Goal: Task Accomplishment & Management: Manage account settings

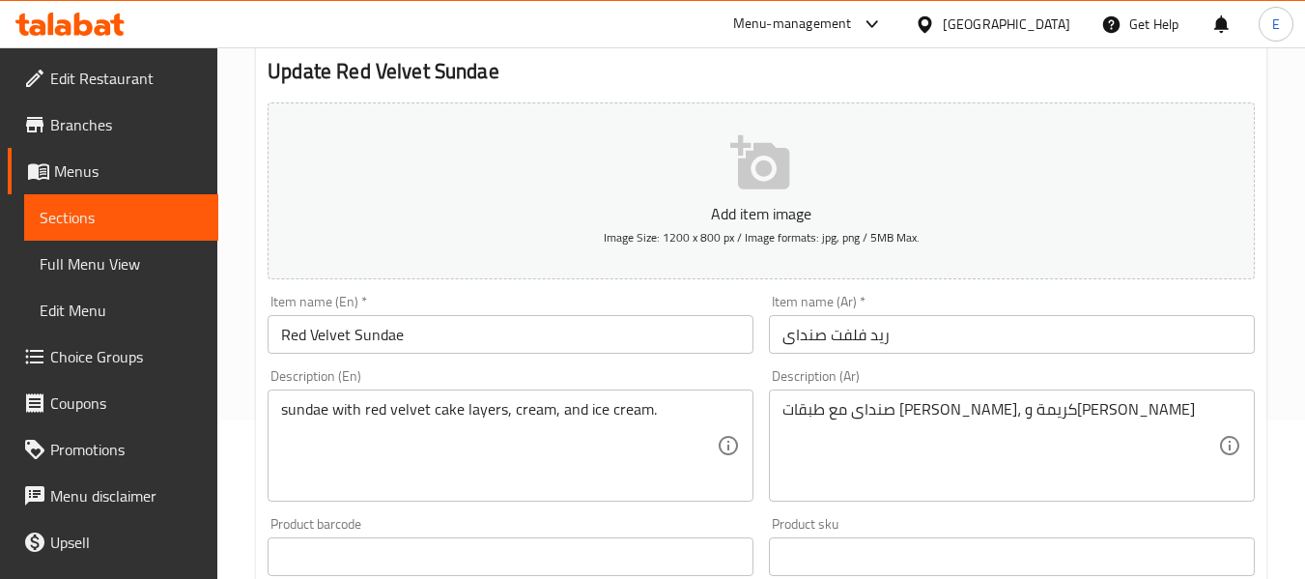
scroll to position [14, 0]
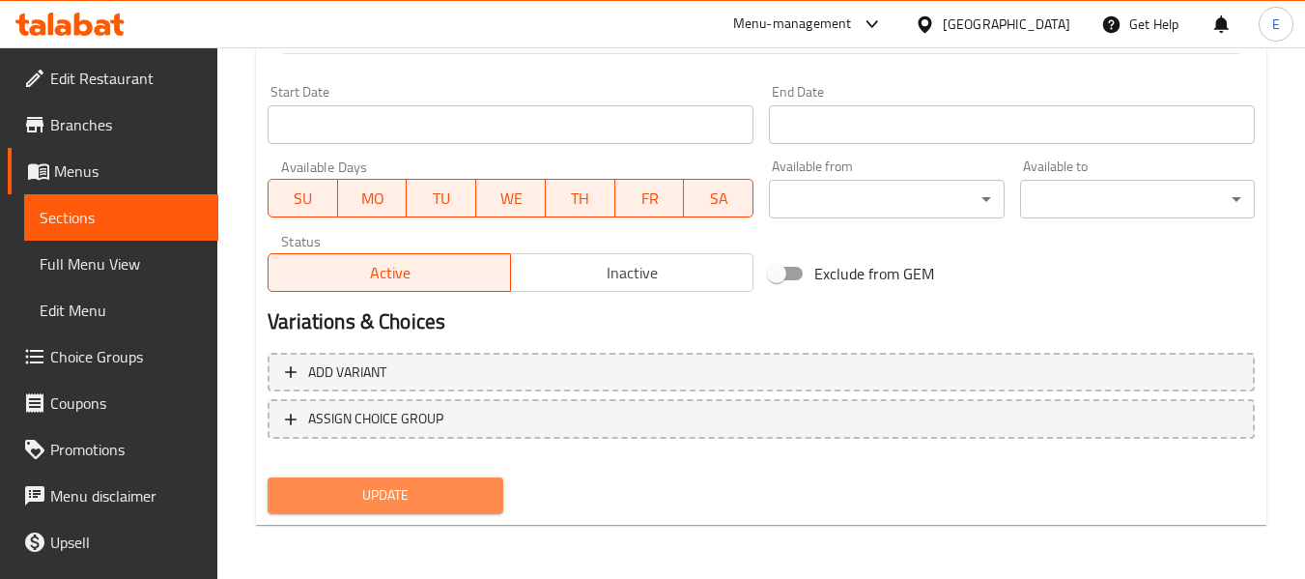
click at [454, 489] on span "Update" at bounding box center [385, 495] width 204 height 24
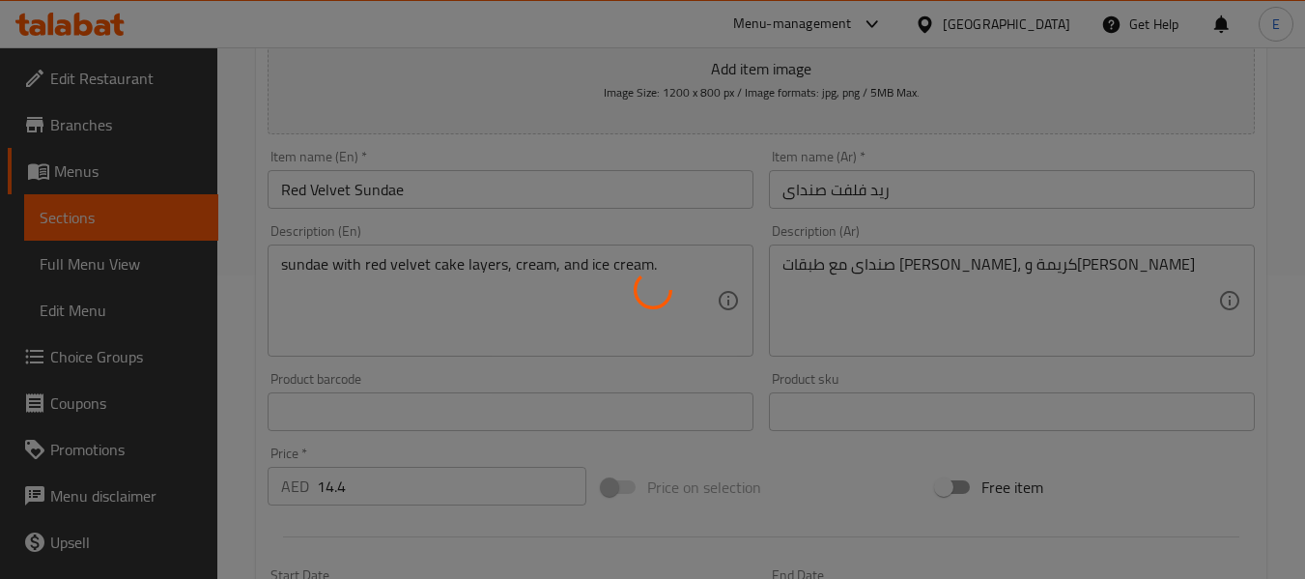
scroll to position [0, 0]
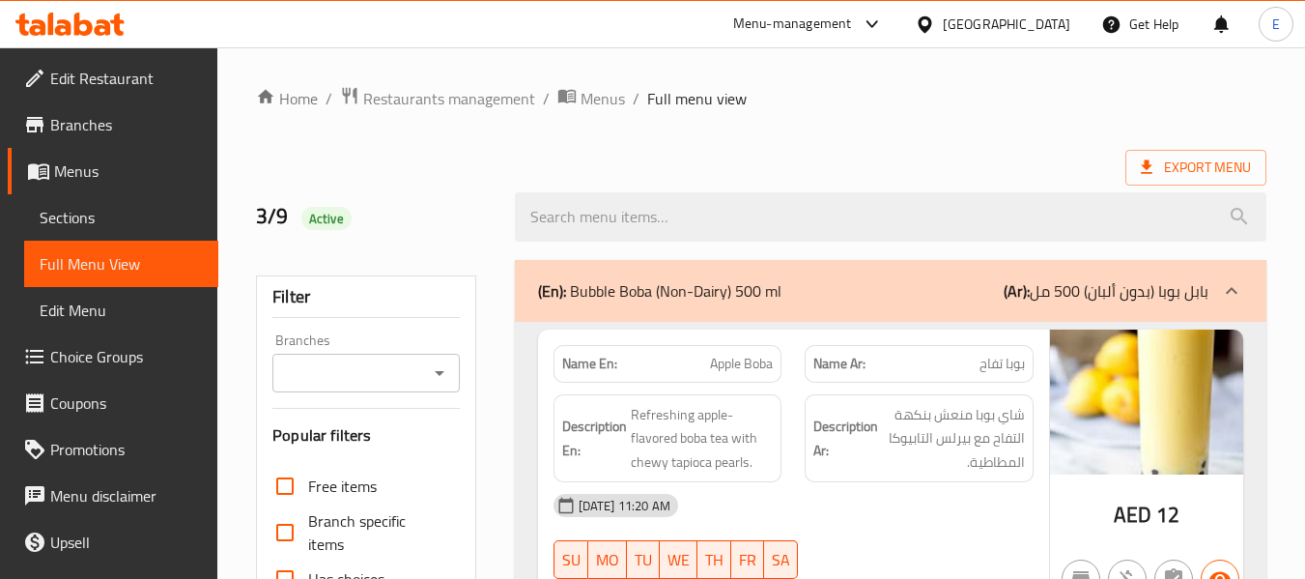
scroll to position [1545, 0]
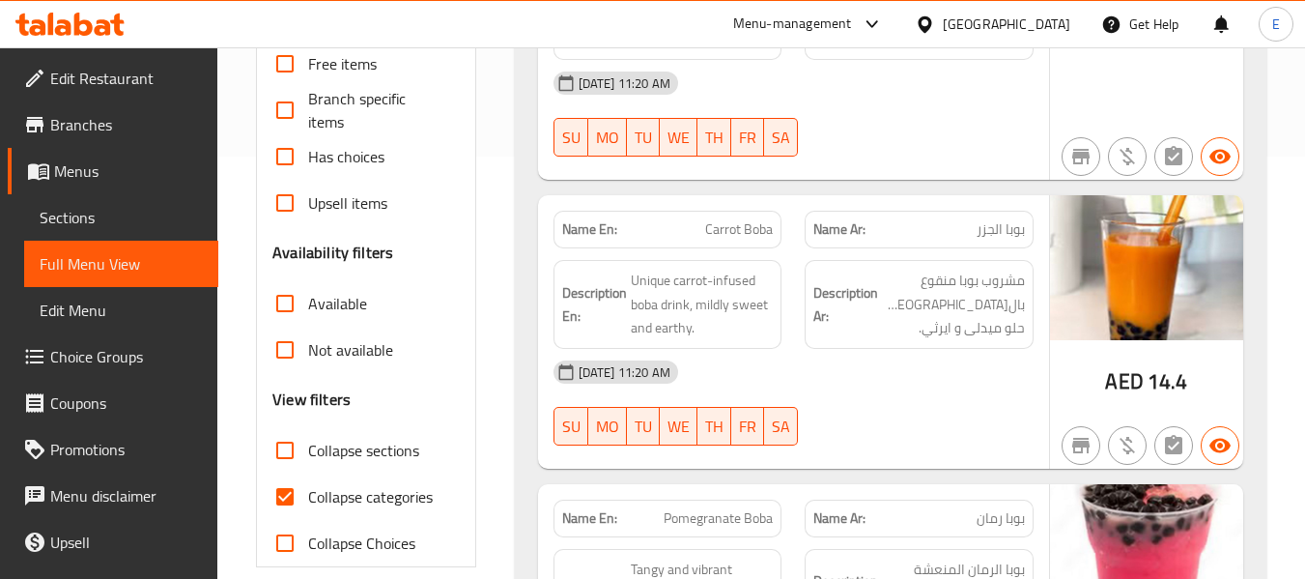
scroll to position [449, 0]
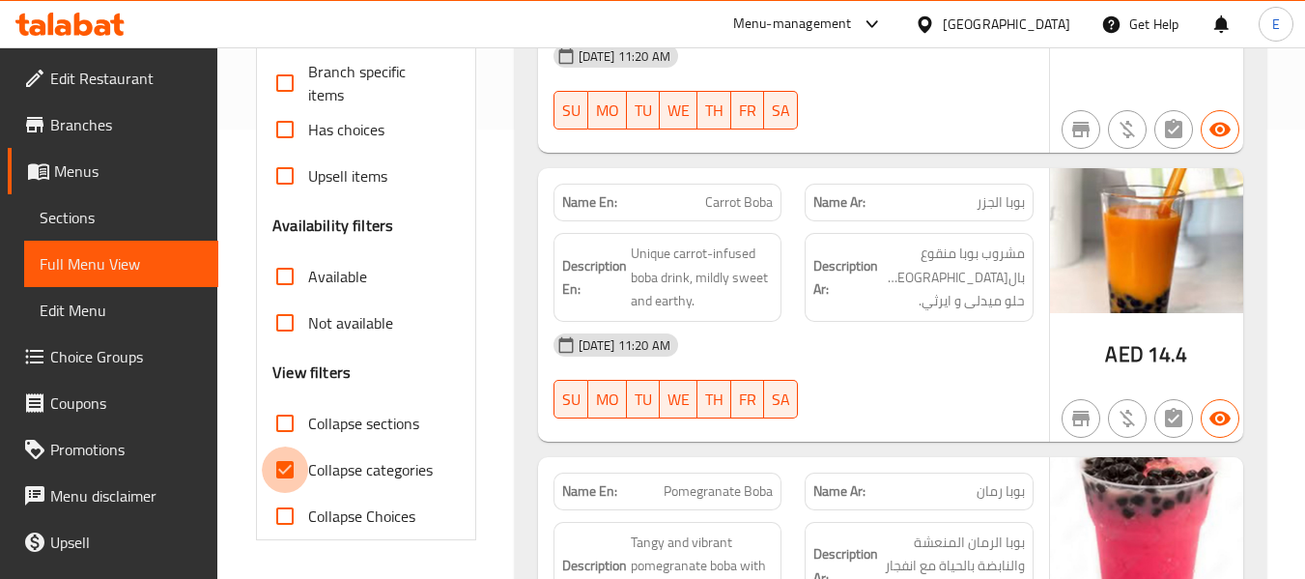
click at [297, 465] on input "Collapse categories" at bounding box center [285, 469] width 46 height 46
checkbox input "false"
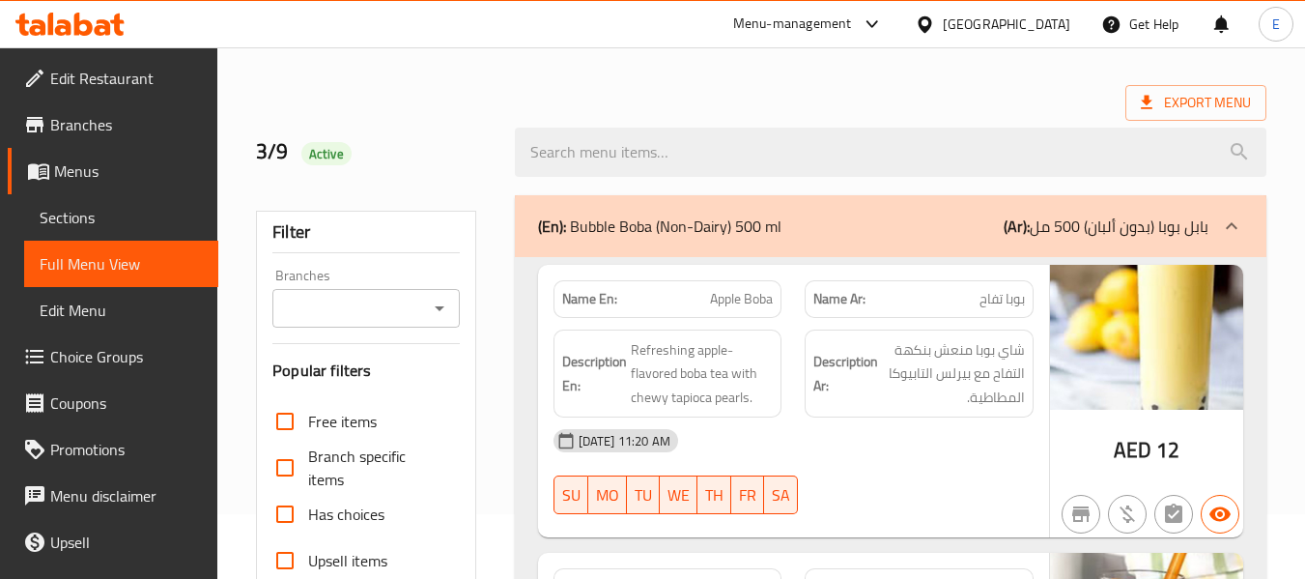
scroll to position [0, 0]
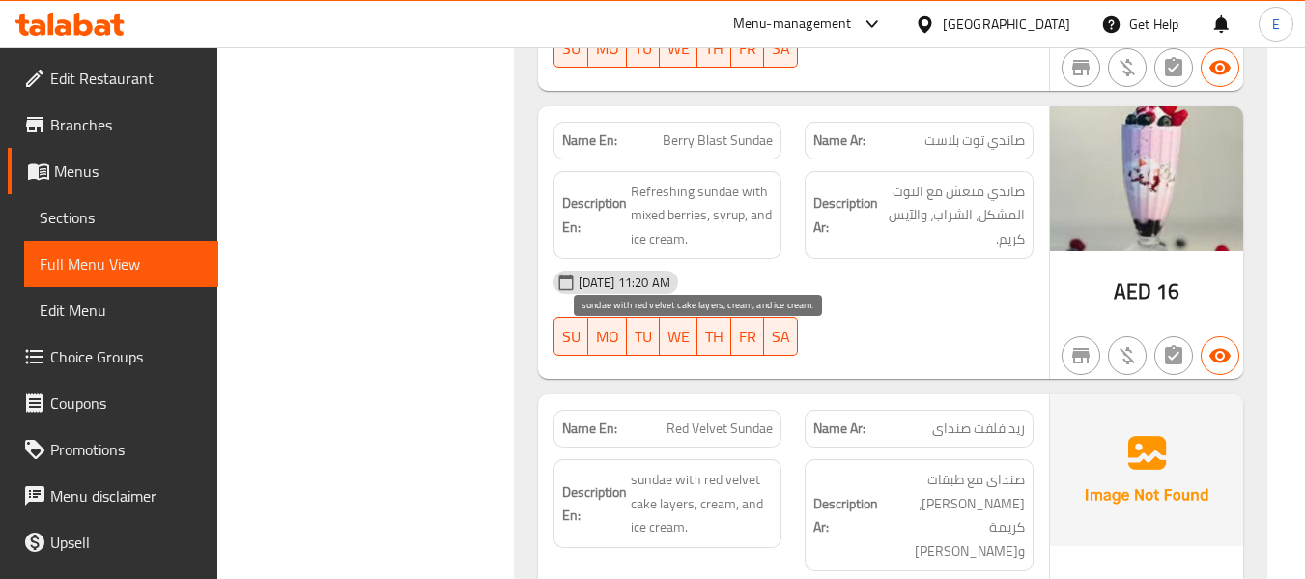
click at [633, 467] on span "sundae with red velvet cake layers, cream, and ice cream." at bounding box center [702, 502] width 143 height 71
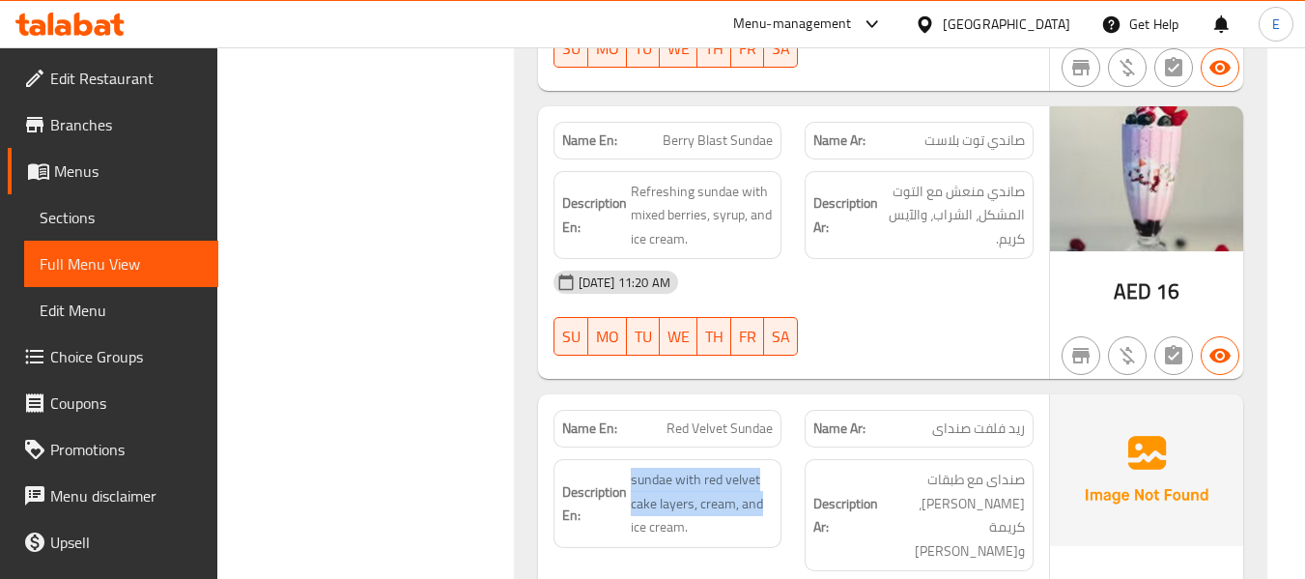
drag, startPoint x: 625, startPoint y: 332, endPoint x: 777, endPoint y: 371, distance: 156.5
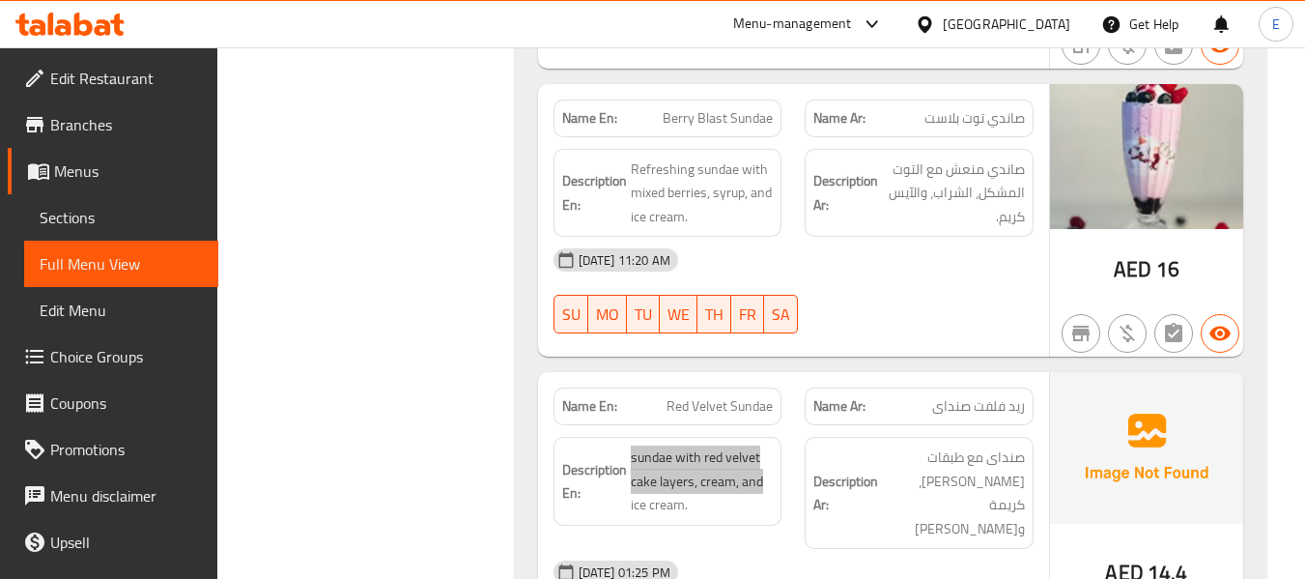
scroll to position [15524, 0]
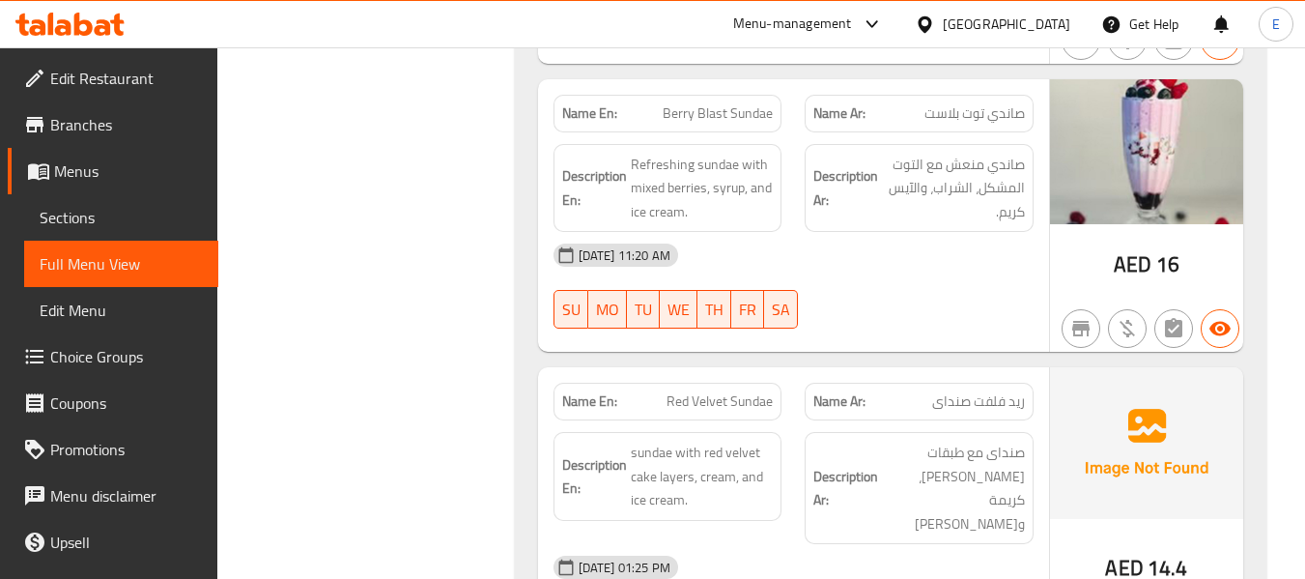
copy span "Red Velvet Sundae"
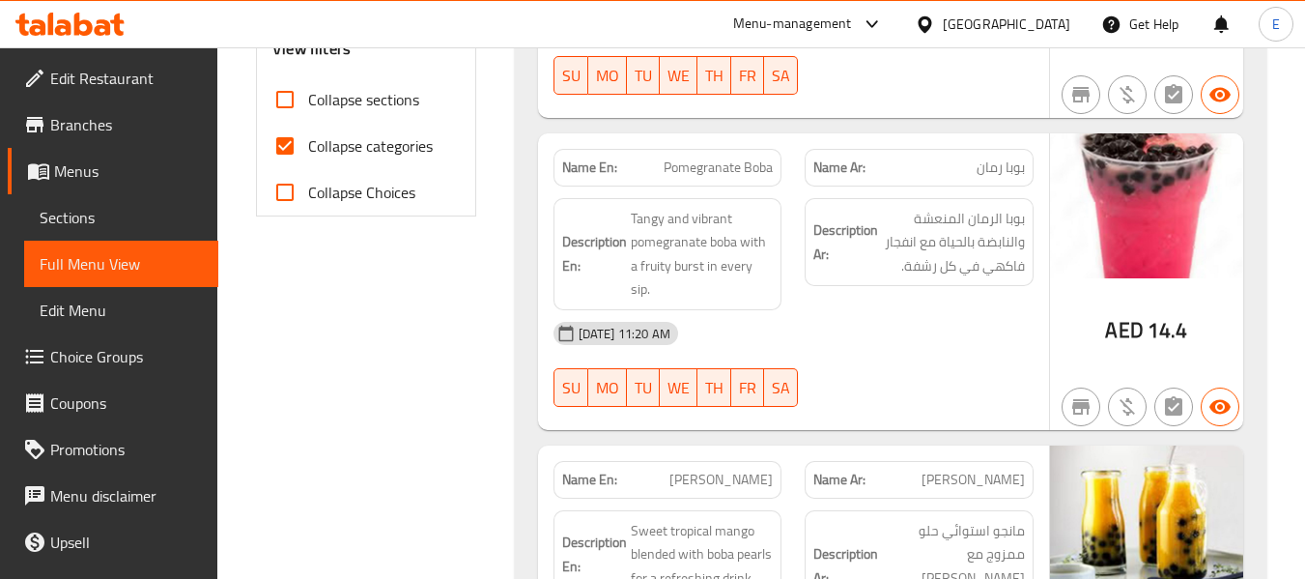
click at [280, 155] on input "Collapse categories" at bounding box center [285, 146] width 46 height 46
checkbox input "false"
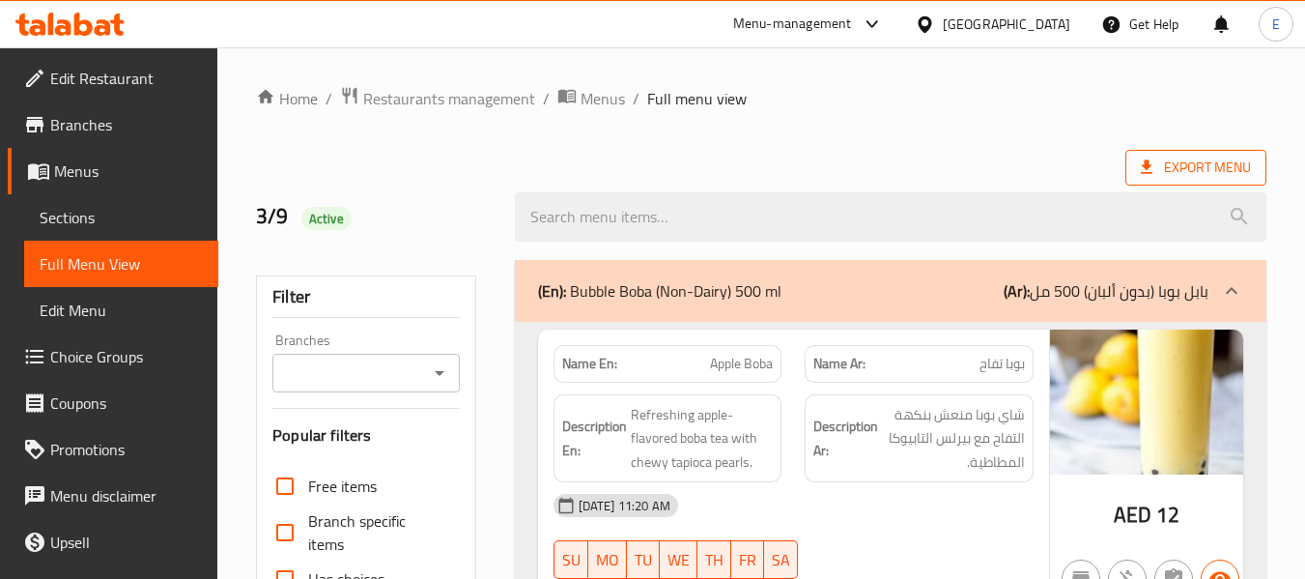
click at [1151, 162] on icon at bounding box center [1146, 166] width 19 height 19
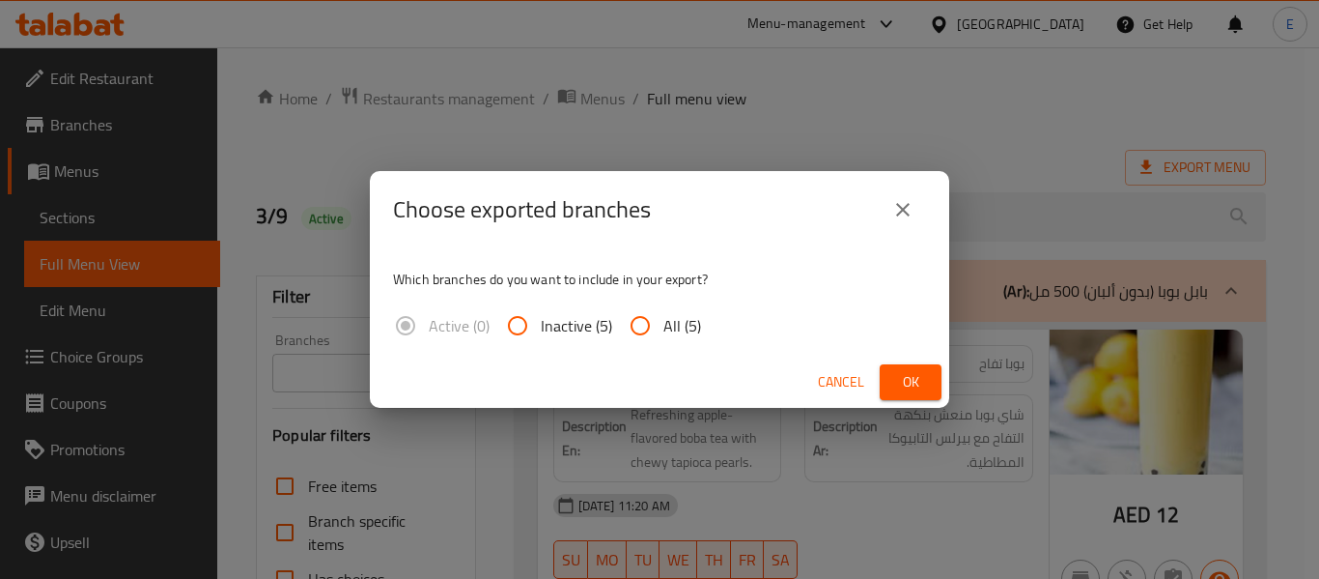
click at [627, 326] on input "All (5)" at bounding box center [640, 325] width 46 height 46
radio input "true"
click at [895, 382] on span "Ok" at bounding box center [910, 382] width 31 height 24
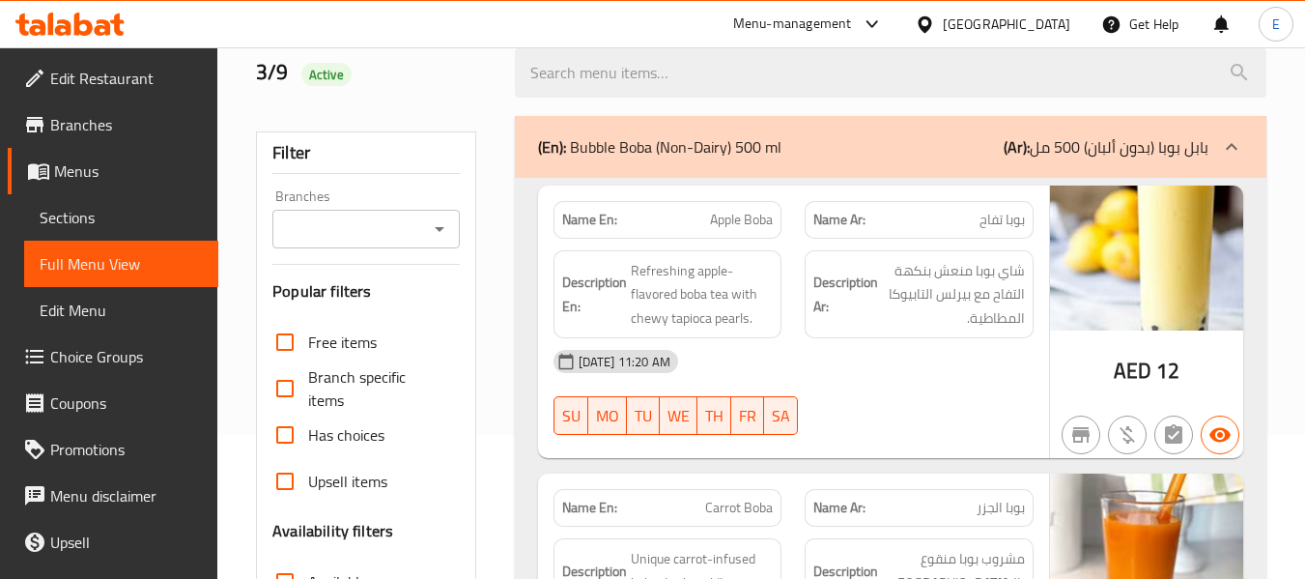
scroll to position [97, 0]
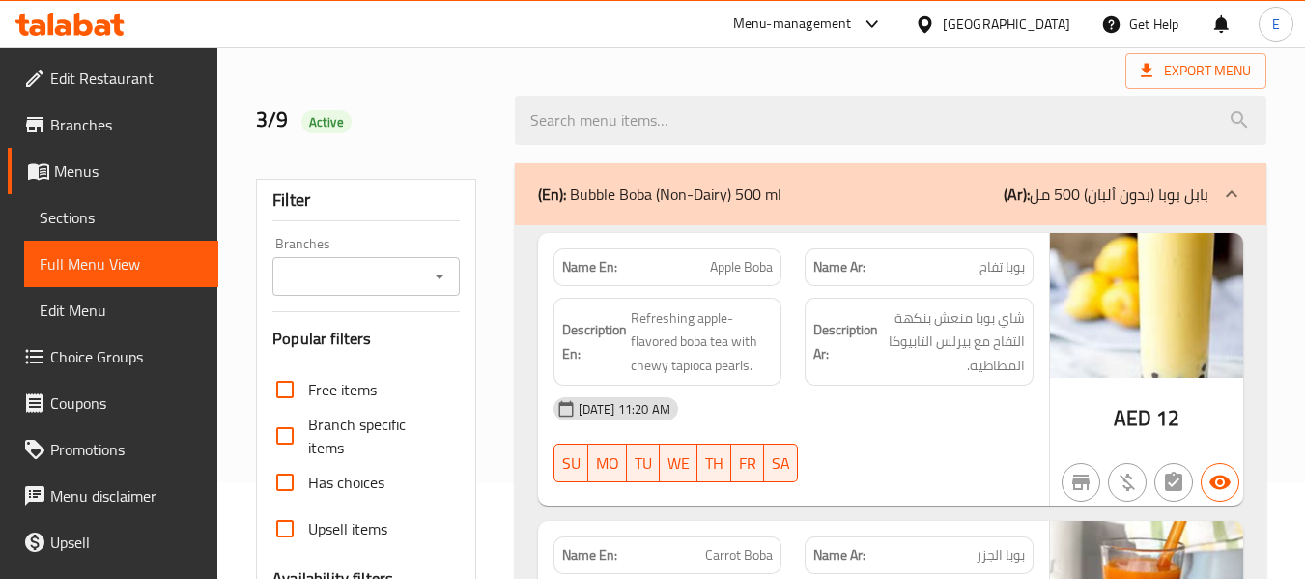
click at [860, 81] on div "3/9 Active" at bounding box center [760, 120] width 1033 height 86
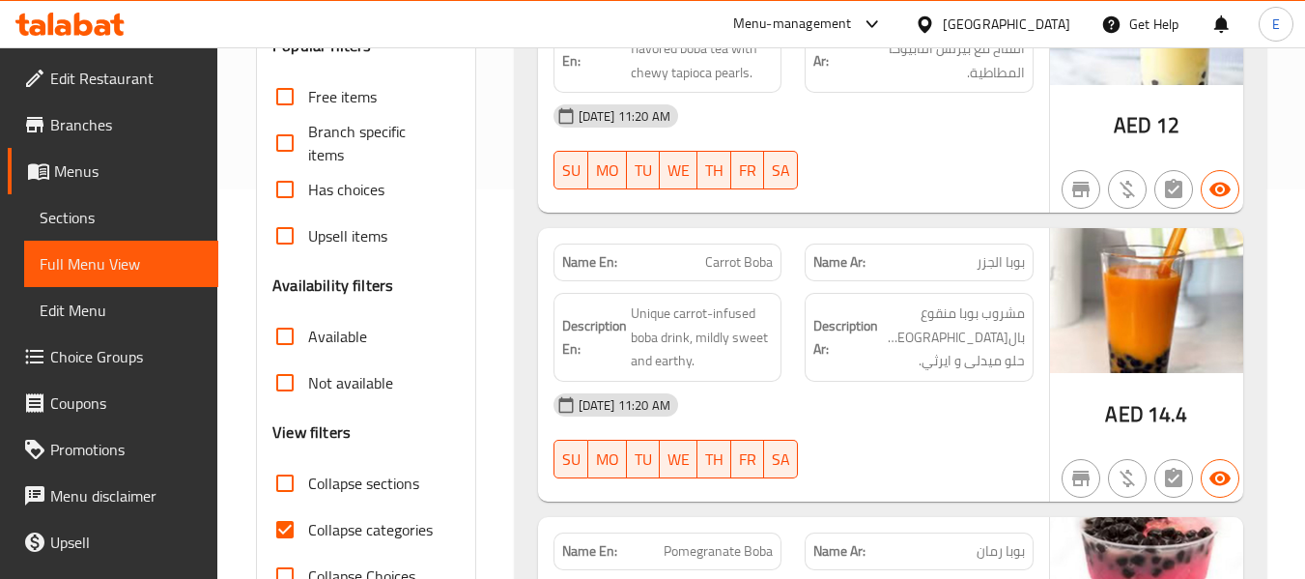
scroll to position [483, 0]
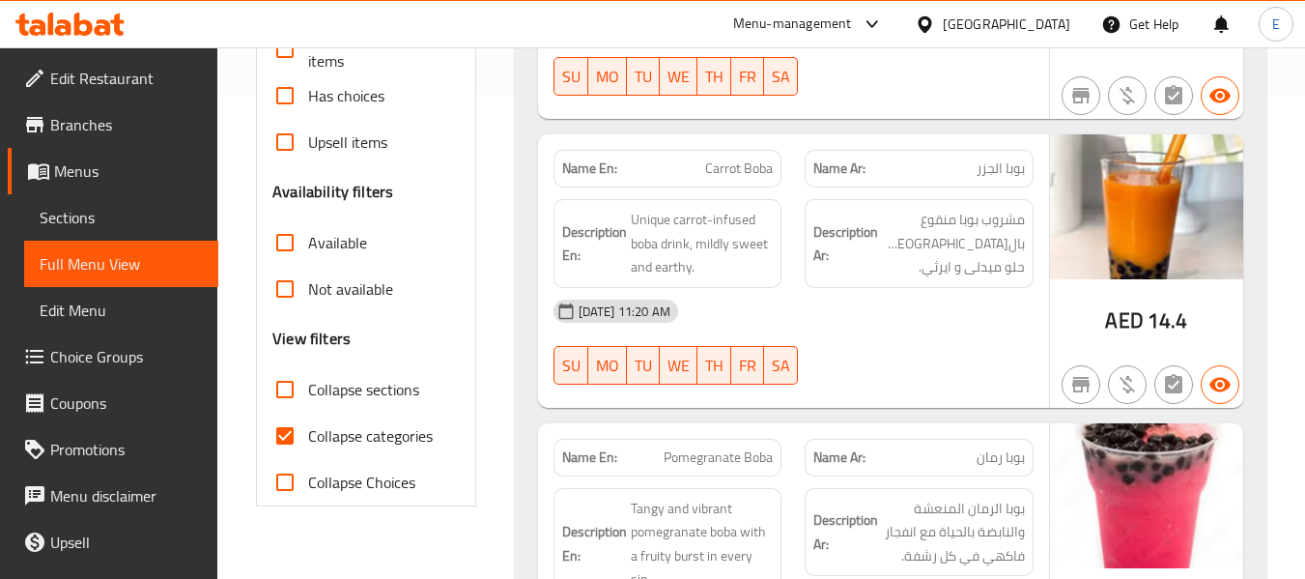
click at [292, 442] on input "Collapse categories" at bounding box center [285, 435] width 46 height 46
checkbox input "false"
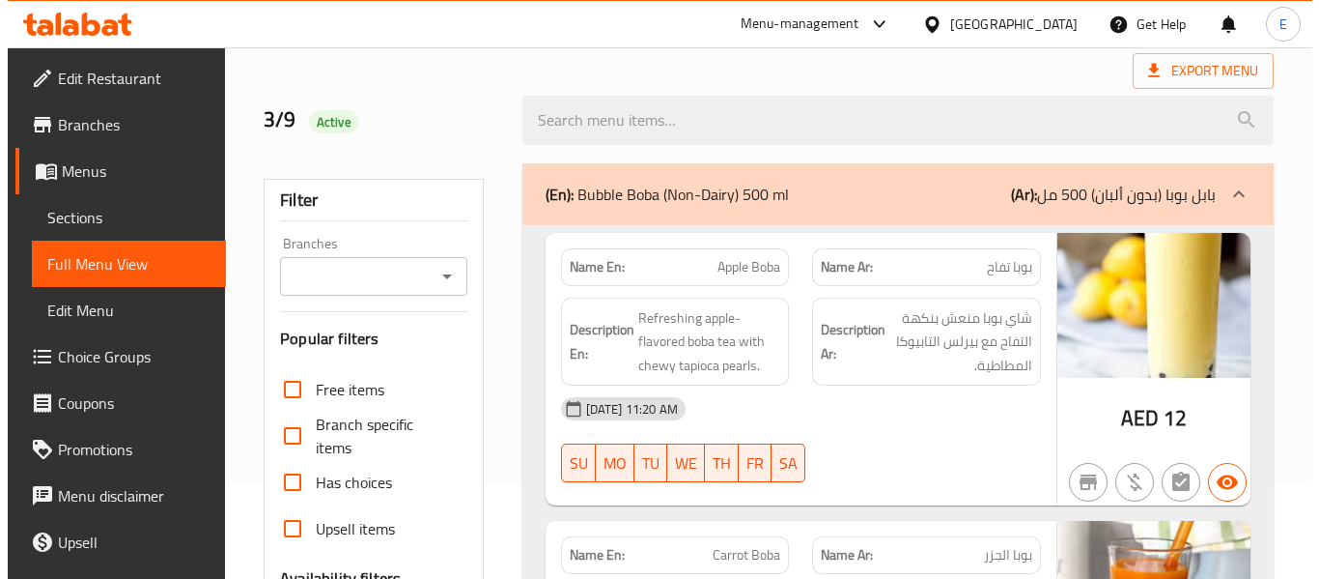
scroll to position [0, 0]
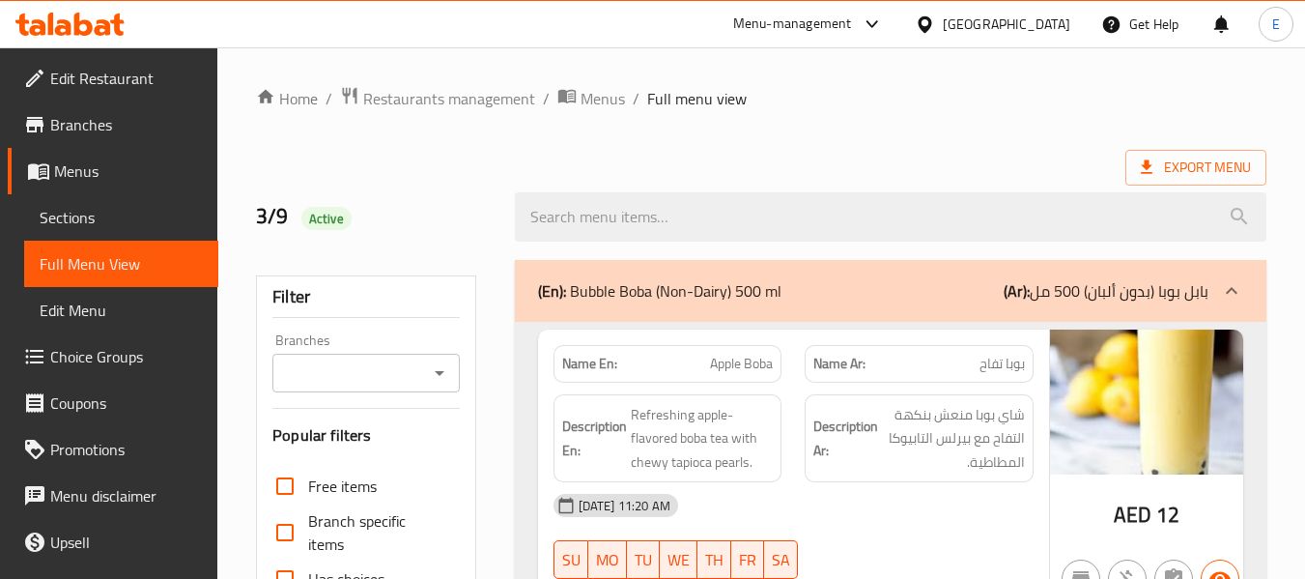
click at [955, 155] on div "Export Menu" at bounding box center [761, 168] width 1010 height 36
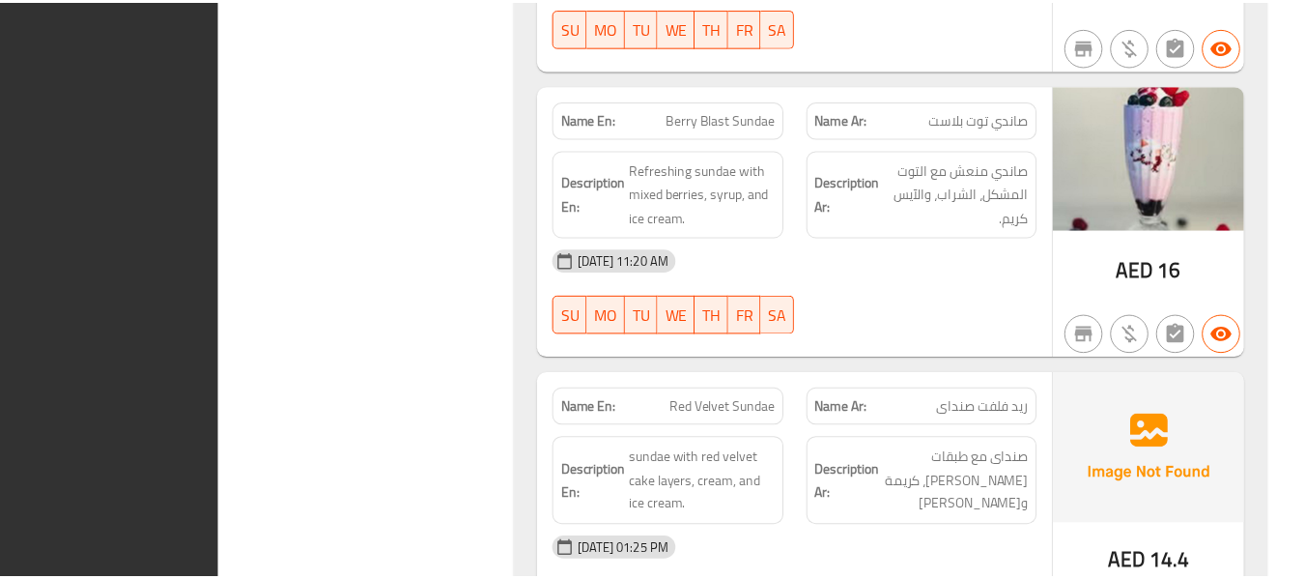
scroll to position [15477, 0]
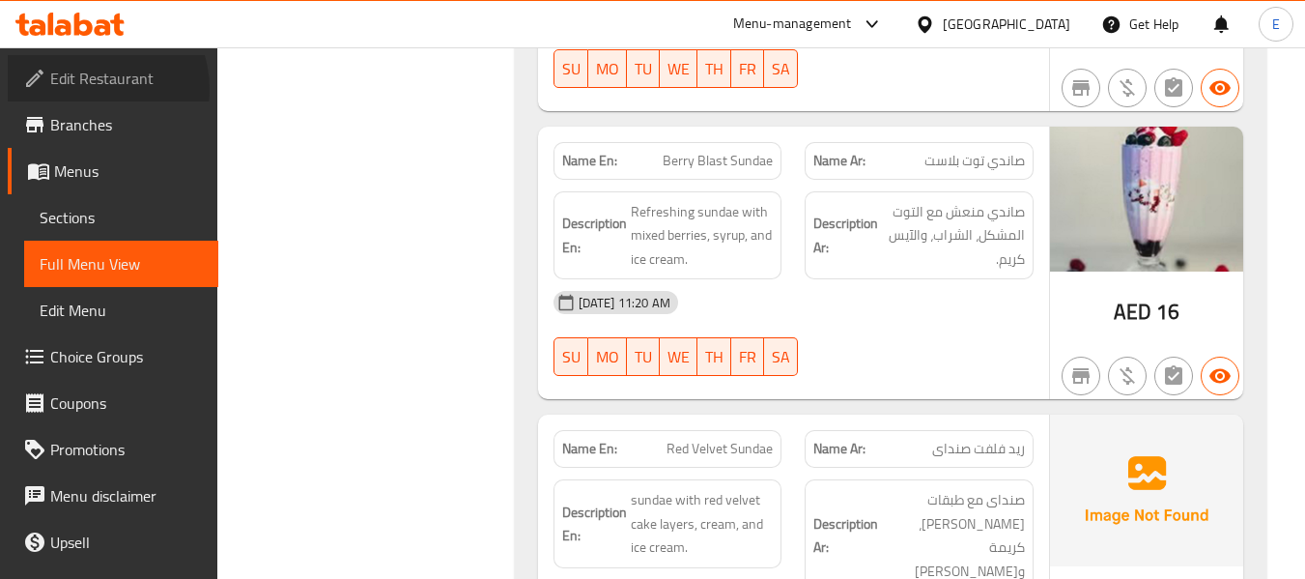
click at [92, 89] on span "Edit Restaurant" at bounding box center [126, 78] width 153 height 23
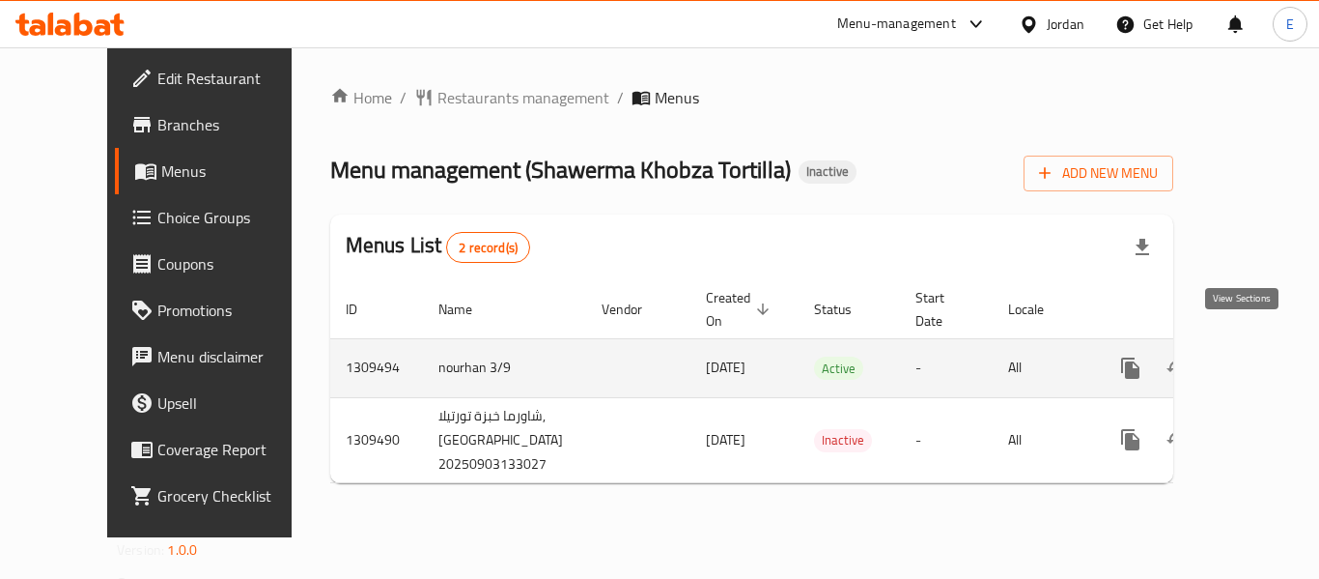
click at [1259, 356] on icon "enhanced table" at bounding box center [1270, 367] width 23 height 23
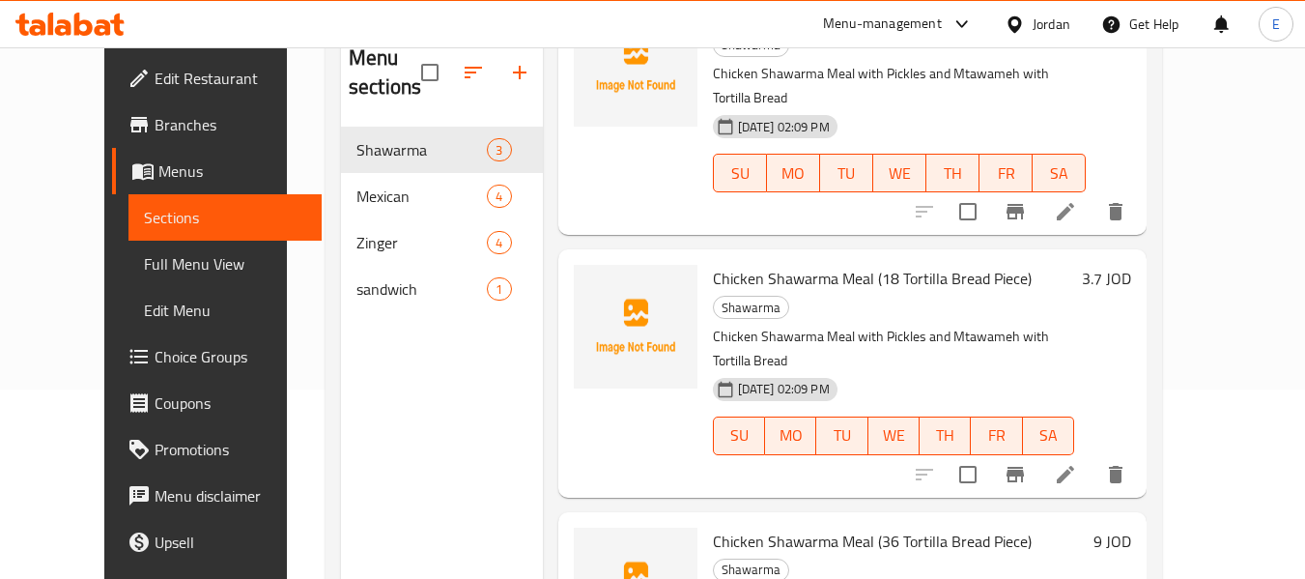
scroll to position [193, 0]
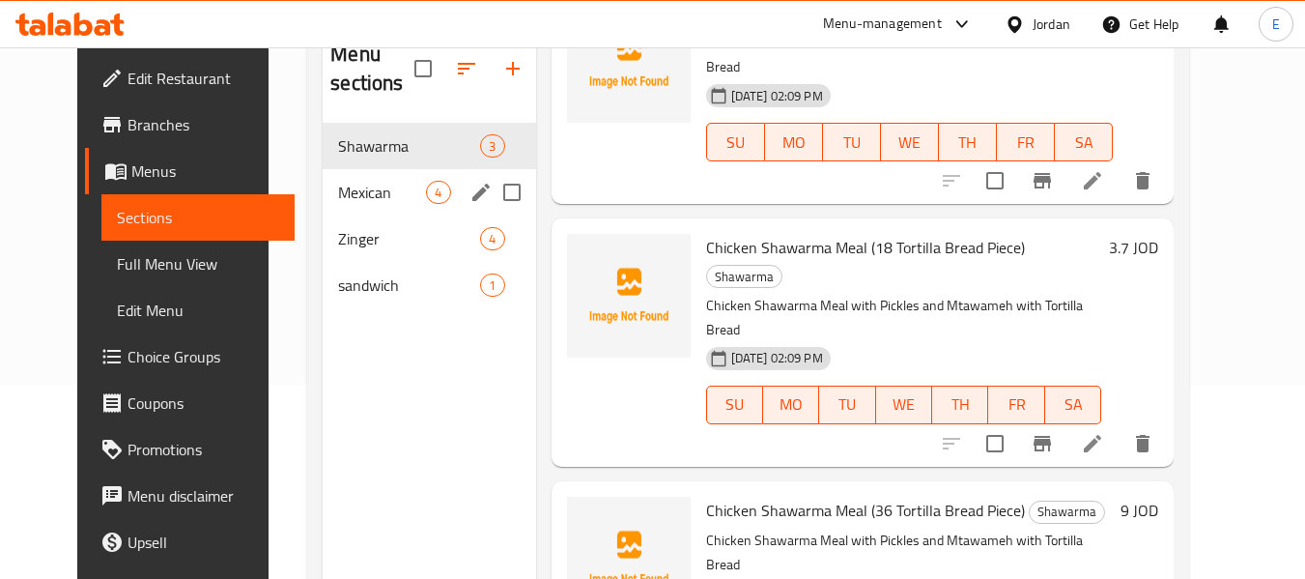
click at [443, 189] on div "Mexican 4" at bounding box center [429, 192] width 212 height 46
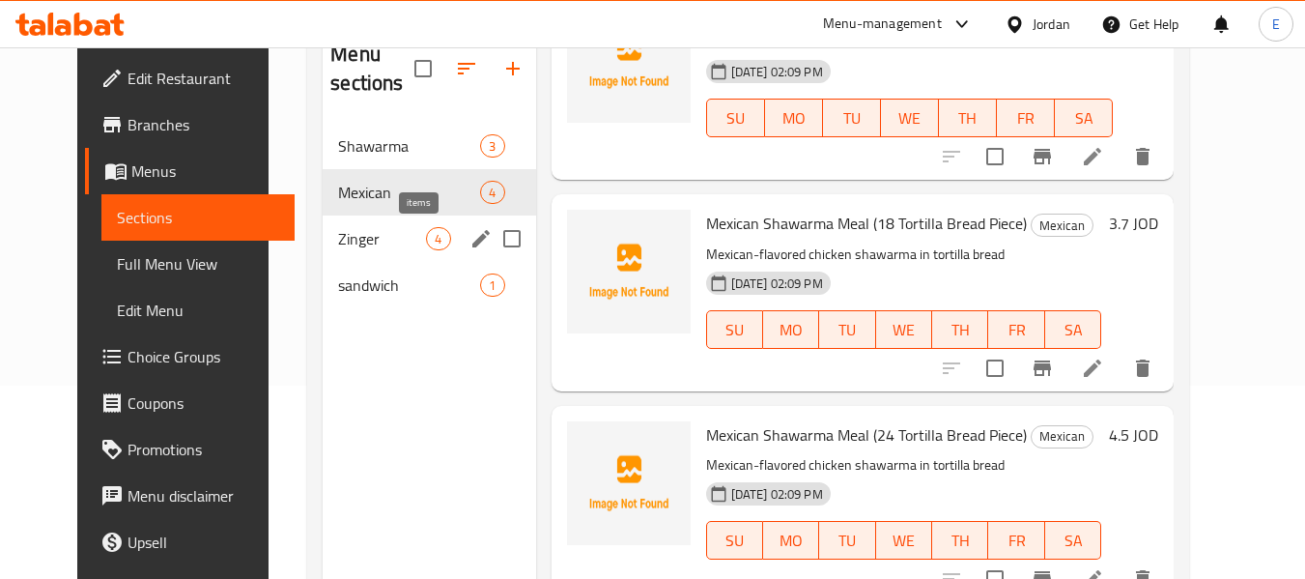
click at [429, 231] on span "4" at bounding box center [438, 239] width 22 height 18
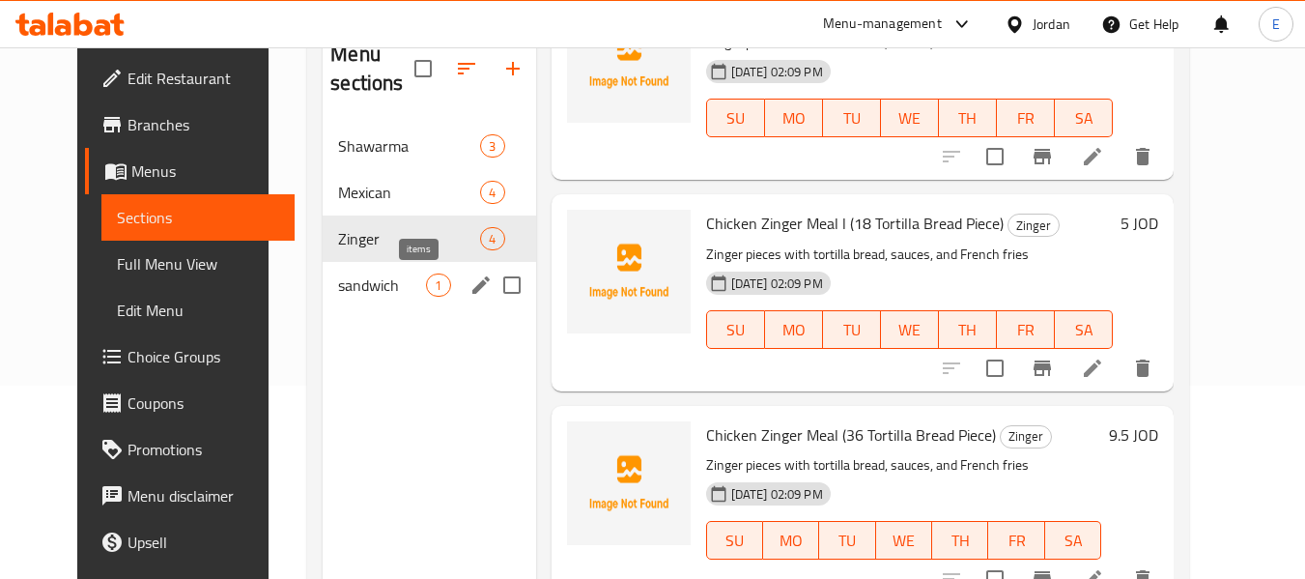
click at [427, 288] on span "1" at bounding box center [438, 285] width 22 height 18
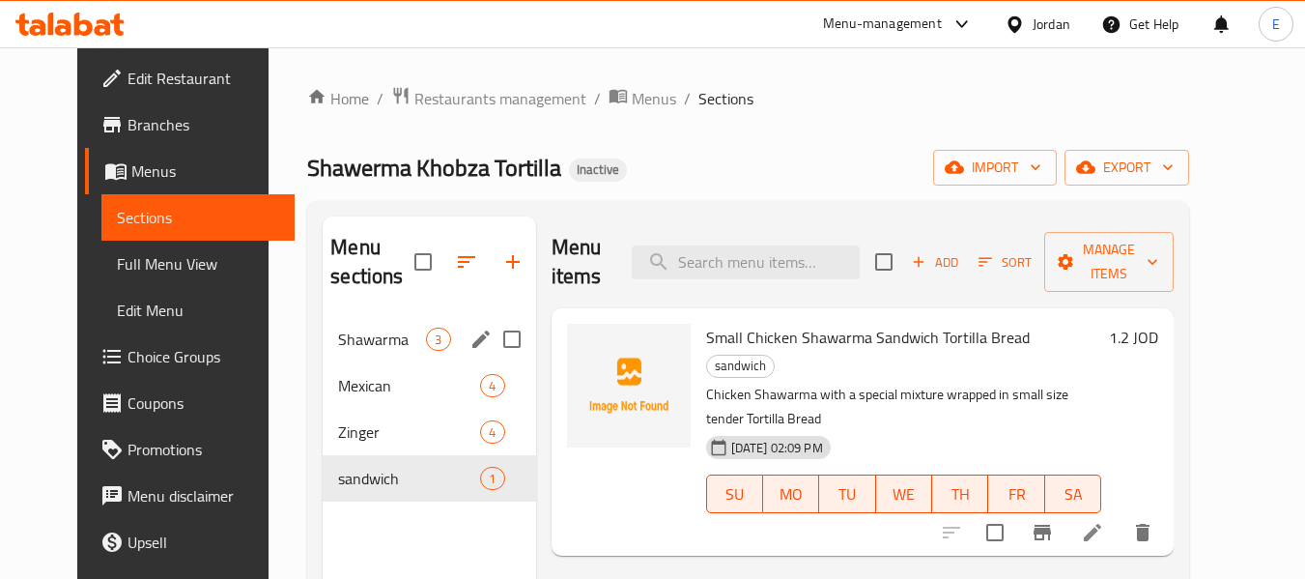
click at [385, 338] on span "Shawarma" at bounding box center [382, 338] width 88 height 23
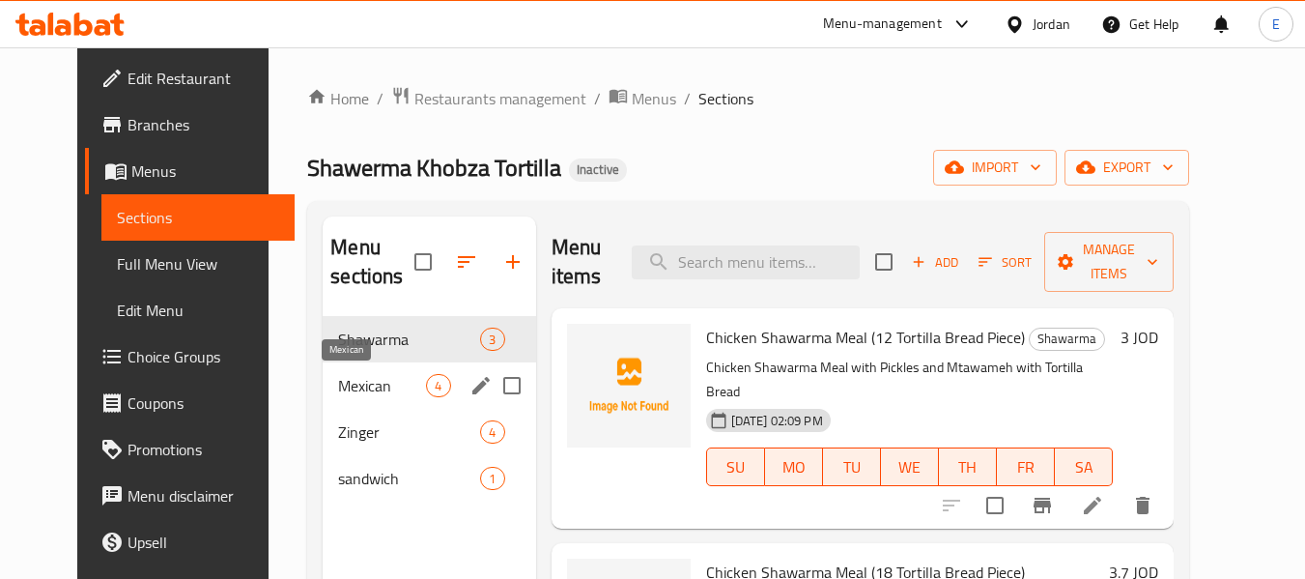
drag, startPoint x: 380, startPoint y: 373, endPoint x: 382, endPoint y: 407, distance: 33.9
click at [380, 374] on span "Mexican" at bounding box center [382, 385] width 88 height 23
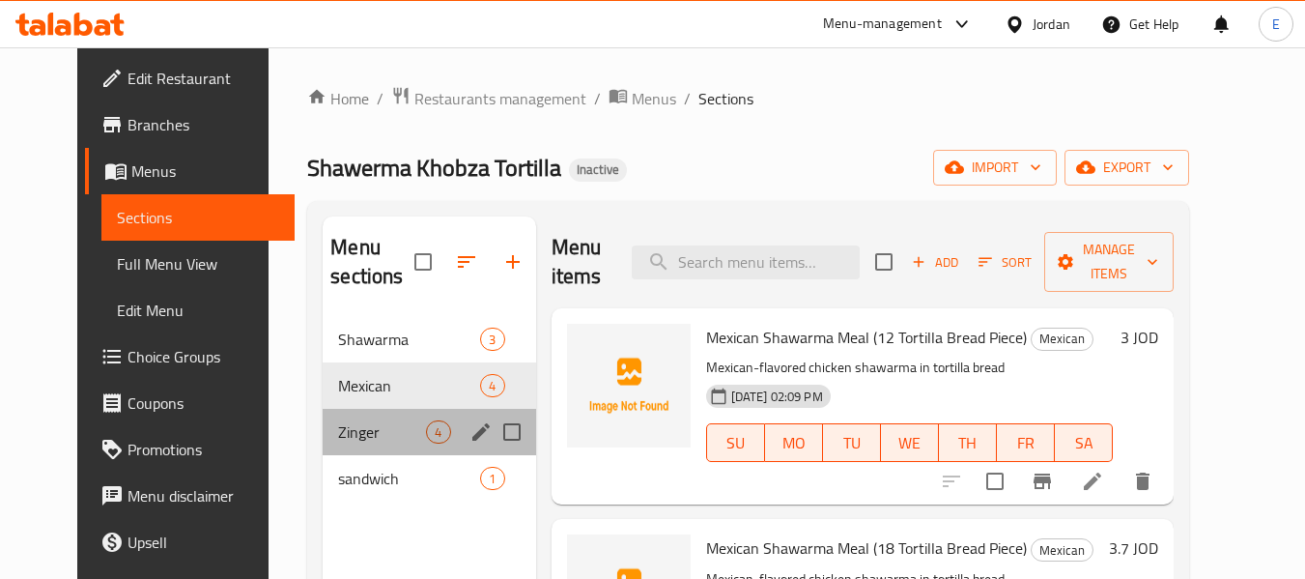
click at [382, 412] on div "Zinger 4" at bounding box center [429, 432] width 212 height 46
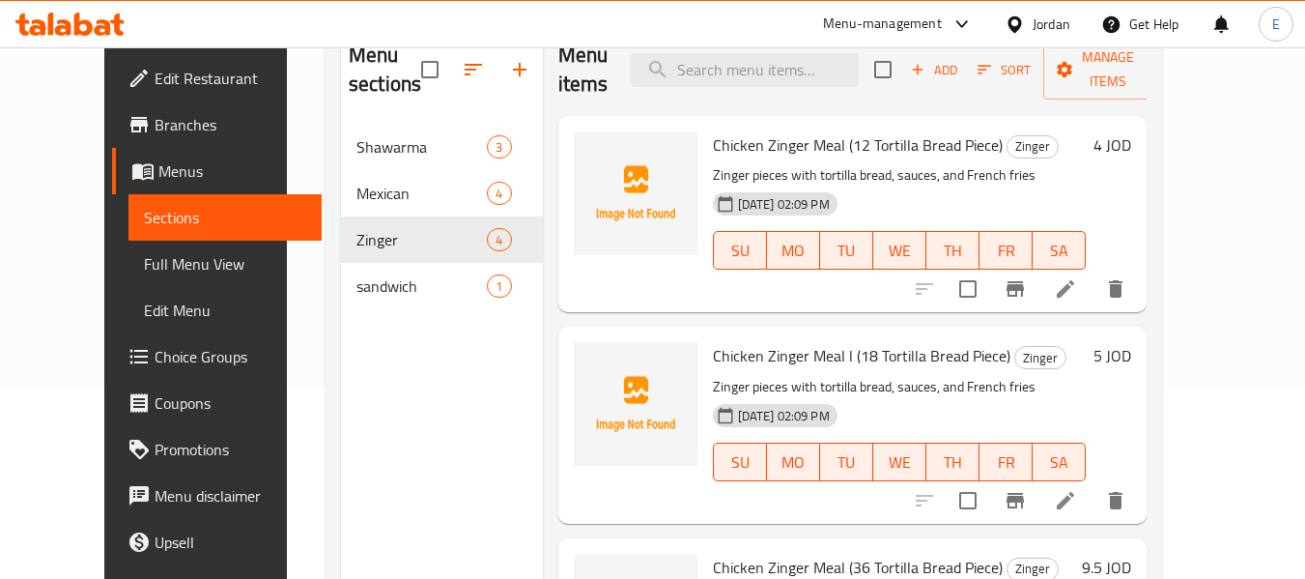
scroll to position [193, 0]
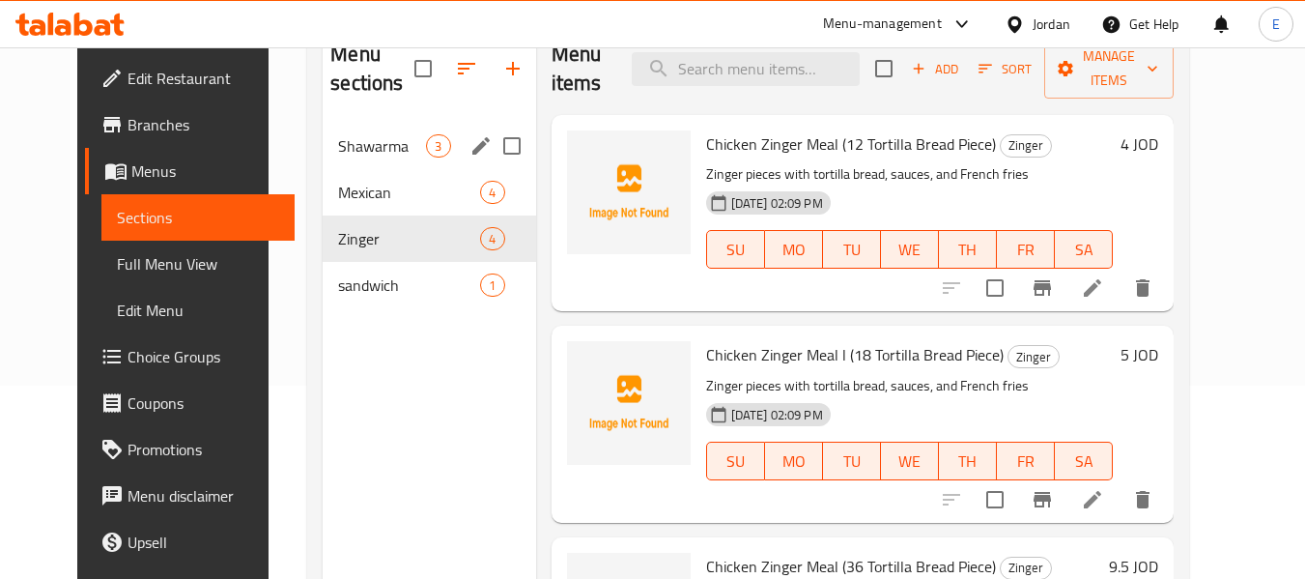
click at [331, 157] on div "Shawarma 3" at bounding box center [429, 146] width 212 height 46
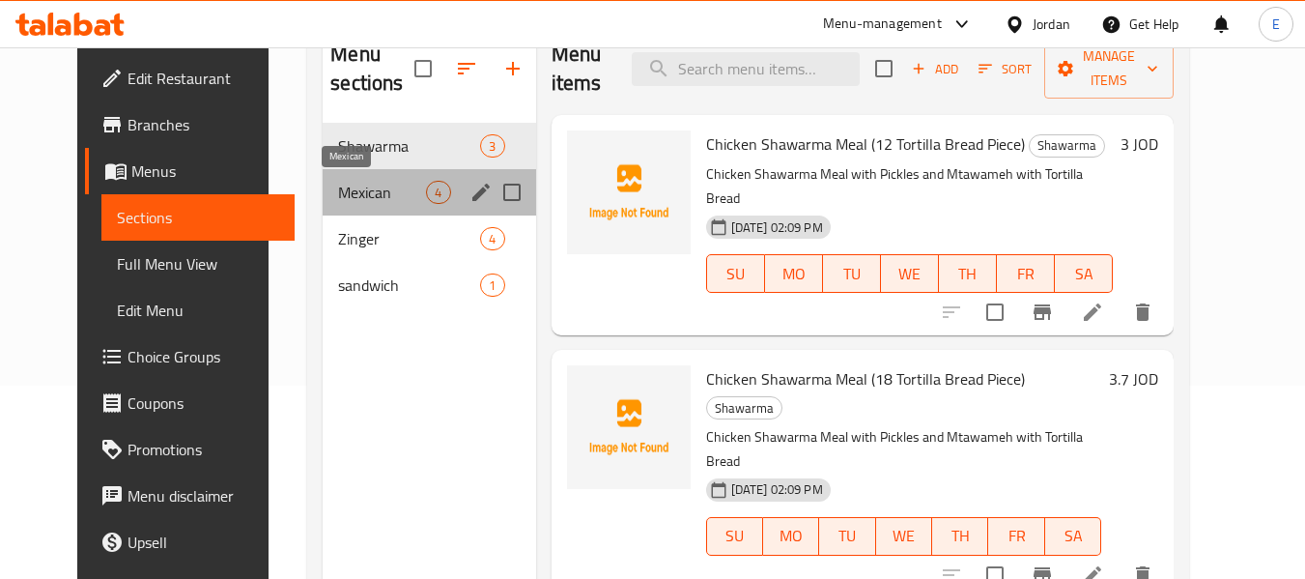
click at [338, 181] on span "Mexican" at bounding box center [382, 192] width 88 height 23
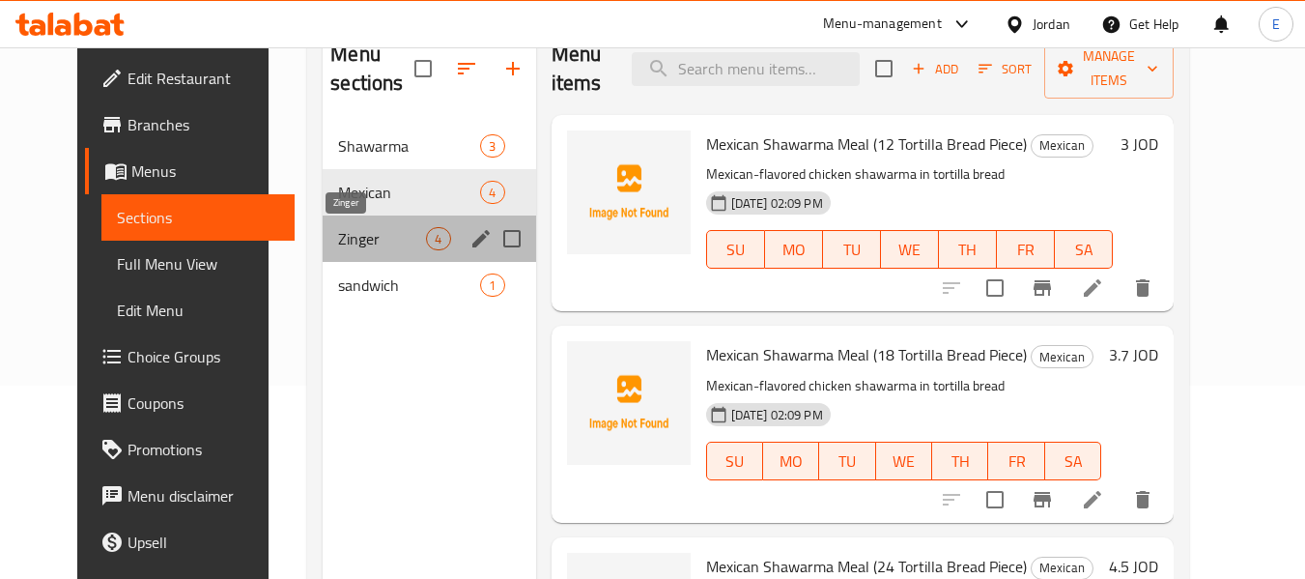
click at [338, 227] on span "Zinger" at bounding box center [382, 238] width 88 height 23
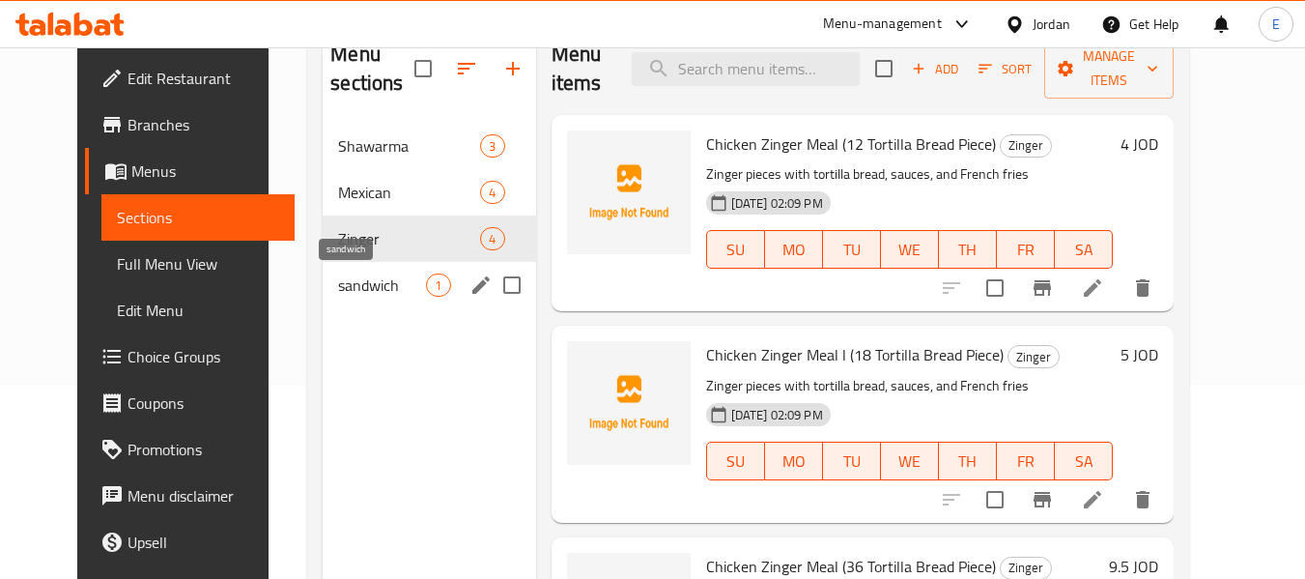
click at [338, 290] on span "sandwich" at bounding box center [382, 284] width 88 height 23
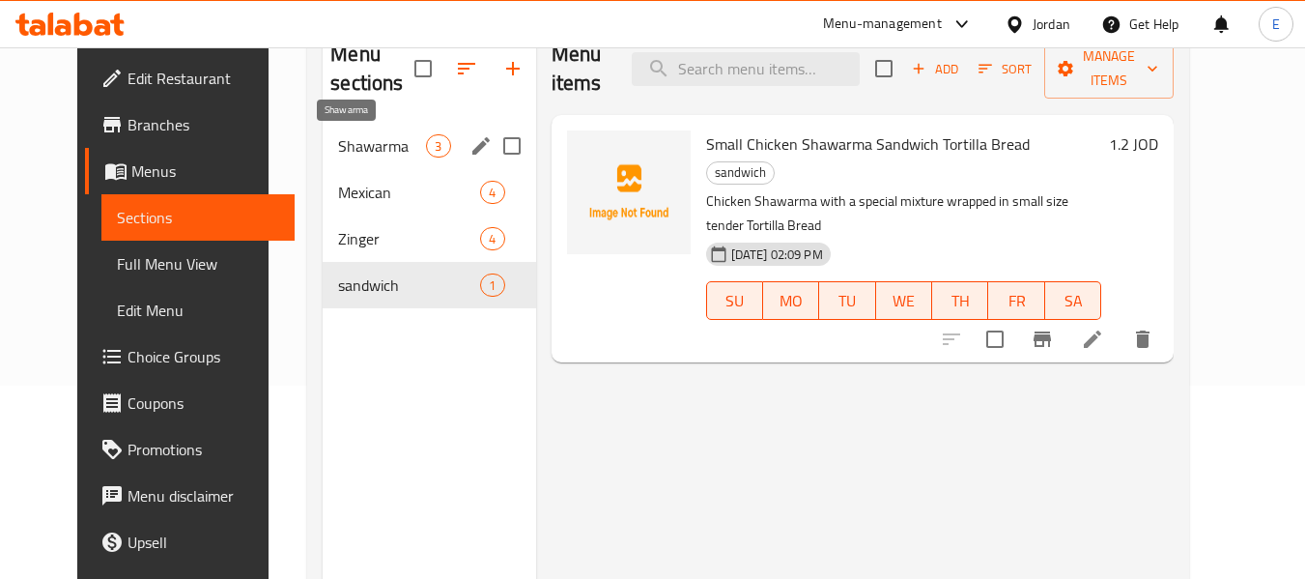
click at [338, 150] on span "Shawarma" at bounding box center [382, 145] width 88 height 23
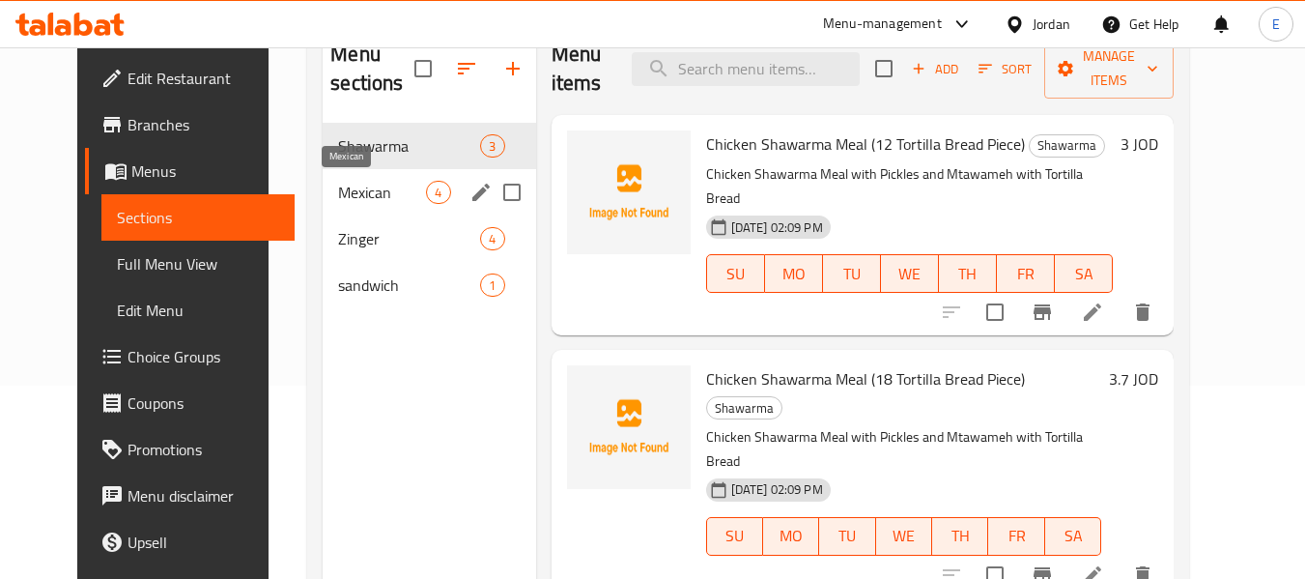
click at [338, 186] on span "Mexican" at bounding box center [382, 192] width 88 height 23
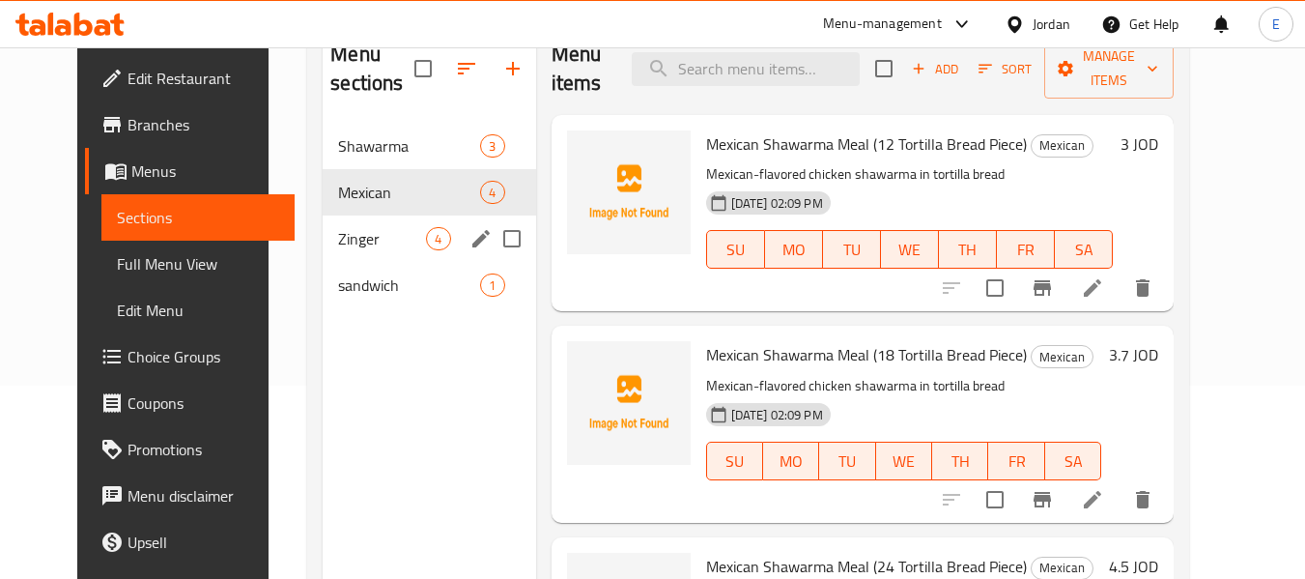
scroll to position [270, 0]
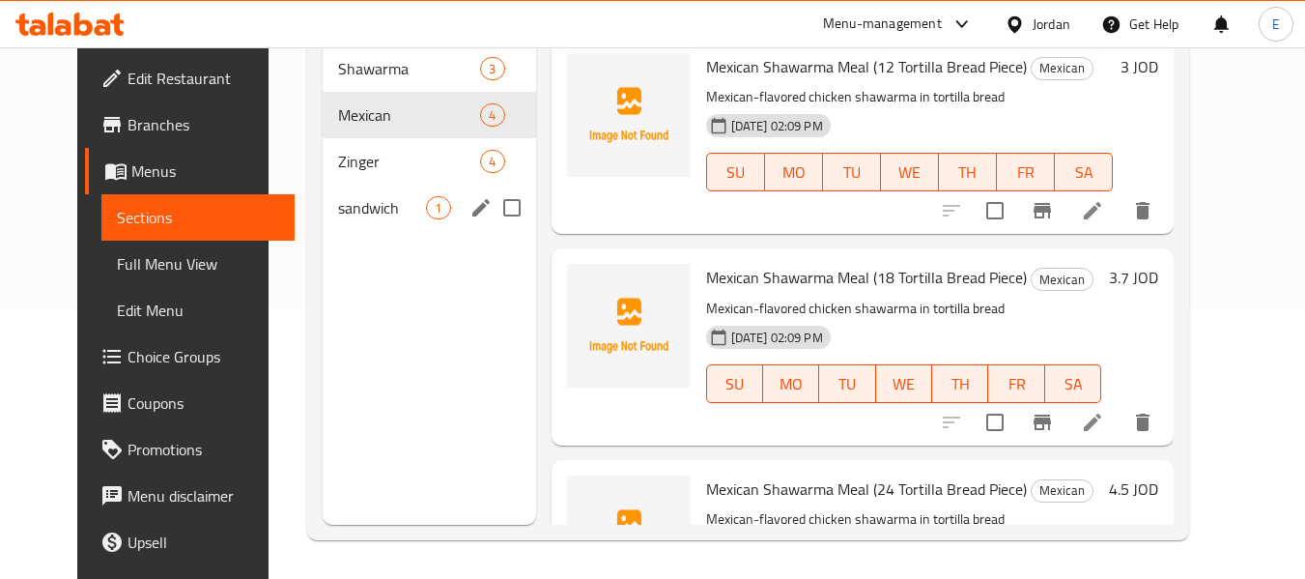
click at [324, 186] on div "sandwich 1" at bounding box center [429, 207] width 212 height 46
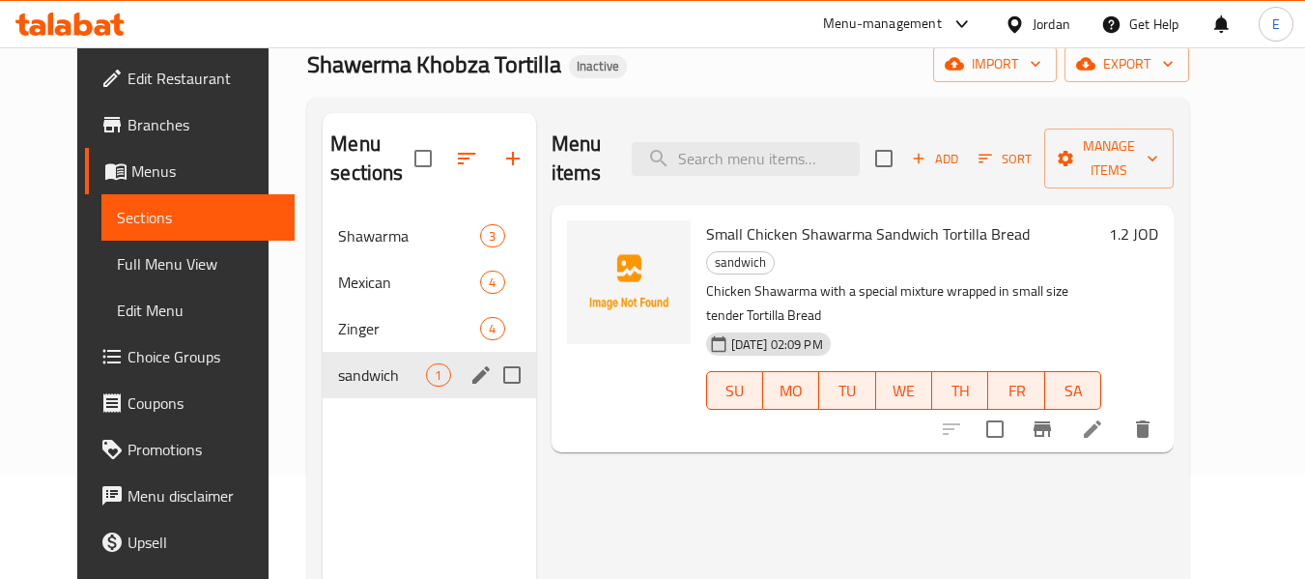
scroll to position [77, 0]
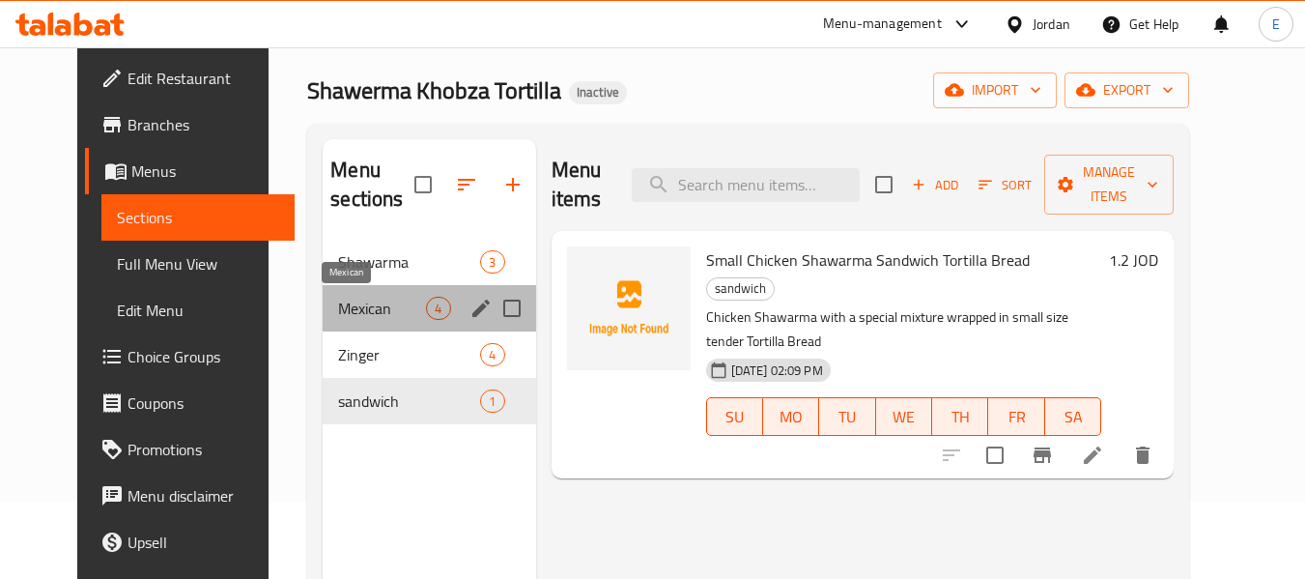
click at [338, 306] on span "Mexican" at bounding box center [382, 308] width 88 height 23
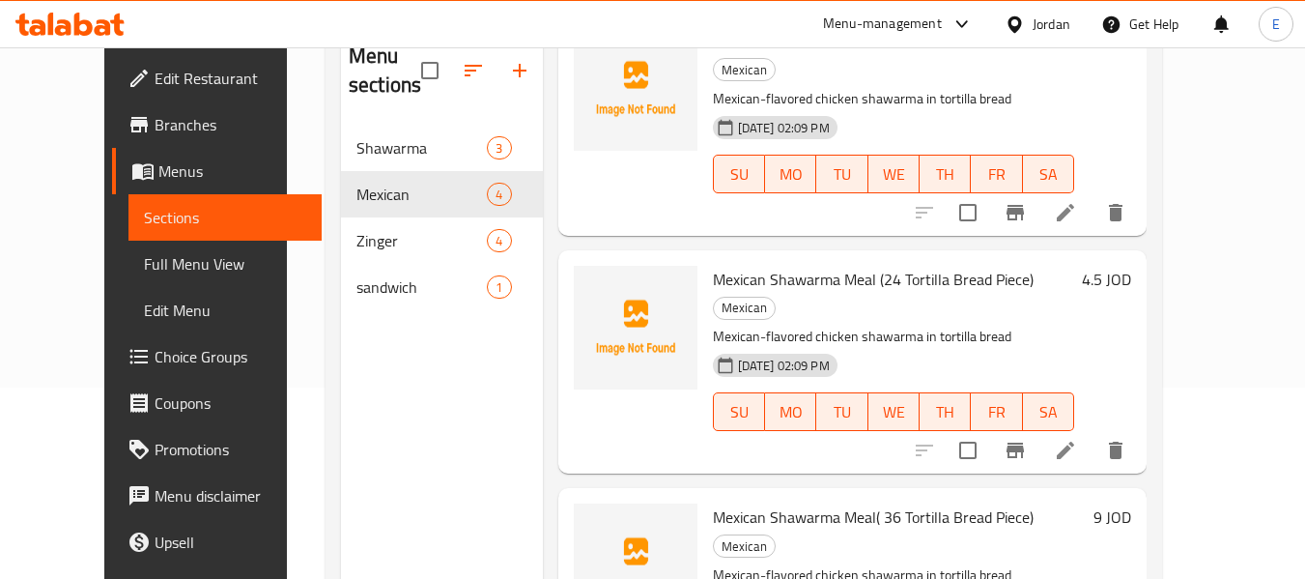
scroll to position [270, 0]
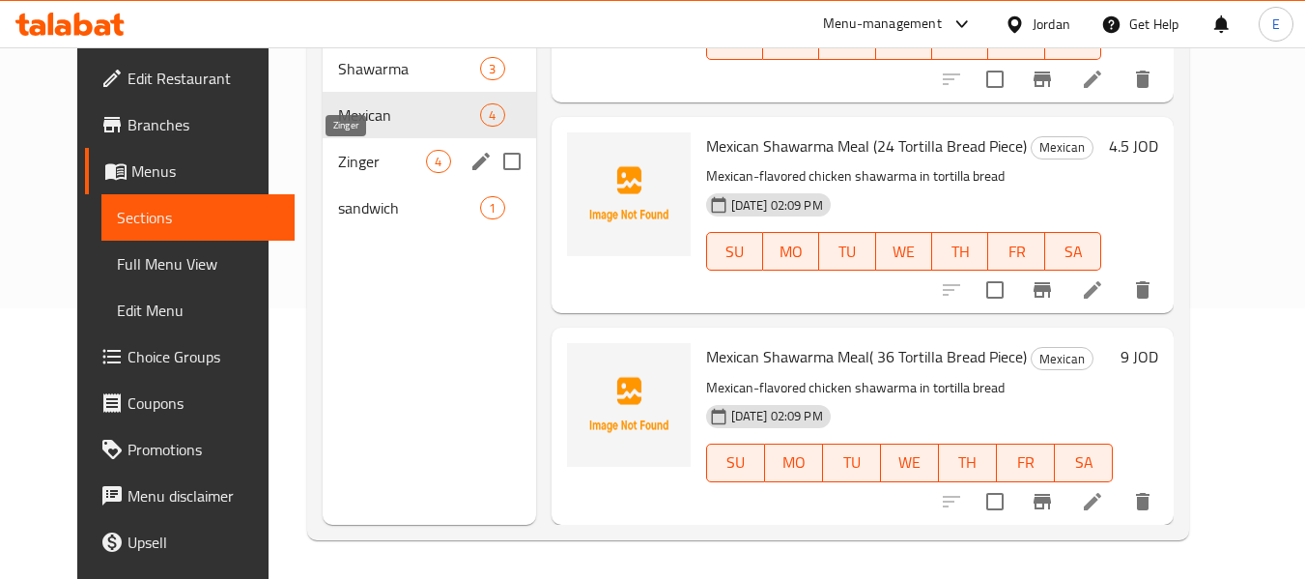
click at [338, 166] on span "Zinger" at bounding box center [382, 161] width 88 height 23
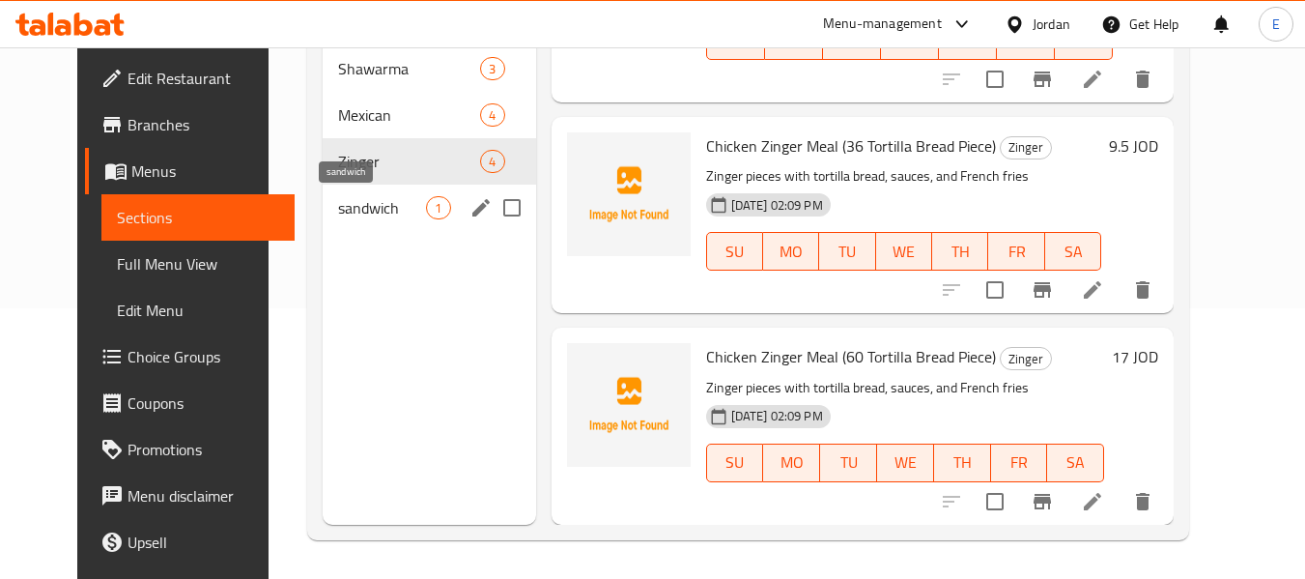
click at [338, 213] on span "sandwich" at bounding box center [382, 207] width 88 height 23
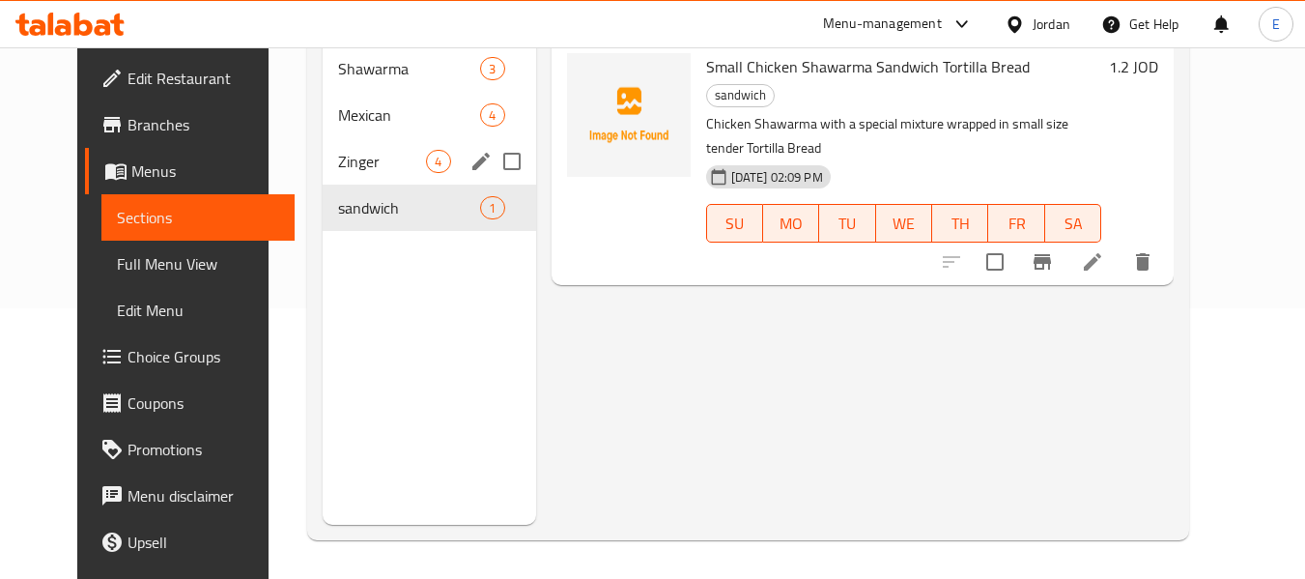
click at [352, 138] on div "Zinger 4" at bounding box center [429, 161] width 212 height 46
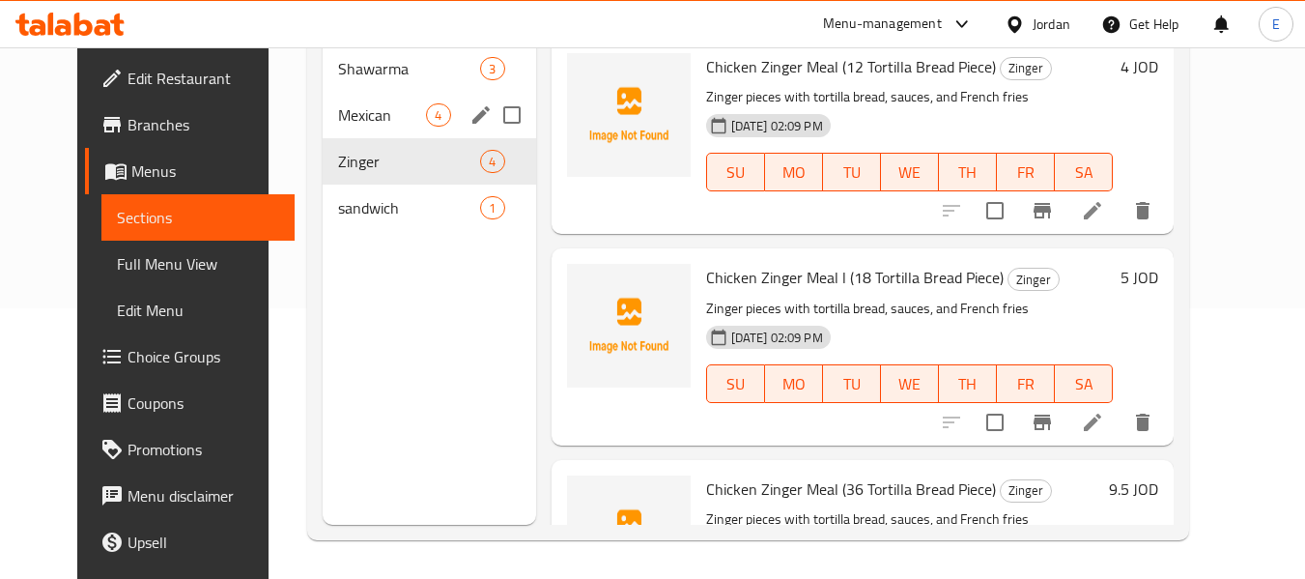
click at [339, 127] on div "Mexican 4" at bounding box center [429, 115] width 212 height 46
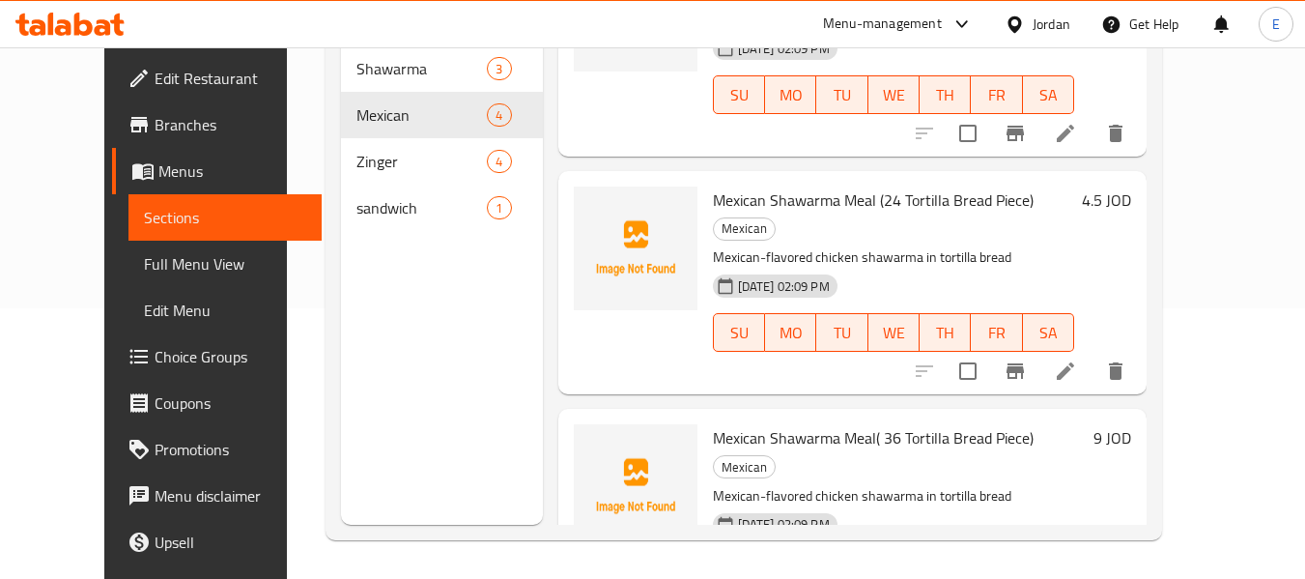
scroll to position [150, 0]
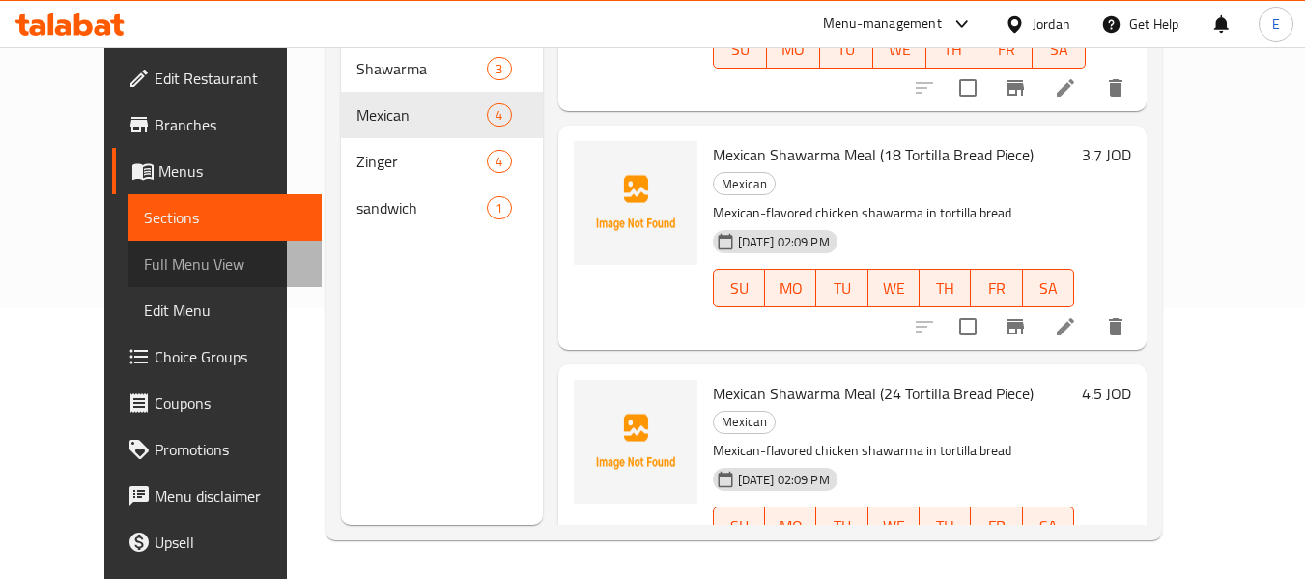
click at [144, 273] on span "Full Menu View" at bounding box center [225, 263] width 163 height 23
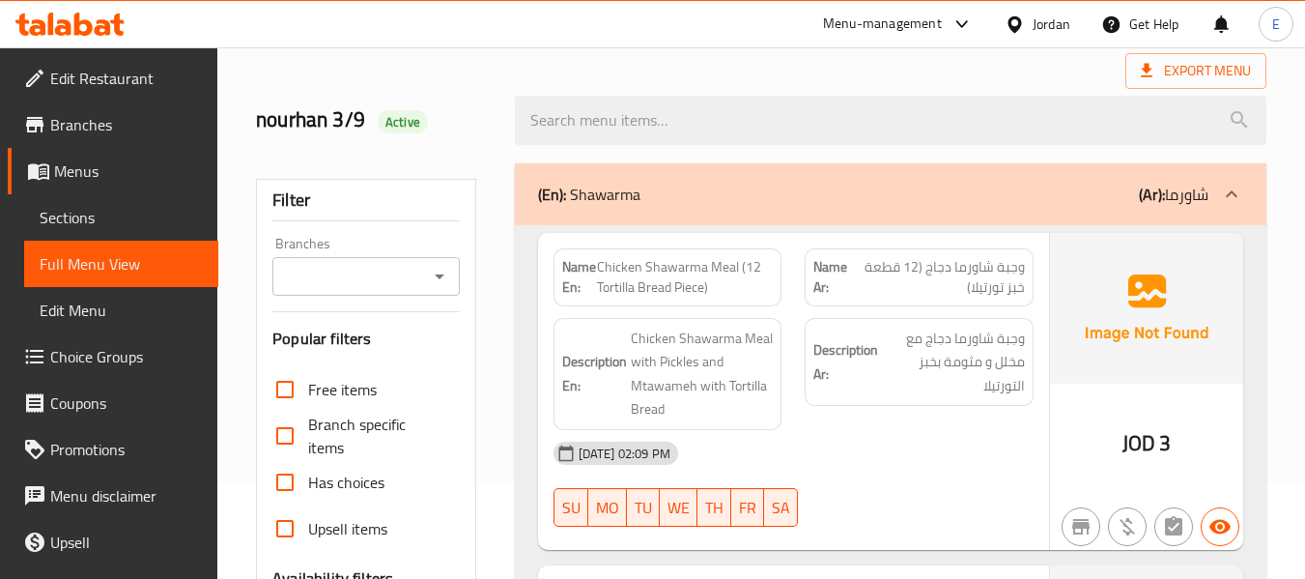
scroll to position [193, 0]
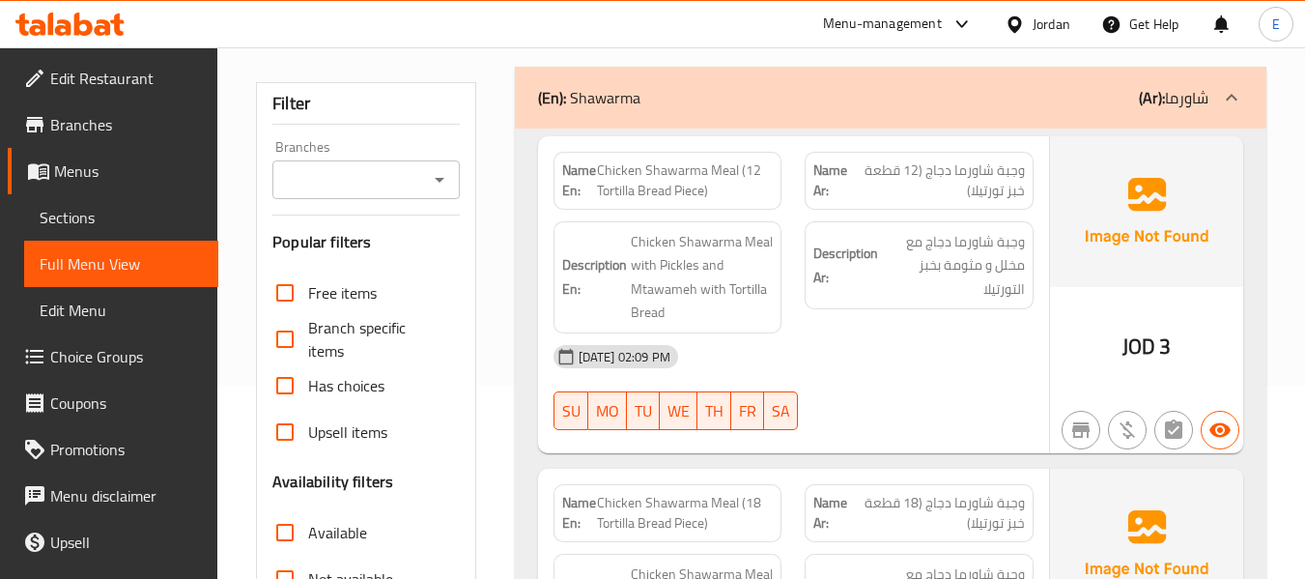
click at [1149, 352] on span "JOD" at bounding box center [1138, 346] width 33 height 38
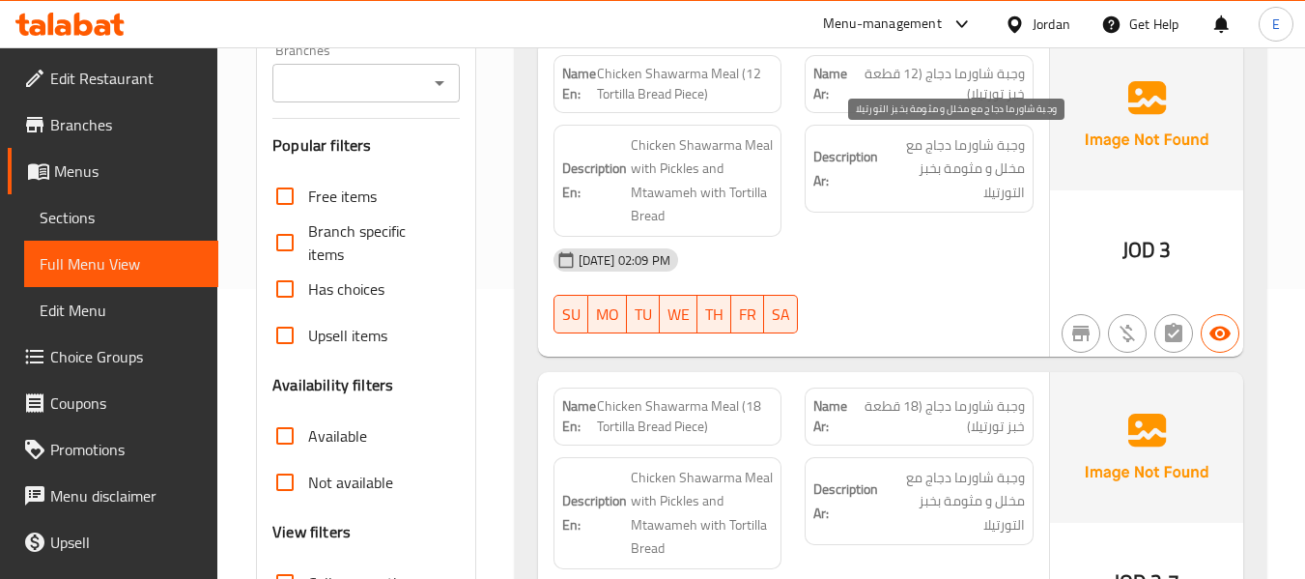
click at [923, 196] on span "وجبة شاورما دجاج مع مخلل و مثومة بخبز التورتيلا" at bounding box center [953, 168] width 143 height 71
click at [990, 99] on span "وجبة شاورما دجاج (12 قطعة خبز تورتيلا)" at bounding box center [939, 84] width 171 height 41
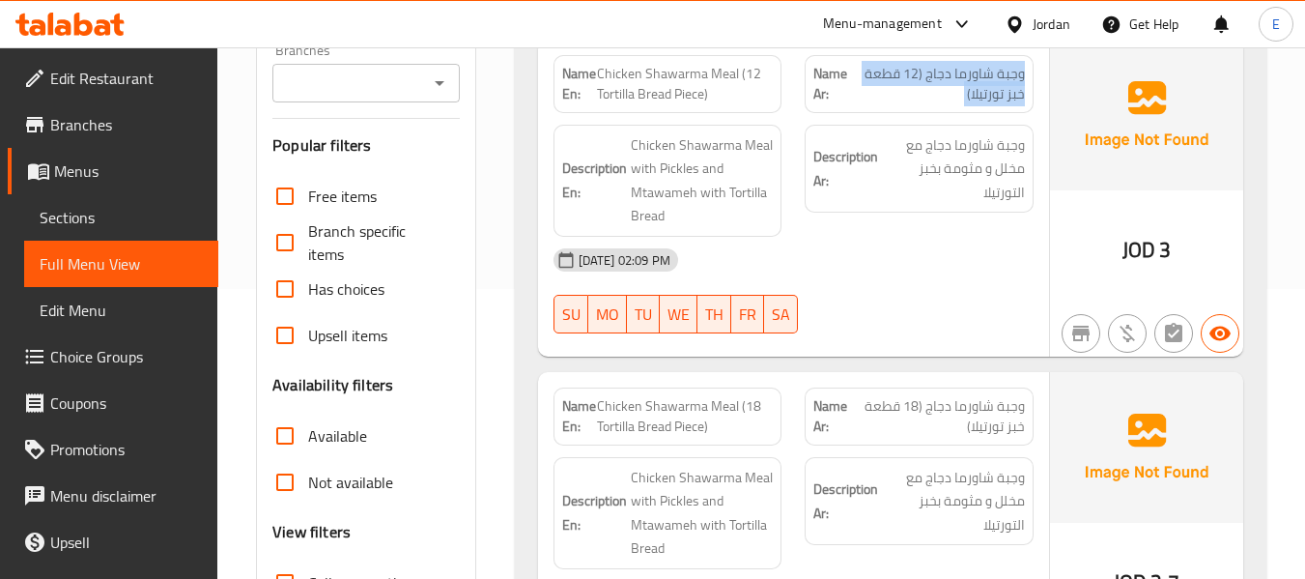
click at [990, 99] on span "وجبة شاورما دجاج (12 قطعة خبز تورتيلا)" at bounding box center [939, 84] width 171 height 41
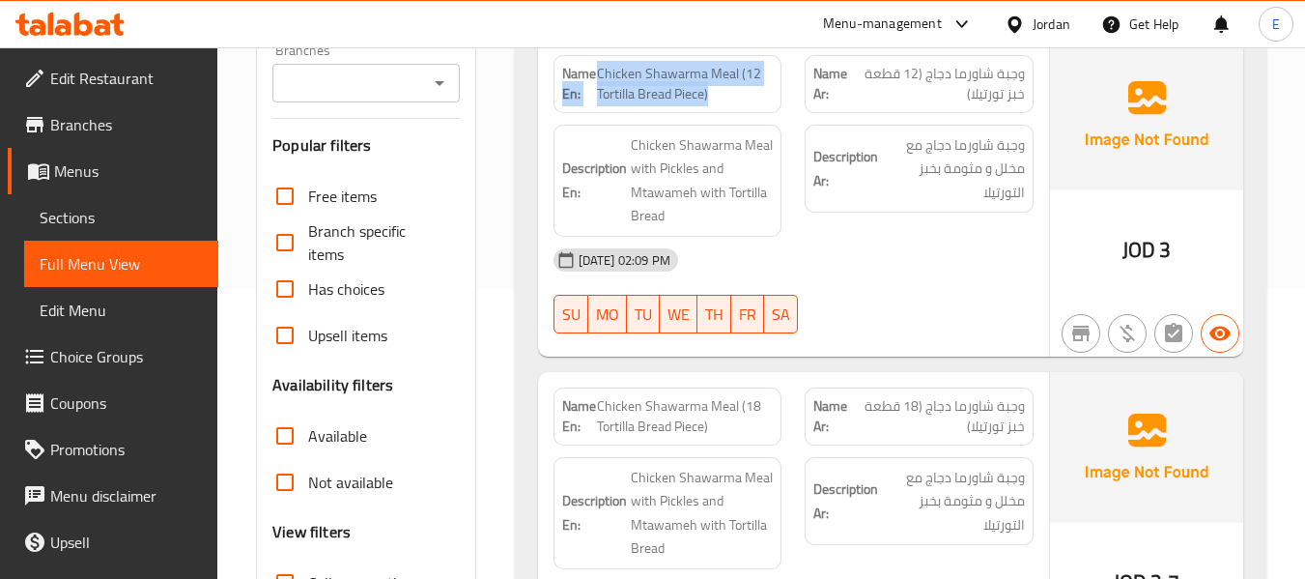
drag, startPoint x: 595, startPoint y: 74, endPoint x: 766, endPoint y: 90, distance: 171.7
click at [766, 90] on p "Name En: Chicken Shawarma Meal (12 Tortilla Bread Piece)" at bounding box center [668, 84] width 212 height 41
click at [766, 90] on span "Chicken Shawarma Meal (12 Tortilla Bread Piece)" at bounding box center [685, 84] width 177 height 41
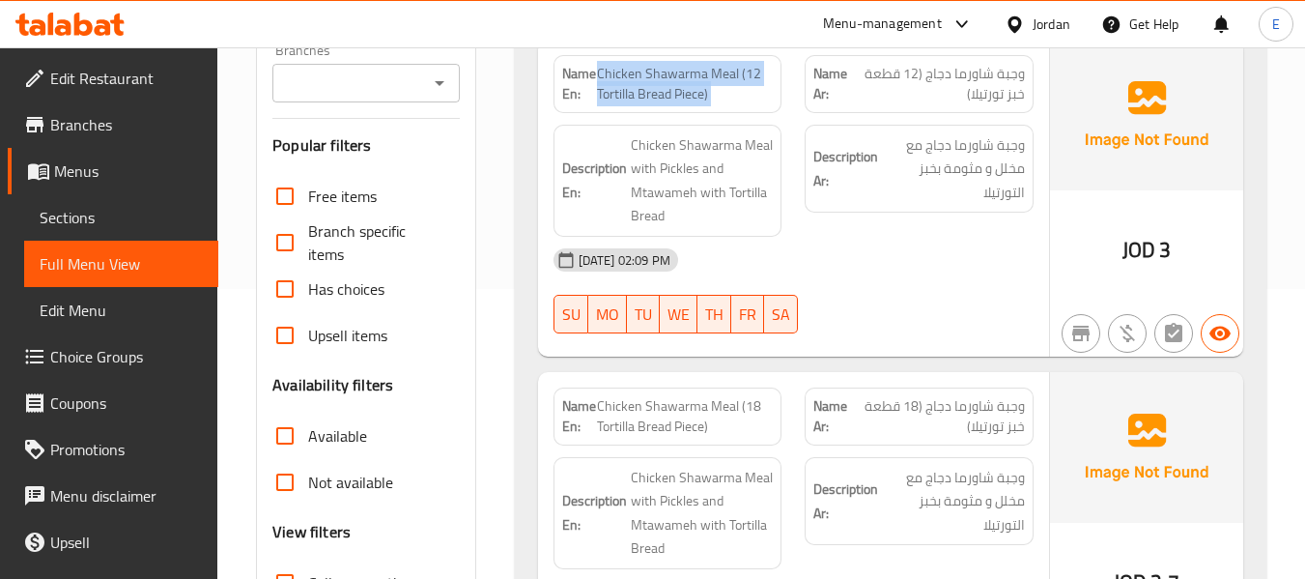
click at [766, 90] on span "Chicken Shawarma Meal (12 Tortilla Bread Piece)" at bounding box center [685, 84] width 177 height 41
click at [875, 240] on div "03-09-2025 02:09 PM" at bounding box center [793, 260] width 503 height 46
click at [832, 172] on strong "Description Ar:" at bounding box center [845, 168] width 65 height 47
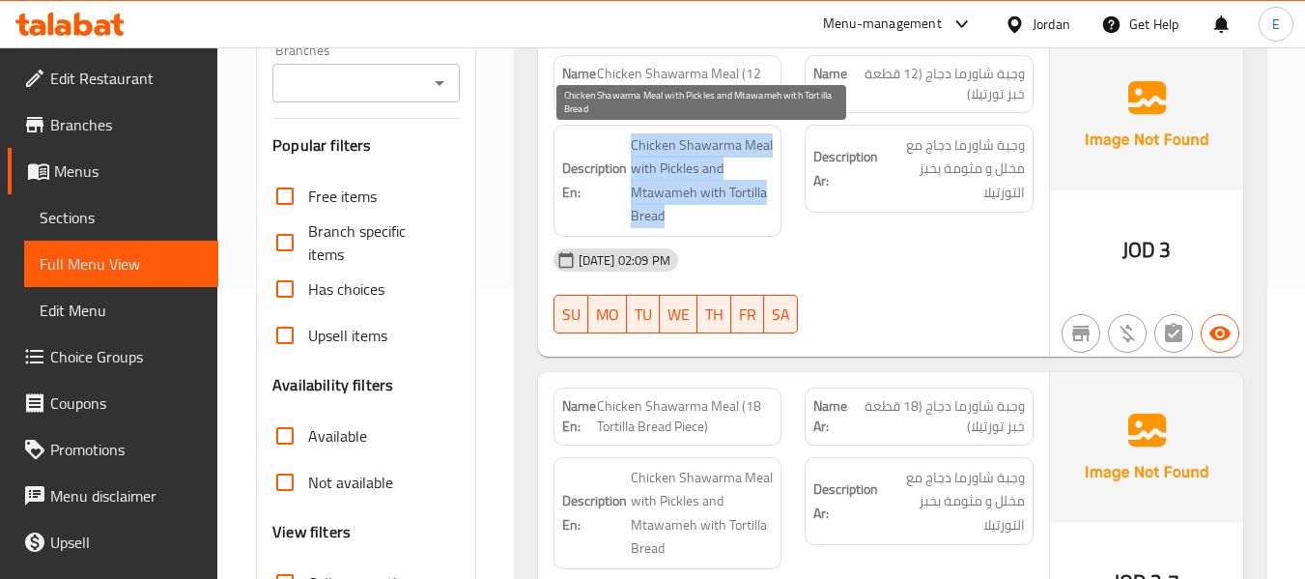
drag, startPoint x: 627, startPoint y: 134, endPoint x: 753, endPoint y: 218, distance: 151.9
click at [753, 218] on h6 "Description En: Chicken Shawarma Meal with Pickles and Mtawameh with Tortilla B…" at bounding box center [668, 180] width 212 height 95
click at [752, 218] on span "Chicken Shawarma Meal with Pickles and Mtawameh with Tortilla Bread" at bounding box center [702, 180] width 143 height 95
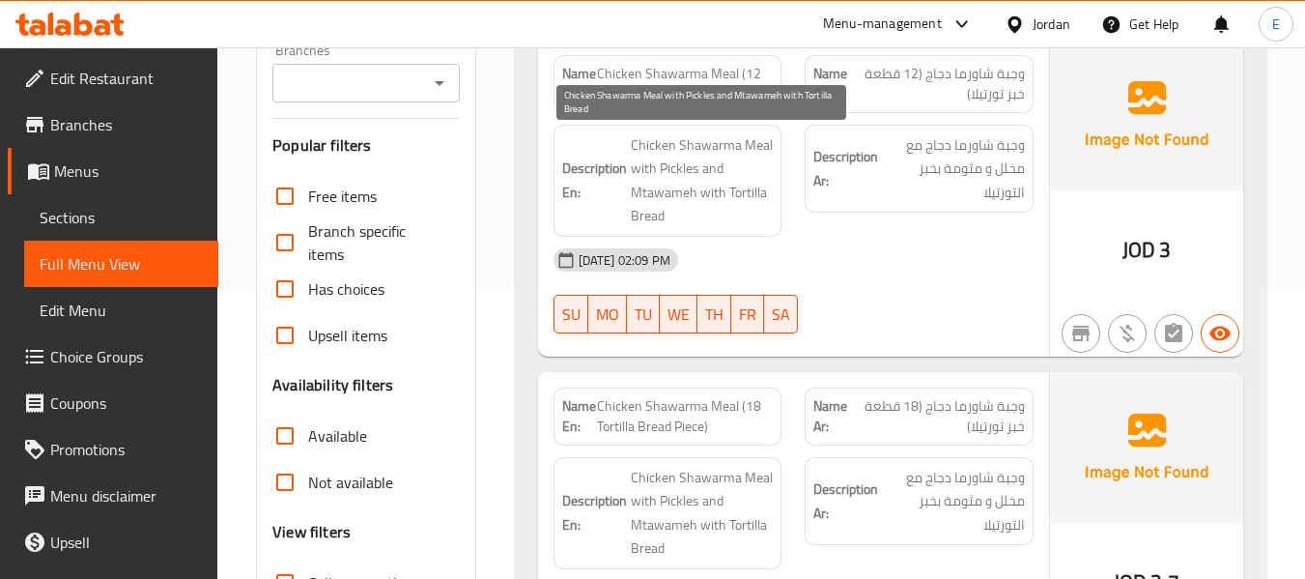
click at [752, 218] on span "Chicken Shawarma Meal with Pickles and Mtawameh with Tortilla Bread" at bounding box center [702, 180] width 143 height 95
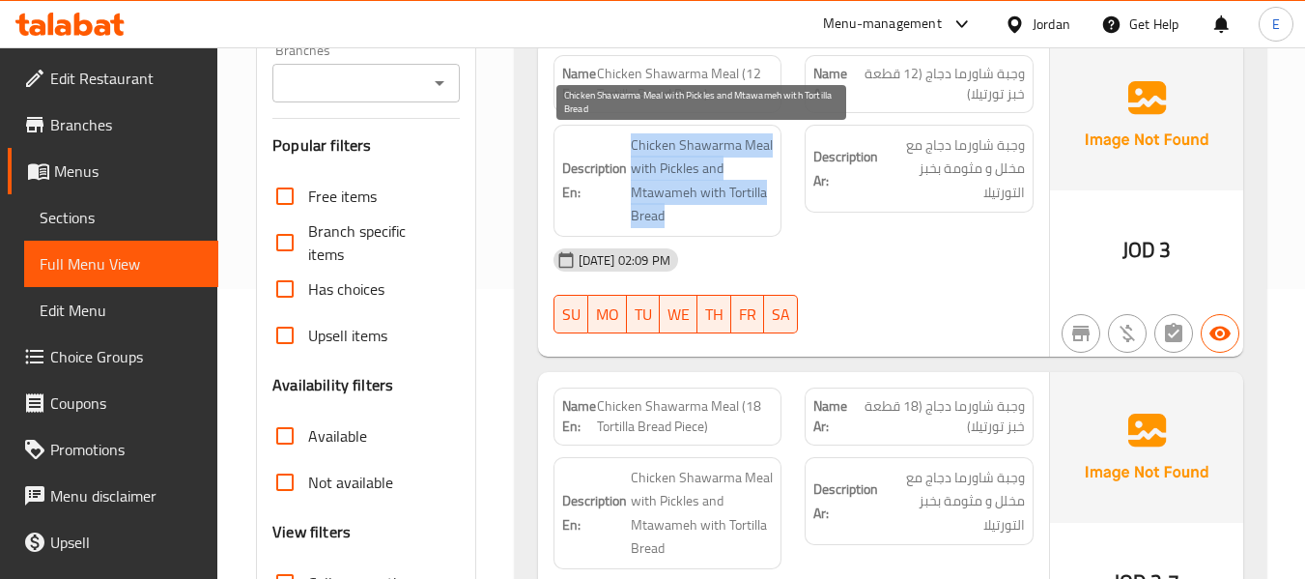
click at [752, 218] on span "Chicken Shawarma Meal with Pickles and Mtawameh with Tortilla Bread" at bounding box center [702, 180] width 143 height 95
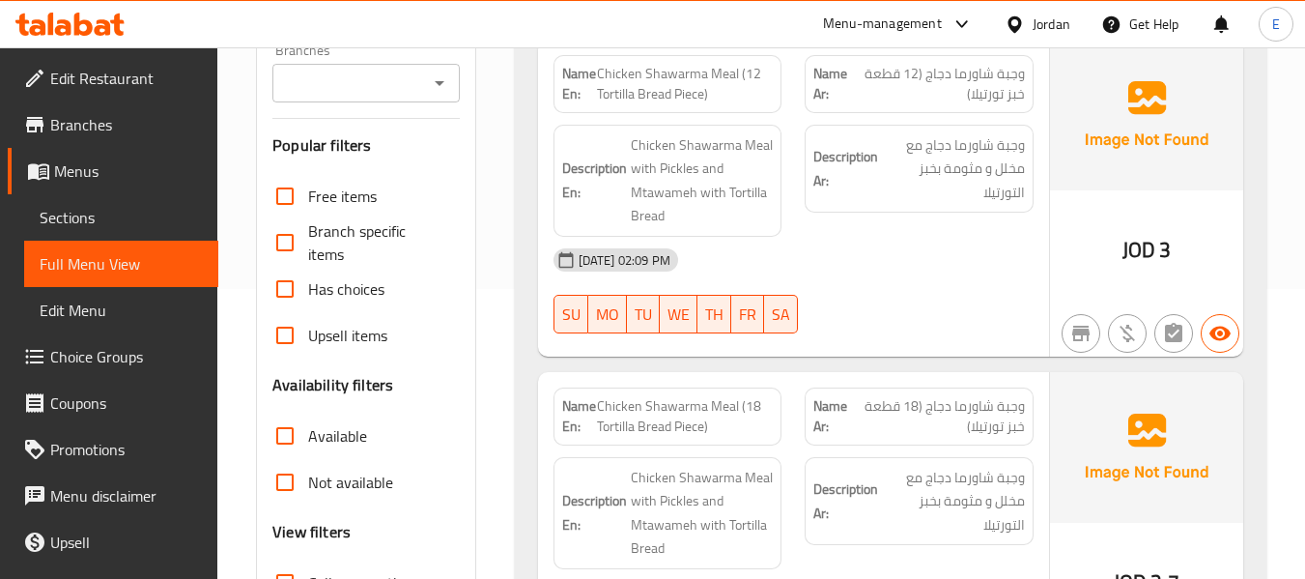
click at [909, 269] on div "03-09-2025 02:09 PM" at bounding box center [793, 260] width 503 height 46
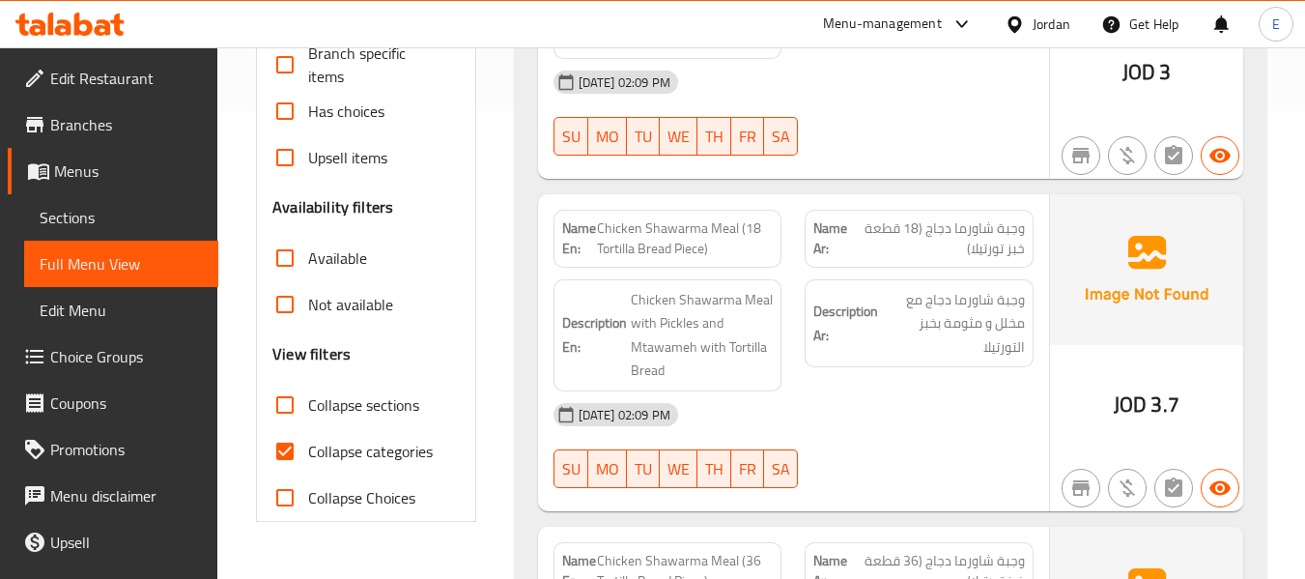
scroll to position [580, 0]
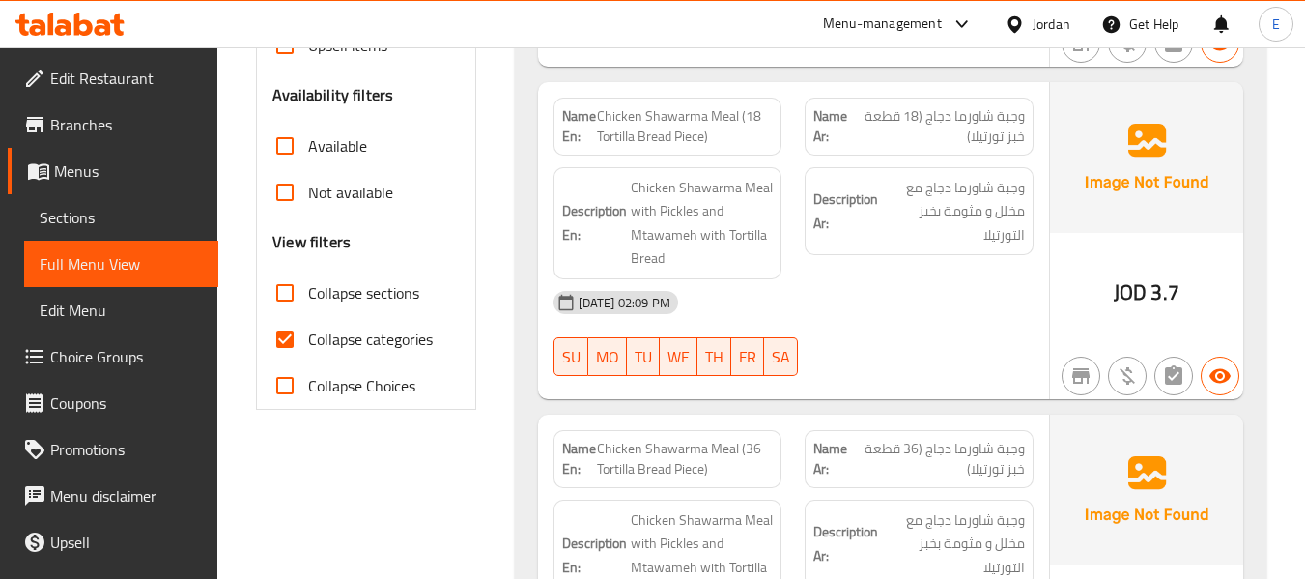
click at [981, 116] on span "وجبة شاورما دجاج (18 قطعة خبز تورتيلا)" at bounding box center [939, 126] width 171 height 41
drag, startPoint x: 641, startPoint y: 121, endPoint x: 757, endPoint y: 143, distance: 118.0
click at [757, 143] on span "Chicken Shawarma Meal (18 Tortilla Bread Piece)" at bounding box center [685, 126] width 177 height 41
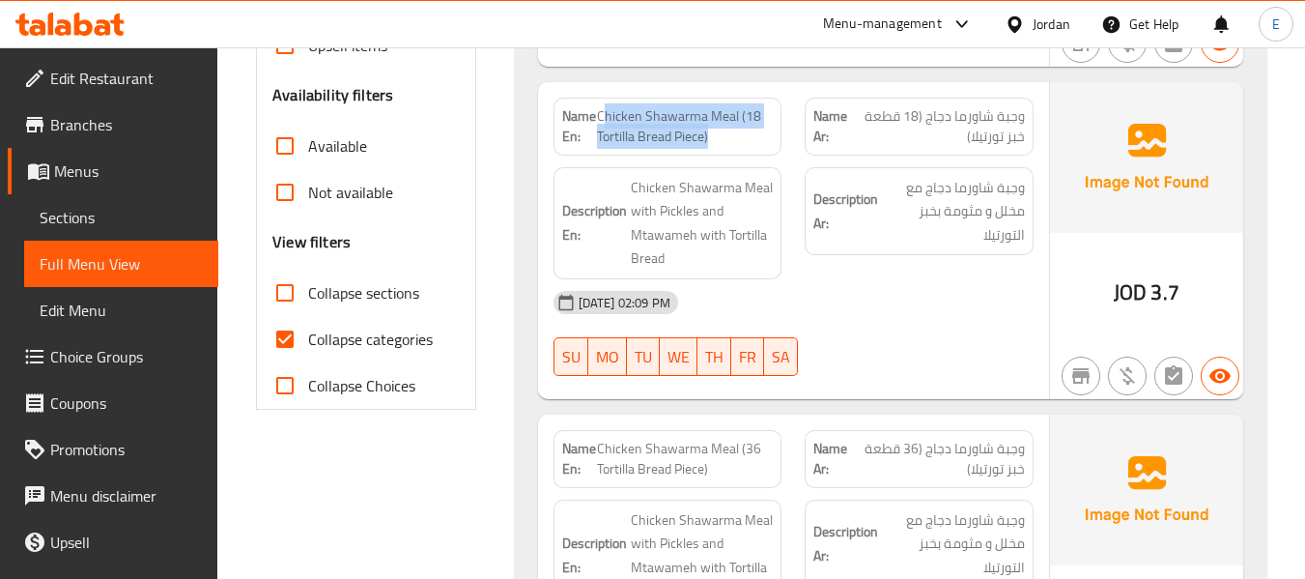
click at [757, 143] on span "Chicken Shawarma Meal (18 Tortilla Bread Piece)" at bounding box center [685, 126] width 177 height 41
click at [936, 122] on span "وجبة شاورما دجاج (18 قطعة خبز تورتيلا)" at bounding box center [939, 126] width 171 height 41
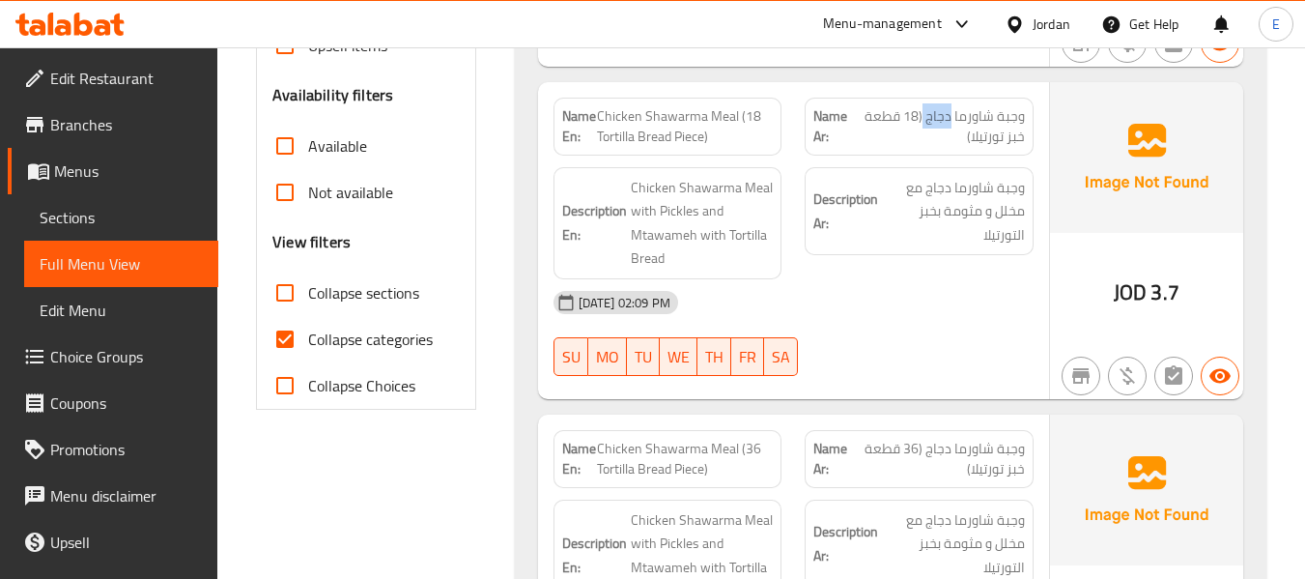
click at [936, 122] on span "وجبة شاورما دجاج (18 قطعة خبز تورتيلا)" at bounding box center [939, 126] width 171 height 41
click at [884, 237] on span "وجبة شاورما دجاج مع مخلل و مثومة بخبز التورتيلا" at bounding box center [953, 211] width 143 height 71
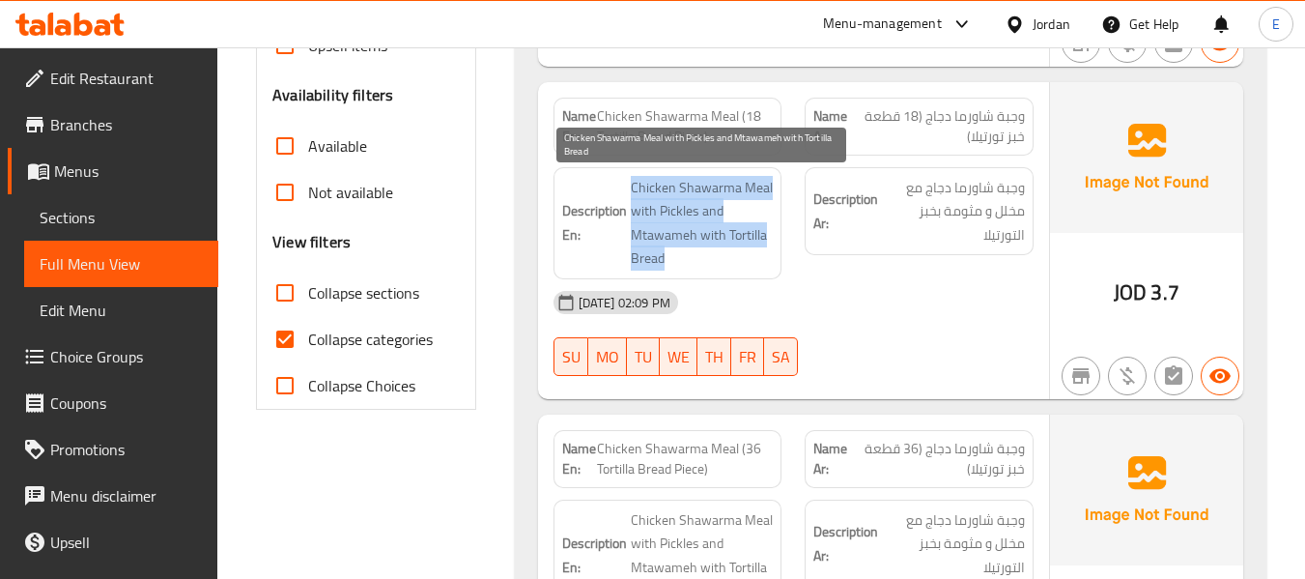
drag, startPoint x: 620, startPoint y: 181, endPoint x: 755, endPoint y: 269, distance: 161.3
click at [755, 269] on h6 "Description En: Chicken Shawarma Meal with Pickles and Mtawameh with Tortilla B…" at bounding box center [668, 223] width 212 height 95
click at [755, 269] on span "Chicken Shawarma Meal with Pickles and Mtawameh with Tortilla Bread" at bounding box center [702, 223] width 143 height 95
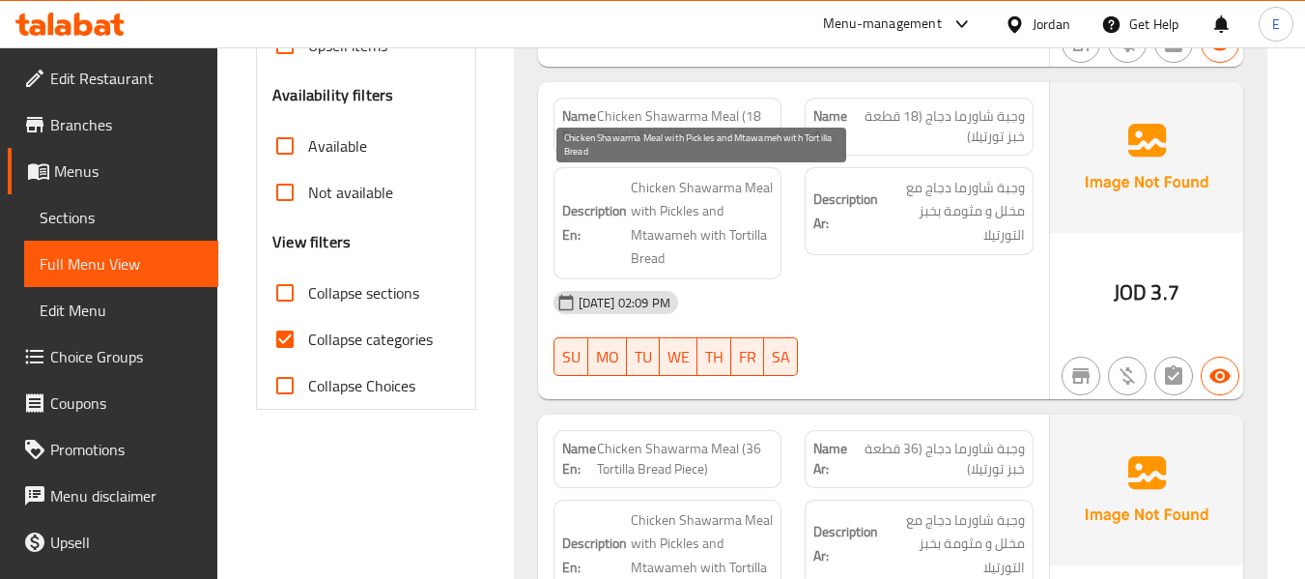
click at [755, 269] on span "Chicken Shawarma Meal with Pickles and Mtawameh with Tortilla Bread" at bounding box center [702, 223] width 143 height 95
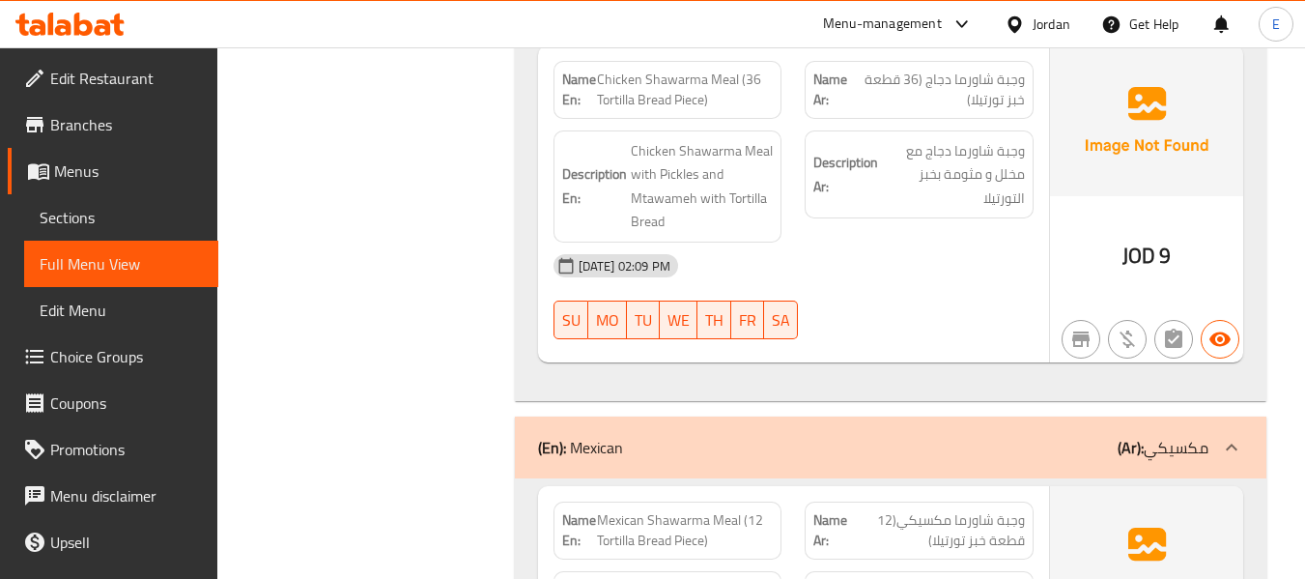
scroll to position [966, 0]
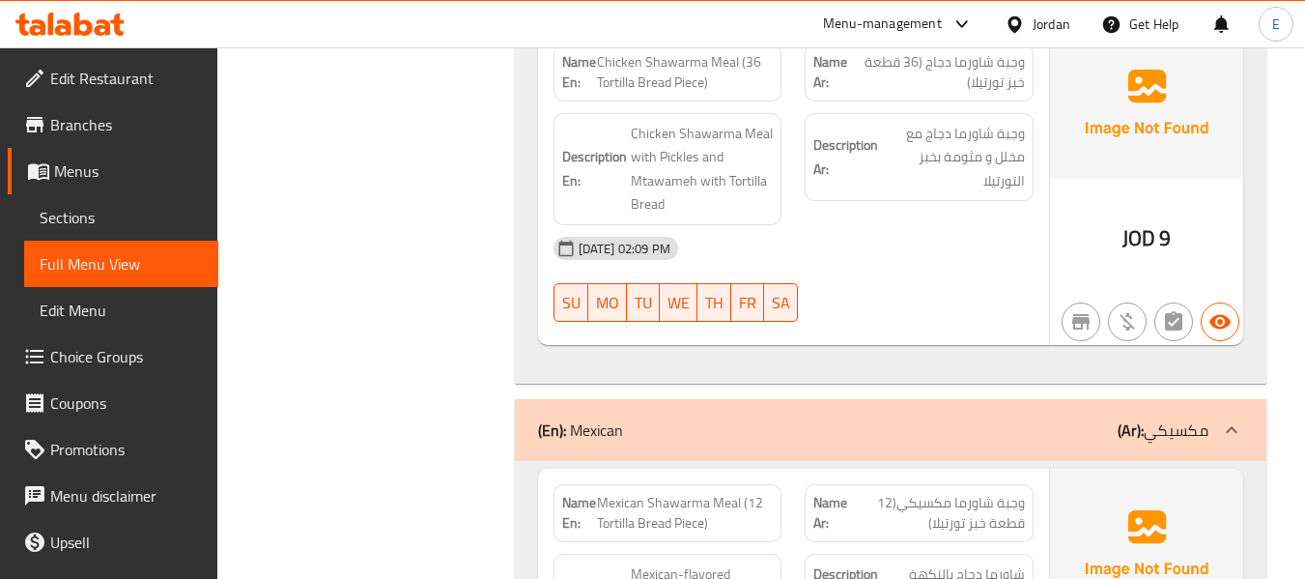
click at [996, 79] on span "وجبة شاورما دجاج (36 قطعة خبز تورتيلا)" at bounding box center [939, 72] width 171 height 41
drag, startPoint x: 628, startPoint y: 59, endPoint x: 779, endPoint y: 84, distance: 153.7
click at [779, 84] on div "Name En: Chicken Shawarma Meal (36 Tortilla Bread Piece)" at bounding box center [667, 72] width 229 height 58
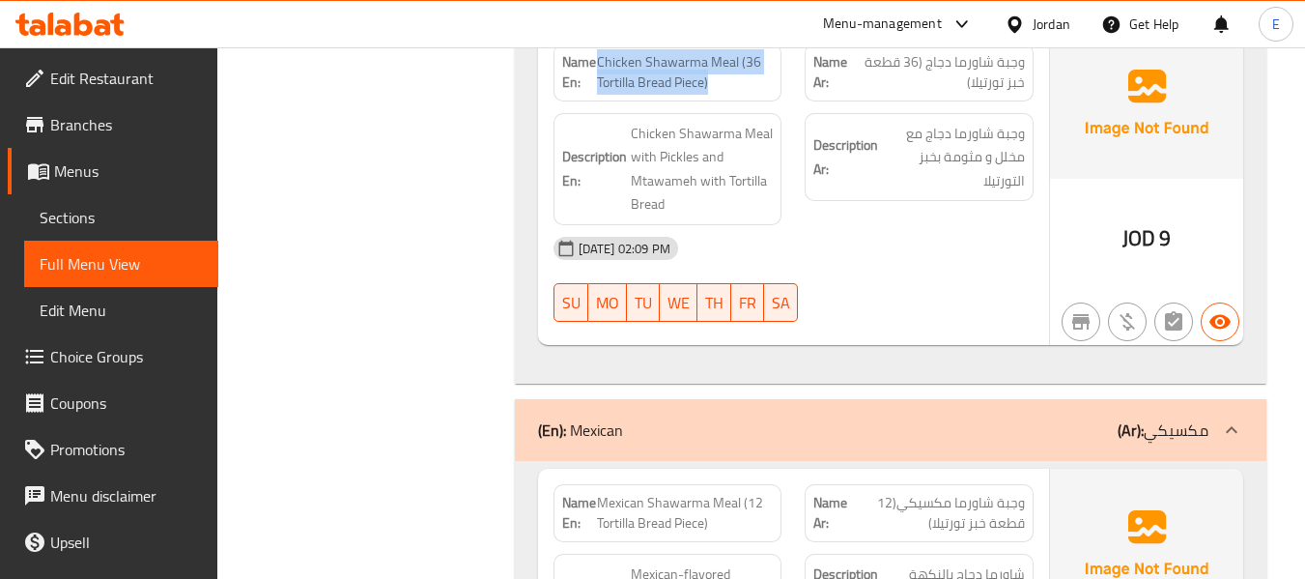
click at [779, 84] on div "Name En: Chicken Shawarma Meal (36 Tortilla Bread Piece)" at bounding box center [667, 72] width 229 height 58
click at [937, 236] on div "03-09-2025 02:09 PM" at bounding box center [793, 248] width 503 height 46
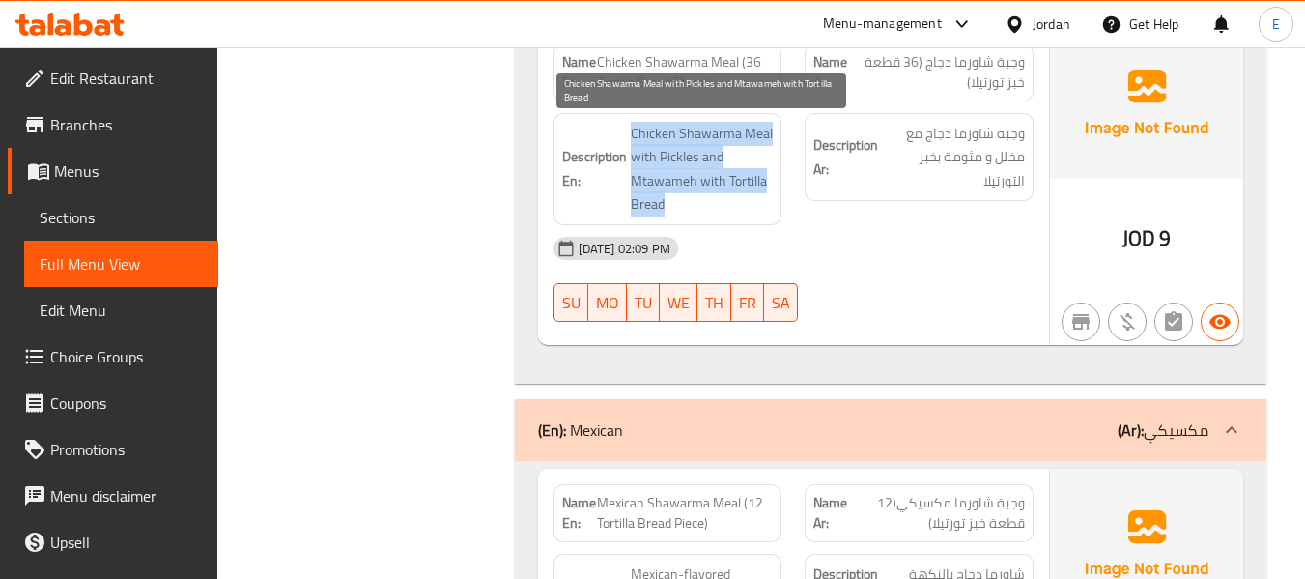
drag, startPoint x: 621, startPoint y: 119, endPoint x: 759, endPoint y: 203, distance: 161.7
click at [759, 203] on div "Description En: Chicken Shawarma Meal with Pickles and Mtawameh with Tortilla B…" at bounding box center [667, 169] width 229 height 112
click at [759, 203] on span "Chicken Shawarma Meal with Pickles and Mtawameh with Tortilla Bread" at bounding box center [702, 169] width 143 height 95
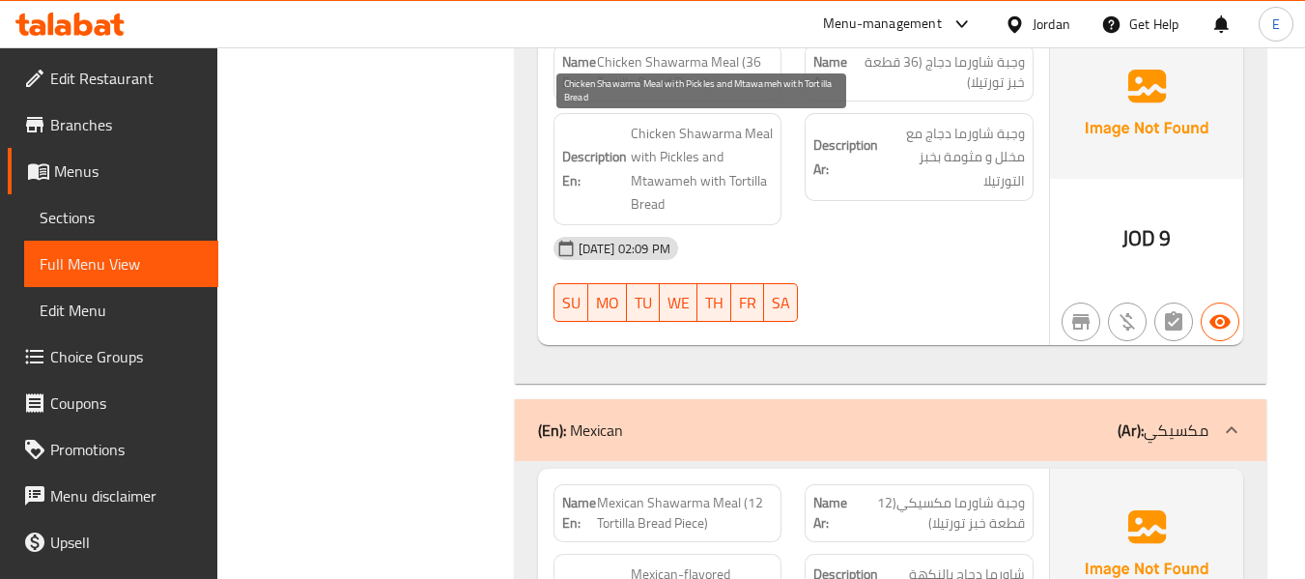
click at [759, 203] on span "Chicken Shawarma Meal with Pickles and Mtawameh with Tortilla Bread" at bounding box center [702, 169] width 143 height 95
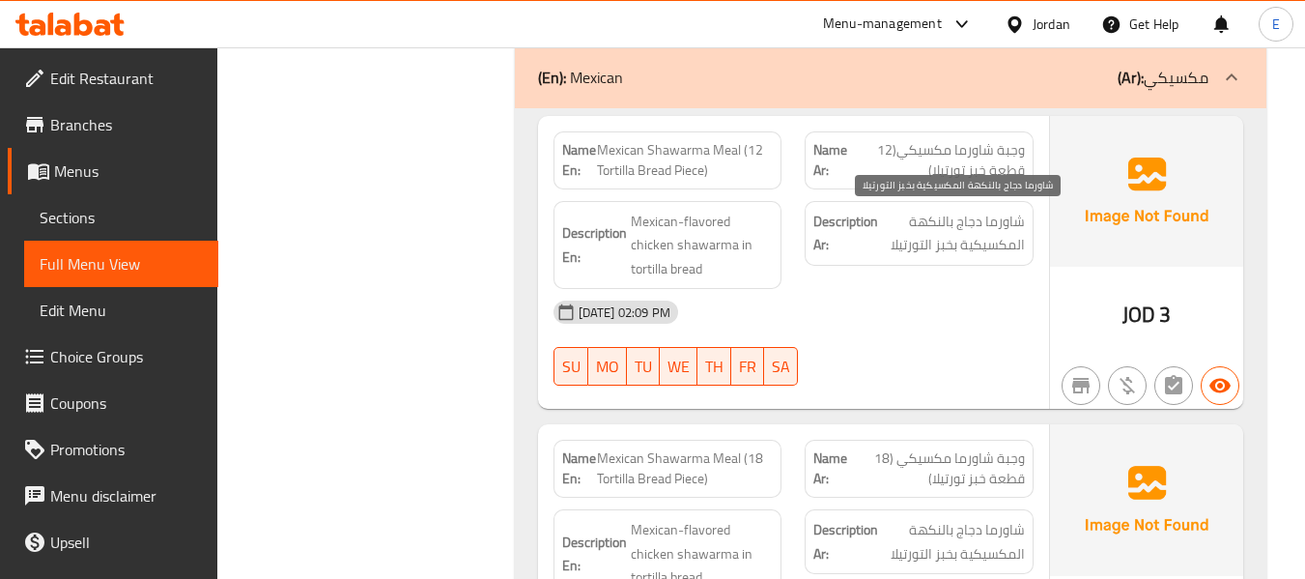
scroll to position [1352, 0]
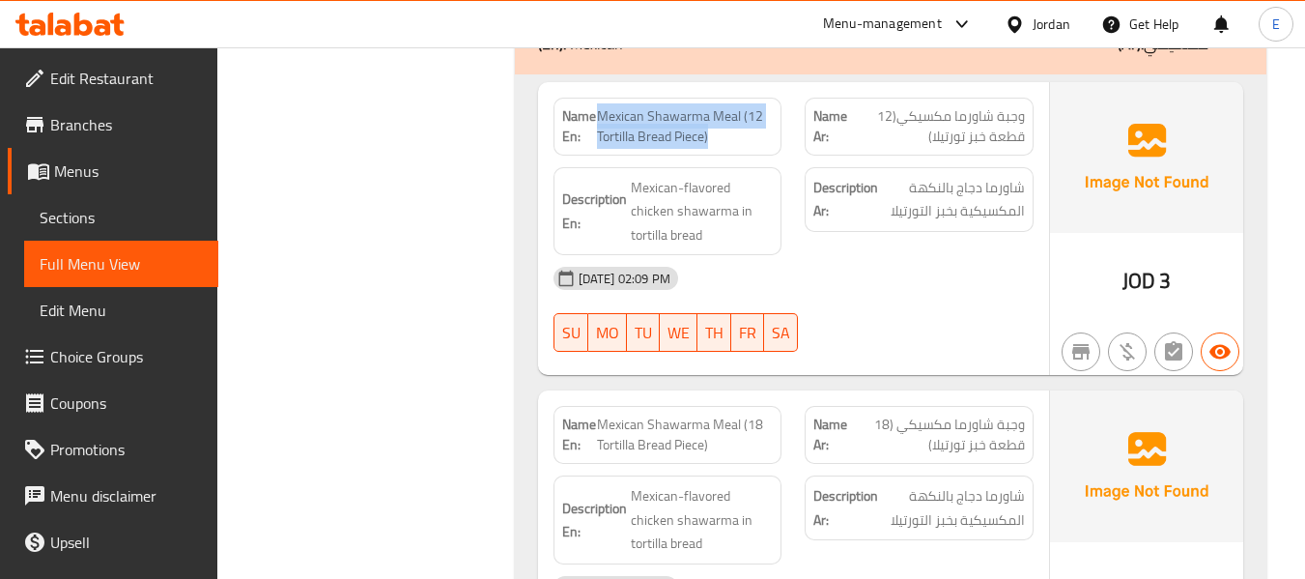
drag, startPoint x: 597, startPoint y: 111, endPoint x: 768, endPoint y: 139, distance: 173.2
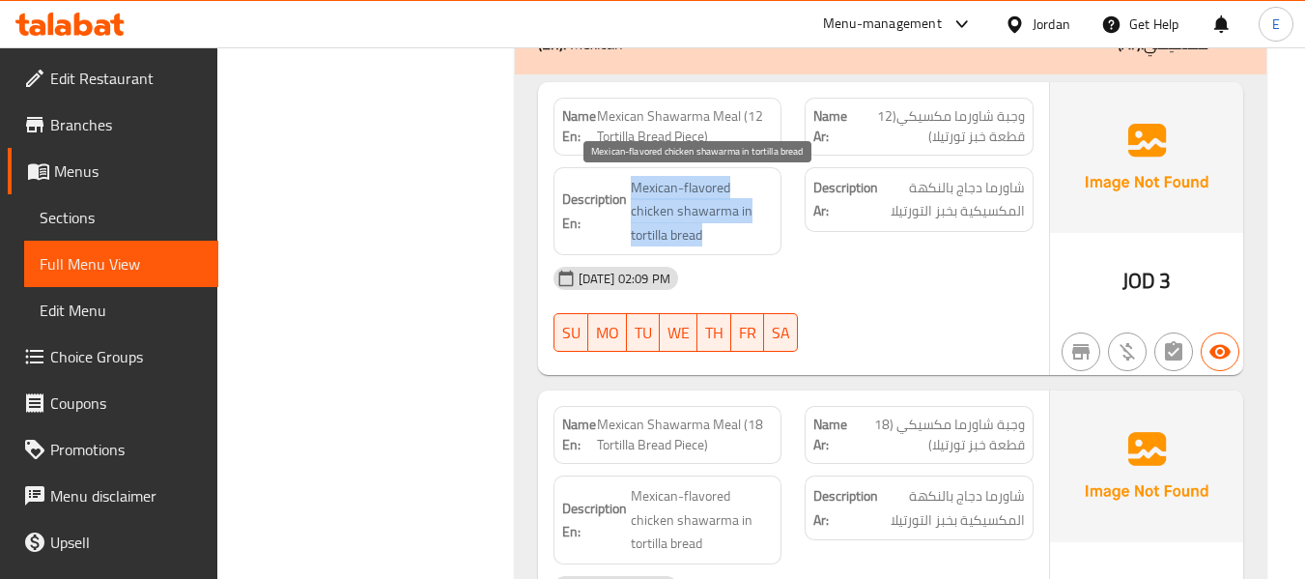
drag, startPoint x: 623, startPoint y: 171, endPoint x: 745, endPoint y: 235, distance: 137.4
click at [745, 235] on span "Mexican-flavored chicken shawarma in tortilla bread" at bounding box center [702, 211] width 143 height 71
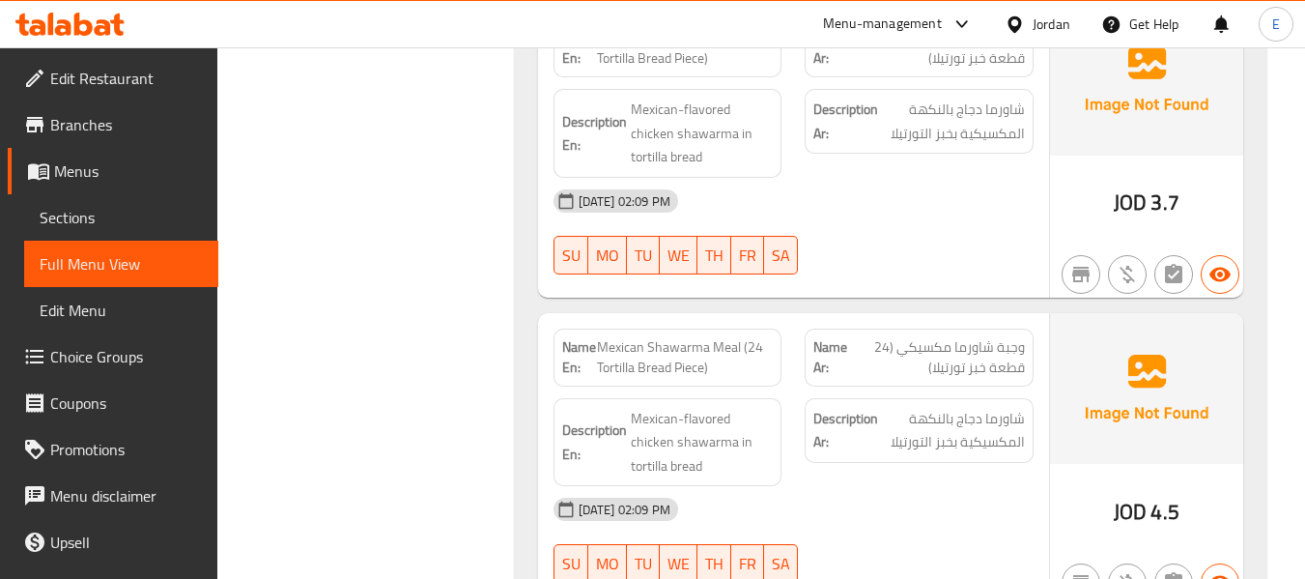
scroll to position [1642, 0]
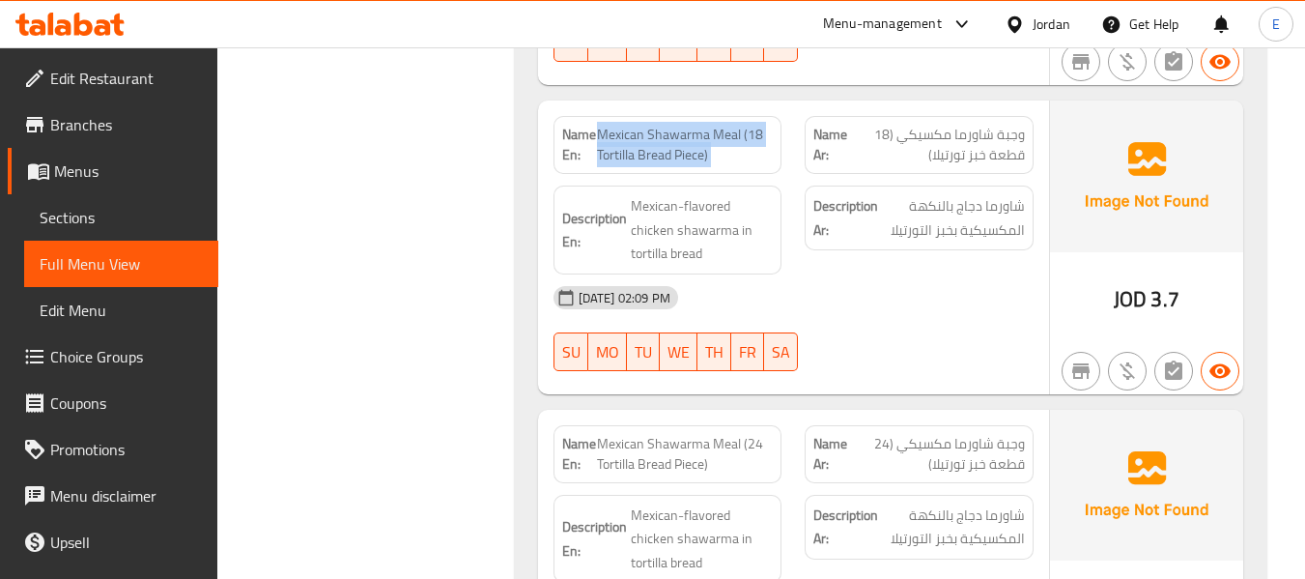
drag, startPoint x: 595, startPoint y: 127, endPoint x: 773, endPoint y: 157, distance: 180.2
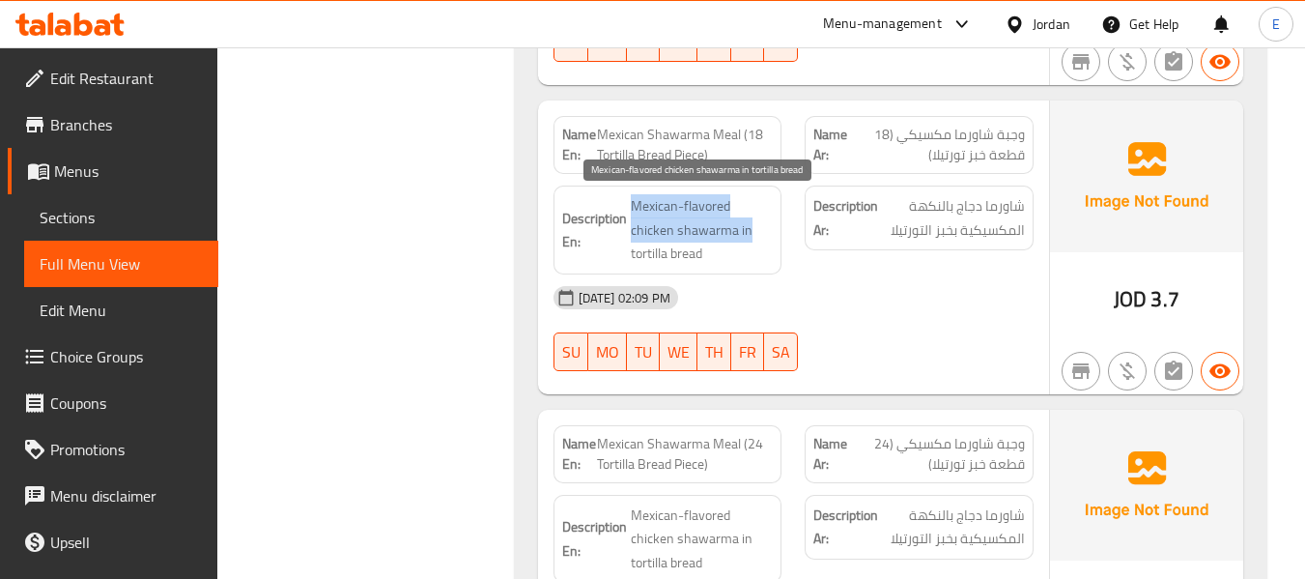
drag, startPoint x: 629, startPoint y: 188, endPoint x: 754, endPoint y: 241, distance: 136.3
click at [754, 241] on span "Mexican-flavored chicken shawarma in tortilla bread" at bounding box center [702, 229] width 143 height 71
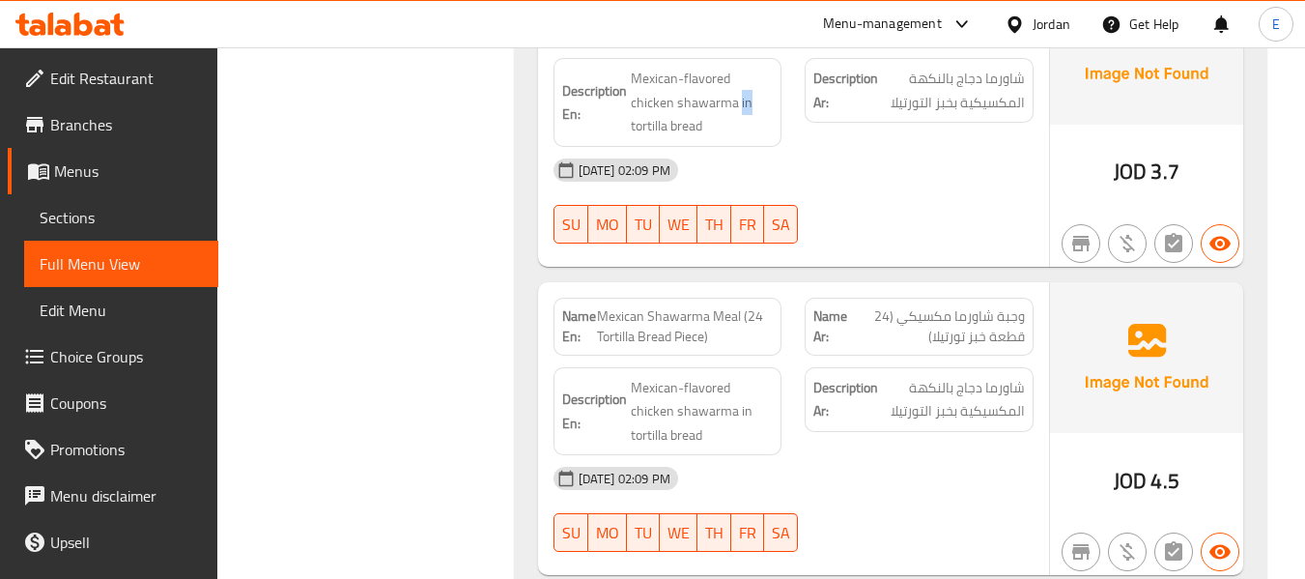
scroll to position [1932, 0]
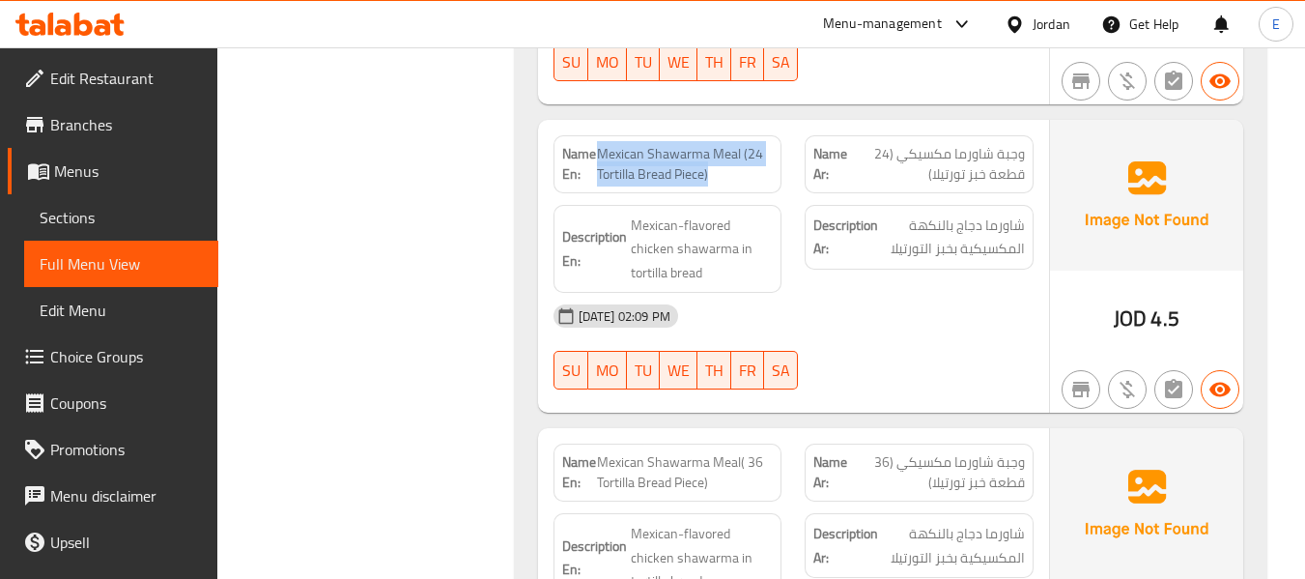
drag, startPoint x: 598, startPoint y: 150, endPoint x: 778, endPoint y: 170, distance: 181.7
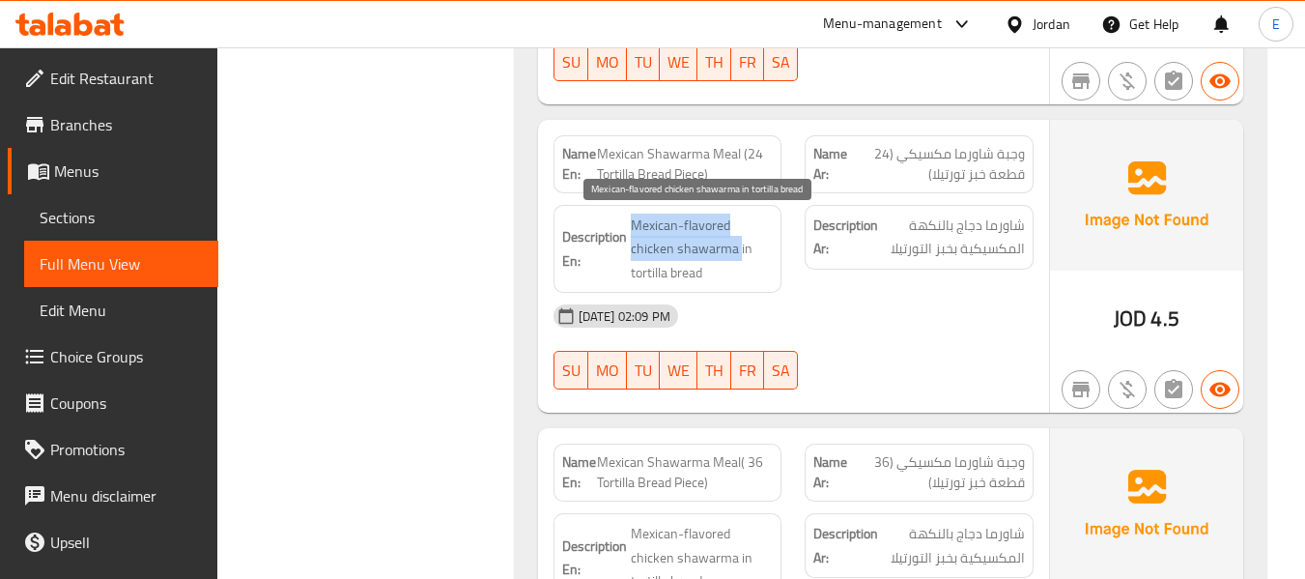
drag, startPoint x: 635, startPoint y: 222, endPoint x: 739, endPoint y: 245, distance: 106.9
click at [739, 245] on span "Mexican-flavored chicken shawarma in tortilla bread" at bounding box center [702, 248] width 143 height 71
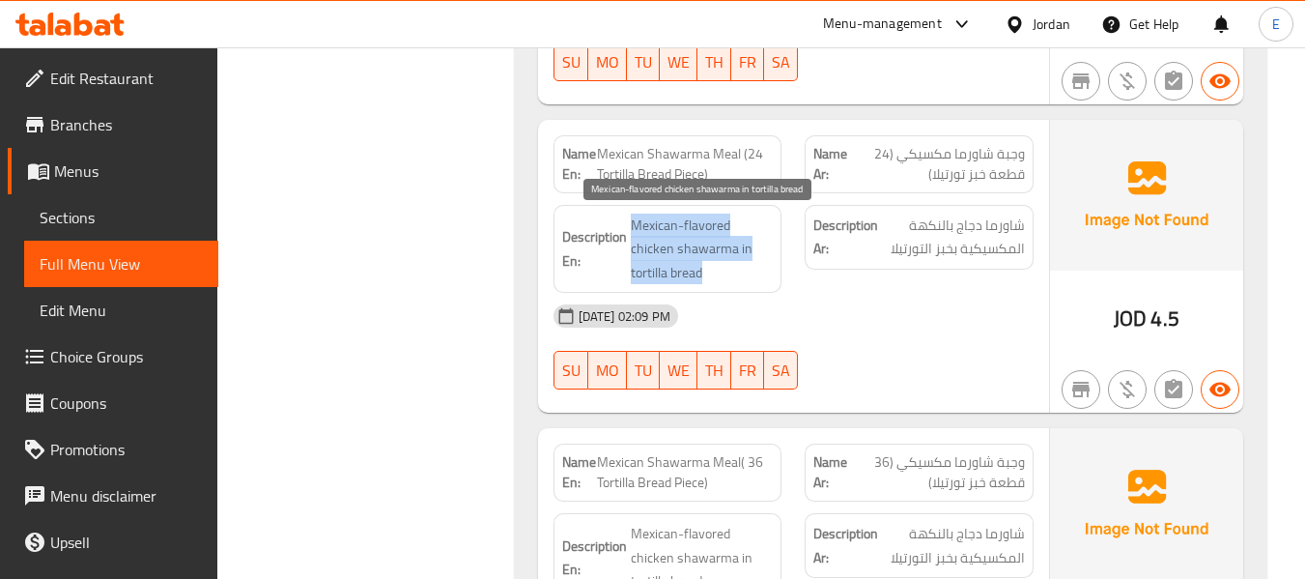
click at [739, 245] on span "Mexican-flavored chicken shawarma in tortilla bread" at bounding box center [702, 248] width 143 height 71
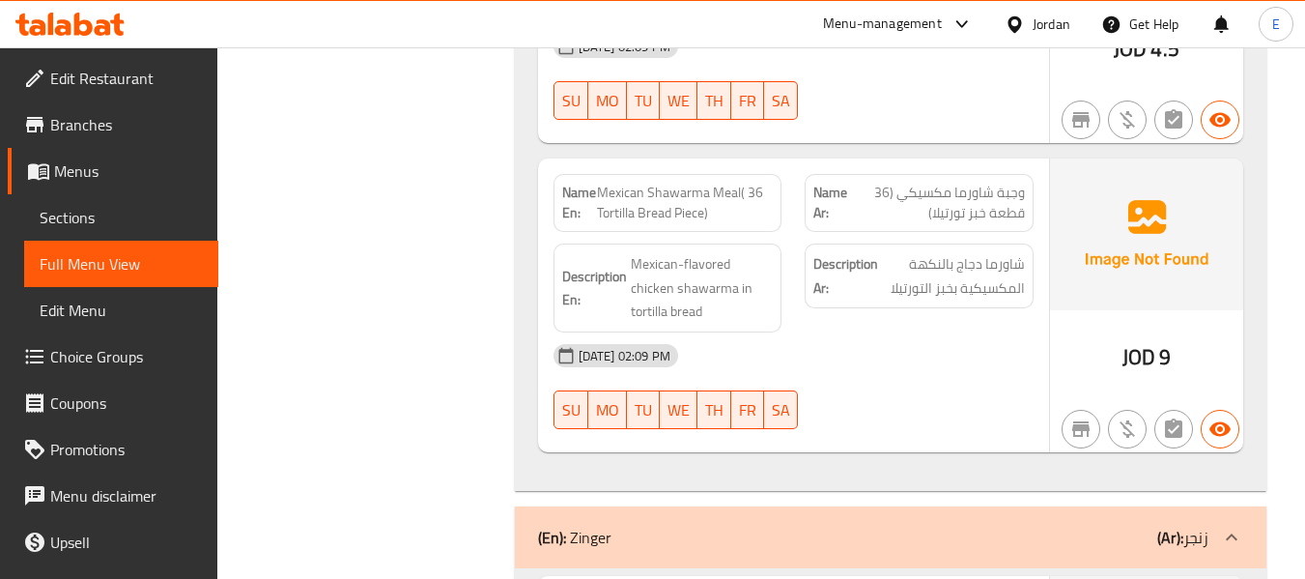
scroll to position [2221, 0]
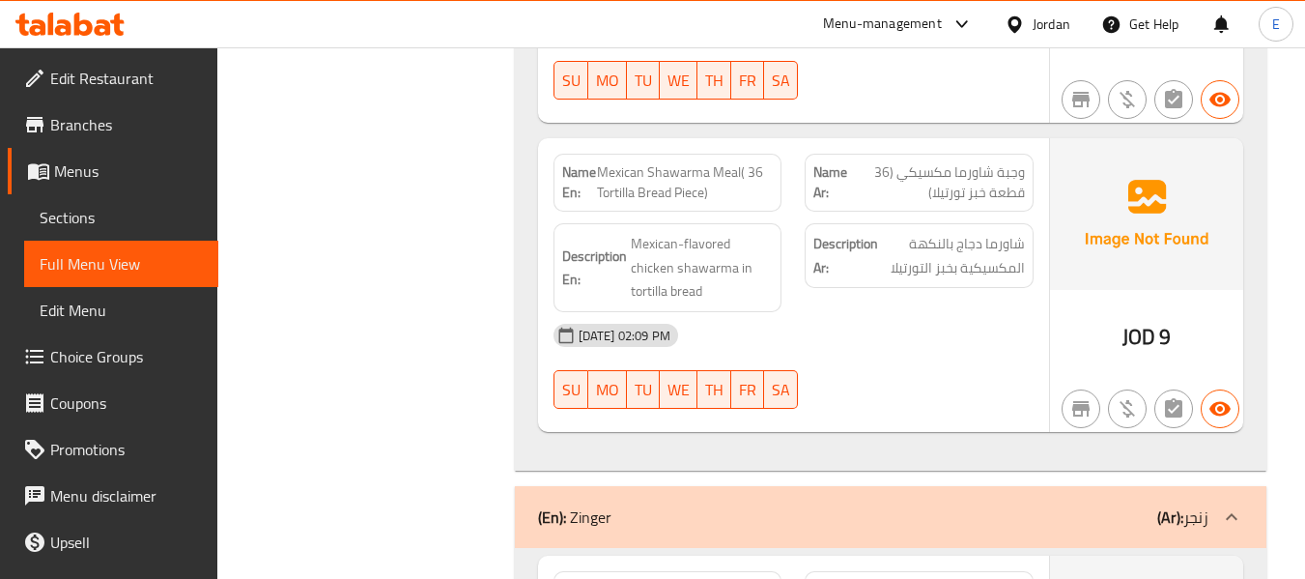
click at [999, 177] on span "وجبة شاورما مكسيكي (36 قطعة خبز تورتيلا)" at bounding box center [937, 182] width 175 height 41
click at [676, 162] on span "Mexican Shawarma Meal( 36 Tortilla Bread Piece)" at bounding box center [685, 182] width 177 height 41
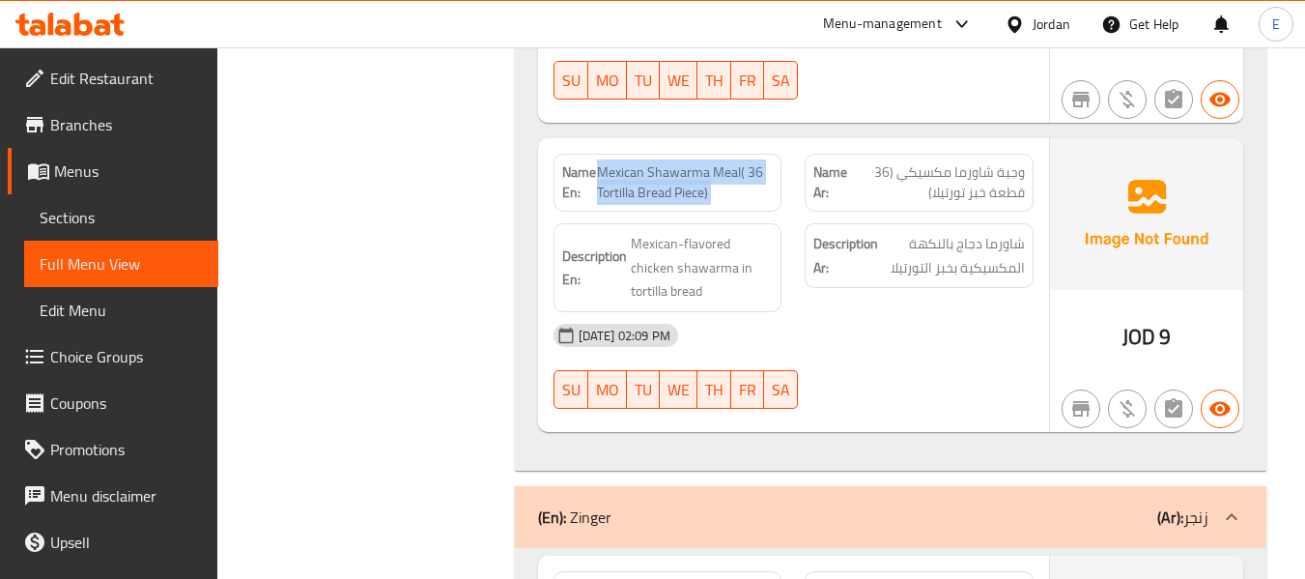
click at [676, 162] on span "Mexican Shawarma Meal( 36 Tortilla Bread Piece)" at bounding box center [685, 182] width 177 height 41
click at [815, 312] on div "03-09-2025 02:09 PM" at bounding box center [793, 335] width 503 height 46
drag, startPoint x: 613, startPoint y: 173, endPoint x: 767, endPoint y: 196, distance: 155.3
click at [767, 196] on span "Mexican Shawarma Meal( 36 Tortilla Bread Piece)" at bounding box center [685, 182] width 177 height 41
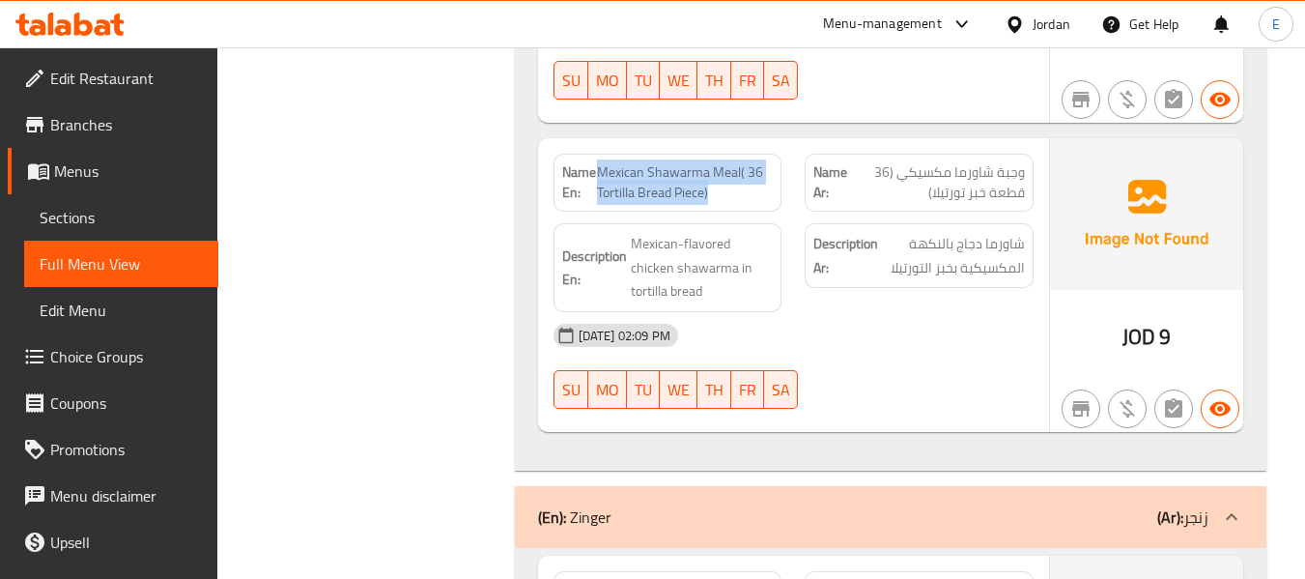
click at [767, 196] on span "Mexican Shawarma Meal( 36 Tortilla Bread Piece)" at bounding box center [685, 182] width 177 height 41
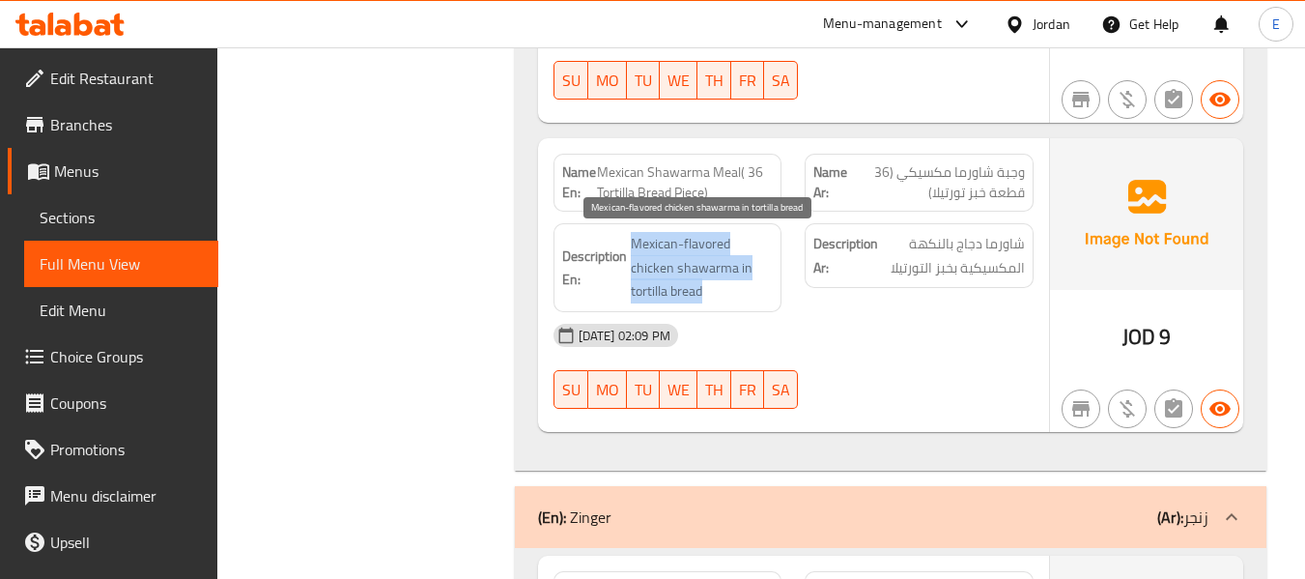
drag, startPoint x: 626, startPoint y: 240, endPoint x: 748, endPoint y: 286, distance: 130.2
click at [748, 286] on h6 "Description En: Mexican-flavored chicken shawarma in tortilla bread" at bounding box center [668, 267] width 212 height 71
click at [748, 286] on span "Mexican-flavored chicken shawarma in tortilla bread" at bounding box center [702, 267] width 143 height 71
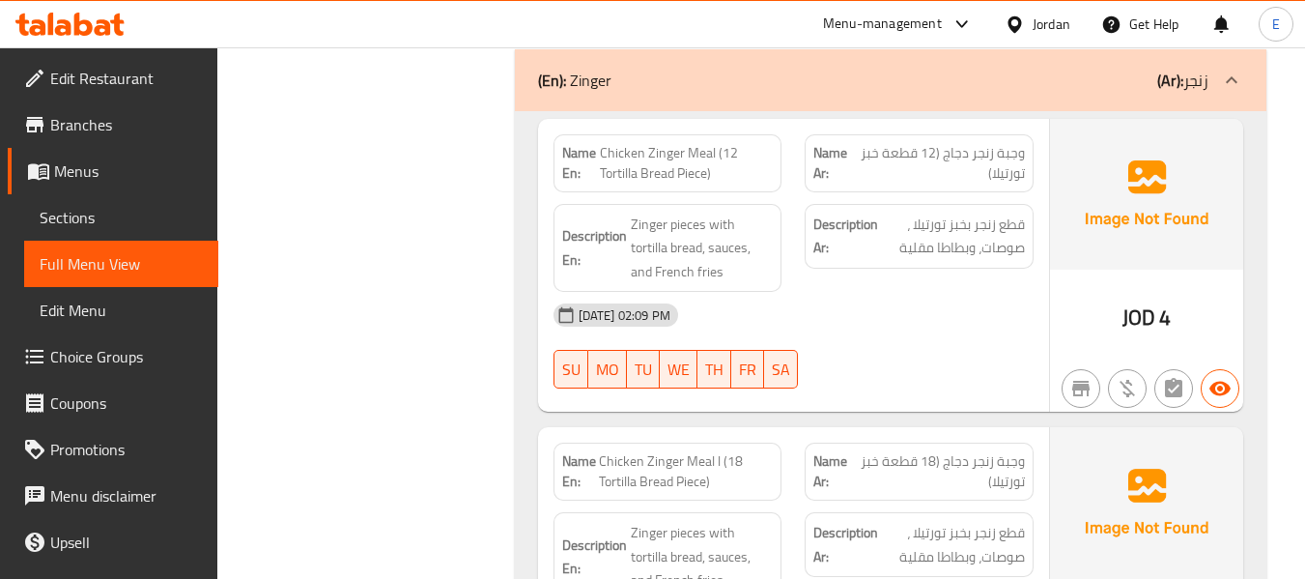
scroll to position [2704, 0]
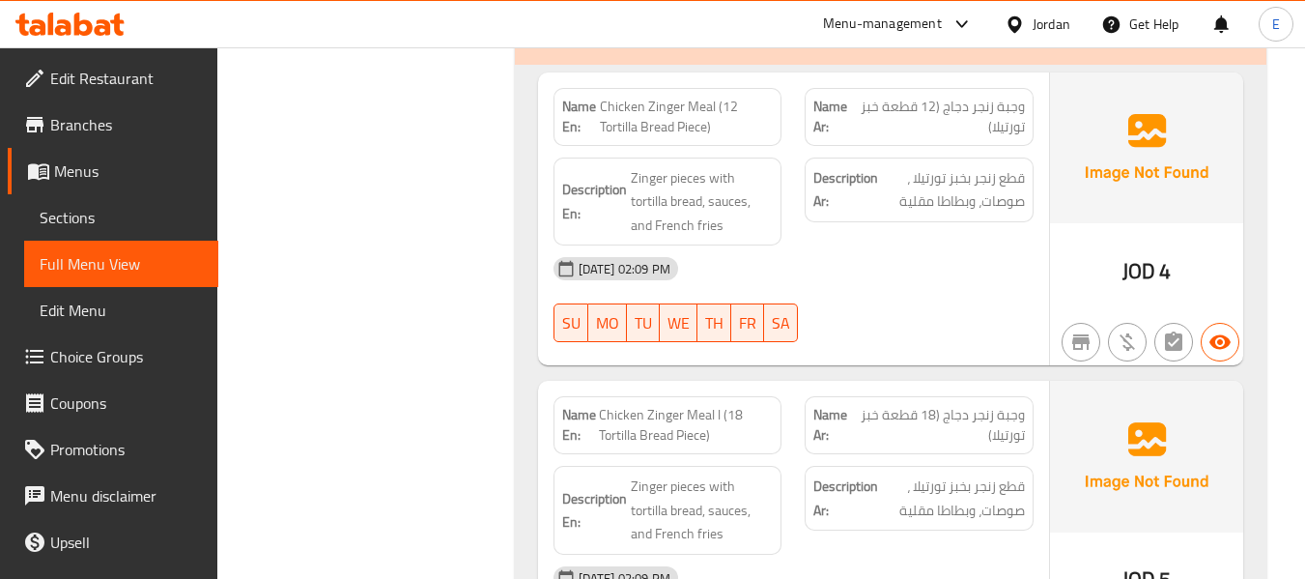
drag, startPoint x: 601, startPoint y: 103, endPoint x: 745, endPoint y: 128, distance: 146.1
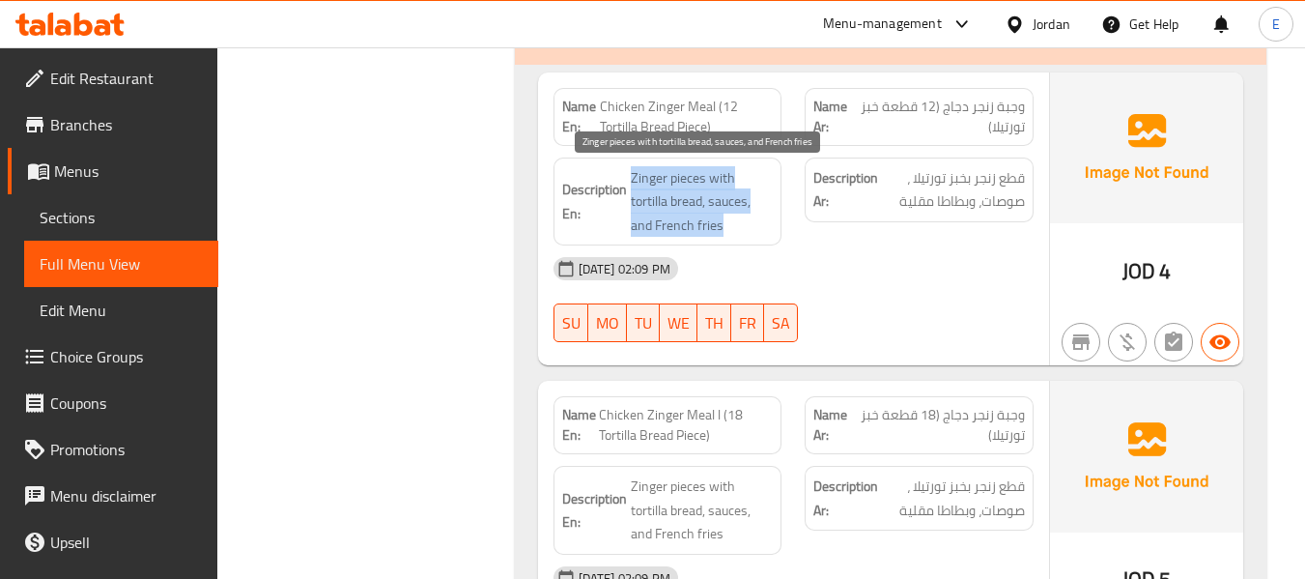
drag, startPoint x: 632, startPoint y: 171, endPoint x: 760, endPoint y: 219, distance: 137.2
click at [760, 219] on span "Zinger pieces with tortilla bread, sauces, and French fries" at bounding box center [702, 201] width 143 height 71
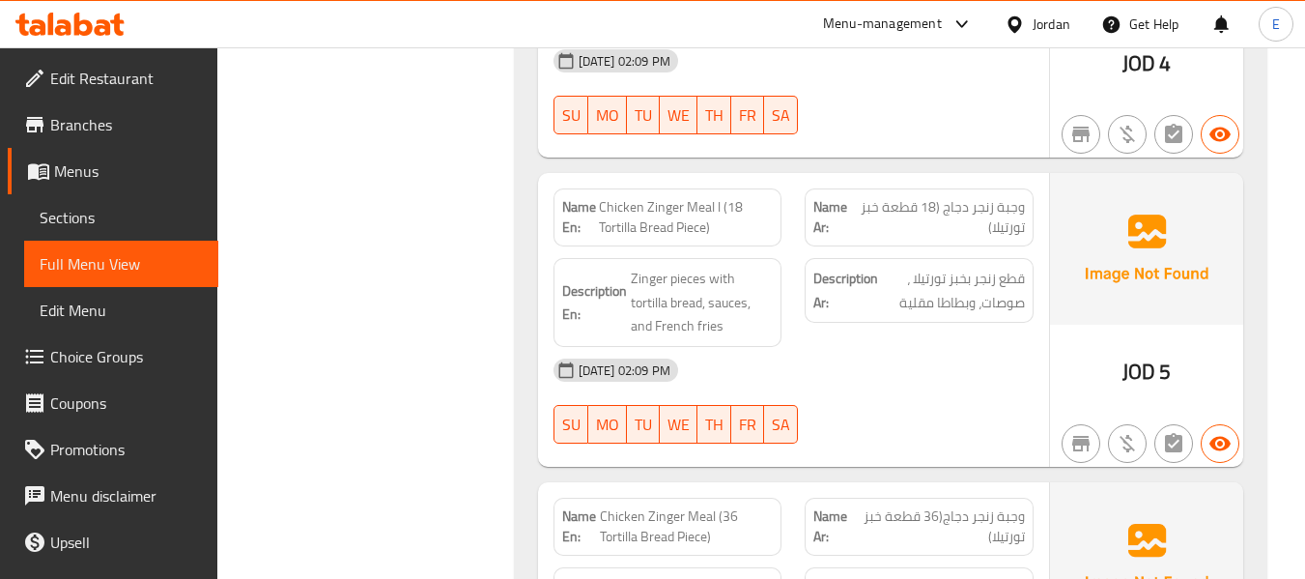
scroll to position [2994, 0]
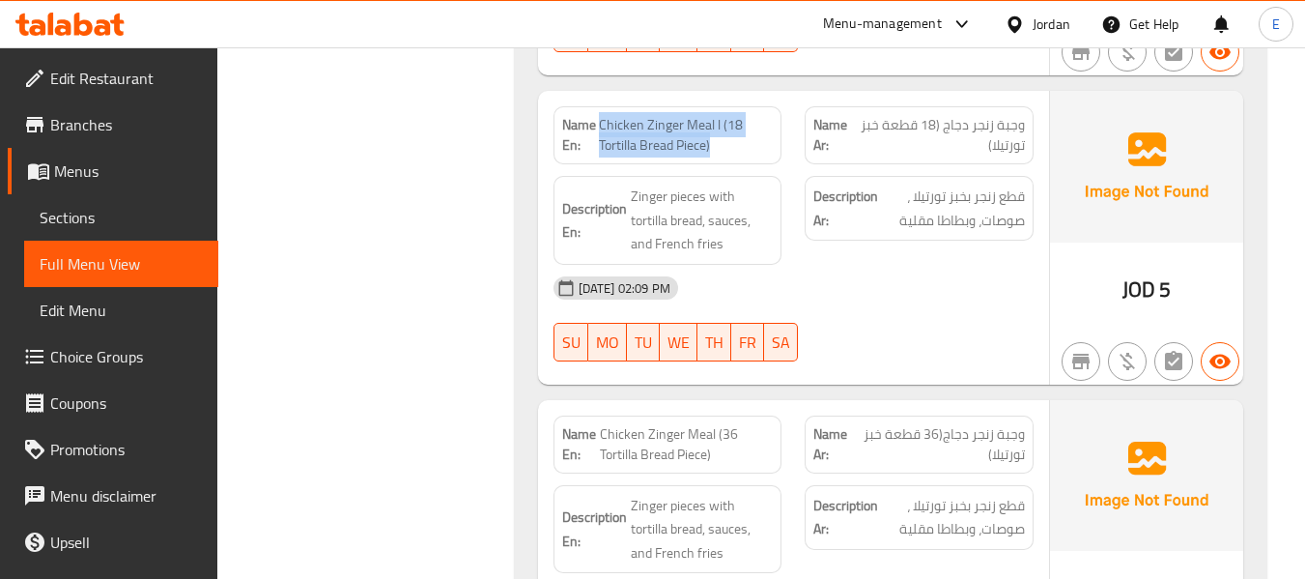
drag, startPoint x: 602, startPoint y: 116, endPoint x: 745, endPoint y: 152, distance: 147.3
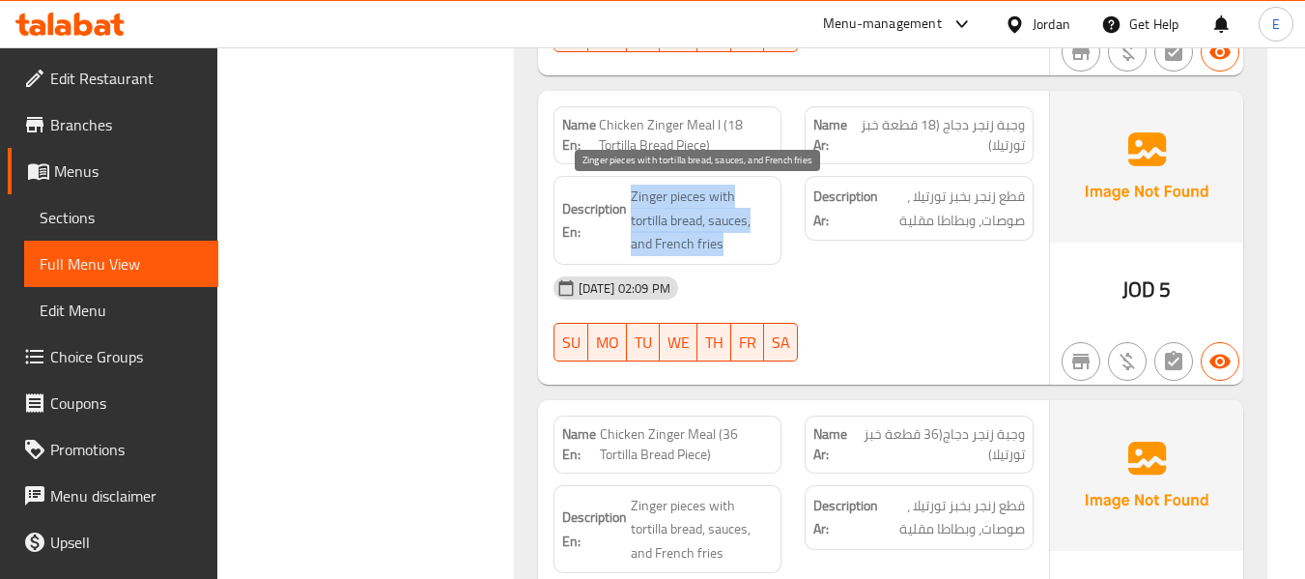
drag, startPoint x: 627, startPoint y: 181, endPoint x: 743, endPoint y: 242, distance: 131.4
click at [743, 242] on span "Zinger pieces with tortilla bread, sauces, and French fries" at bounding box center [702, 219] width 143 height 71
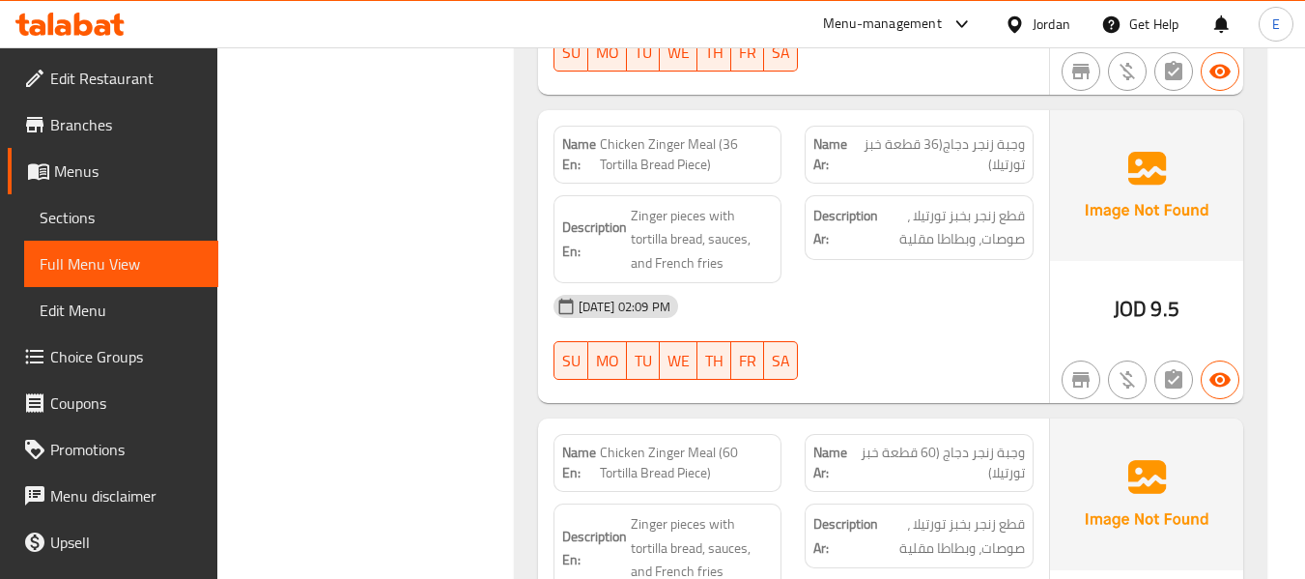
scroll to position [3380, 0]
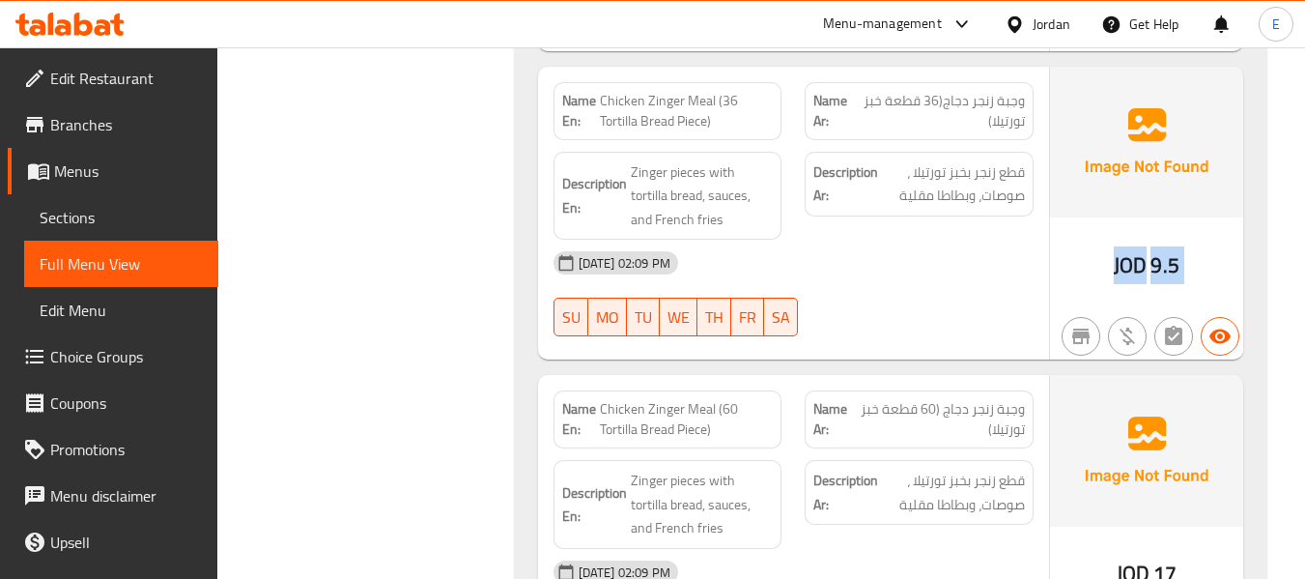
scroll to position [3284, 0]
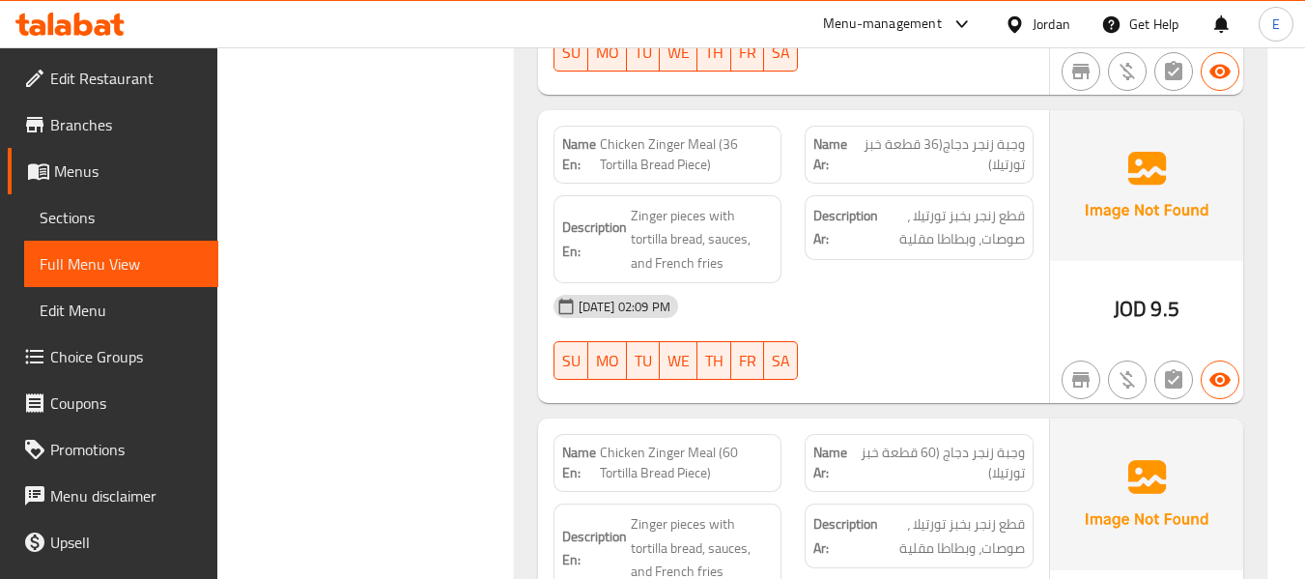
drag, startPoint x: 642, startPoint y: 143, endPoint x: 745, endPoint y: 155, distance: 103.0
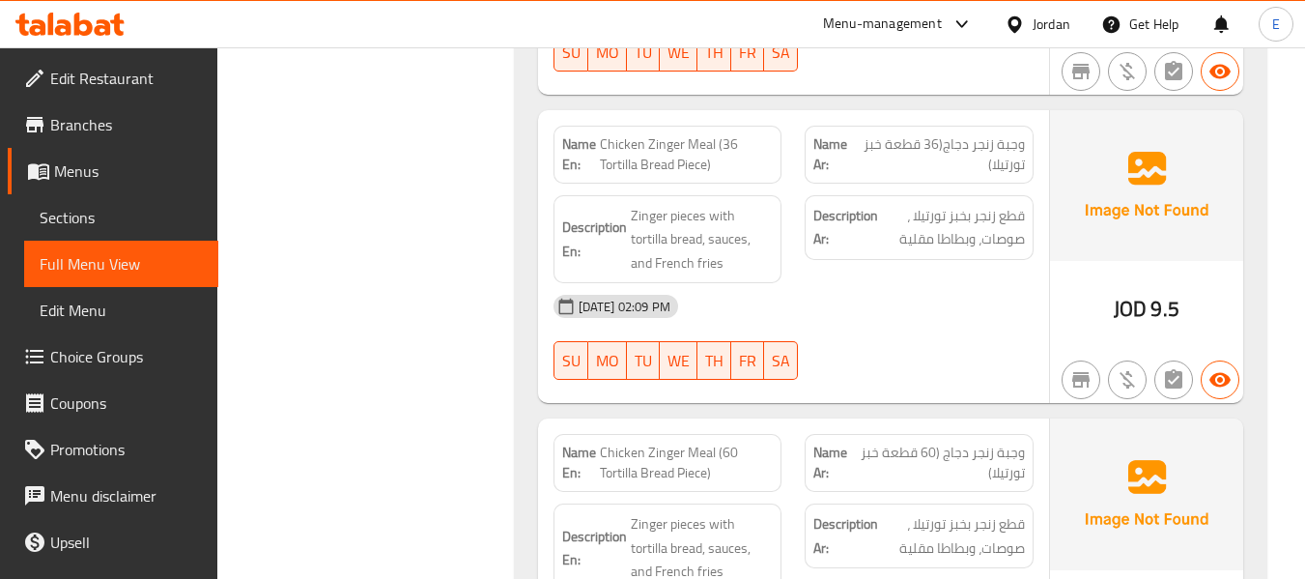
drag, startPoint x: 899, startPoint y: 298, endPoint x: 650, endPoint y: 195, distance: 269.8
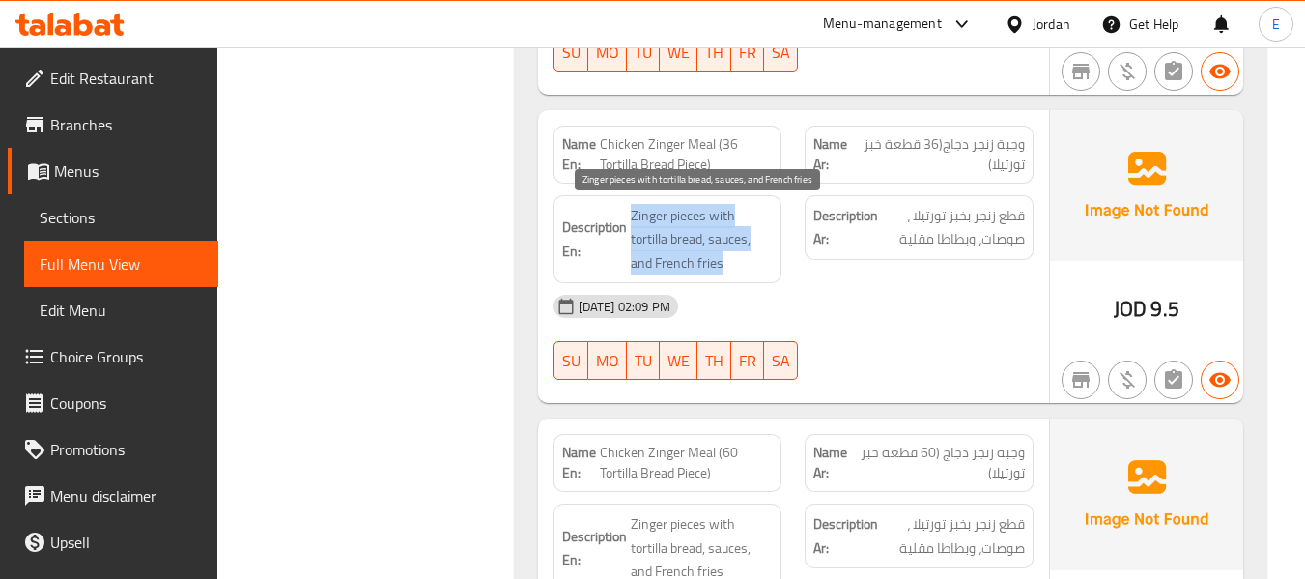
drag, startPoint x: 628, startPoint y: 207, endPoint x: 756, endPoint y: 261, distance: 139.4
click at [756, 261] on span "Zinger pieces with tortilla bread, sauces, and French fries" at bounding box center [702, 239] width 143 height 71
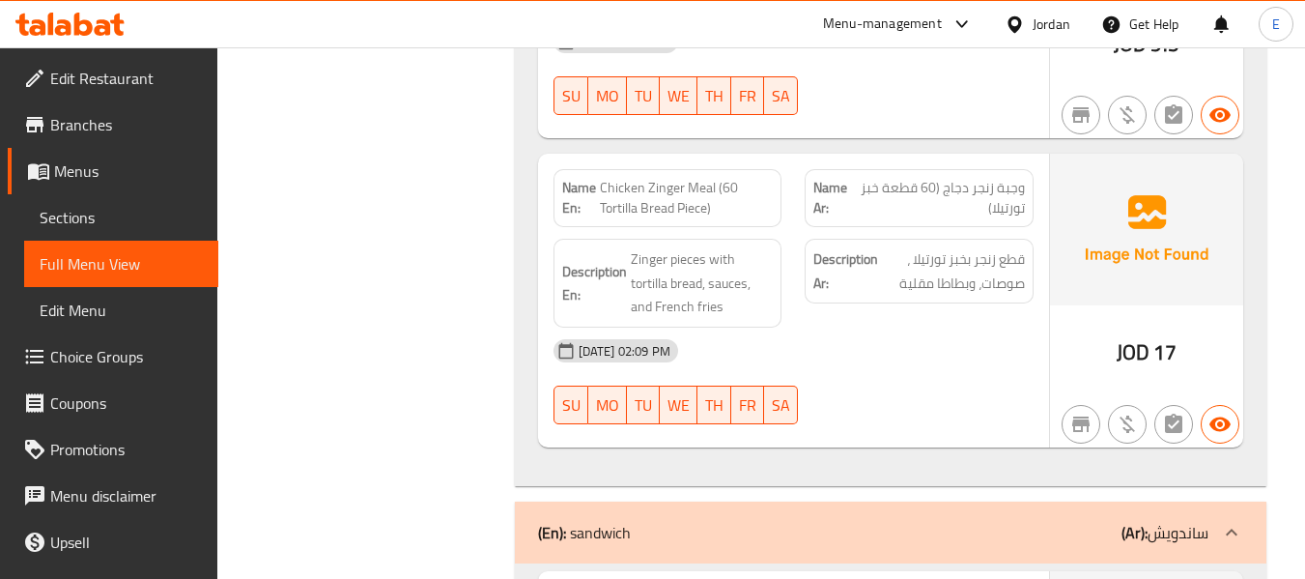
scroll to position [3574, 0]
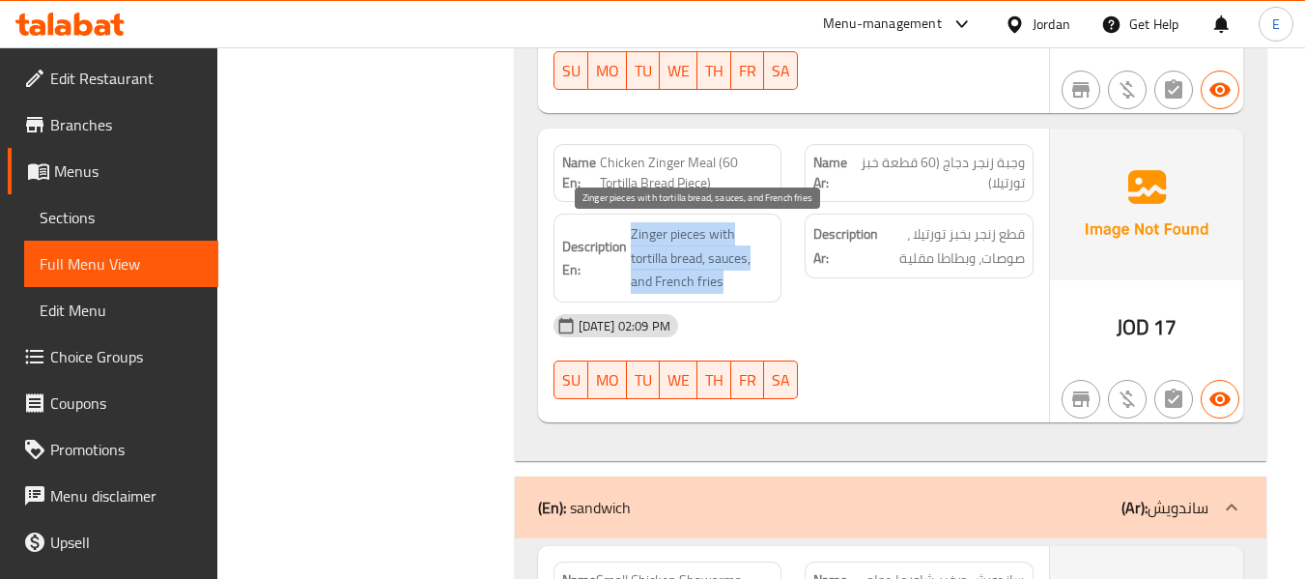
drag, startPoint x: 627, startPoint y: 230, endPoint x: 752, endPoint y: 281, distance: 135.6
click at [752, 281] on span "Zinger pieces with tortilla bread, sauces, and French fries" at bounding box center [702, 257] width 143 height 71
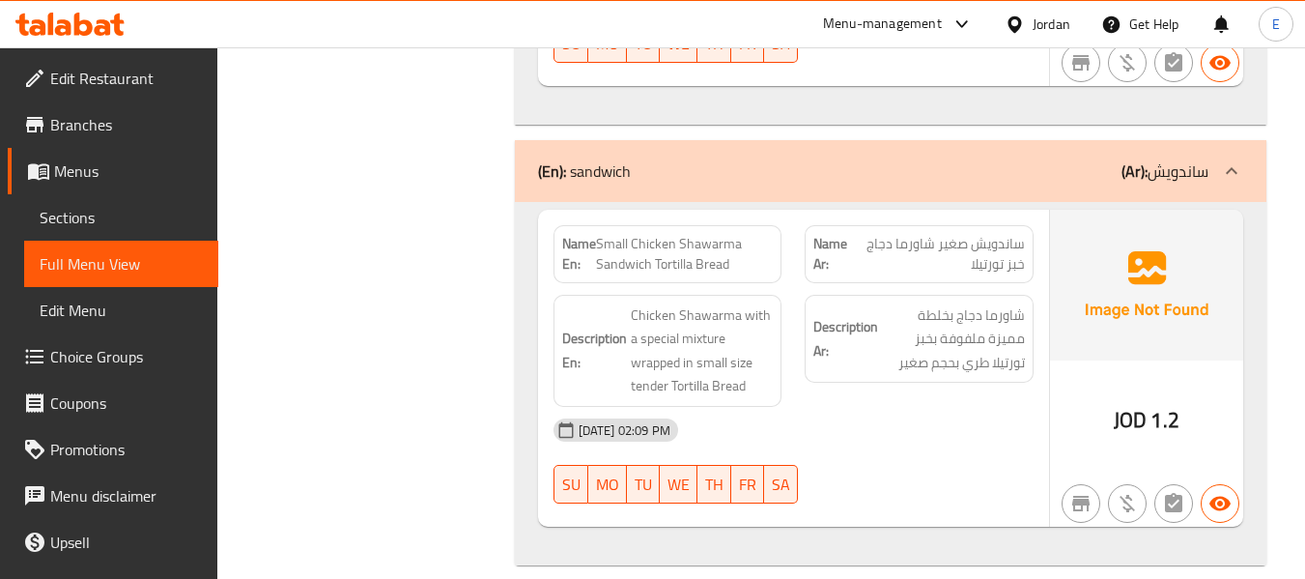
scroll to position [3935, 0]
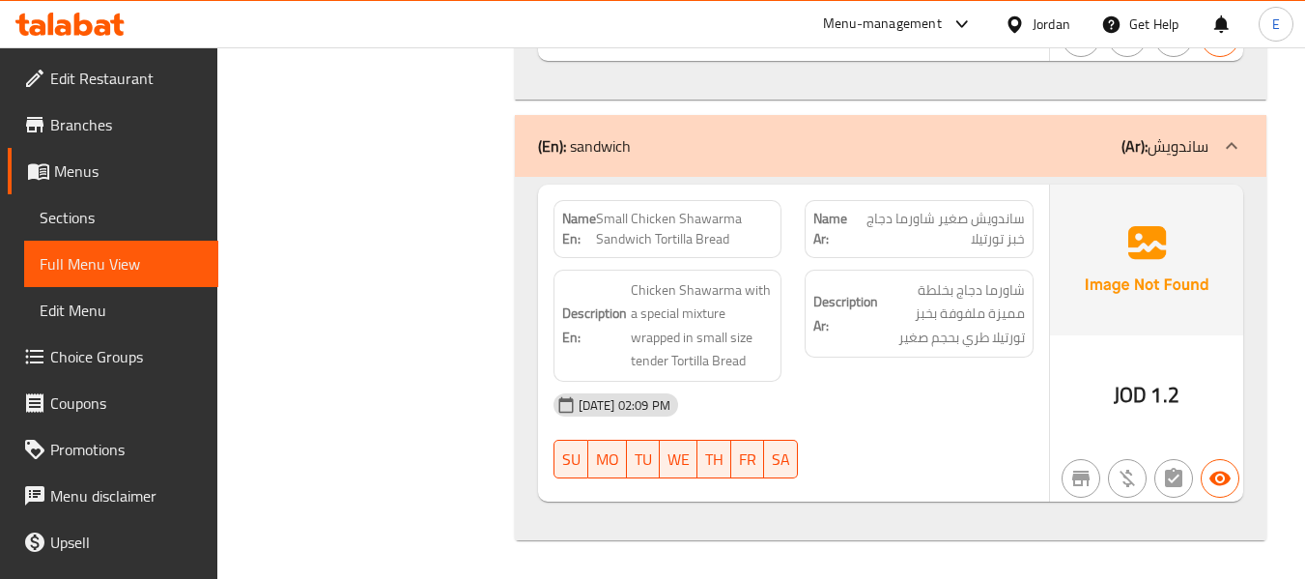
drag, startPoint x: 594, startPoint y: 221, endPoint x: 739, endPoint y: 240, distance: 146.0
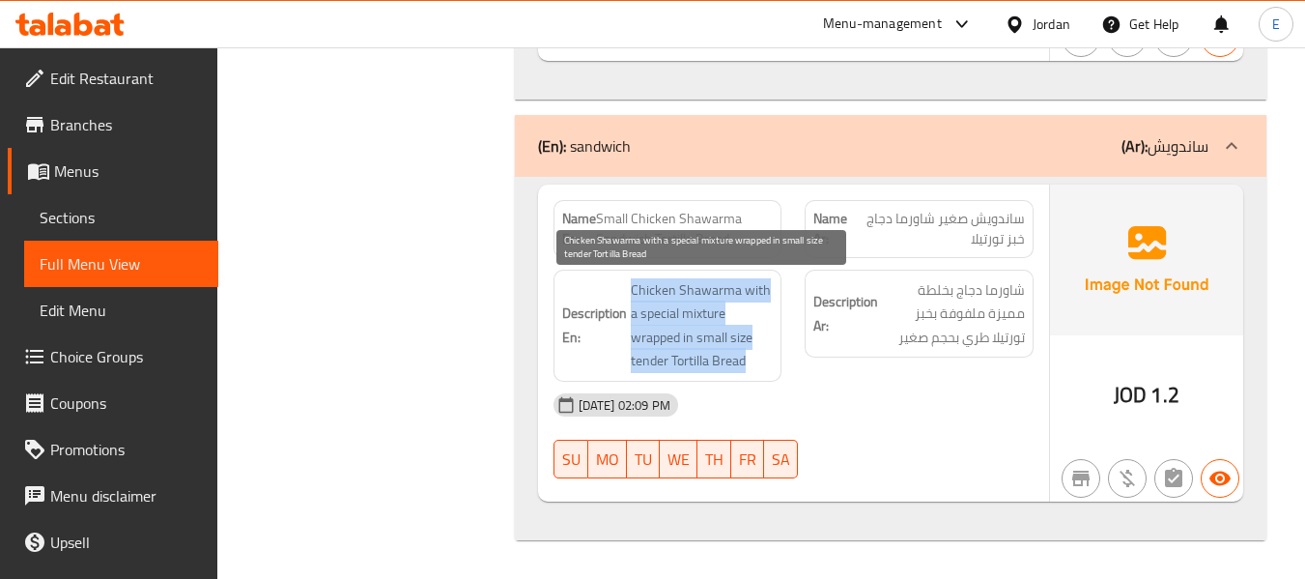
drag, startPoint x: 621, startPoint y: 281, endPoint x: 751, endPoint y: 355, distance: 150.1
click at [751, 355] on span "Chicken Shawarma with a special mixture wrapped in small size tender Tortilla B…" at bounding box center [702, 325] width 143 height 95
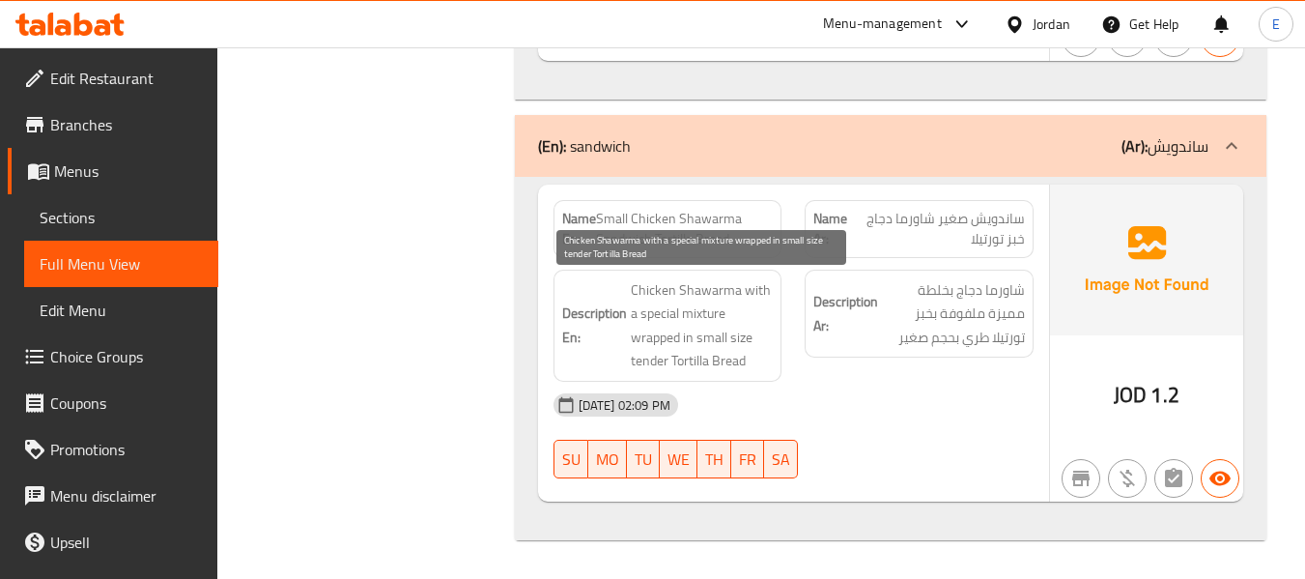
click at [751, 355] on span "Chicken Shawarma with a special mixture wrapped in small size tender Tortilla B…" at bounding box center [702, 325] width 143 height 95
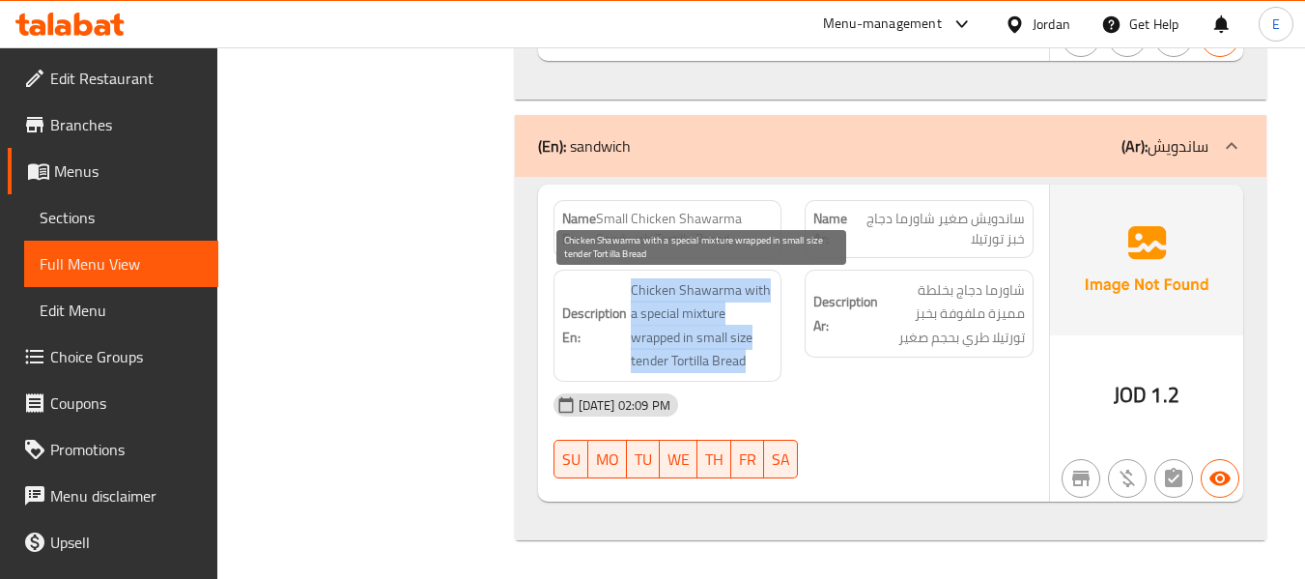
click at [751, 355] on span "Chicken Shawarma with a special mixture wrapped in small size tender Tortilla B…" at bounding box center [702, 325] width 143 height 95
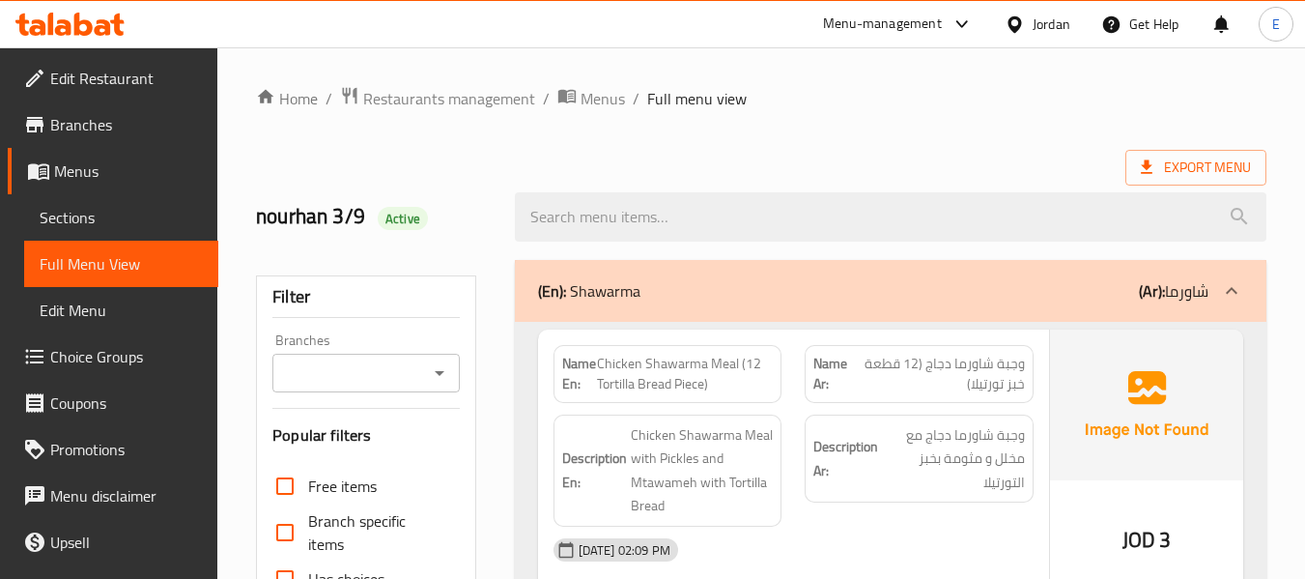
click at [66, 212] on span "Sections" at bounding box center [121, 217] width 163 height 23
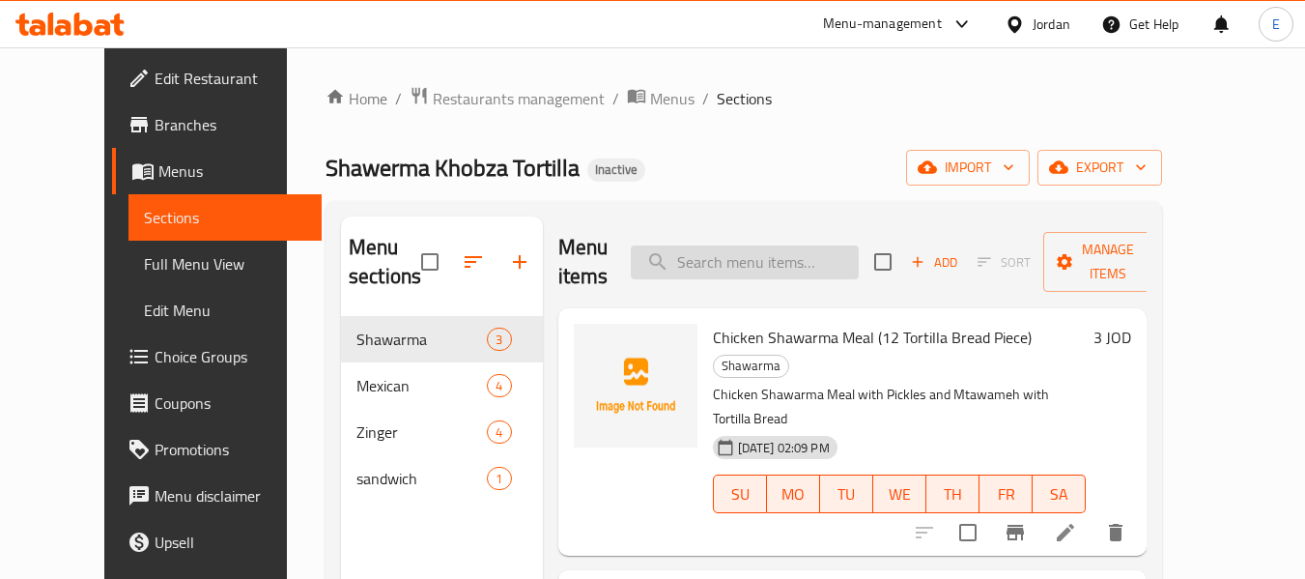
click at [746, 264] on input "search" at bounding box center [745, 262] width 228 height 34
paste input "Chicken Zinger Meal l (18 Tortilla Bread Piece)"
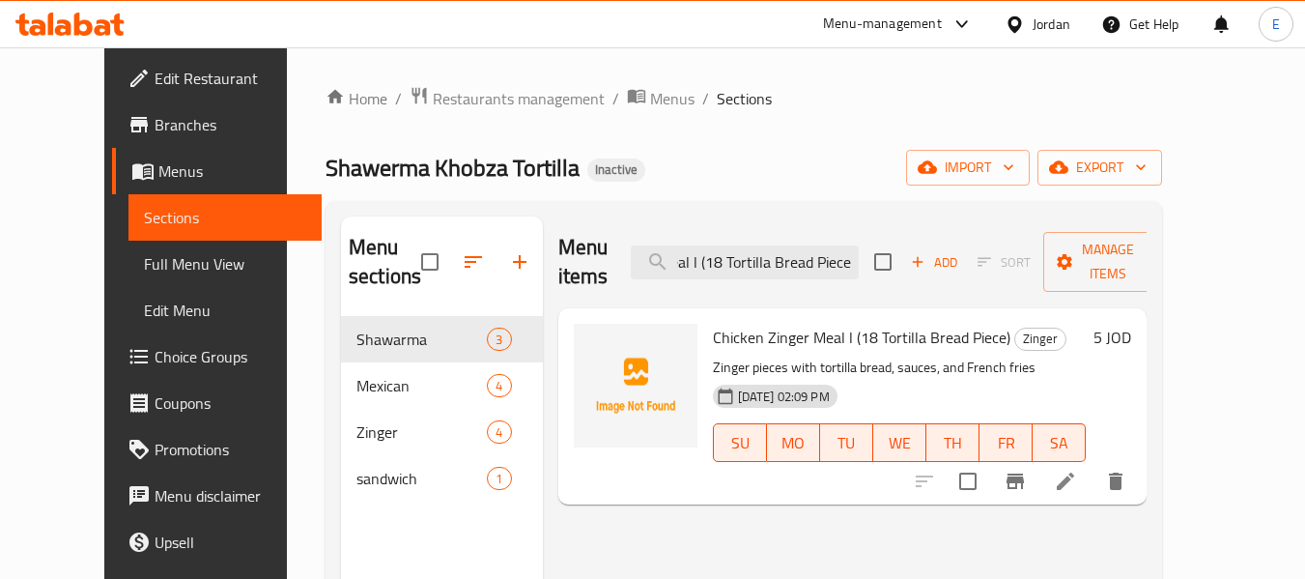
type input "Chicken Zinger Meal l (18 Tortilla Bread Piece)"
click at [1092, 464] on li at bounding box center [1065, 481] width 54 height 35
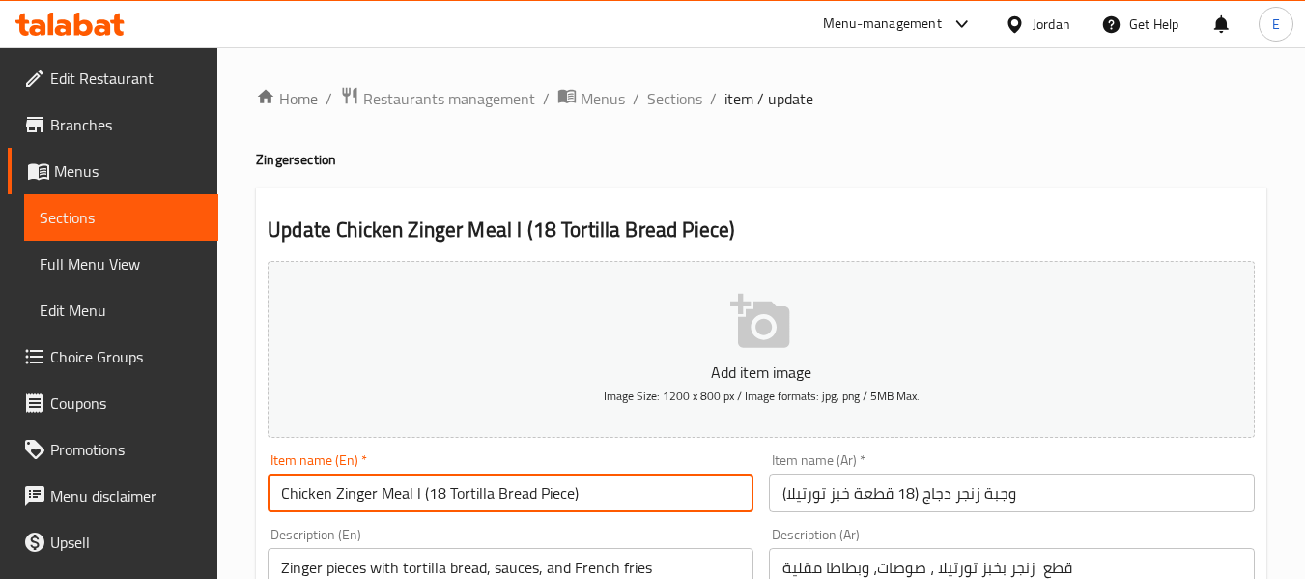
click at [420, 492] on input "Chicken Zinger Meal l (18 Tortilla Bread Piece)" at bounding box center [511, 492] width 486 height 39
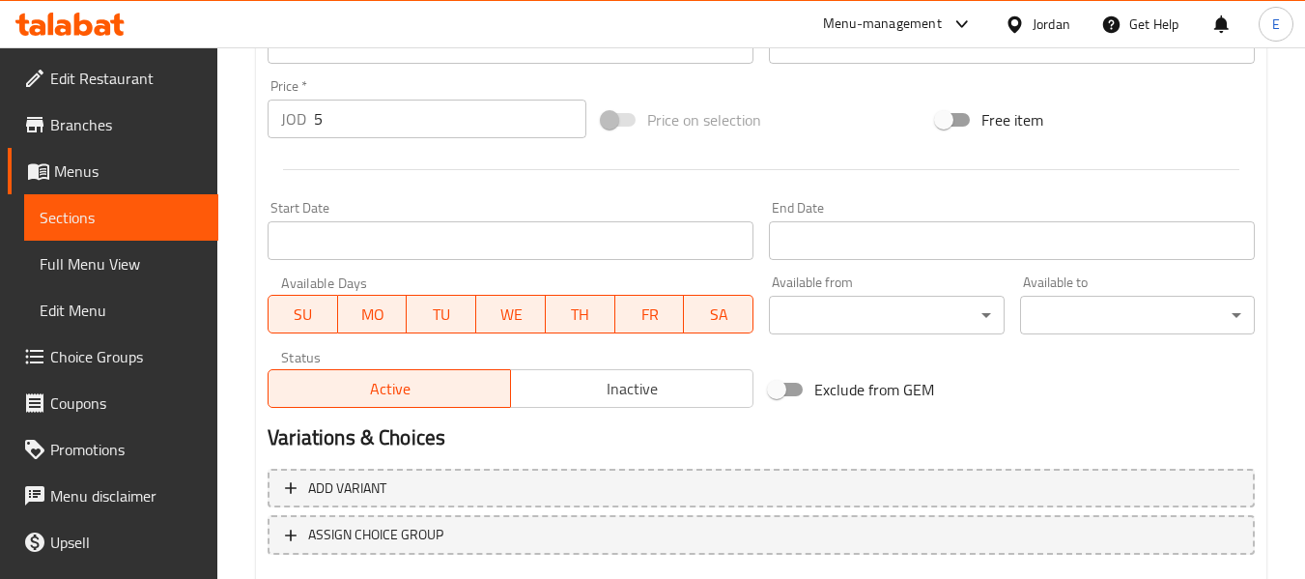
scroll to position [786, 0]
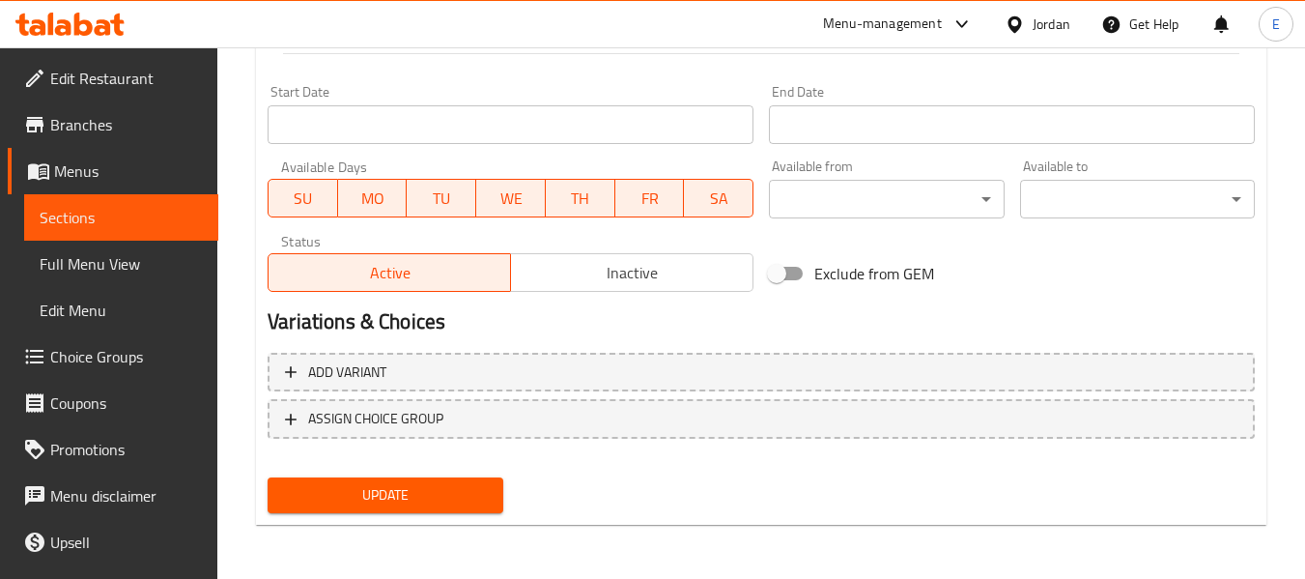
type input "Chicken Zinger Meal (18 Tortilla Bread Piece)"
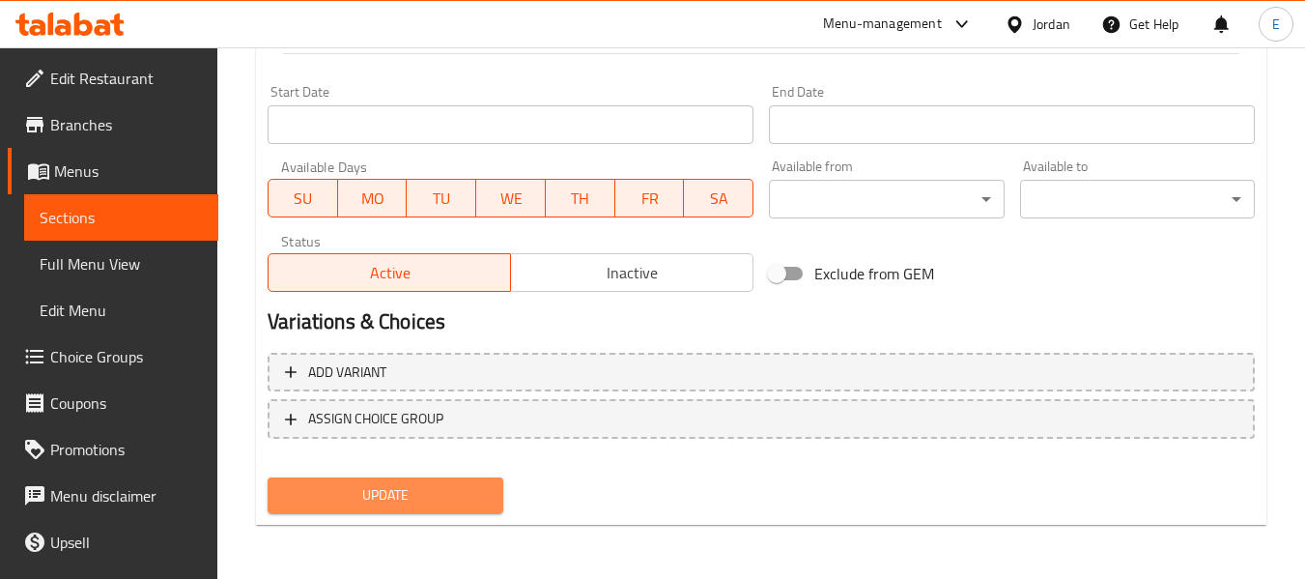
click at [467, 498] on span "Update" at bounding box center [385, 495] width 204 height 24
click at [450, 502] on span "Update" at bounding box center [385, 495] width 204 height 24
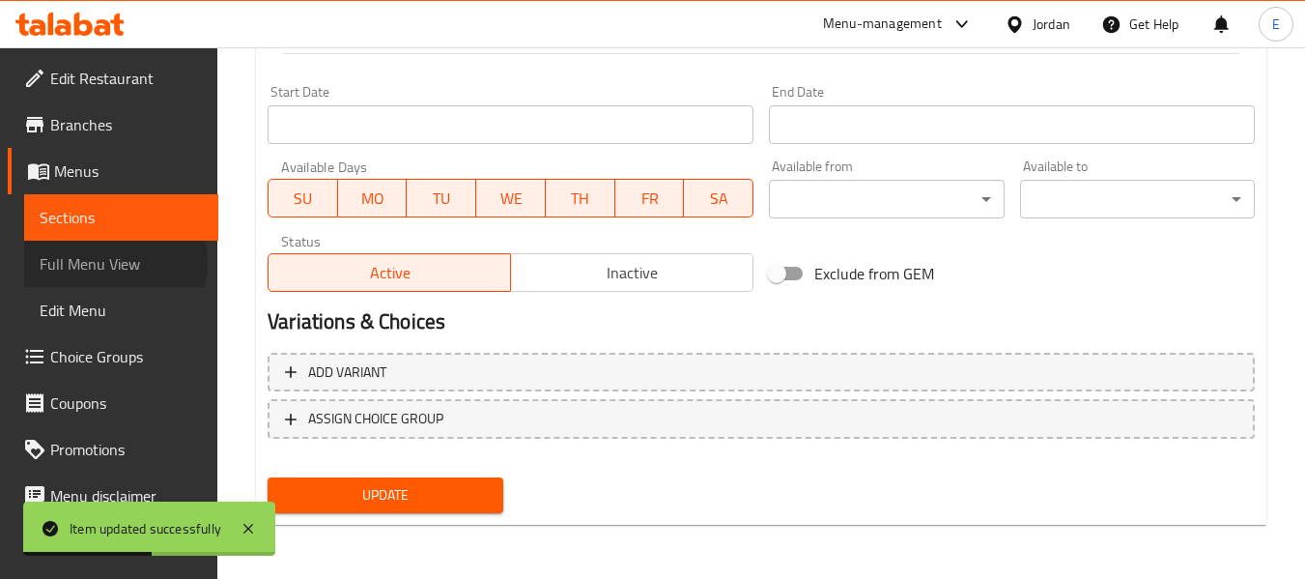
click at [103, 262] on span "Full Menu View" at bounding box center [121, 263] width 163 height 23
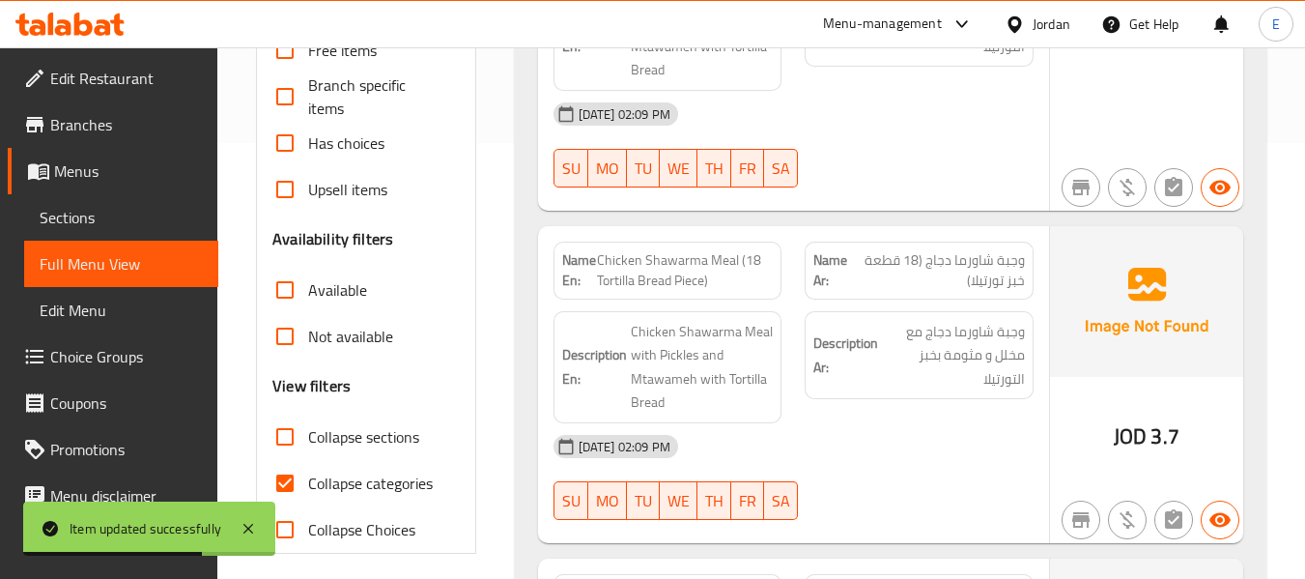
click at [290, 481] on input "Collapse categories" at bounding box center [285, 483] width 46 height 46
checkbox input "false"
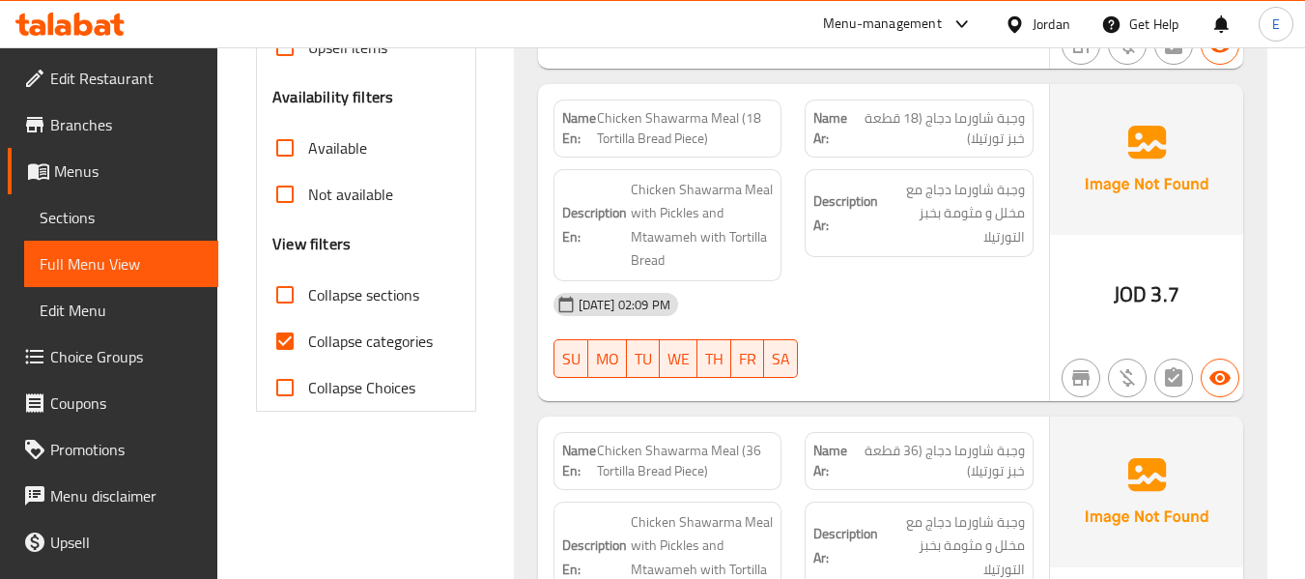
scroll to position [580, 0]
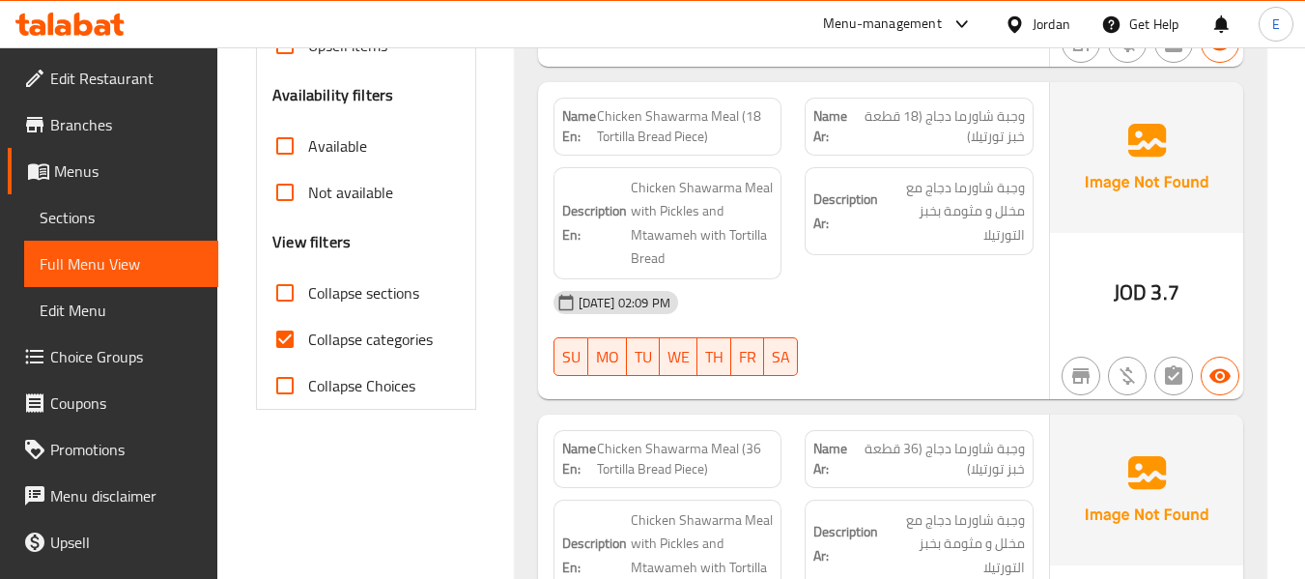
click at [284, 345] on input "Collapse categories" at bounding box center [285, 339] width 46 height 46
checkbox input "false"
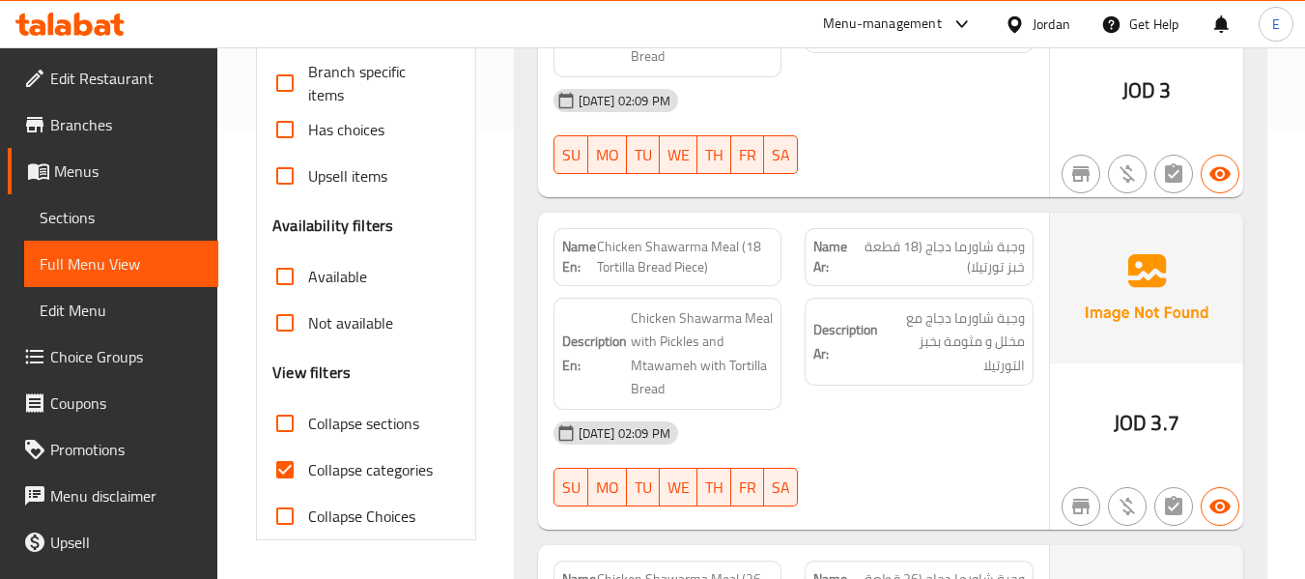
scroll to position [483, 0]
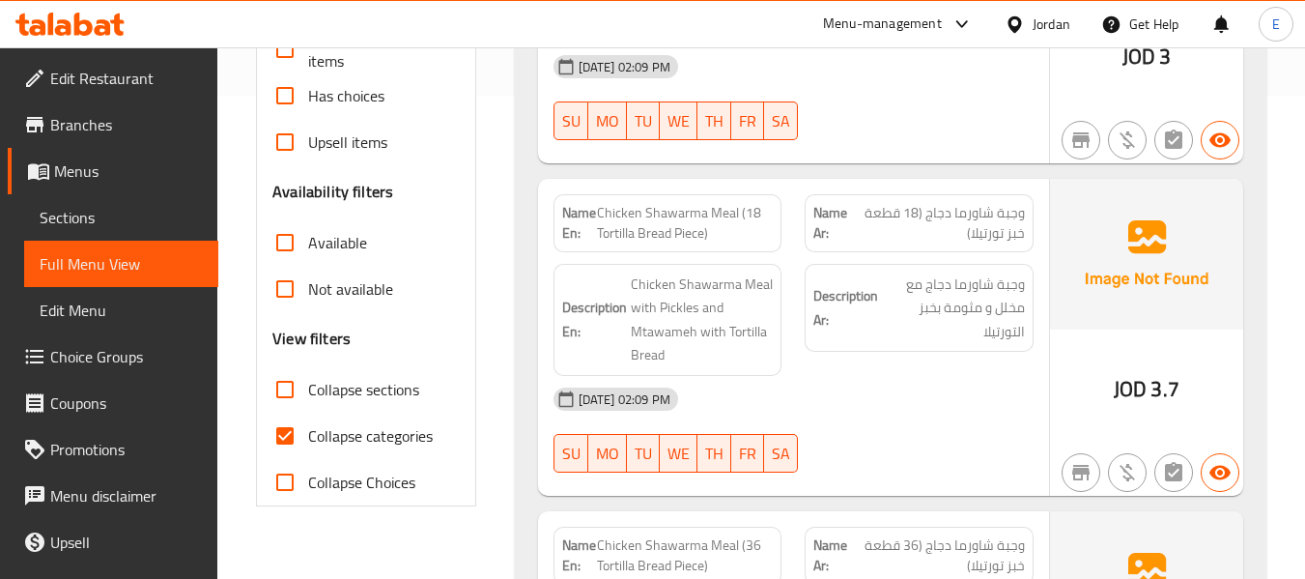
click at [284, 446] on input "Collapse categories" at bounding box center [285, 435] width 46 height 46
checkbox input "false"
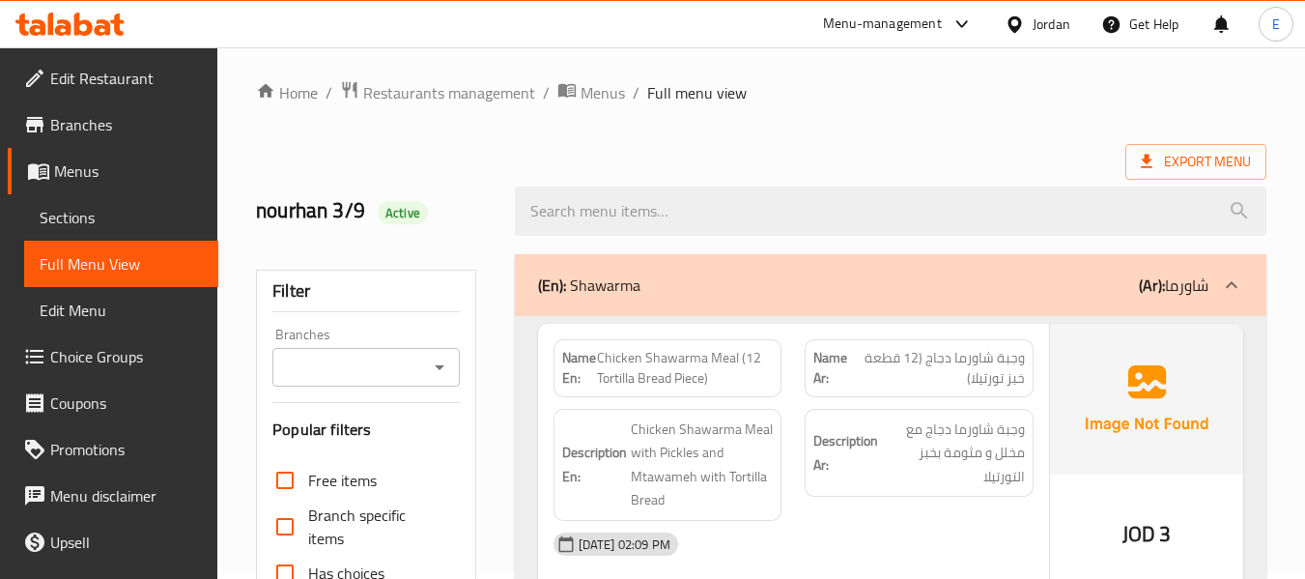
scroll to position [0, 0]
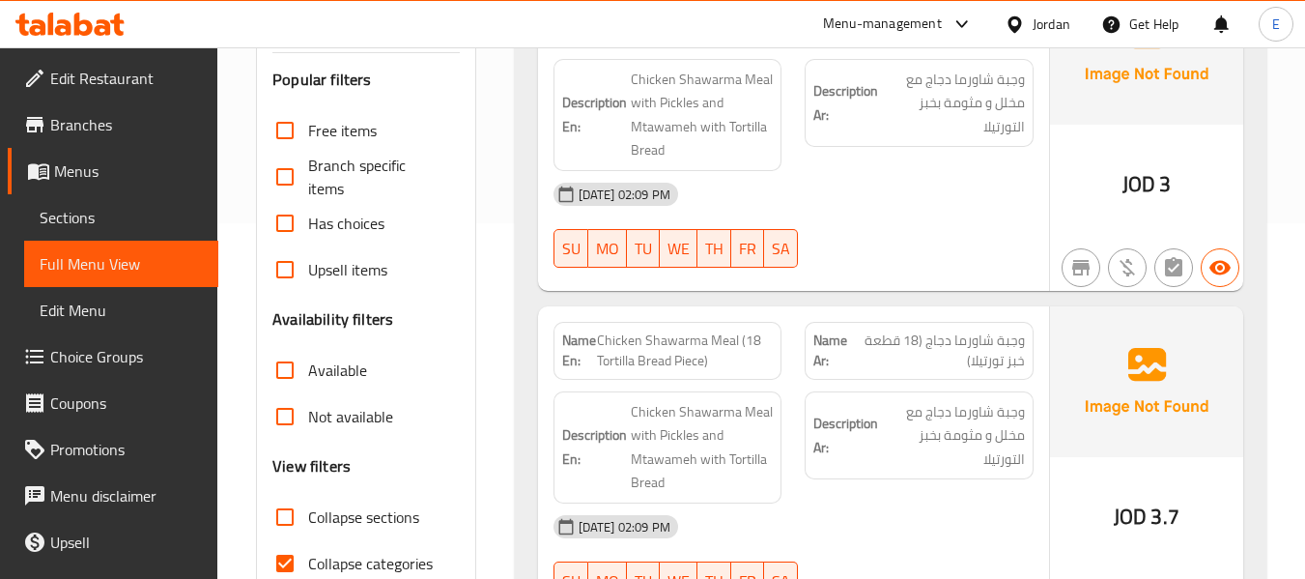
scroll to position [483, 0]
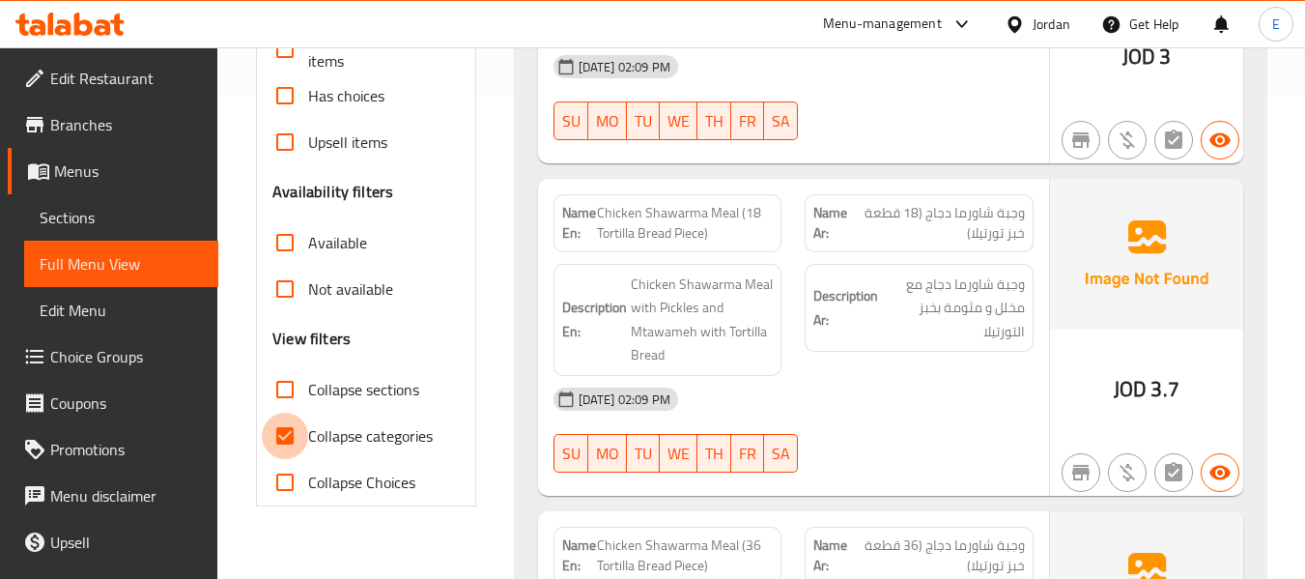
click at [286, 437] on input "Collapse categories" at bounding box center [285, 435] width 46 height 46
checkbox input "false"
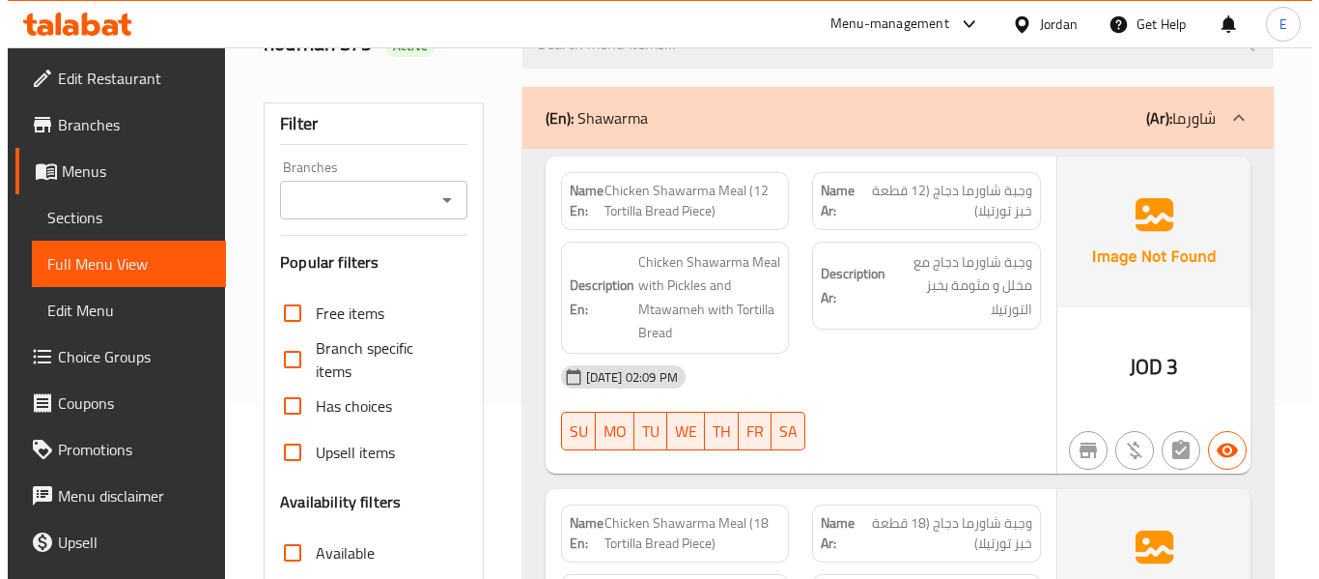
scroll to position [0, 0]
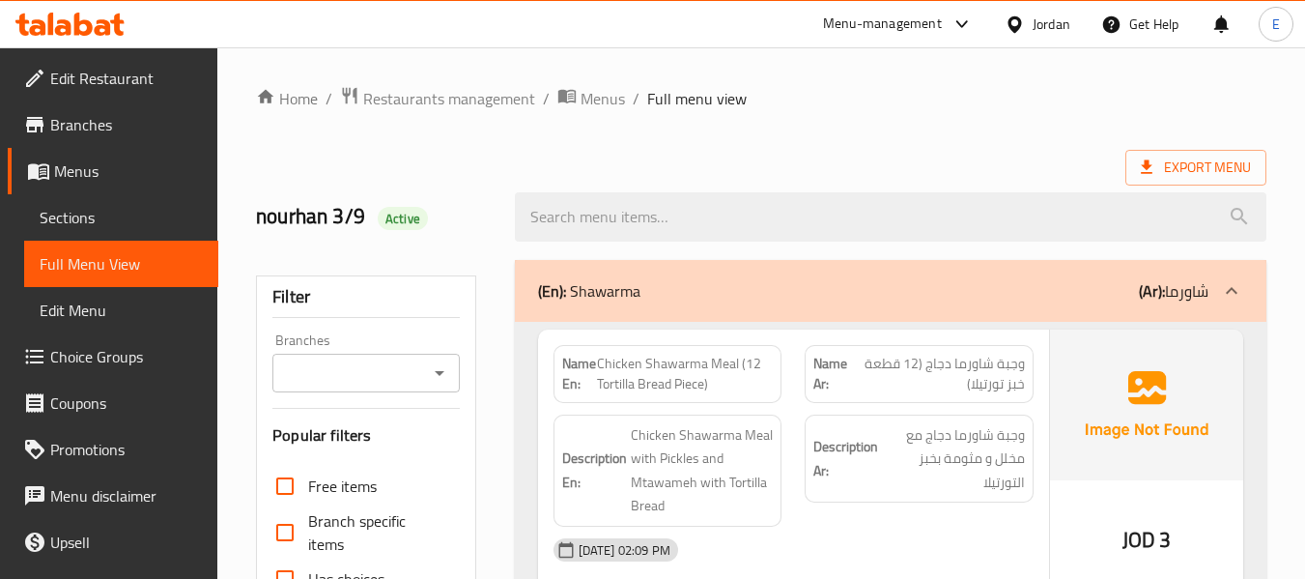
click at [1202, 175] on span "Export Menu" at bounding box center [1196, 168] width 110 height 24
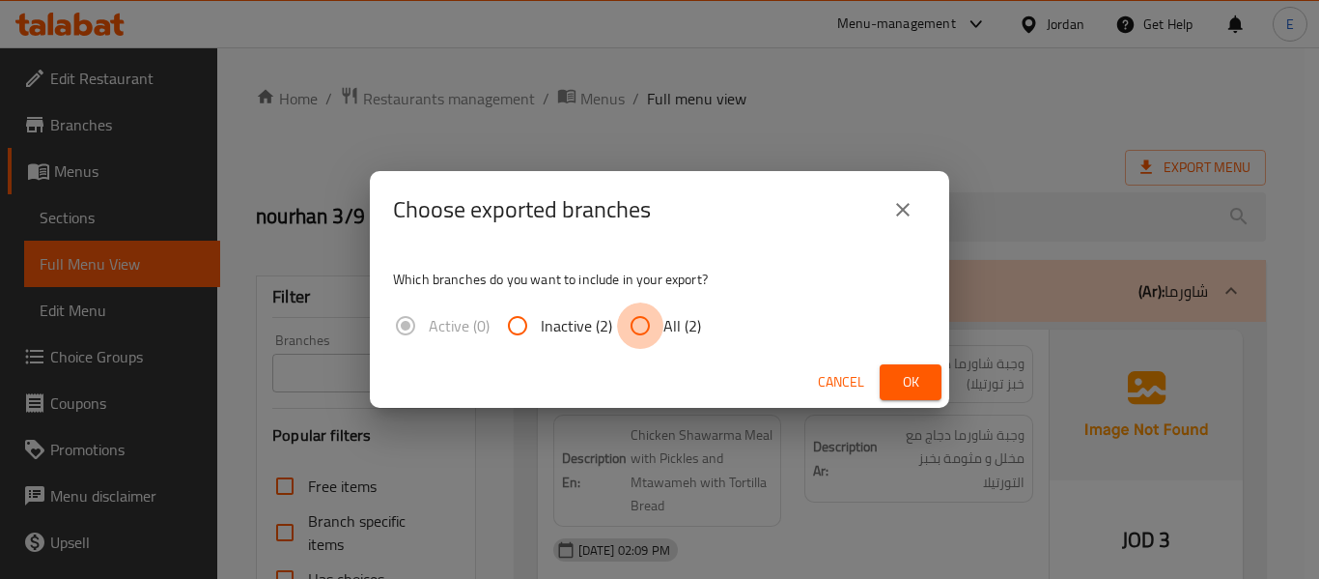
click at [648, 318] on input "All (2)" at bounding box center [640, 325] width 46 height 46
radio input "true"
click at [892, 388] on button "Ok" at bounding box center [911, 382] width 62 height 36
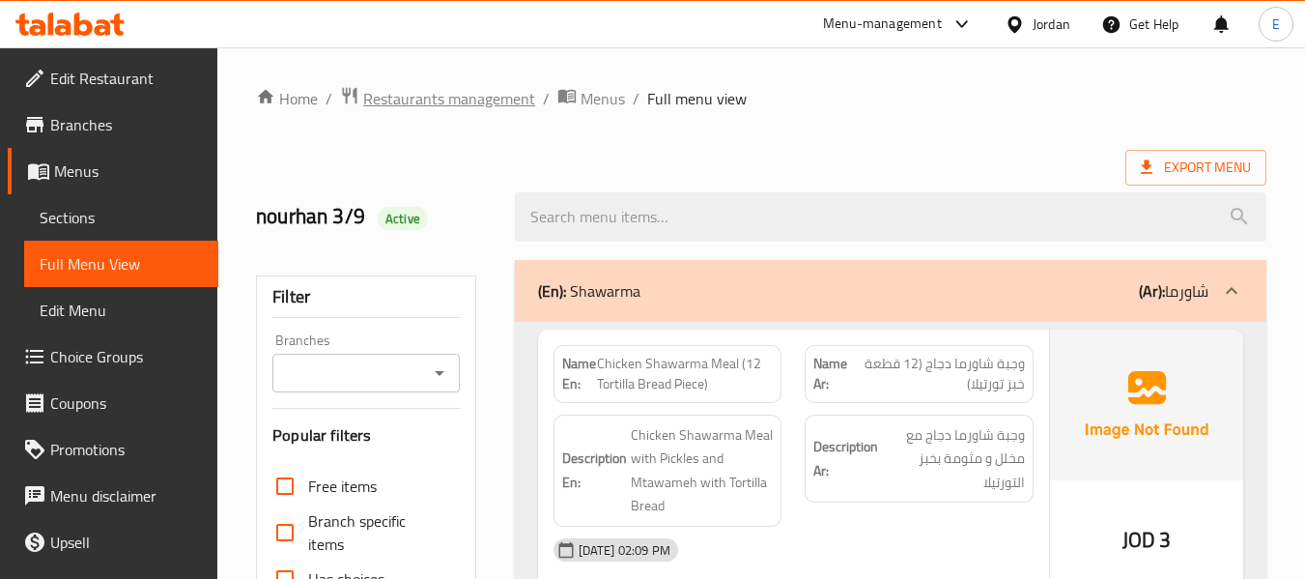
click at [525, 92] on span "Restaurants management" at bounding box center [449, 98] width 172 height 23
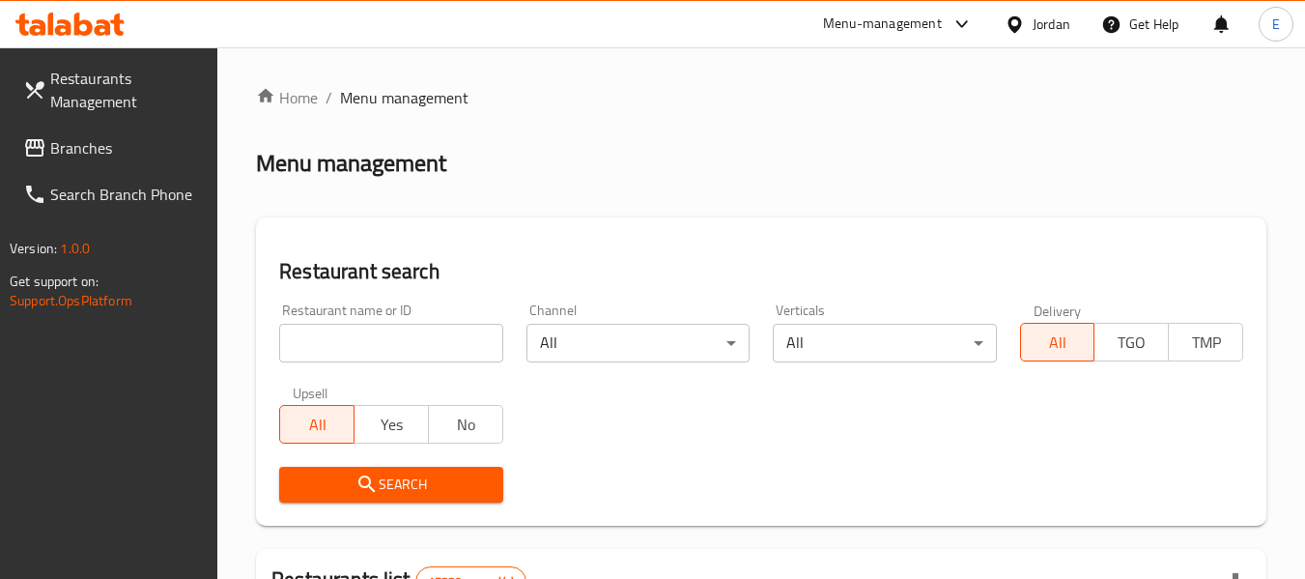
click at [109, 142] on span "Branches" at bounding box center [126, 147] width 153 height 23
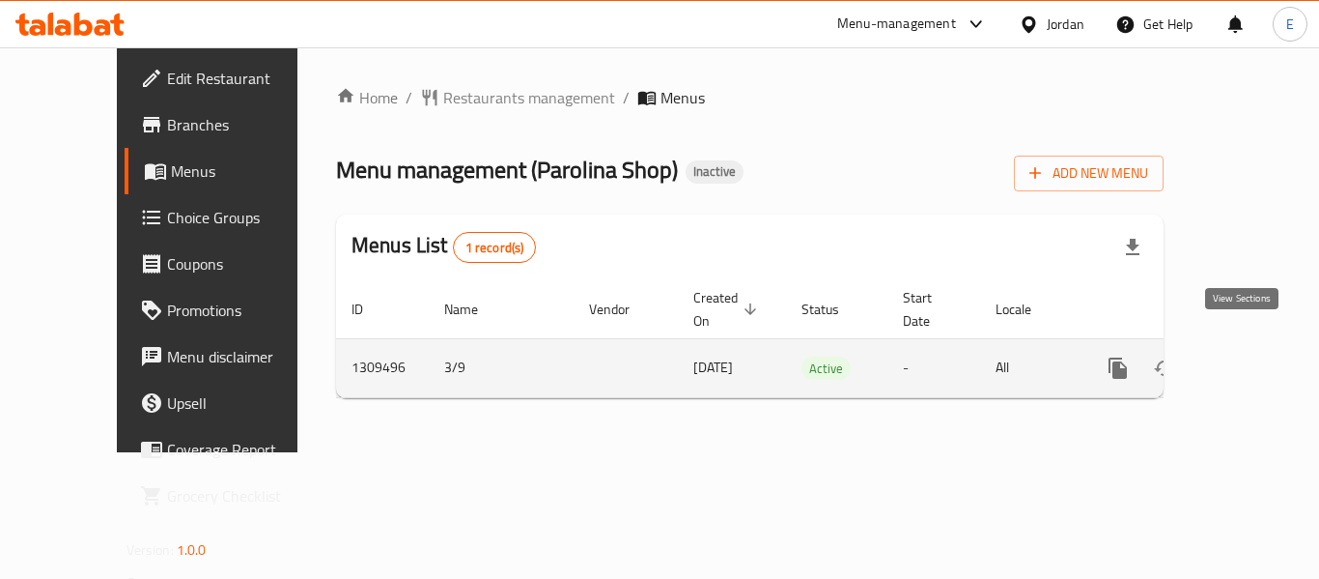
click at [1249, 359] on icon "enhanced table" at bounding box center [1257, 367] width 17 height 17
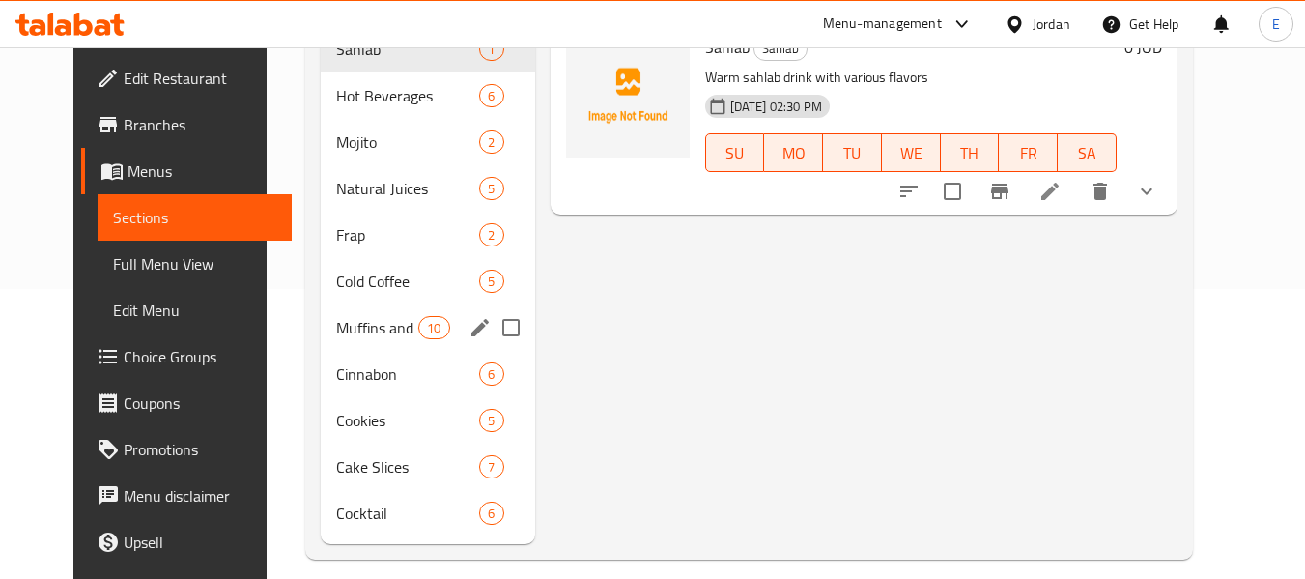
scroll to position [309, 0]
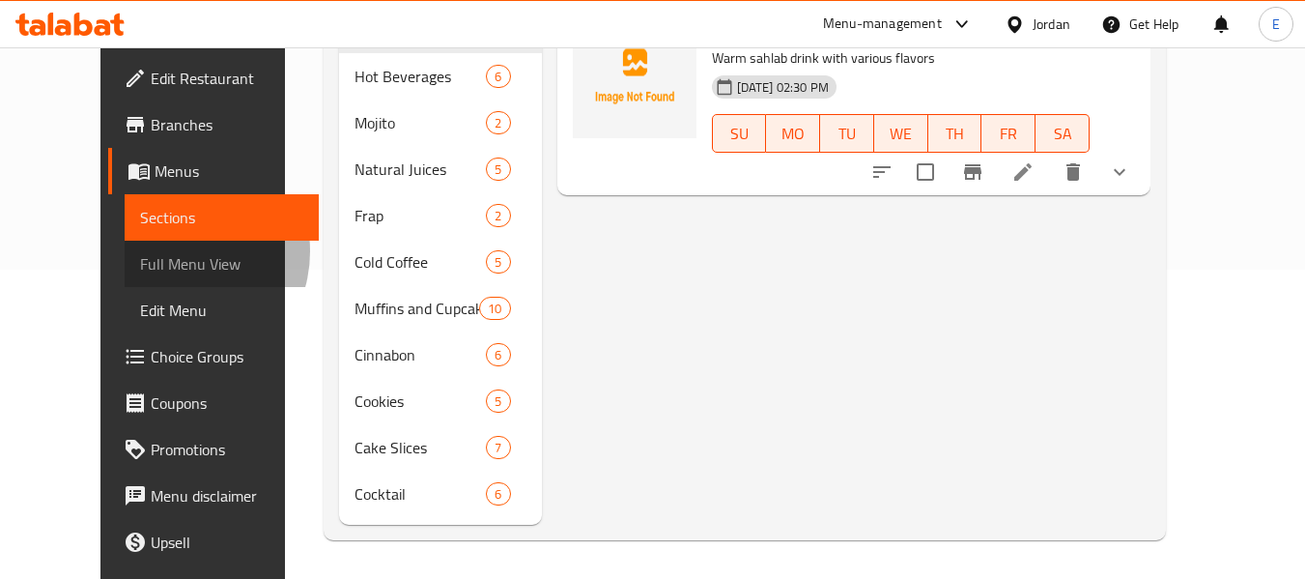
click at [140, 252] on span "Full Menu View" at bounding box center [221, 263] width 163 height 23
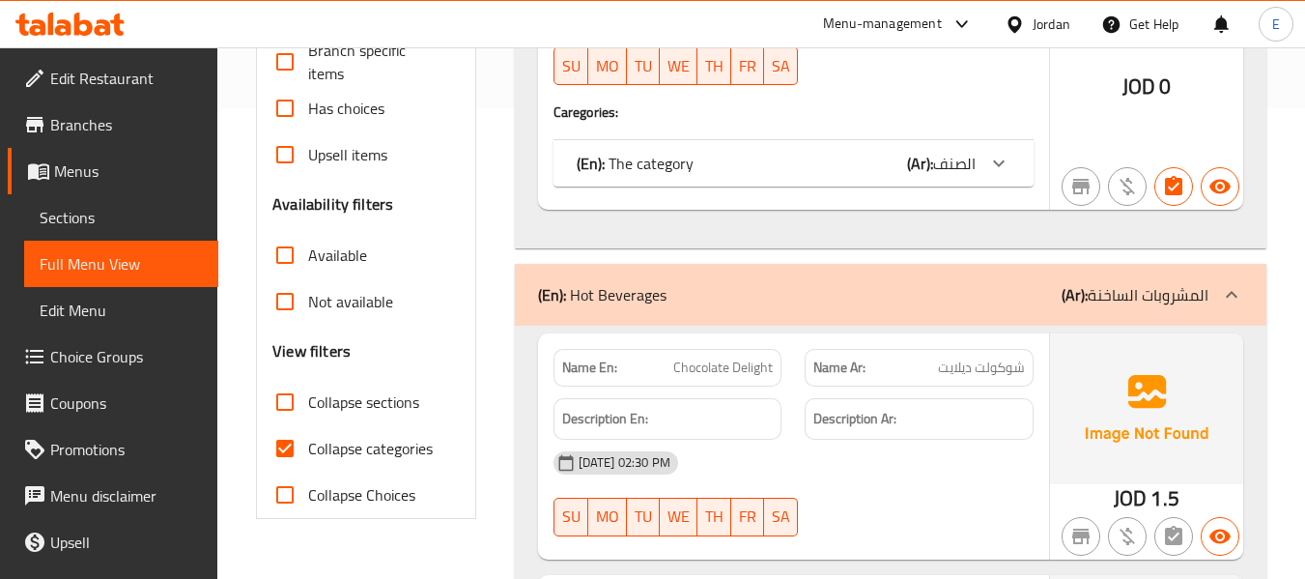
scroll to position [502, 0]
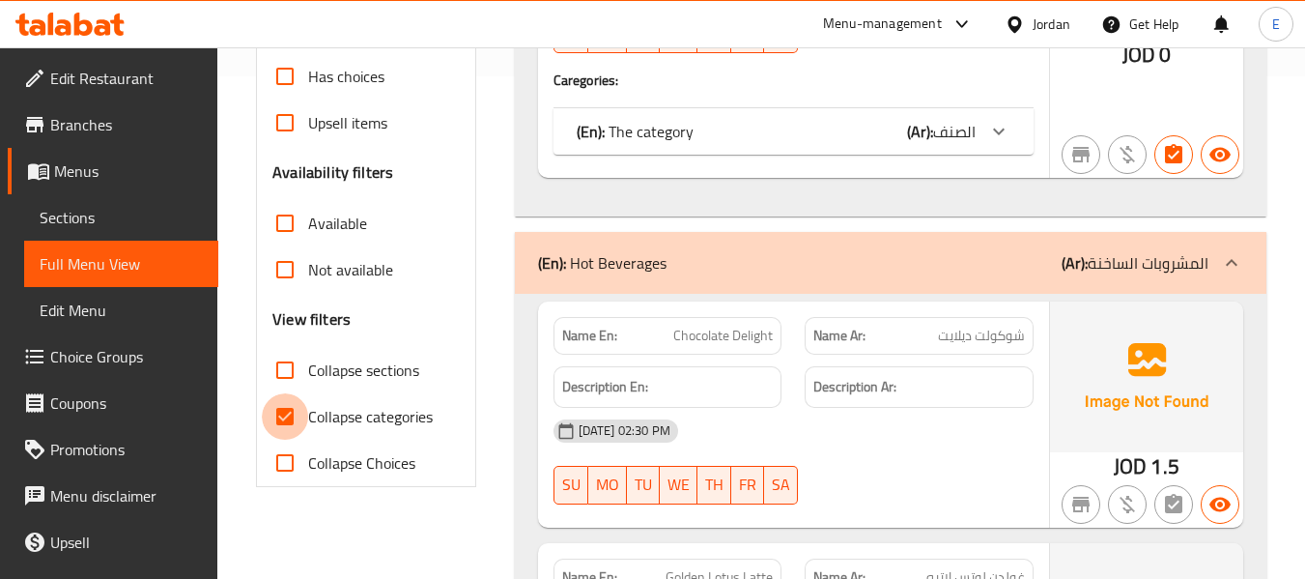
click at [289, 411] on input "Collapse categories" at bounding box center [285, 416] width 46 height 46
checkbox input "false"
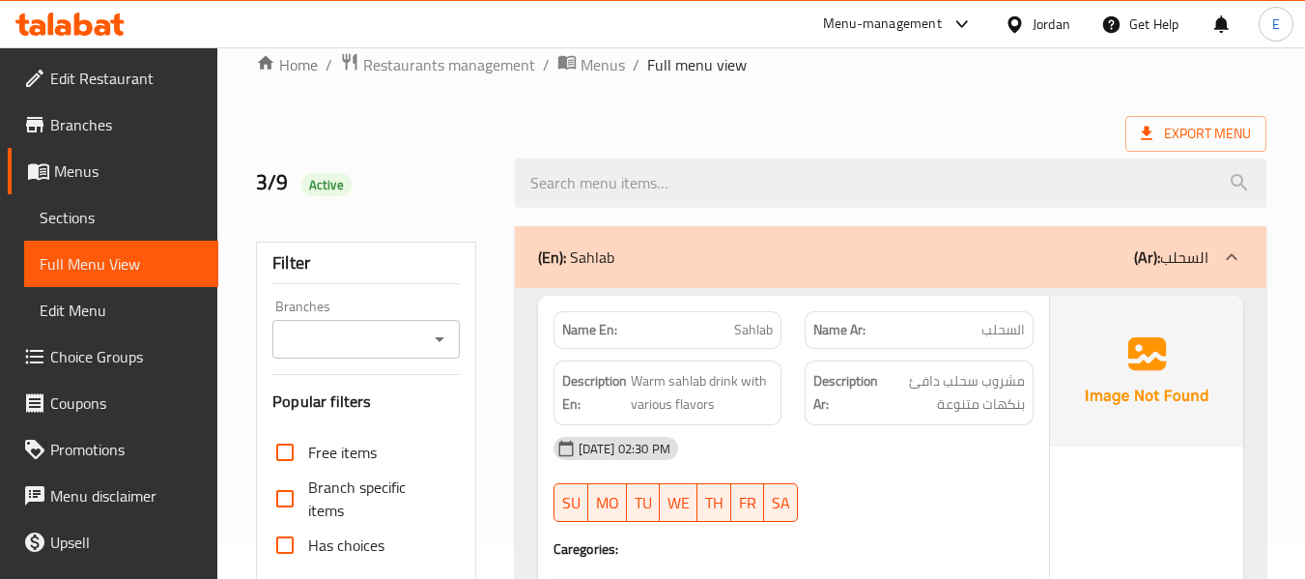
scroll to position [0, 0]
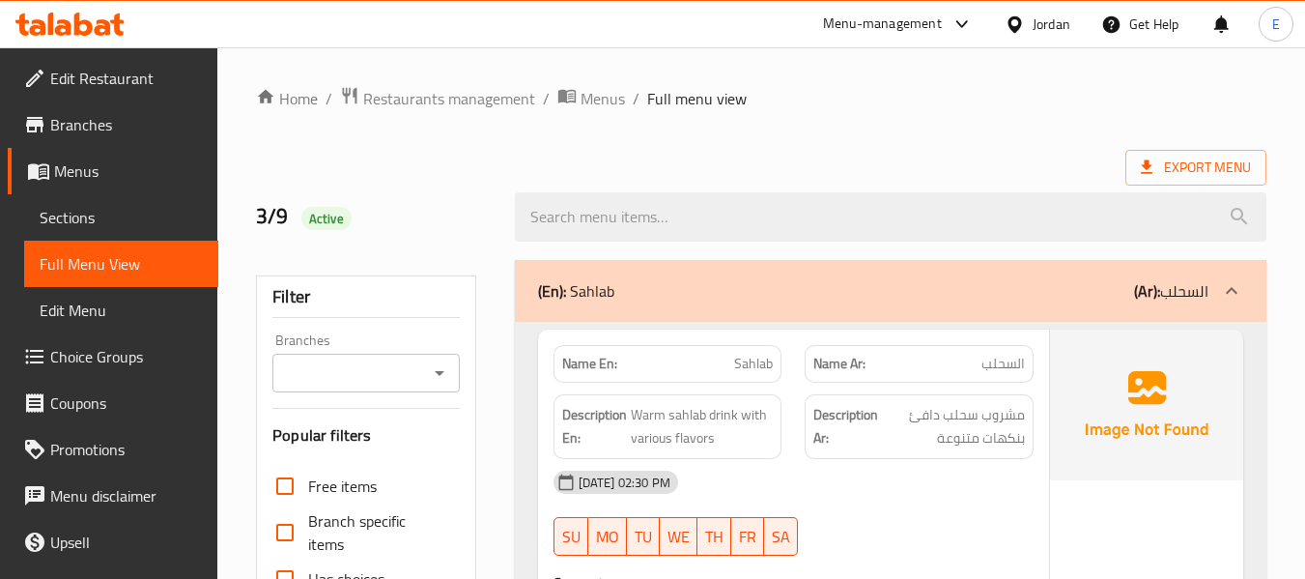
click at [954, 160] on div "Export Menu" at bounding box center [761, 168] width 1010 height 36
click at [1146, 167] on icon at bounding box center [1147, 167] width 12 height 14
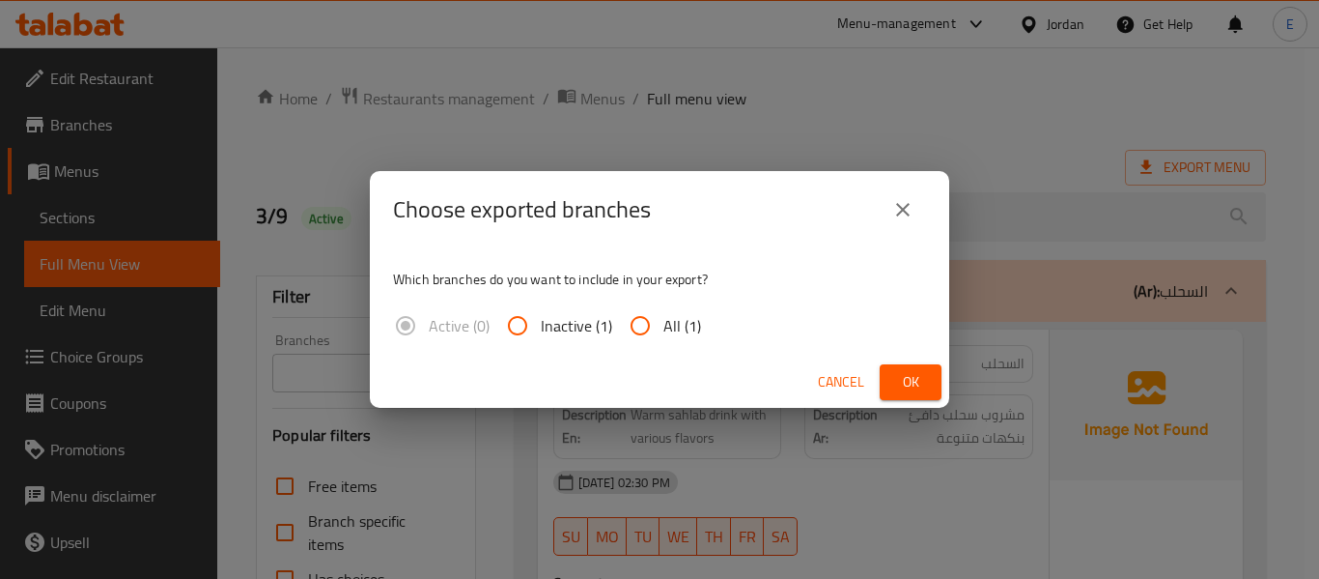
click at [686, 332] on span "All (1)" at bounding box center [683, 325] width 38 height 23
click at [664, 332] on input "All (1)" at bounding box center [640, 325] width 46 height 46
radio input "true"
click at [912, 383] on span "Ok" at bounding box center [910, 382] width 31 height 24
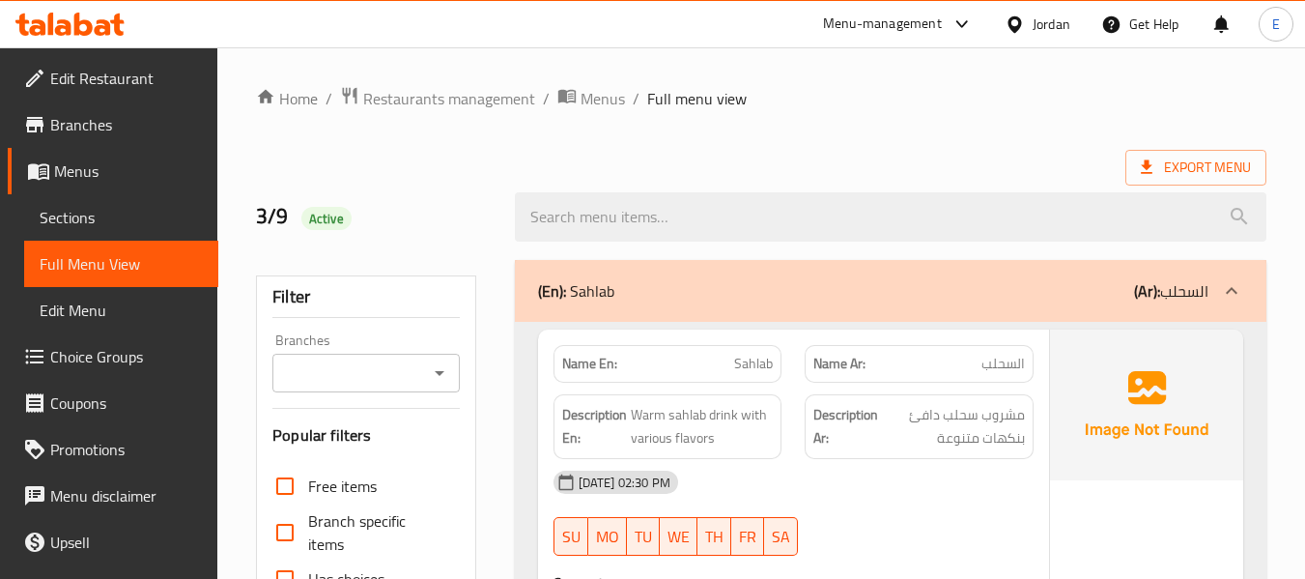
click at [434, 172] on div "Export Menu" at bounding box center [761, 168] width 1010 height 36
click at [1160, 186] on div at bounding box center [890, 217] width 775 height 72
click at [1234, 150] on span "Export Menu" at bounding box center [1195, 168] width 141 height 36
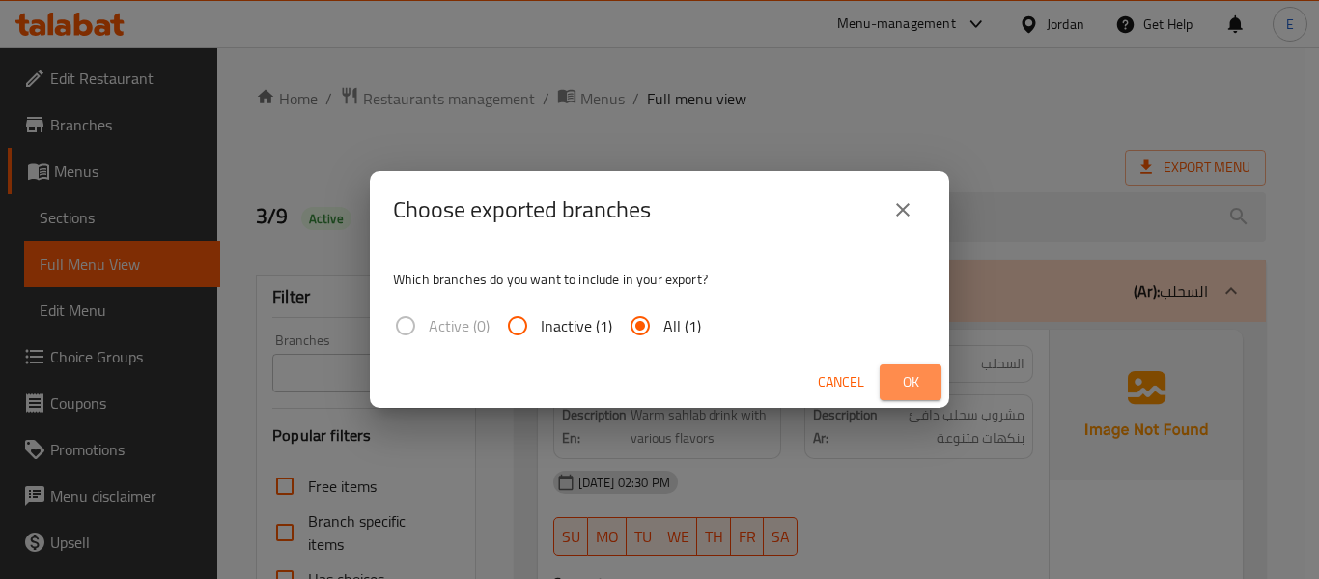
click at [913, 379] on span "Ok" at bounding box center [910, 382] width 31 height 24
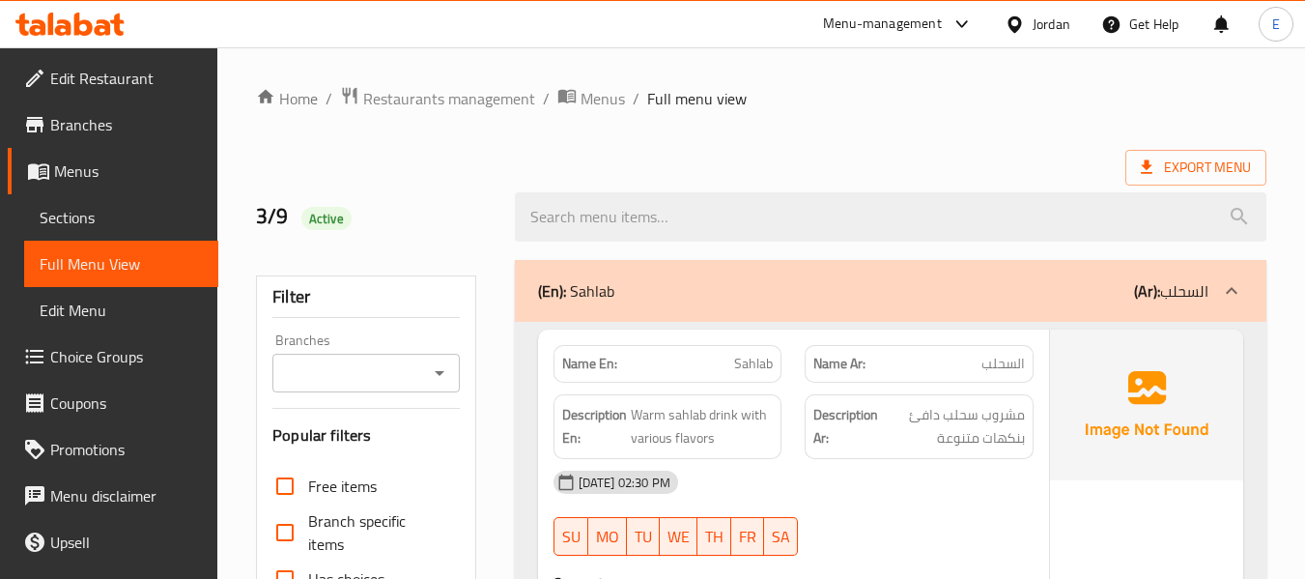
click at [113, 219] on span "Sections" at bounding box center [121, 217] width 163 height 23
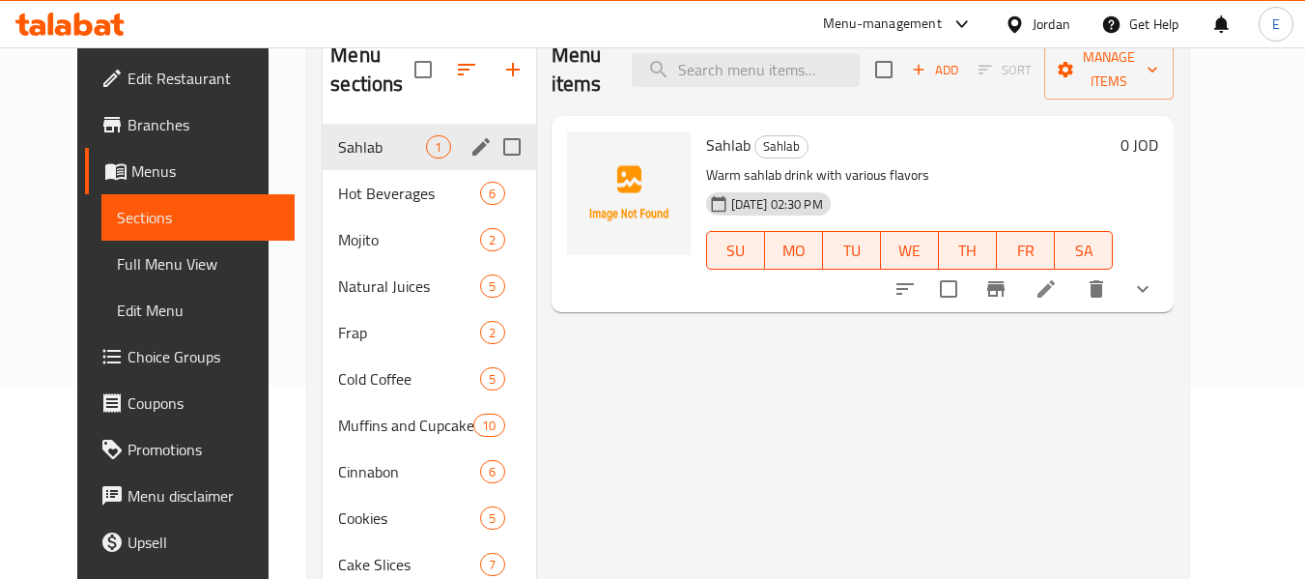
scroll to position [193, 0]
click at [326, 207] on div "Hot Beverages 6" at bounding box center [429, 192] width 212 height 46
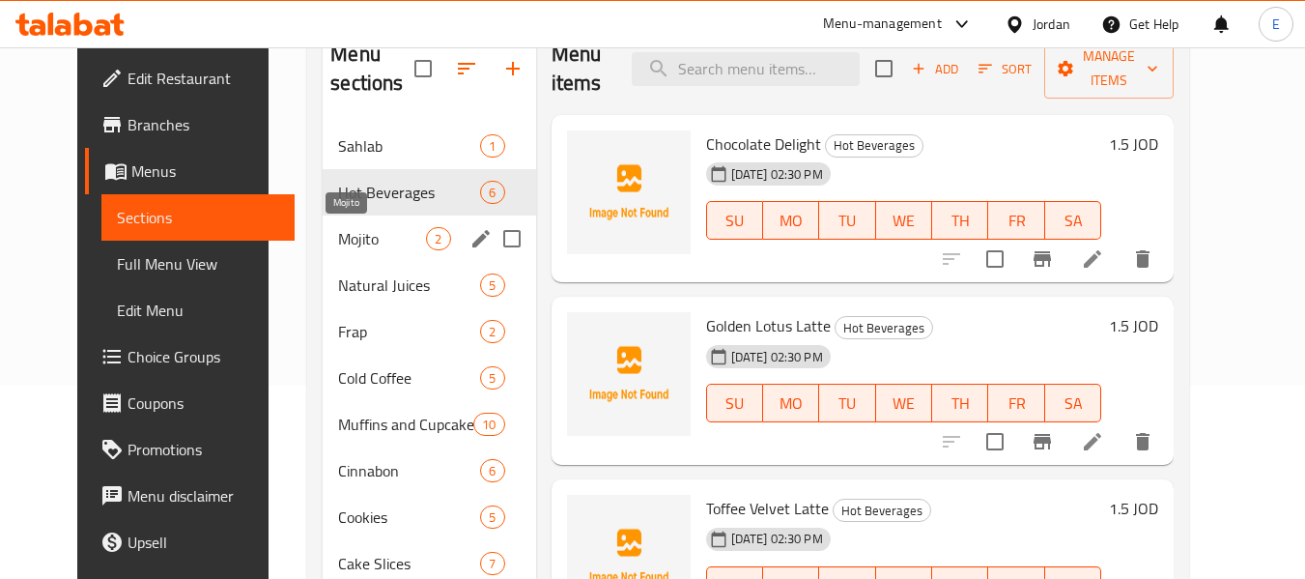
click at [338, 242] on span "Mojito" at bounding box center [382, 238] width 88 height 23
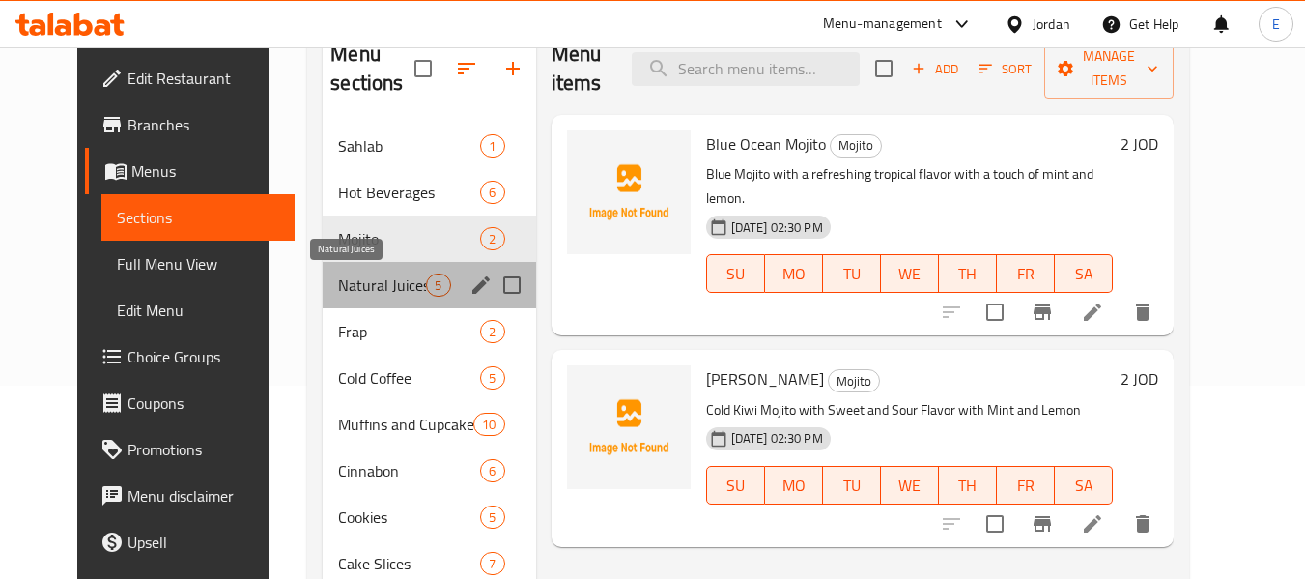
click at [338, 278] on span "Natural Juices" at bounding box center [382, 284] width 88 height 23
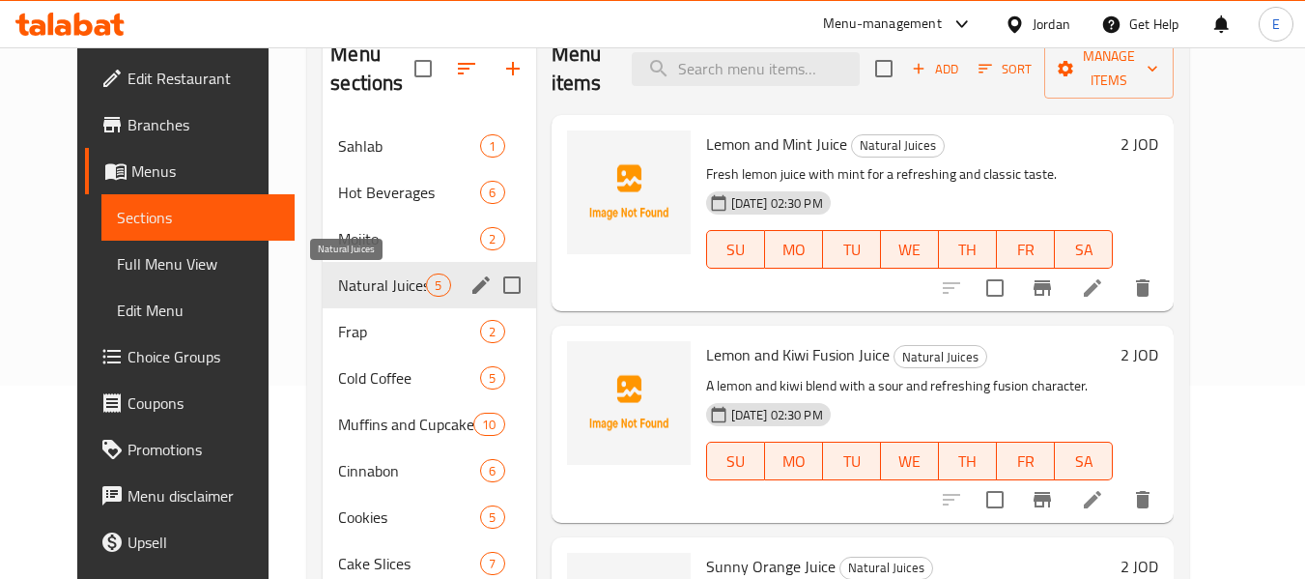
scroll to position [290, 0]
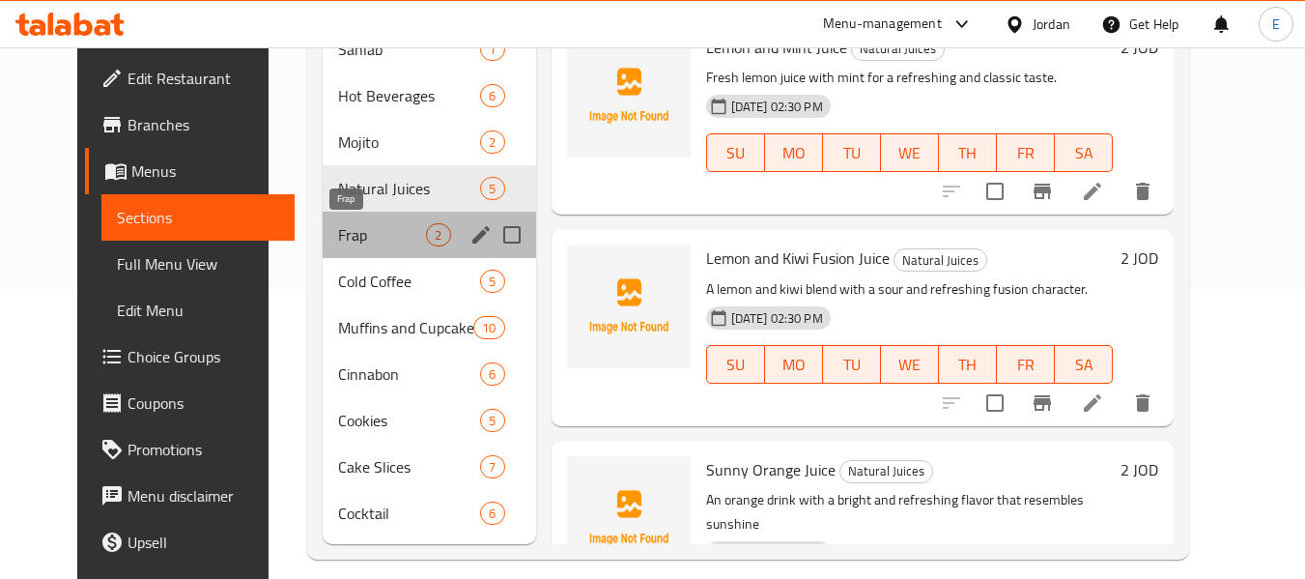
click at [338, 235] on span "Frap" at bounding box center [382, 234] width 88 height 23
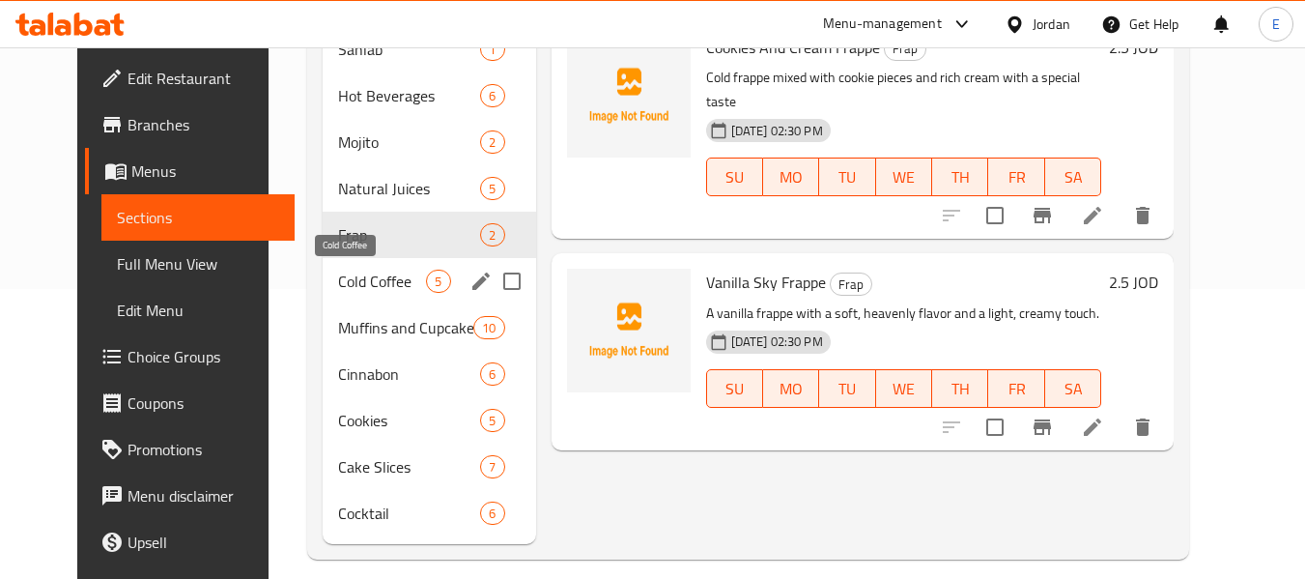
click at [338, 284] on span "Cold Coffee" at bounding box center [382, 280] width 88 height 23
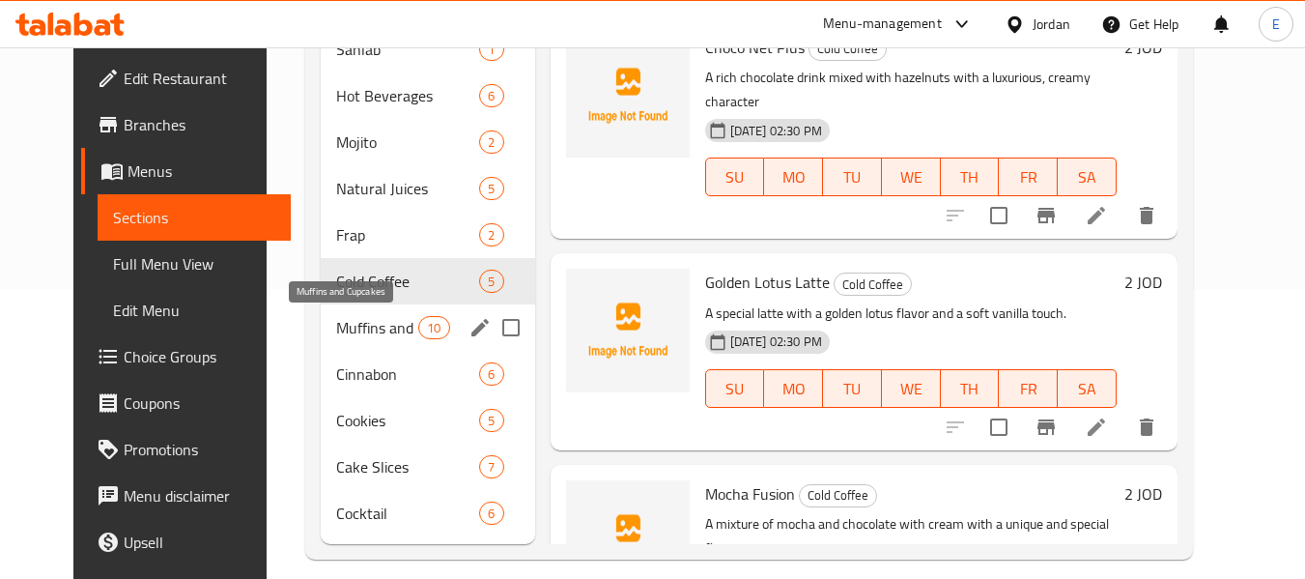
click at [336, 327] on span "Muffins and Cupcakes" at bounding box center [377, 327] width 82 height 23
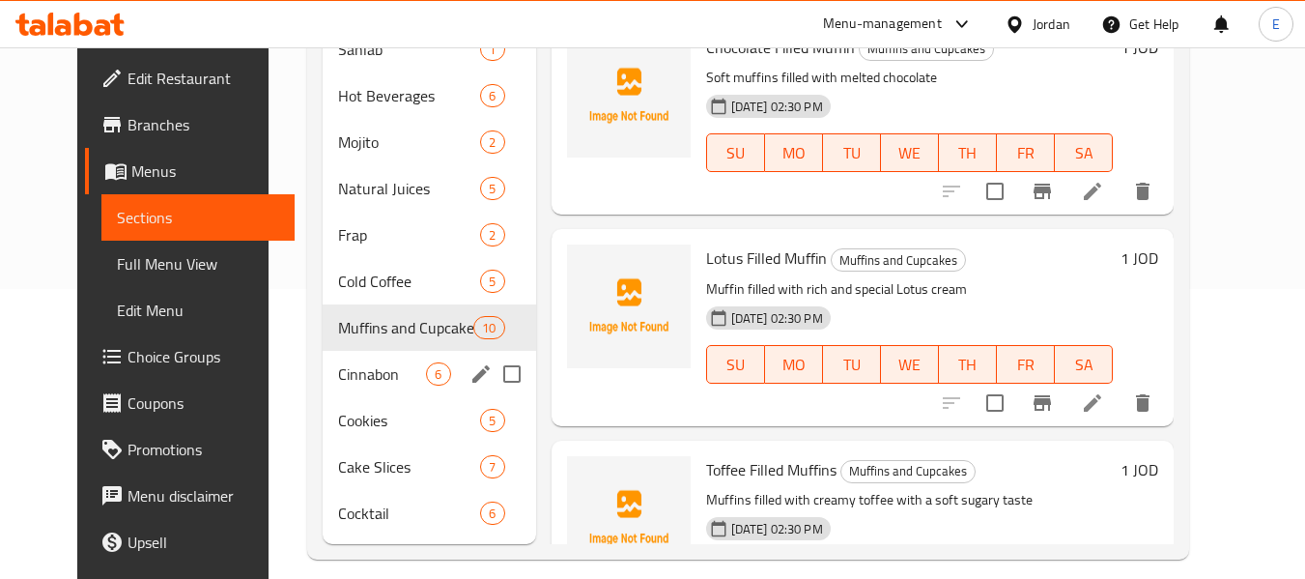
click at [331, 395] on div "Cinnabon 6" at bounding box center [429, 374] width 212 height 46
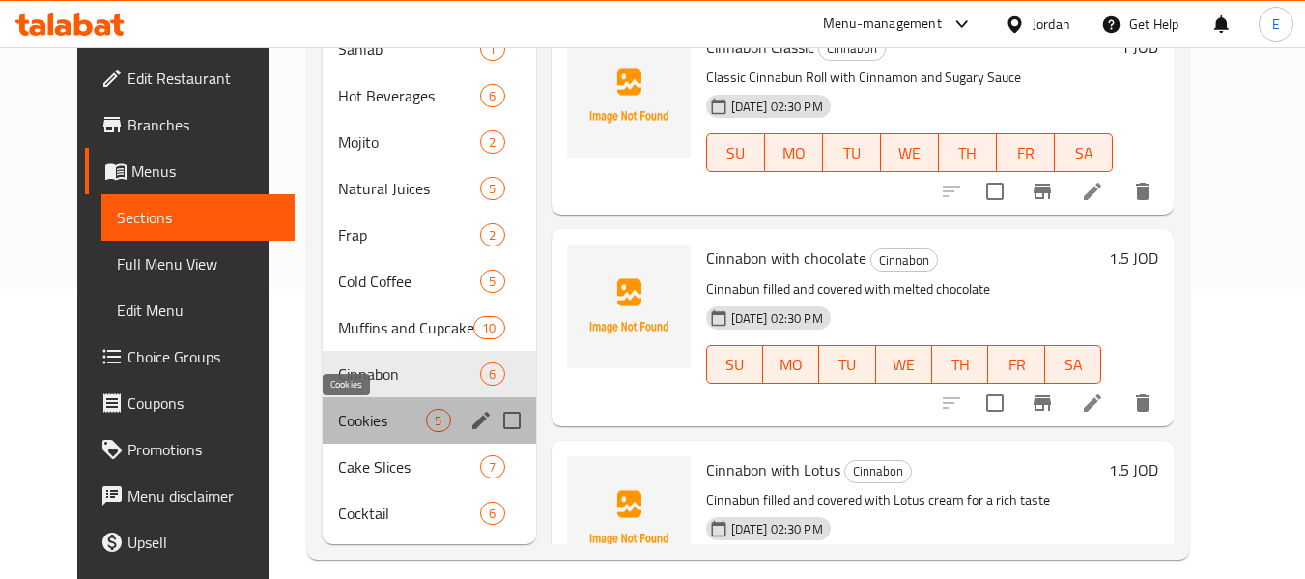
click at [338, 411] on span "Cookies" at bounding box center [382, 420] width 88 height 23
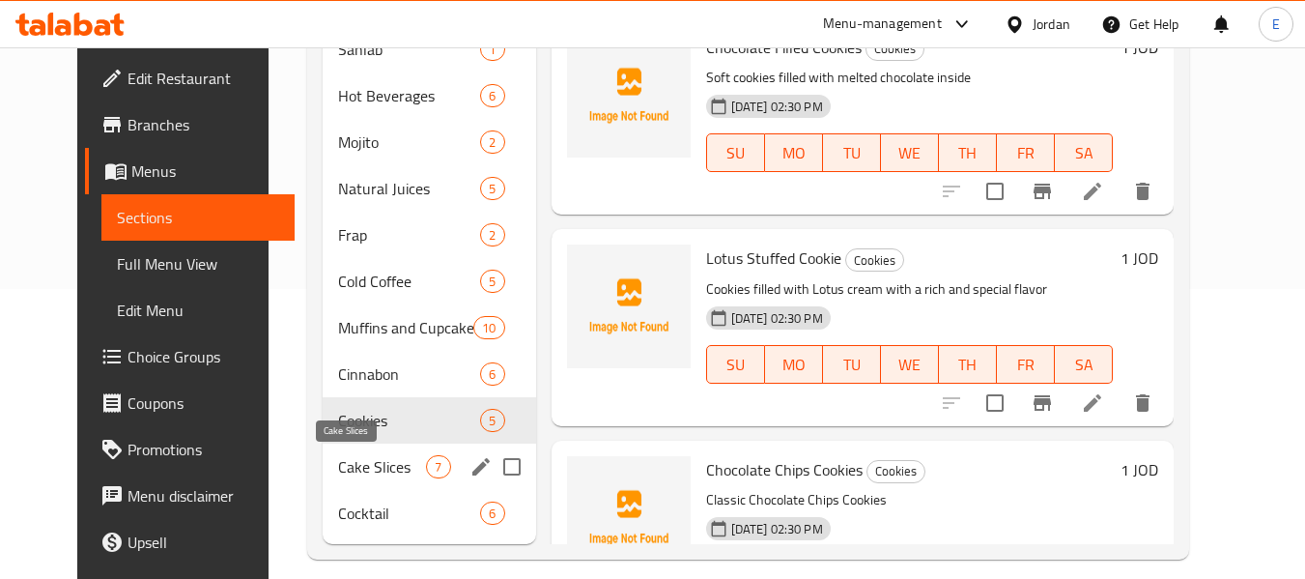
click at [338, 464] on span "Cake Slices" at bounding box center [382, 466] width 88 height 23
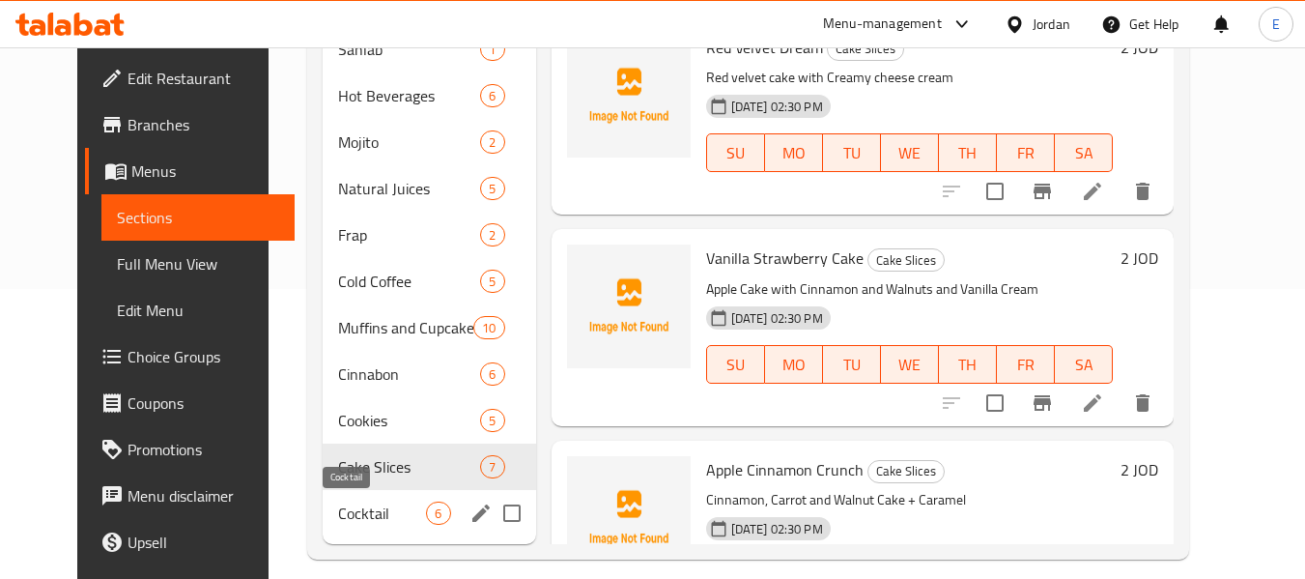
click at [338, 510] on span "Cocktail" at bounding box center [382, 512] width 88 height 23
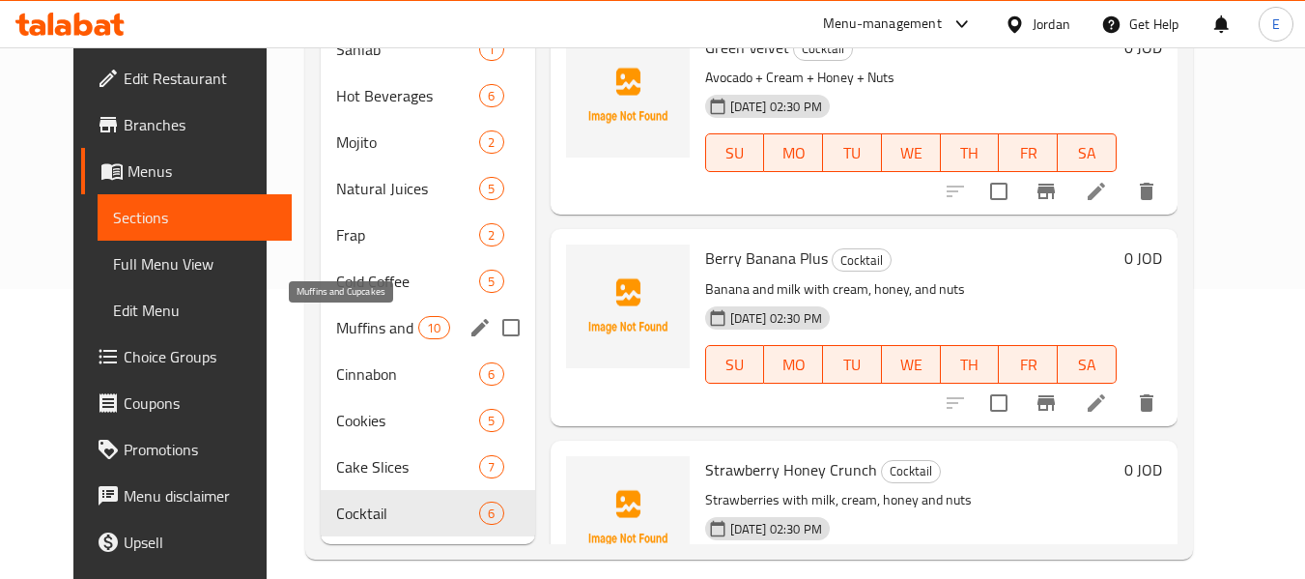
click at [336, 333] on span "Muffins and Cupcakes" at bounding box center [377, 327] width 82 height 23
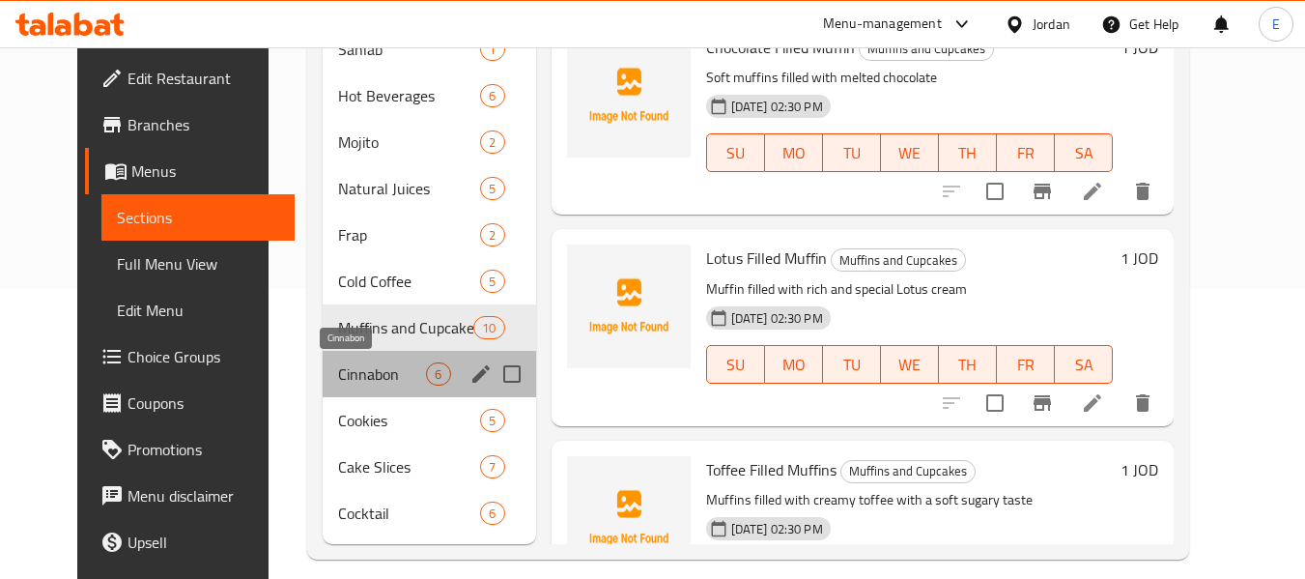
click at [350, 368] on span "Cinnabon" at bounding box center [382, 373] width 88 height 23
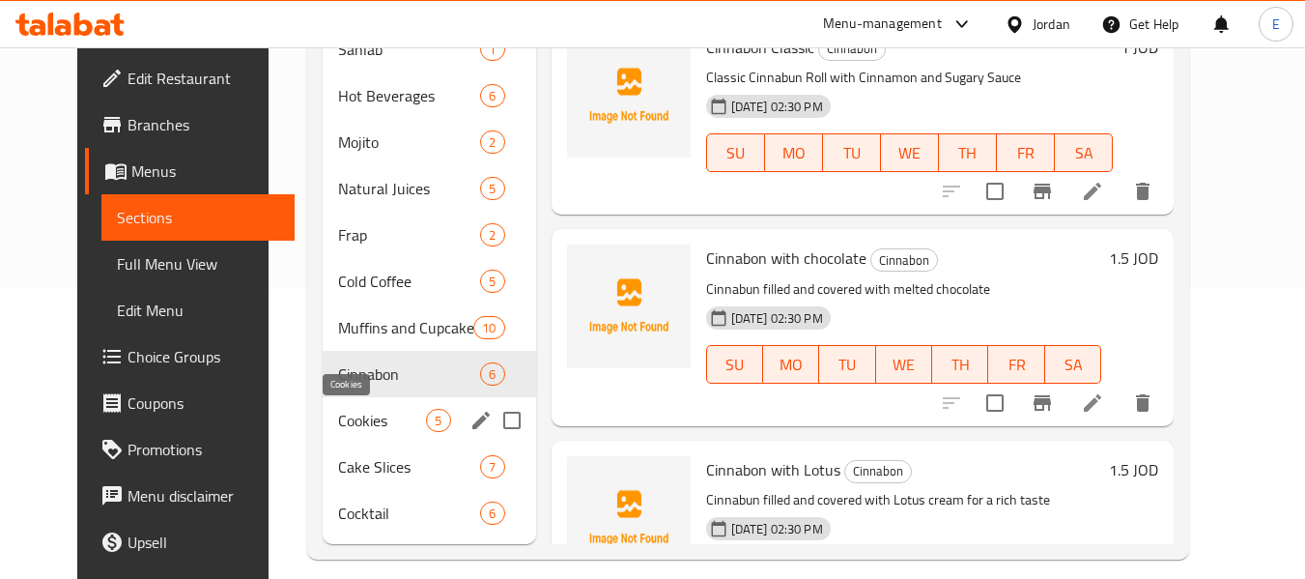
click at [351, 413] on span "Cookies" at bounding box center [382, 420] width 88 height 23
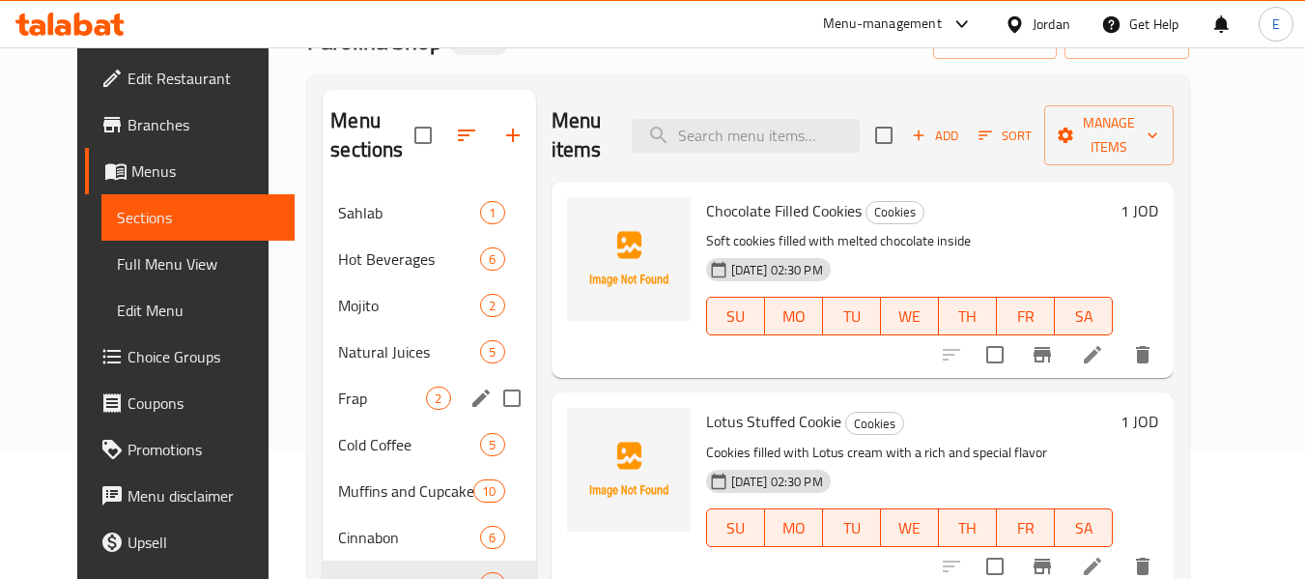
scroll to position [97, 0]
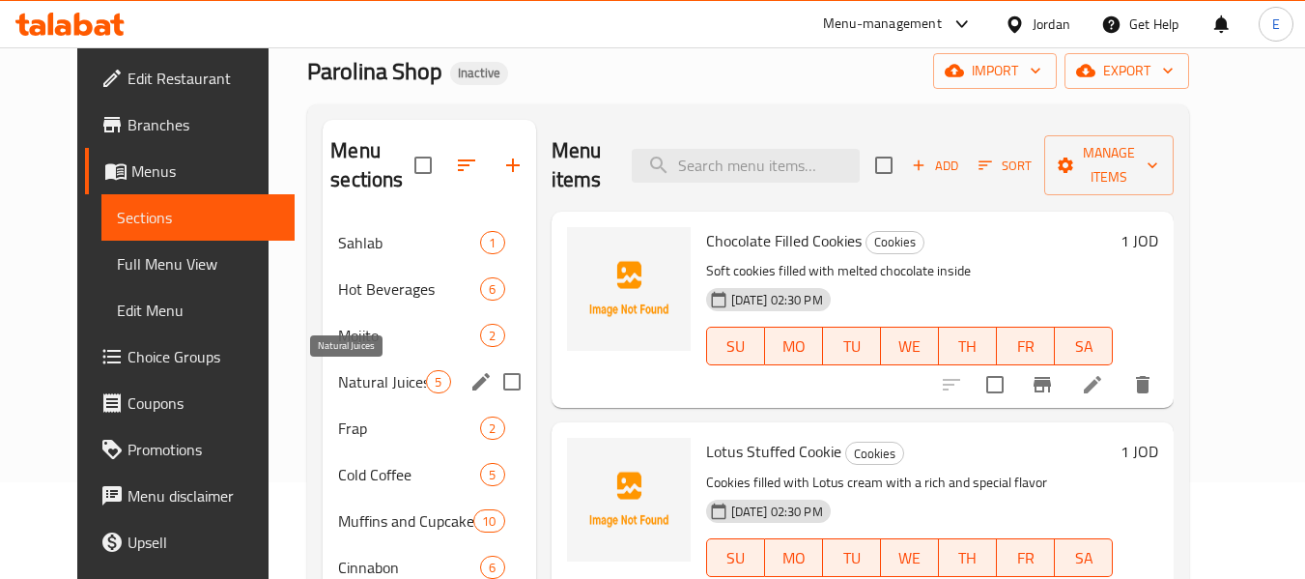
click at [368, 379] on span "Natural Juices" at bounding box center [382, 381] width 88 height 23
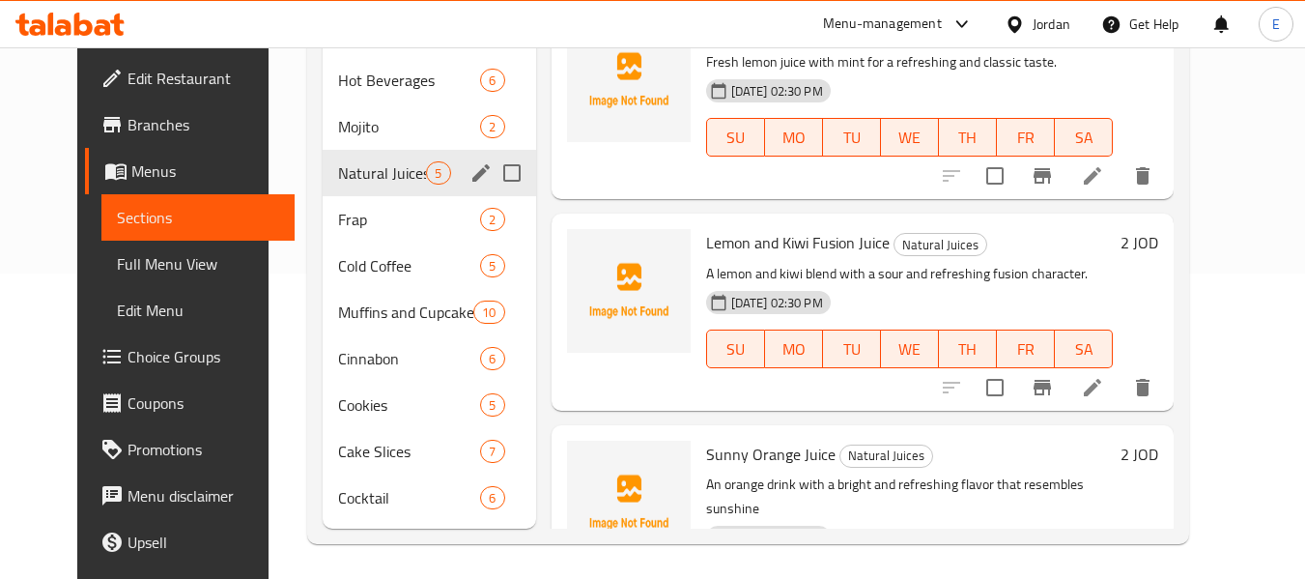
scroll to position [309, 0]
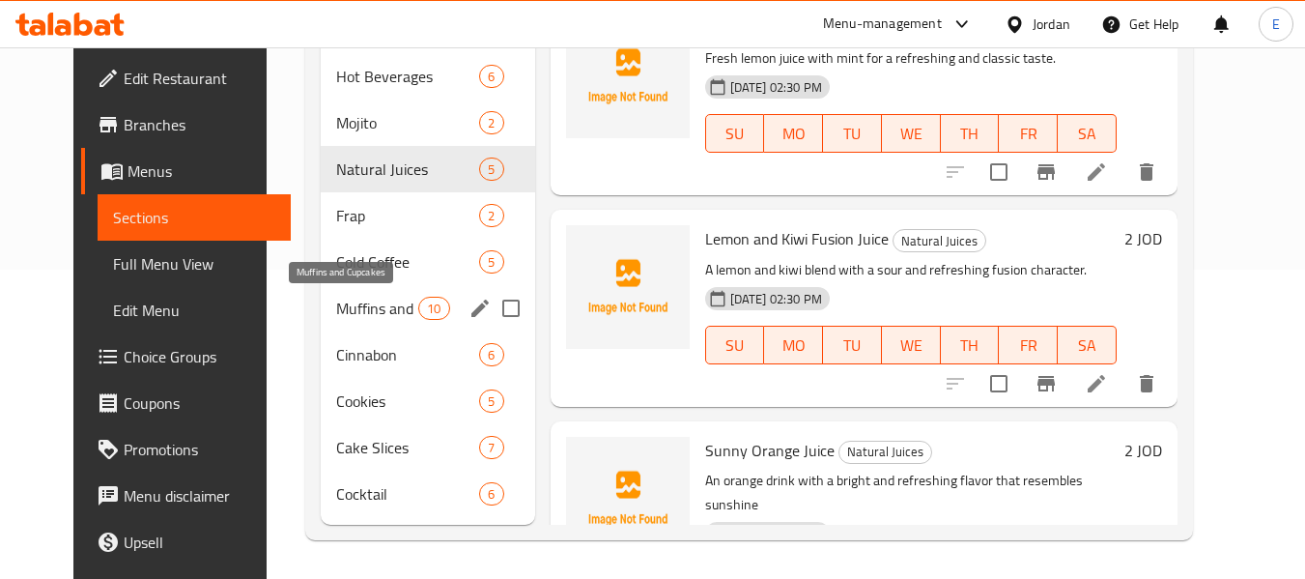
click at [331, 321] on div "Muffins and Cupcakes 10" at bounding box center [428, 308] width 214 height 46
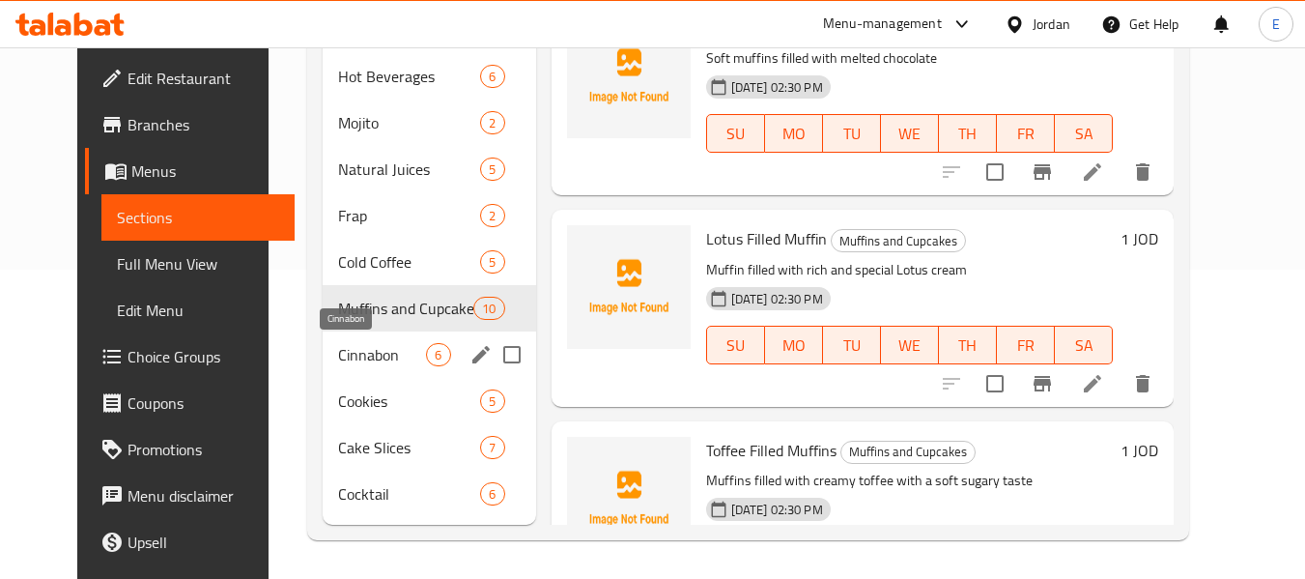
click at [338, 352] on span "Cinnabon" at bounding box center [382, 354] width 88 height 23
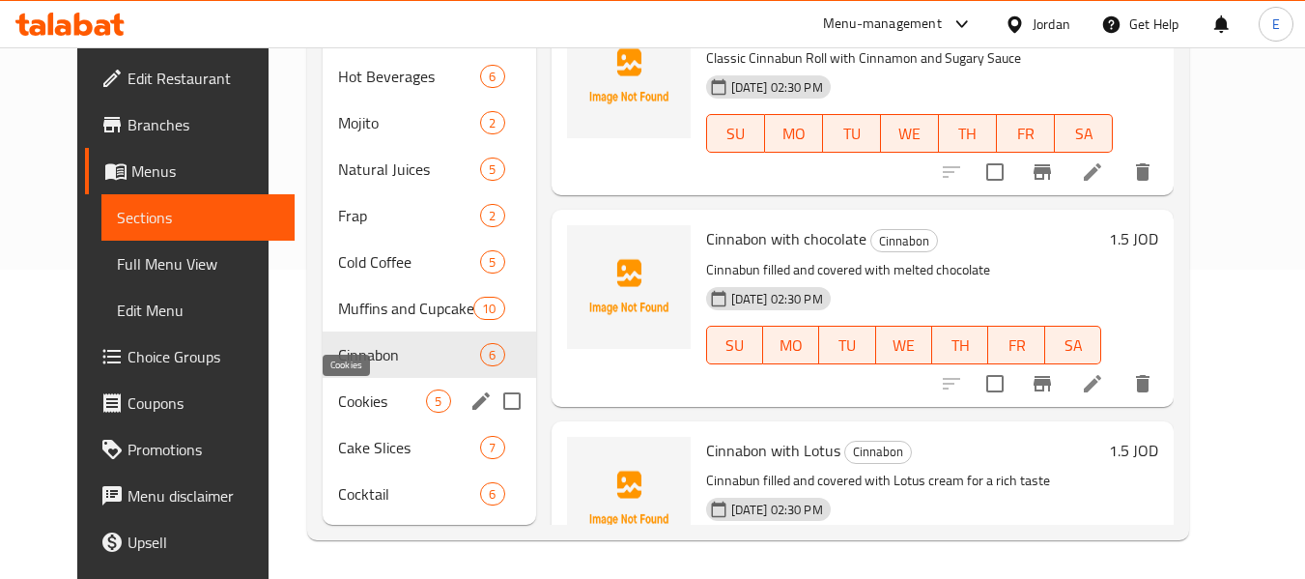
click at [338, 398] on span "Cookies" at bounding box center [382, 400] width 88 height 23
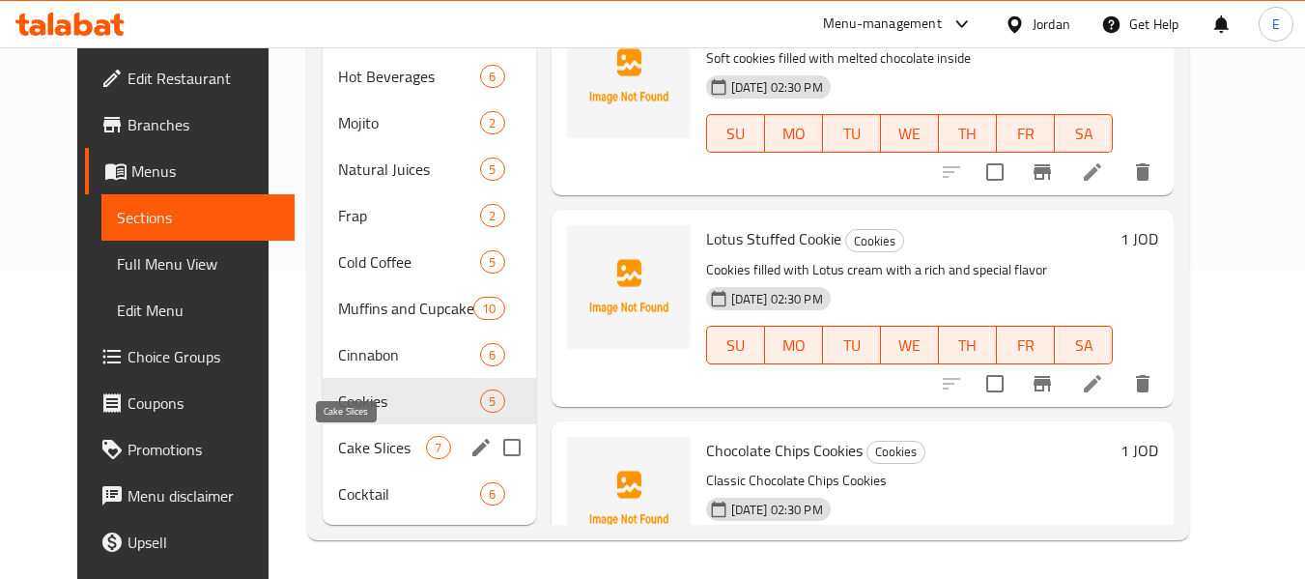
click at [338, 436] on span "Cake Slices" at bounding box center [382, 447] width 88 height 23
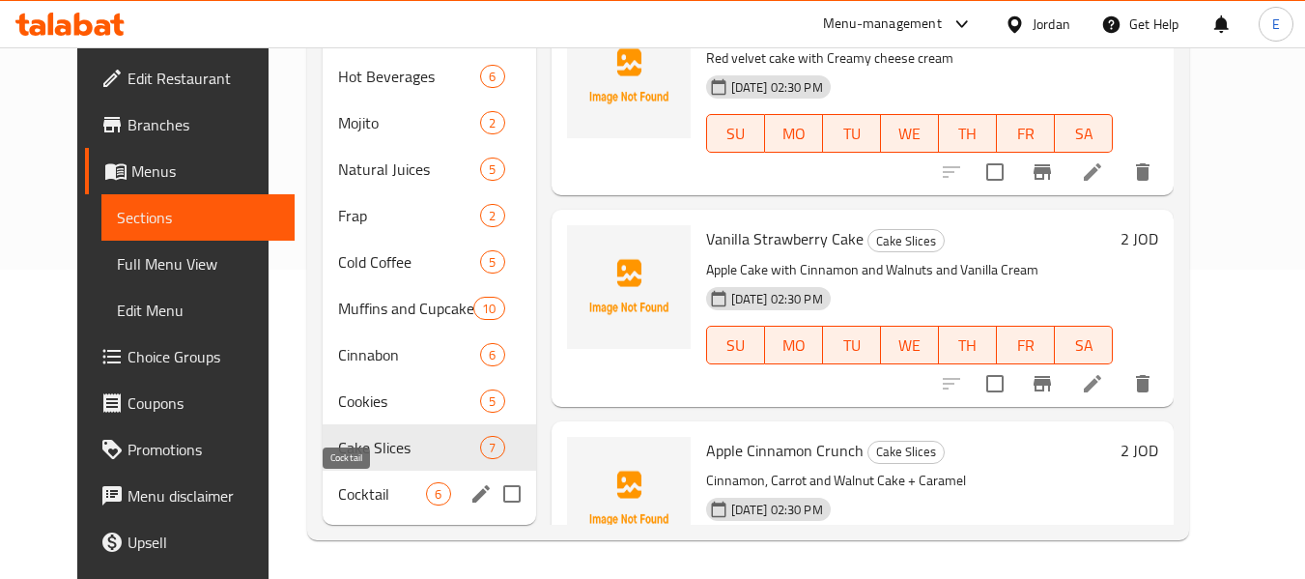
click at [338, 484] on span "Cocktail" at bounding box center [382, 493] width 88 height 23
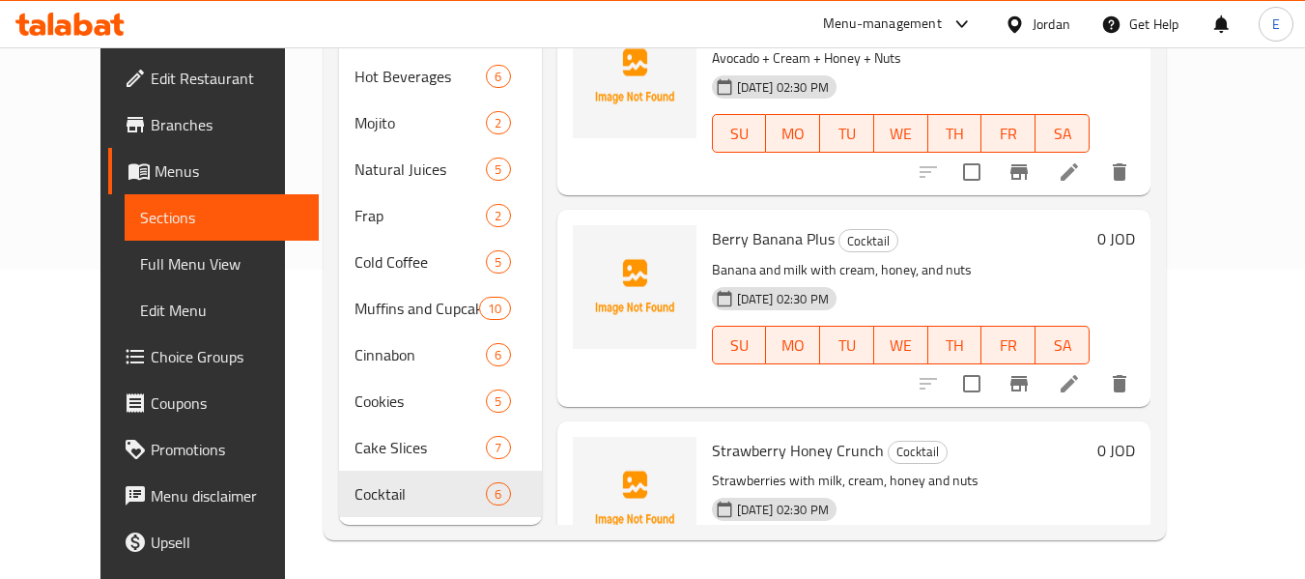
click at [140, 264] on span "Full Menu View" at bounding box center [221, 263] width 163 height 23
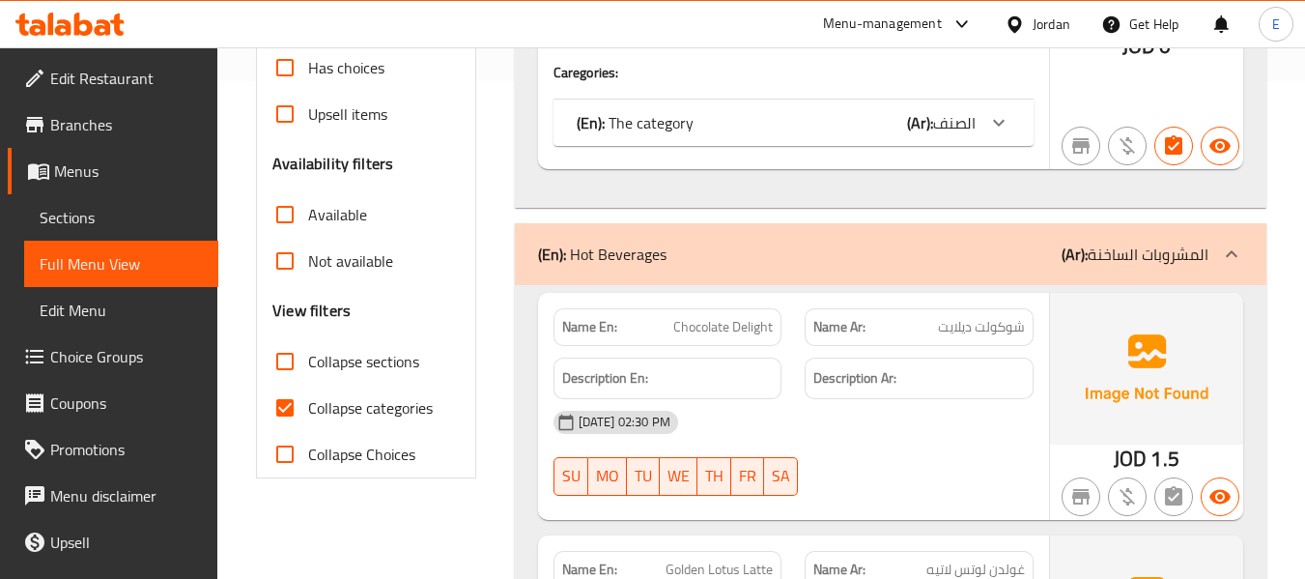
scroll to position [599, 0]
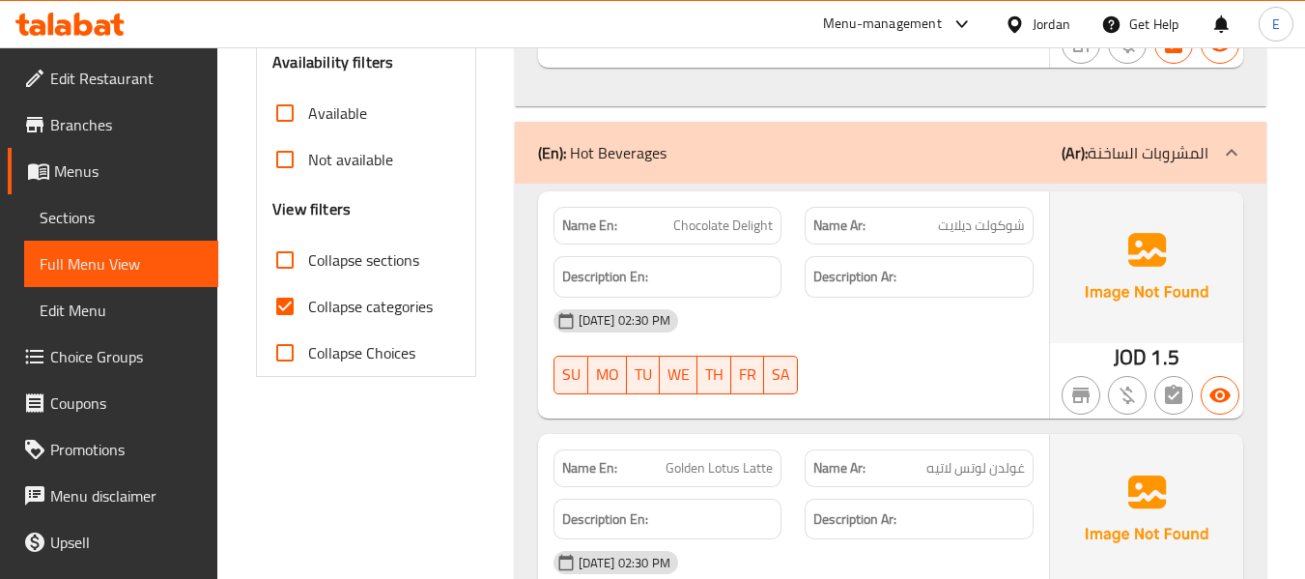
click at [292, 304] on input "Collapse categories" at bounding box center [285, 306] width 46 height 46
checkbox input "false"
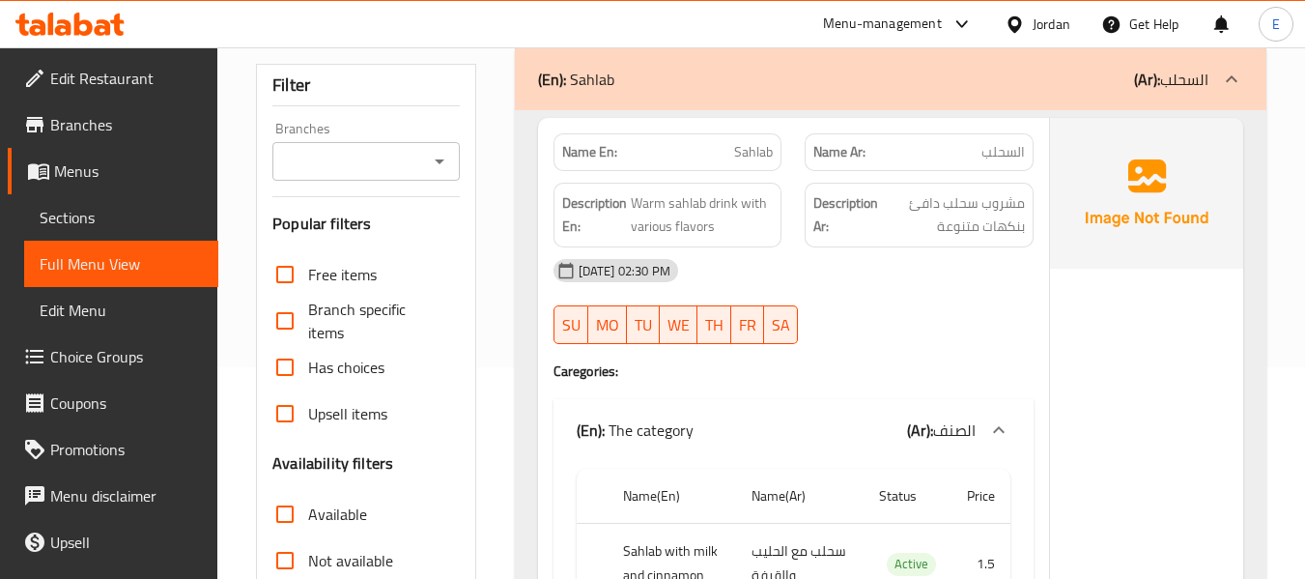
scroll to position [212, 0]
click at [1004, 165] on div "Name Ar: السحلب" at bounding box center [919, 151] width 229 height 38
click at [769, 152] on span "Sahlab" at bounding box center [753, 151] width 39 height 20
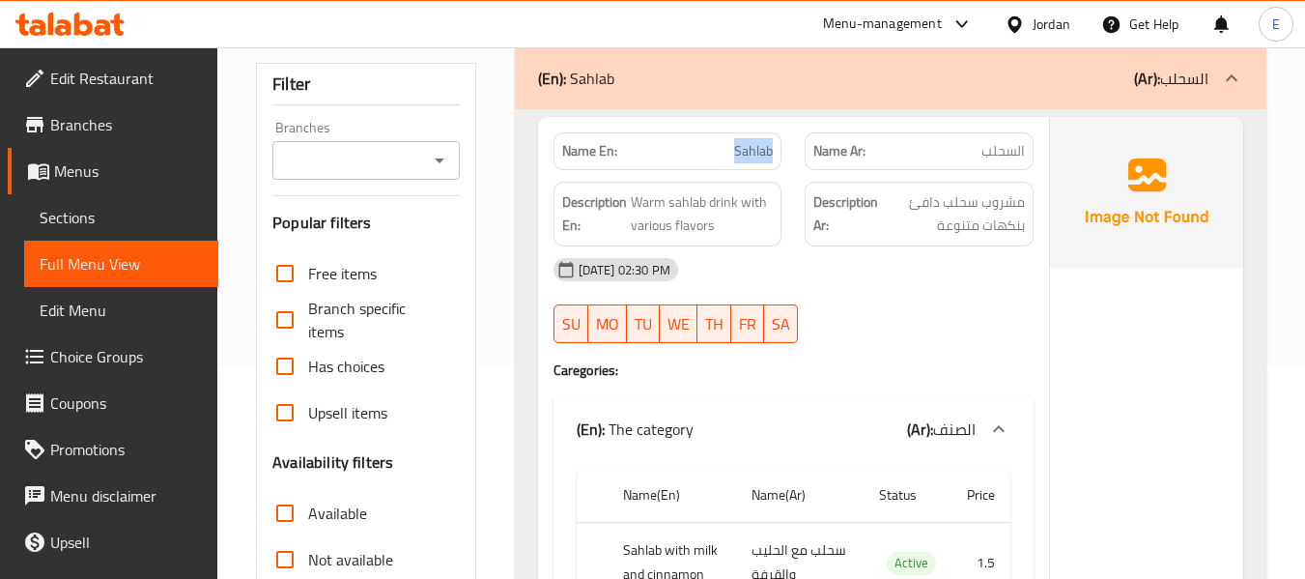
click at [769, 152] on span "Sahlab" at bounding box center [753, 151] width 39 height 20
click at [769, 151] on span "Sahlab" at bounding box center [753, 151] width 39 height 20
click at [996, 264] on div "[DATE] 02:30 PM" at bounding box center [793, 269] width 503 height 46
click at [994, 216] on span "مشروب سحلب دافئ بنكهات متنوعة" at bounding box center [953, 213] width 143 height 47
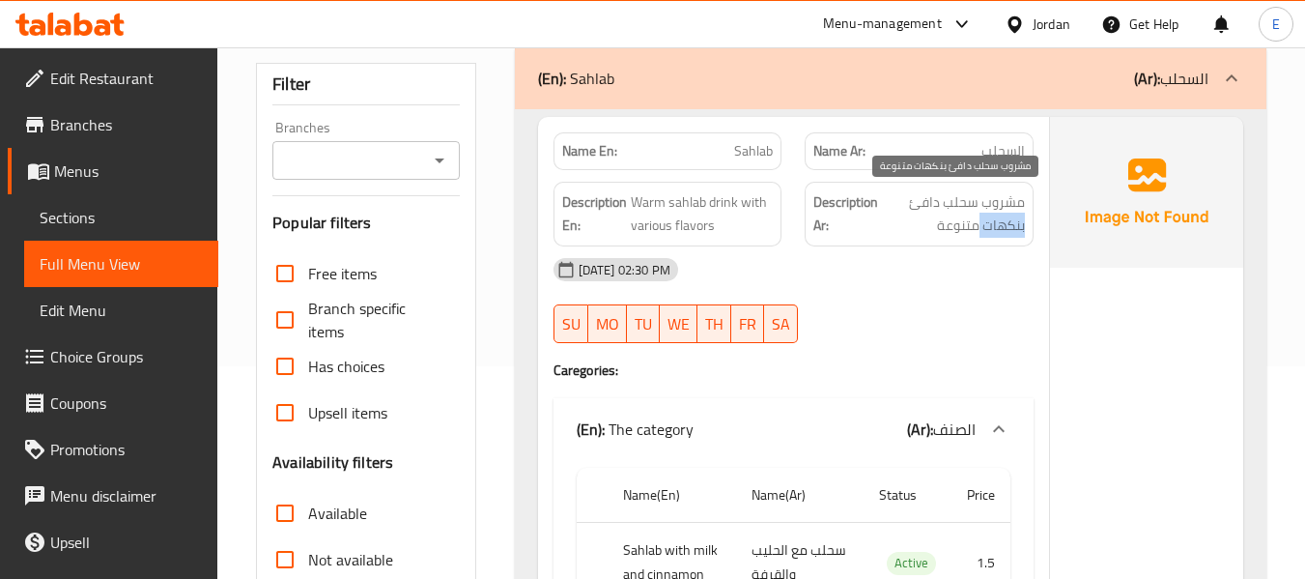
click at [994, 216] on span "مشروب سحلب دافئ بنكهات متنوعة" at bounding box center [953, 213] width 143 height 47
click at [924, 310] on div "[DATE] 02:30 PM SU MO TU WE TH FR SA" at bounding box center [793, 300] width 503 height 108
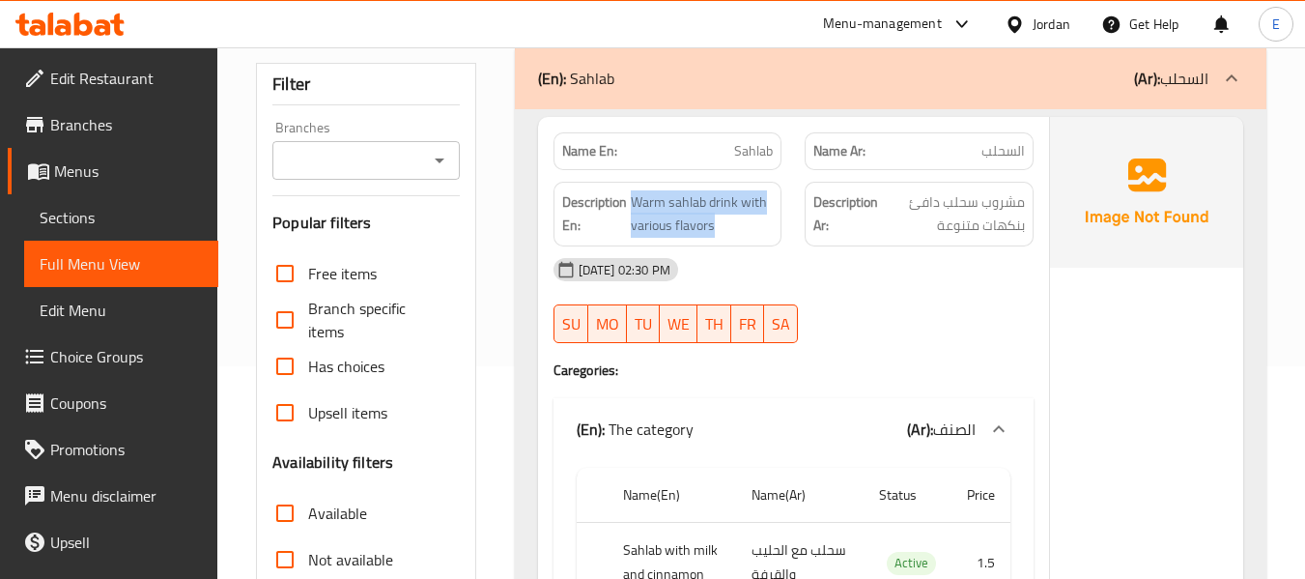
drag, startPoint x: 628, startPoint y: 188, endPoint x: 778, endPoint y: 218, distance: 153.6
click at [778, 218] on div "Description En: Warm sahlab drink with various flavors" at bounding box center [667, 214] width 229 height 65
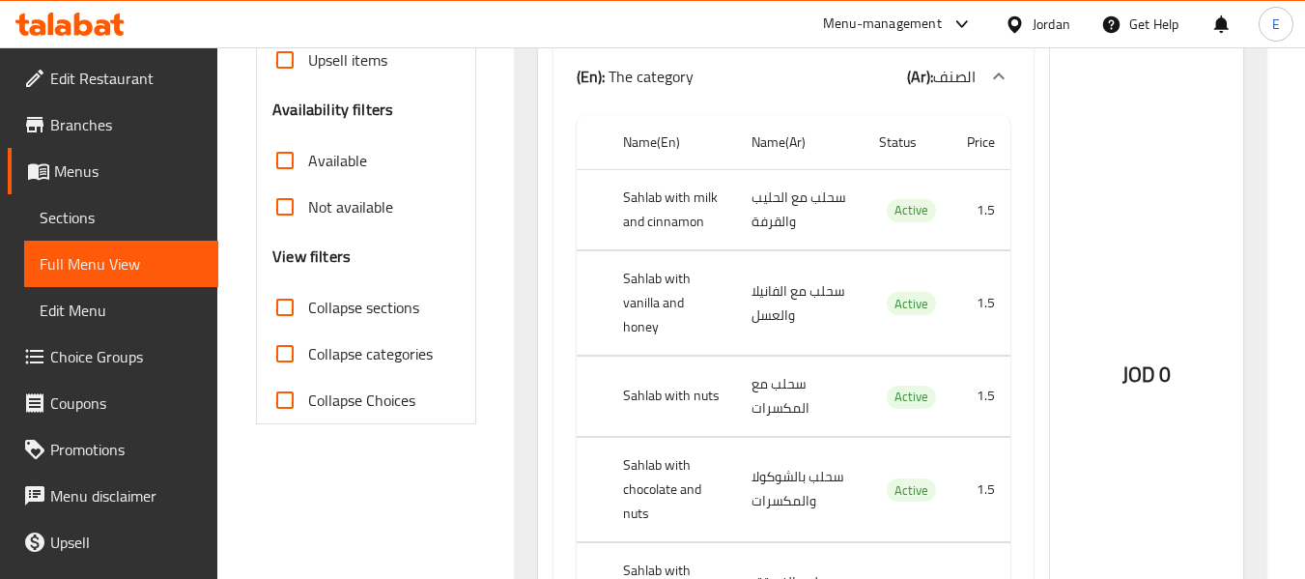
scroll to position [599, 0]
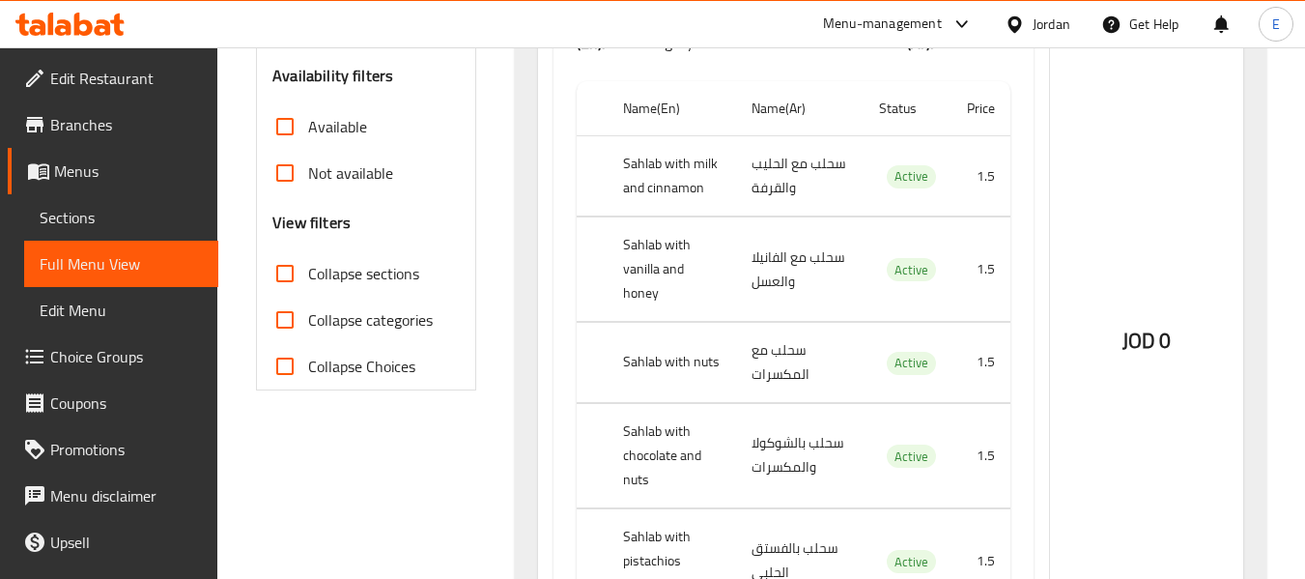
click at [755, 175] on td "سحلب مع الحليب والقرفة" at bounding box center [799, 176] width 127 height 80
click at [600, 184] on td "choices table" at bounding box center [592, 176] width 31 height 80
click at [647, 182] on th "Sahlab with milk and cinnamon" at bounding box center [672, 176] width 128 height 80
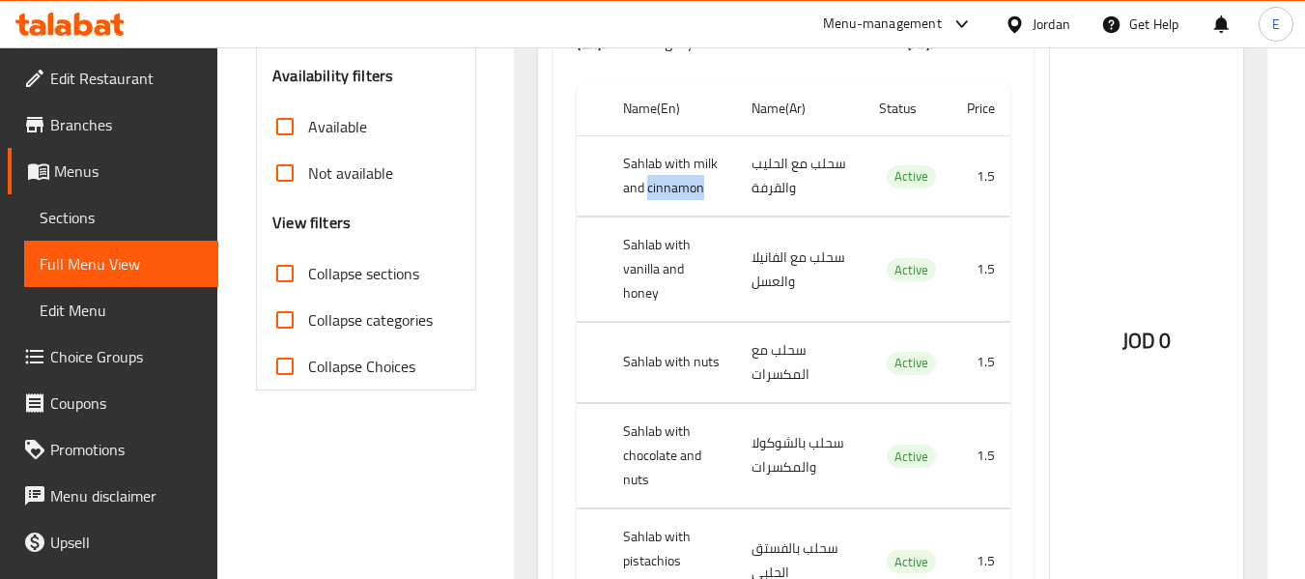
click at [647, 182] on th "Sahlab with milk and cinnamon" at bounding box center [672, 176] width 128 height 80
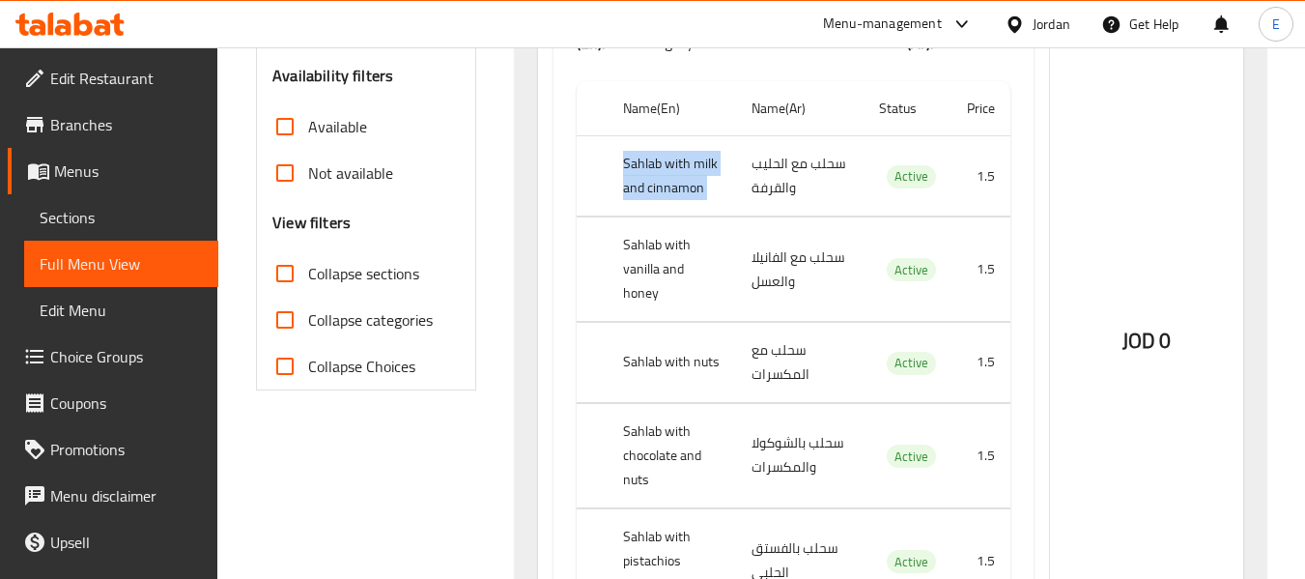
click at [647, 182] on th "Sahlab with milk and cinnamon" at bounding box center [672, 176] width 128 height 80
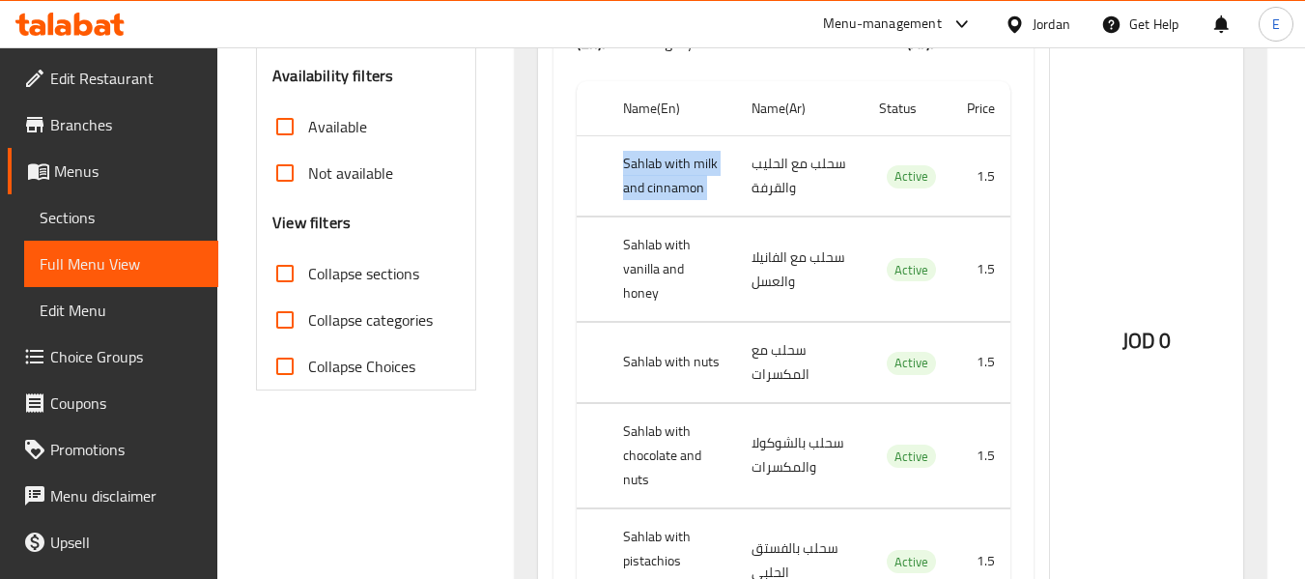
click at [647, 182] on th "Sahlab with milk and cinnamon" at bounding box center [672, 176] width 128 height 80
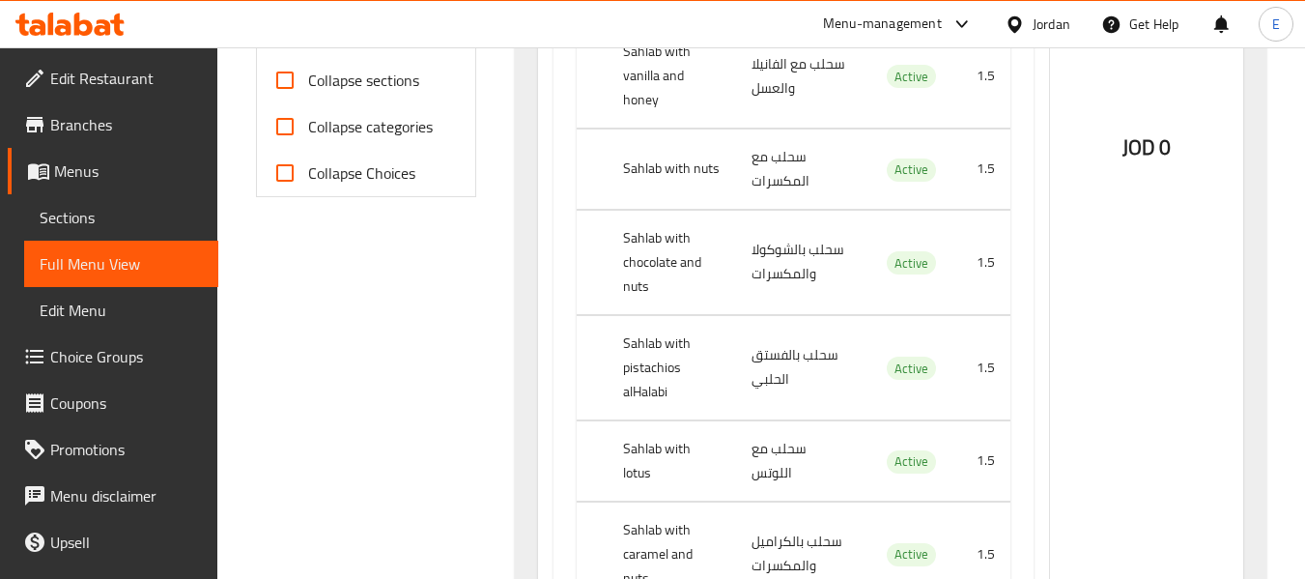
scroll to position [695, 0]
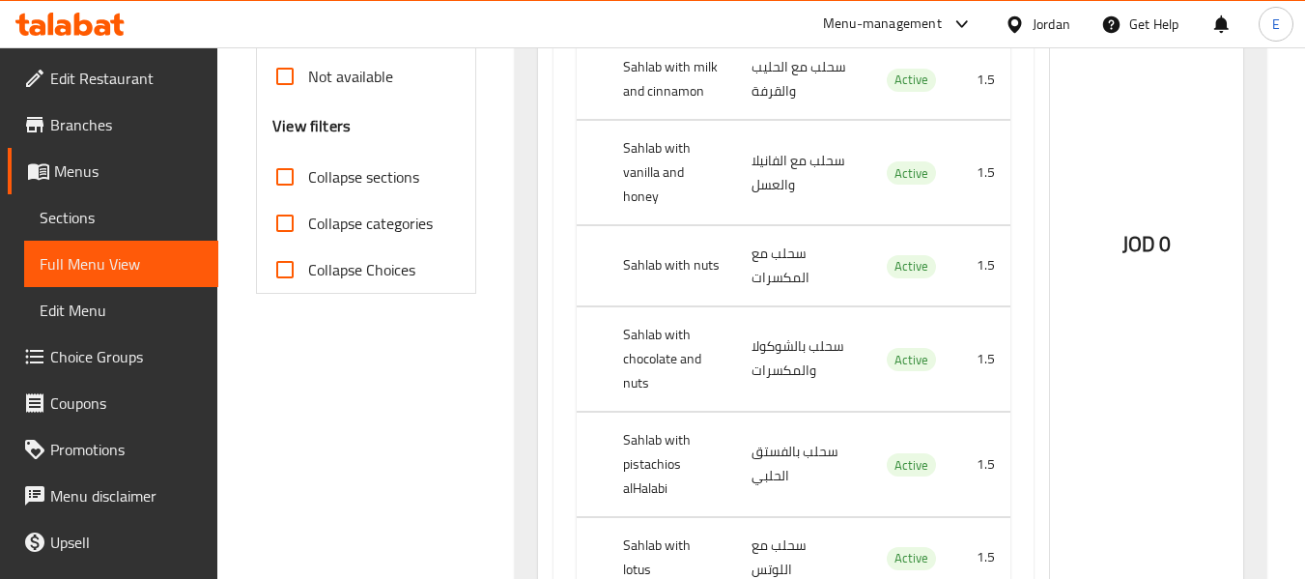
click at [819, 167] on td "سحلب مع الفانيلا والعسل" at bounding box center [799, 173] width 127 height 104
click at [678, 167] on th "Sahlab with vanilla and honey" at bounding box center [672, 173] width 128 height 104
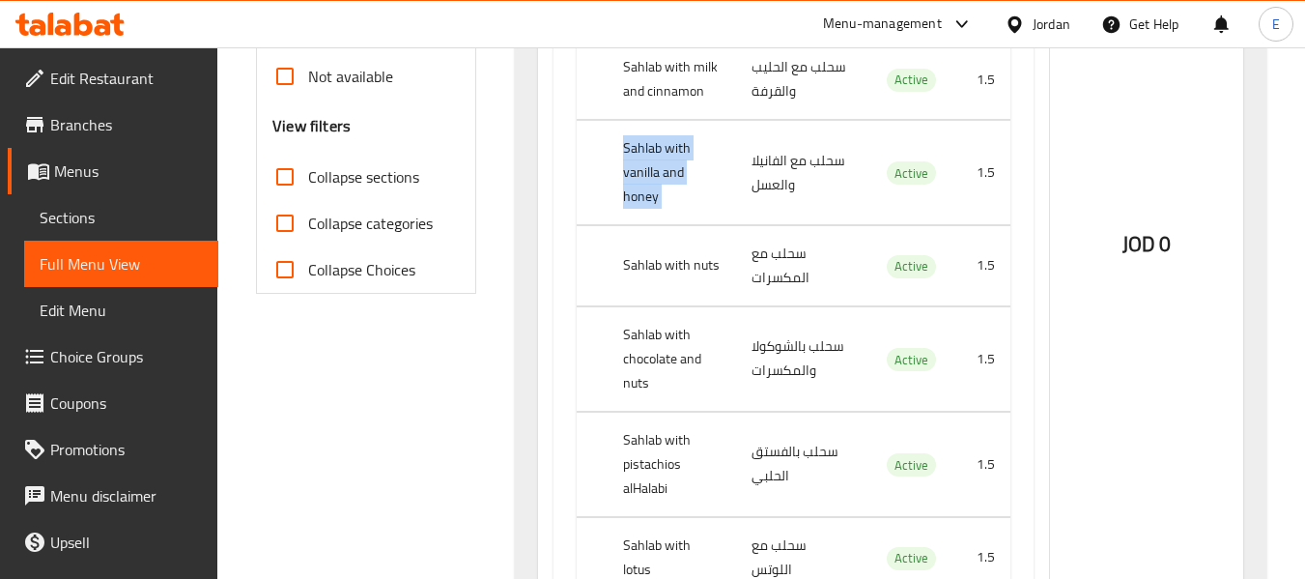
click at [678, 167] on th "Sahlab with vanilla and honey" at bounding box center [672, 173] width 128 height 104
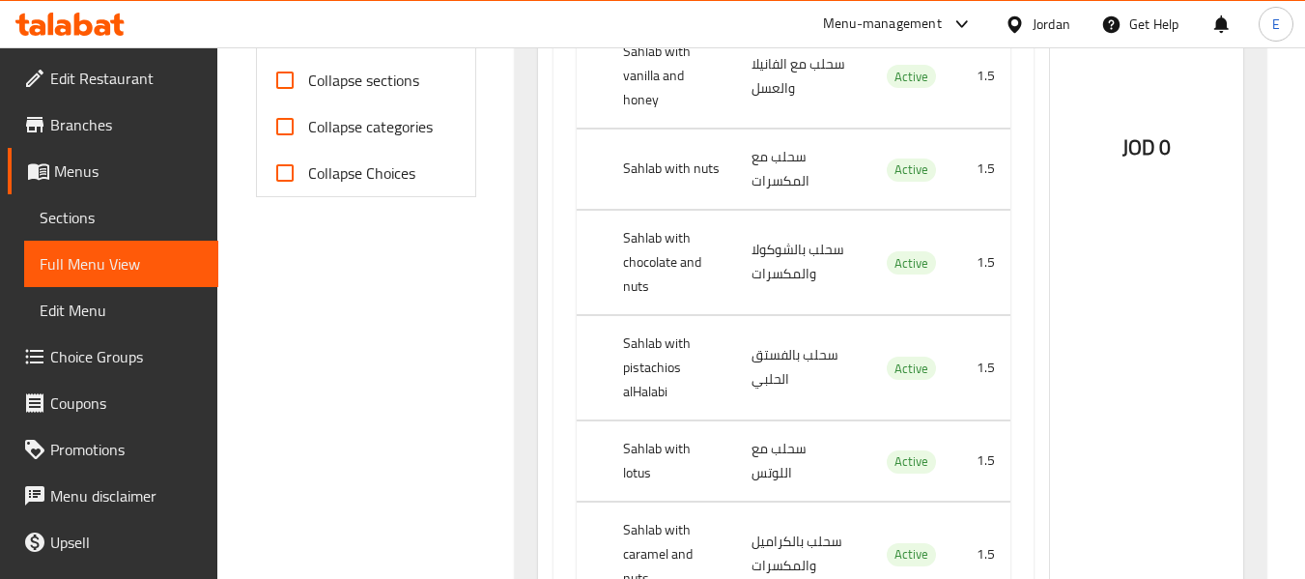
click at [756, 169] on td "سحلب مع المكسرات" at bounding box center [799, 169] width 127 height 80
click at [675, 150] on th "Sahlab with nuts" at bounding box center [672, 169] width 128 height 80
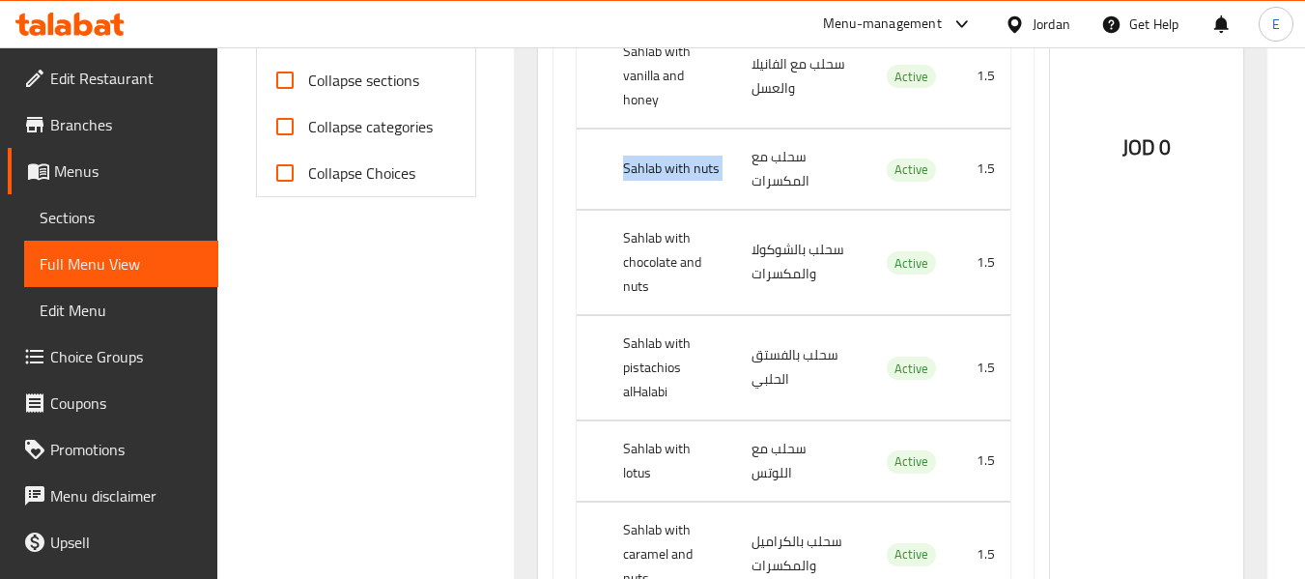
click at [675, 150] on th "Sahlab with nuts" at bounding box center [672, 169] width 128 height 80
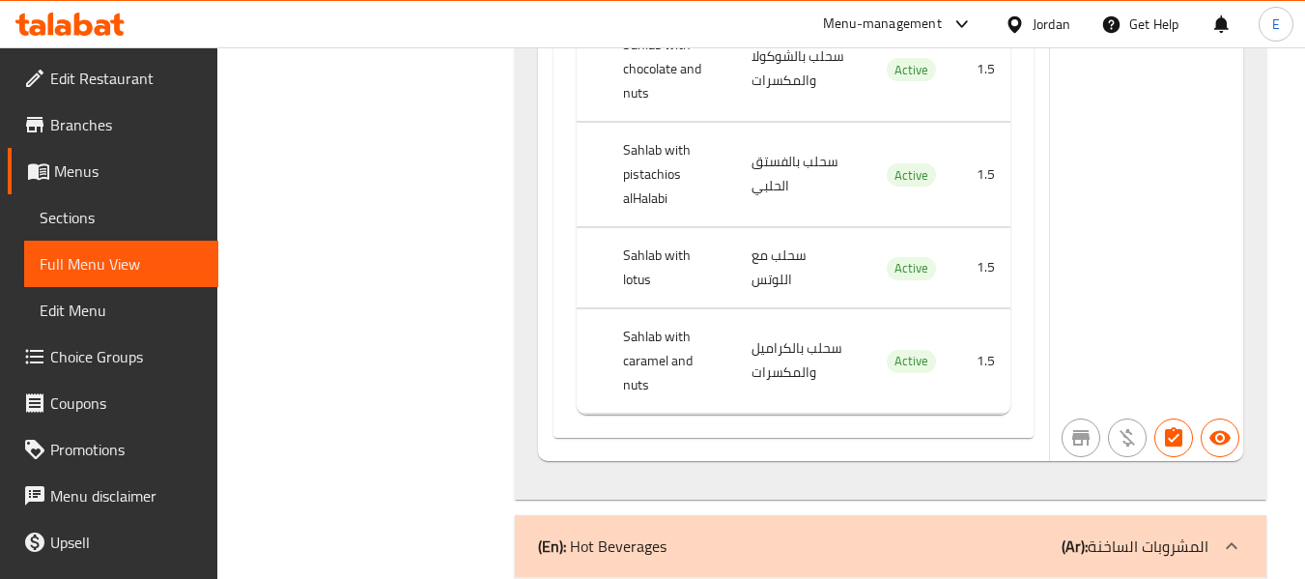
scroll to position [889, 0]
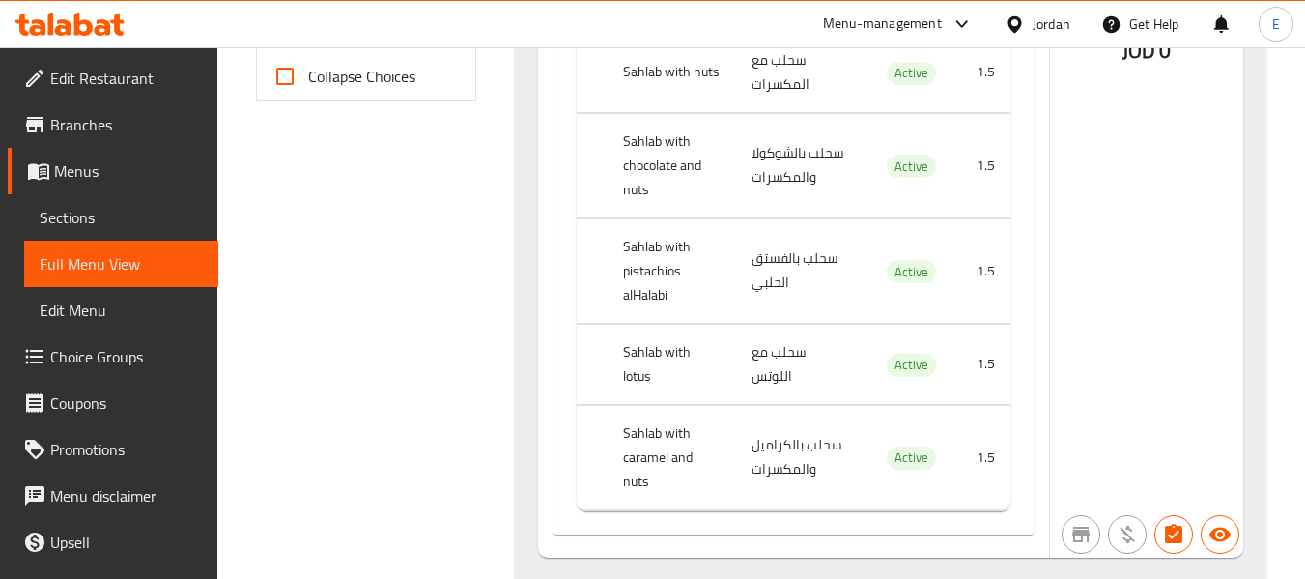
click at [749, 156] on td "سحلب بالشوكولا والمكسرات" at bounding box center [799, 165] width 127 height 104
click at [655, 141] on th "Sahlab with chocolate and nuts" at bounding box center [672, 165] width 128 height 104
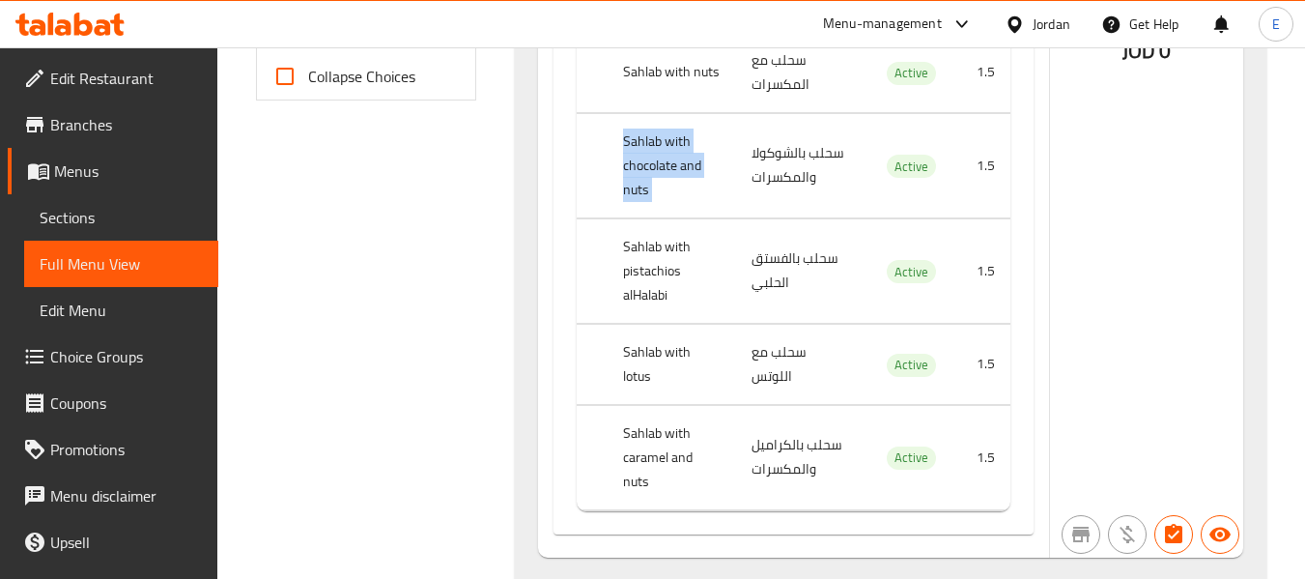
click at [655, 141] on th "Sahlab with chocolate and nuts" at bounding box center [672, 165] width 128 height 104
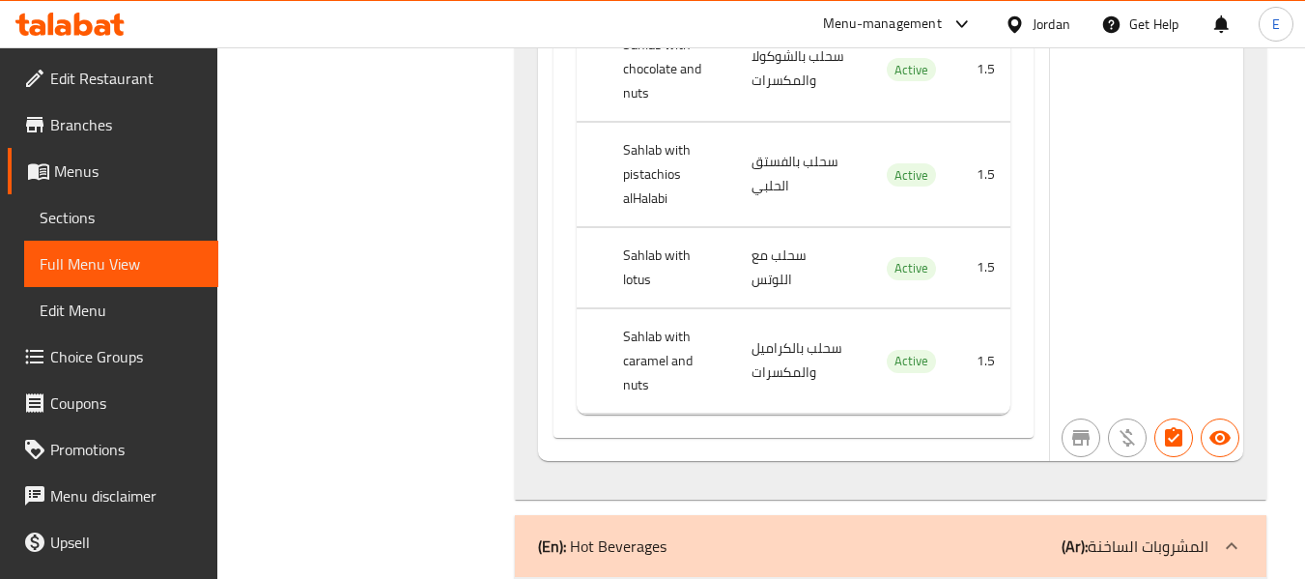
click at [751, 164] on td "سحلب بالفستق الحلبي" at bounding box center [799, 174] width 127 height 104
click at [670, 153] on th "Sahlab with pistachios alHalabi" at bounding box center [672, 174] width 128 height 104
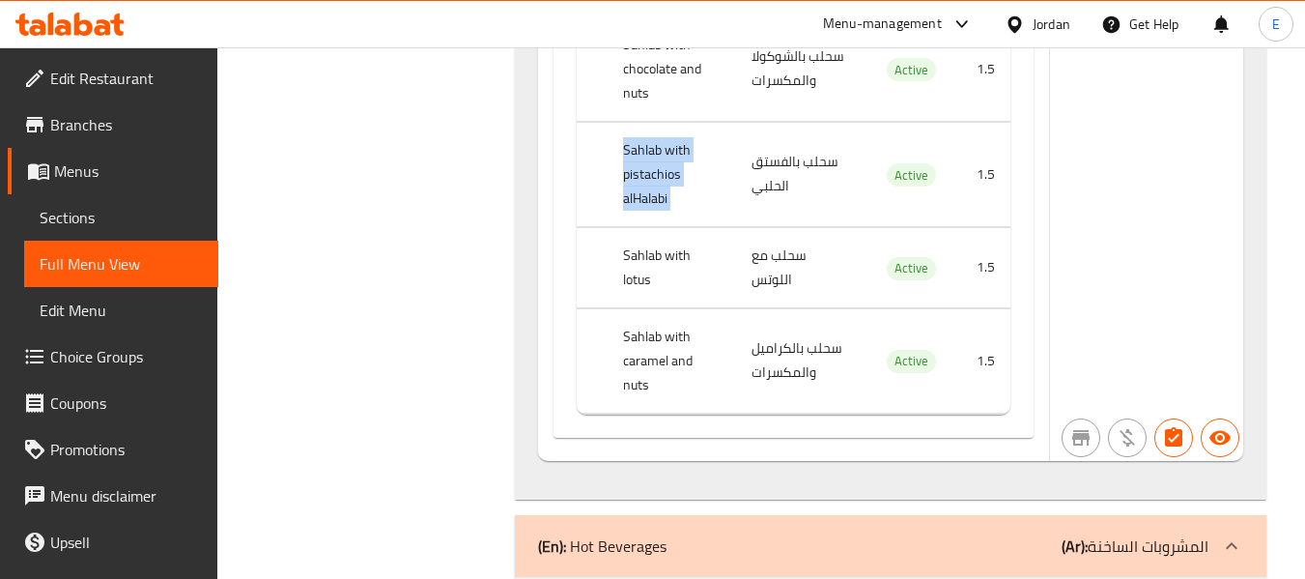
click at [670, 153] on th "Sahlab with pistachios alHalabi" at bounding box center [672, 174] width 128 height 104
click at [768, 247] on td "سحلب مع اللوتس" at bounding box center [799, 267] width 127 height 80
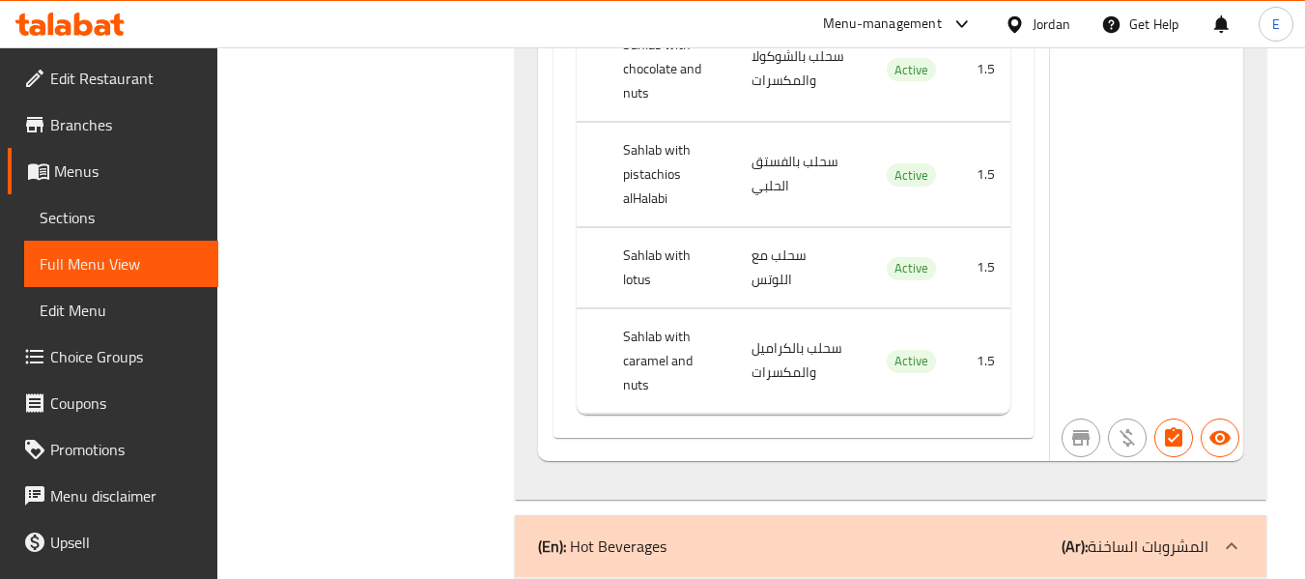
click at [693, 238] on th "Sahlab with lotus" at bounding box center [672, 267] width 128 height 80
click at [778, 333] on td "سحلب بالكراميل والمكسرات" at bounding box center [799, 360] width 127 height 104
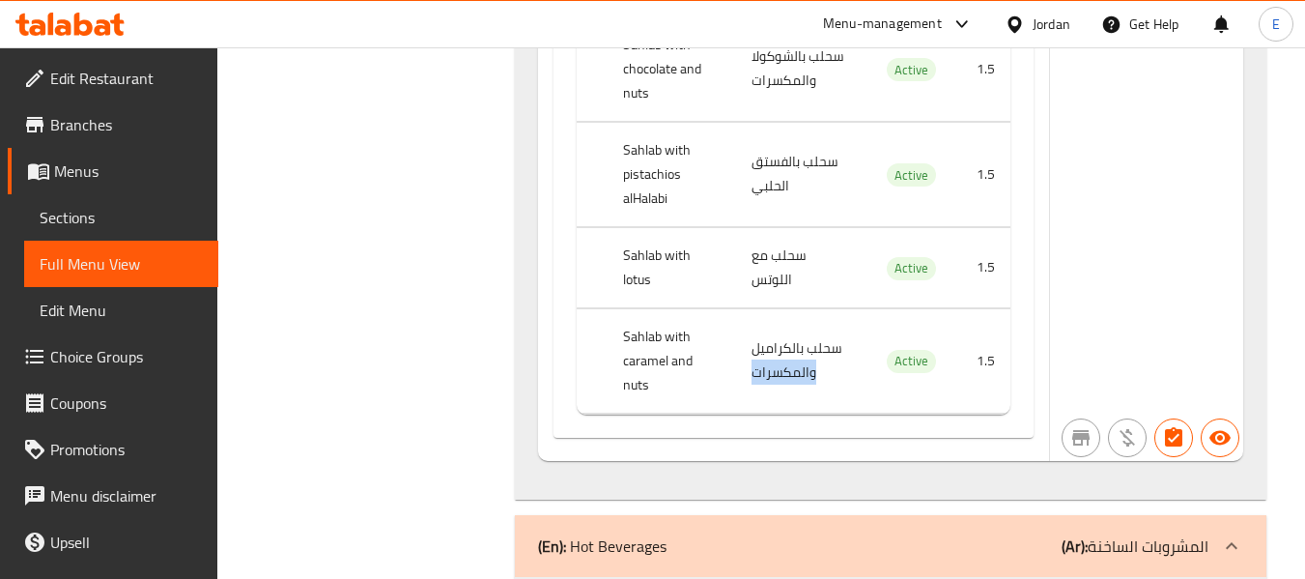
click at [778, 333] on td "سحلب بالكراميل والمكسرات" at bounding box center [799, 360] width 127 height 104
click at [672, 325] on th "Sahlab with caramel and nuts" at bounding box center [672, 360] width 128 height 104
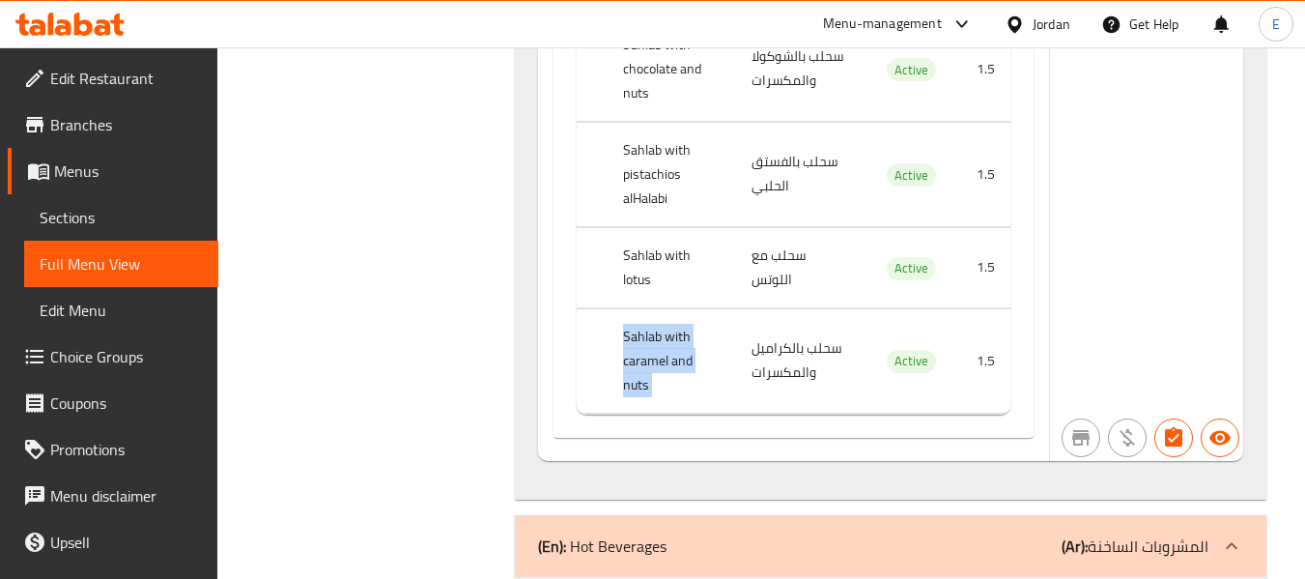
click at [672, 325] on th "Sahlab with caramel and nuts" at bounding box center [672, 360] width 128 height 104
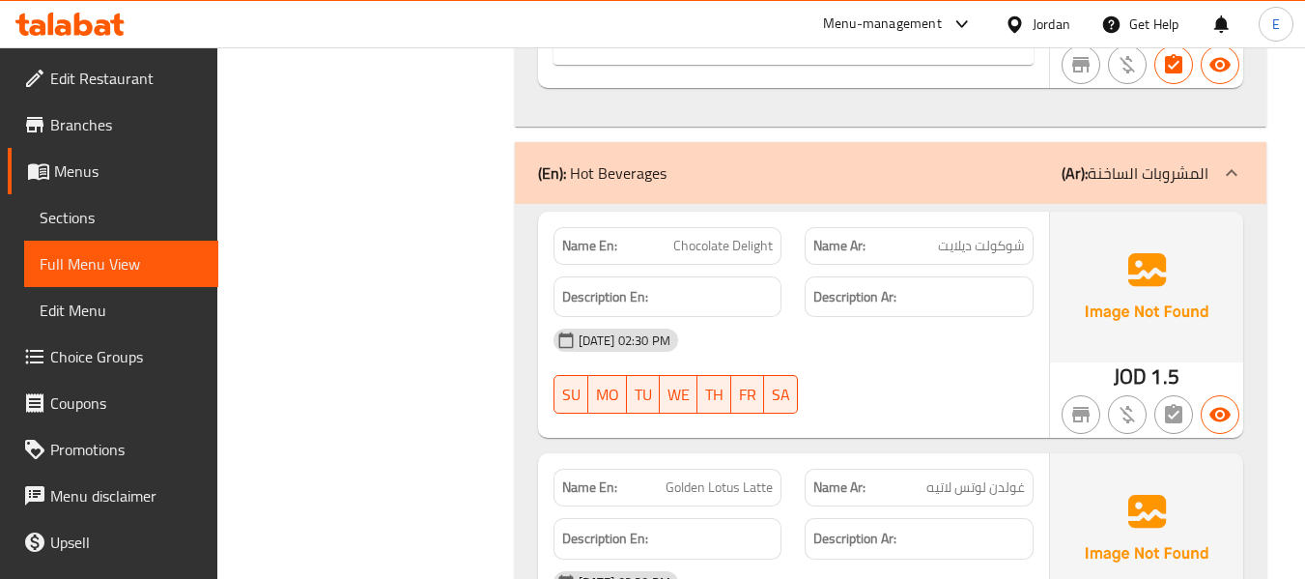
scroll to position [1372, 0]
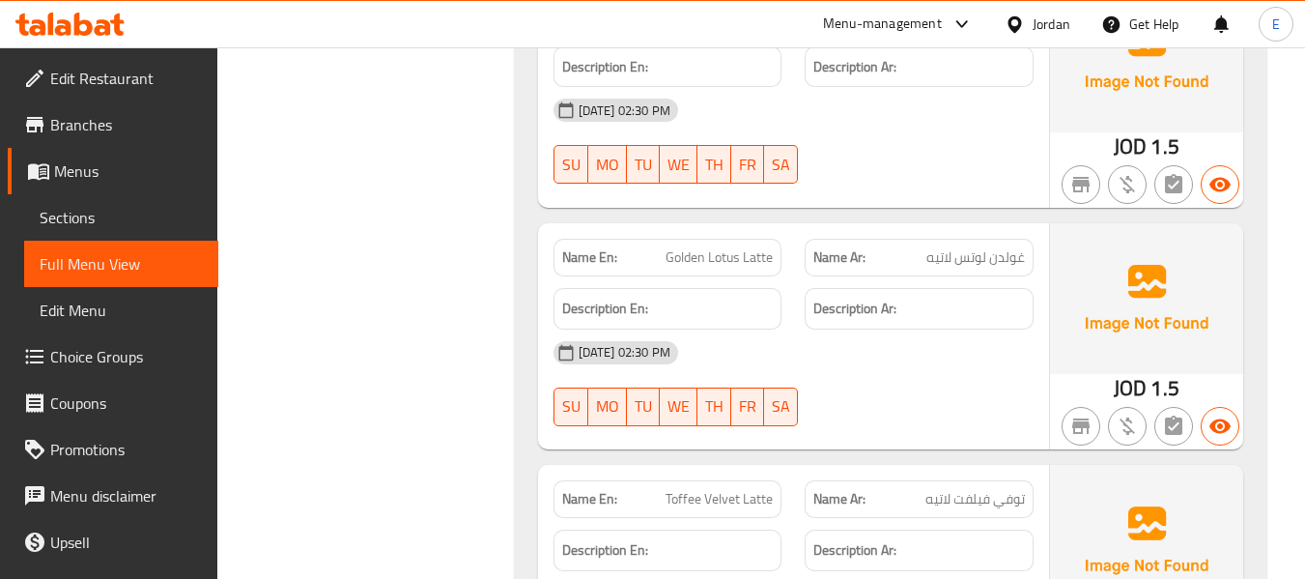
scroll to position [1661, 0]
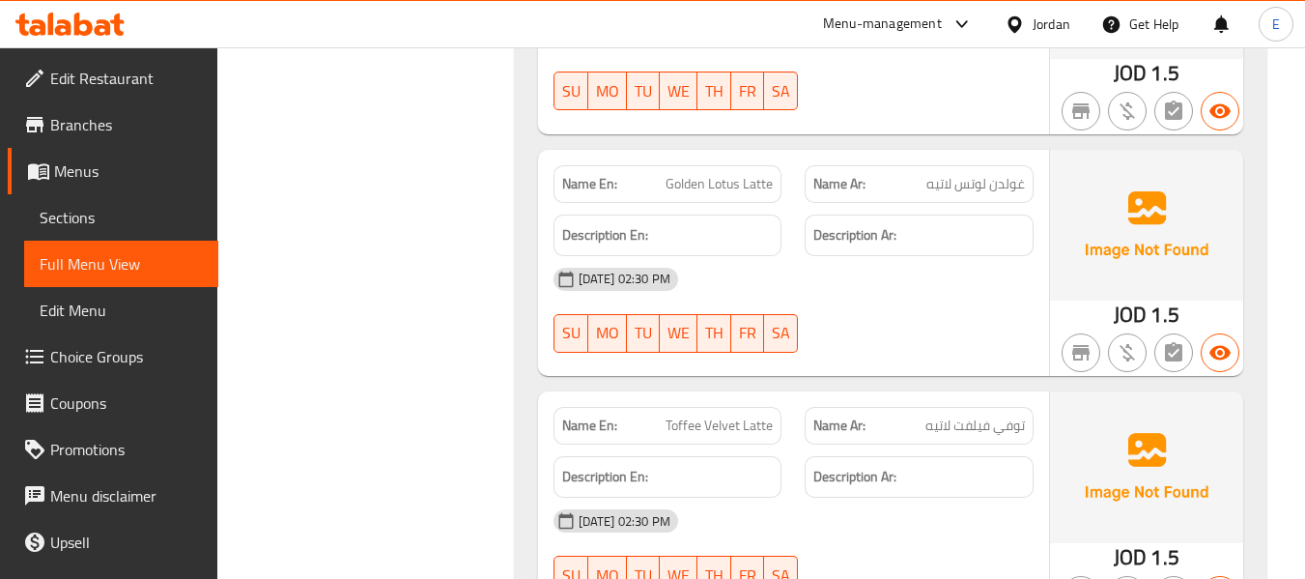
click at [971, 165] on div "Name Ar: غولدن لوتس لاتيه" at bounding box center [919, 184] width 229 height 38
click at [737, 174] on span "Golden Lotus Latte" at bounding box center [718, 184] width 107 height 20
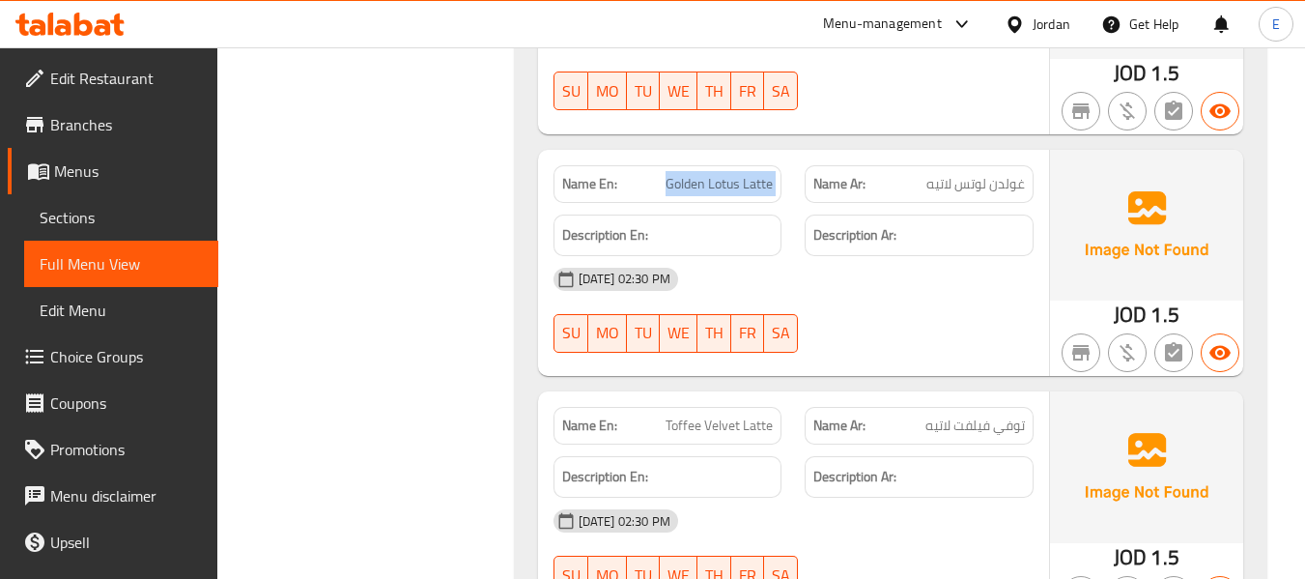
click at [737, 174] on span "Golden Lotus Latte" at bounding box center [718, 184] width 107 height 20
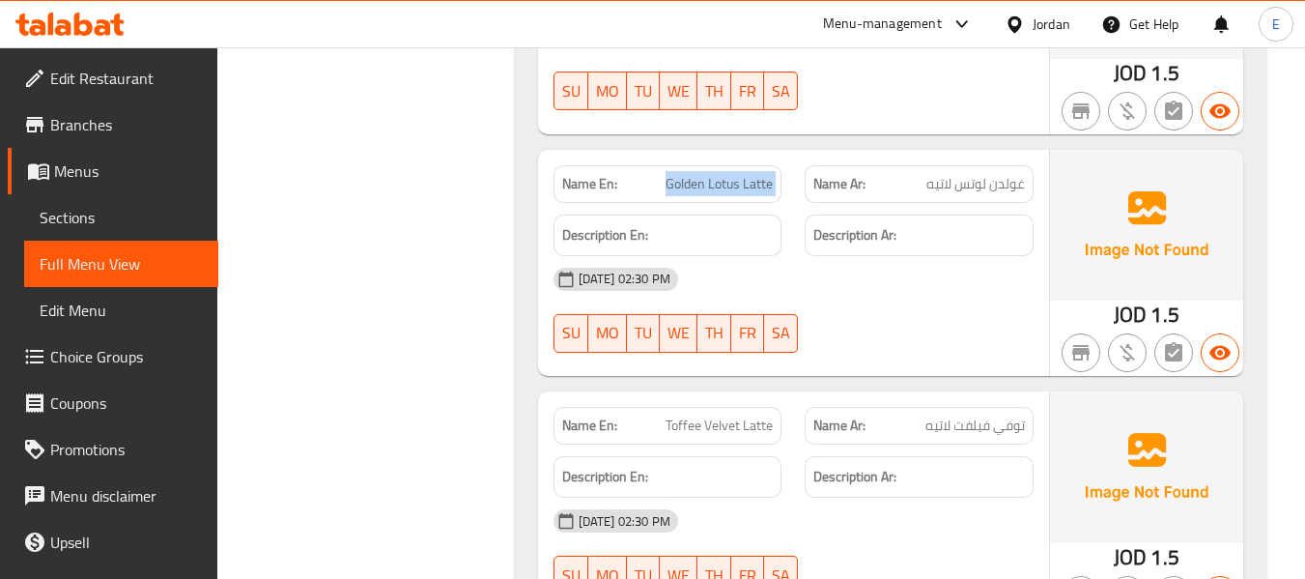
click at [737, 174] on span "Golden Lotus Latte" at bounding box center [718, 184] width 107 height 20
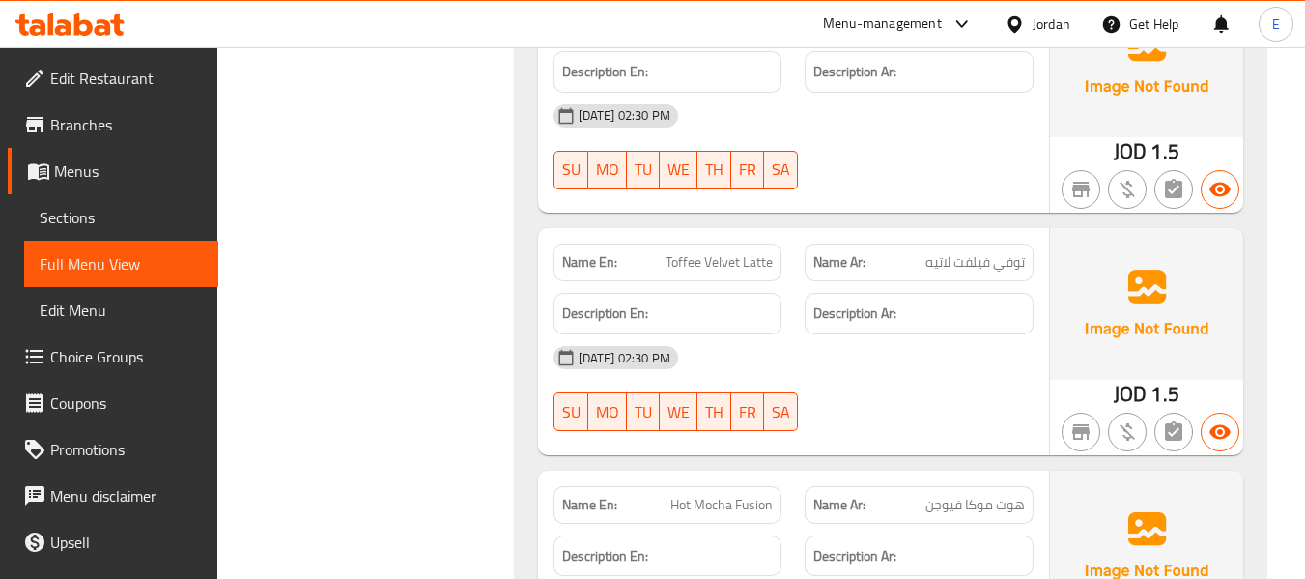
scroll to position [1854, 0]
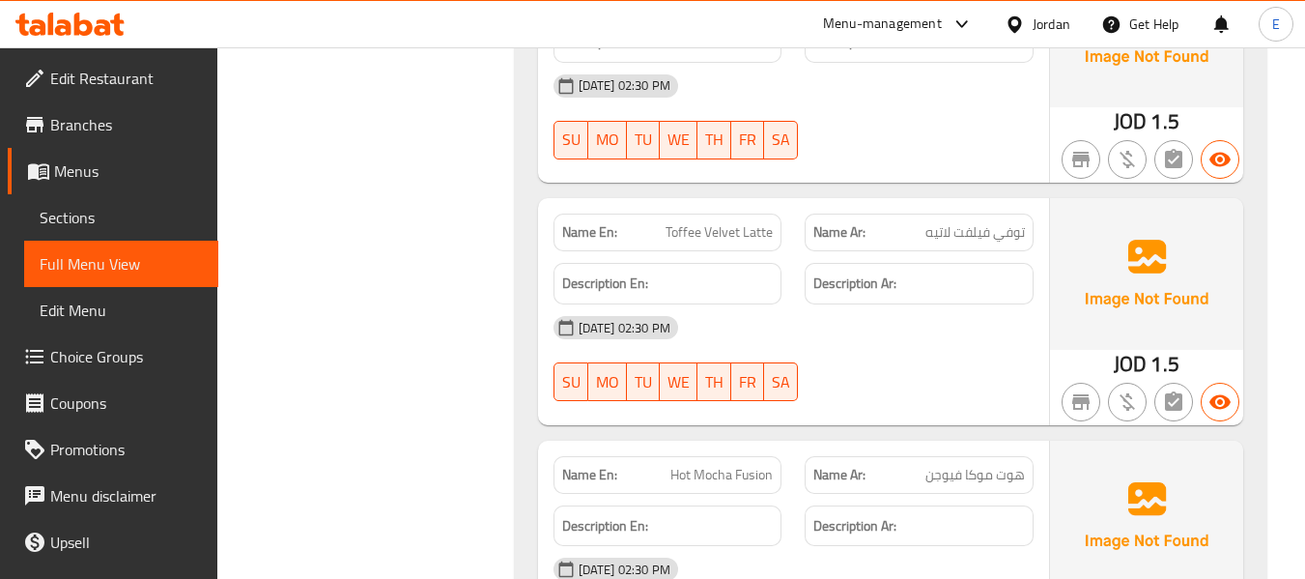
click at [991, 222] on span "توفي فيلفت لاتيه" at bounding box center [974, 232] width 99 height 20
click at [743, 222] on span "Toffee Velvet Latte" at bounding box center [718, 232] width 107 height 20
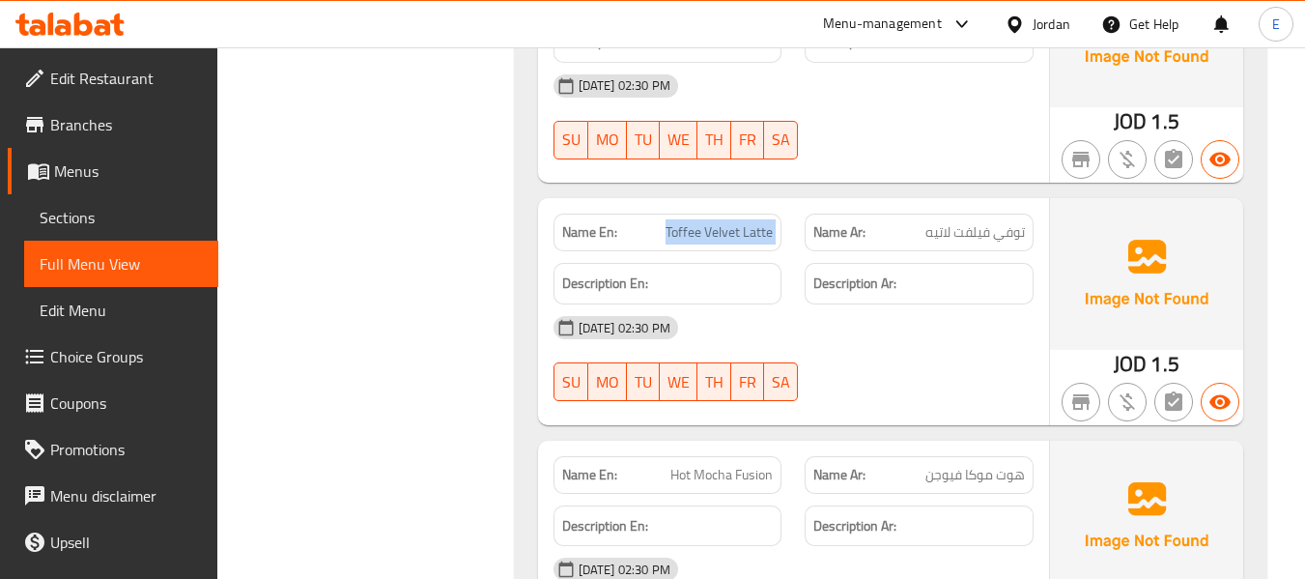
click at [743, 222] on span "Toffee Velvet Latte" at bounding box center [718, 232] width 107 height 20
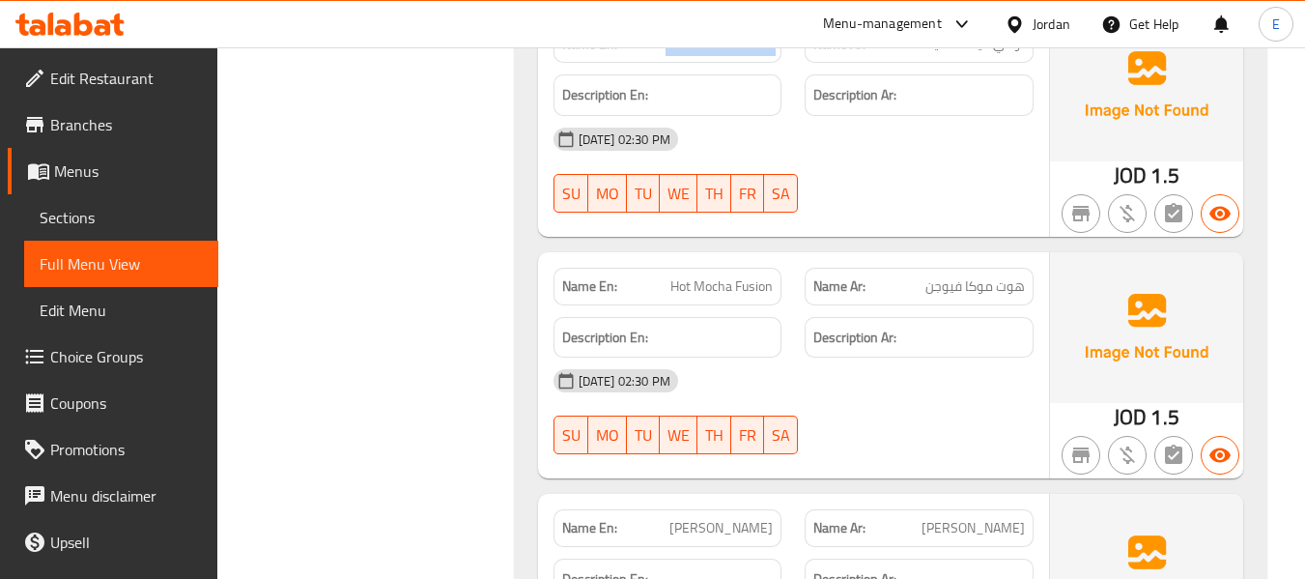
scroll to position [2144, 0]
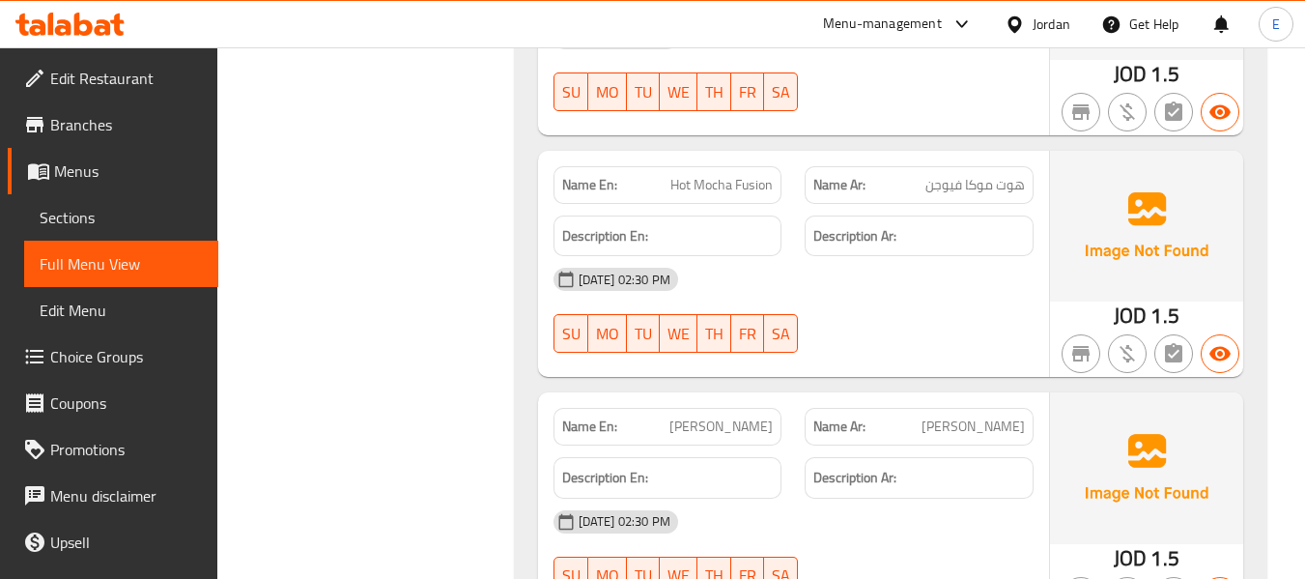
click at [988, 175] on span "هوت موكا فيوجن" at bounding box center [974, 185] width 99 height 20
click at [748, 175] on span "Hot Mocha Fusion" at bounding box center [721, 185] width 102 height 20
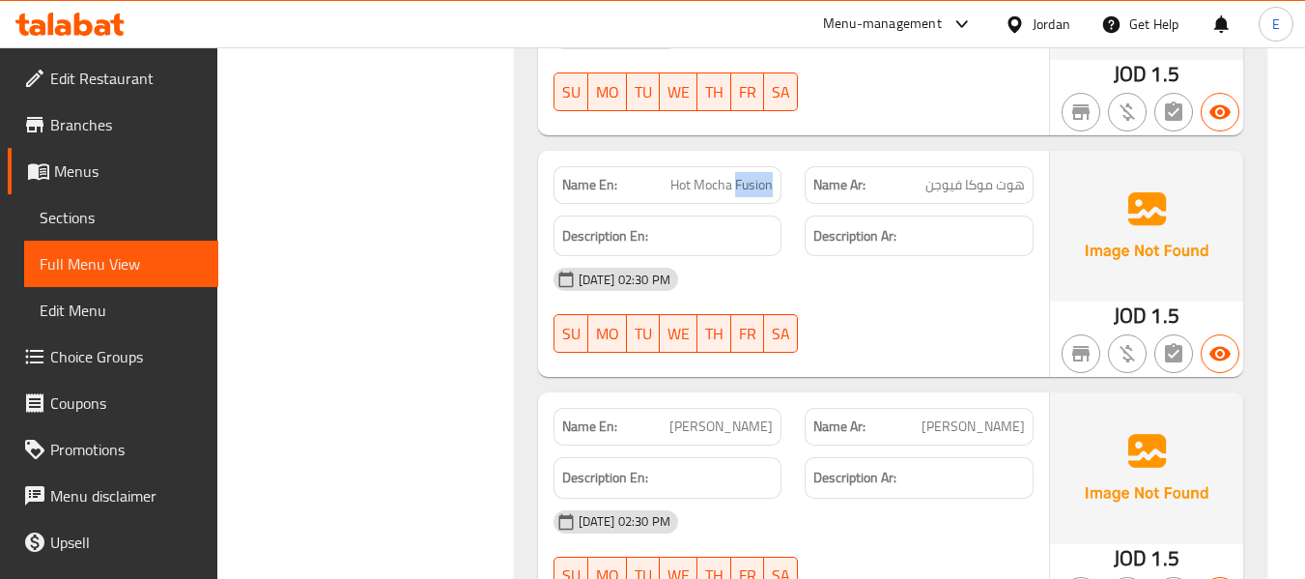
click at [748, 175] on span "Hot Mocha Fusion" at bounding box center [721, 185] width 102 height 20
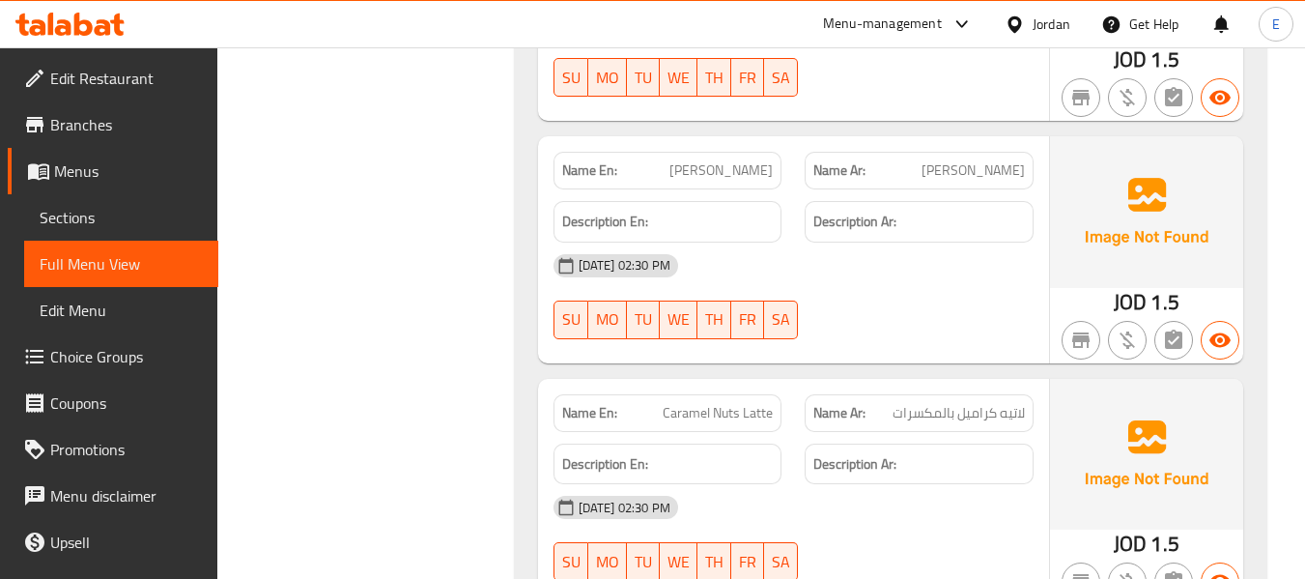
scroll to position [2434, 0]
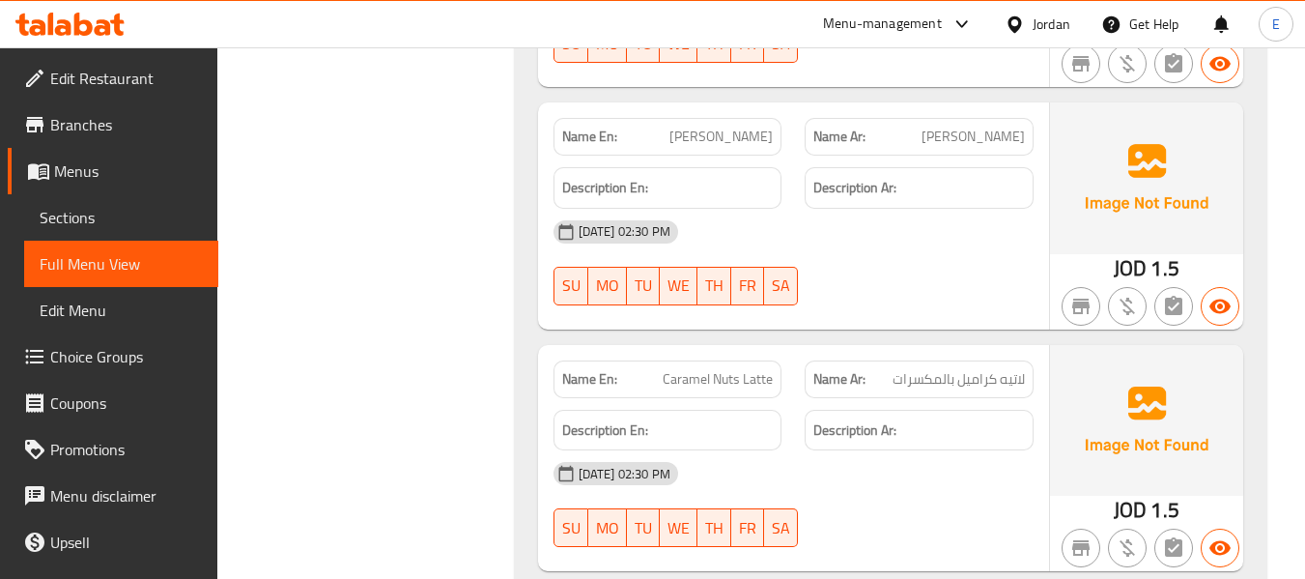
click at [978, 127] on span "[PERSON_NAME]ه" at bounding box center [972, 137] width 103 height 20
click at [730, 127] on span "hany Vanilla Latte" at bounding box center [720, 137] width 103 height 20
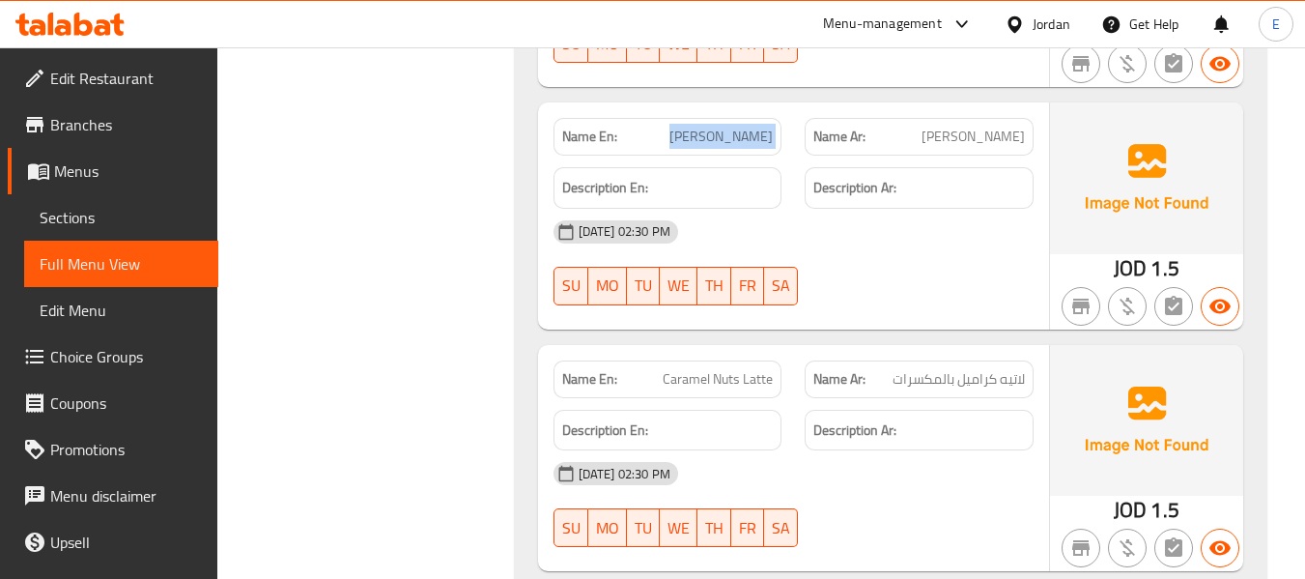
click at [730, 127] on span "hany Vanilla Latte" at bounding box center [720, 137] width 103 height 20
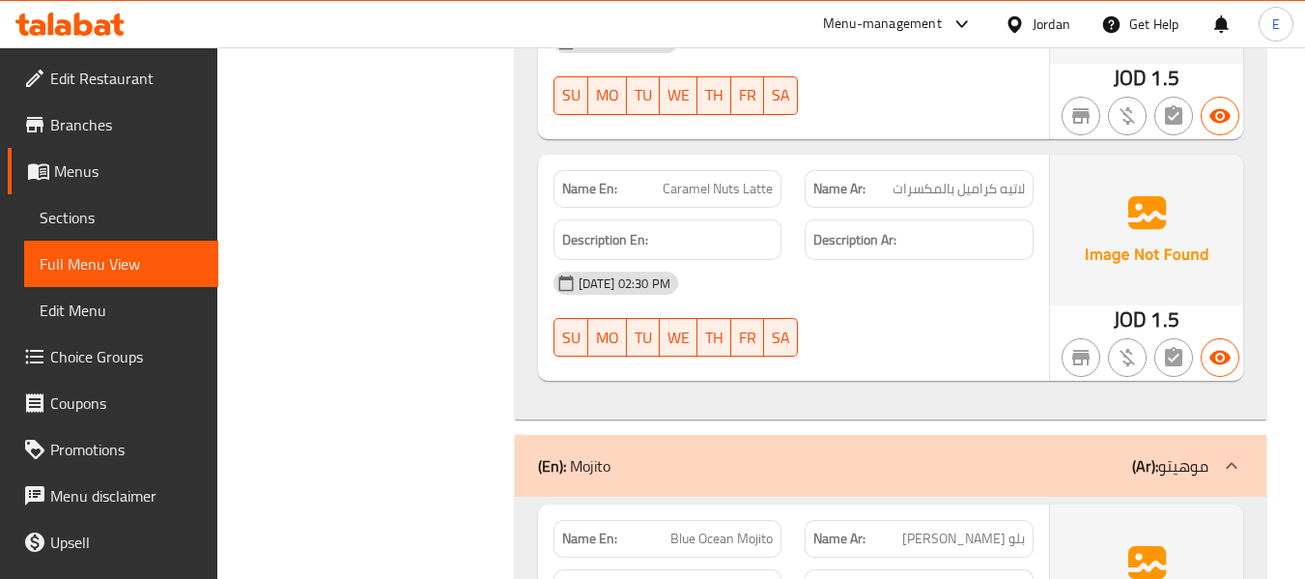
scroll to position [2627, 0]
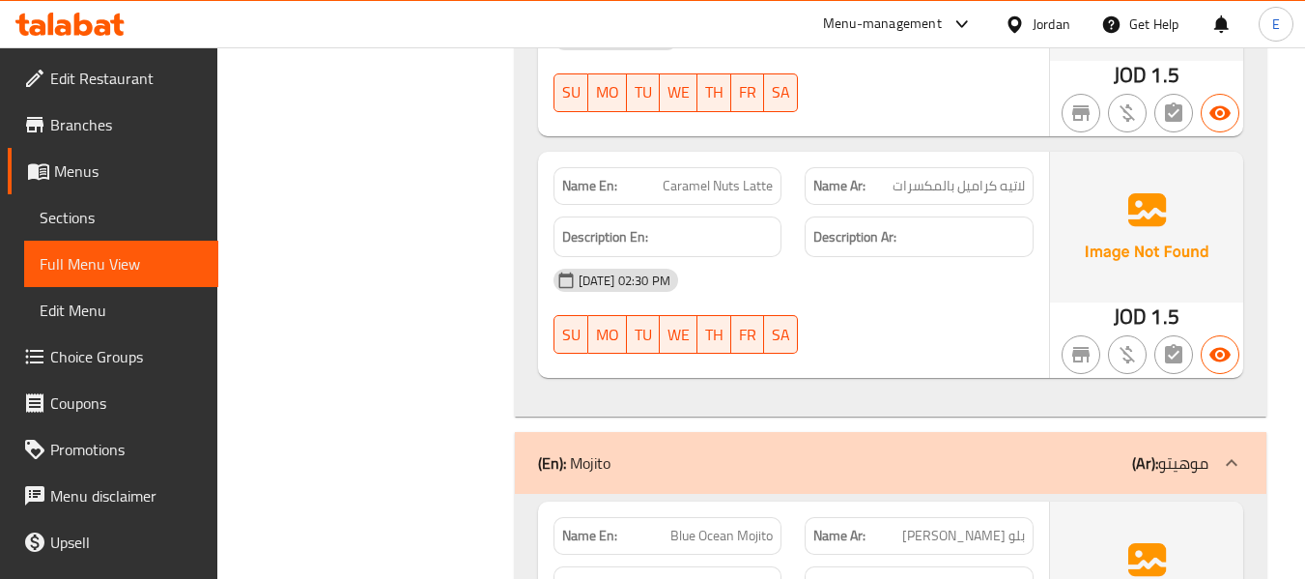
click at [1013, 167] on div "Name Ar: لاتيه كراميل بالمكسرات" at bounding box center [919, 186] width 229 height 38
click at [687, 176] on span "Caramel Nuts Latte" at bounding box center [718, 186] width 110 height 20
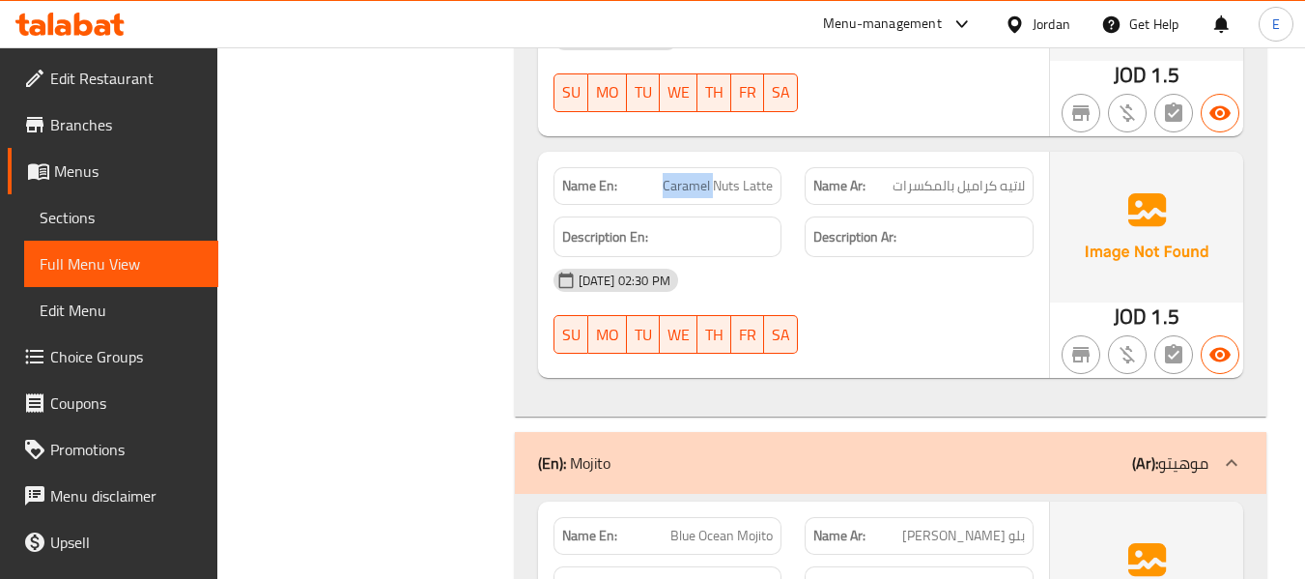
click at [687, 176] on span "Caramel Nuts Latte" at bounding box center [718, 186] width 110 height 20
click at [942, 205] on div "Description Ar:" at bounding box center [919, 237] width 252 height 65
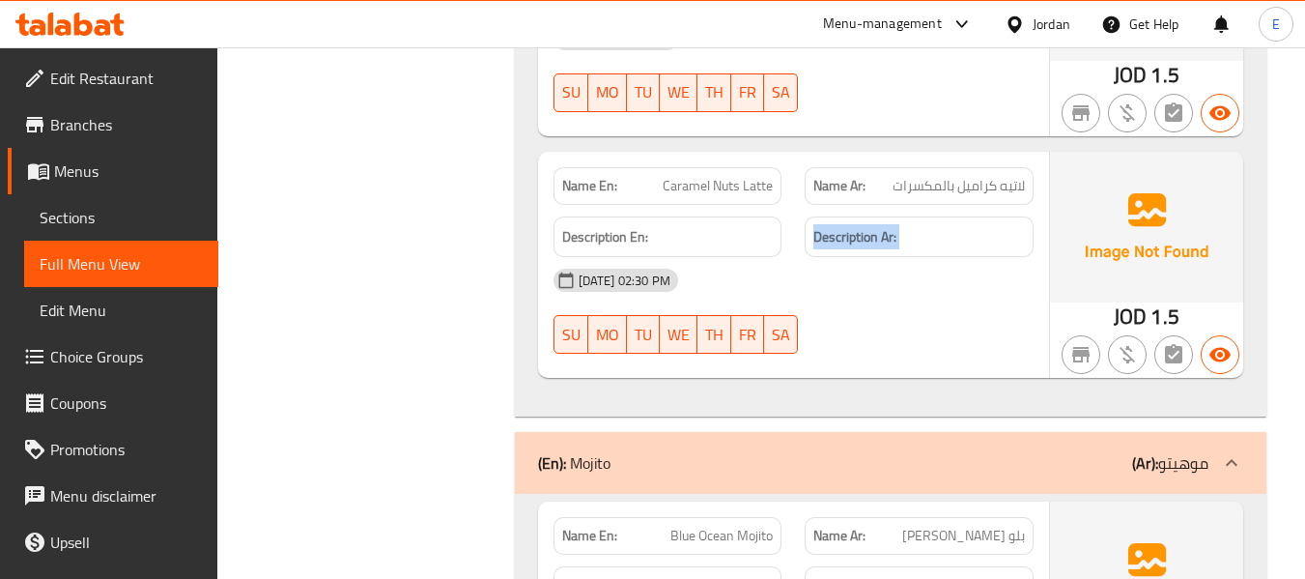
click at [942, 205] on div "Description Ar:" at bounding box center [919, 237] width 252 height 65
click at [981, 176] on span "لاتيه كراميل بالمكسرات" at bounding box center [958, 186] width 132 height 20
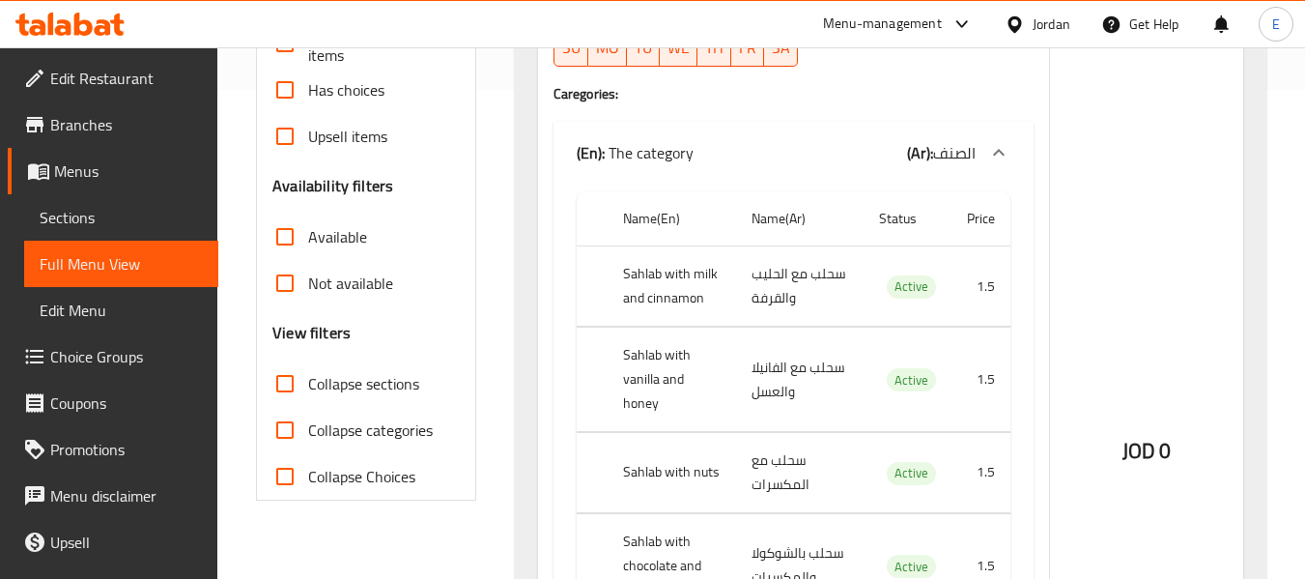
scroll to position [502, 0]
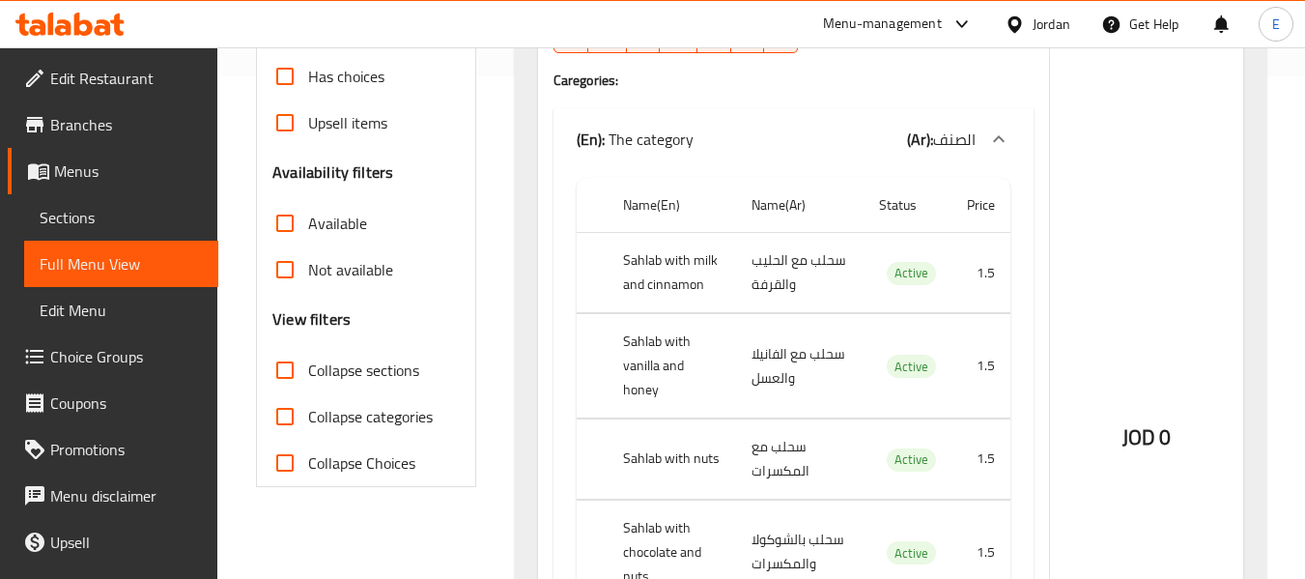
click at [294, 376] on input "Collapse sections" at bounding box center [285, 370] width 46 height 46
checkbox input "true"
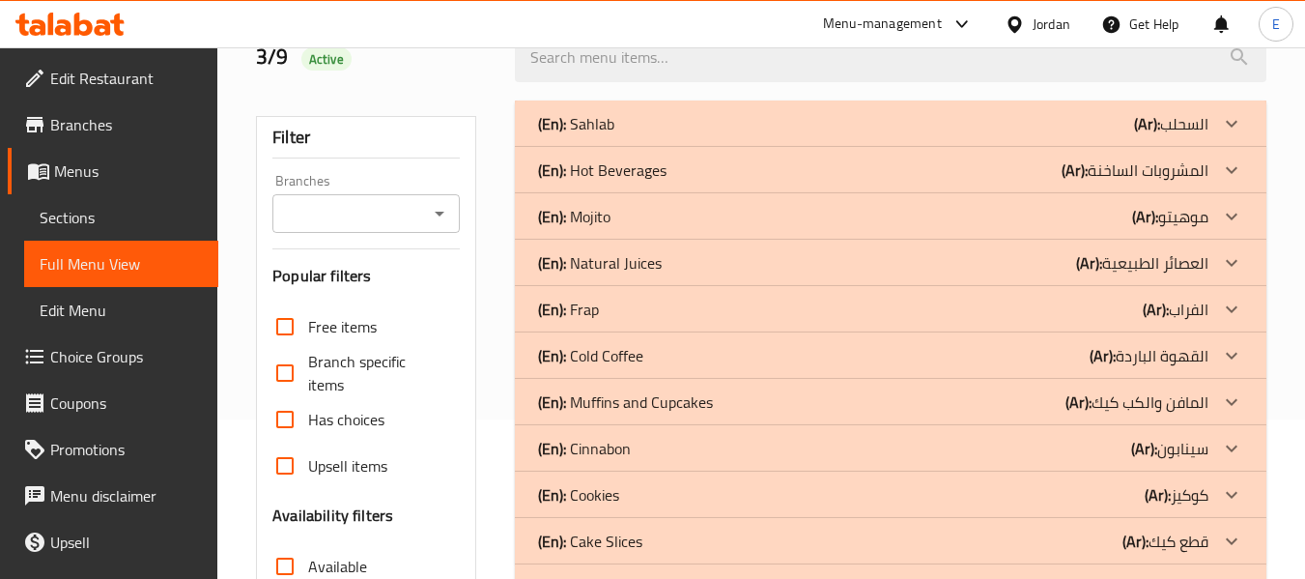
scroll to position [256, 0]
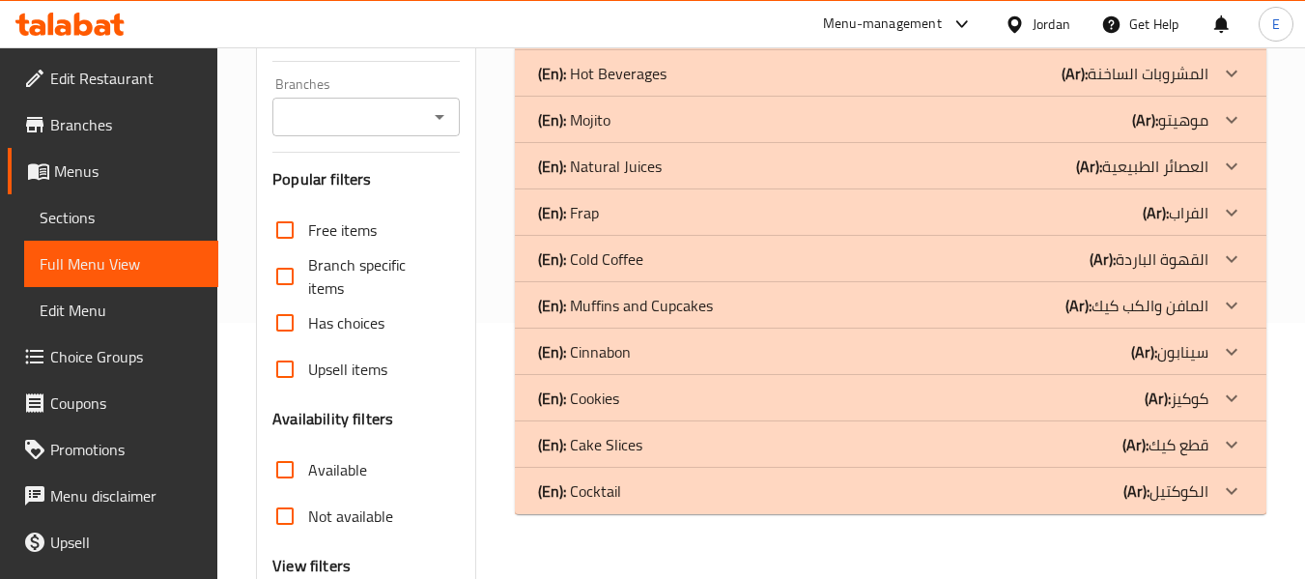
click at [997, 50] on div "(En): Natural Juices (Ar): العصائر الطبيعية" at bounding box center [890, 27] width 751 height 46
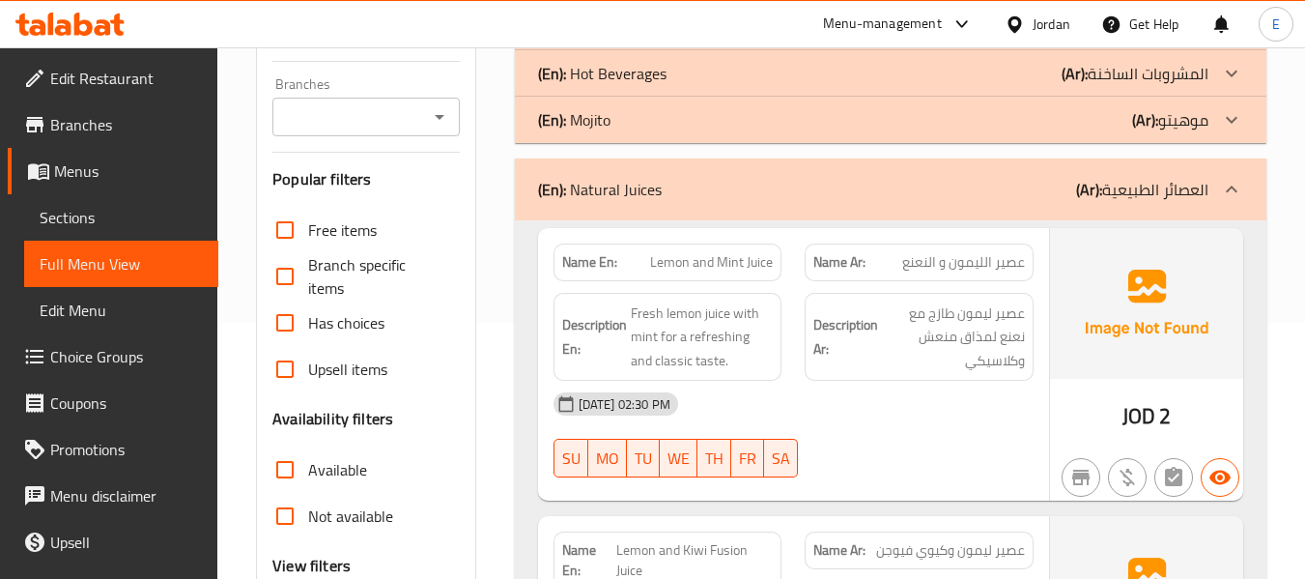
click at [983, 50] on div "(En): Mojito (Ar): موهيتو" at bounding box center [890, 27] width 751 height 46
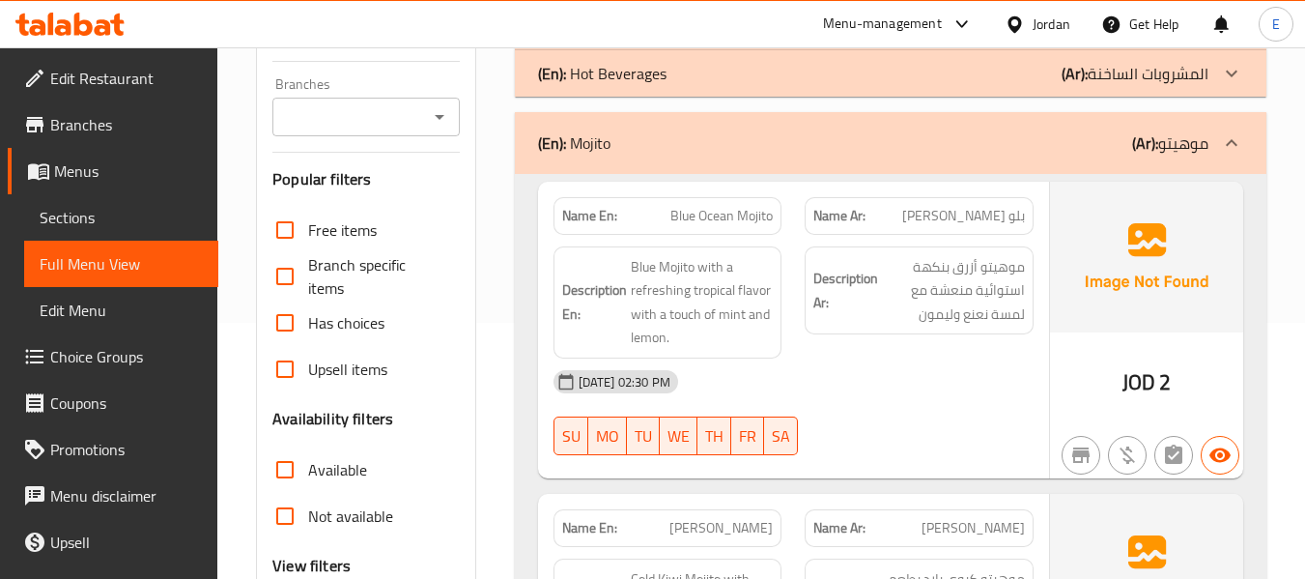
scroll to position [353, 0]
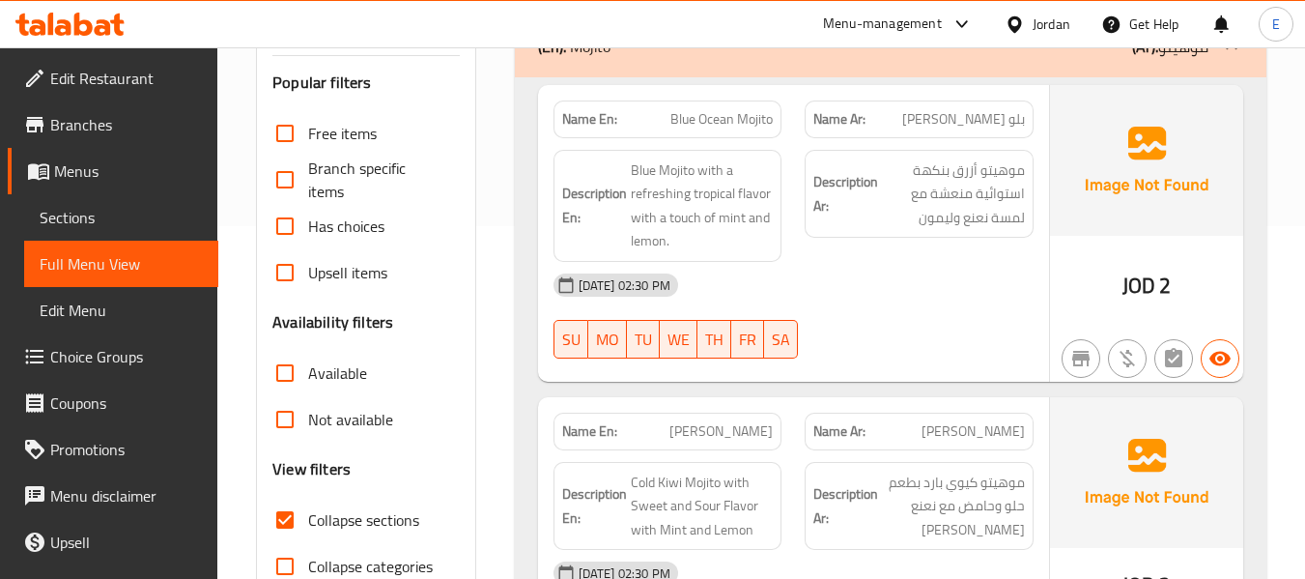
click at [979, 122] on span "بلو [PERSON_NAME]" at bounding box center [963, 119] width 123 height 20
click at [742, 98] on div "Name En: Blue Ocean Mojito" at bounding box center [668, 119] width 252 height 61
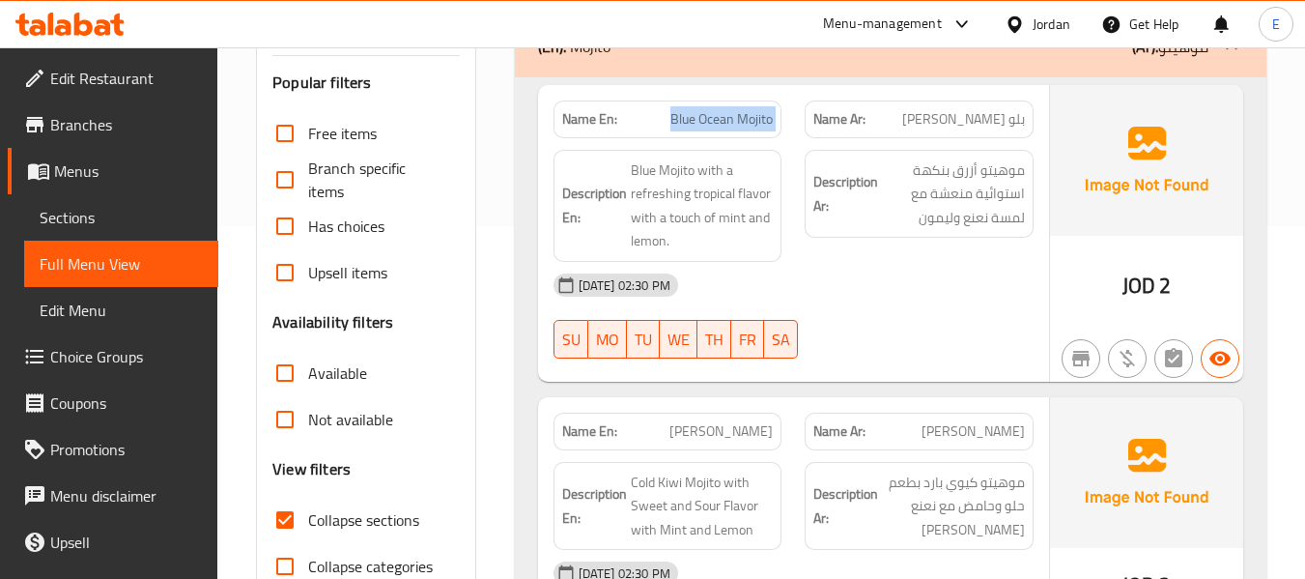
click at [742, 98] on div "Name En: Blue Ocean Mojito" at bounding box center [668, 119] width 252 height 61
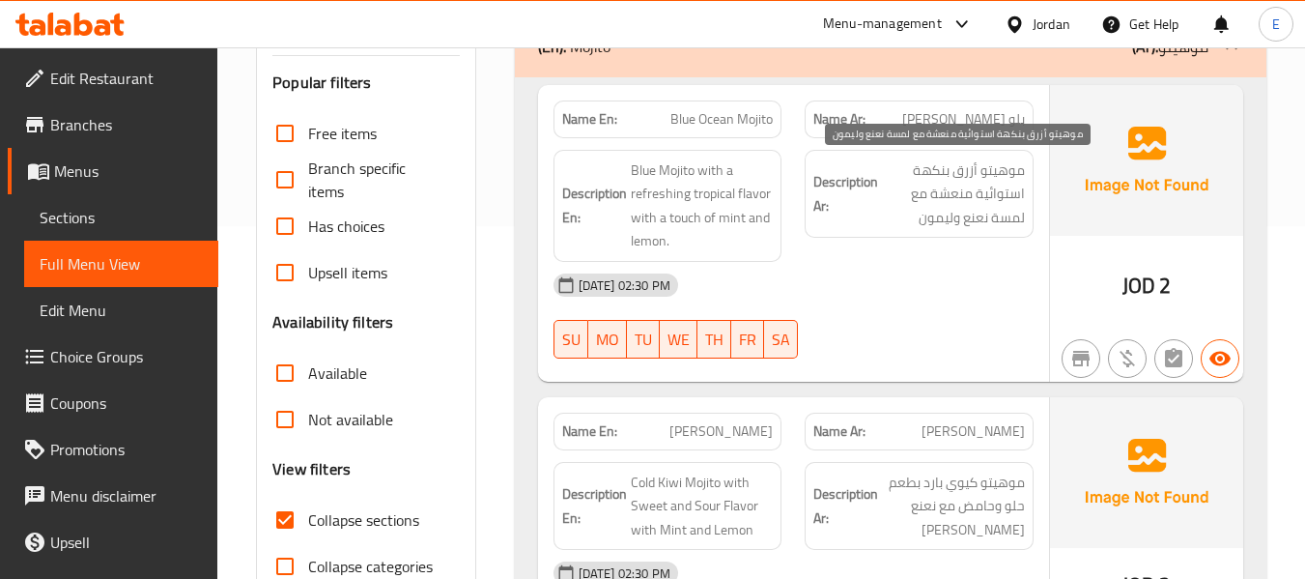
click at [901, 226] on span "موهيتو أزرق بنكهة استوائية منعشة مع لمسة نعنع وليمون" at bounding box center [953, 193] width 143 height 71
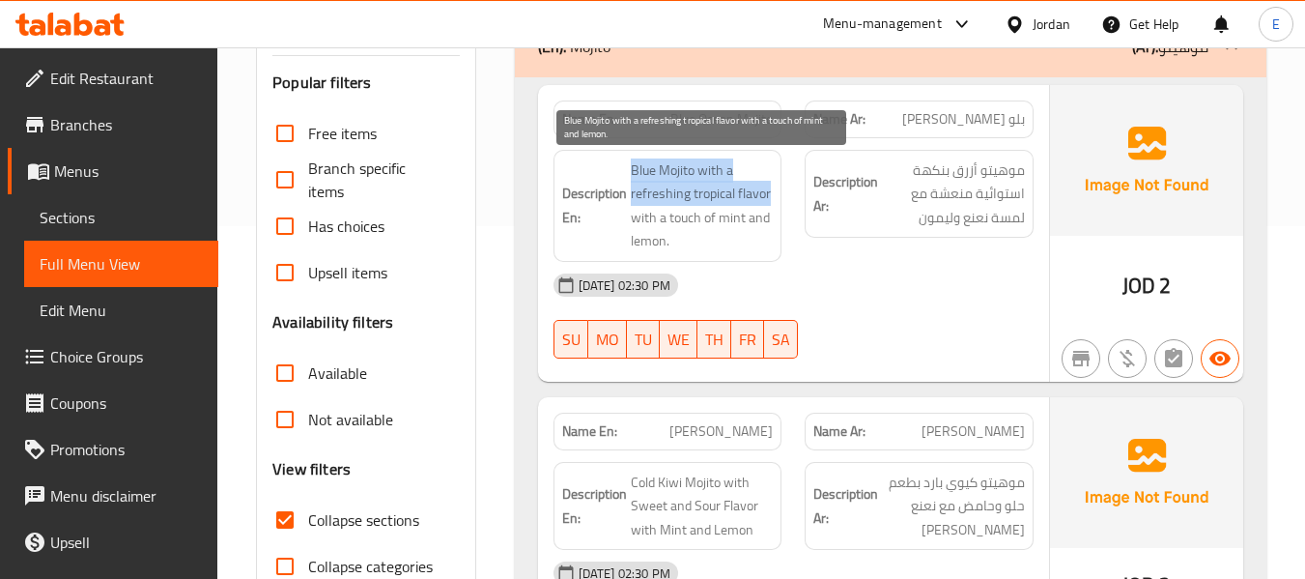
drag, startPoint x: 627, startPoint y: 163, endPoint x: 772, endPoint y: 193, distance: 147.9
click at [772, 193] on h6 "Description En: Blue Mojito with a refreshing tropical flavor with a touch of m…" at bounding box center [668, 205] width 212 height 95
click at [772, 193] on span "Blue Mojito with a refreshing tropical flavor with a touch of mint and lemon." at bounding box center [702, 205] width 143 height 95
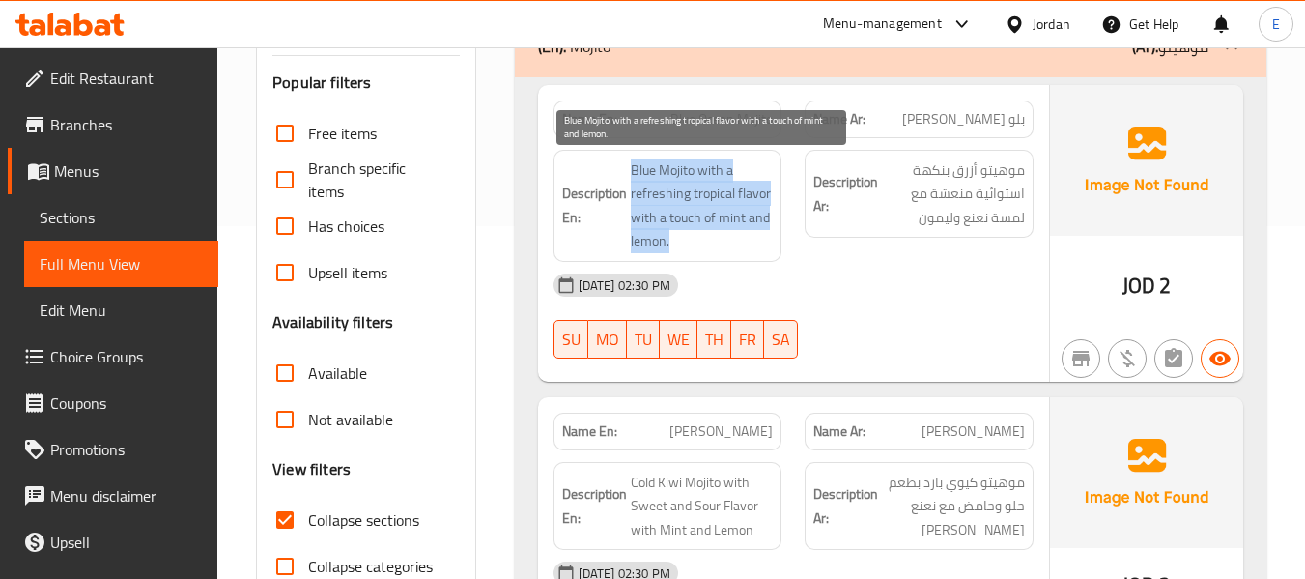
click at [772, 193] on span "Blue Mojito with a refreshing tropical flavor with a touch of mint and lemon." at bounding box center [702, 205] width 143 height 95
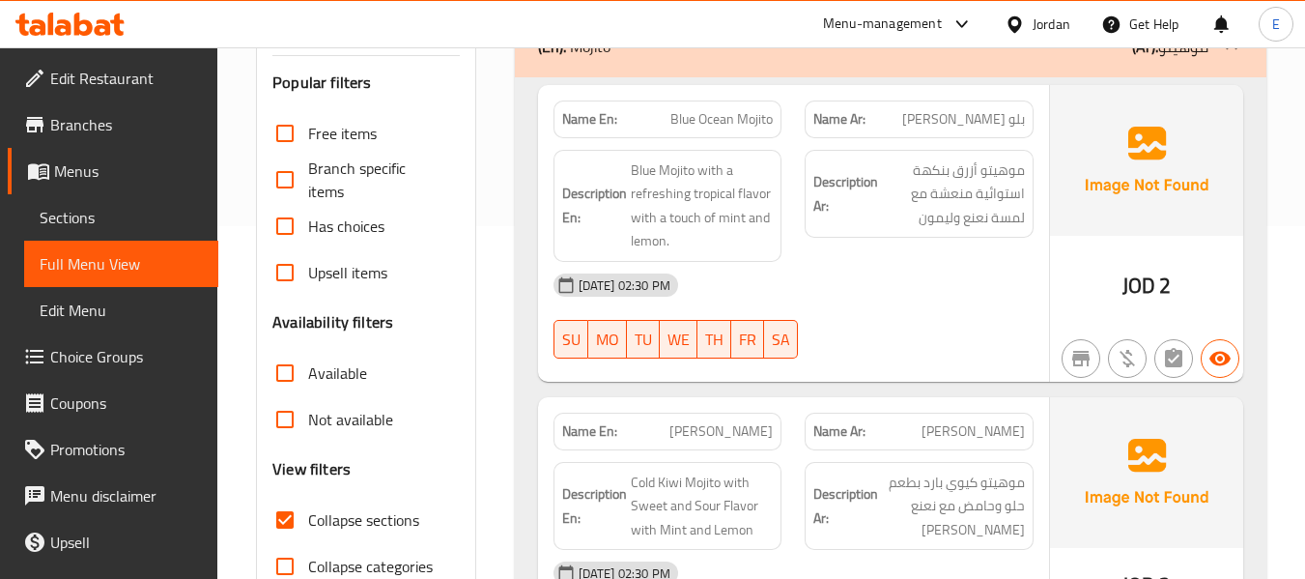
drag, startPoint x: 814, startPoint y: 274, endPoint x: 540, endPoint y: 136, distance: 307.1
click at [780, 249] on div "Name En: Blue Ocean Mojito Name Ar: بلو اوشين موهيتو Description En: Blue Mojit…" at bounding box center [793, 233] width 511 height 297
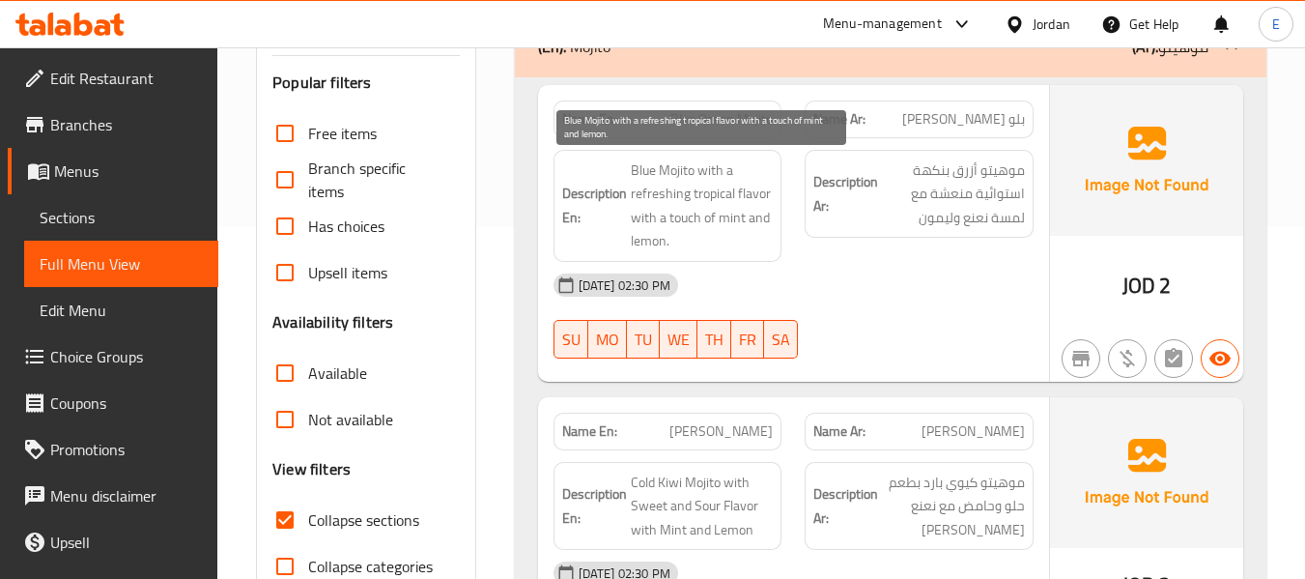
click at [631, 166] on span "Blue Mojito with a refreshing tropical flavor with a touch of mint and lemon." at bounding box center [702, 205] width 143 height 95
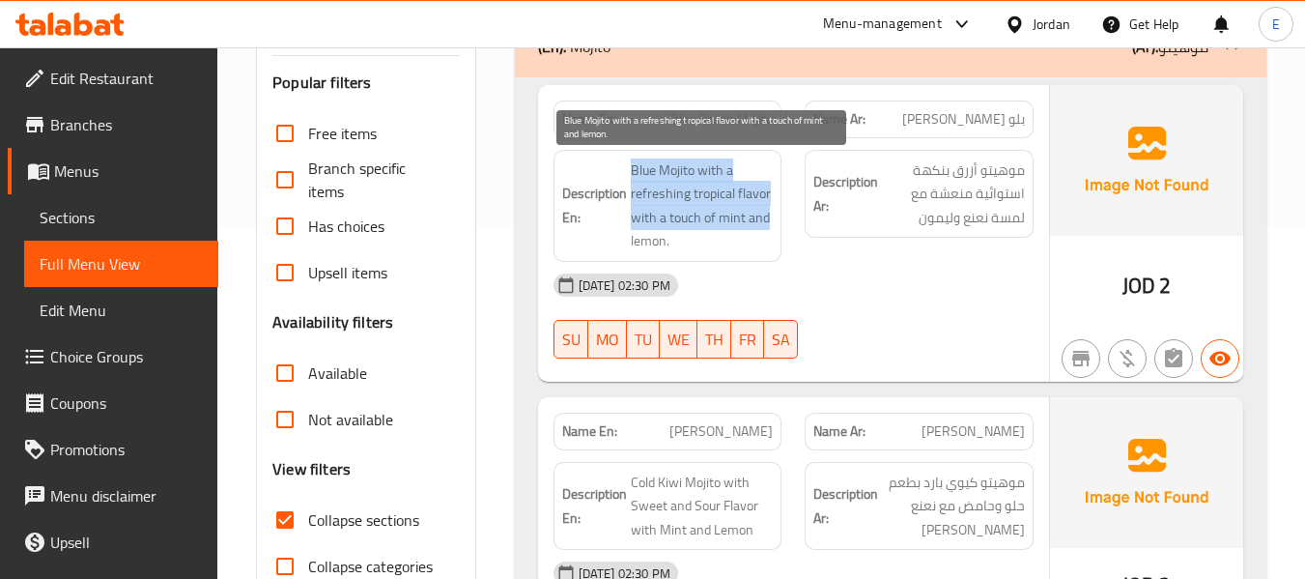
drag, startPoint x: 631, startPoint y: 166, endPoint x: 767, endPoint y: 229, distance: 150.0
click at [767, 229] on span "Blue Mojito with a refreshing tropical flavor with a touch of mint and lemon." at bounding box center [702, 205] width 143 height 95
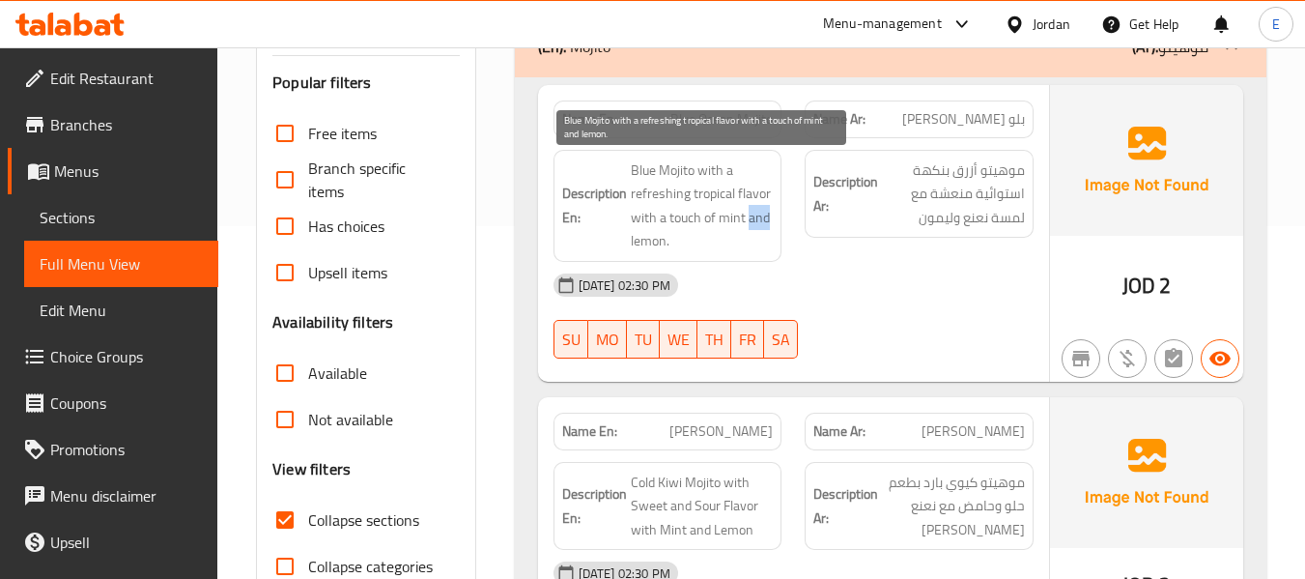
click at [767, 229] on span "Blue Mojito with a refreshing tropical flavor with a touch of mint and lemon." at bounding box center [702, 205] width 143 height 95
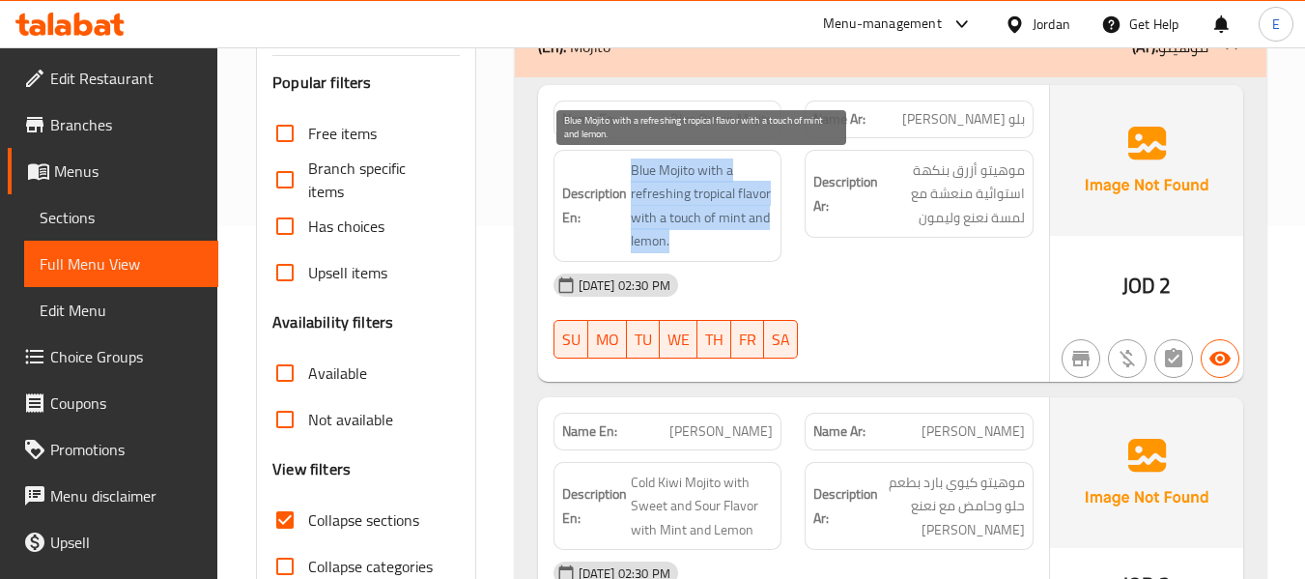
click at [767, 229] on span "Blue Mojito with a refreshing tropical flavor with a touch of mint and lemon." at bounding box center [702, 205] width 143 height 95
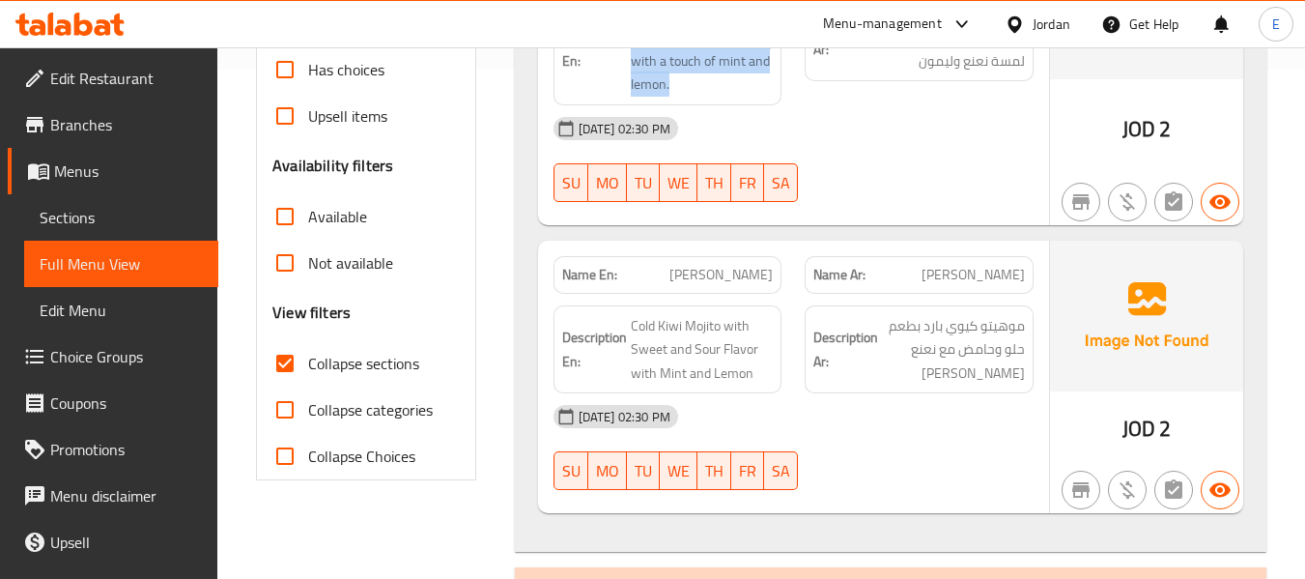
scroll to position [546, 0]
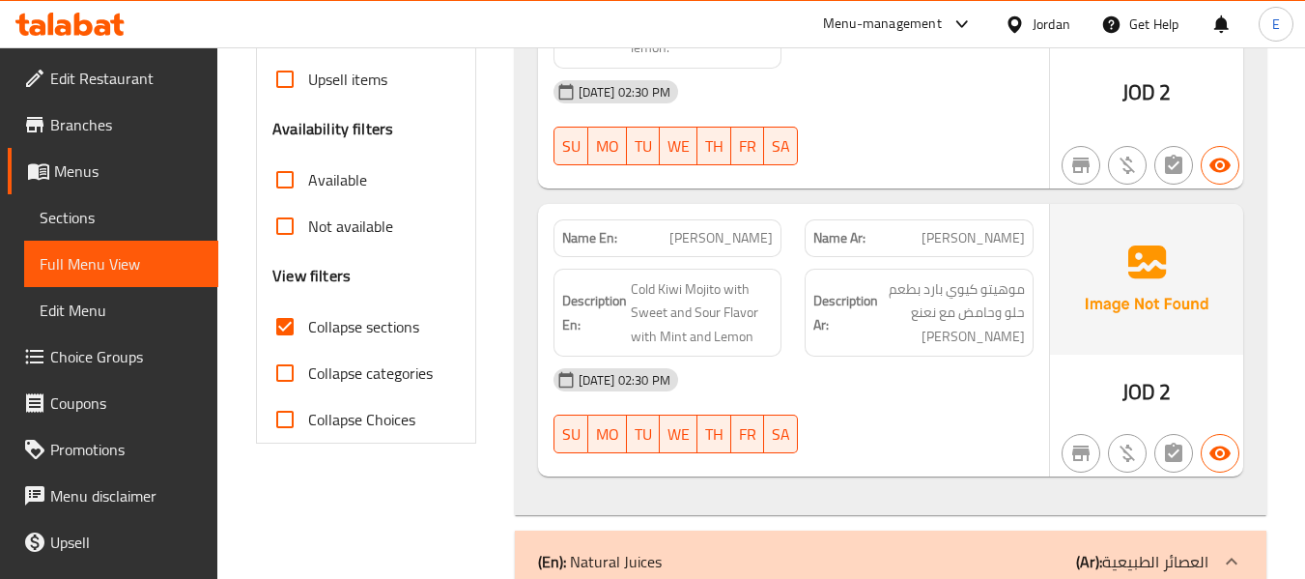
click at [981, 235] on span "[PERSON_NAME]" at bounding box center [972, 238] width 103 height 20
click at [737, 234] on span "[PERSON_NAME]" at bounding box center [720, 238] width 103 height 20
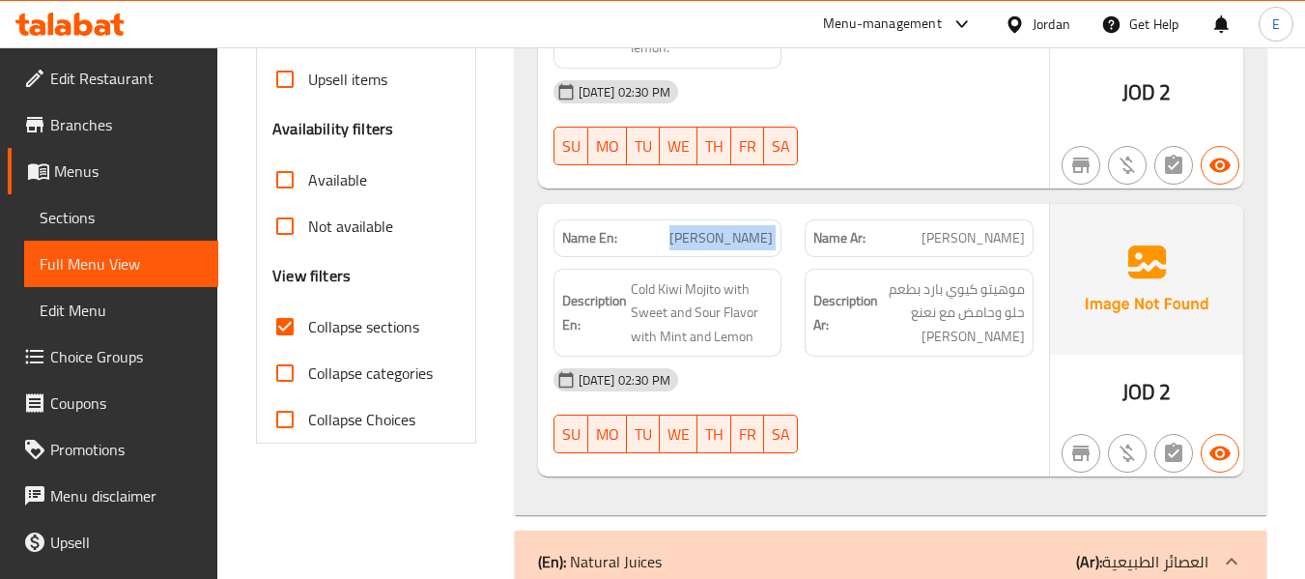
click at [737, 234] on span "[PERSON_NAME]" at bounding box center [720, 238] width 103 height 20
click at [906, 360] on div "[DATE] 02:30 PM" at bounding box center [793, 379] width 503 height 46
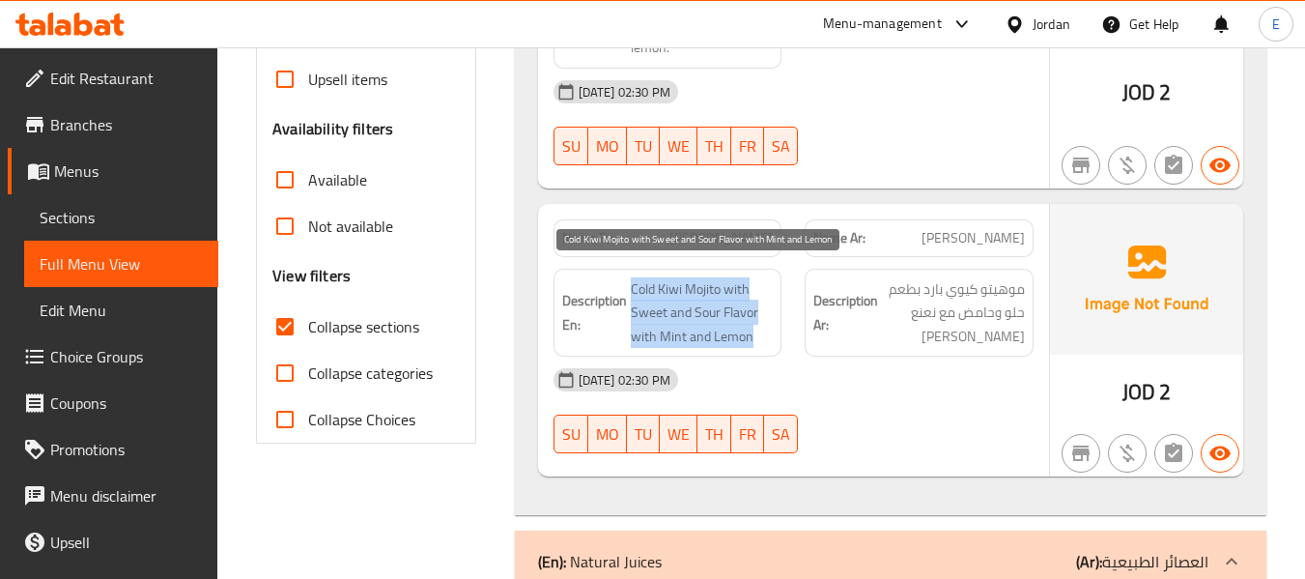
drag, startPoint x: 630, startPoint y: 280, endPoint x: 753, endPoint y: 339, distance: 136.9
click at [753, 339] on span "Cold Kiwi Mojito with Sweet and Sour Flavor with Mint and Lemon" at bounding box center [702, 312] width 143 height 71
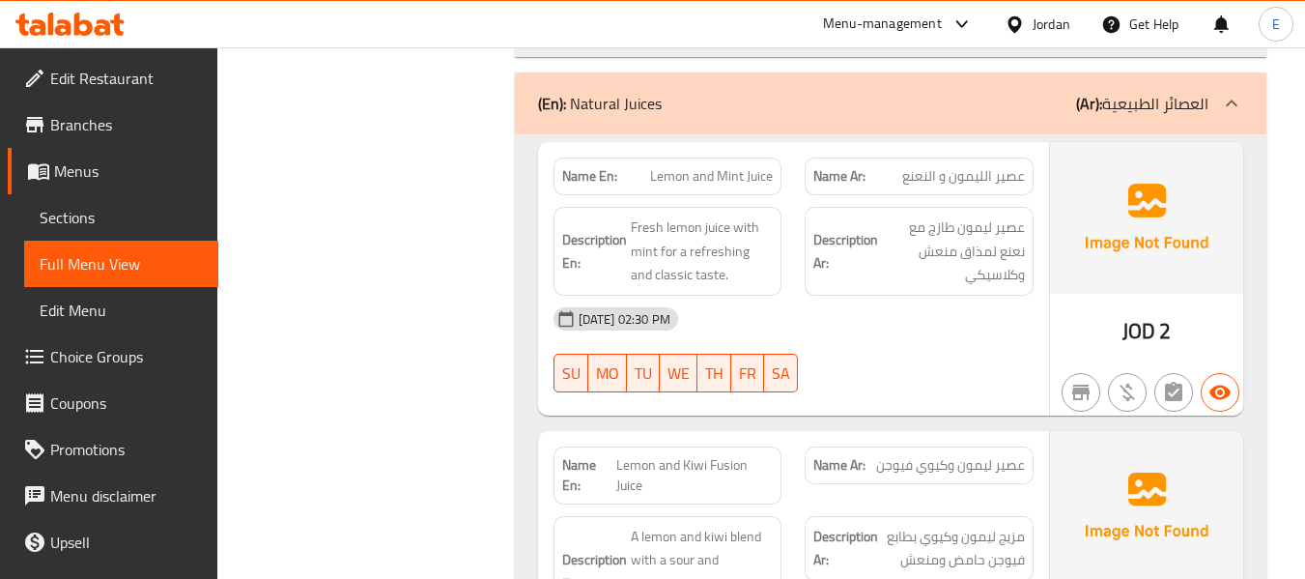
scroll to position [1029, 0]
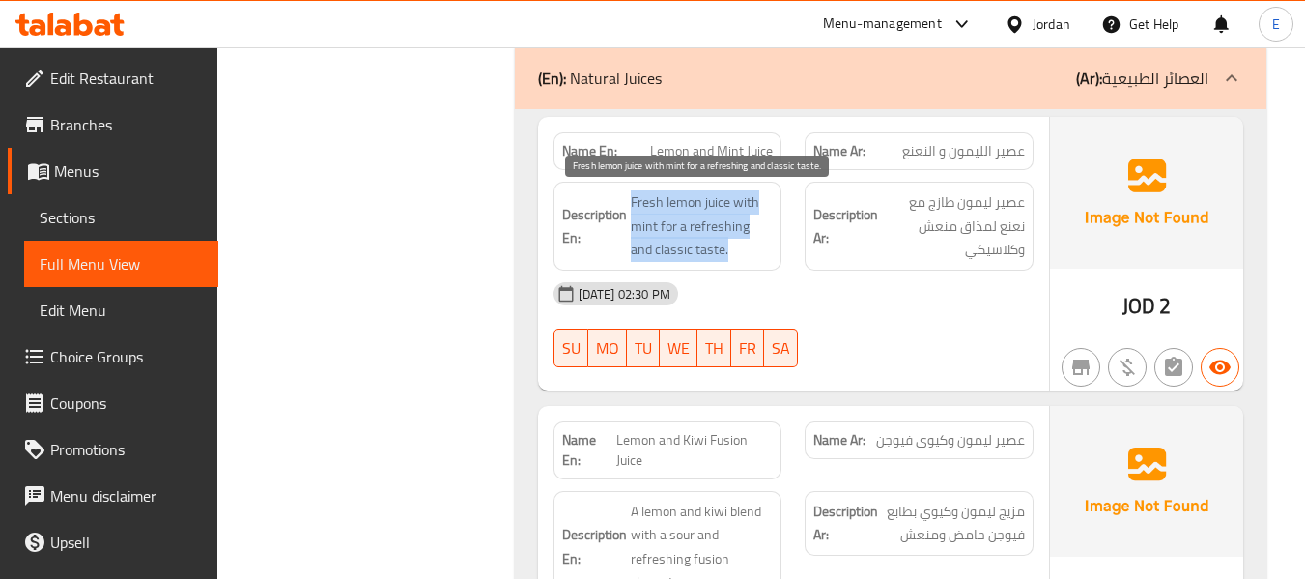
drag, startPoint x: 632, startPoint y: 197, endPoint x: 763, endPoint y: 249, distance: 141.3
click at [763, 249] on span "Fresh lemon juice with mint for a refreshing and classic taste." at bounding box center [702, 225] width 143 height 71
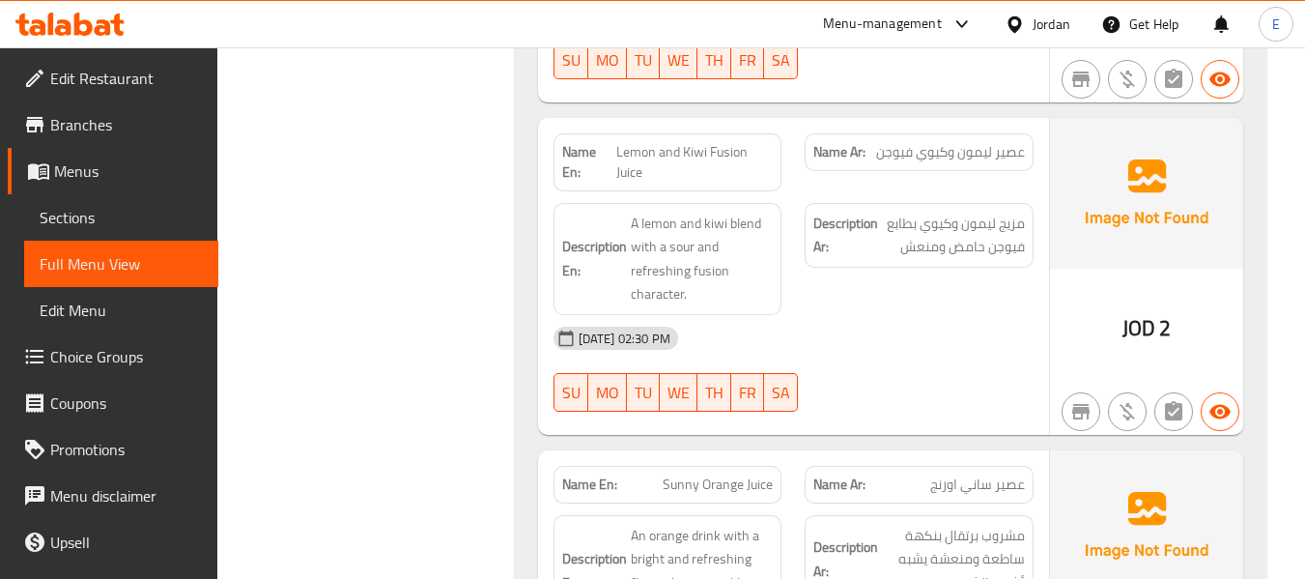
scroll to position [1318, 0]
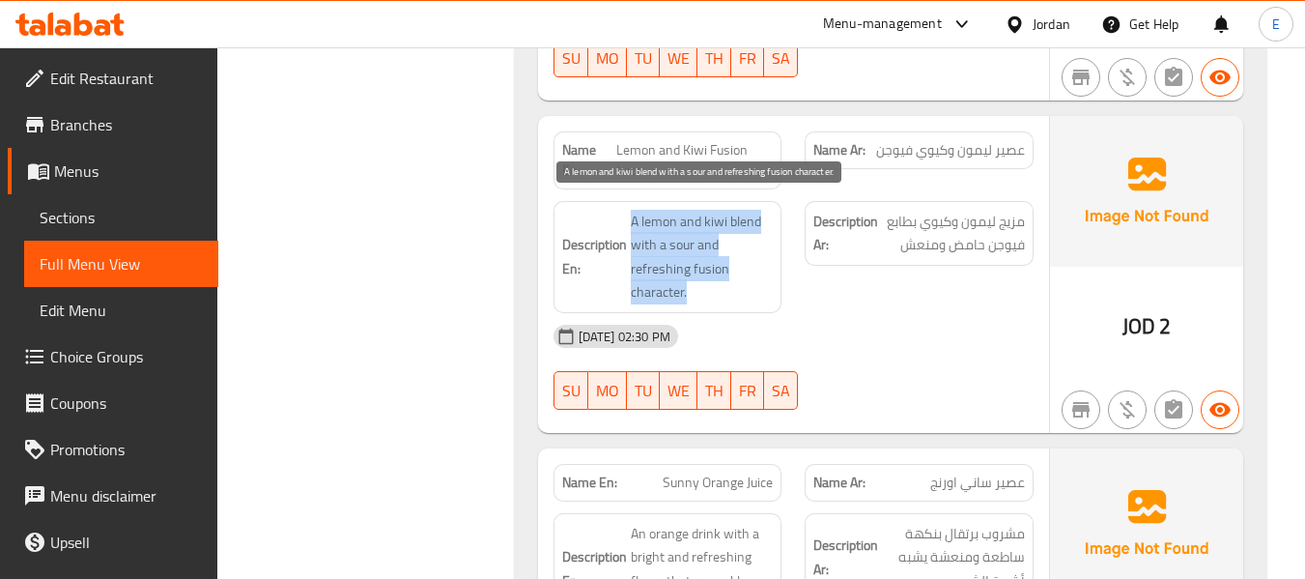
drag, startPoint x: 663, startPoint y: 217, endPoint x: 740, endPoint y: 292, distance: 107.2
click at [740, 292] on span "A lemon and kiwi blend with a sour and refreshing fusion character." at bounding box center [702, 257] width 143 height 95
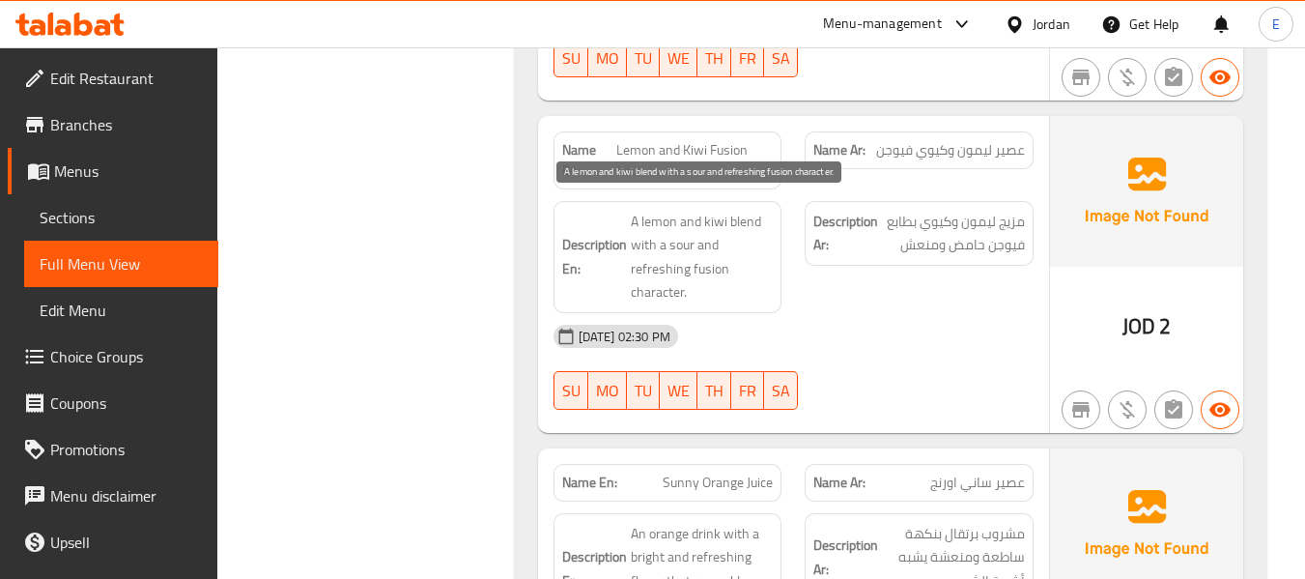
click at [740, 292] on span "A lemon and kiwi blend with a sour and refreshing fusion character." at bounding box center [702, 257] width 143 height 95
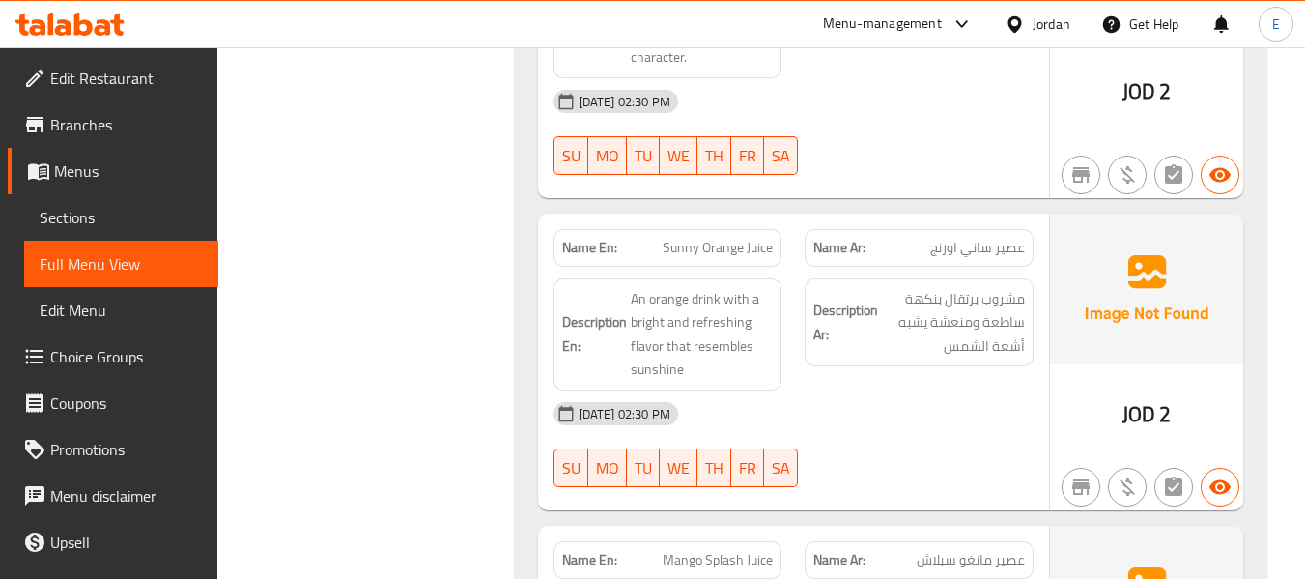
scroll to position [1608, 0]
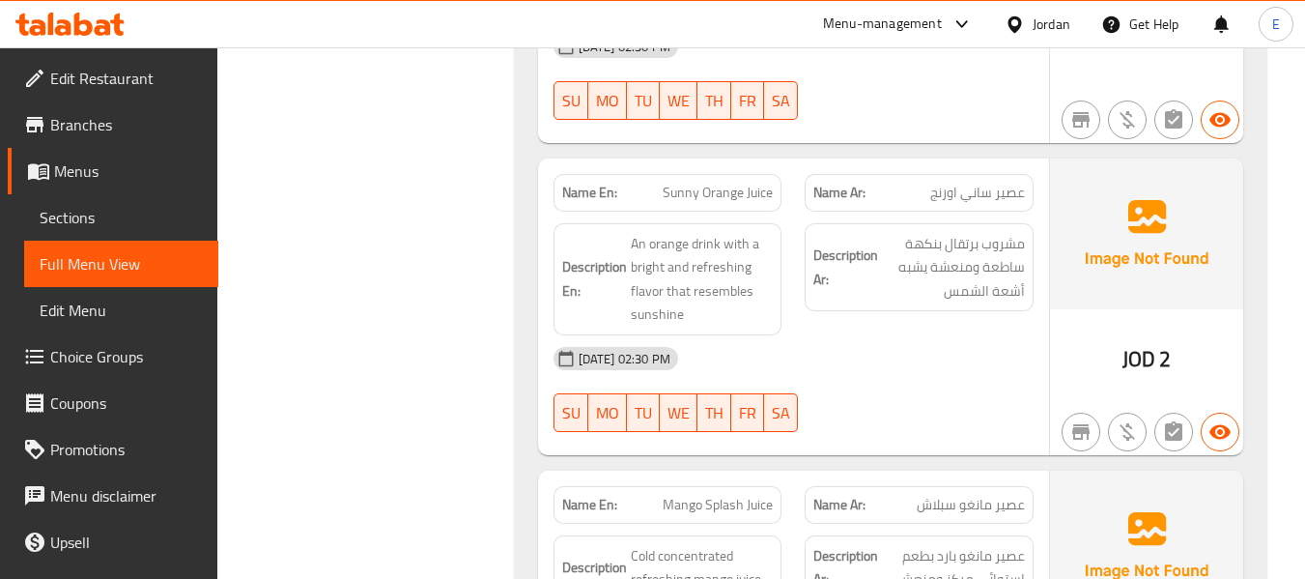
click at [1011, 185] on span "عصير ساني اورنج" at bounding box center [977, 193] width 95 height 20
click at [747, 183] on span "Sunny Orange Juice" at bounding box center [718, 193] width 110 height 20
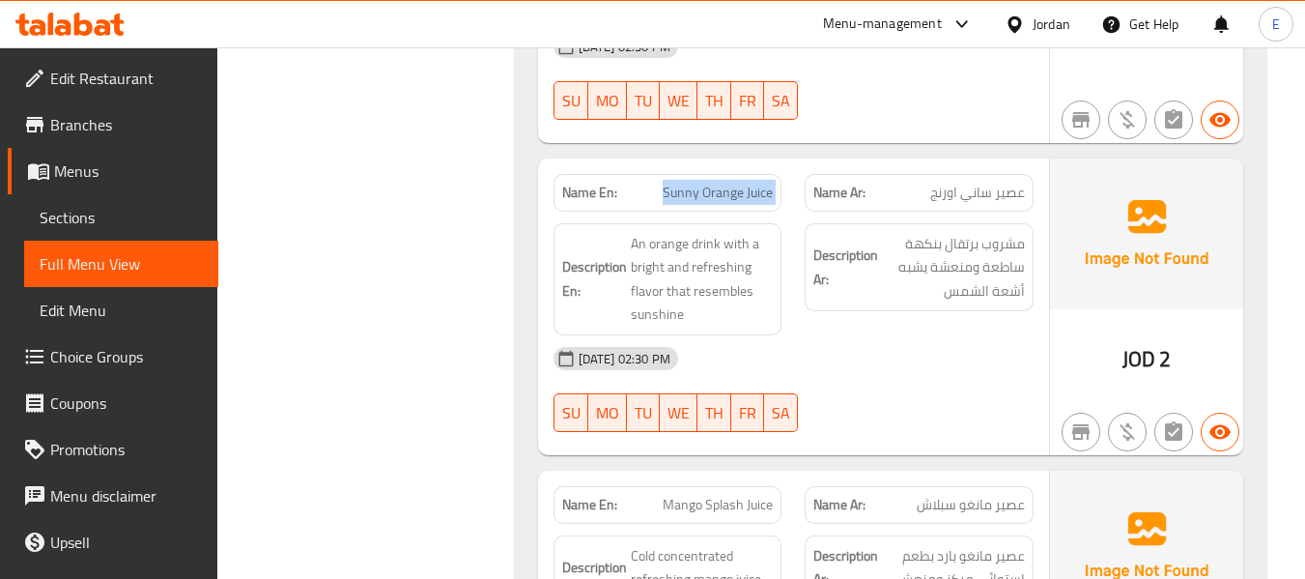
click at [747, 183] on span "Sunny Orange Juice" at bounding box center [718, 193] width 110 height 20
click at [945, 332] on div "Description Ar: مشروب برتقال بنكهة ساطعة ومنعشة يشبه أشعة الشمس" at bounding box center [919, 279] width 252 height 135
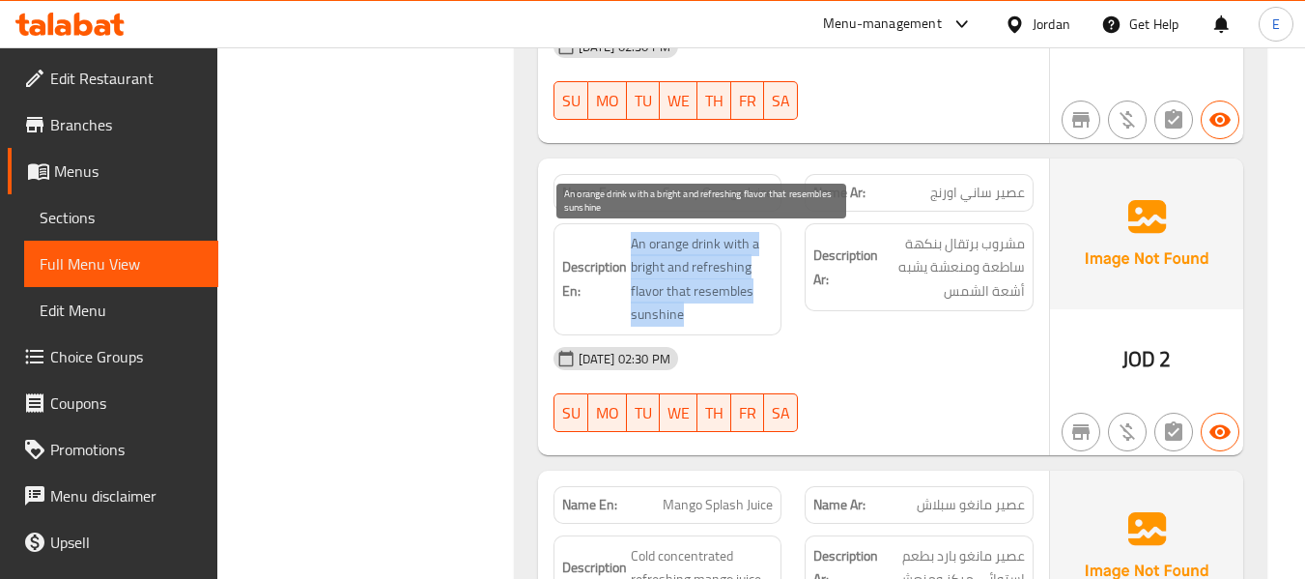
drag, startPoint x: 628, startPoint y: 241, endPoint x: 757, endPoint y: 310, distance: 146.5
click at [757, 310] on h6 "Description En: An orange drink with a bright and refreshing flavor that resemb…" at bounding box center [668, 279] width 212 height 95
click at [757, 310] on span "An orange drink with a bright and refreshing flavor that resembles sunshine" at bounding box center [702, 279] width 143 height 95
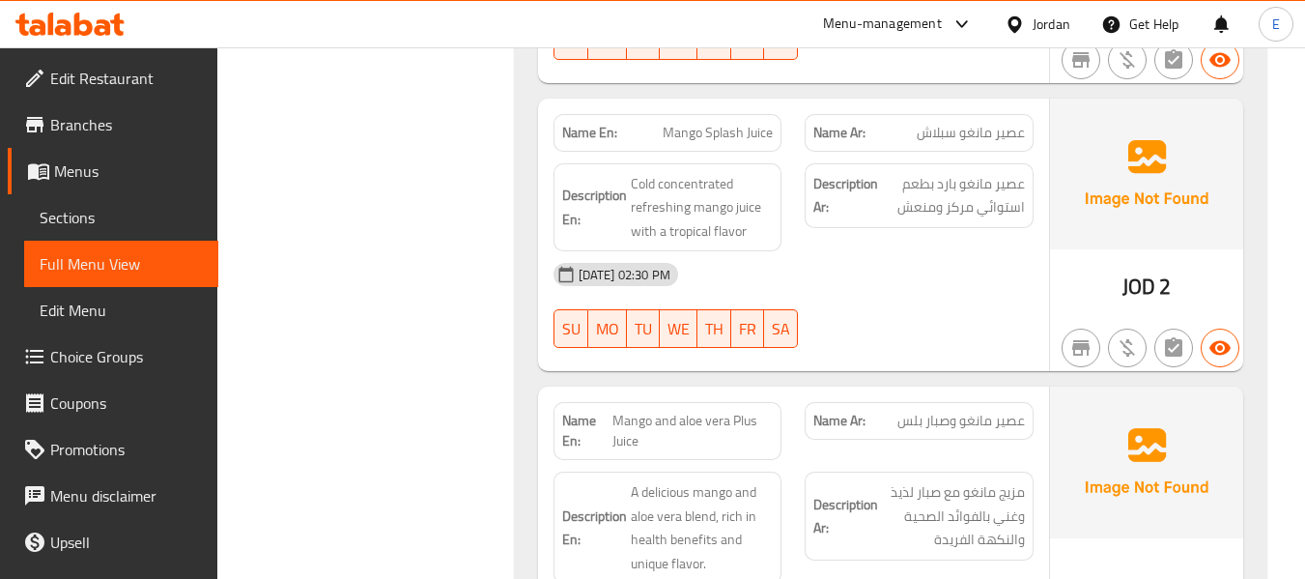
scroll to position [1994, 0]
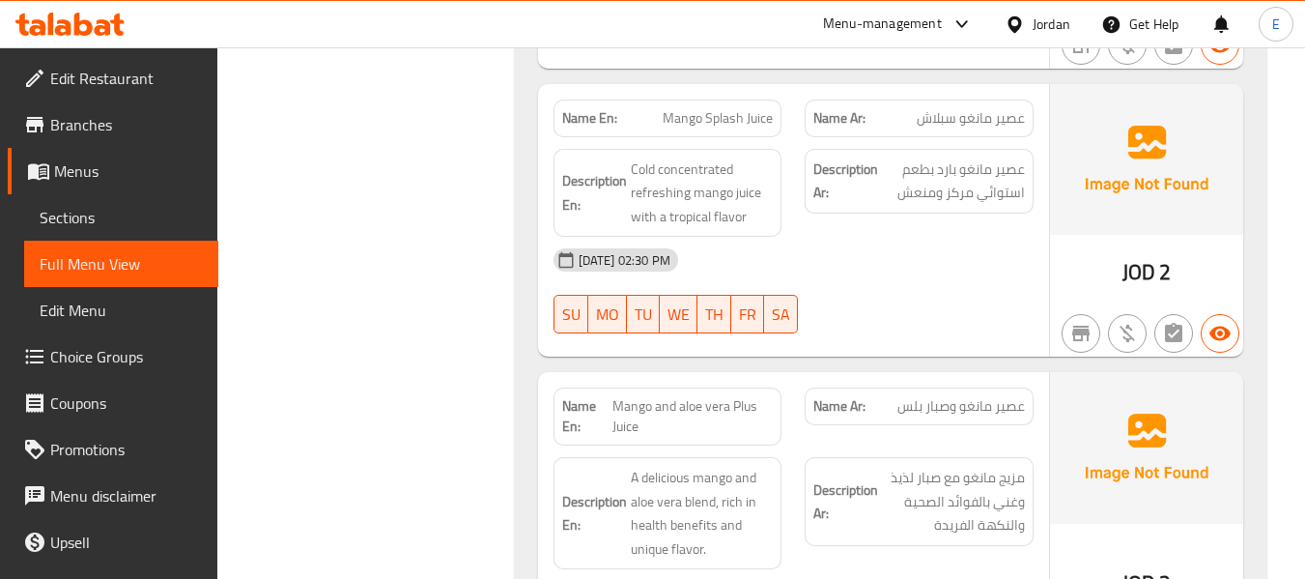
click at [1001, 125] on span "عصير مانغو سبلاش" at bounding box center [971, 118] width 108 height 20
click at [711, 135] on div "Name En: Mango Splash Juice" at bounding box center [667, 118] width 229 height 38
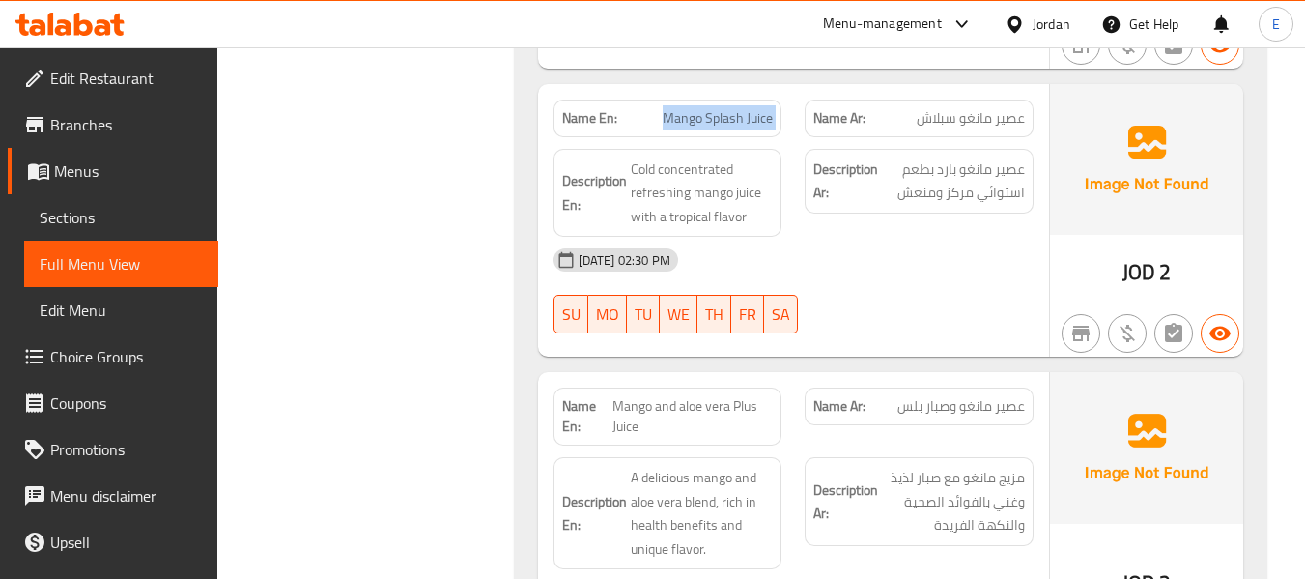
click at [711, 135] on div "Name En: Mango Splash Juice" at bounding box center [667, 118] width 229 height 38
click at [919, 285] on div "[DATE] 02:30 PM SU MO TU WE TH FR SA" at bounding box center [793, 291] width 503 height 108
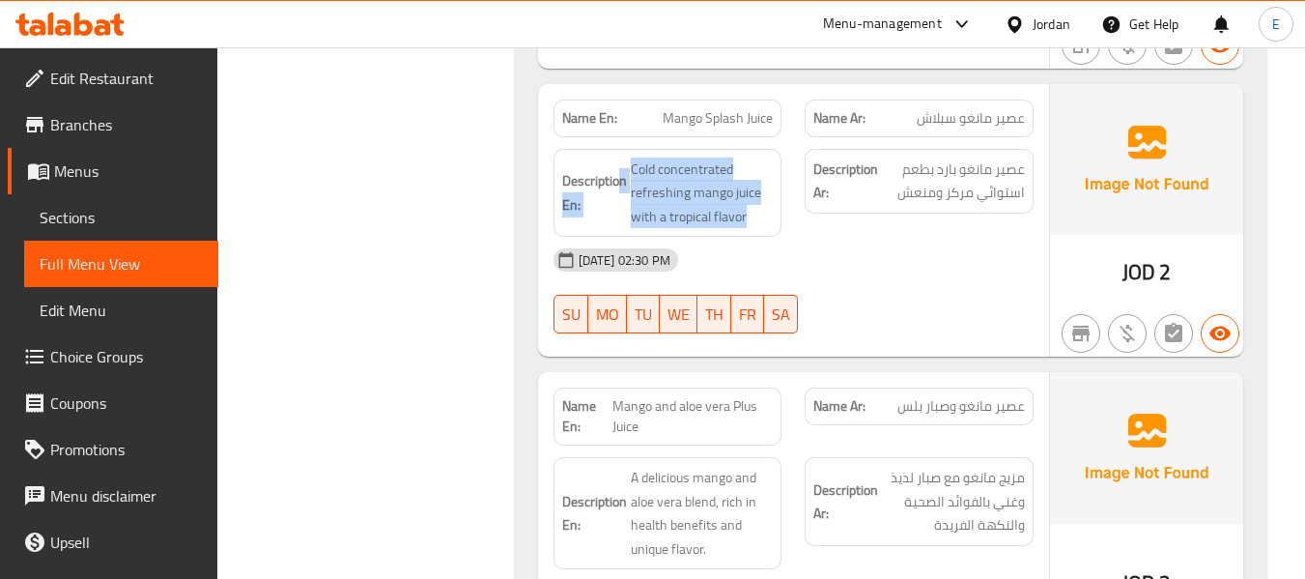
drag, startPoint x: 622, startPoint y: 160, endPoint x: 757, endPoint y: 231, distance: 152.5
click at [757, 231] on div "Description En: Cold concentrated refreshing mango juice with a tropical flavor" at bounding box center [667, 193] width 229 height 89
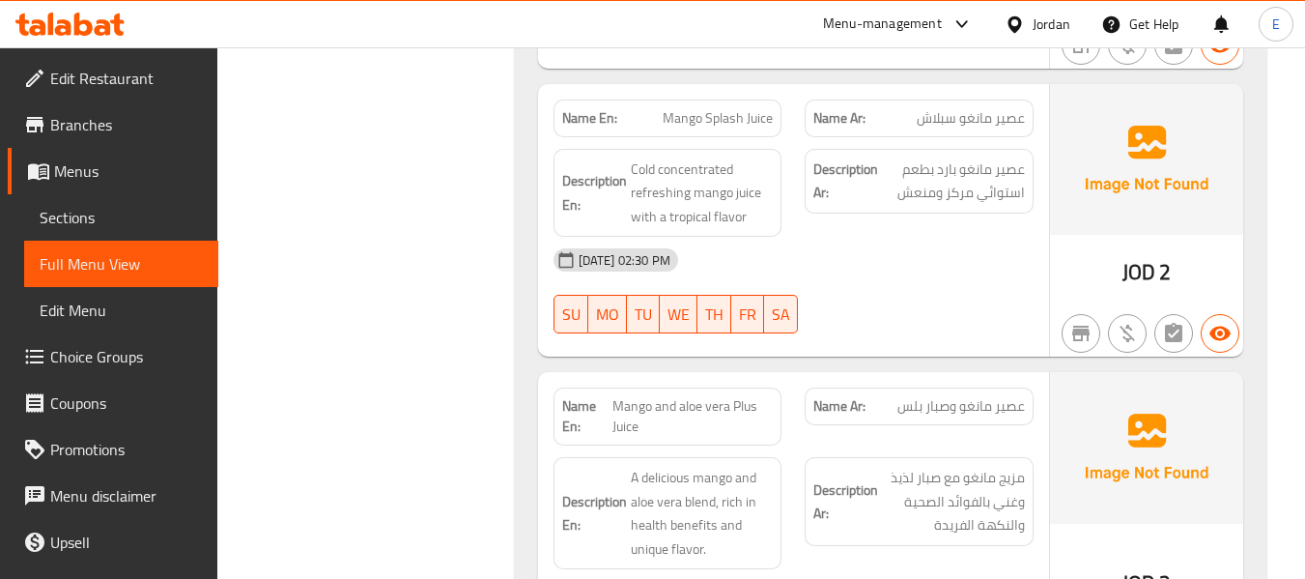
click at [757, 231] on div "Description En: Cold concentrated refreshing mango juice with a tropical flavor" at bounding box center [667, 193] width 229 height 89
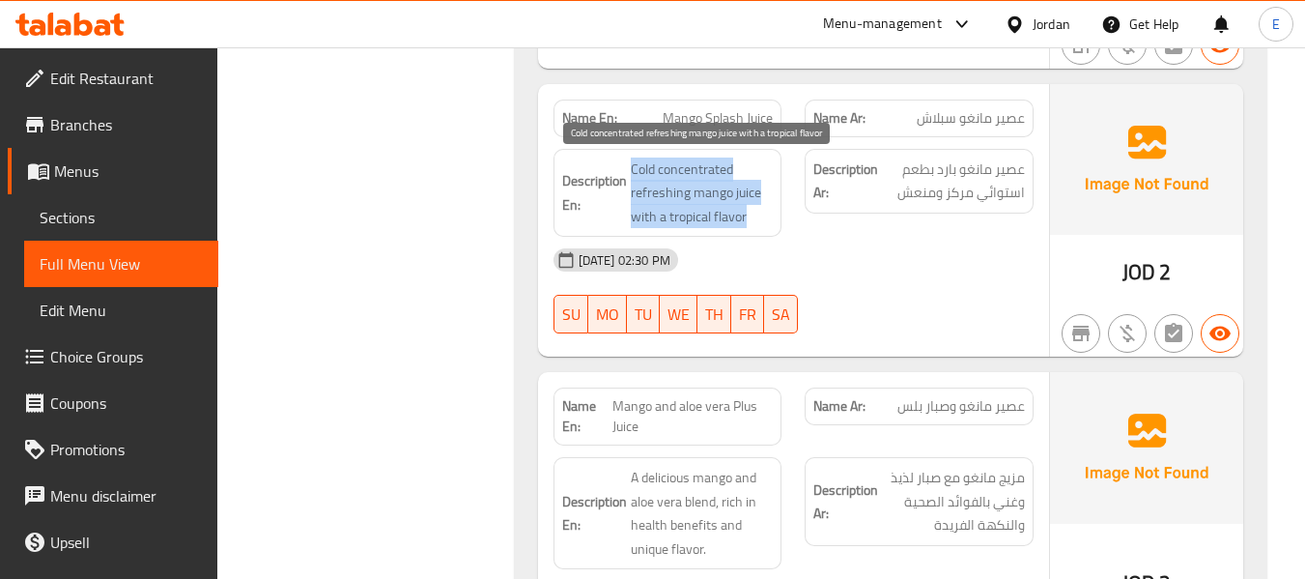
click at [747, 205] on span "Cold concentrated refreshing mango juice with a tropical flavor" at bounding box center [702, 192] width 143 height 71
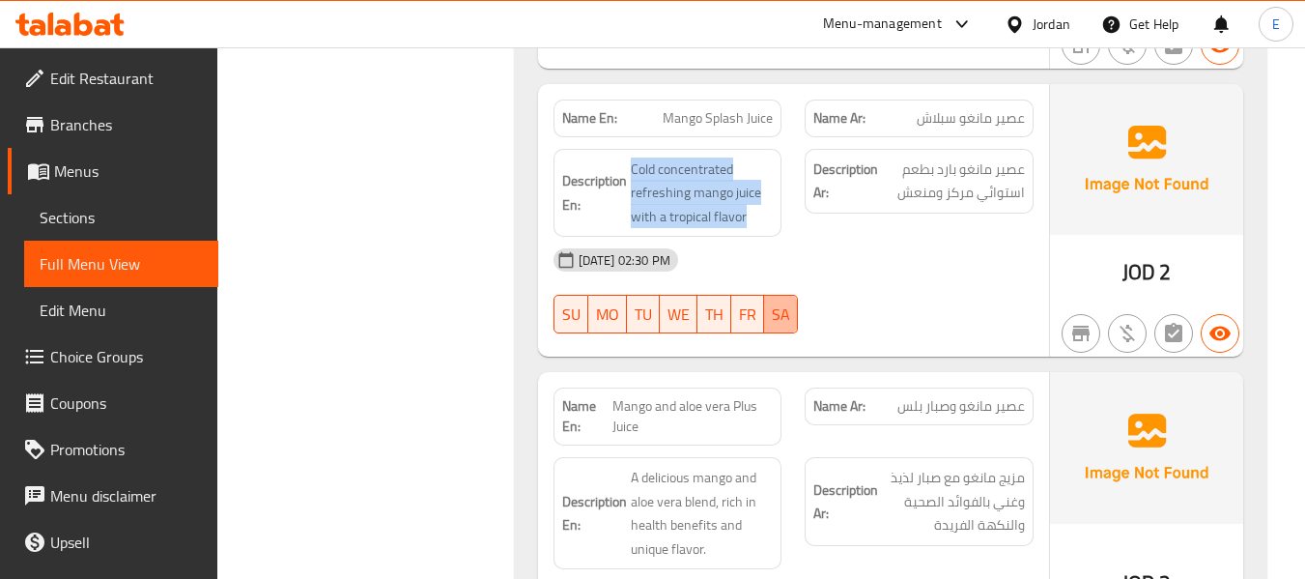
click at [771, 295] on button "SA" at bounding box center [781, 314] width 34 height 39
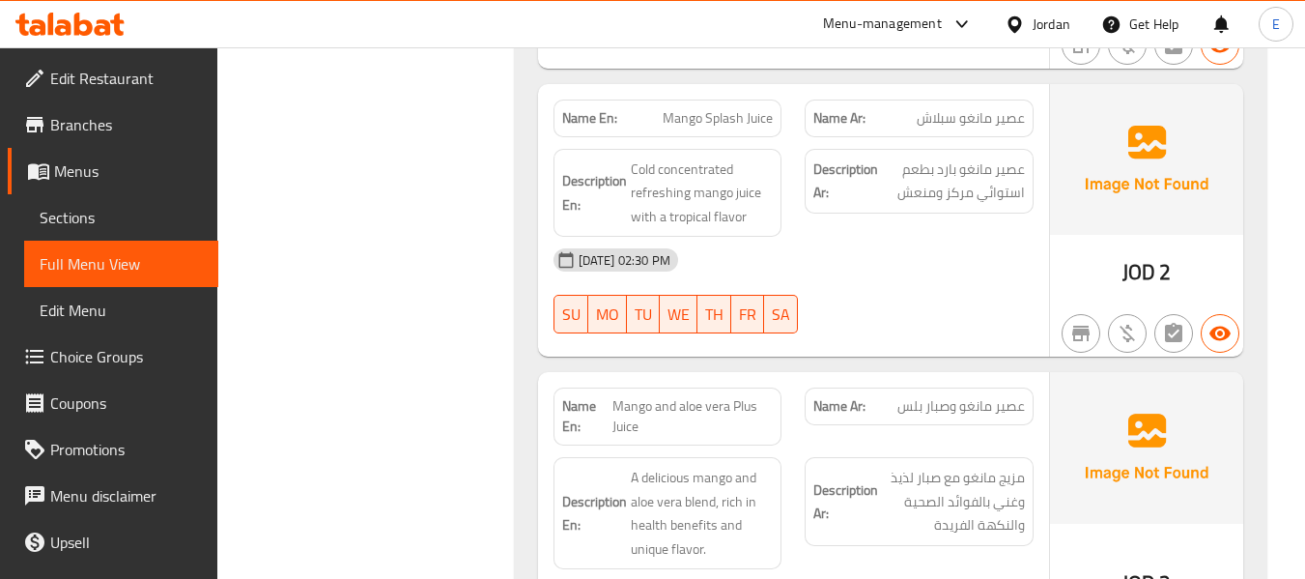
click at [957, 250] on div "[DATE] 02:30 PM" at bounding box center [793, 260] width 503 height 46
click at [715, 112] on span "Mango Splash Juice" at bounding box center [718, 118] width 110 height 20
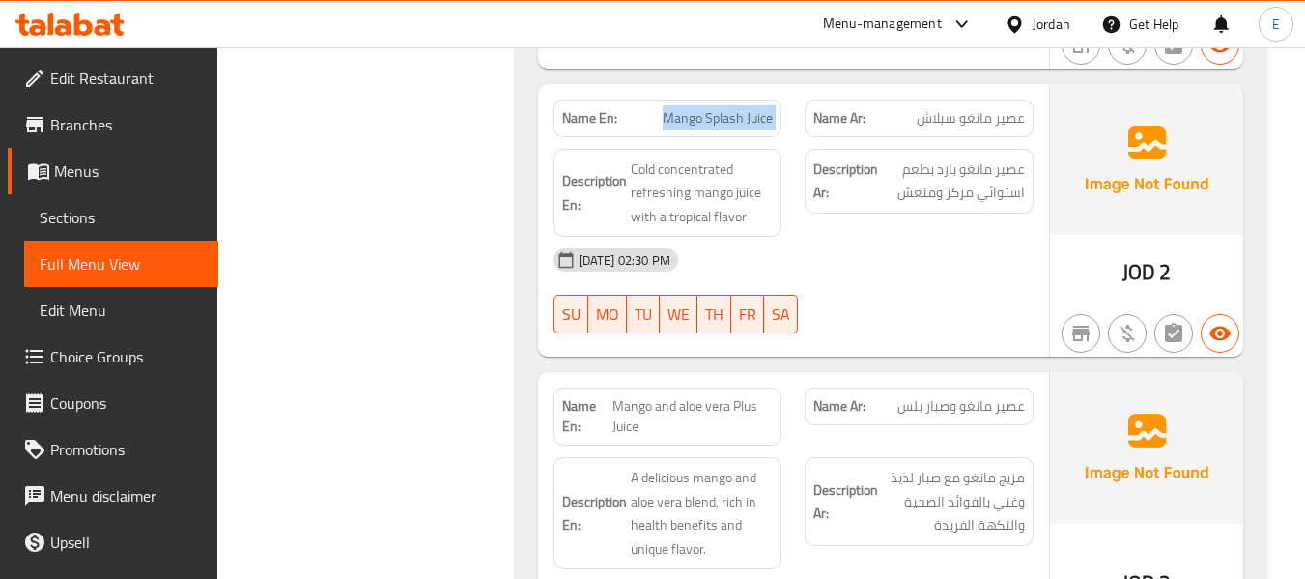
click at [715, 112] on span "Mango Splash Juice" at bounding box center [718, 118] width 110 height 20
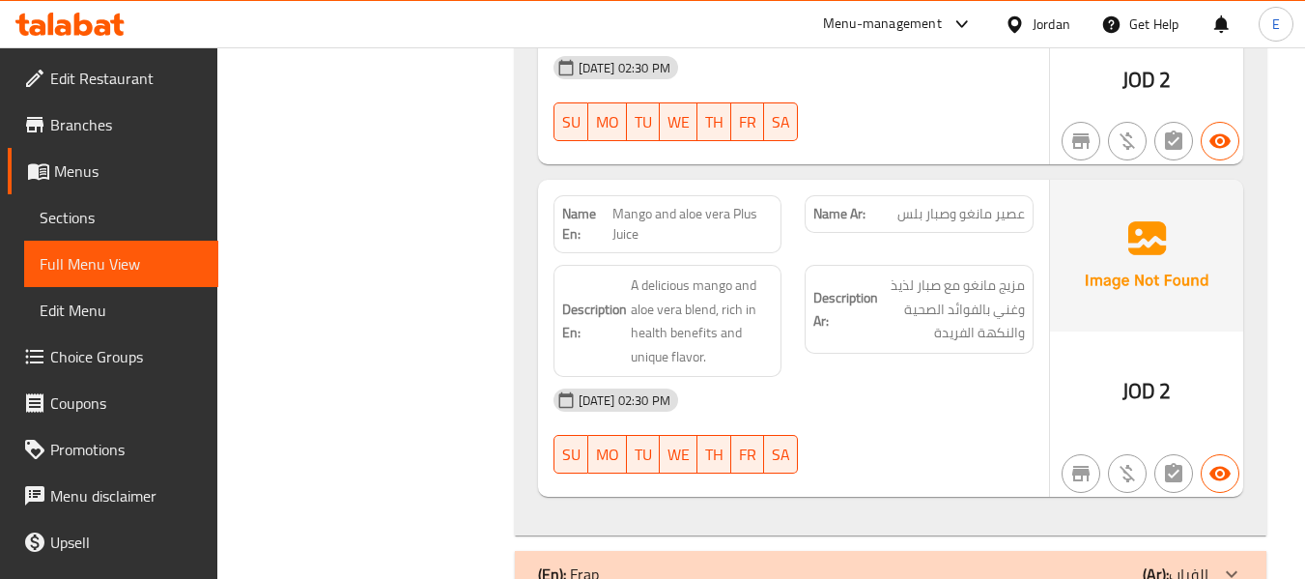
scroll to position [2188, 0]
click at [1144, 385] on span "JOD" at bounding box center [1138, 390] width 33 height 38
click at [975, 219] on span "عصير مانغو وصبار بلس" at bounding box center [960, 213] width 127 height 20
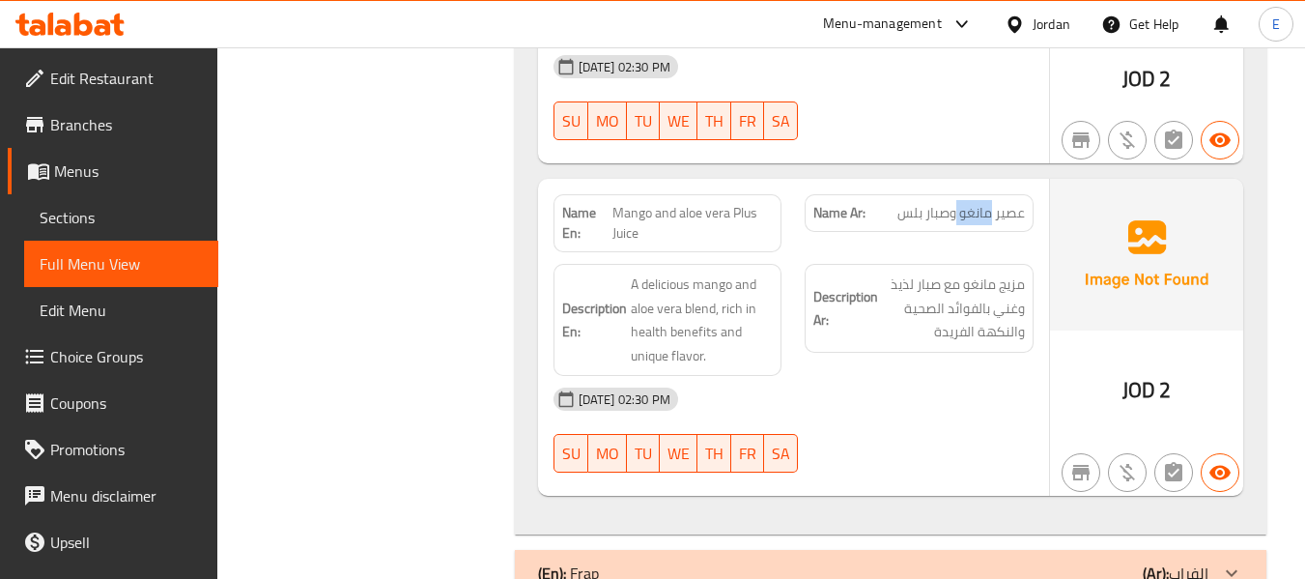
click at [975, 219] on span "عصير مانغو وصبار بلس" at bounding box center [960, 213] width 127 height 20
click at [697, 198] on div "Name En: Mango and aloe vera Plus Juice" at bounding box center [667, 223] width 229 height 58
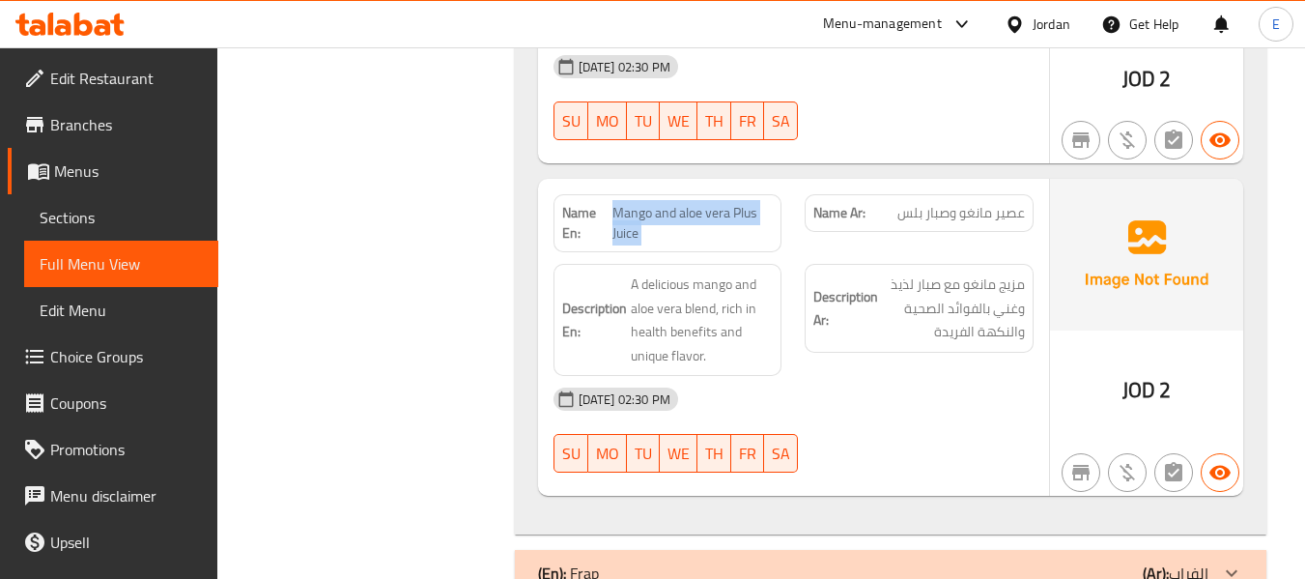
click at [697, 198] on div "Name En: Mango and aloe vera Plus Juice" at bounding box center [667, 223] width 229 height 58
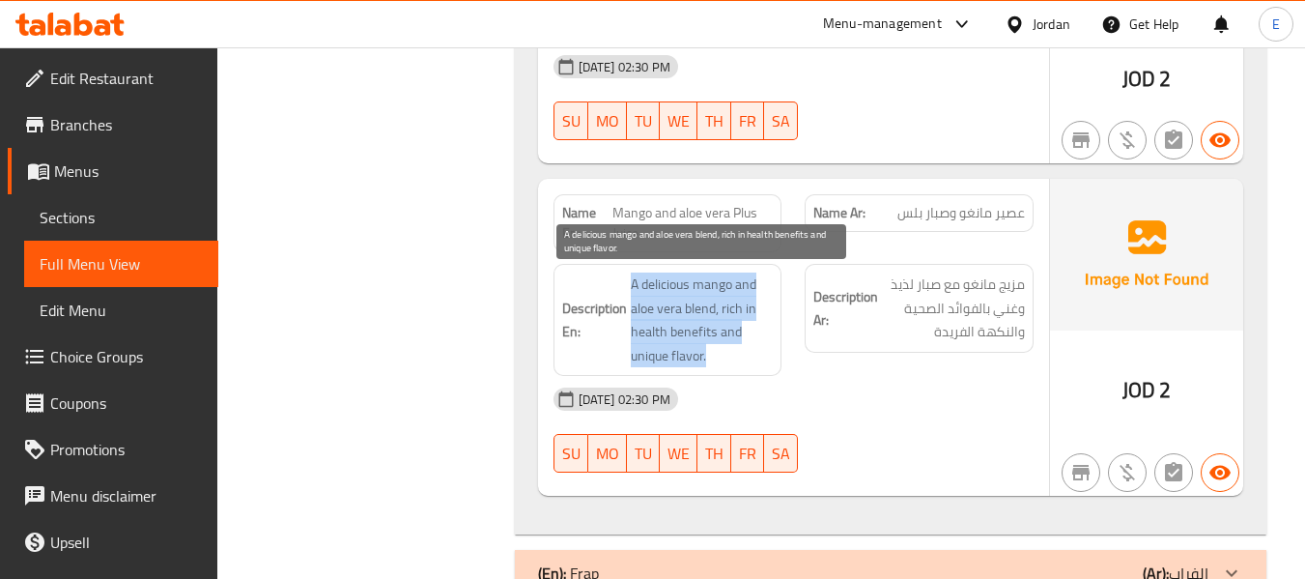
drag, startPoint x: 623, startPoint y: 288, endPoint x: 752, endPoint y: 348, distance: 142.6
click at [752, 348] on h6 "Description En: A delicious mango and aloe vera blend, rich in health benefits …" at bounding box center [668, 319] width 212 height 95
click at [752, 348] on span "A delicious mango and aloe vera blend, rich in health benefits and unique flavo…" at bounding box center [702, 319] width 143 height 95
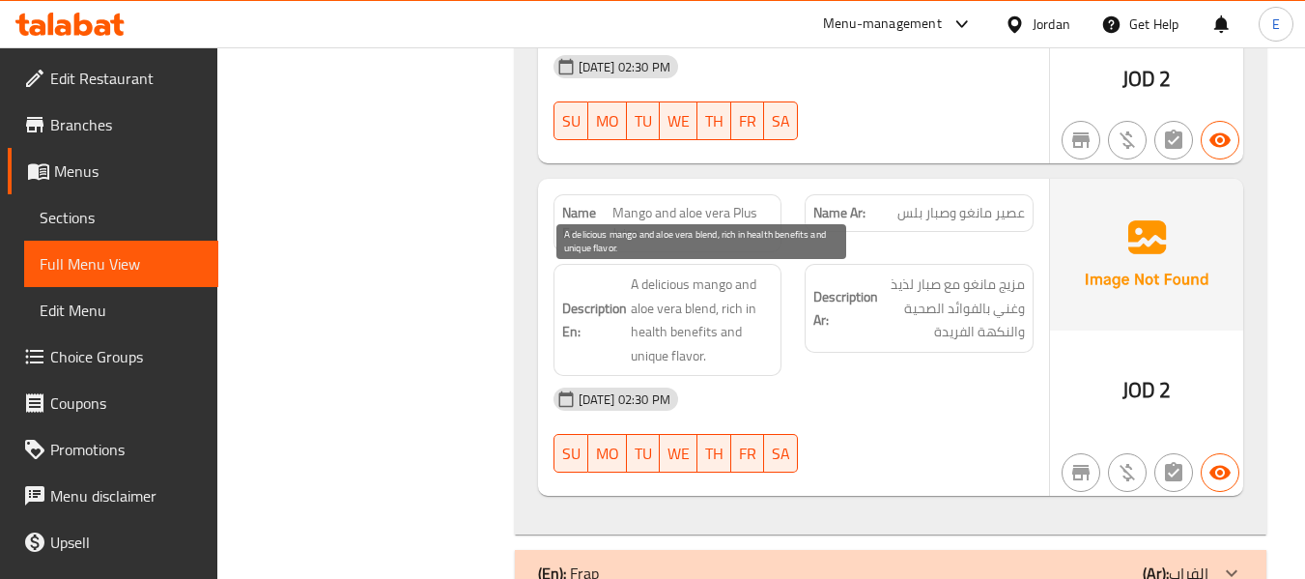
click at [752, 348] on span "A delicious mango and aloe vera blend, rich in health benefits and unique flavo…" at bounding box center [702, 319] width 143 height 95
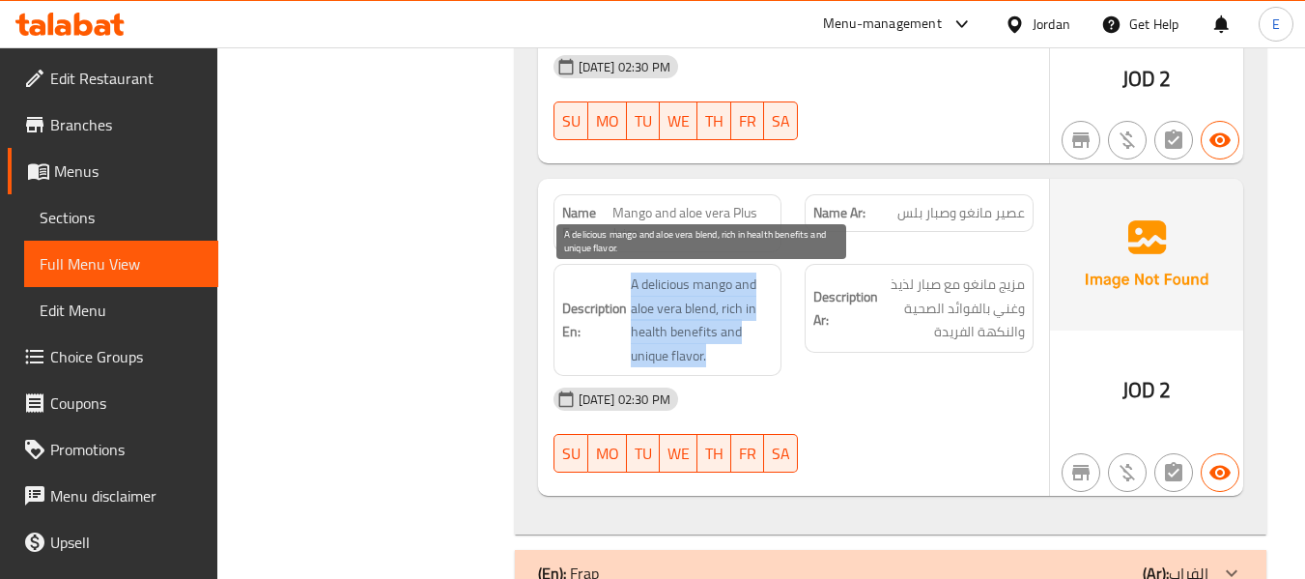
click at [752, 348] on span "A delicious mango and aloe vera blend, rich in health benefits and unique flavo…" at bounding box center [702, 319] width 143 height 95
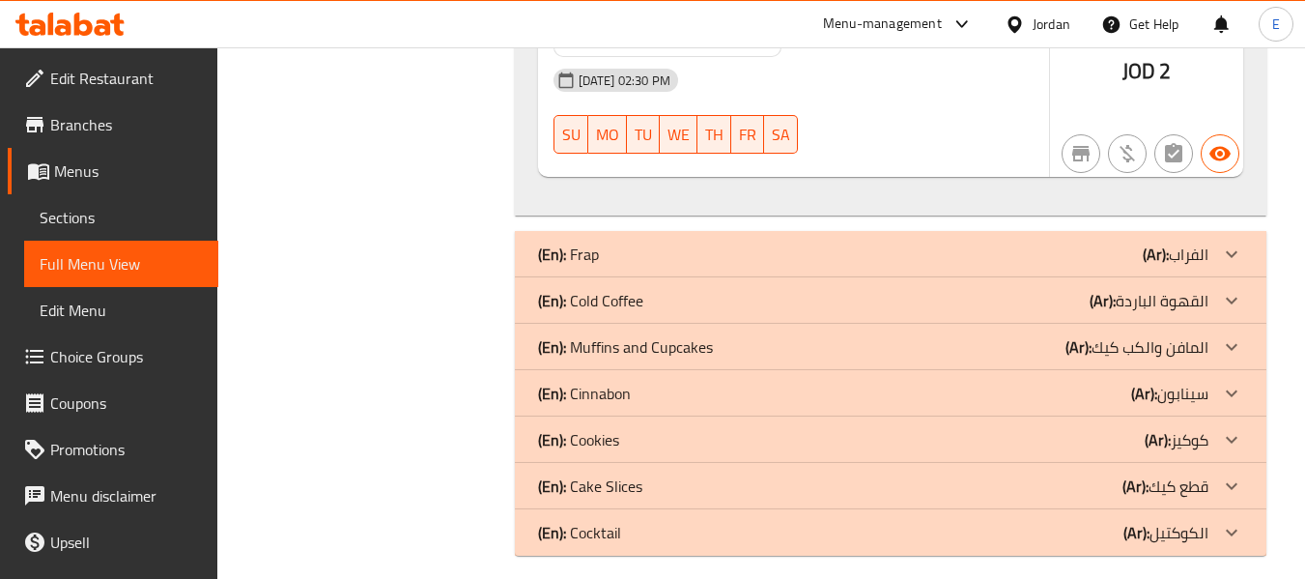
scroll to position [2522, 0]
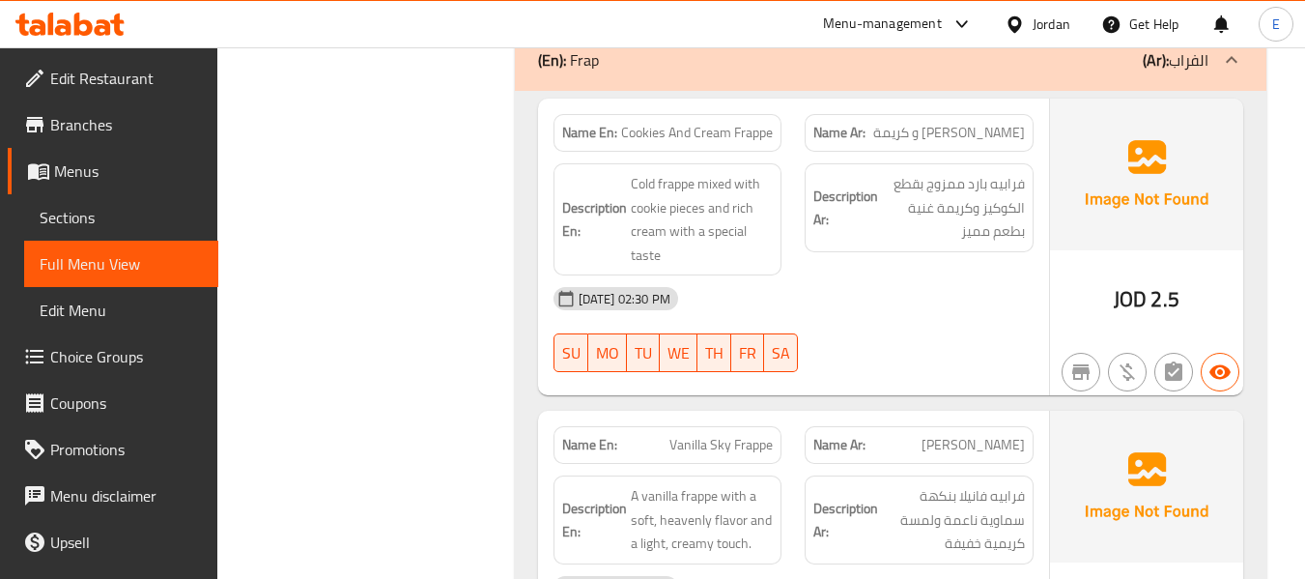
scroll to position [2715, 0]
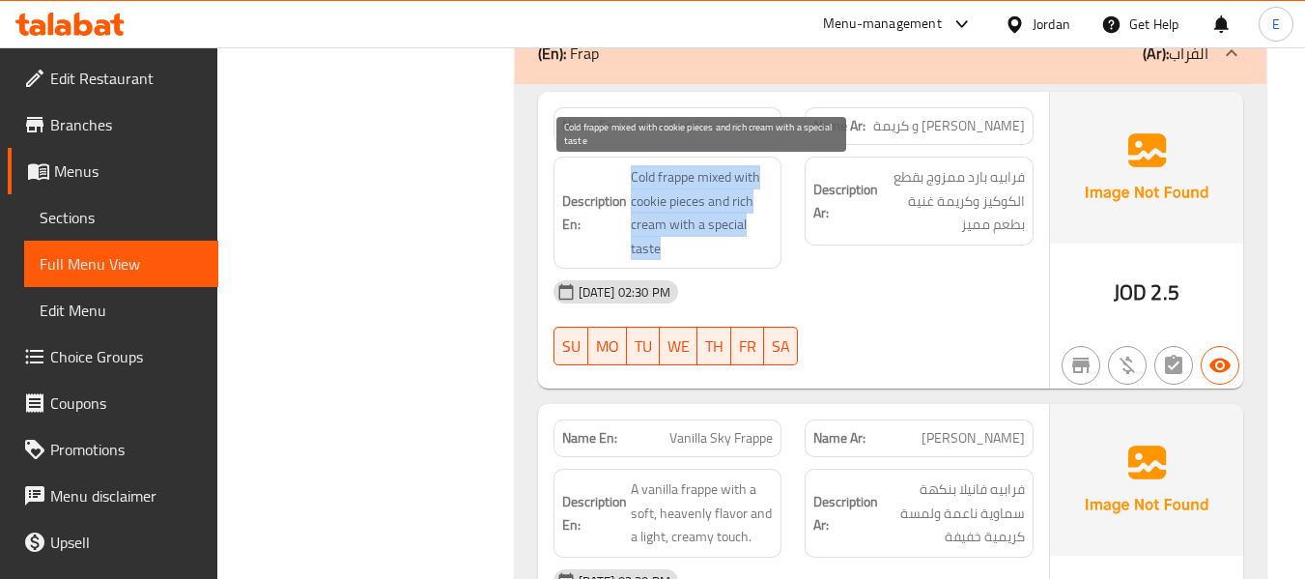
drag, startPoint x: 631, startPoint y: 172, endPoint x: 751, endPoint y: 248, distance: 142.8
click at [751, 248] on span "Cold frappe mixed with cookie pieces and rich cream with a special taste" at bounding box center [702, 212] width 143 height 95
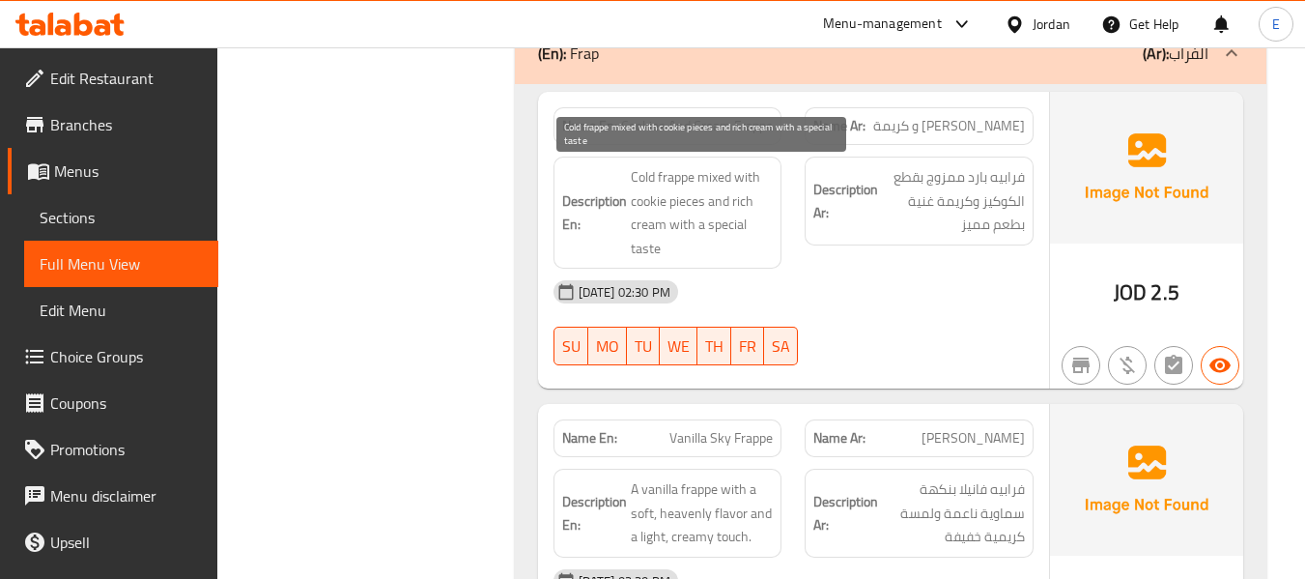
click at [751, 248] on span "Cold frappe mixed with cookie pieces and rich cream with a special taste" at bounding box center [702, 212] width 143 height 95
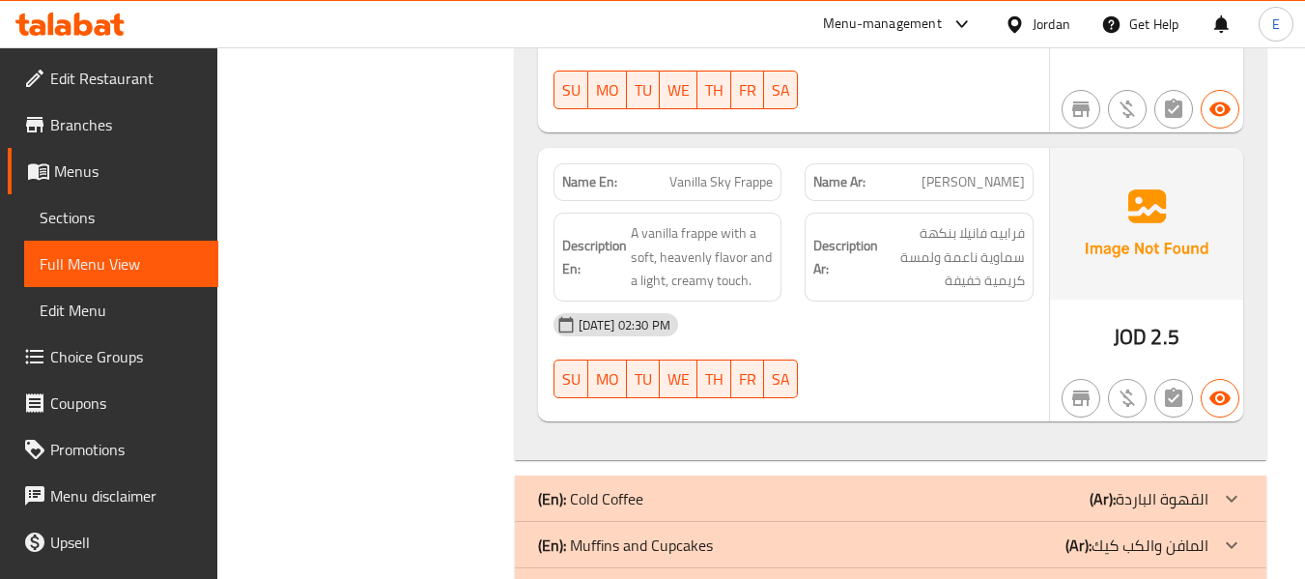
scroll to position [3005, 0]
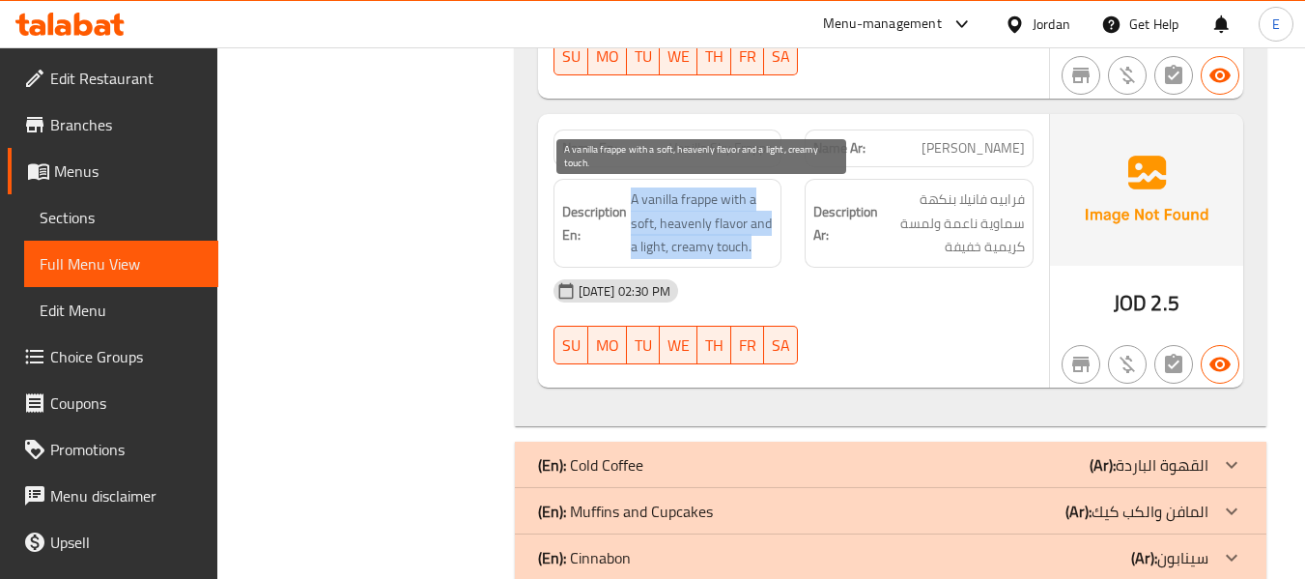
drag, startPoint x: 621, startPoint y: 189, endPoint x: 772, endPoint y: 246, distance: 161.1
click at [772, 246] on span "A vanilla frappe with a soft, heavenly flavor and a light, creamy touch." at bounding box center [702, 222] width 143 height 71
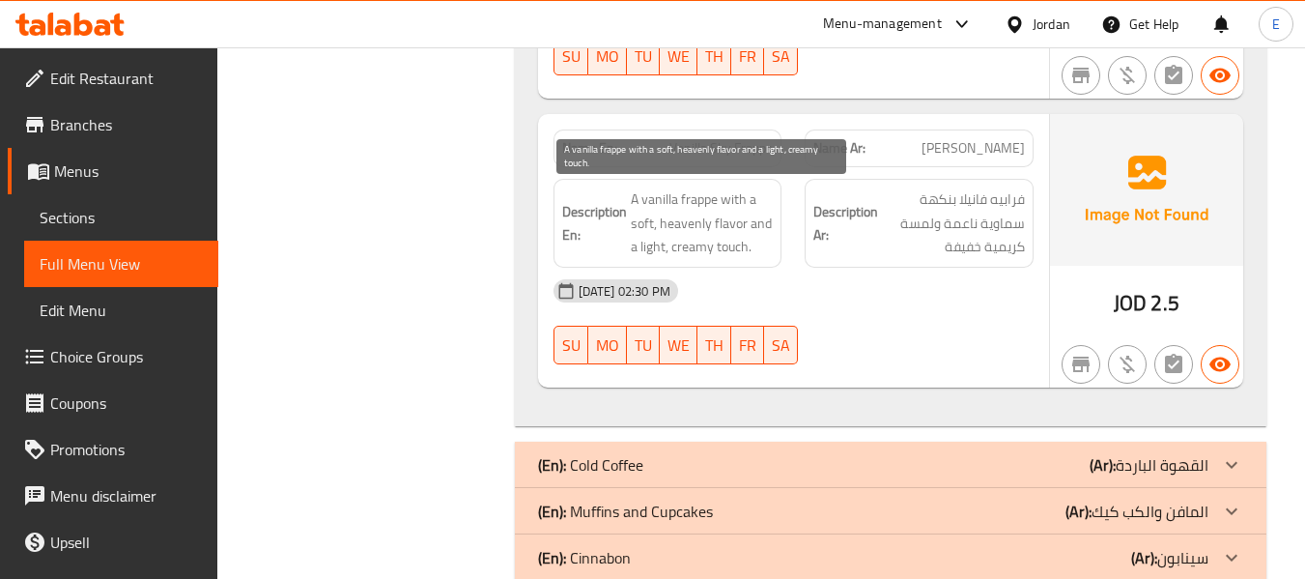
click at [772, 246] on span "A vanilla frappe with a soft, heavenly flavor and a light, creamy touch." at bounding box center [702, 222] width 143 height 71
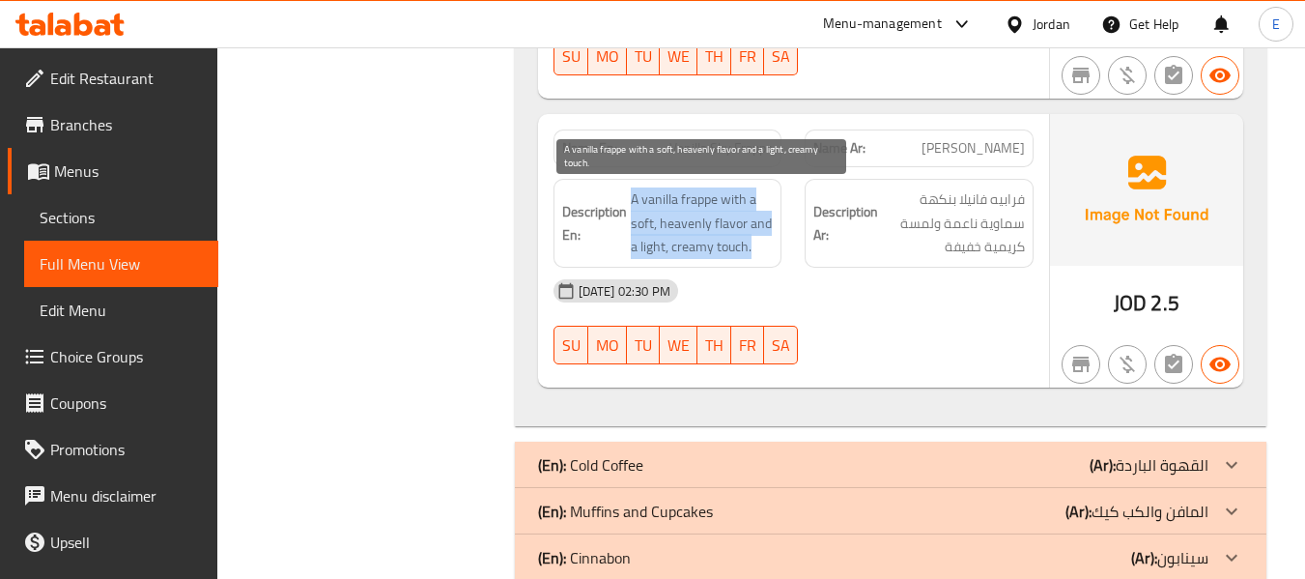
click at [772, 246] on span "A vanilla frappe with a soft, heavenly flavor and a light, creamy touch." at bounding box center [702, 222] width 143 height 71
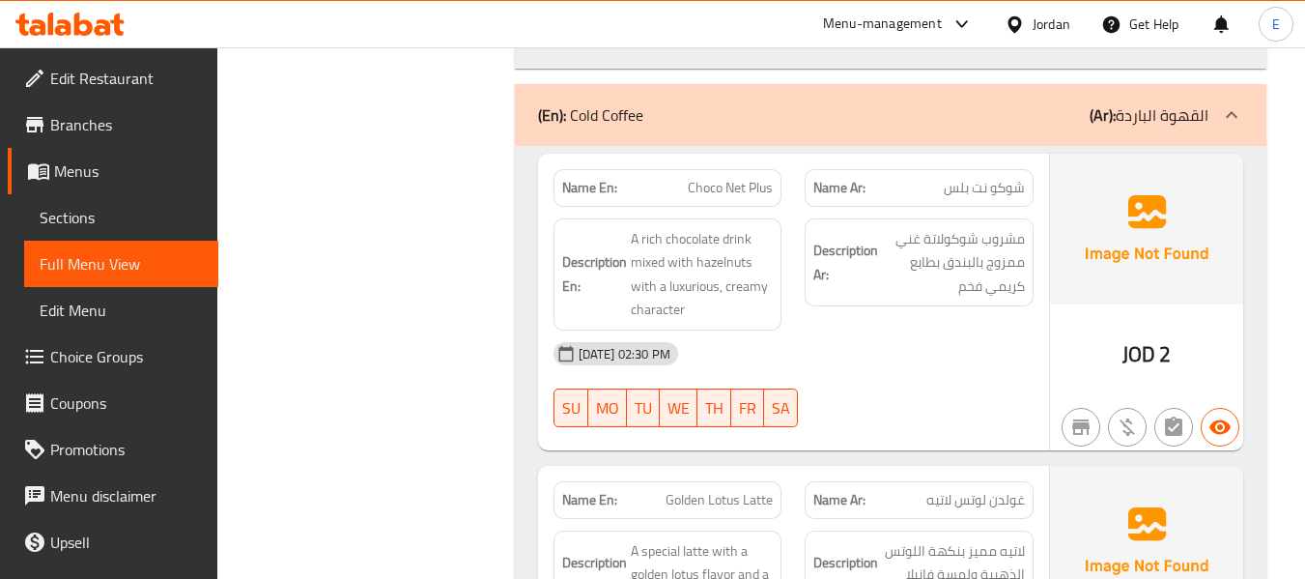
scroll to position [3391, 0]
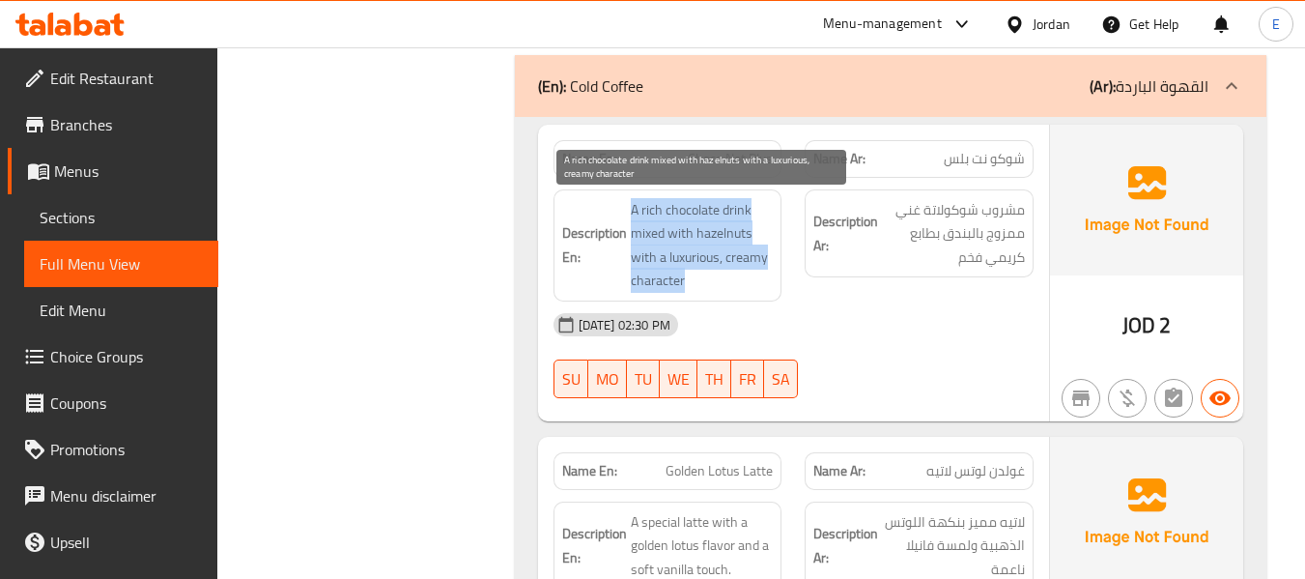
drag, startPoint x: 629, startPoint y: 209, endPoint x: 751, endPoint y: 274, distance: 139.1
click at [751, 274] on span "A rich chocolate drink mixed with hazelnuts with a luxurious, creamy character" at bounding box center [702, 245] width 143 height 95
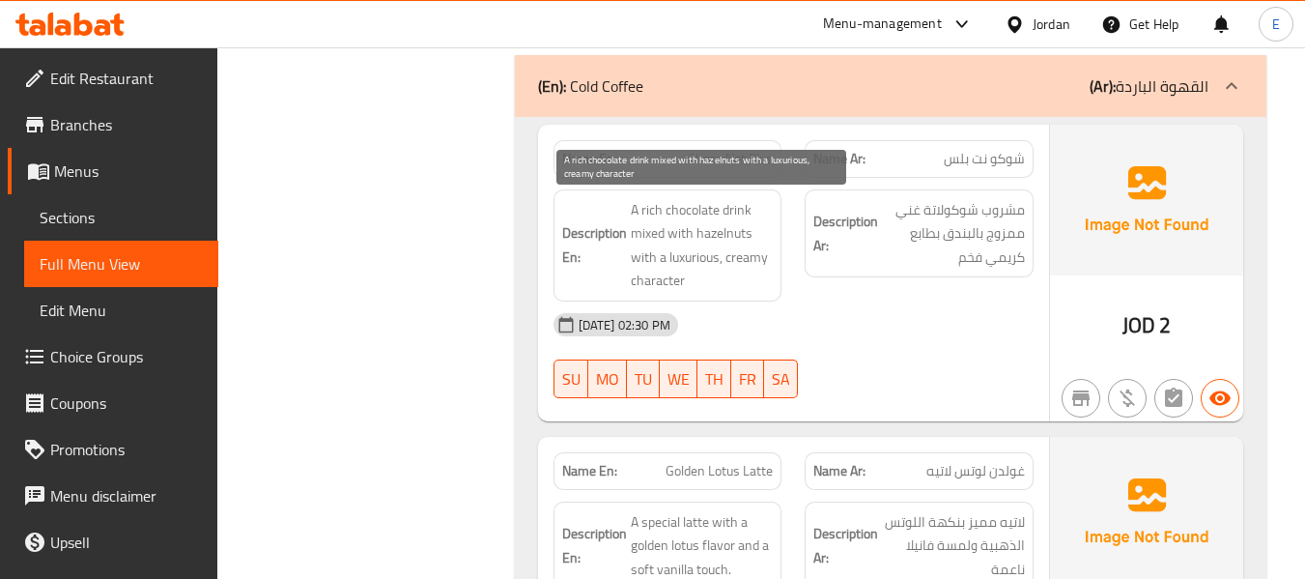
click at [751, 274] on span "A rich chocolate drink mixed with hazelnuts with a luxurious, creamy character" at bounding box center [702, 245] width 143 height 95
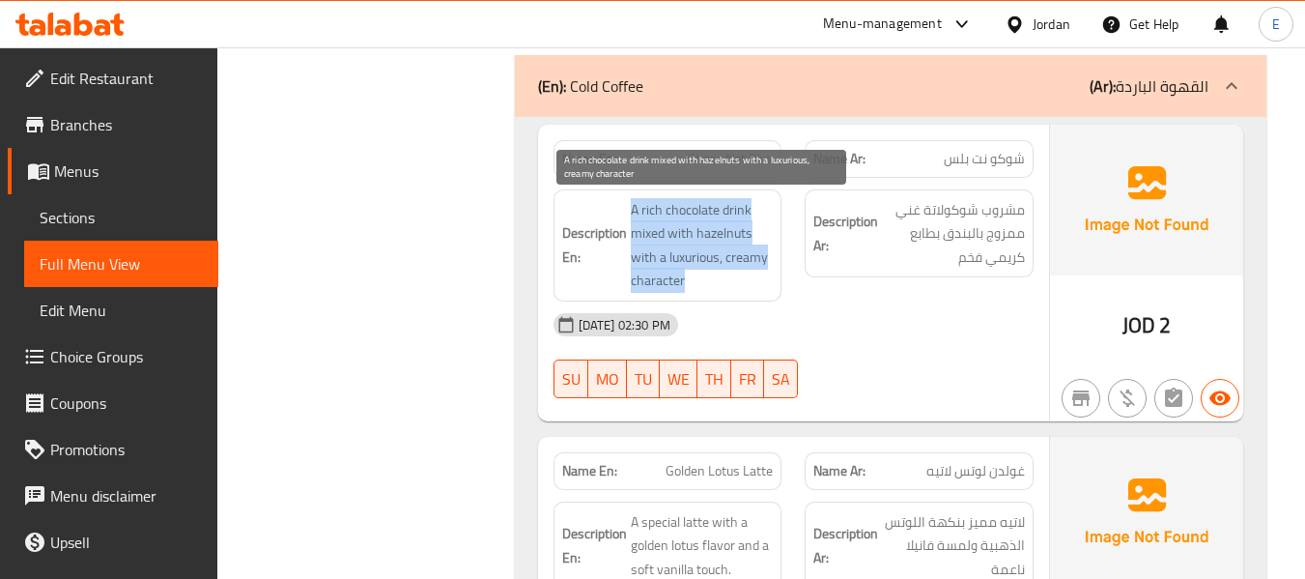
click at [751, 274] on span "A rich chocolate drink mixed with hazelnuts with a luxurious, creamy character" at bounding box center [702, 245] width 143 height 95
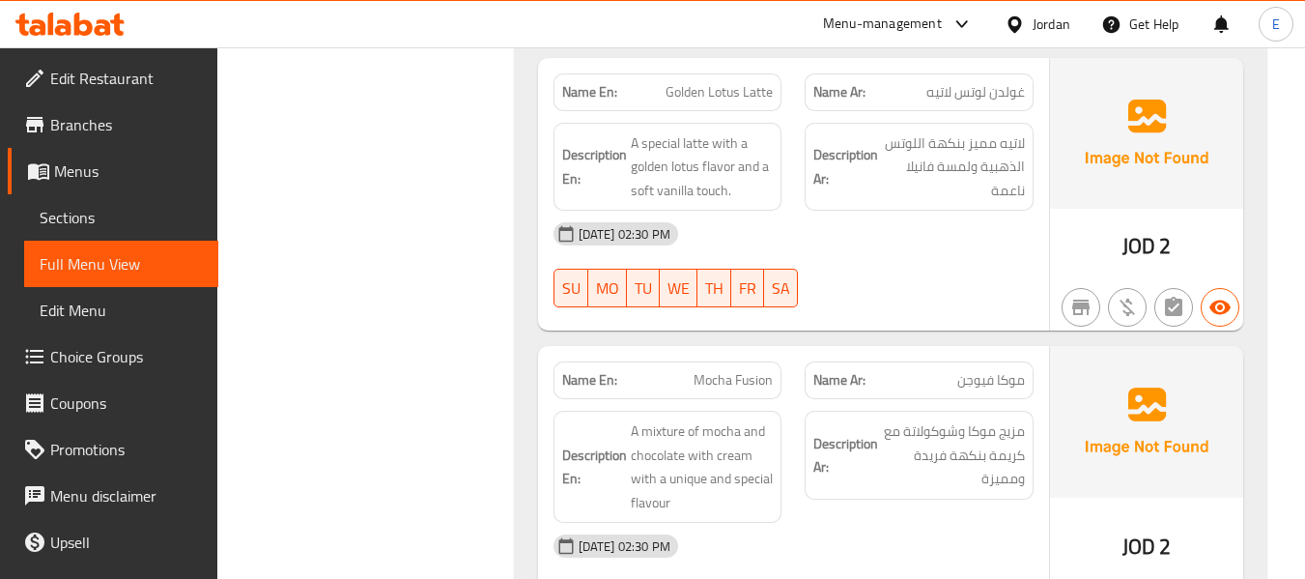
scroll to position [3777, 0]
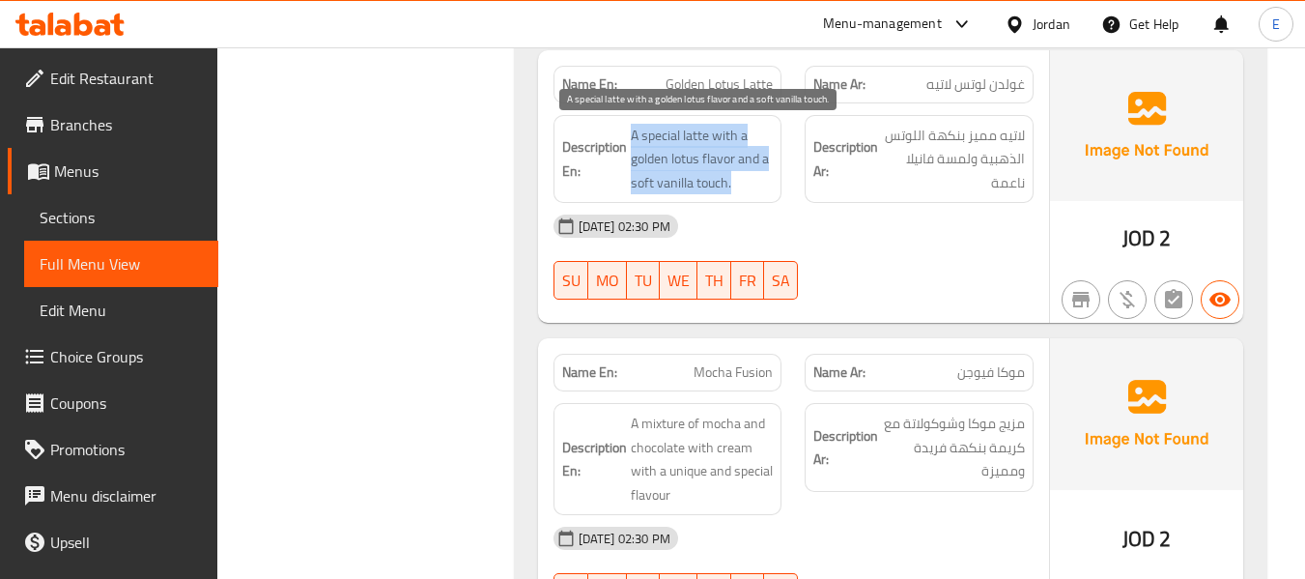
drag, startPoint x: 631, startPoint y: 126, endPoint x: 773, endPoint y: 183, distance: 153.0
click at [773, 183] on span "A special latte with a golden lotus flavor and a soft vanilla touch." at bounding box center [702, 159] width 143 height 71
click at [772, 183] on span "A special latte with a golden lotus flavor and a soft vanilla touch." at bounding box center [702, 159] width 143 height 71
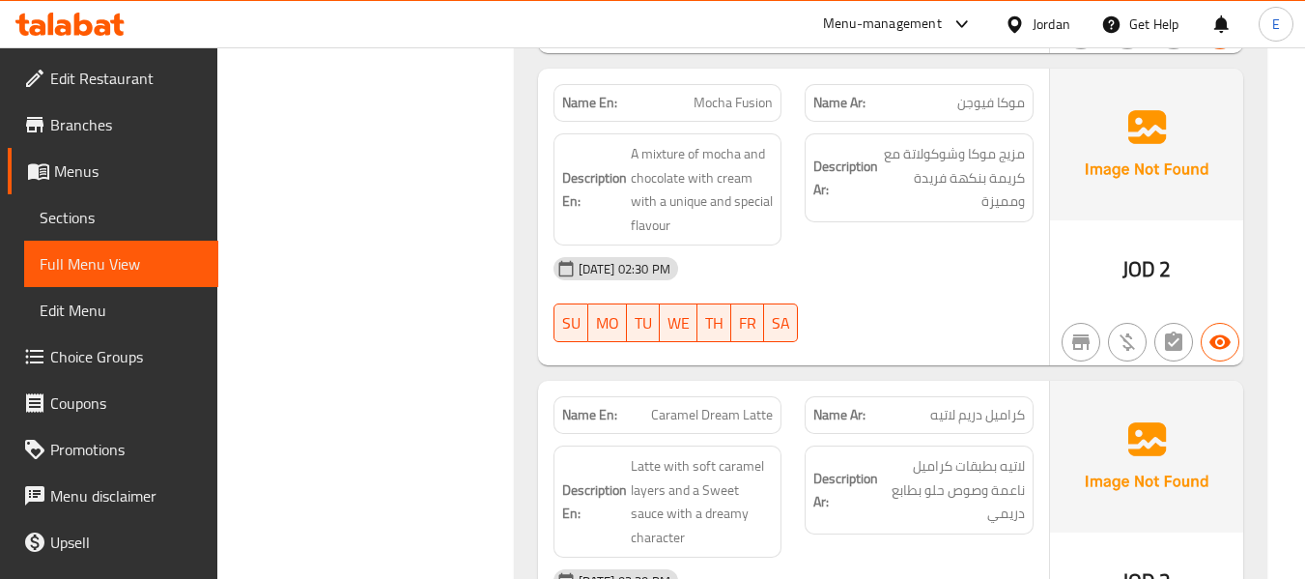
scroll to position [4067, 0]
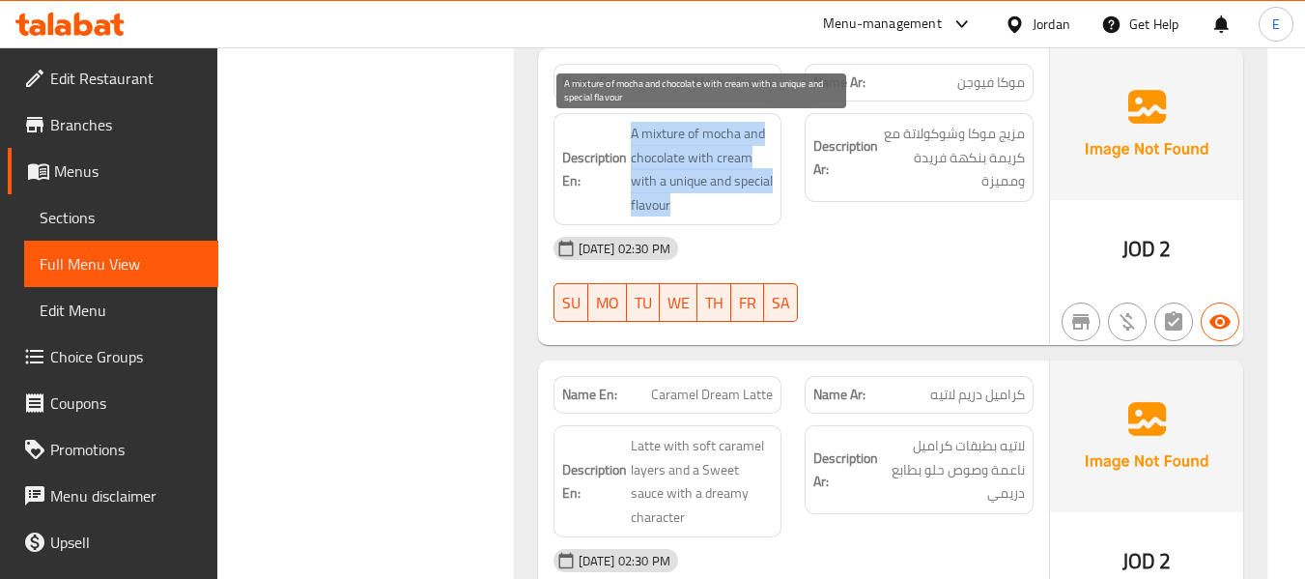
drag, startPoint x: 646, startPoint y: 128, endPoint x: 757, endPoint y: 210, distance: 137.5
click at [757, 210] on span "A mixture of mocha and chocolate with cream with a unique and special flavour" at bounding box center [702, 169] width 143 height 95
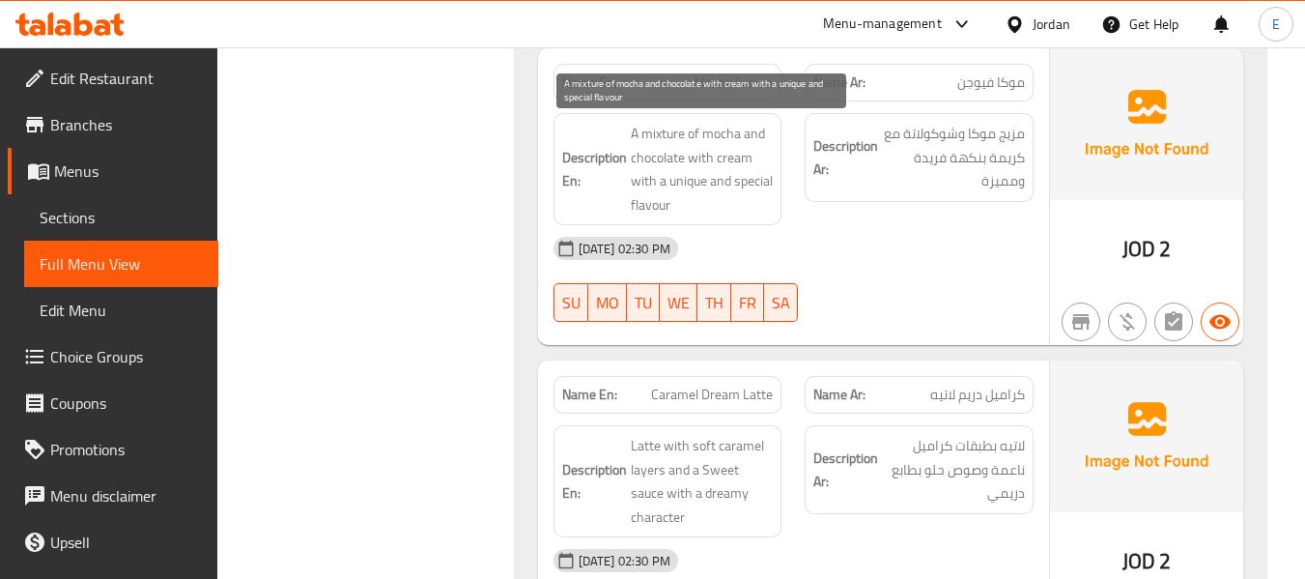
click at [757, 210] on span "A mixture of mocha and chocolate with cream with a unique and special flavour" at bounding box center [702, 169] width 143 height 95
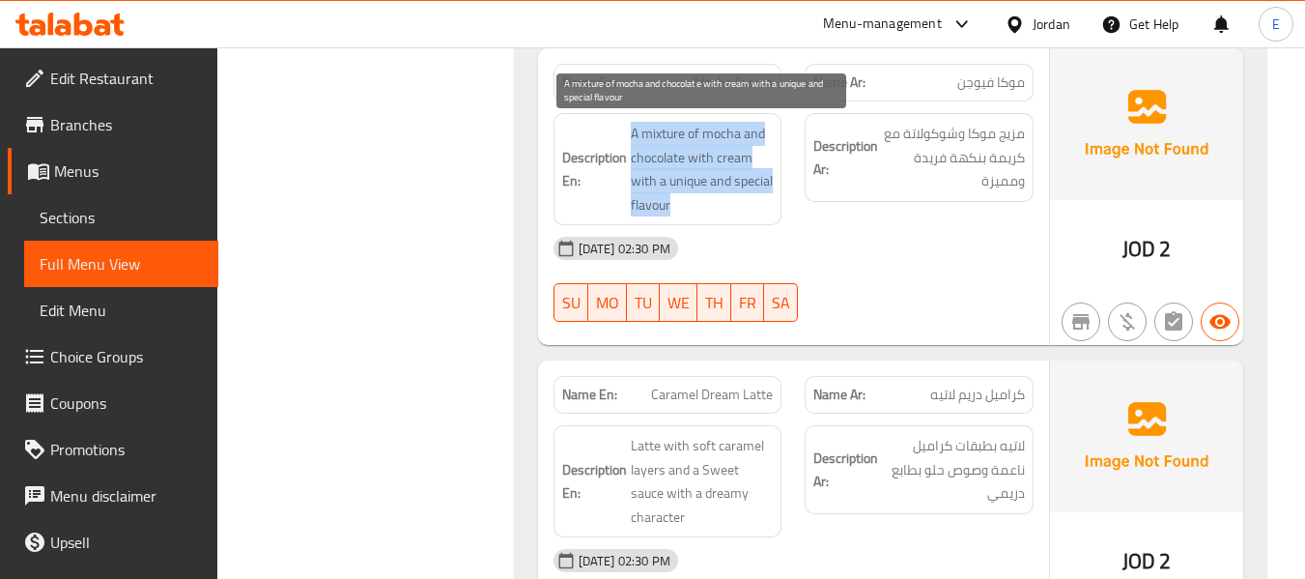
click at [757, 210] on span "A mixture of mocha and chocolate with cream with a unique and special flavour" at bounding box center [702, 169] width 143 height 95
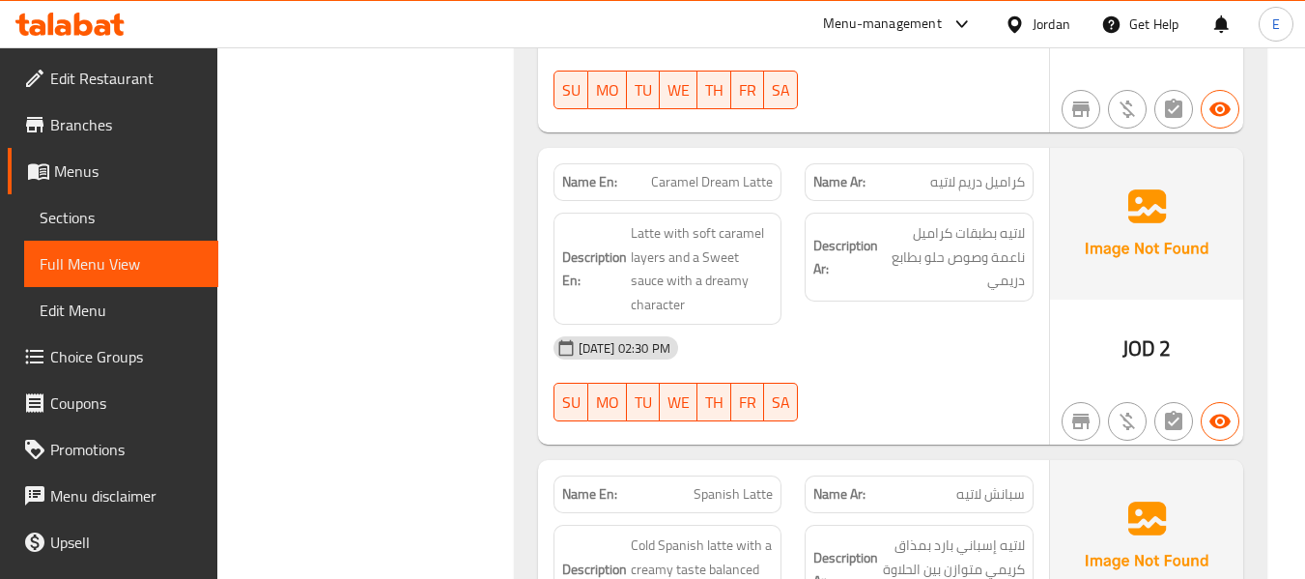
scroll to position [4357, 0]
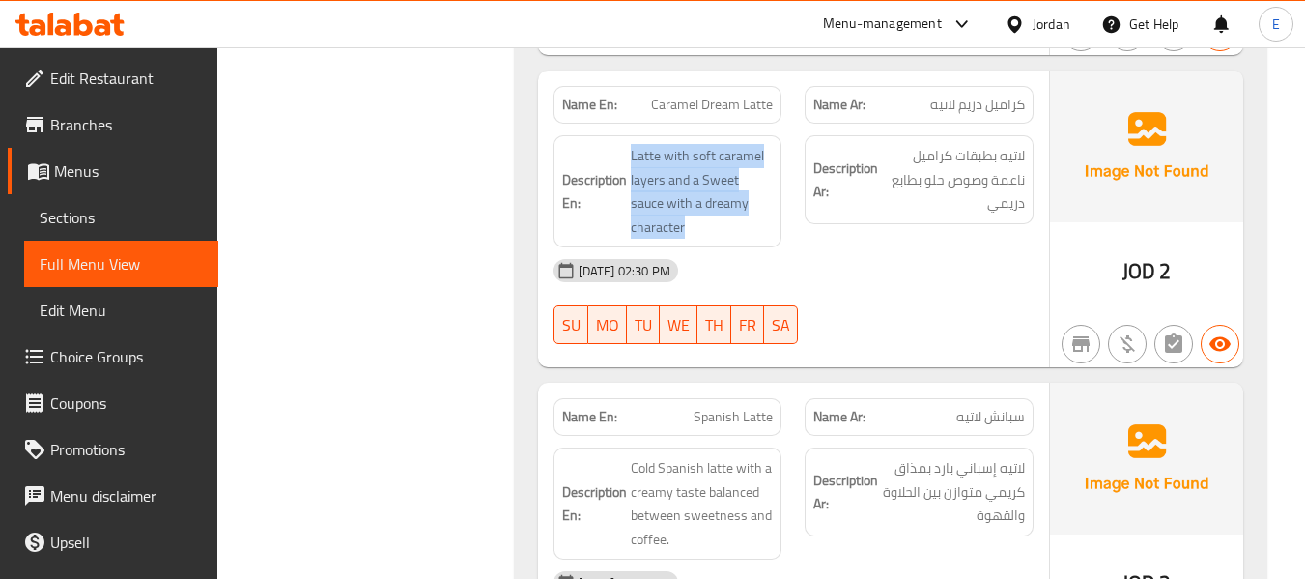
drag, startPoint x: 632, startPoint y: 153, endPoint x: 776, endPoint y: 205, distance: 153.1
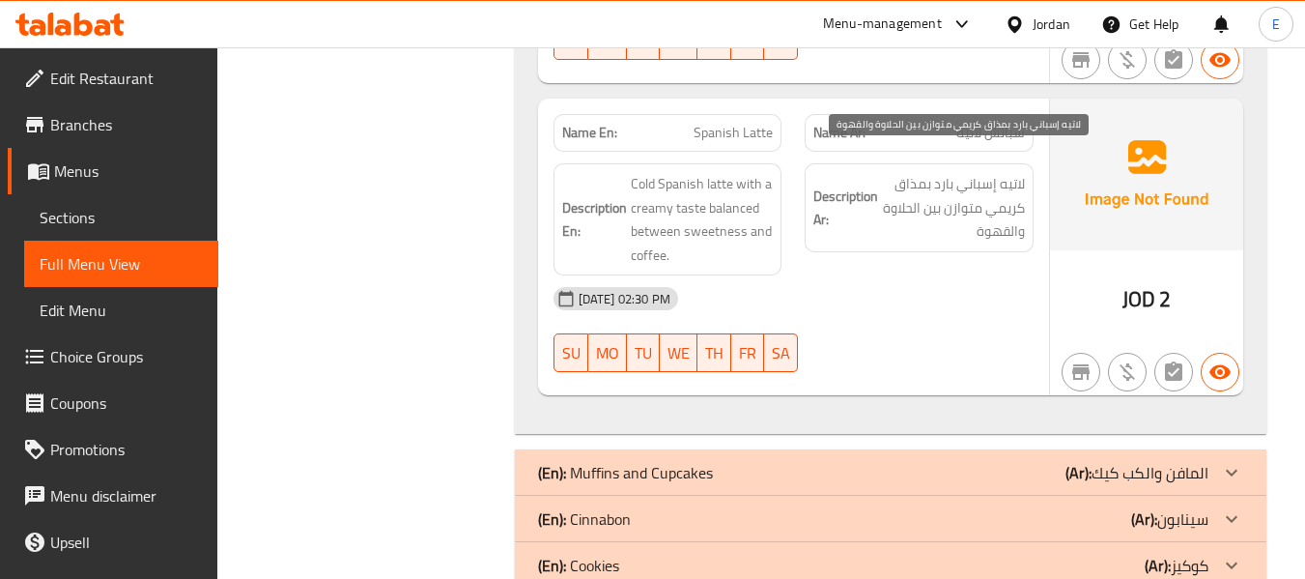
scroll to position [4647, 0]
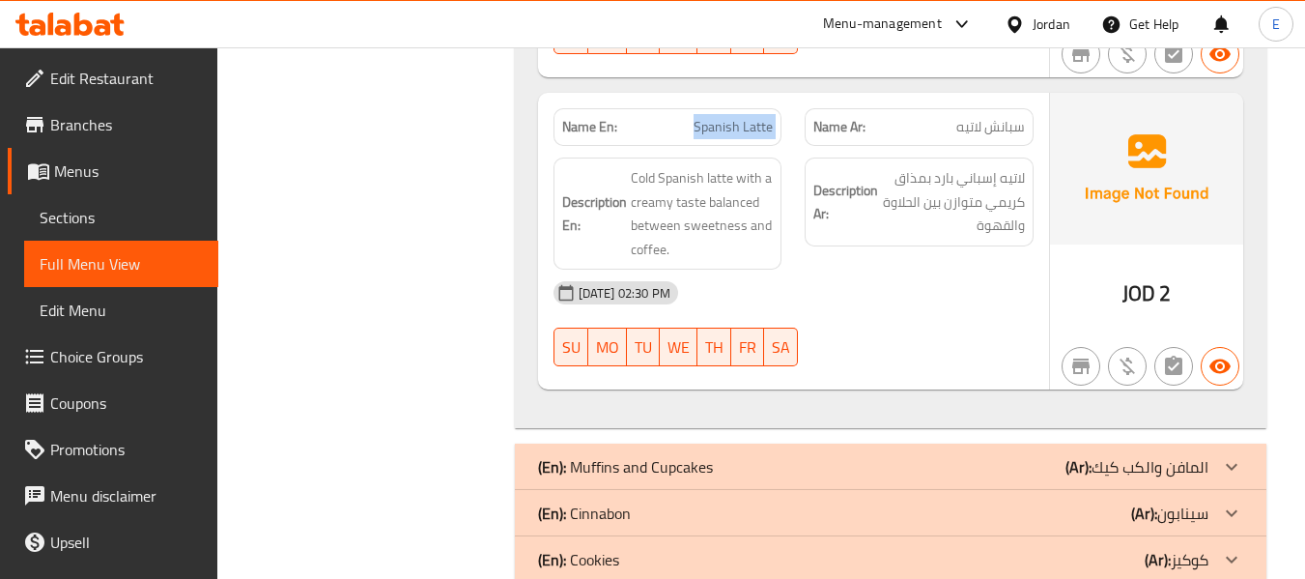
drag, startPoint x: 958, startPoint y: 240, endPoint x: 654, endPoint y: 127, distance: 324.9
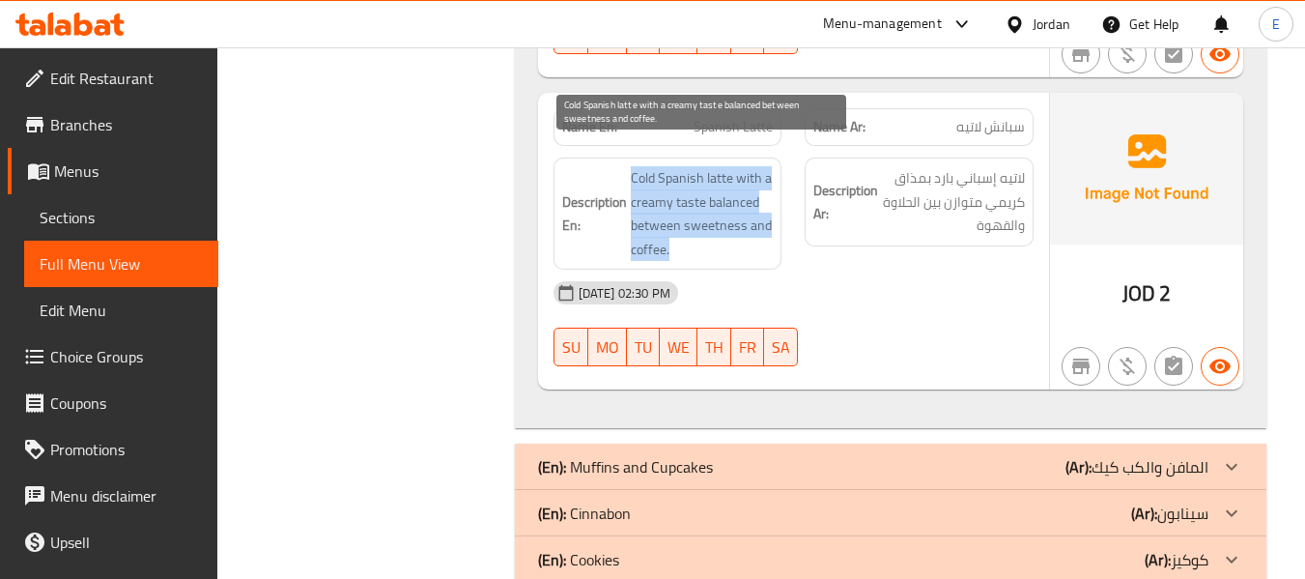
drag, startPoint x: 626, startPoint y: 154, endPoint x: 758, endPoint y: 217, distance: 146.9
click at [757, 217] on span "Cold Spanish latte with a creamy taste balanced between sweetness and coffee." at bounding box center [702, 213] width 143 height 95
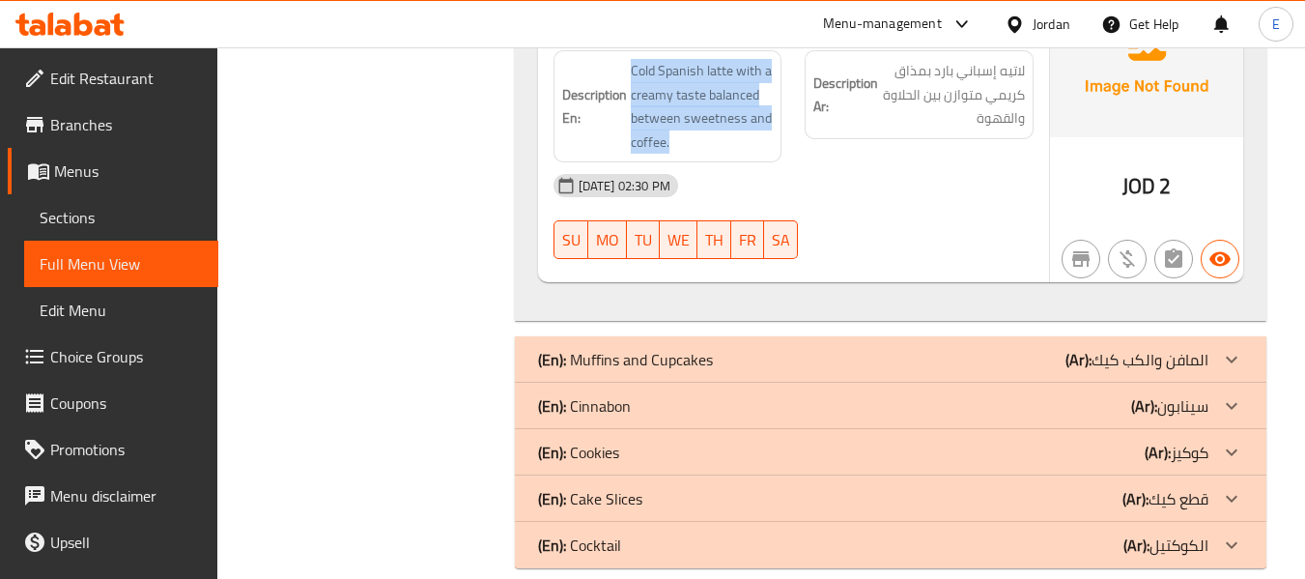
scroll to position [4759, 0]
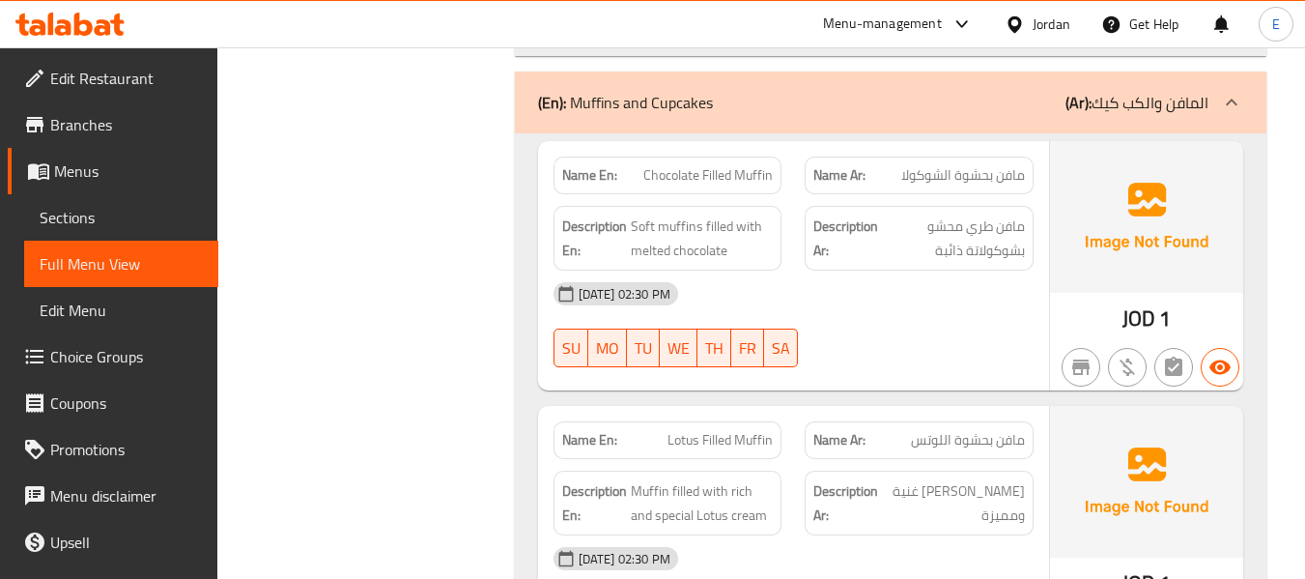
scroll to position [5048, 0]
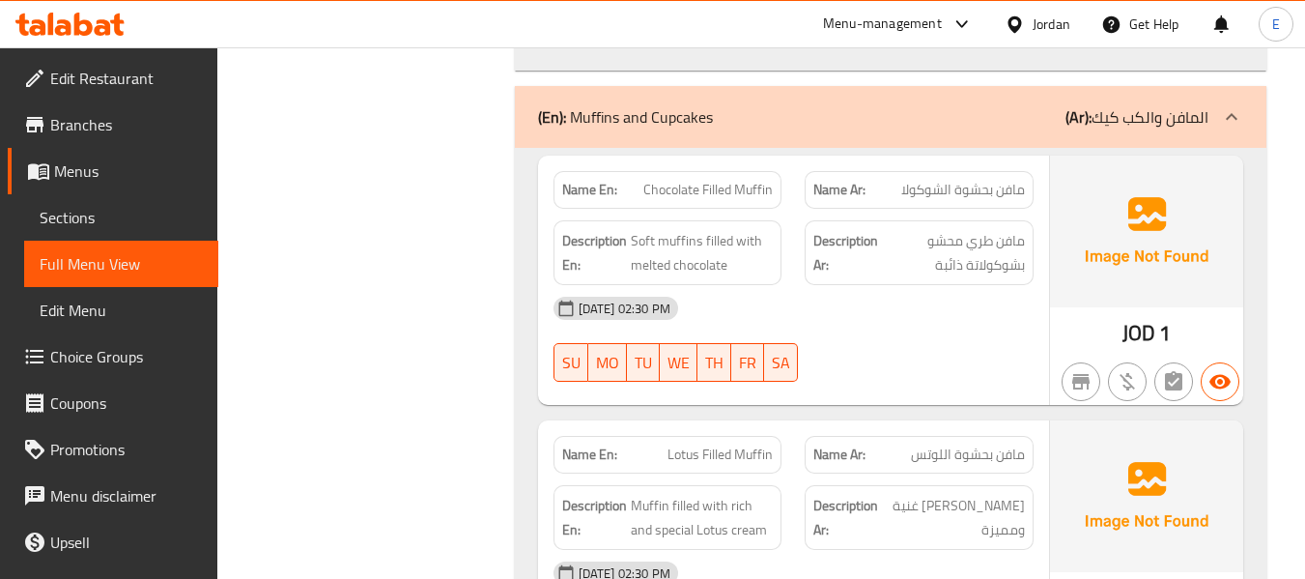
scroll to position [5048, 0]
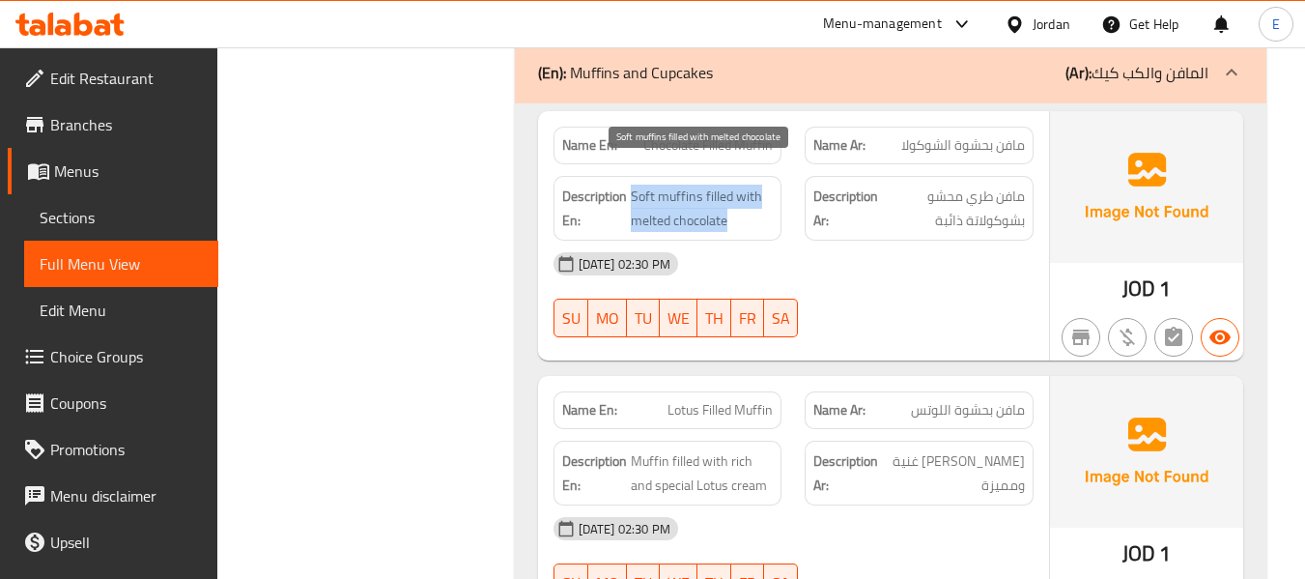
drag, startPoint x: 633, startPoint y: 173, endPoint x: 768, endPoint y: 195, distance: 137.0
click at [768, 195] on span "Soft muffins filled with melted chocolate" at bounding box center [702, 207] width 143 height 47
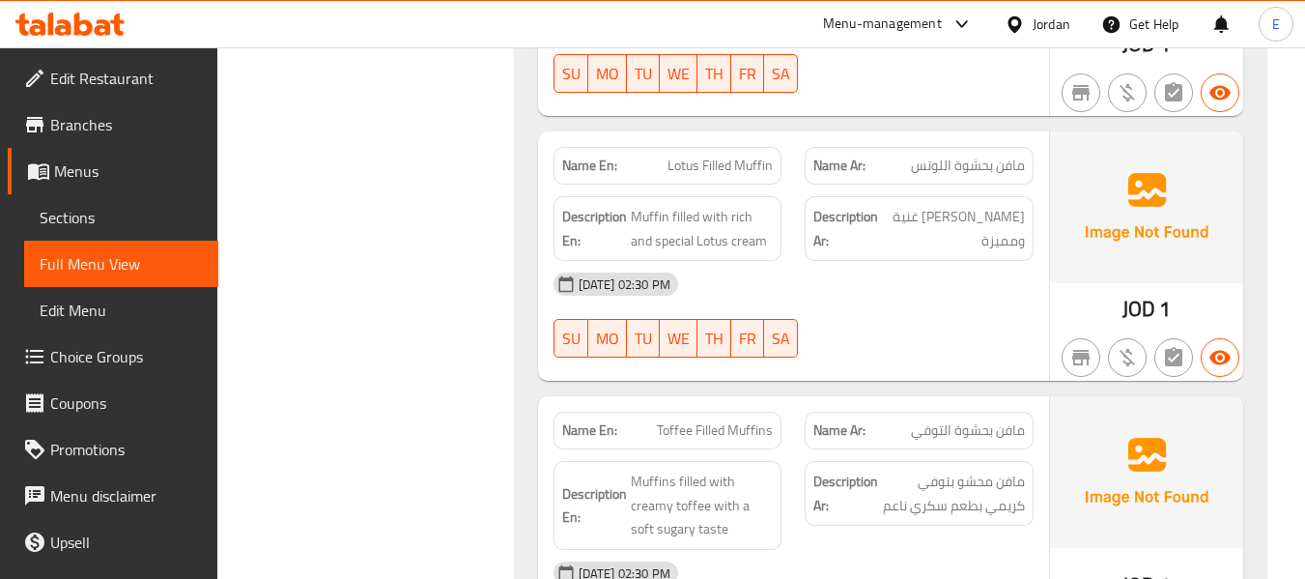
scroll to position [5338, 0]
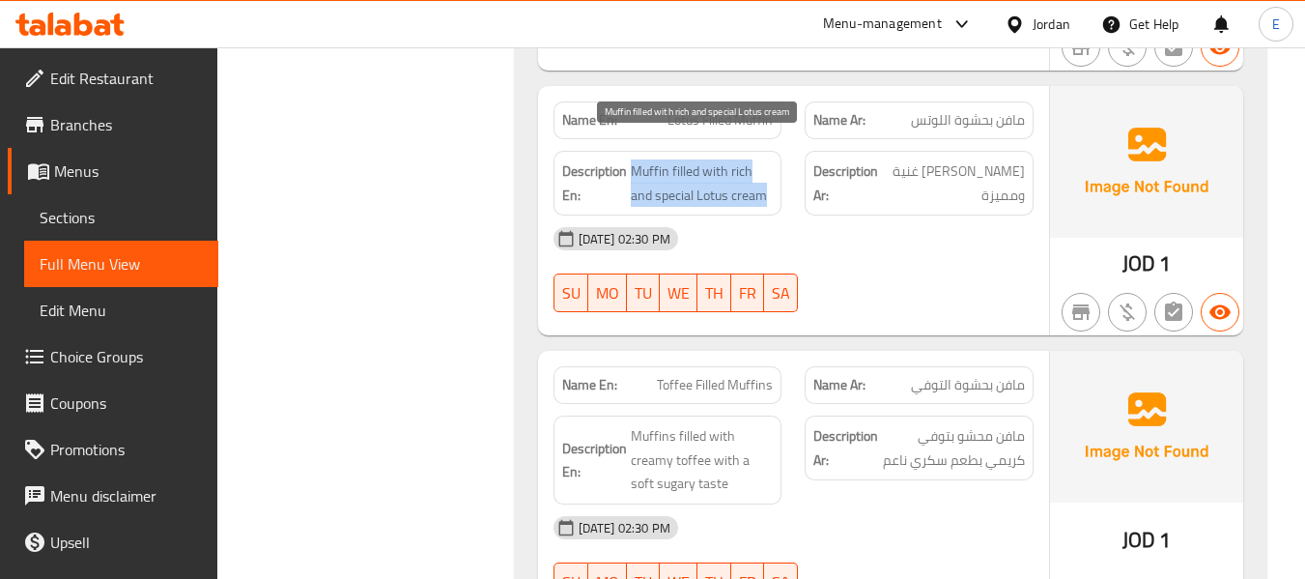
drag, startPoint x: 633, startPoint y: 144, endPoint x: 769, endPoint y: 169, distance: 138.5
click at [769, 169] on span "Muffin filled with rich and special Lotus cream" at bounding box center [702, 182] width 143 height 47
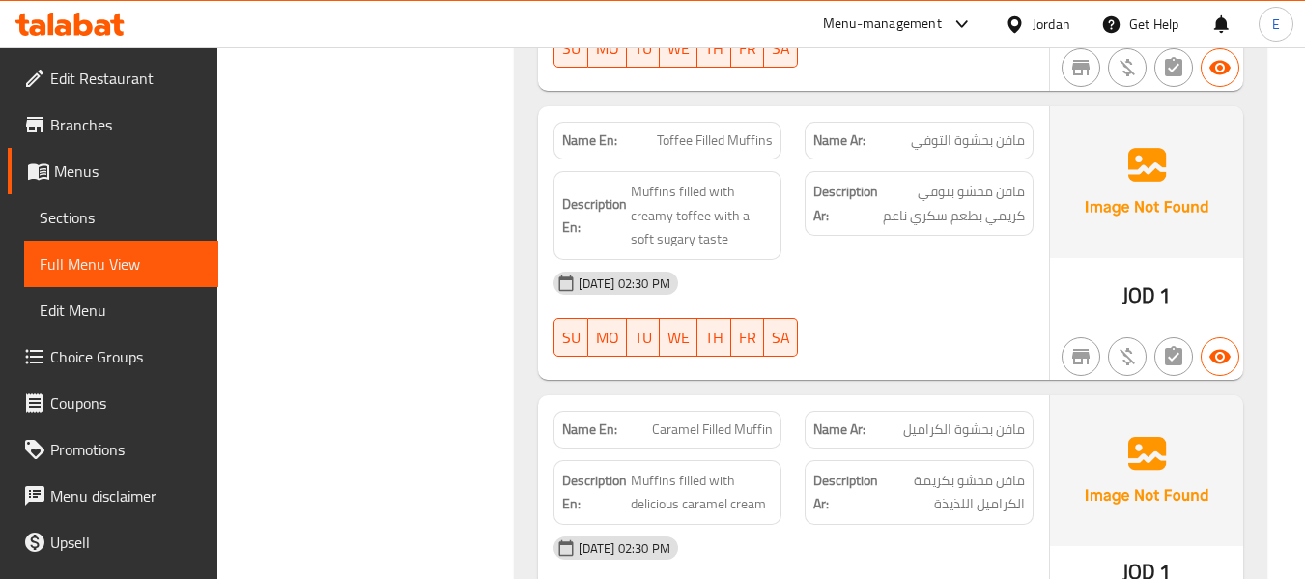
scroll to position [5628, 0]
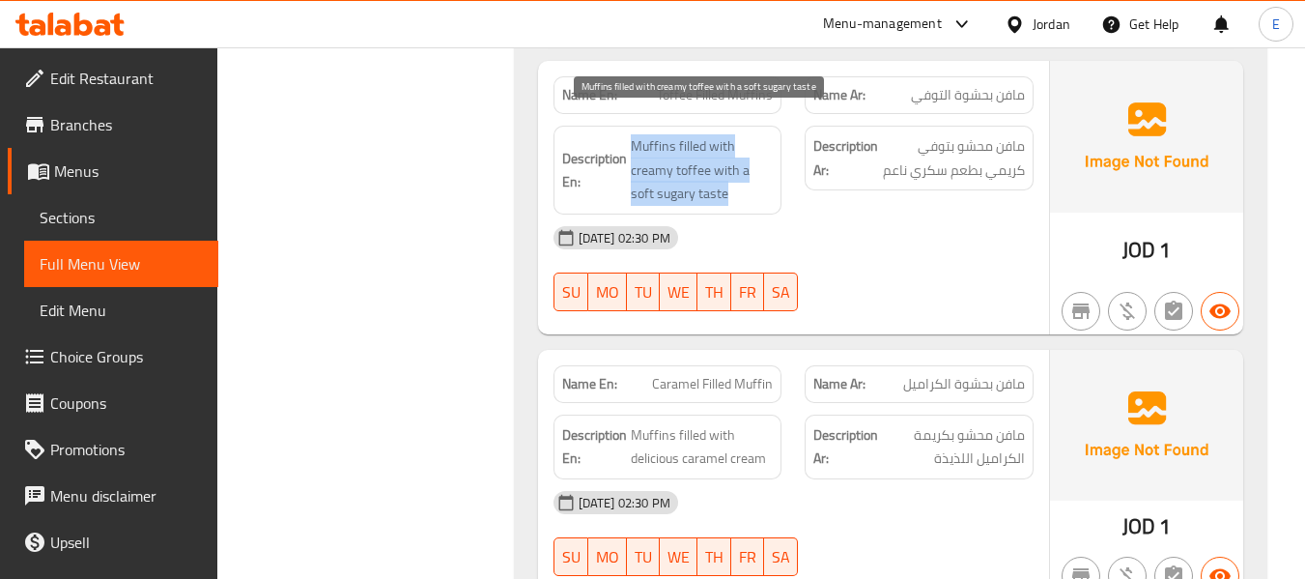
drag, startPoint x: 621, startPoint y: 107, endPoint x: 772, endPoint y: 166, distance: 161.8
click at [772, 166] on span "Muffins filled with creamy toffee with a soft sugary taste" at bounding box center [702, 169] width 143 height 71
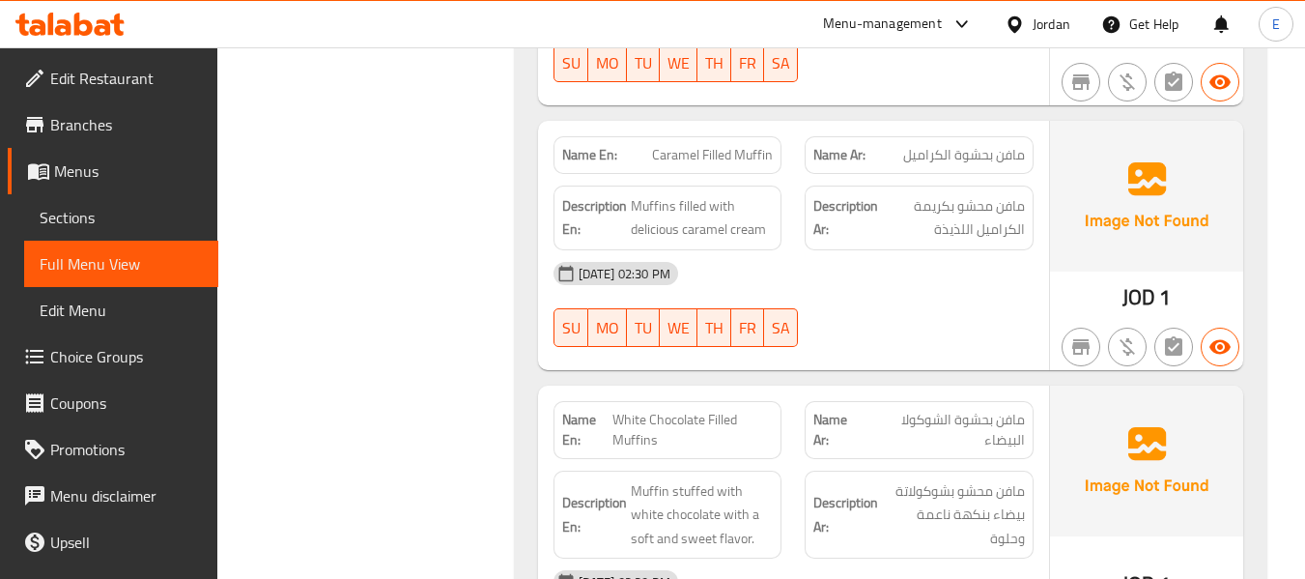
scroll to position [5918, 0]
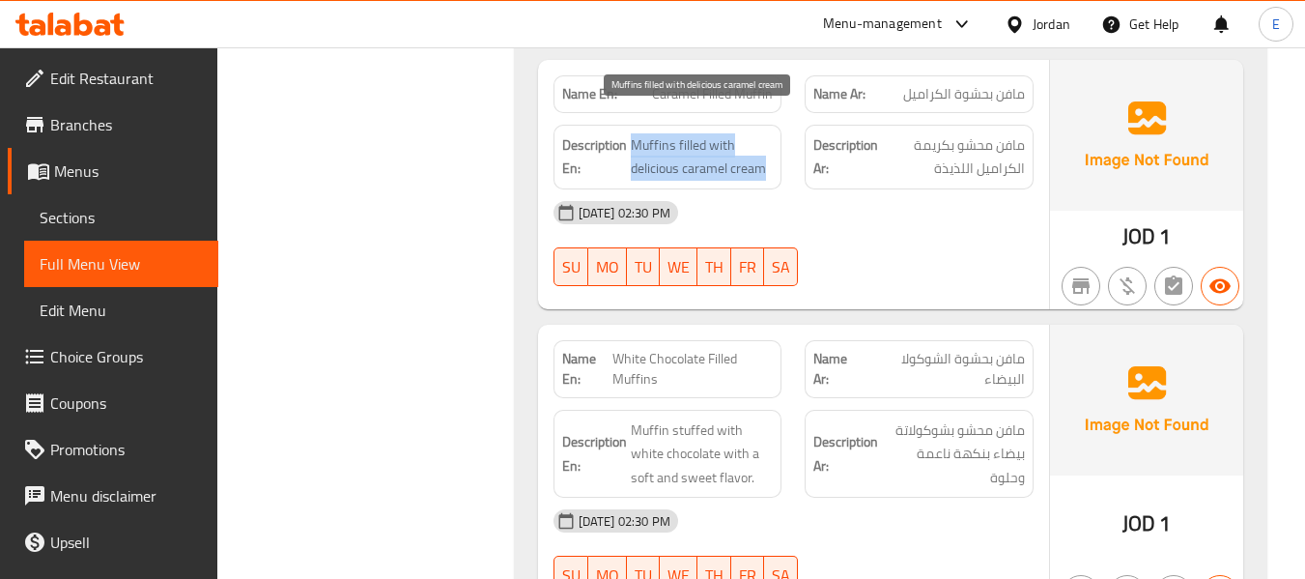
drag, startPoint x: 630, startPoint y: 117, endPoint x: 766, endPoint y: 151, distance: 140.3
click at [766, 151] on span "Muffins filled with delicious caramel cream" at bounding box center [702, 156] width 143 height 47
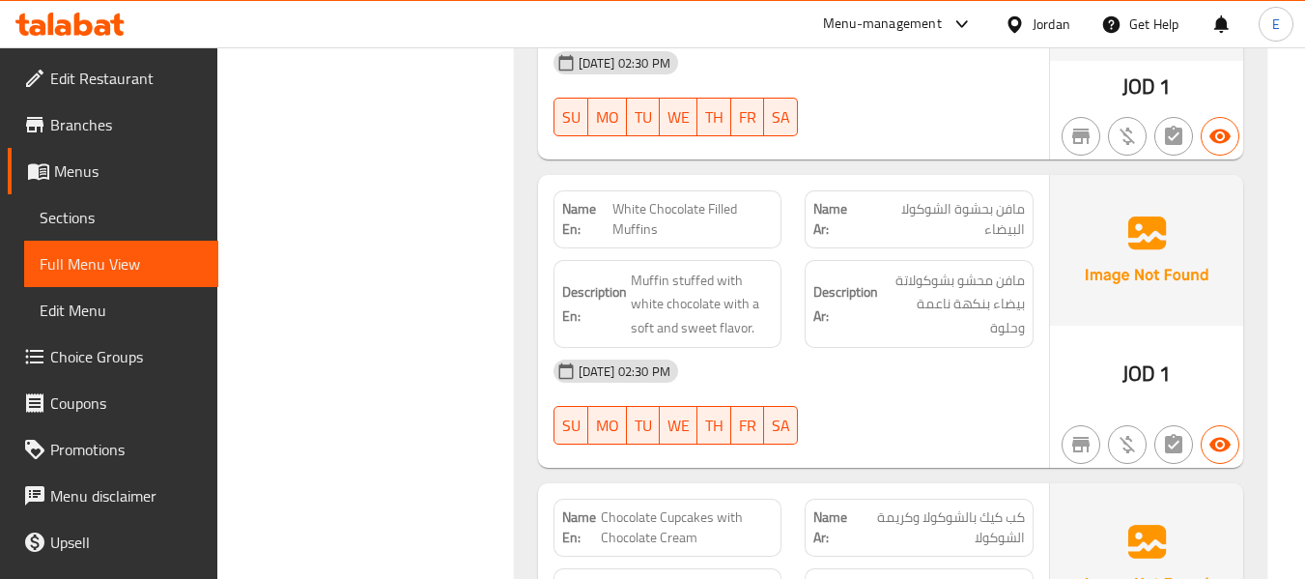
scroll to position [6111, 0]
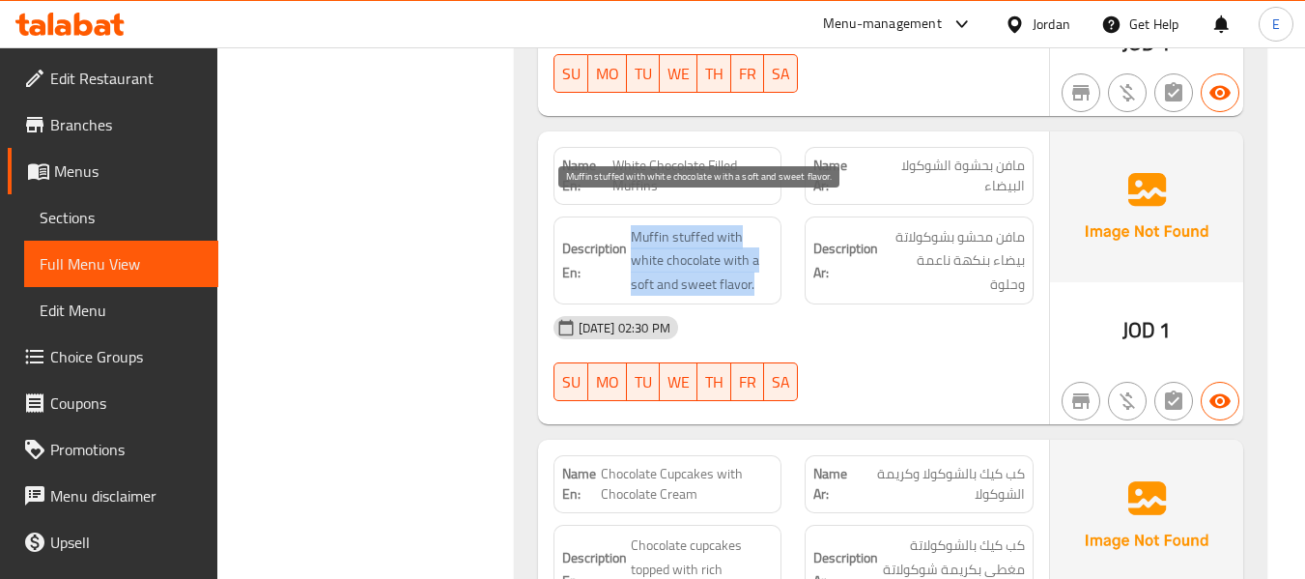
drag, startPoint x: 628, startPoint y: 198, endPoint x: 761, endPoint y: 259, distance: 146.5
click at [761, 259] on span "Muffin stuffed with white chocolate with a soft and sweet flavor." at bounding box center [702, 260] width 143 height 71
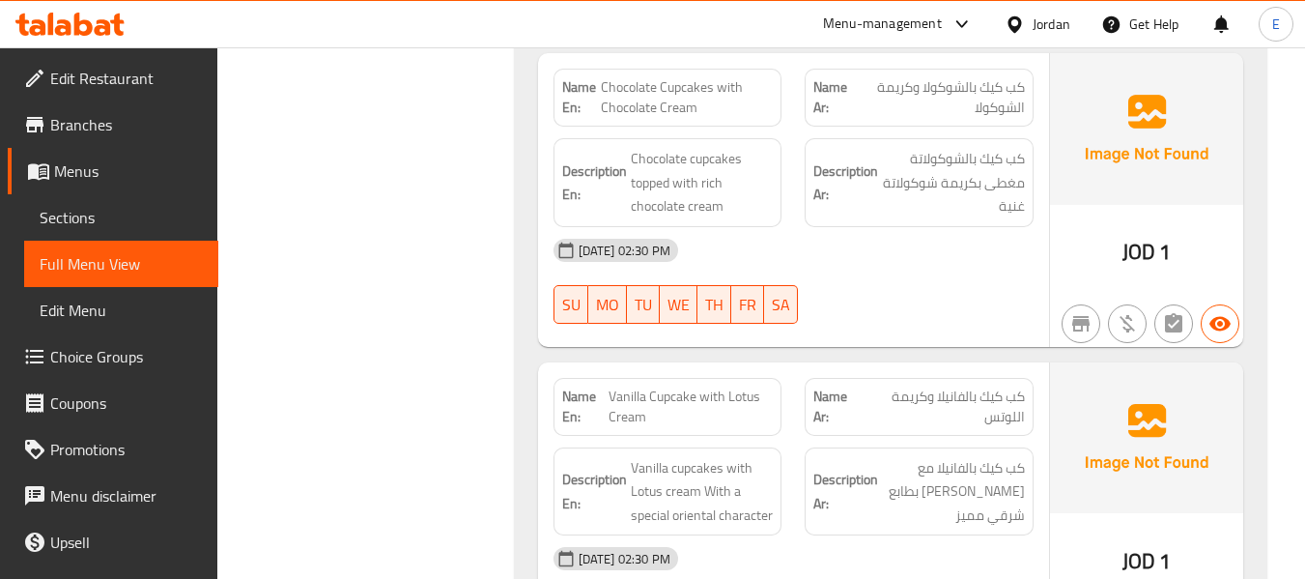
scroll to position [6459, 0]
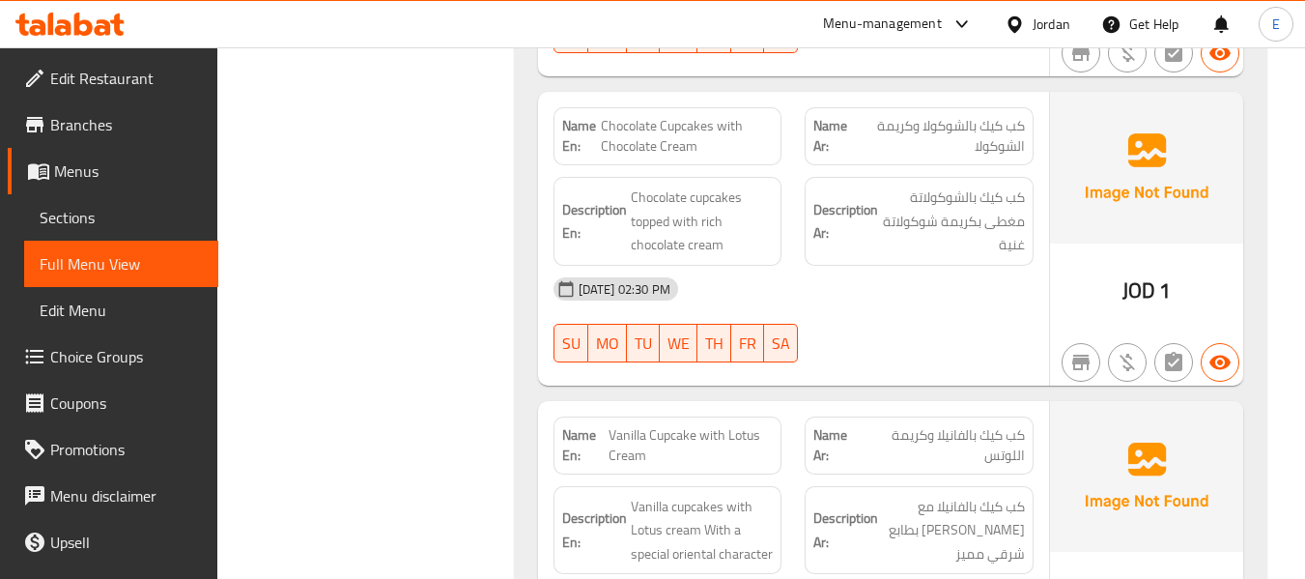
click at [752, 126] on span "Chocolate Cupcakes with Chocolate Cream" at bounding box center [687, 136] width 172 height 41
click at [998, 116] on span "كب كيك بالشوكولا وكريمة الشوكولا" at bounding box center [941, 136] width 168 height 41
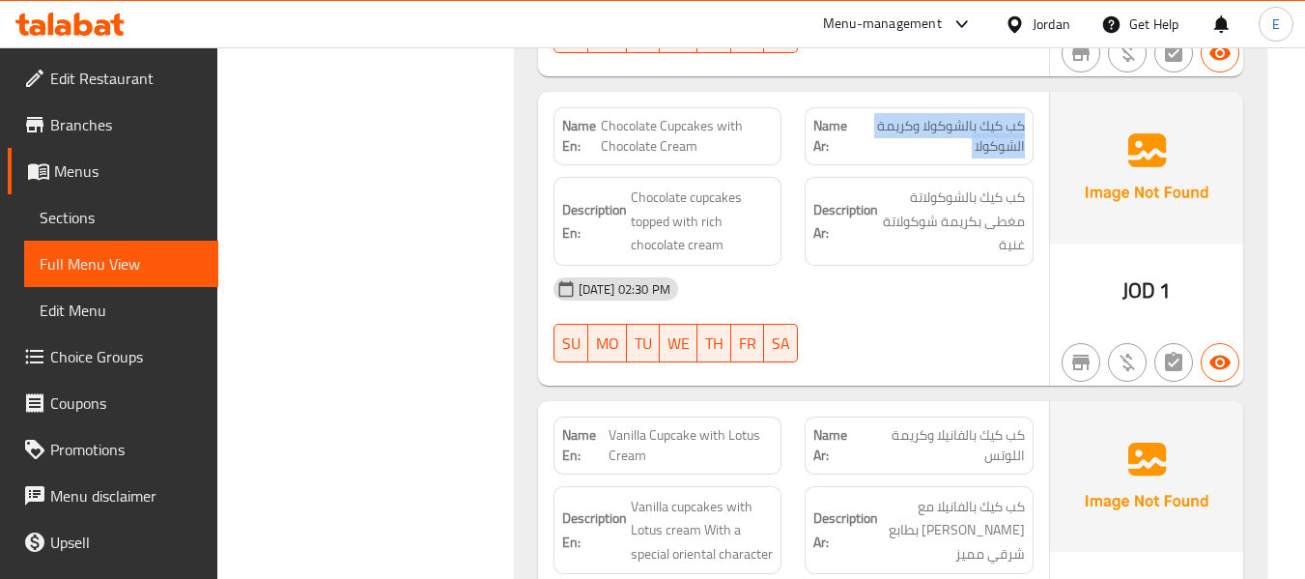
click at [998, 116] on span "كب كيك بالشوكولا وكريمة الشوكولا" at bounding box center [941, 136] width 168 height 41
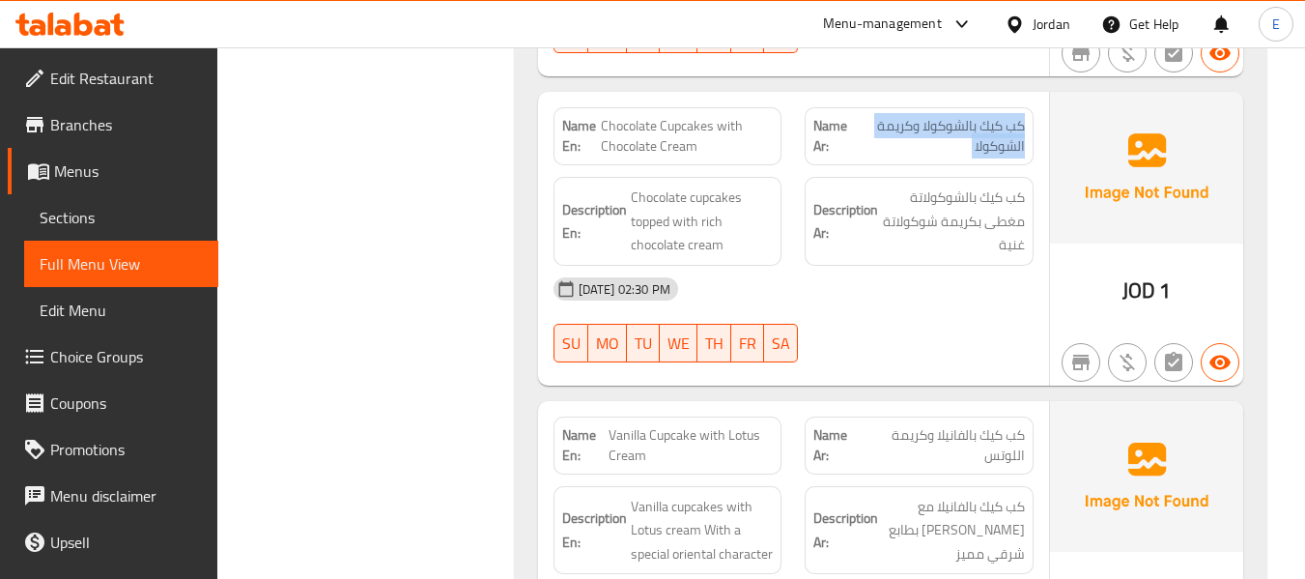
drag, startPoint x: 769, startPoint y: 86, endPoint x: 751, endPoint y: 99, distance: 21.4
click at [768, 107] on div "Name En: Chocolate Cupcakes with Chocolate Cream" at bounding box center [667, 136] width 229 height 58
click at [750, 116] on span "Chocolate Cupcakes with Chocolate Cream" at bounding box center [687, 136] width 172 height 41
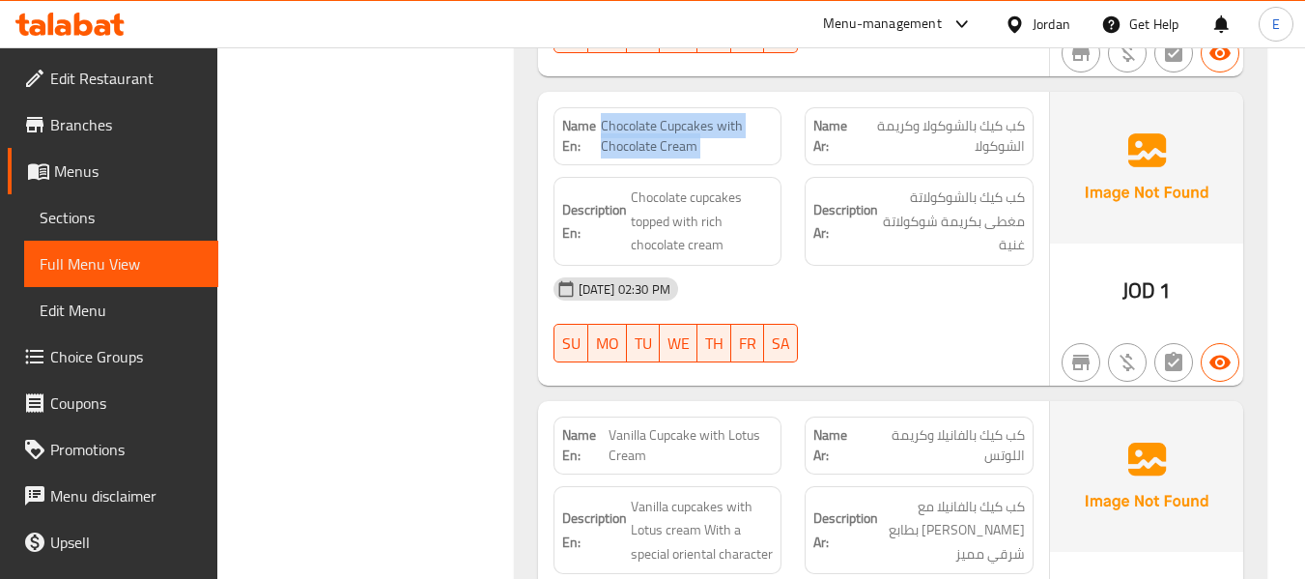
click at [749, 116] on span "Chocolate Cupcakes with Chocolate Cream" at bounding box center [687, 136] width 172 height 41
click at [906, 283] on div "[DATE] 02:30 PM" at bounding box center [793, 289] width 503 height 46
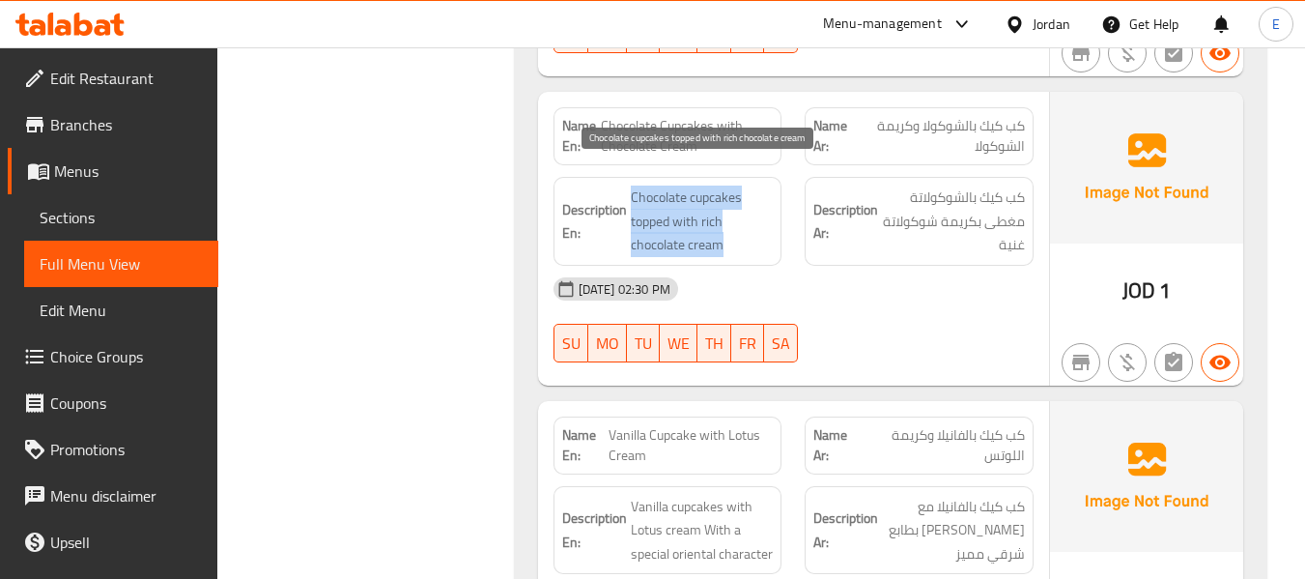
drag, startPoint x: 622, startPoint y: 156, endPoint x: 733, endPoint y: 212, distance: 124.4
click at [733, 212] on div "Description En: Chocolate cupcakes topped with rich chocolate cream" at bounding box center [667, 221] width 229 height 89
click at [733, 212] on span "Chocolate cupcakes topped with rich chocolate cream" at bounding box center [702, 220] width 143 height 71
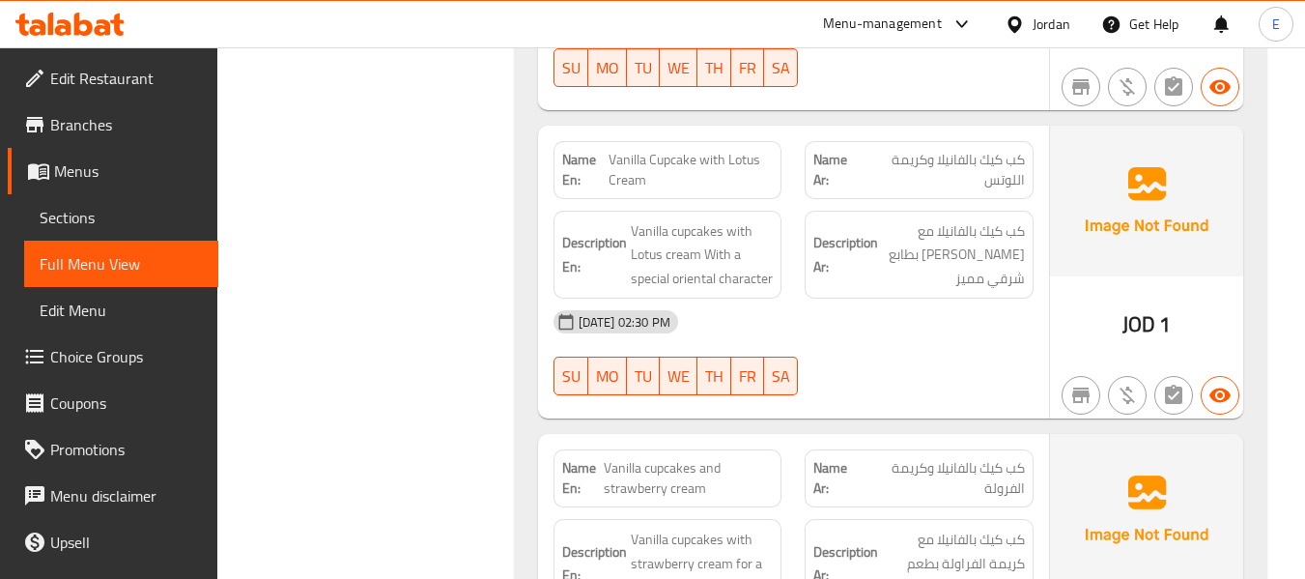
scroll to position [6748, 0]
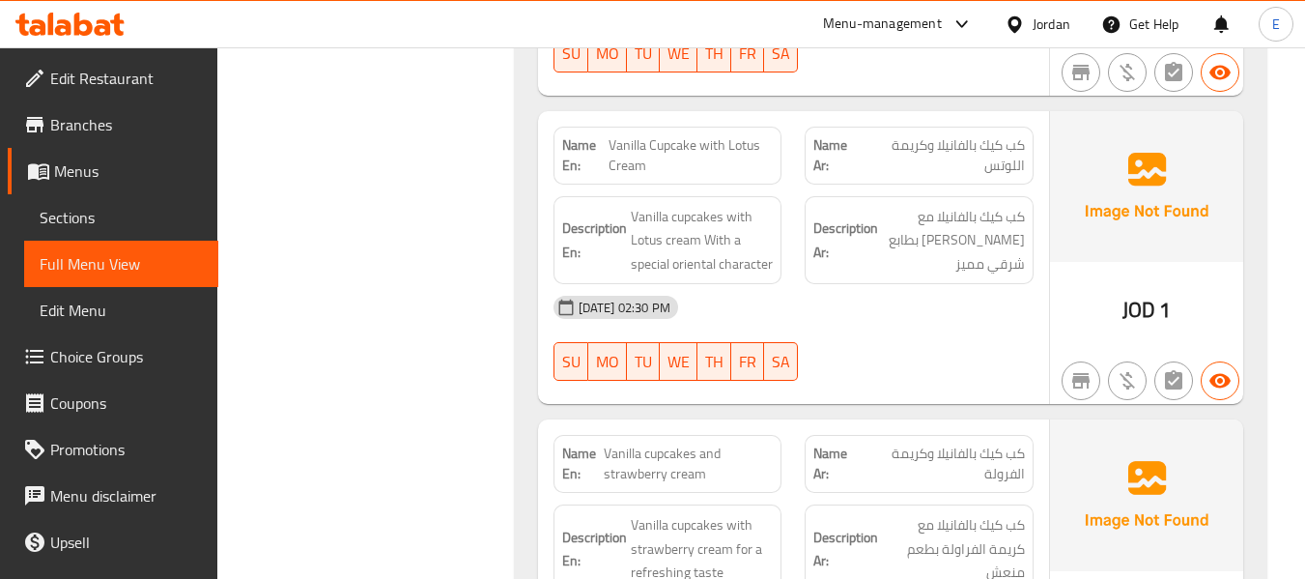
click at [968, 135] on span "كب كيك بالفانيلا وكريمة اللوتس" at bounding box center [943, 155] width 163 height 41
click at [689, 140] on span "Vanilla Cupcake with Lotus Cream" at bounding box center [690, 155] width 164 height 41
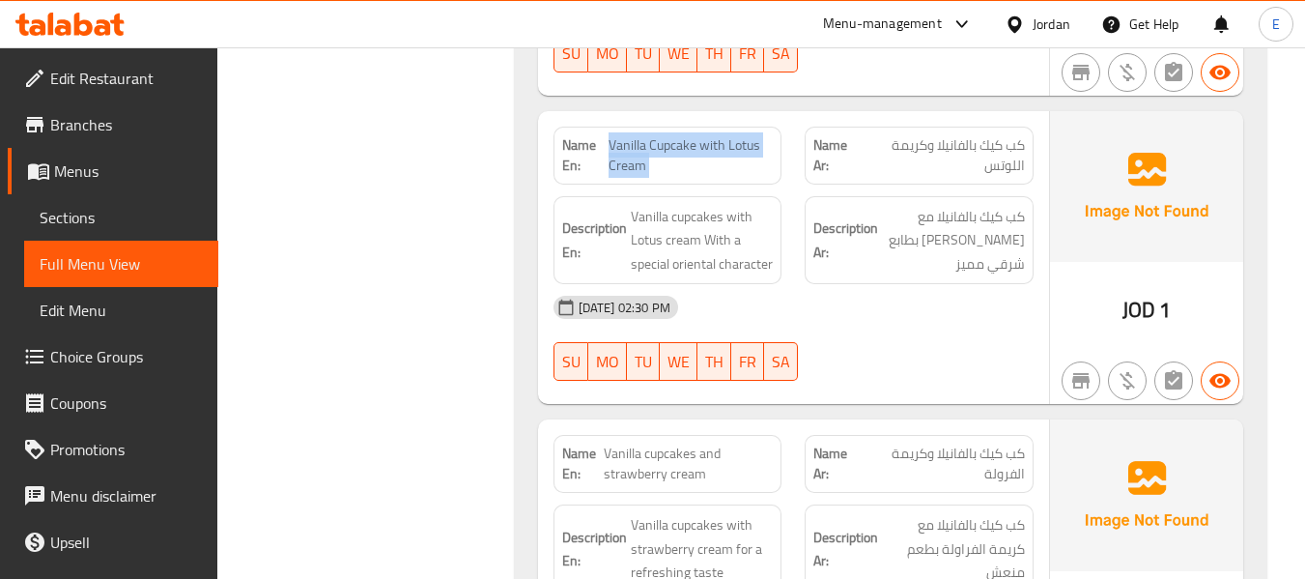
click at [689, 140] on span "Vanilla Cupcake with Lotus Cream" at bounding box center [690, 155] width 164 height 41
click at [962, 135] on span "كب كيك بالفانيلا وكريمة اللوتس" at bounding box center [943, 155] width 163 height 41
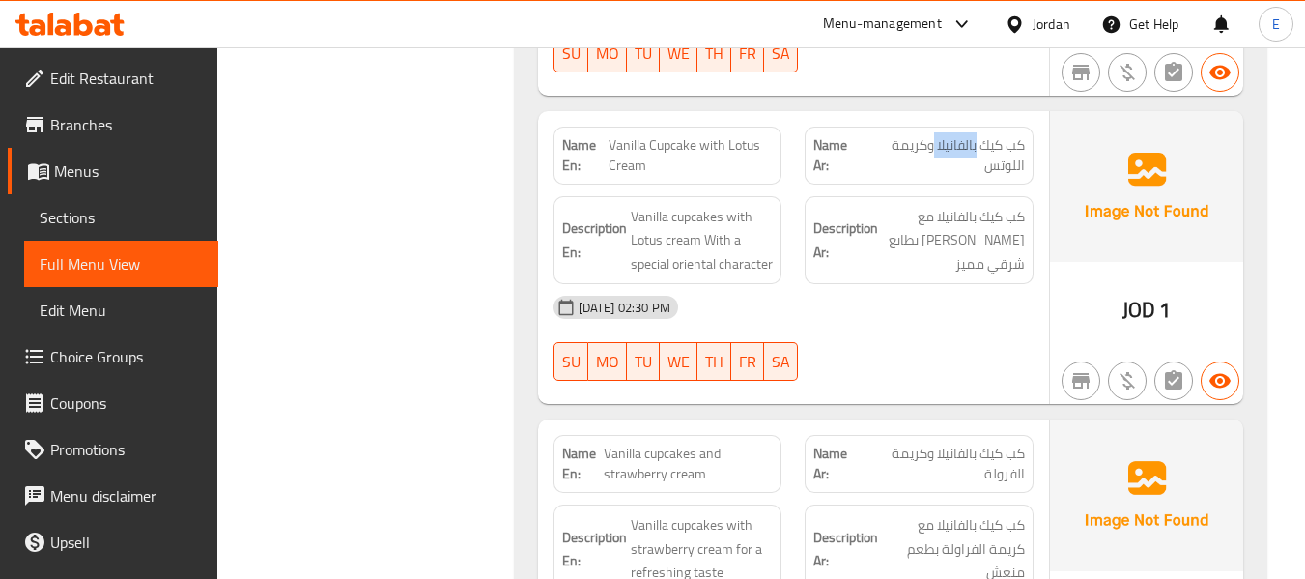
click at [962, 135] on span "كب كيك بالفانيلا وكريمة اللوتس" at bounding box center [943, 155] width 163 height 41
click at [924, 318] on div "[DATE] 02:30 PM SU MO TU WE TH FR SA" at bounding box center [793, 338] width 503 height 108
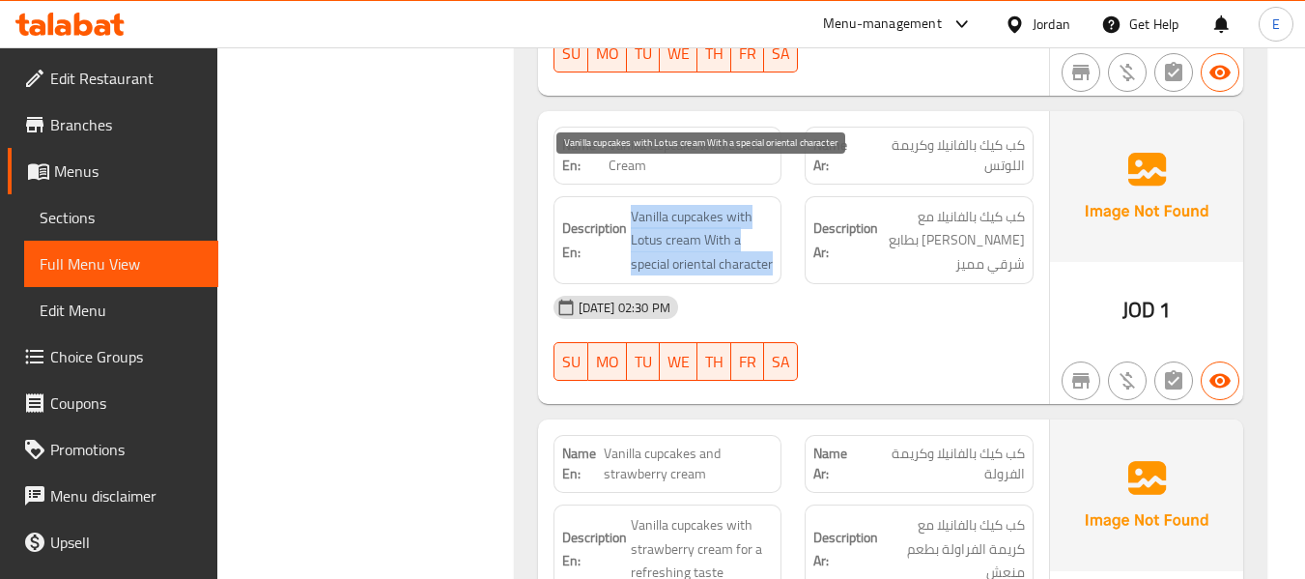
drag, startPoint x: 634, startPoint y: 184, endPoint x: 772, endPoint y: 241, distance: 149.4
click at [772, 241] on span "Vanilla cupcakes with Lotus cream With a special oriental character" at bounding box center [702, 240] width 143 height 71
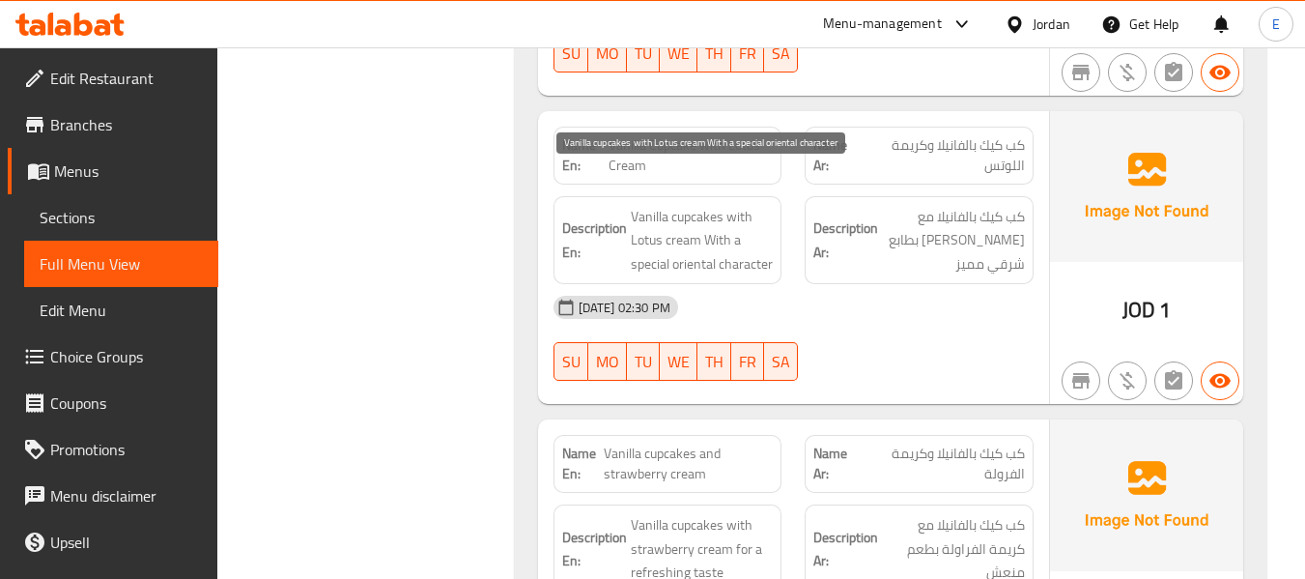
click at [772, 241] on span "Vanilla cupcakes with Lotus cream With a special oriental character" at bounding box center [702, 240] width 143 height 71
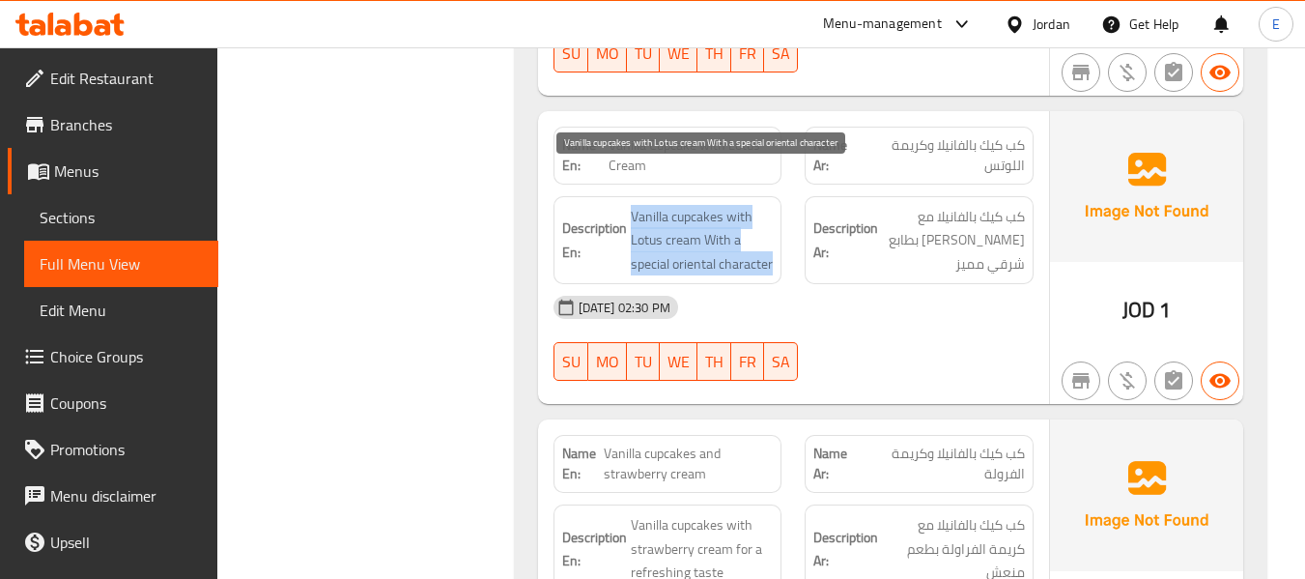
click at [772, 241] on span "Vanilla cupcakes with Lotus cream With a special oriental character" at bounding box center [702, 240] width 143 height 71
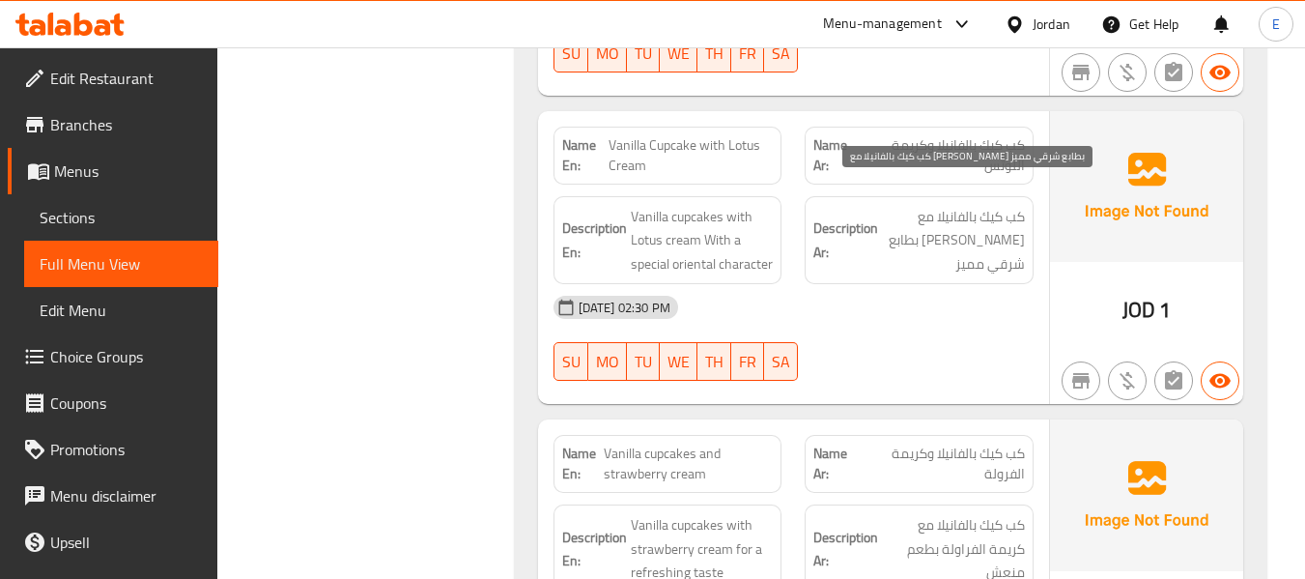
click at [995, 205] on span "كب كيك بالفانيلا مع [PERSON_NAME] بطابع شرقي مميز" at bounding box center [953, 240] width 143 height 71
click at [996, 205] on span "كب كيك بالفانيلا مع [PERSON_NAME] بطابع شرقي مميز" at bounding box center [953, 240] width 143 height 71
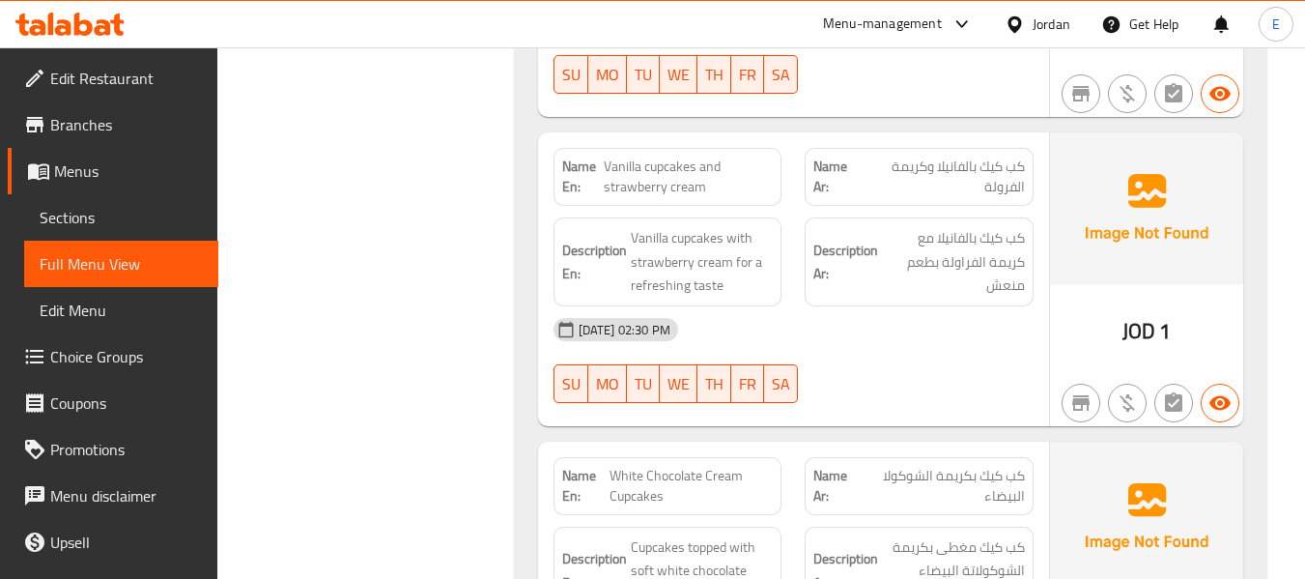
scroll to position [7038, 0]
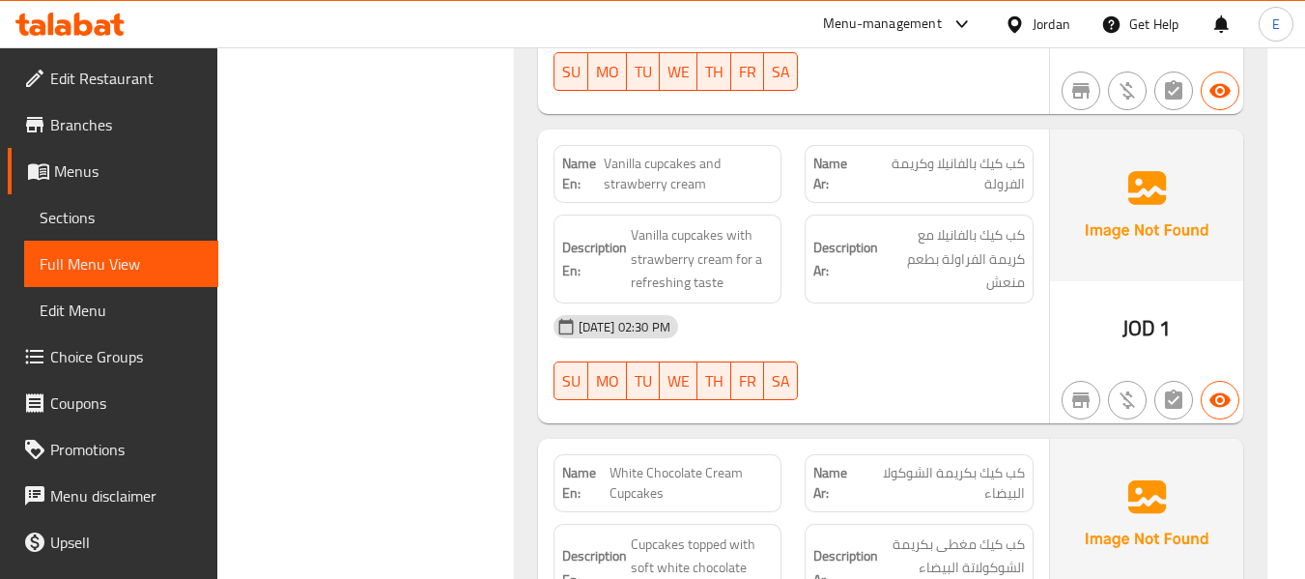
click at [651, 165] on span "Vanilla cupcakes and strawberry cream" at bounding box center [688, 174] width 169 height 41
click at [925, 154] on span "كب كيك بالفانيلا وكريمة الفرولة" at bounding box center [943, 174] width 163 height 41
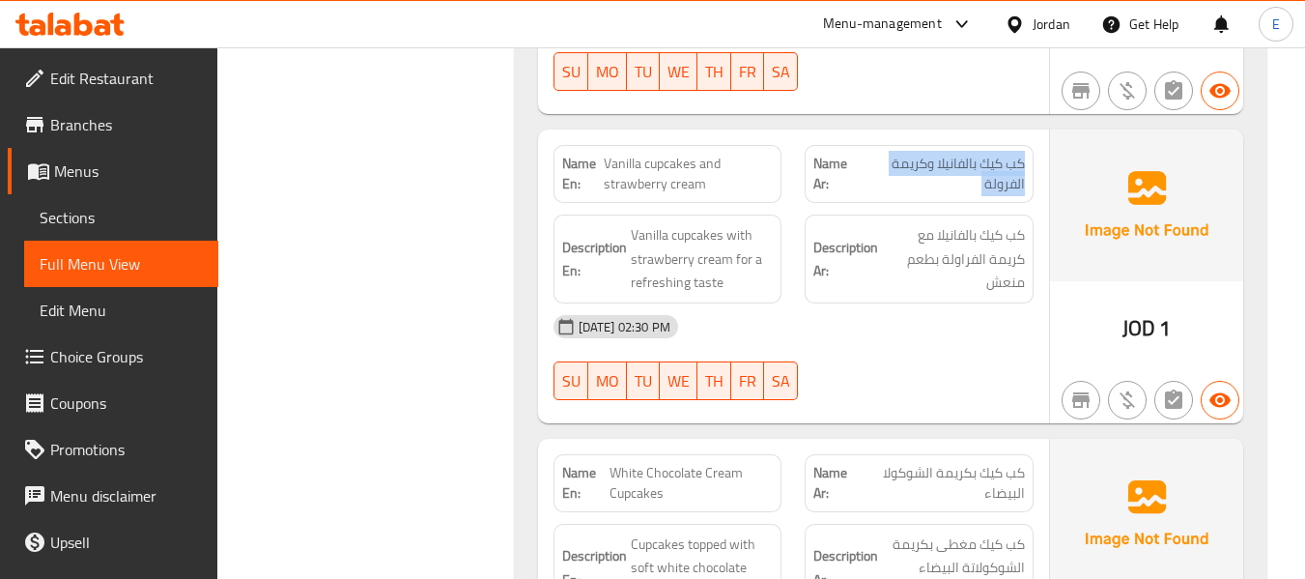
click at [925, 154] on span "كب كيك بالفانيلا وكريمة الفرولة" at bounding box center [943, 174] width 163 height 41
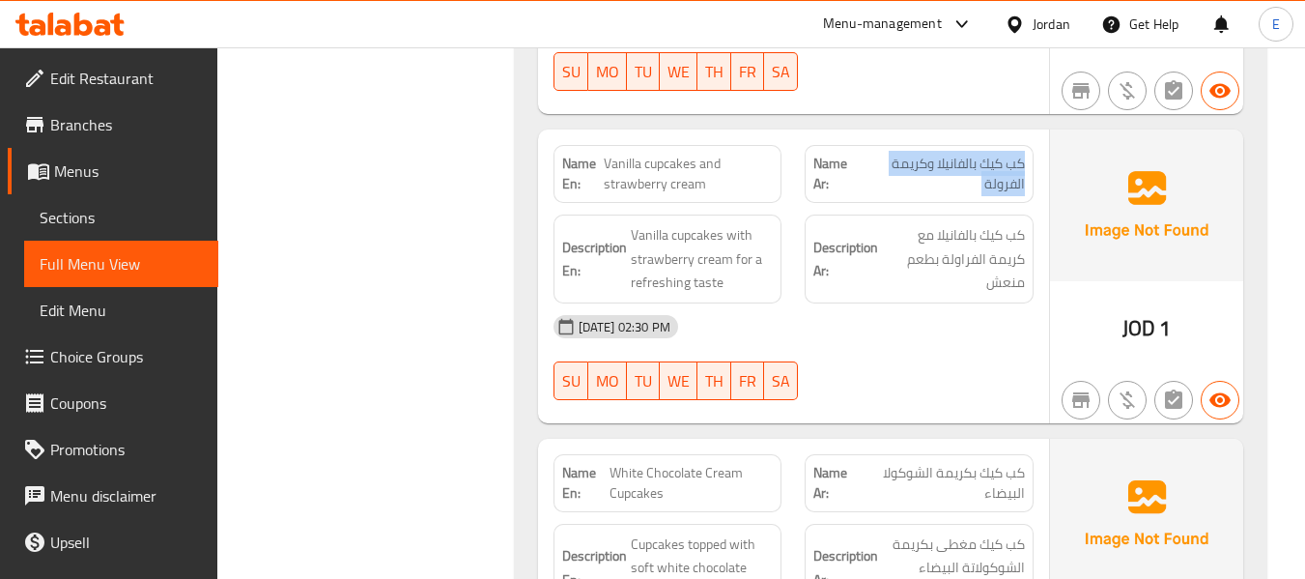
click at [925, 154] on span "كب كيك بالفانيلا وكريمة الفرولة" at bounding box center [943, 174] width 163 height 41
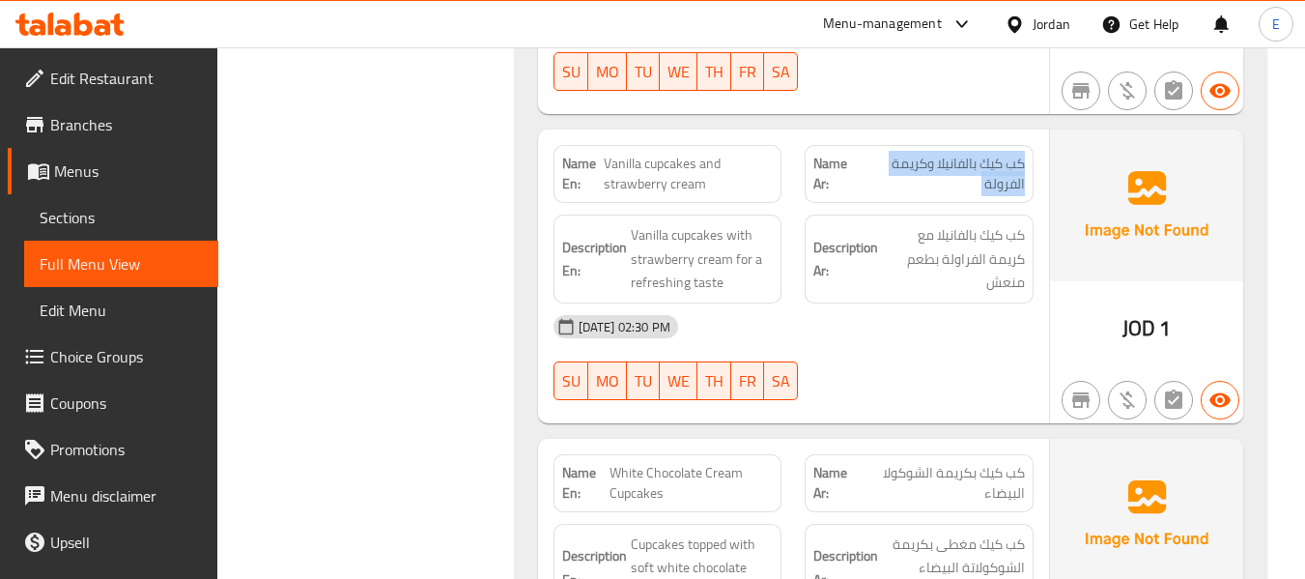
click at [925, 154] on span "كب كيك بالفانيلا وكريمة الفرولة" at bounding box center [943, 174] width 163 height 41
click at [723, 154] on span "Vanilla cupcakes and strawberry cream" at bounding box center [688, 174] width 169 height 41
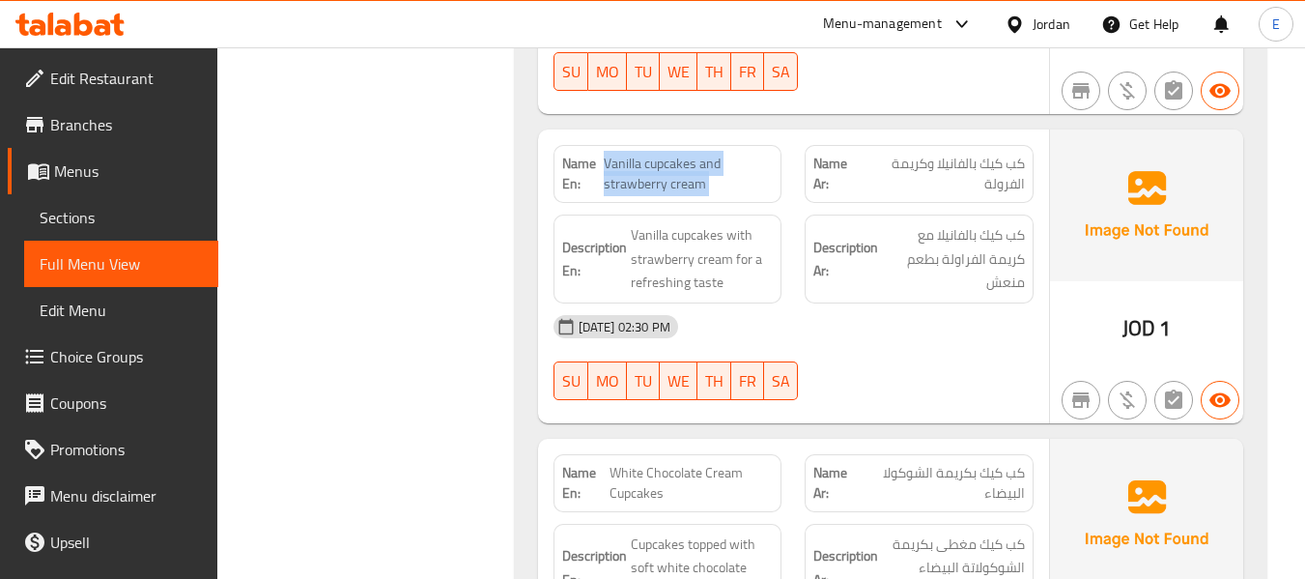
click at [723, 154] on span "Vanilla cupcakes and strawberry cream" at bounding box center [688, 174] width 169 height 41
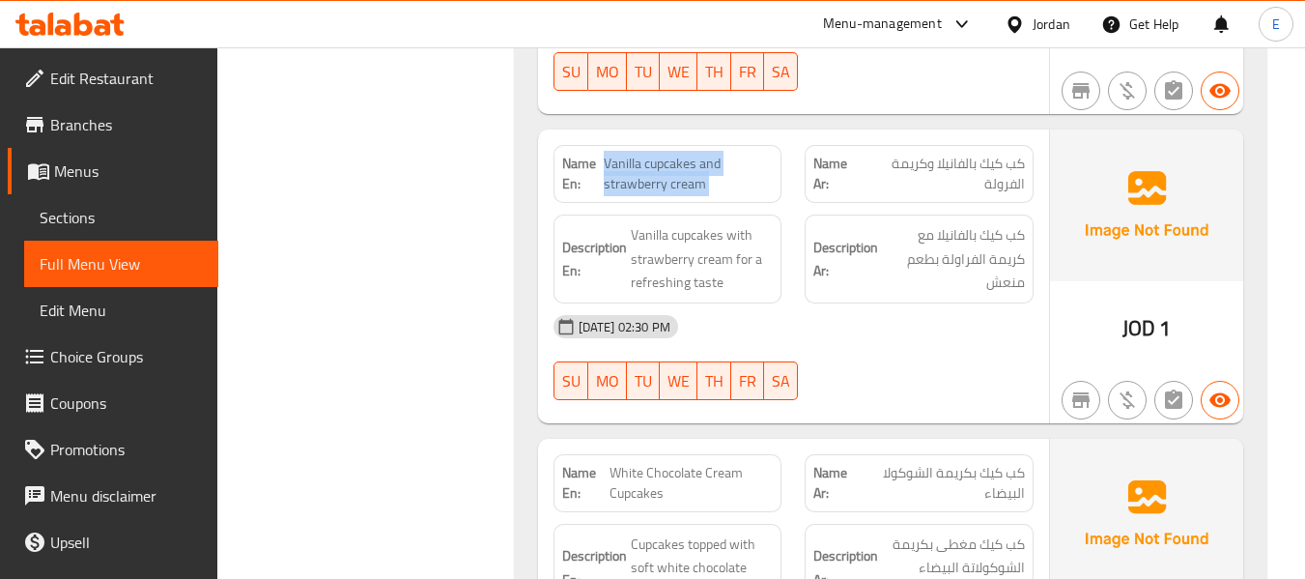
click at [723, 154] on span "Vanilla cupcakes and strawberry cream" at bounding box center [688, 174] width 169 height 41
click at [1003, 154] on span "كب كيك بالفانيلا وكريمة الفرولة" at bounding box center [943, 174] width 163 height 41
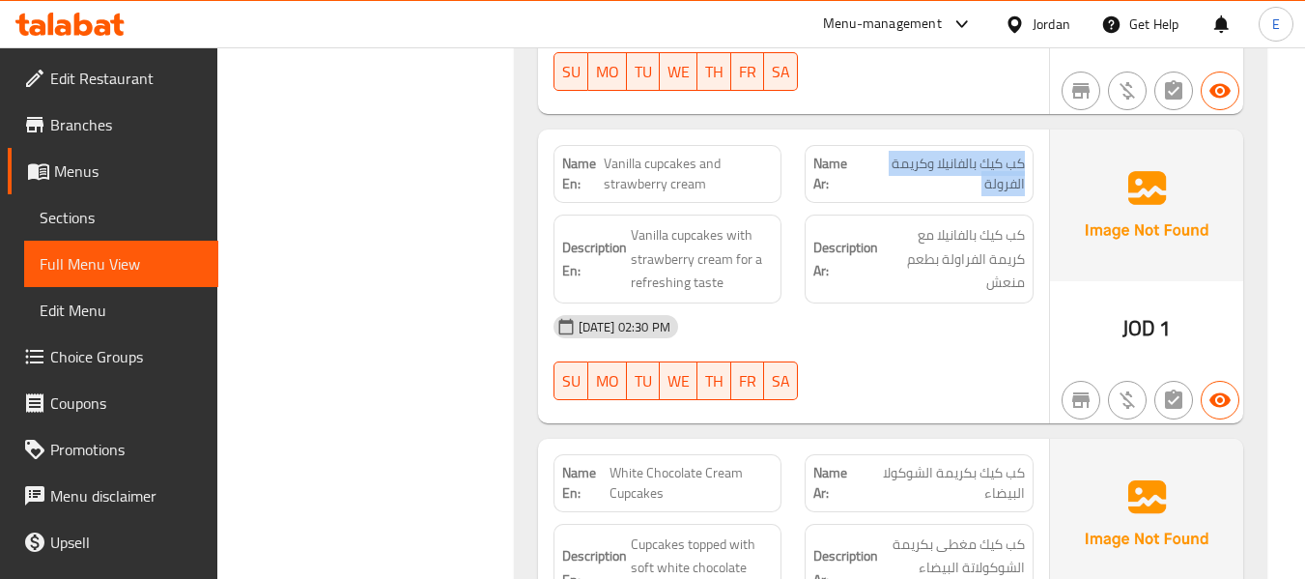
click at [1003, 154] on span "كب كيك بالفانيلا وكريمة الفرولة" at bounding box center [943, 174] width 163 height 41
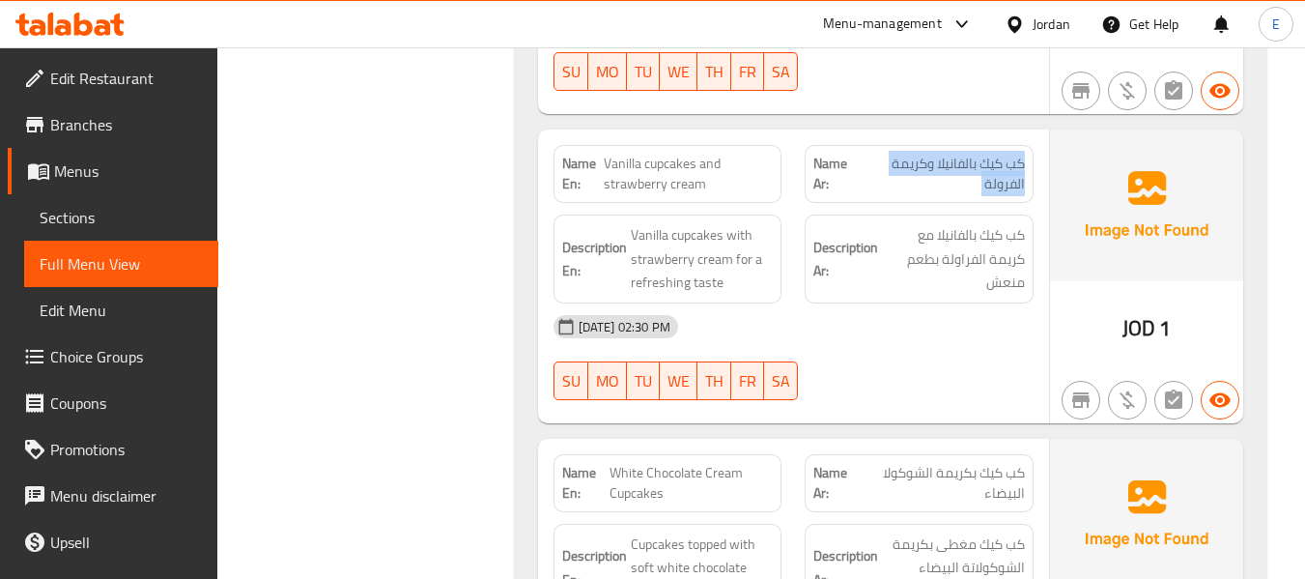
click at [998, 154] on span "كب كيك بالفانيلا وكريمة الفرولة" at bounding box center [943, 174] width 163 height 41
click at [666, 154] on span "Vanilla cupcakes and strawberry cream" at bounding box center [688, 174] width 169 height 41
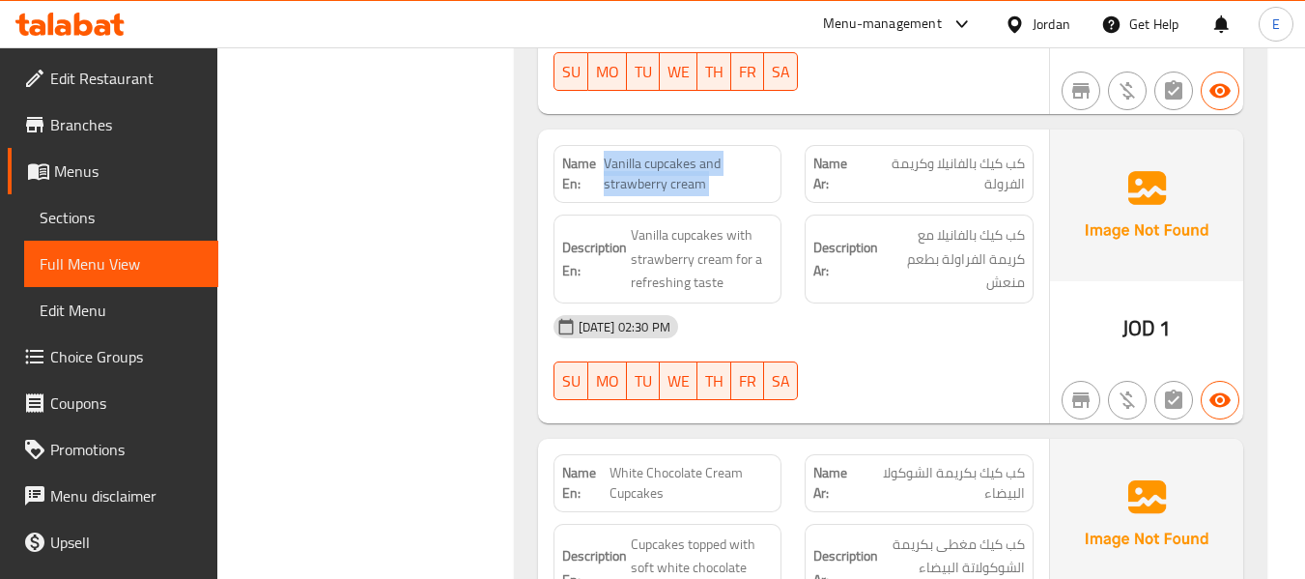
click at [666, 154] on span "Vanilla cupcakes and strawberry cream" at bounding box center [688, 174] width 169 height 41
click at [923, 303] on div "[DATE] 02:30 PM" at bounding box center [793, 326] width 503 height 46
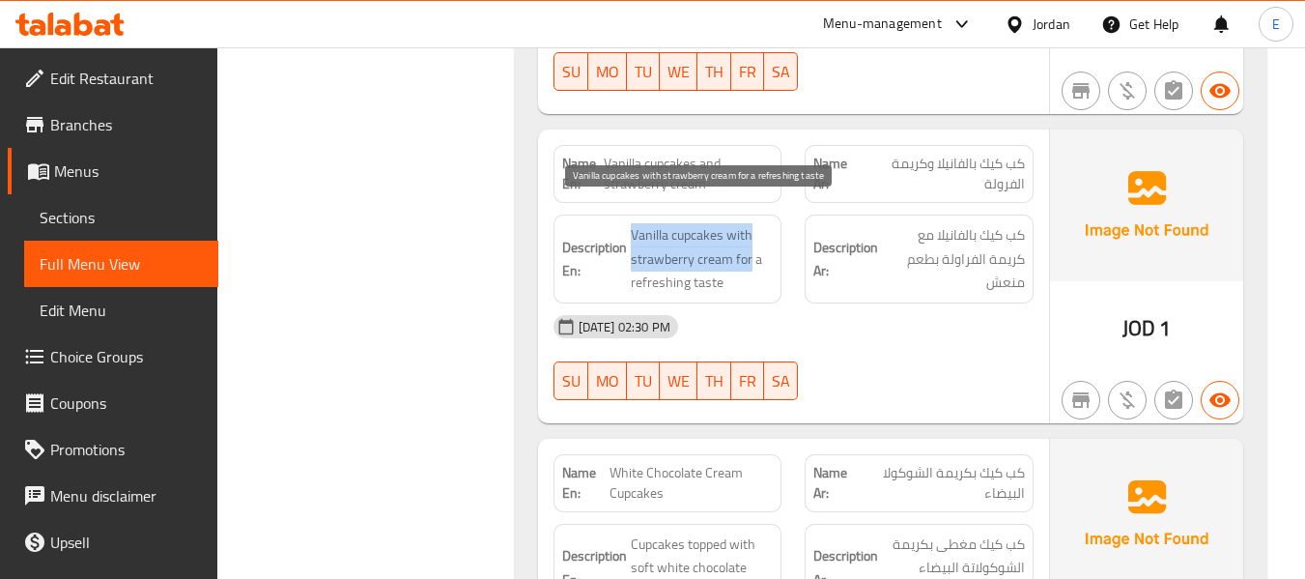
drag, startPoint x: 622, startPoint y: 189, endPoint x: 751, endPoint y: 232, distance: 136.2
click at [751, 232] on div "Description En: Vanilla cupcakes with strawberry cream for a refreshing taste" at bounding box center [668, 259] width 252 height 112
click at [635, 223] on span "Vanilla cupcakes with strawberry cream for a refreshing taste" at bounding box center [702, 258] width 143 height 71
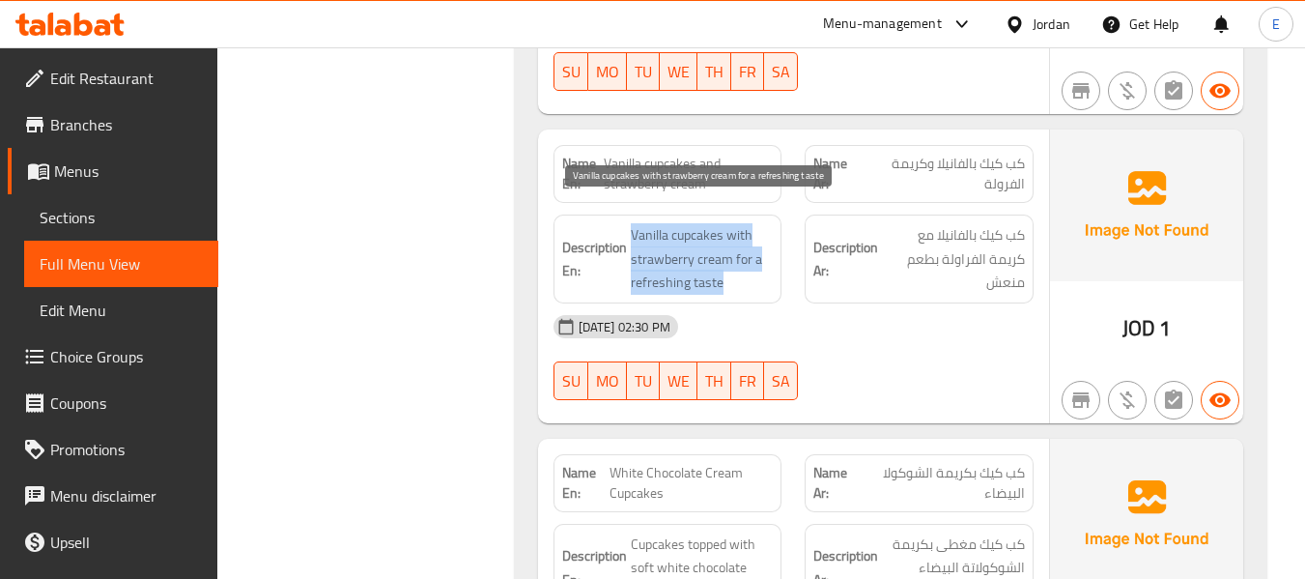
click at [635, 223] on span "Vanilla cupcakes with strawberry cream for a refreshing taste" at bounding box center [702, 258] width 143 height 71
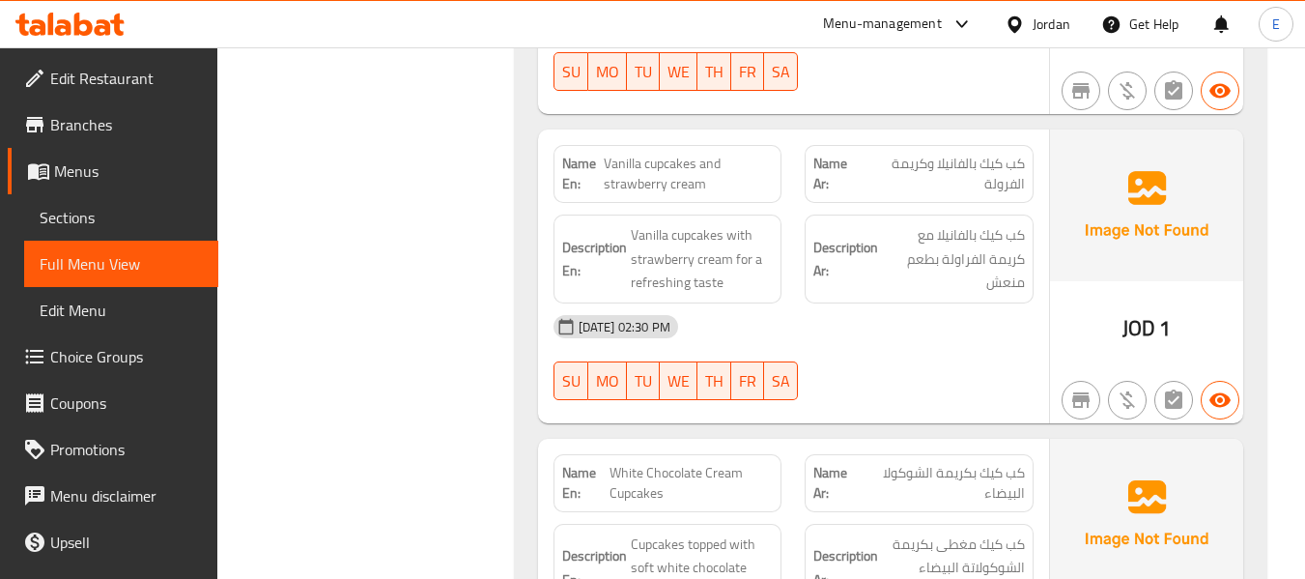
click at [913, 326] on div "[DATE] 02:30 PM SU MO TU WE TH FR SA" at bounding box center [793, 357] width 503 height 108
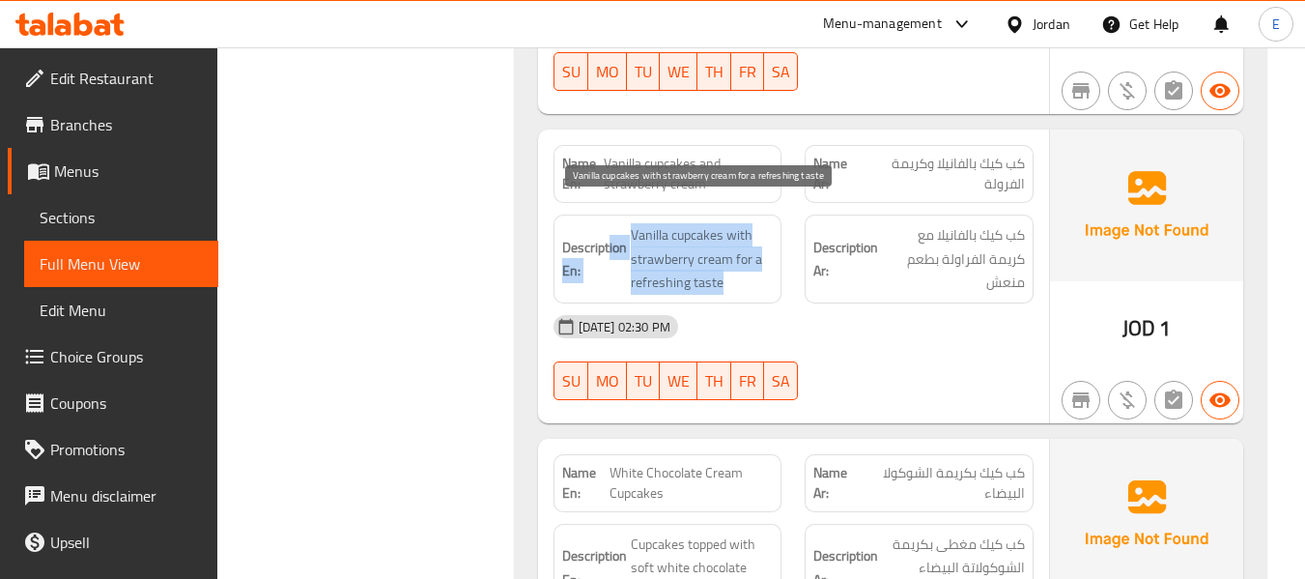
drag, startPoint x: 655, startPoint y: 199, endPoint x: 755, endPoint y: 270, distance: 123.3
click at [755, 270] on div "Description En: Vanilla cupcakes with strawberry cream for a refreshing taste" at bounding box center [667, 258] width 229 height 89
click at [755, 270] on span "Vanilla cupcakes with strawberry cream for a refreshing taste" at bounding box center [702, 258] width 143 height 71
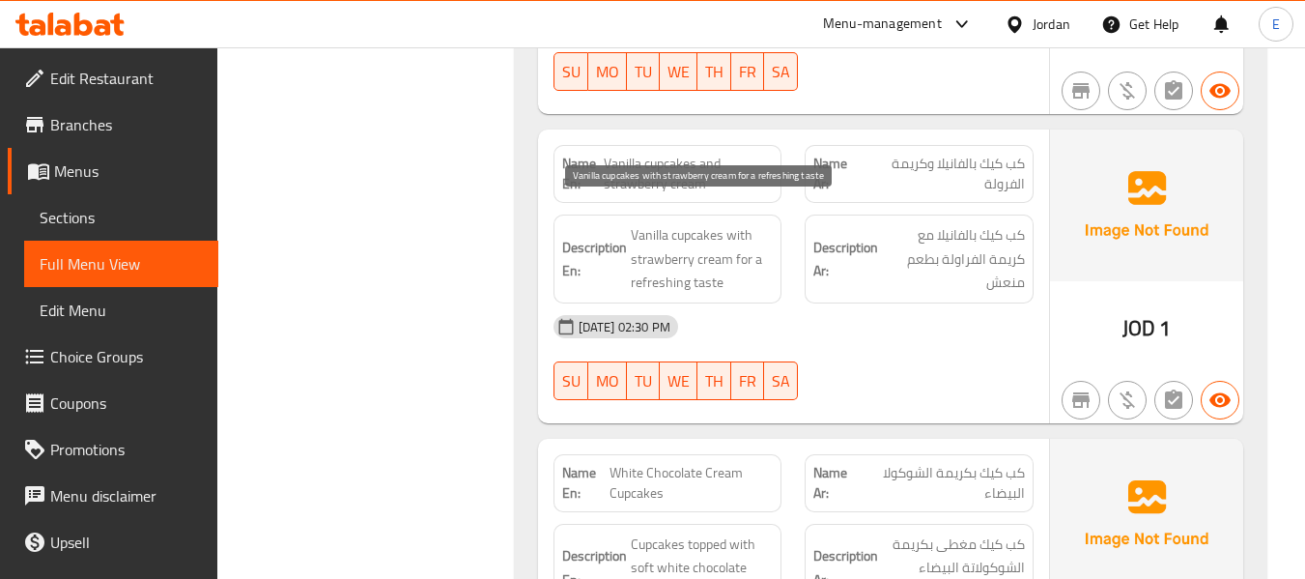
click at [755, 270] on span "Vanilla cupcakes with strawberry cream for a refreshing taste" at bounding box center [702, 258] width 143 height 71
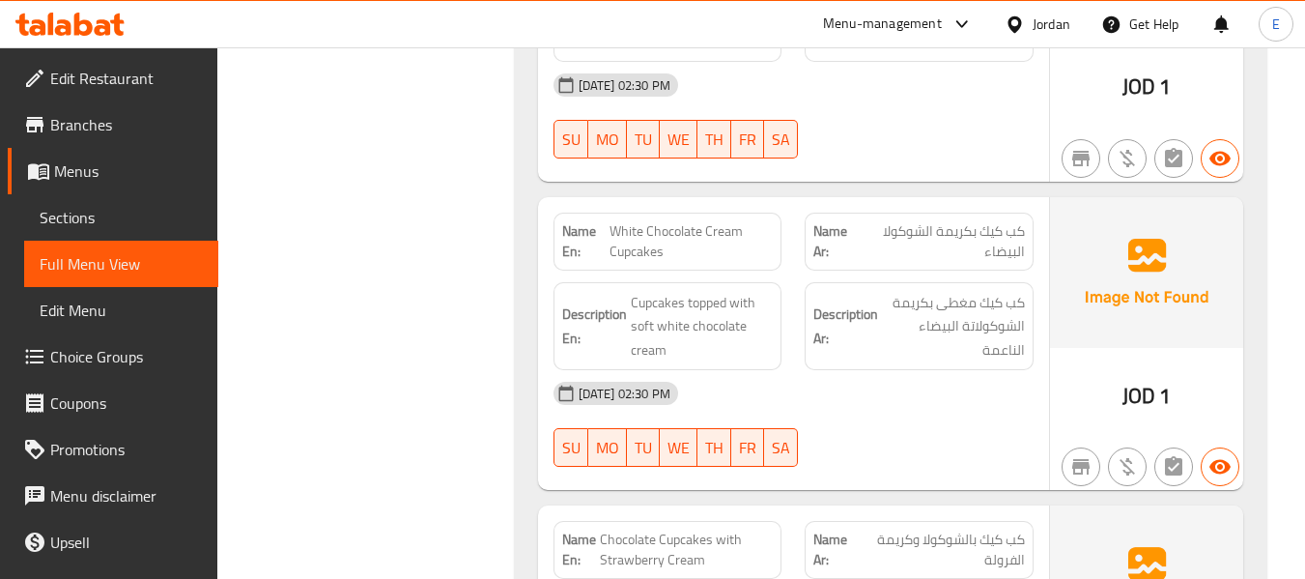
scroll to position [7328, 0]
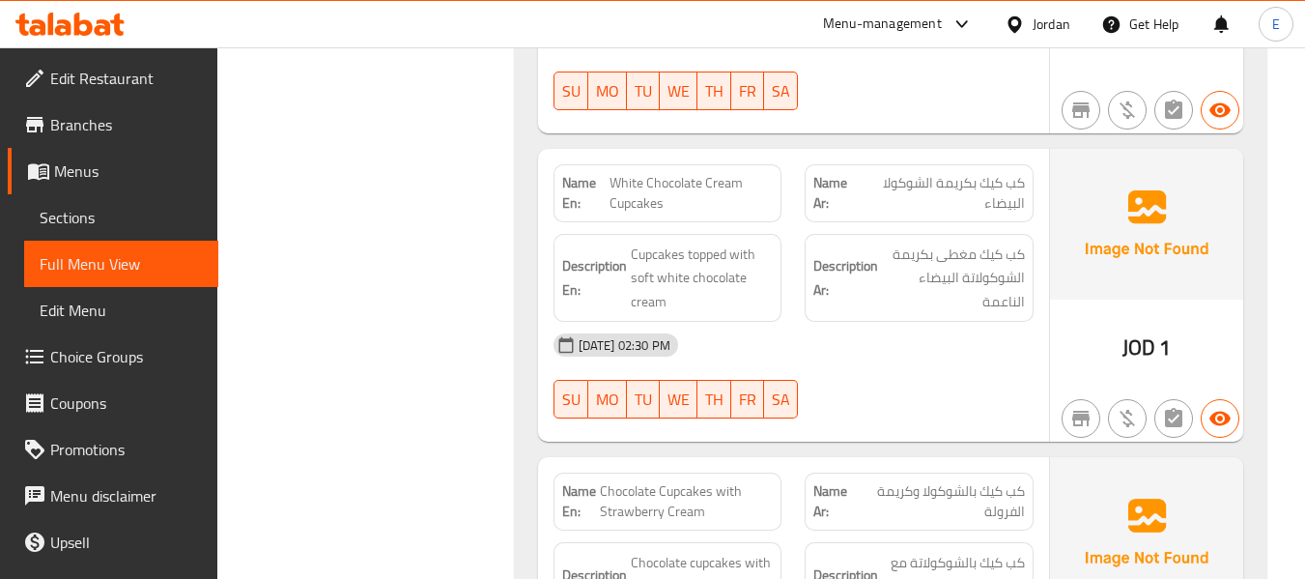
click at [1145, 328] on span "JOD" at bounding box center [1138, 347] width 33 height 38
click at [991, 173] on span "كب كيك بكريمة الشوكولا البيضاء" at bounding box center [942, 193] width 165 height 41
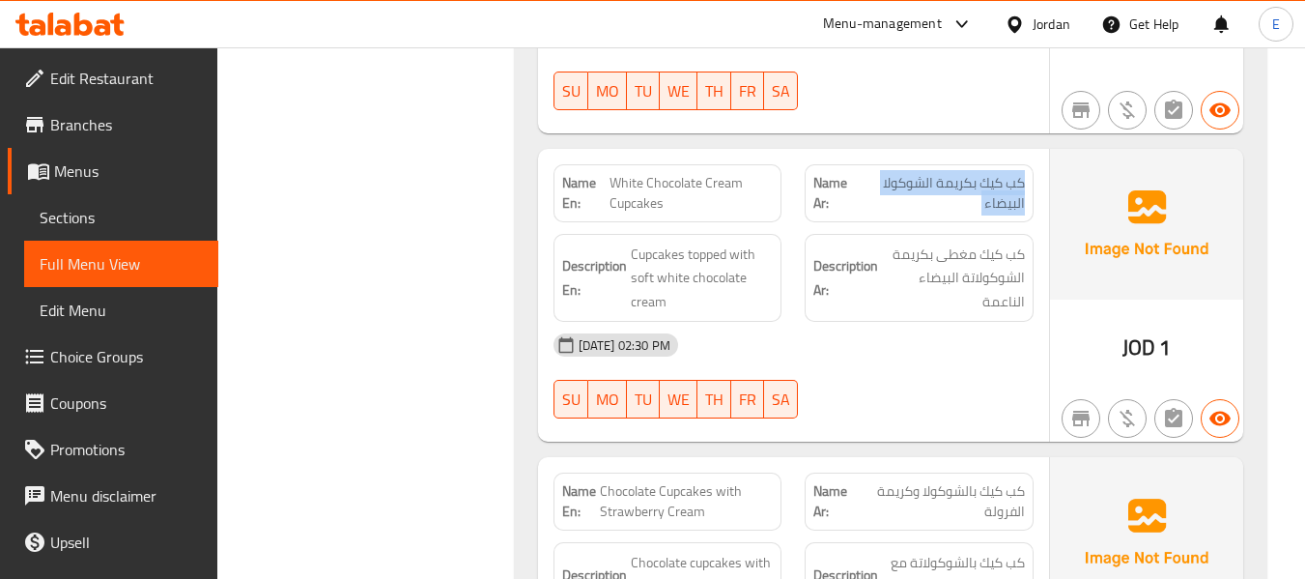
click at [991, 173] on span "كب كيك بكريمة الشوكولا البيضاء" at bounding box center [942, 193] width 165 height 41
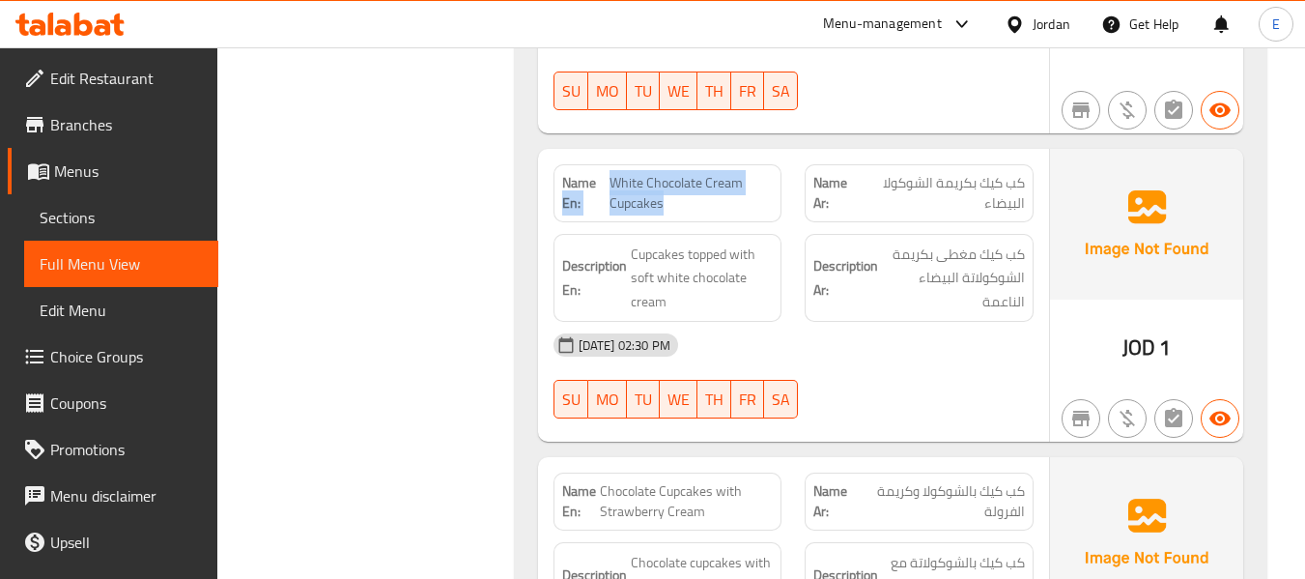
drag, startPoint x: 607, startPoint y: 153, endPoint x: 743, endPoint y: 176, distance: 138.1
click at [743, 176] on p "Name En: White Chocolate Cream Cupcakes" at bounding box center [668, 193] width 212 height 41
click at [743, 176] on span "White Chocolate Cream Cupcakes" at bounding box center [691, 193] width 164 height 41
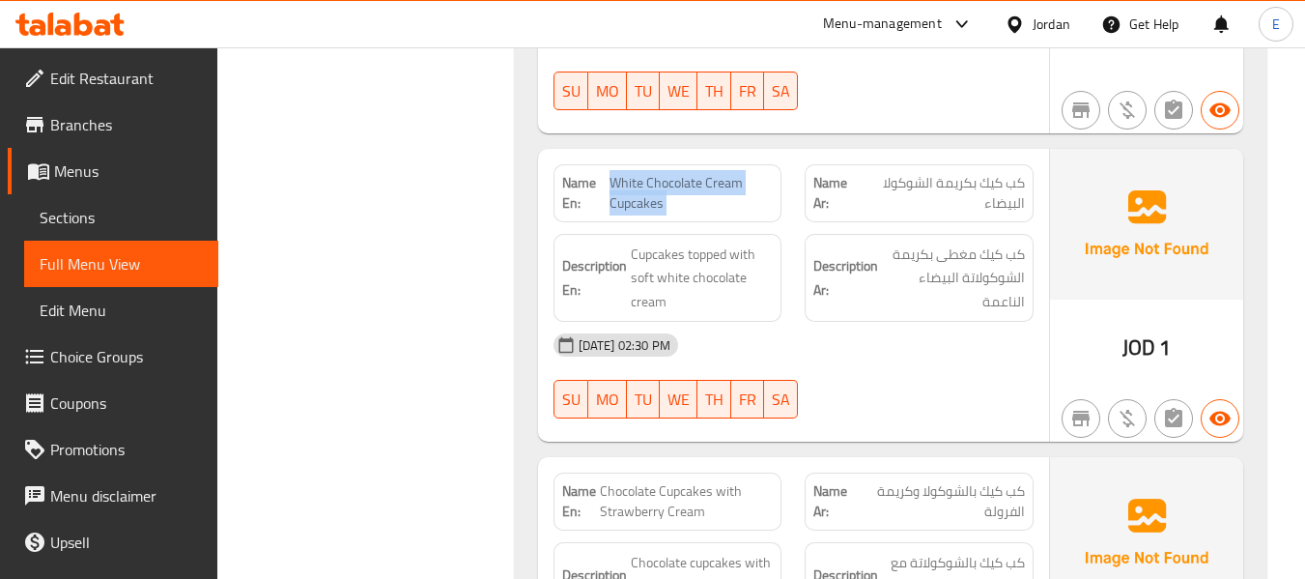
click at [743, 176] on span "White Chocolate Cream Cupcakes" at bounding box center [691, 193] width 164 height 41
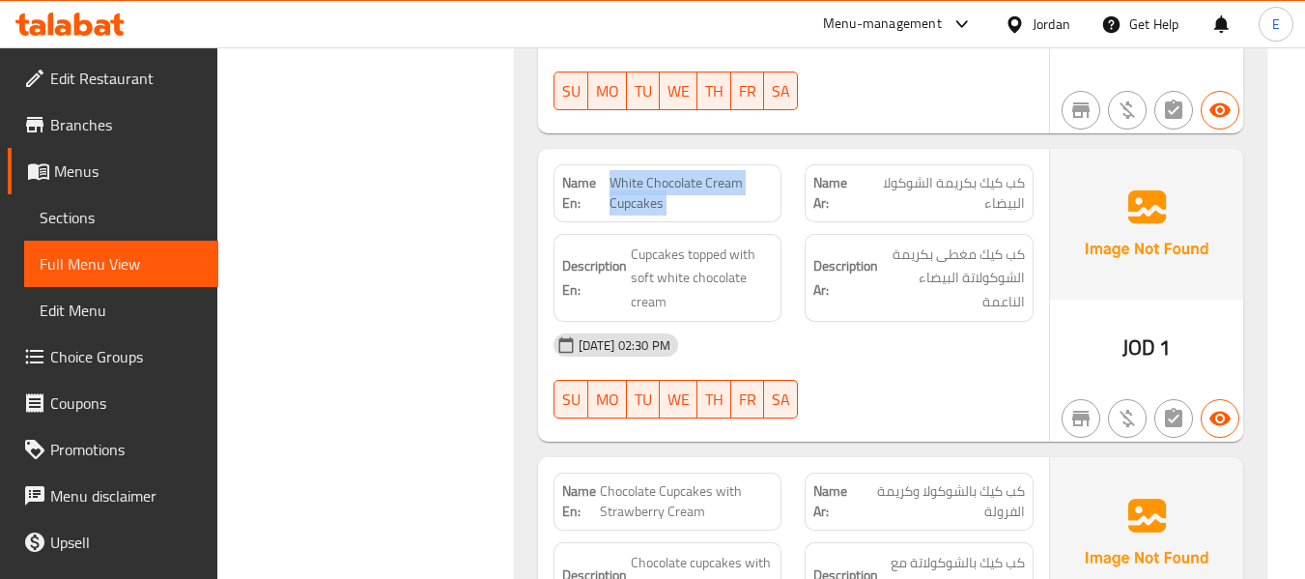
click at [743, 176] on span "White Chocolate Cream Cupcakes" at bounding box center [691, 193] width 164 height 41
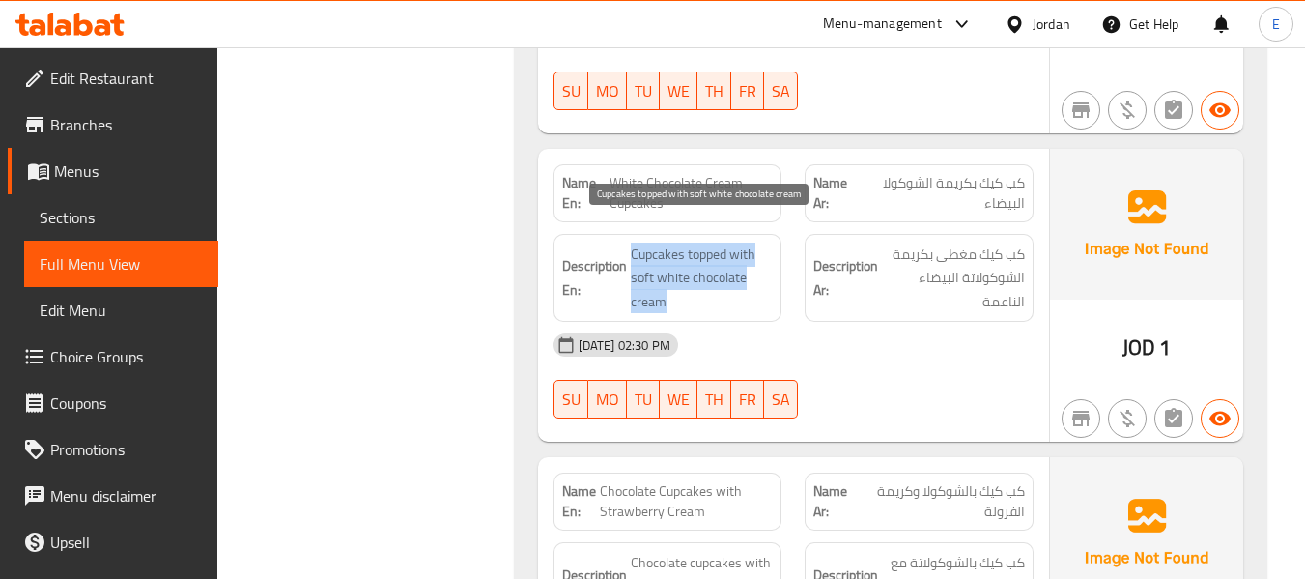
drag, startPoint x: 627, startPoint y: 214, endPoint x: 738, endPoint y: 276, distance: 127.1
click at [738, 276] on div "Description En: Cupcakes topped with soft white chocolate cream" at bounding box center [667, 278] width 229 height 89
click at [738, 276] on span "Cupcakes topped with soft white chocolate cream" at bounding box center [702, 277] width 143 height 71
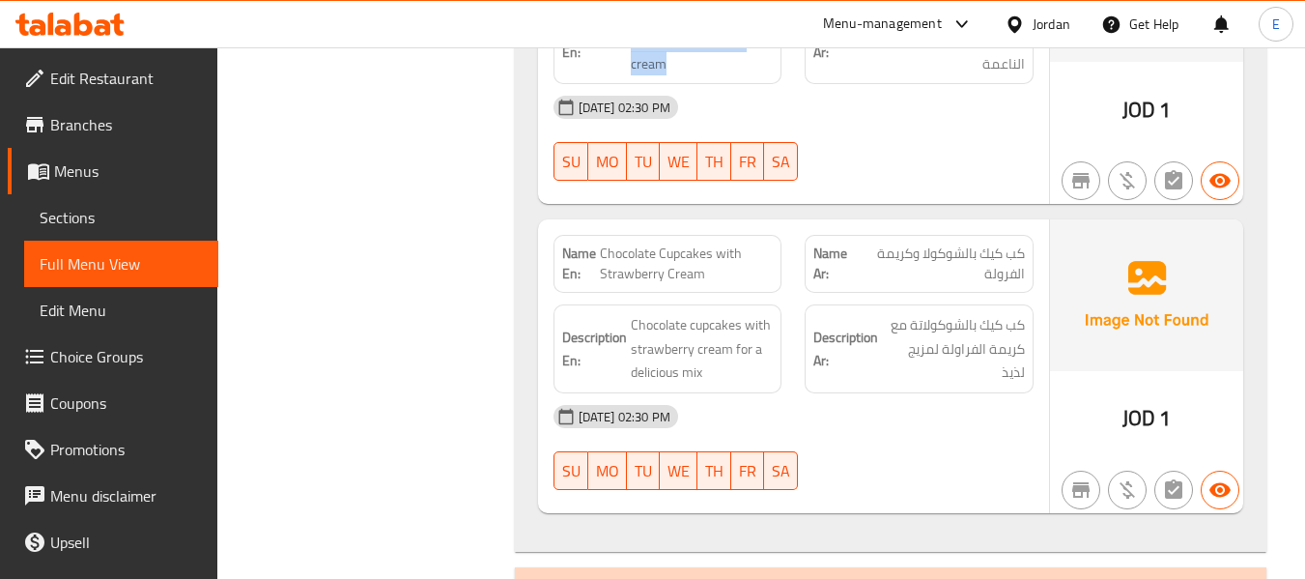
scroll to position [7618, 0]
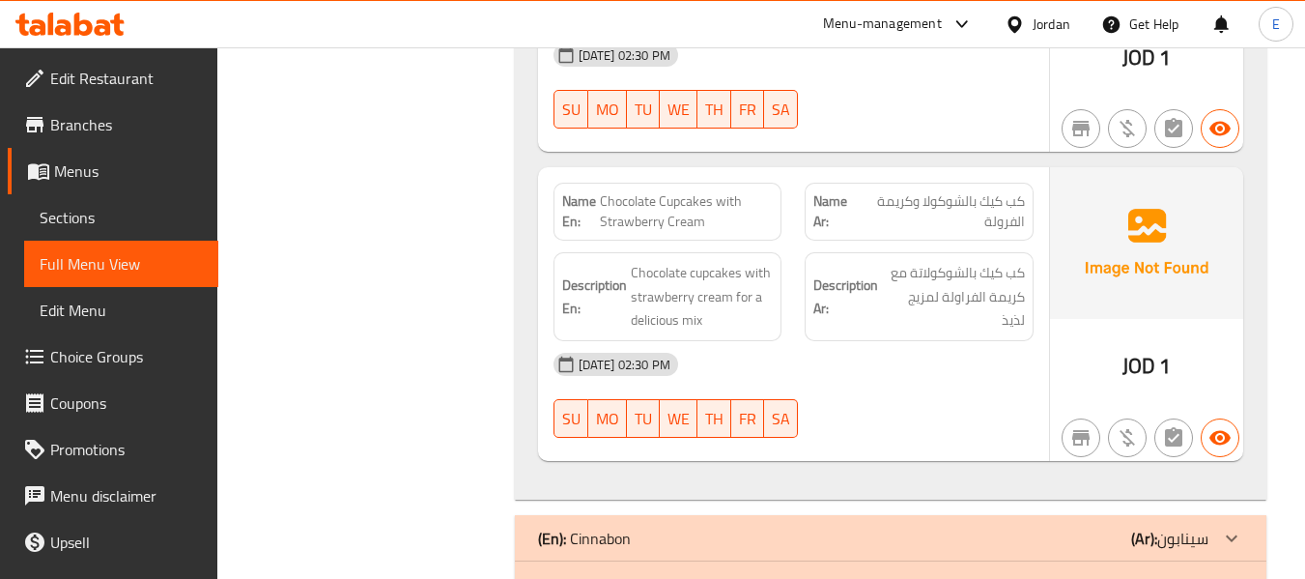
click at [1165, 358] on span "1" at bounding box center [1165, 366] width 12 height 38
click at [1166, 359] on span "1" at bounding box center [1165, 366] width 12 height 38
click at [1025, 197] on div "Name Ar: كب كيك بالشوكولا وكريمة الفرولة" at bounding box center [919, 212] width 229 height 58
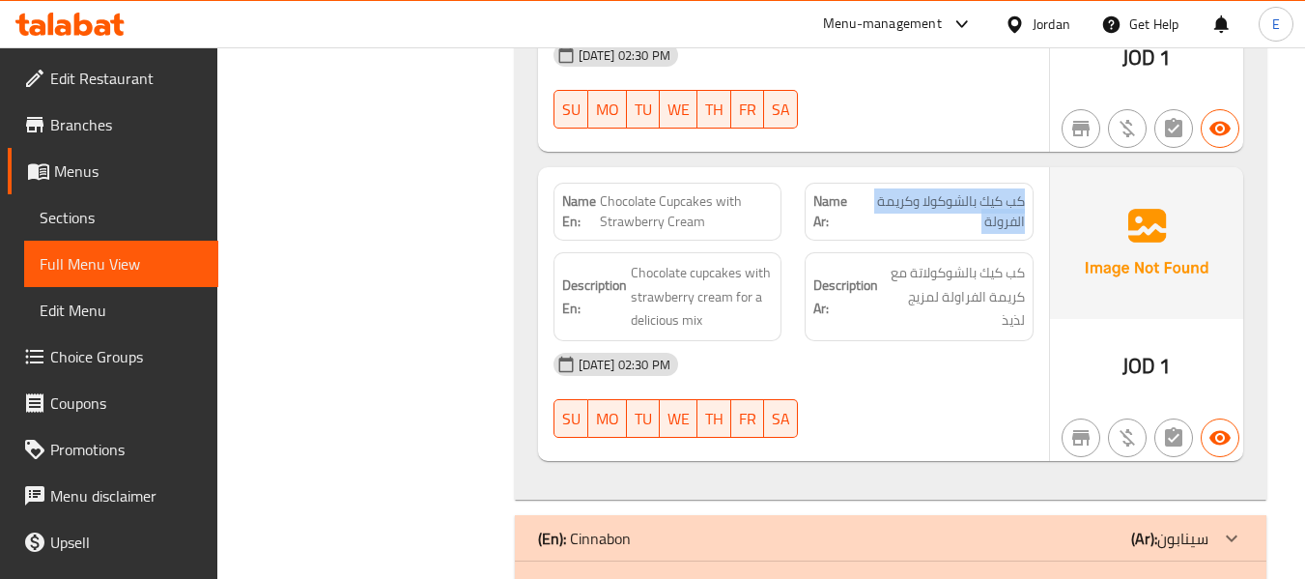
click at [1025, 197] on div "Name Ar: كب كيك بالشوكولا وكريمة الفرولة" at bounding box center [919, 212] width 229 height 58
click at [731, 191] on span "Chocolate Cupcakes with Strawberry Cream" at bounding box center [686, 211] width 173 height 41
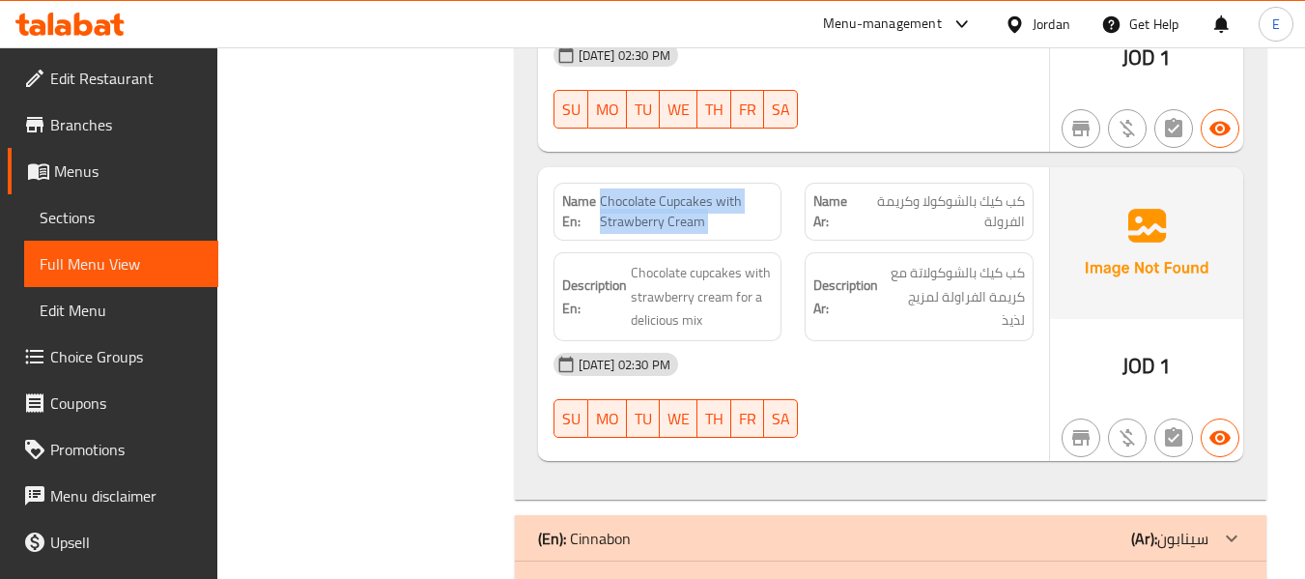
click at [731, 191] on span "Chocolate Cupcakes with Strawberry Cream" at bounding box center [686, 211] width 173 height 41
click at [612, 171] on div "Name En: Chocolate Cupcakes with Strawberry Cream" at bounding box center [668, 211] width 252 height 81
drag, startPoint x: 601, startPoint y: 179, endPoint x: 746, endPoint y: 189, distance: 145.3
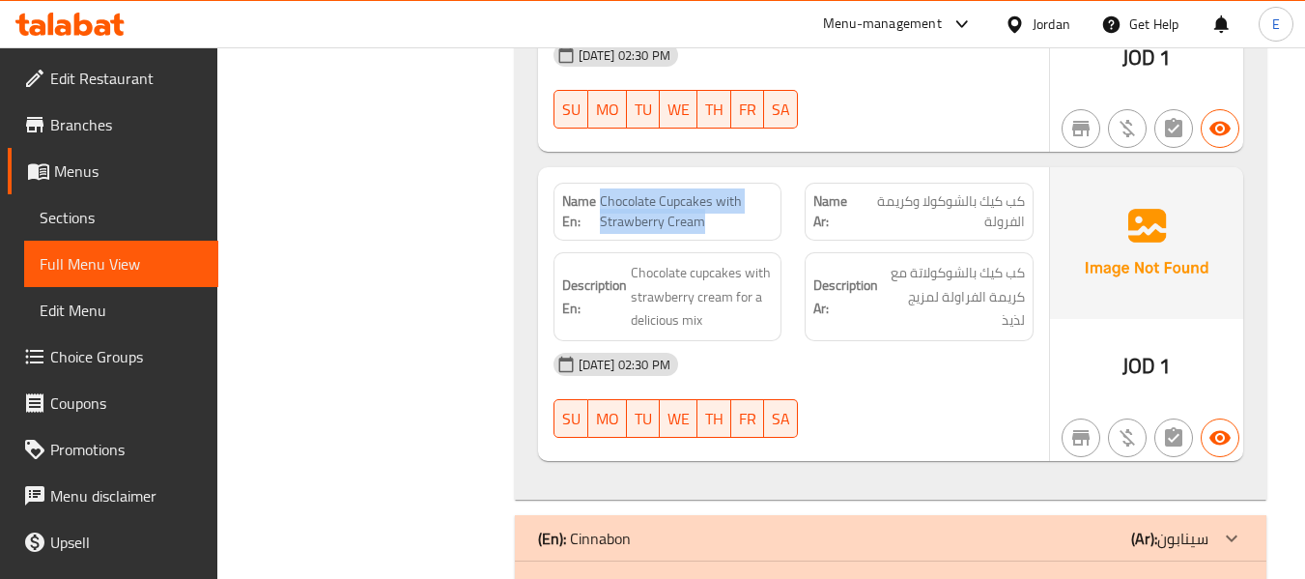
click at [746, 191] on span "Chocolate Cupcakes with Strawberry Cream" at bounding box center [686, 211] width 173 height 41
click at [1054, 198] on img at bounding box center [1146, 242] width 193 height 151
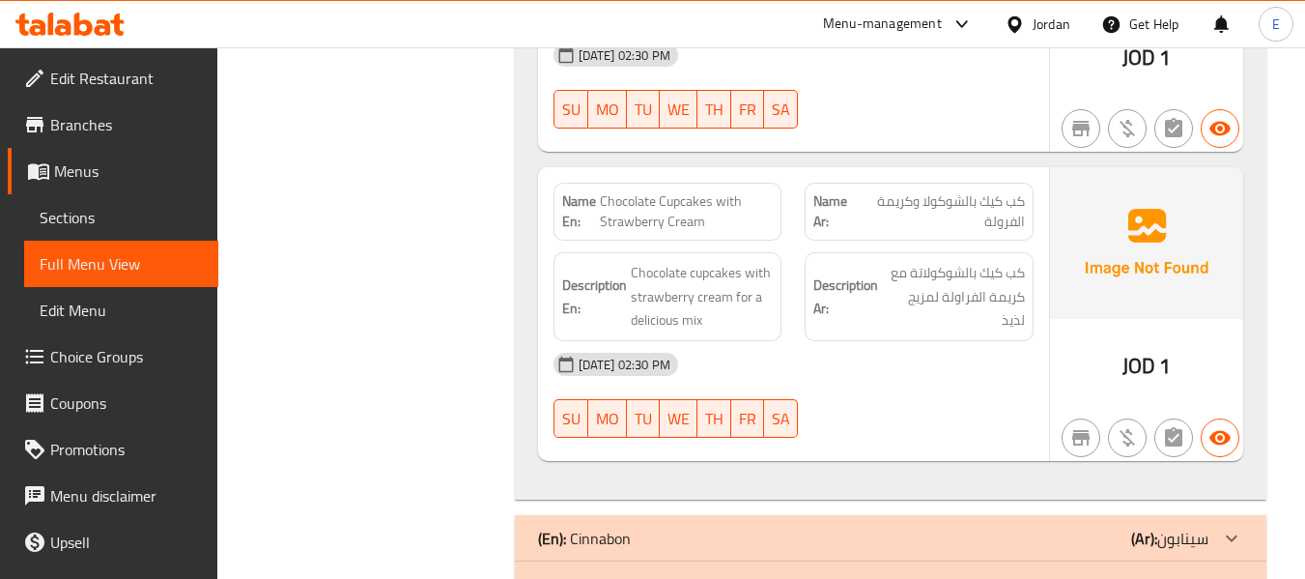
click at [1023, 197] on span "كب كيك بالشوكولا وكريمة الفرولة" at bounding box center [942, 211] width 166 height 41
click at [901, 341] on div "[DATE] 02:30 PM" at bounding box center [793, 364] width 503 height 46
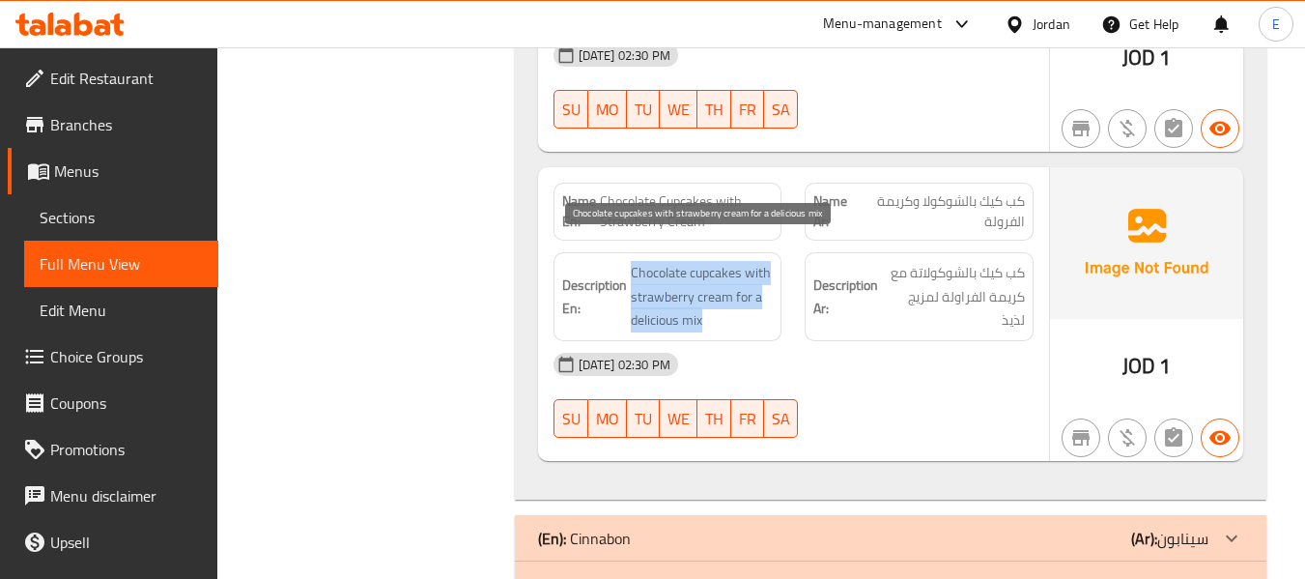
drag, startPoint x: 632, startPoint y: 244, endPoint x: 747, endPoint y: 295, distance: 125.4
click at [747, 295] on span "Chocolate cupcakes with strawberry cream for a delicious mix" at bounding box center [702, 296] width 143 height 71
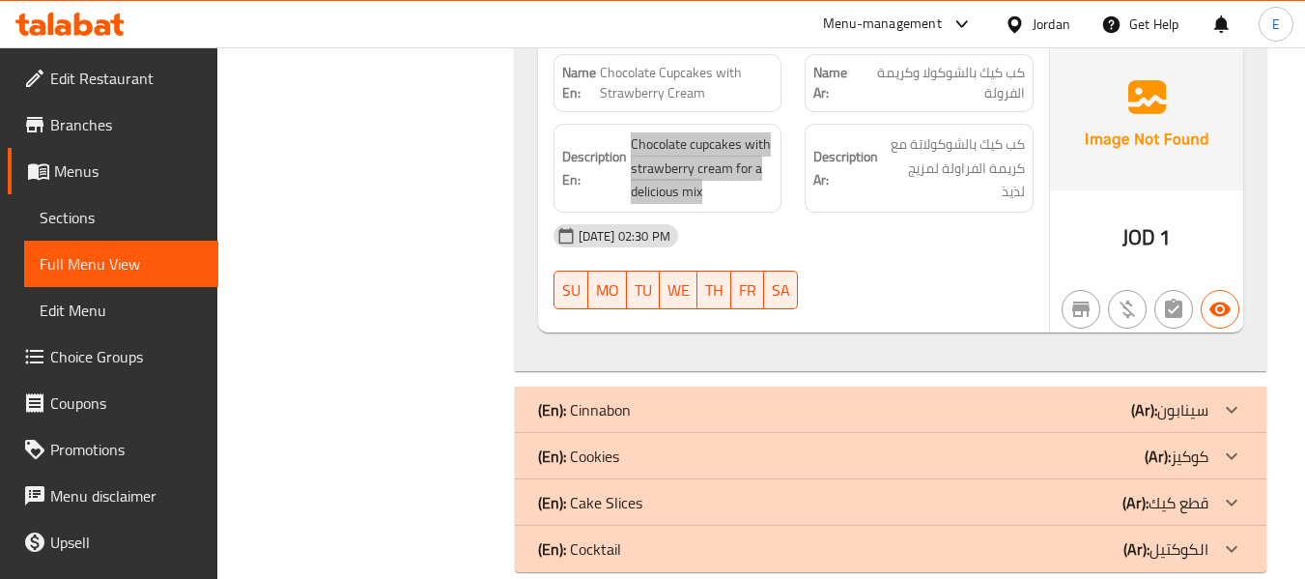
scroll to position [7754, 0]
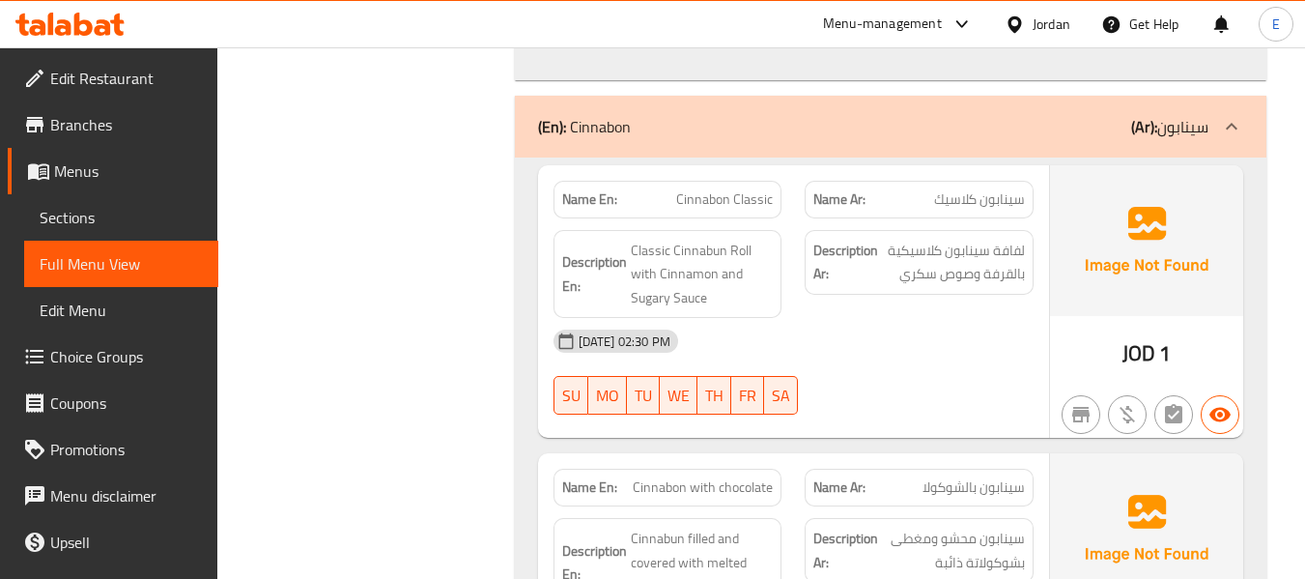
scroll to position [8044, 0]
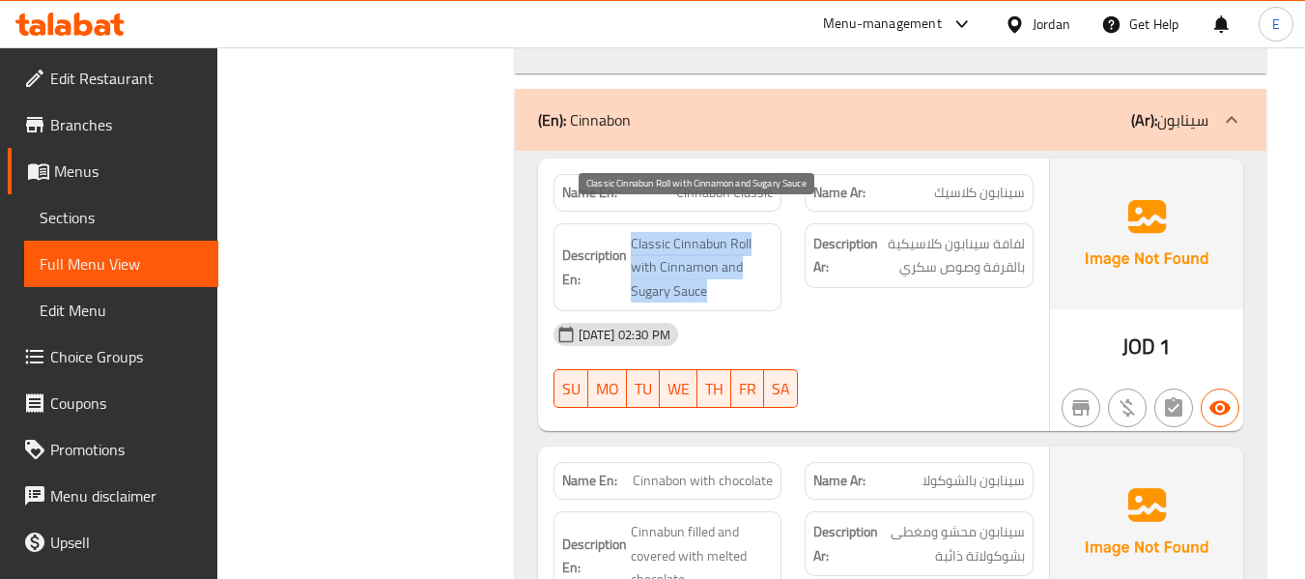
drag, startPoint x: 624, startPoint y: 212, endPoint x: 743, endPoint y: 259, distance: 127.9
click at [743, 259] on span "Classic Cinnabun Roll with Cinnamon and Sugary Sauce" at bounding box center [702, 267] width 143 height 71
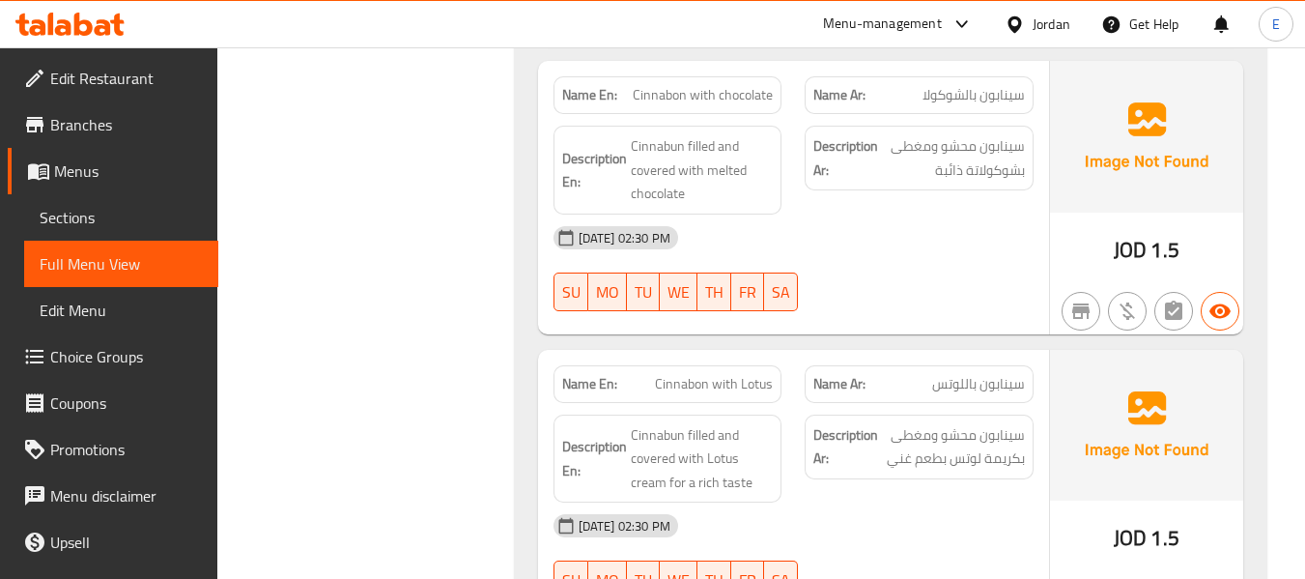
scroll to position [8430, 0]
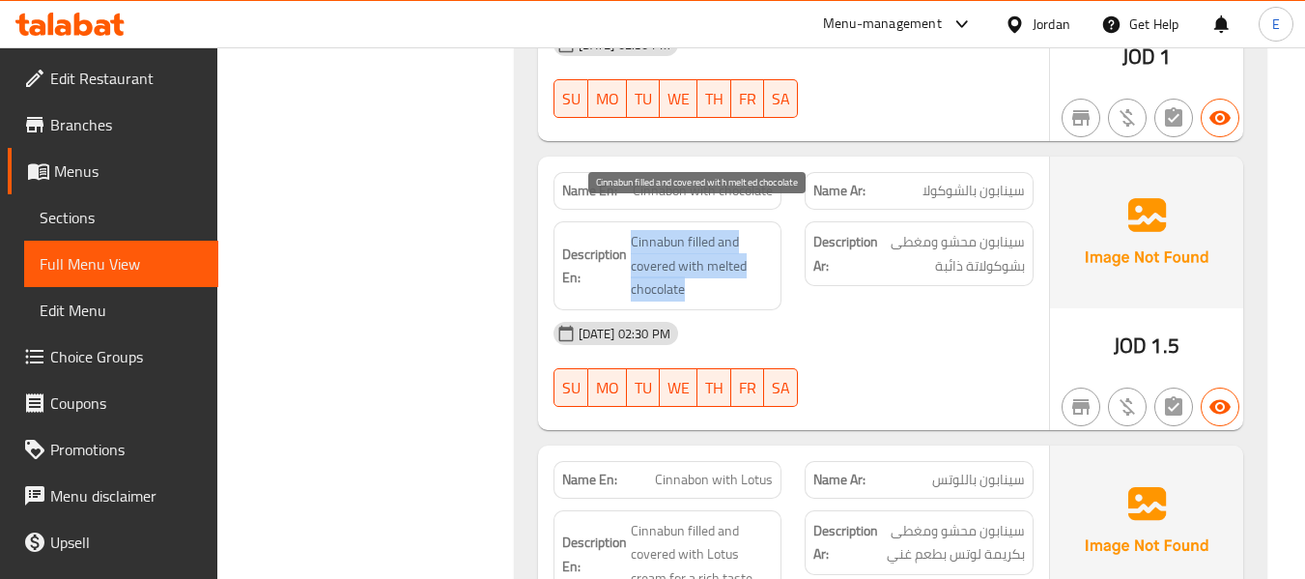
drag, startPoint x: 621, startPoint y: 202, endPoint x: 747, endPoint y: 258, distance: 137.5
click at [747, 258] on span "Cinnabun filled and covered with melted chocolate" at bounding box center [702, 265] width 143 height 71
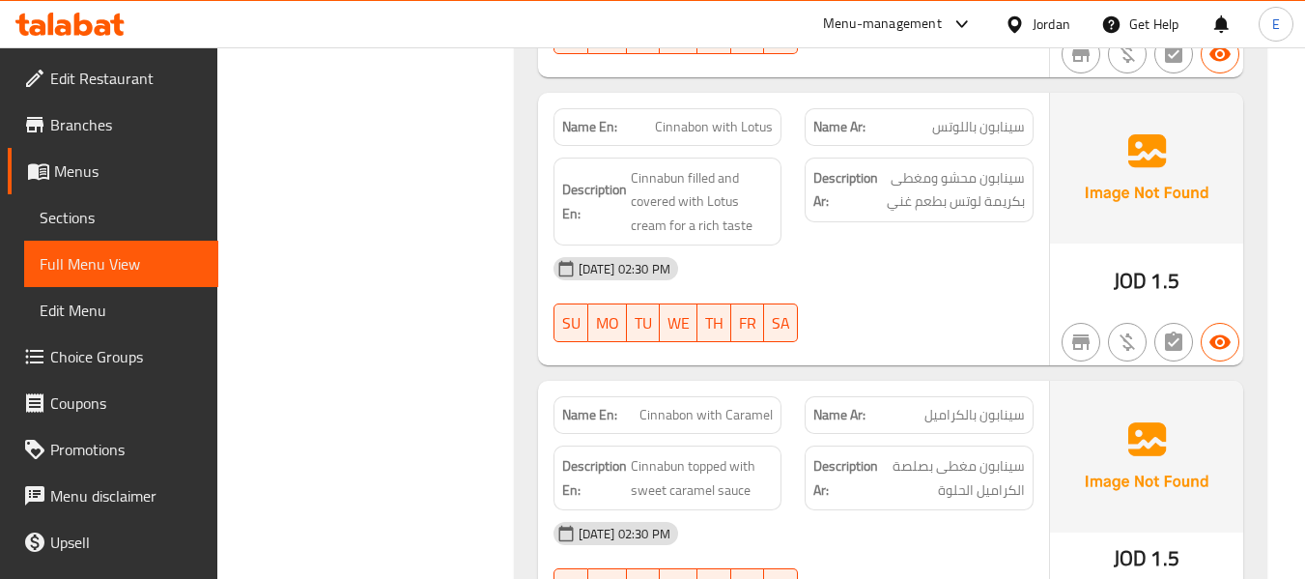
scroll to position [8720, 0]
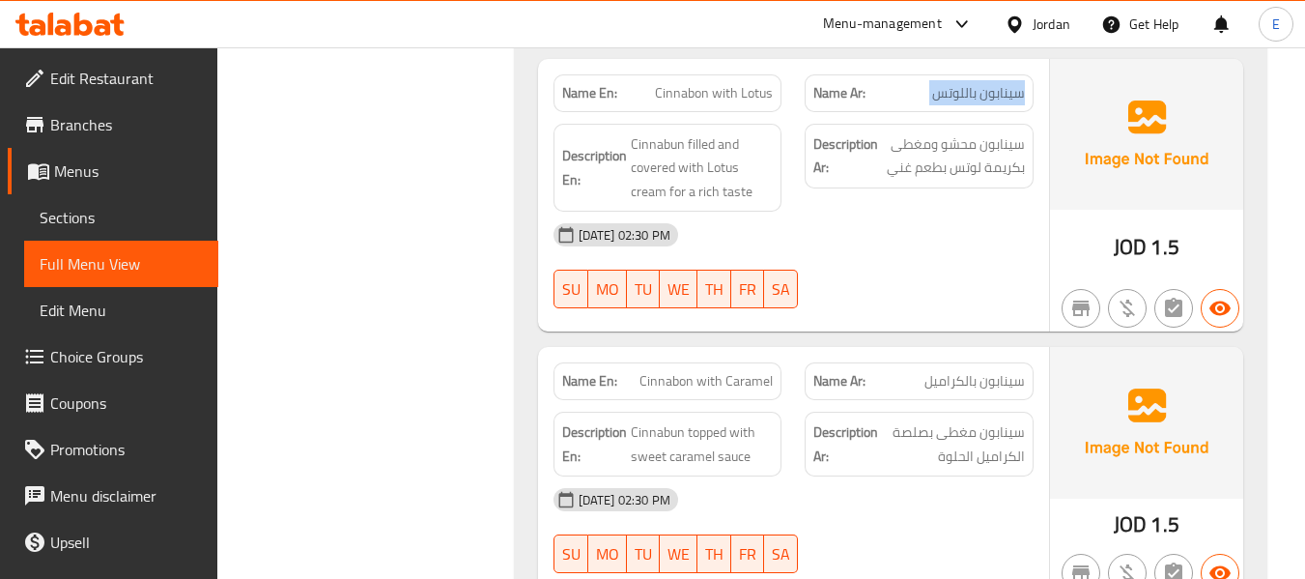
drag, startPoint x: 967, startPoint y: 190, endPoint x: 730, endPoint y: 115, distance: 248.3
drag, startPoint x: 609, startPoint y: 110, endPoint x: 631, endPoint y: 112, distance: 21.3
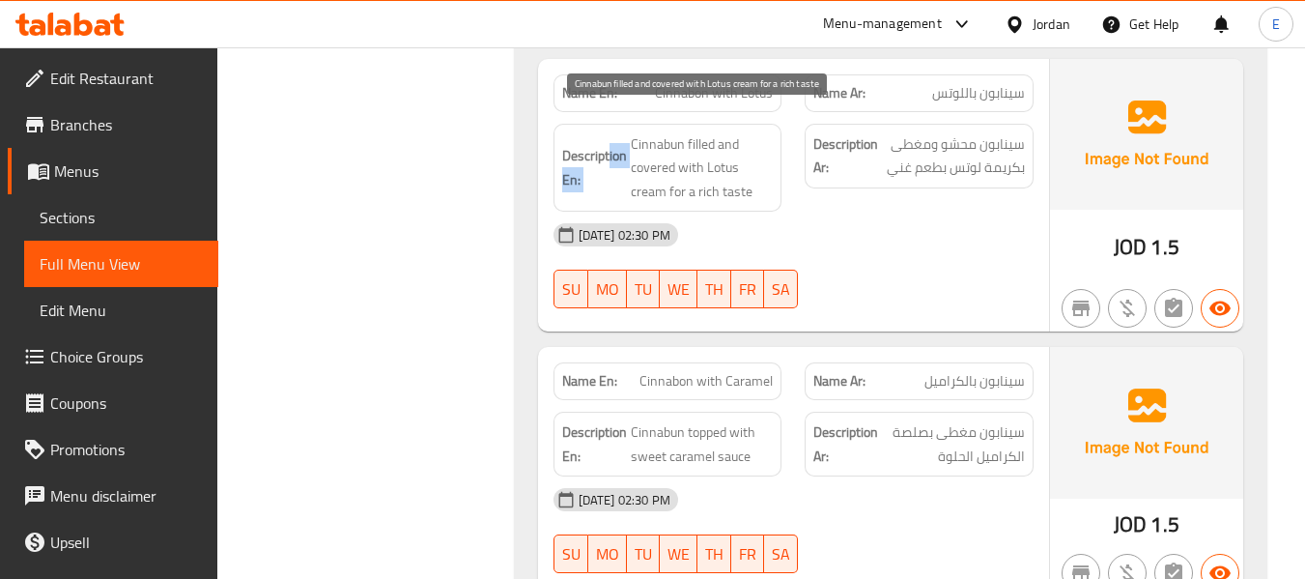
click at [633, 132] on span "Cinnabun filled and covered with Lotus cream for a rich taste" at bounding box center [702, 167] width 143 height 71
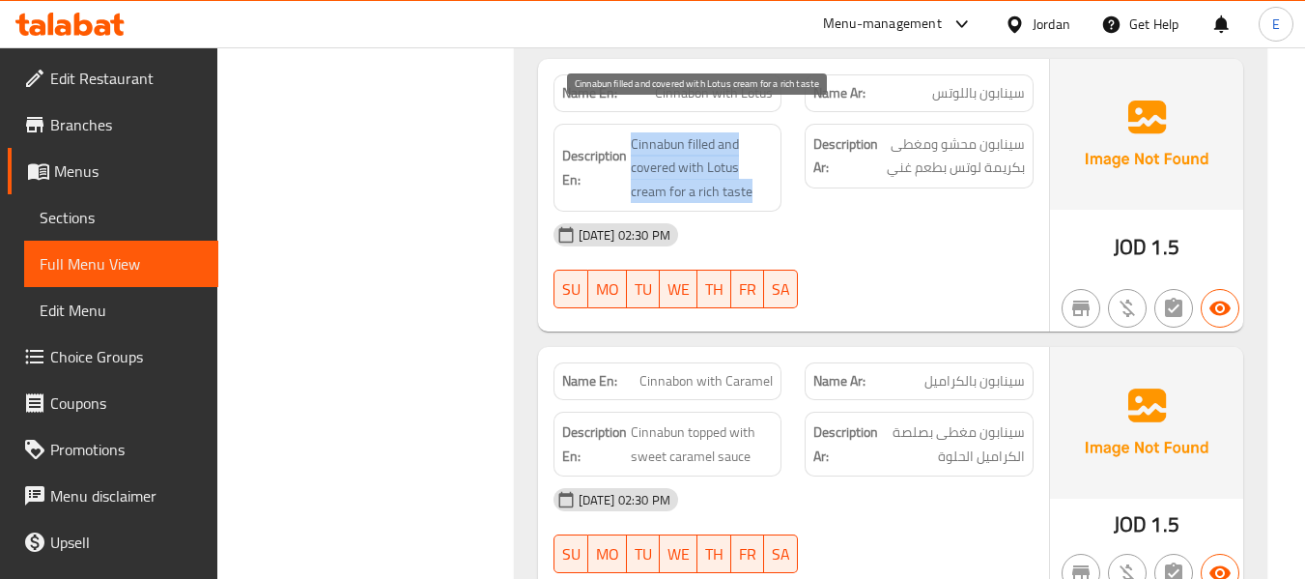
drag, startPoint x: 636, startPoint y: 108, endPoint x: 742, endPoint y: 173, distance: 124.4
click at [742, 173] on span "Cinnabun filled and covered with Lotus cream for a rich taste" at bounding box center [702, 167] width 143 height 71
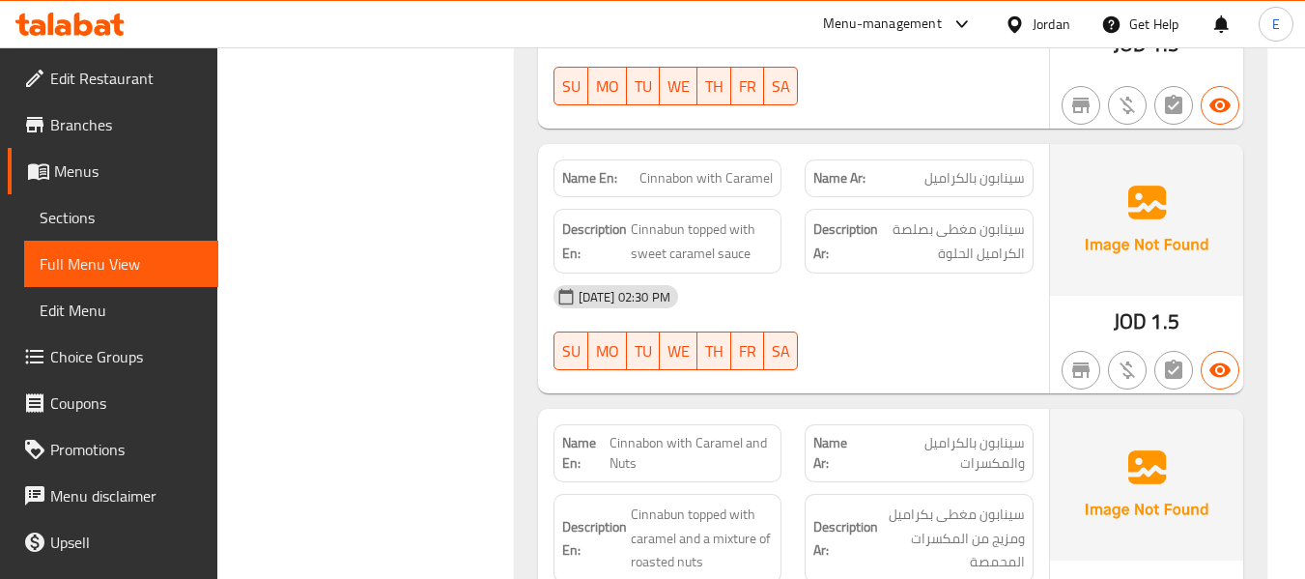
scroll to position [9009, 0]
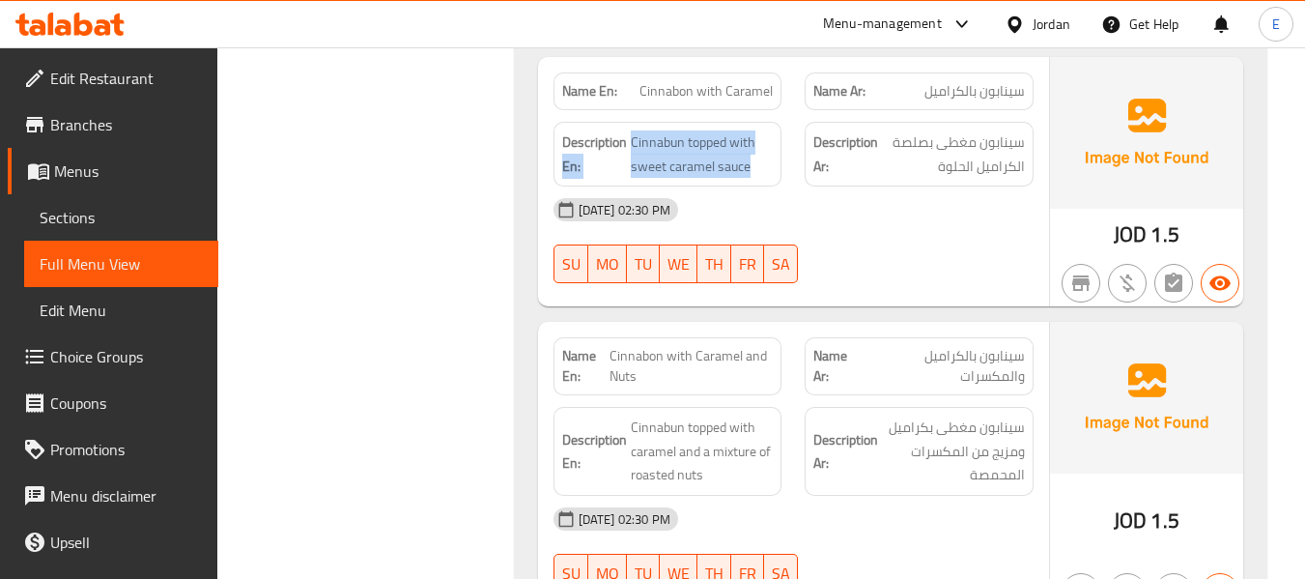
drag, startPoint x: 627, startPoint y: 99, endPoint x: 776, endPoint y: 143, distance: 155.2
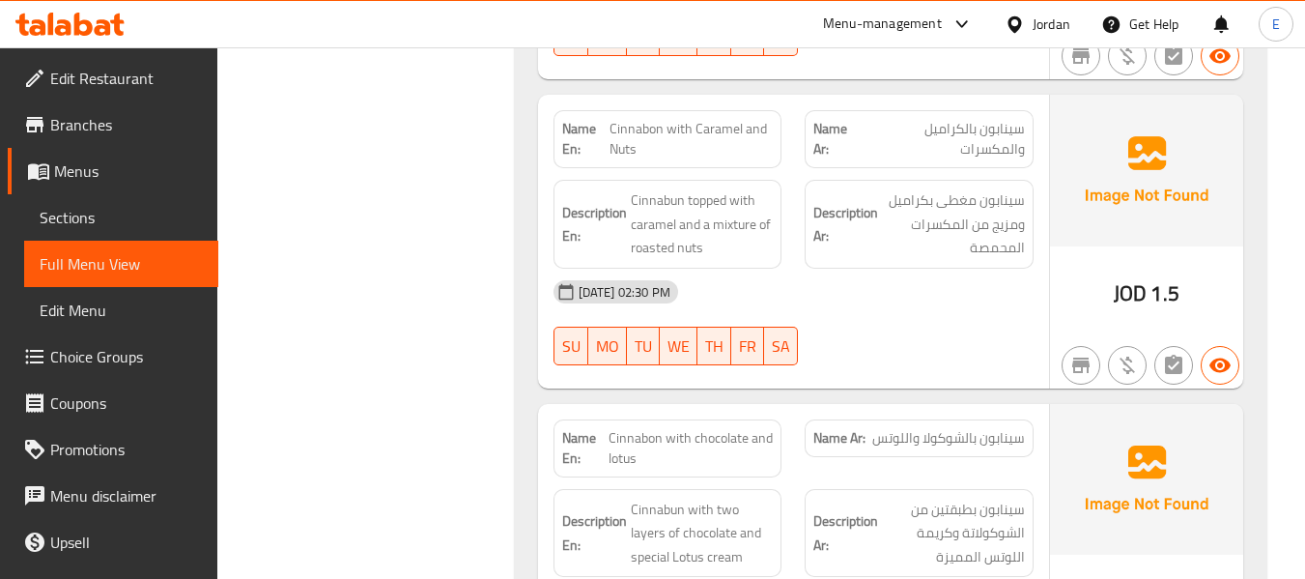
scroll to position [9203, 0]
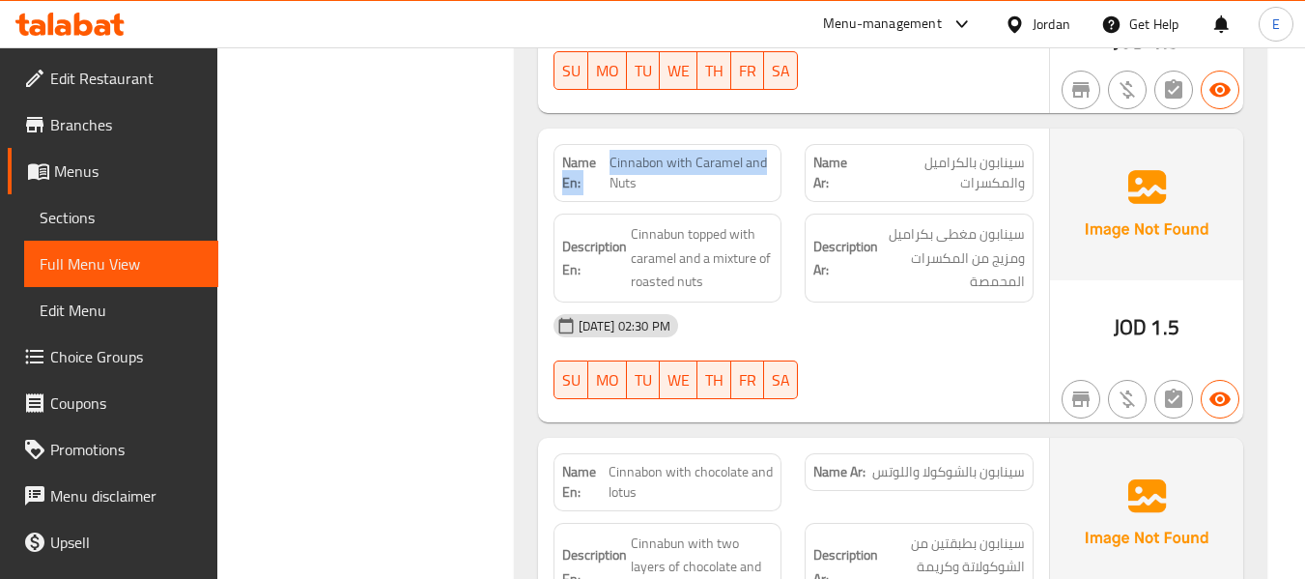
drag, startPoint x: 607, startPoint y: 137, endPoint x: 769, endPoint y: 146, distance: 162.5
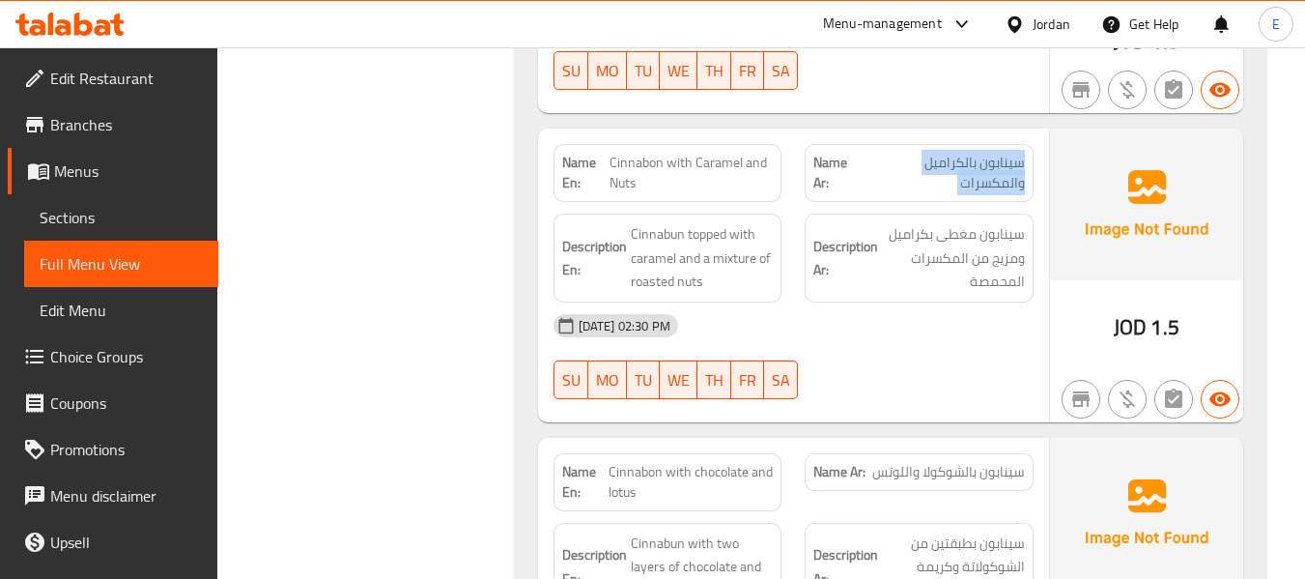
drag, startPoint x: 958, startPoint y: 313, endPoint x: 938, endPoint y: 292, distance: 29.4
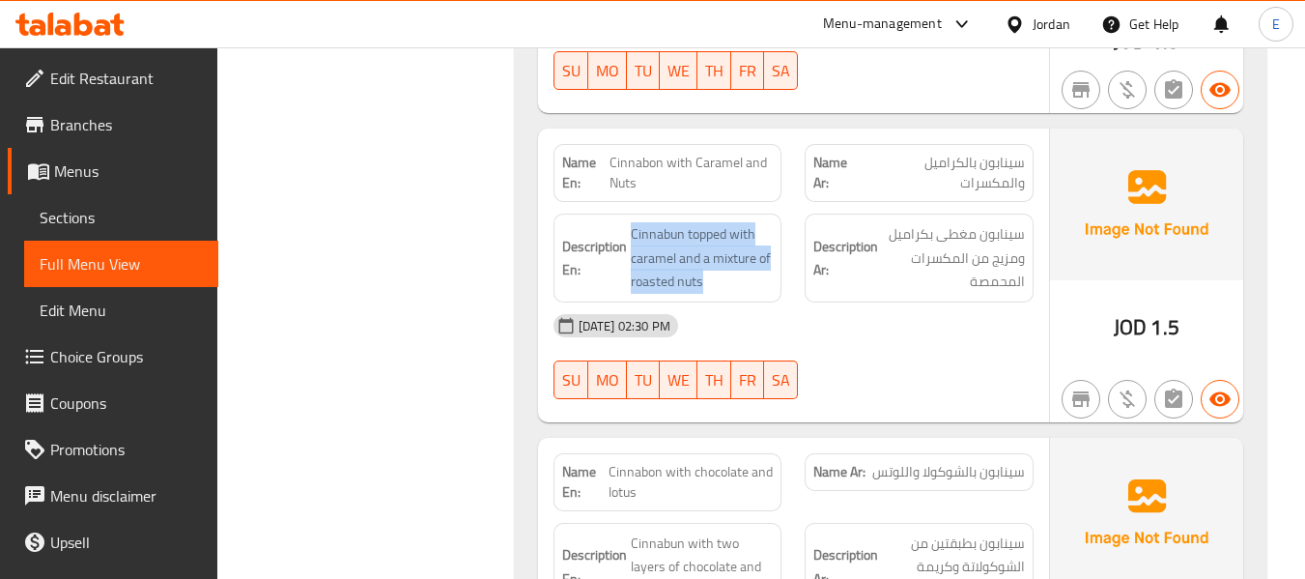
drag, startPoint x: 626, startPoint y: 195, endPoint x: 777, endPoint y: 251, distance: 160.7
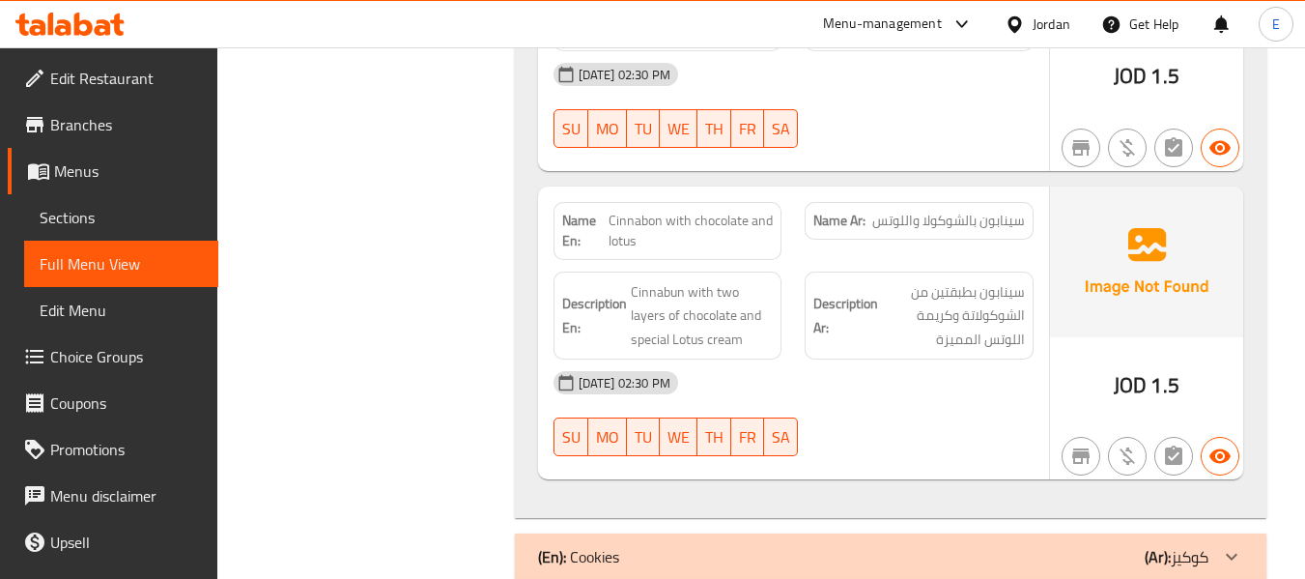
scroll to position [9492, 0]
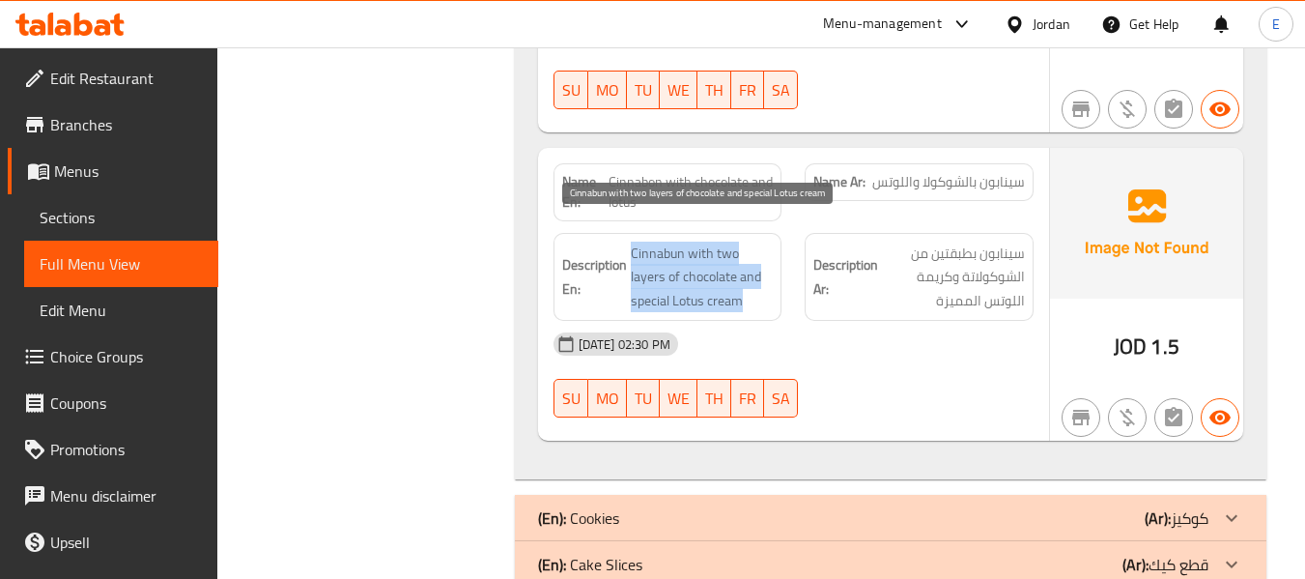
drag, startPoint x: 629, startPoint y: 220, endPoint x: 759, endPoint y: 271, distance: 140.1
click at [759, 271] on span "Cinnabun with two layers of chocolate and special Lotus cream" at bounding box center [702, 276] width 143 height 71
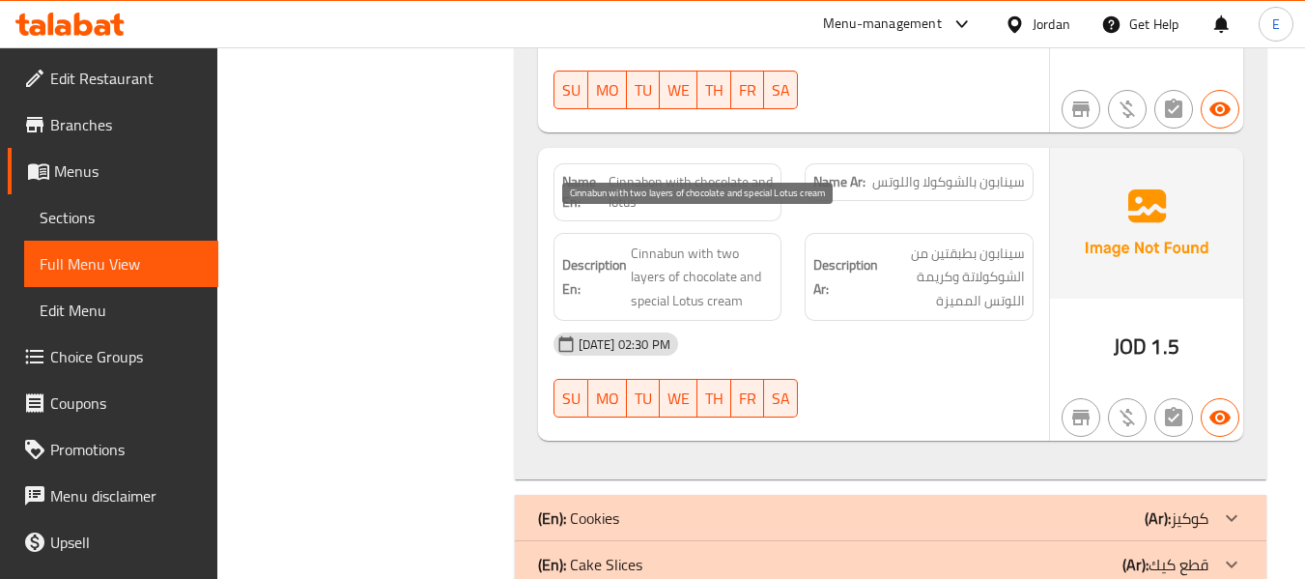
click at [759, 271] on span "Cinnabun with two layers of chocolate and special Lotus cream" at bounding box center [702, 276] width 143 height 71
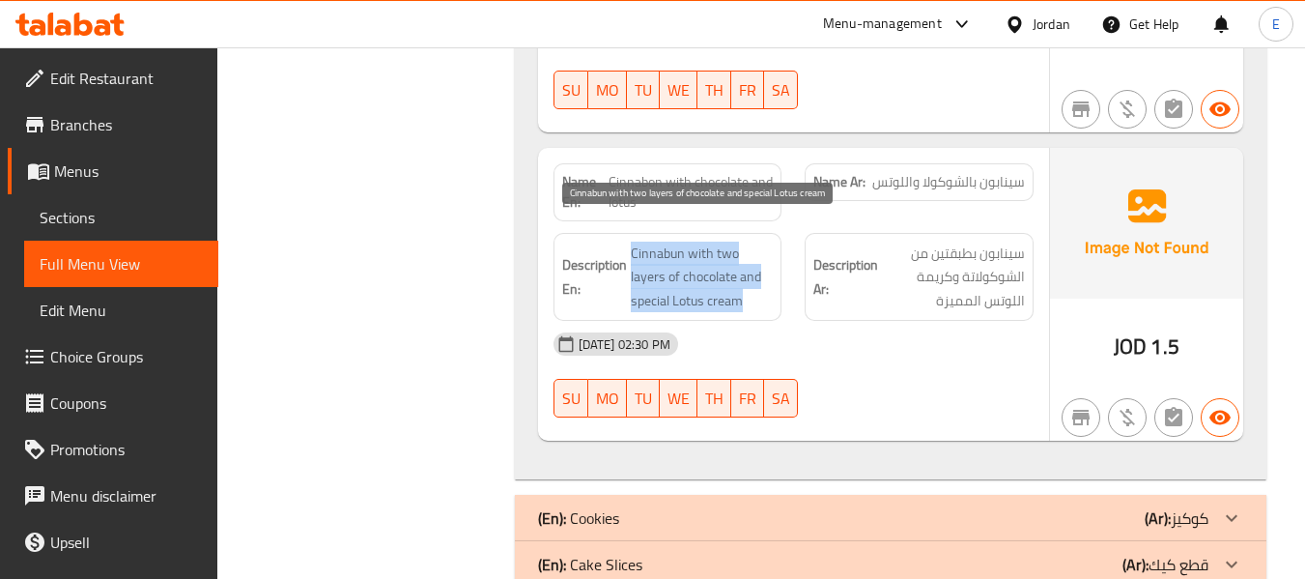
click at [759, 271] on span "Cinnabun with two layers of chocolate and special Lotus cream" at bounding box center [702, 276] width 143 height 71
click at [659, 241] on span "Cinnabun with two layers of chocolate and special Lotus cream" at bounding box center [702, 276] width 143 height 71
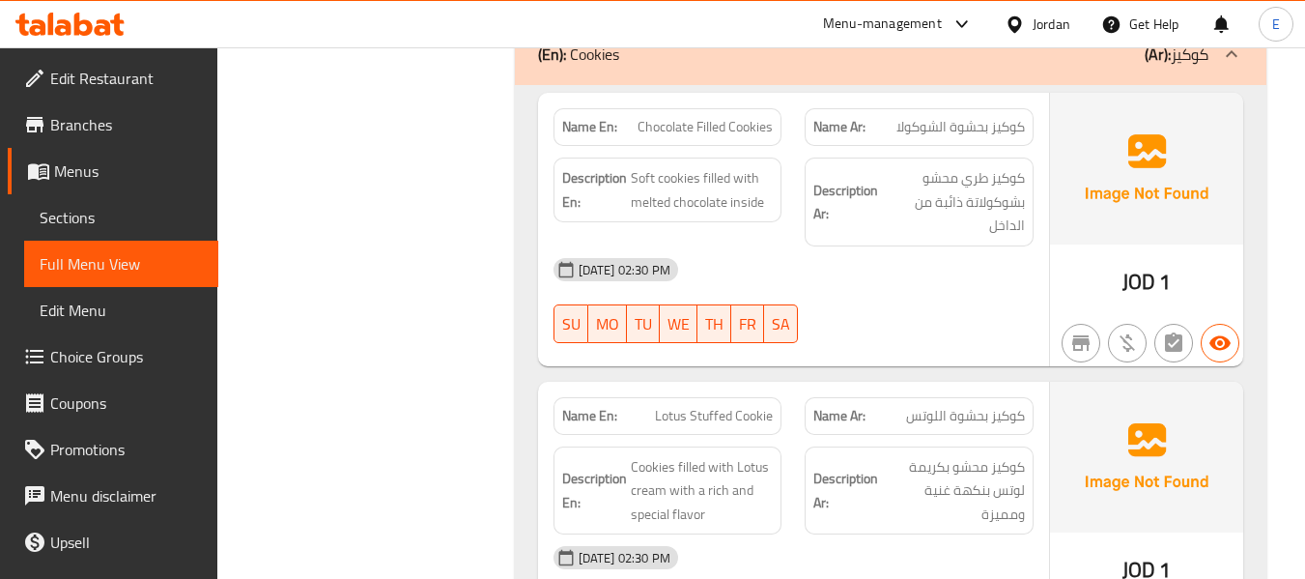
scroll to position [9975, 0]
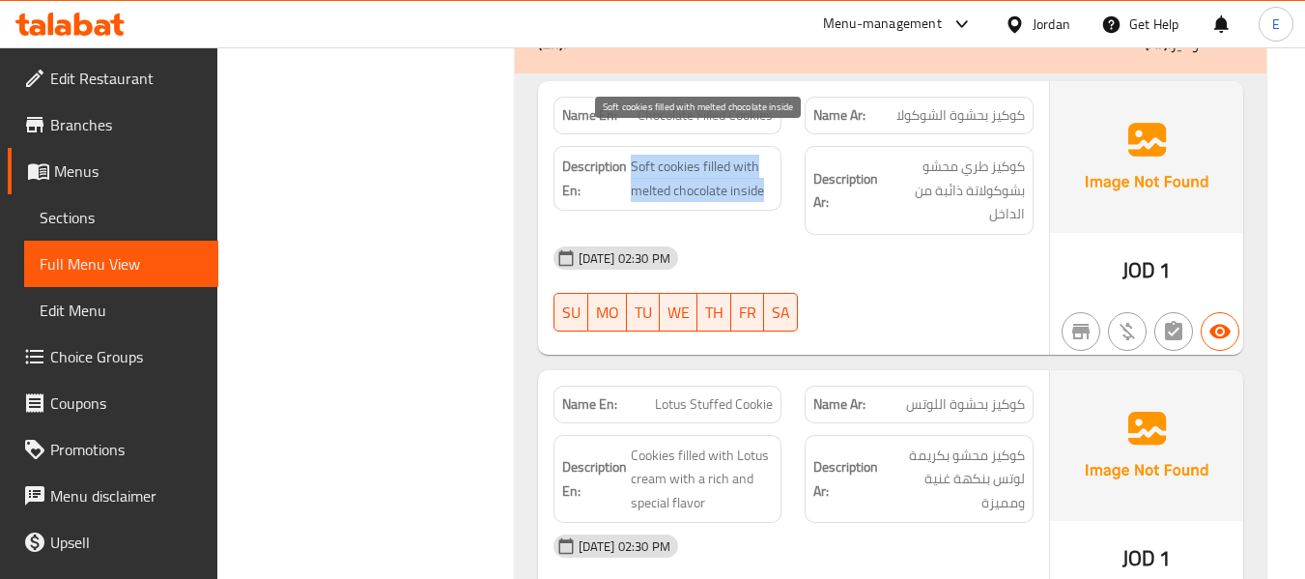
drag, startPoint x: 630, startPoint y: 140, endPoint x: 766, endPoint y: 169, distance: 139.2
click at [766, 169] on span "Soft cookies filled with melted chocolate inside" at bounding box center [702, 178] width 143 height 47
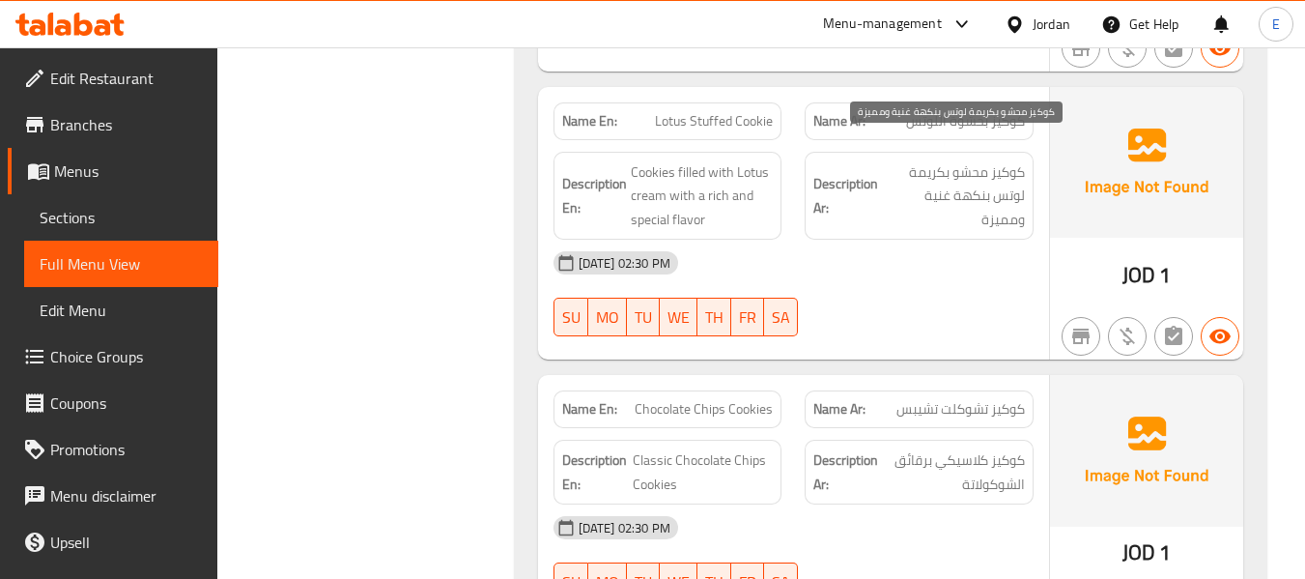
scroll to position [10265, 0]
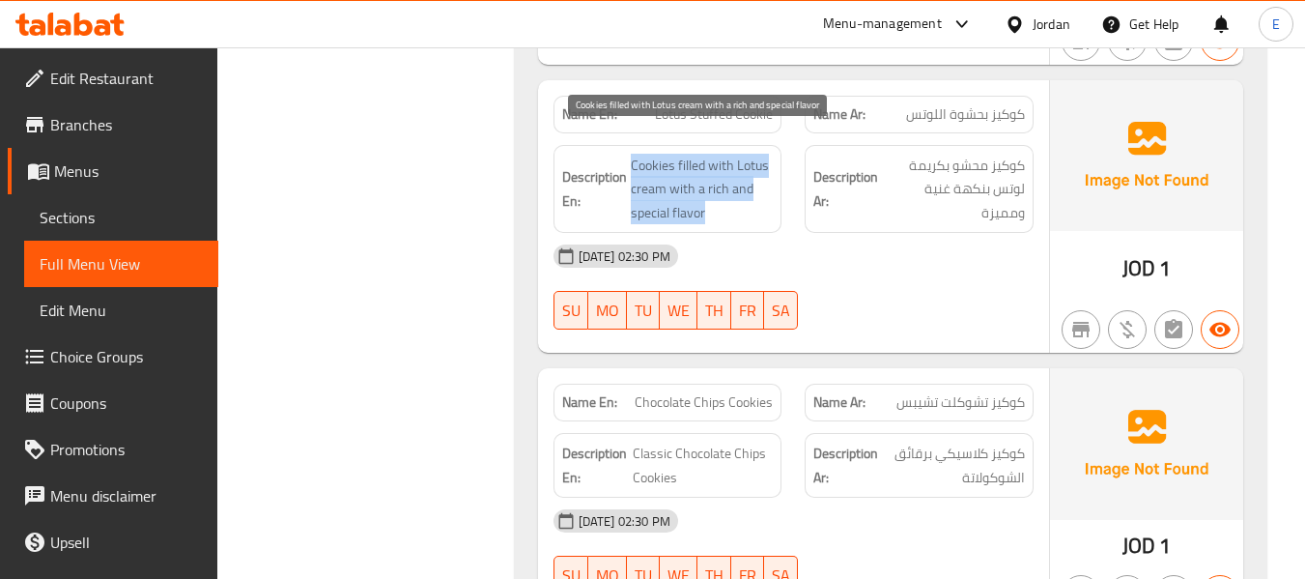
drag, startPoint x: 630, startPoint y: 132, endPoint x: 754, endPoint y: 184, distance: 134.7
click at [754, 184] on span "Cookies filled with Lotus cream with a rich and special flavor" at bounding box center [702, 189] width 143 height 71
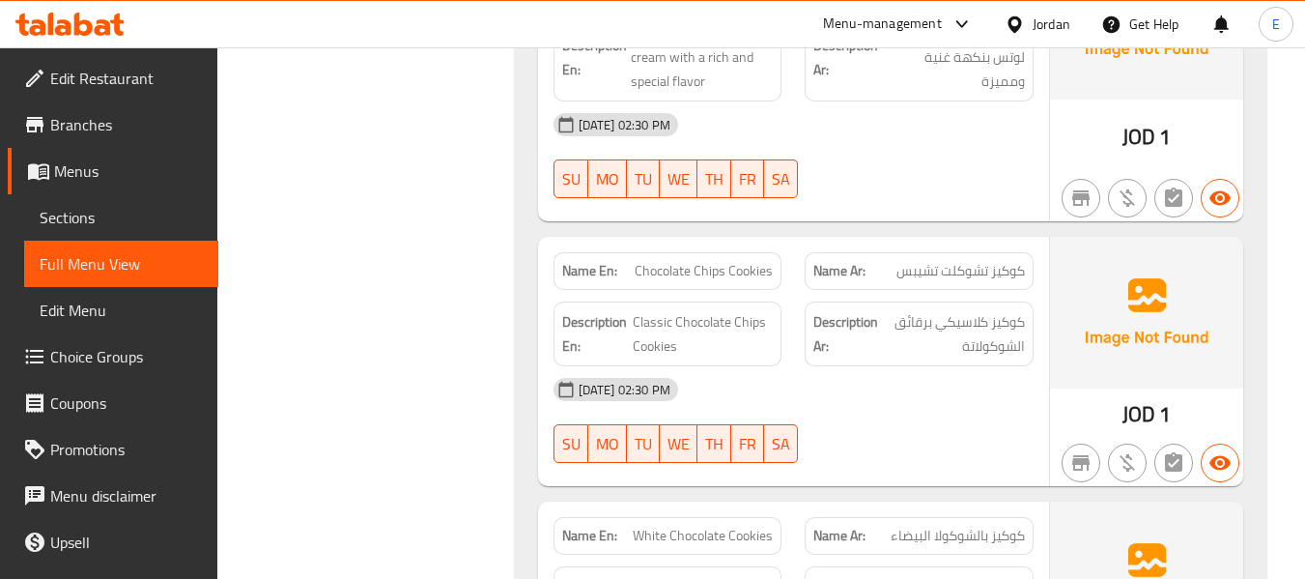
scroll to position [10458, 0]
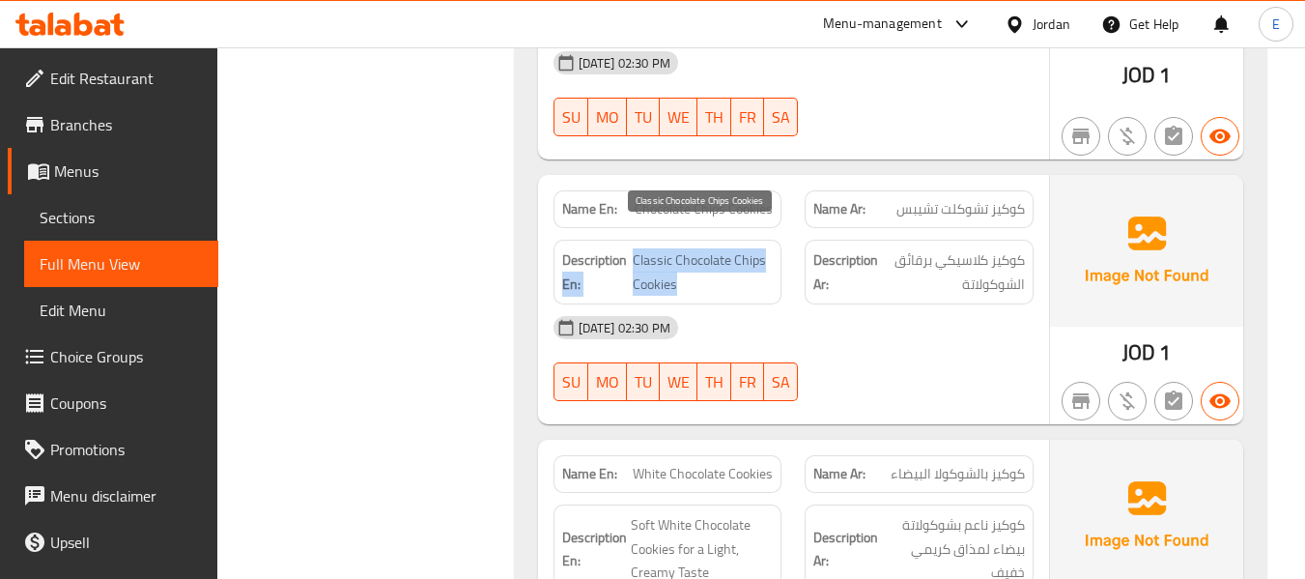
drag, startPoint x: 628, startPoint y: 234, endPoint x: 765, endPoint y: 260, distance: 139.6
click at [765, 260] on span "Classic Chocolate Chips Cookies" at bounding box center [703, 271] width 140 height 47
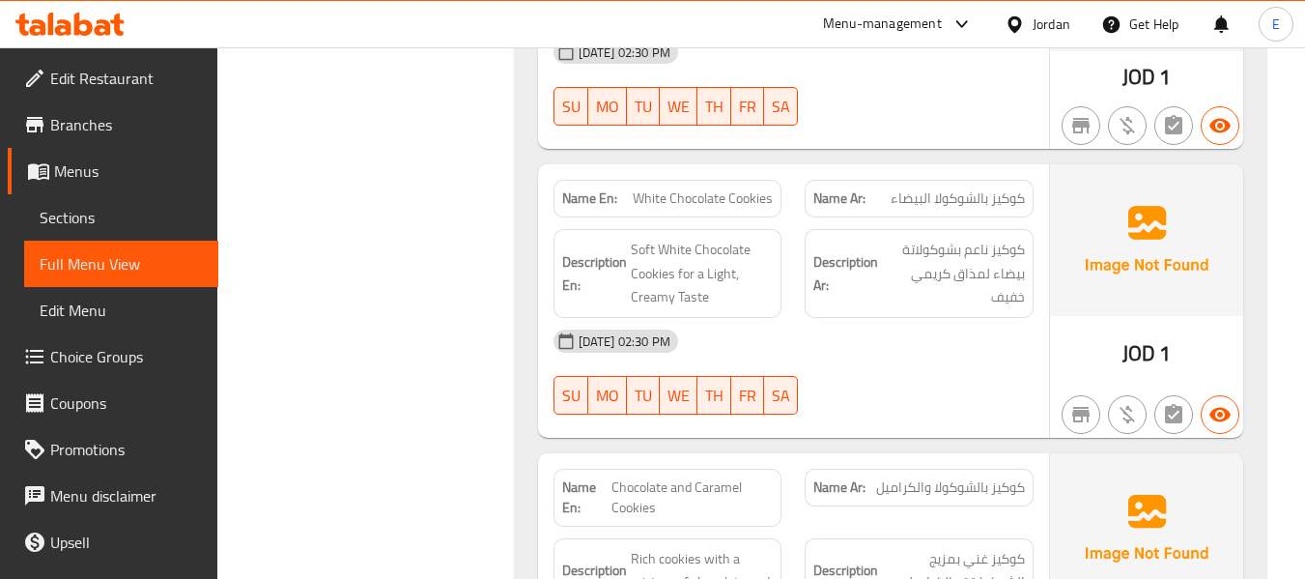
scroll to position [10748, 0]
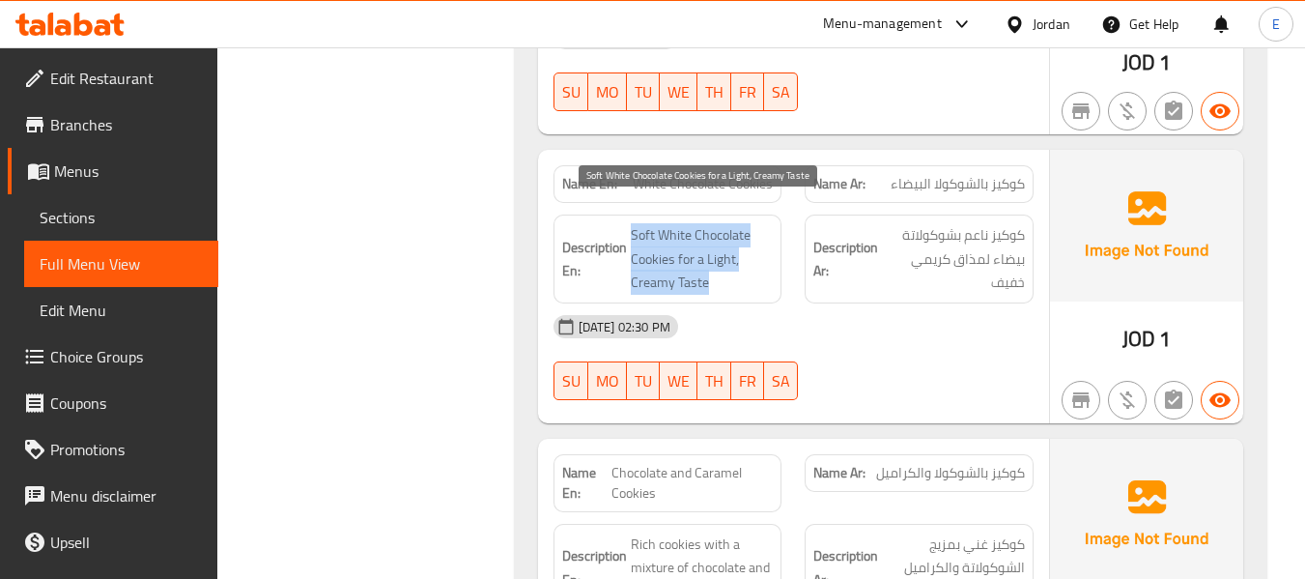
drag, startPoint x: 626, startPoint y: 196, endPoint x: 741, endPoint y: 256, distance: 129.6
click at [741, 256] on span "Soft White Chocolate Cookies for a Light, Creamy Taste" at bounding box center [702, 258] width 143 height 71
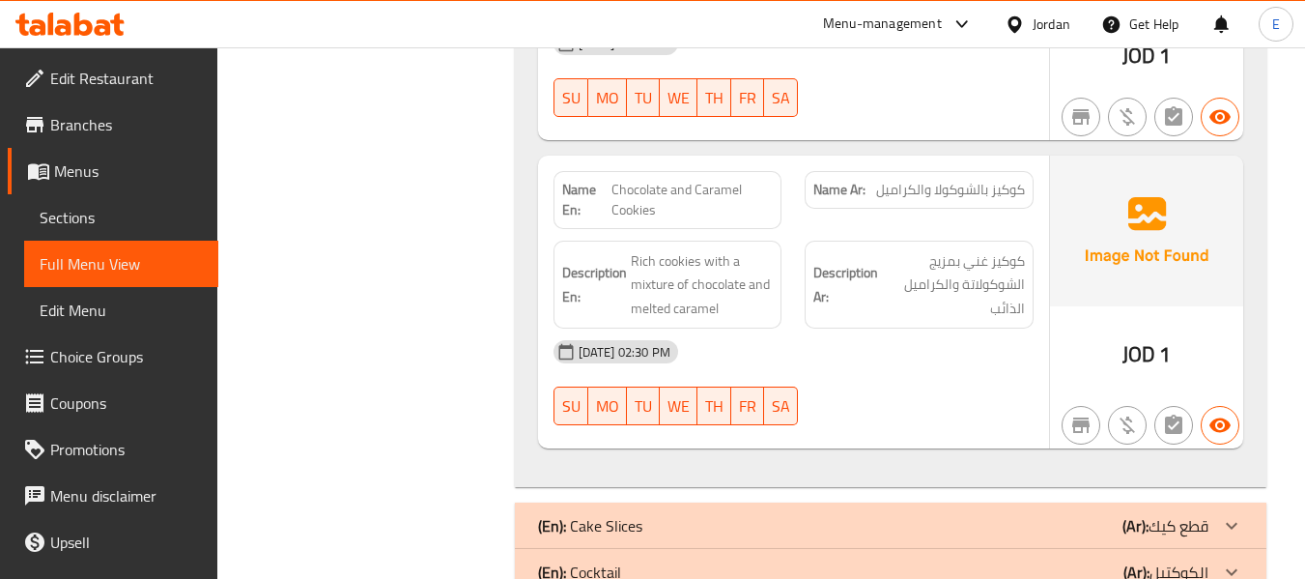
scroll to position [11038, 0]
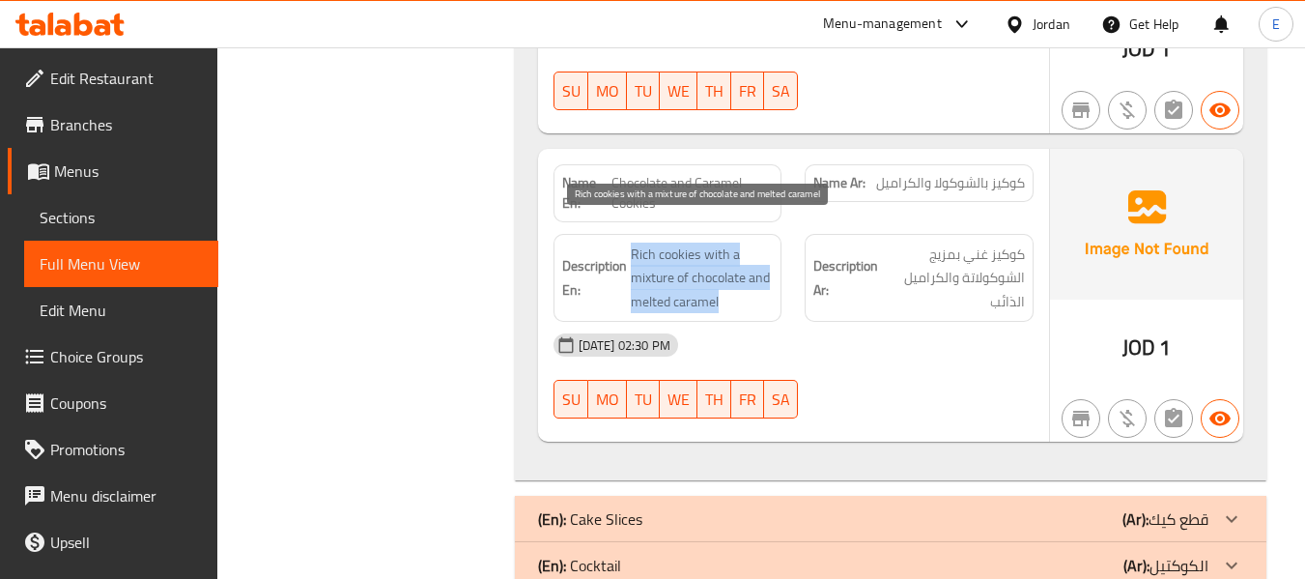
drag, startPoint x: 620, startPoint y: 214, endPoint x: 772, endPoint y: 268, distance: 160.7
click at [772, 268] on span "Rich cookies with a mixture of chocolate and melted caramel" at bounding box center [702, 277] width 143 height 71
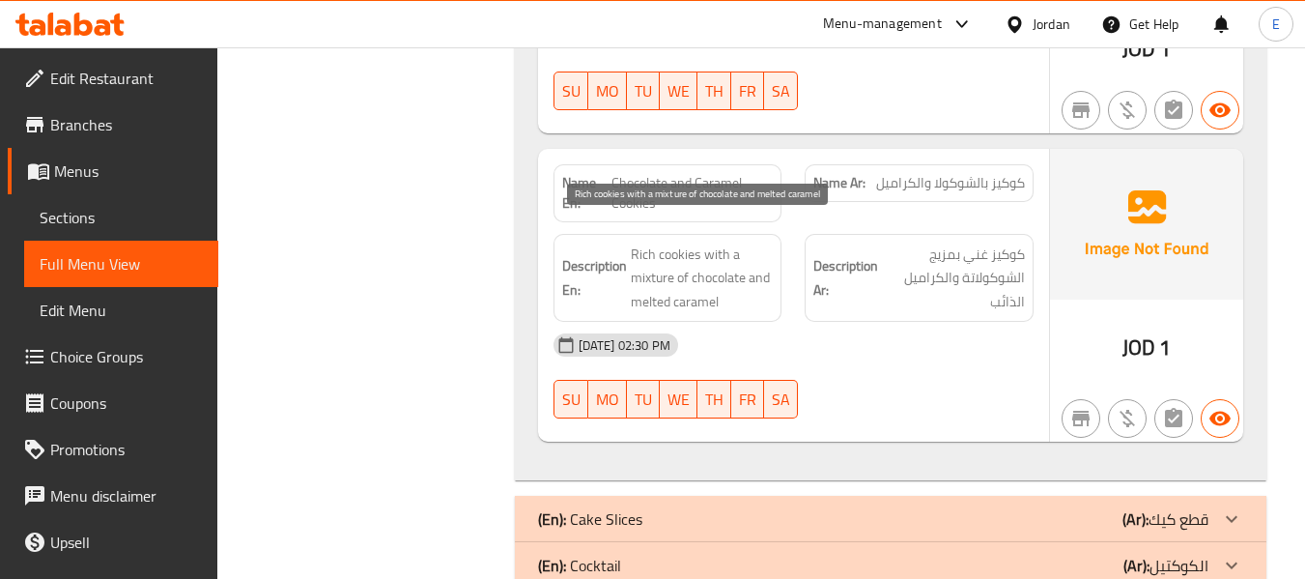
click at [773, 268] on span "Rich cookies with a mixture of chocolate and melted caramel" at bounding box center [702, 277] width 143 height 71
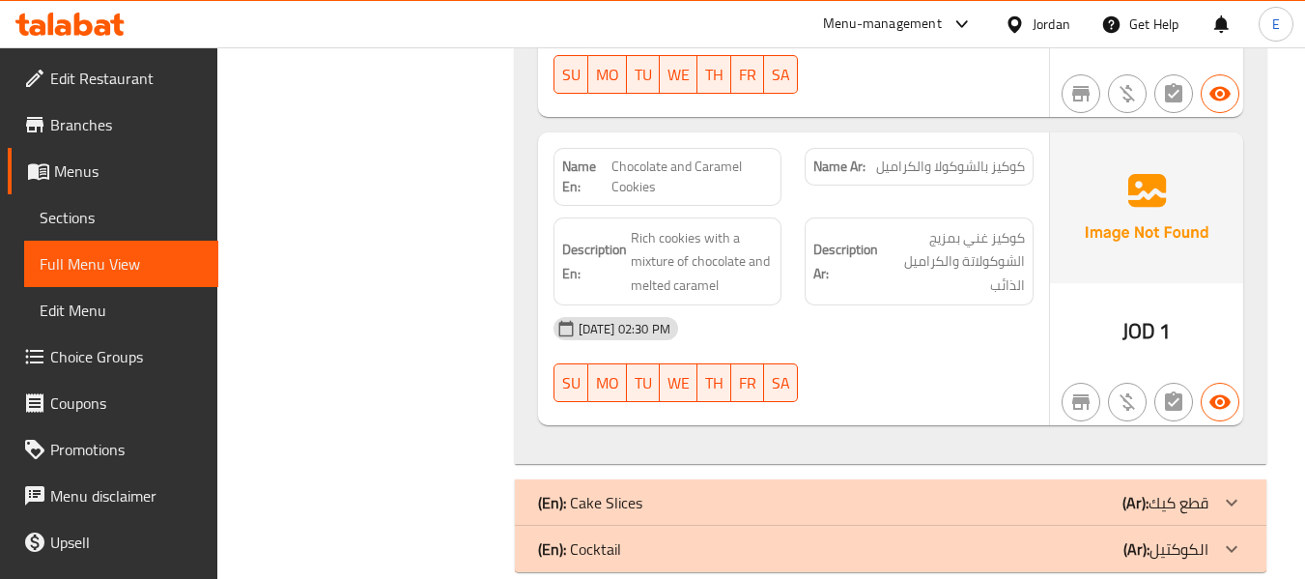
scroll to position [11063, 0]
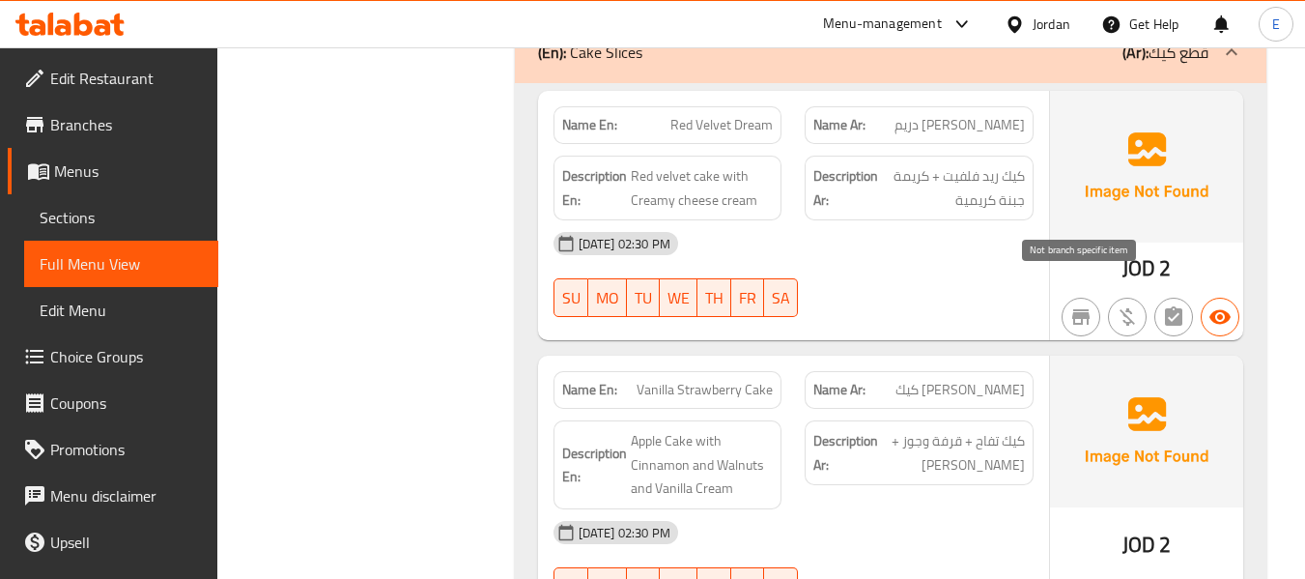
scroll to position [11546, 0]
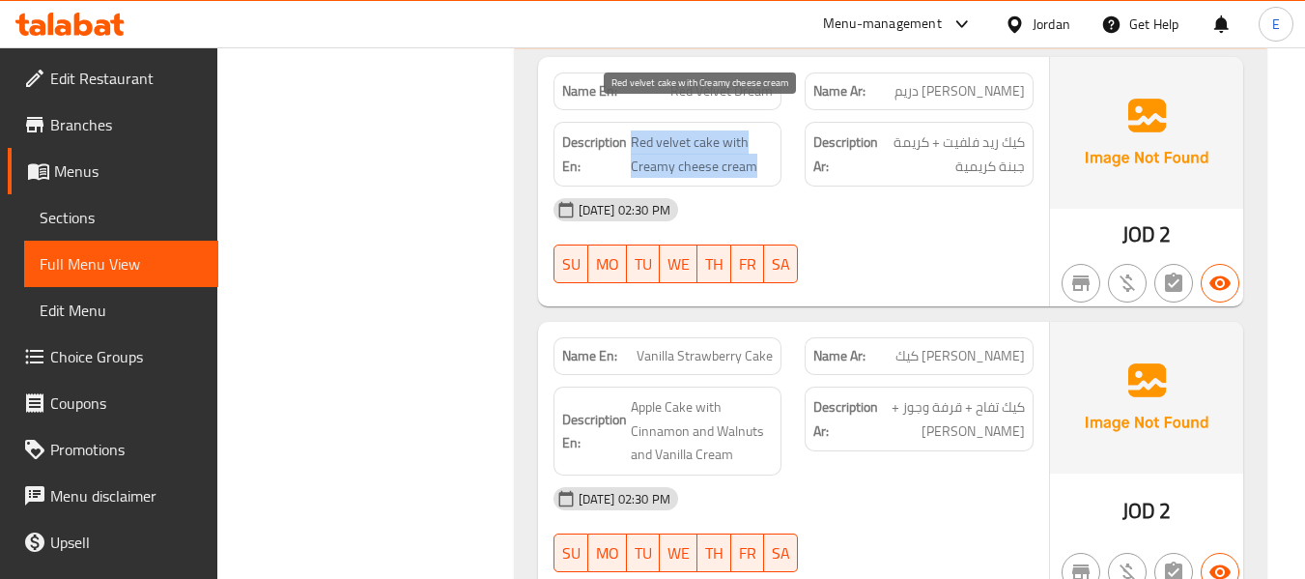
drag, startPoint x: 632, startPoint y: 115, endPoint x: 759, endPoint y: 138, distance: 129.6
click at [759, 138] on span "Red velvet cake with Creamy cheese cream" at bounding box center [702, 153] width 143 height 47
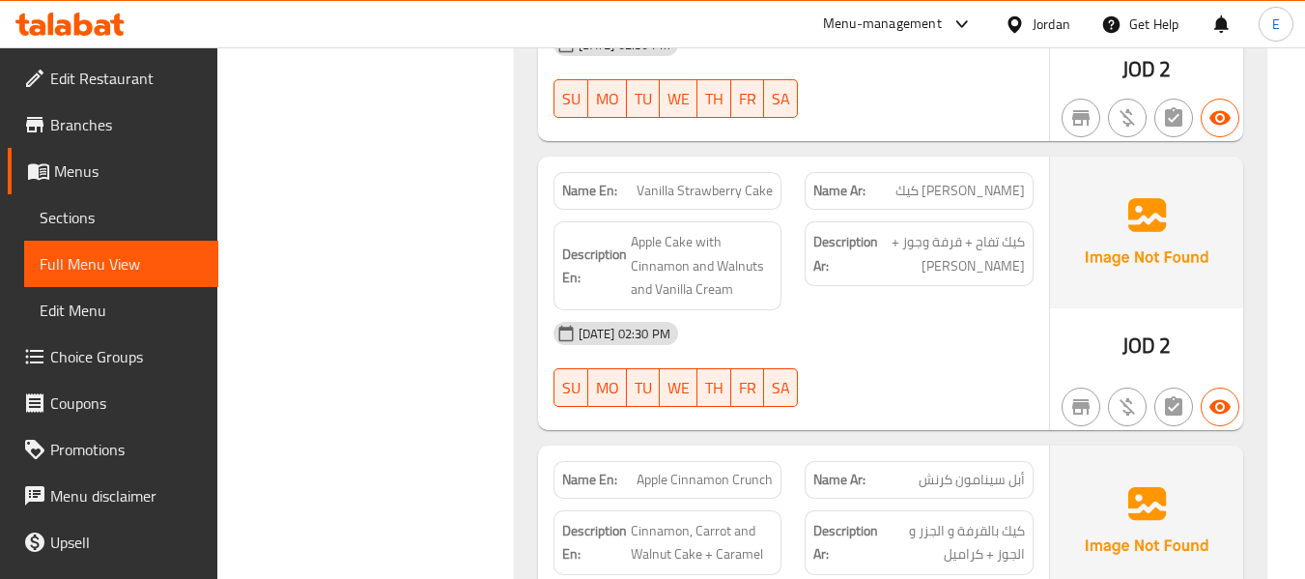
scroll to position [11739, 0]
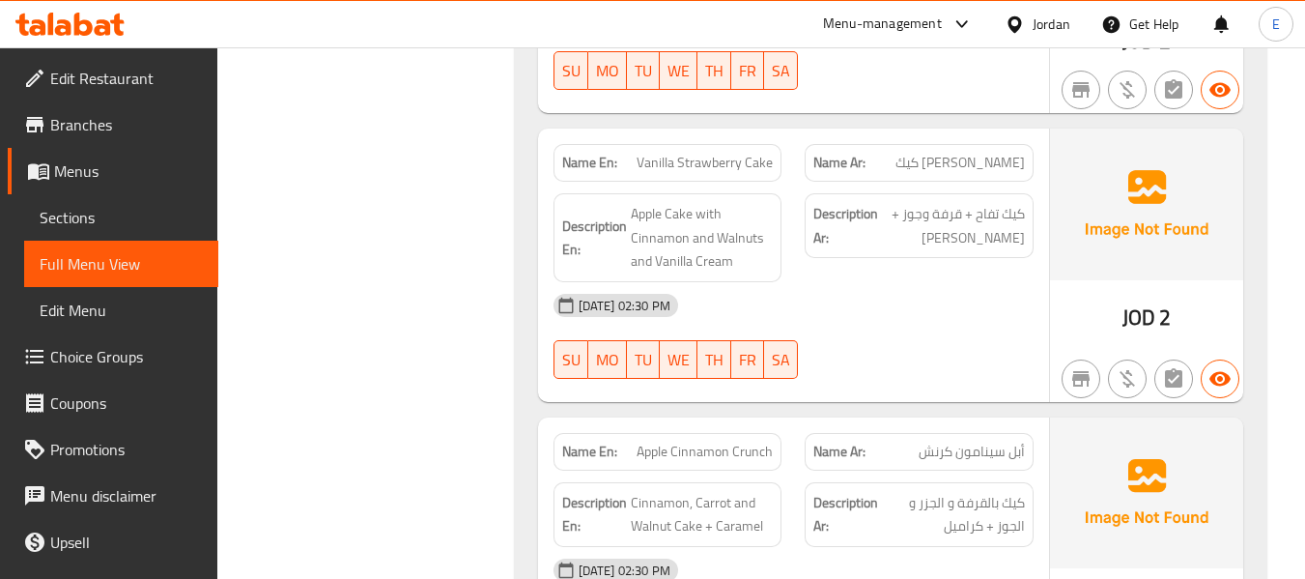
drag, startPoint x: 925, startPoint y: 237, endPoint x: 735, endPoint y: 167, distance: 202.6
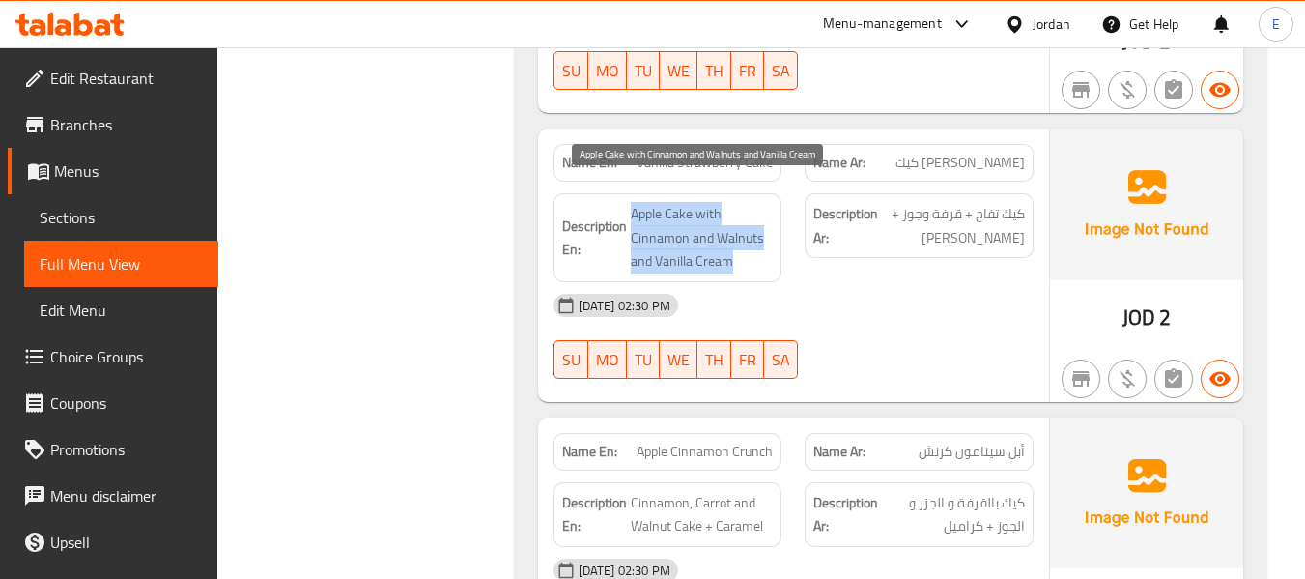
drag, startPoint x: 628, startPoint y: 176, endPoint x: 761, endPoint y: 242, distance: 149.0
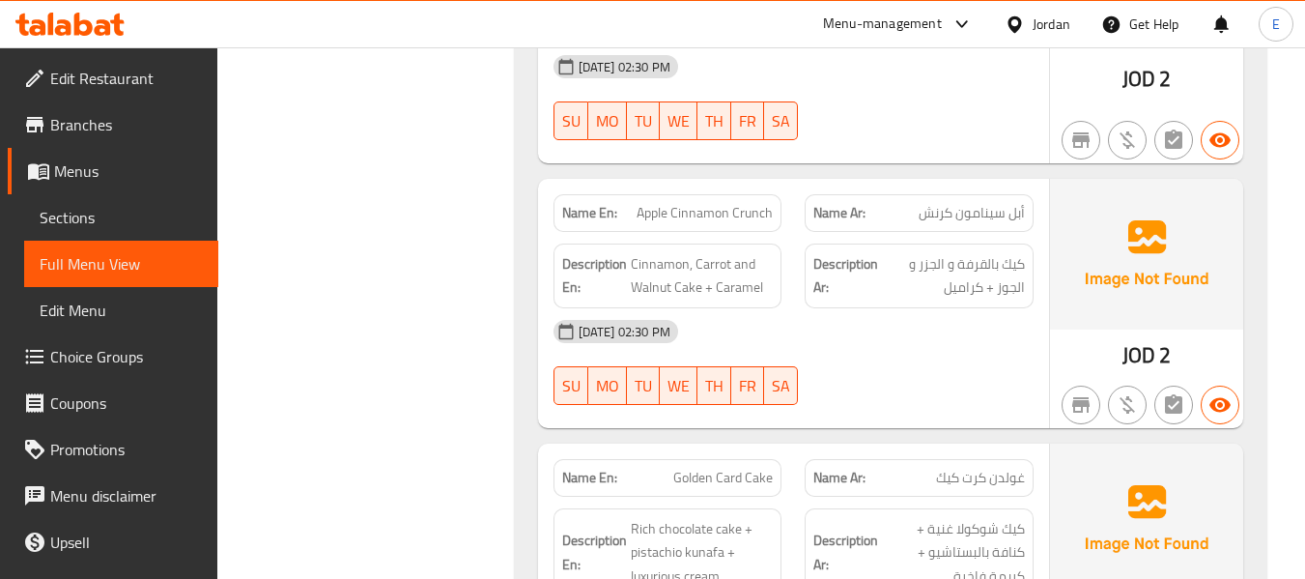
scroll to position [12029, 0]
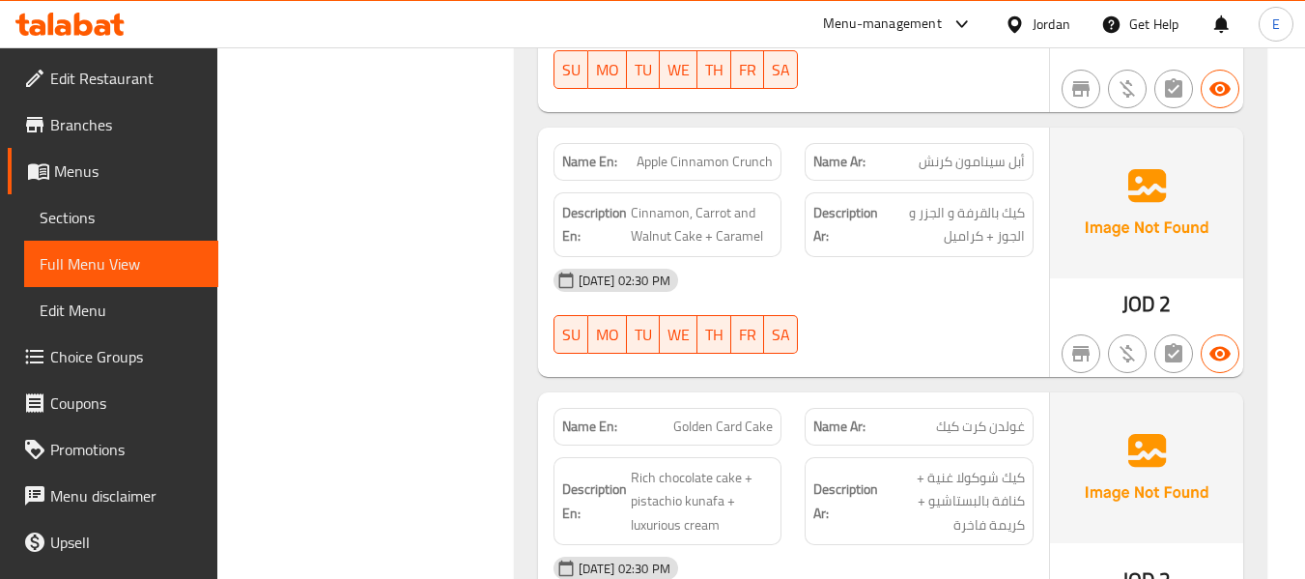
drag, startPoint x: 634, startPoint y: 188, endPoint x: 778, endPoint y: 214, distance: 147.2
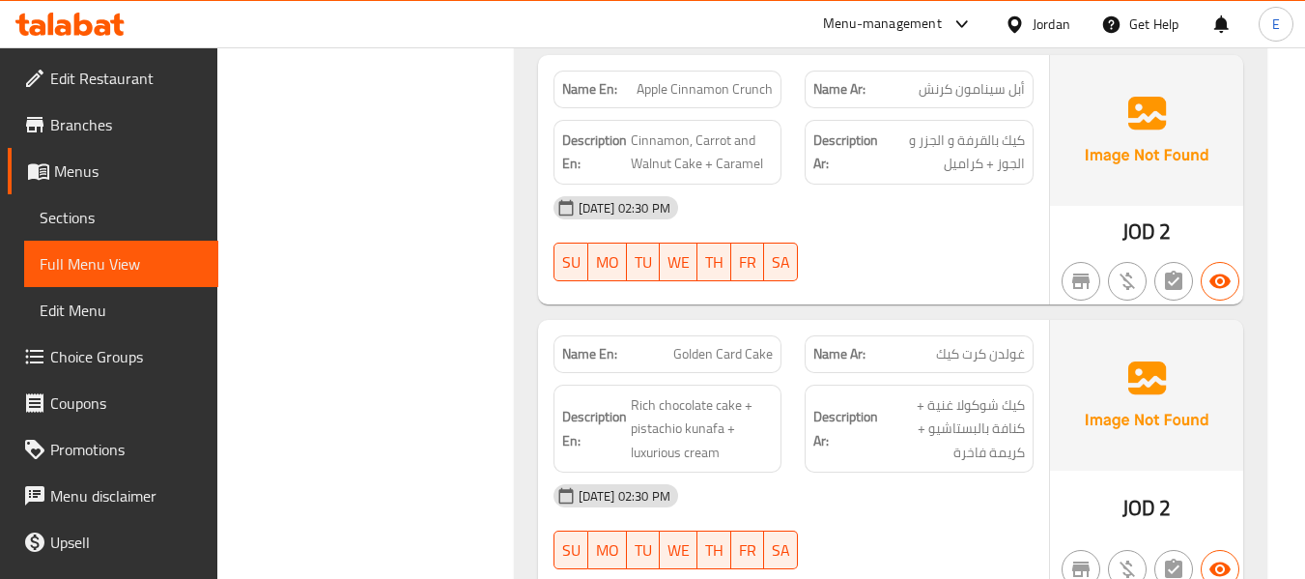
scroll to position [12318, 0]
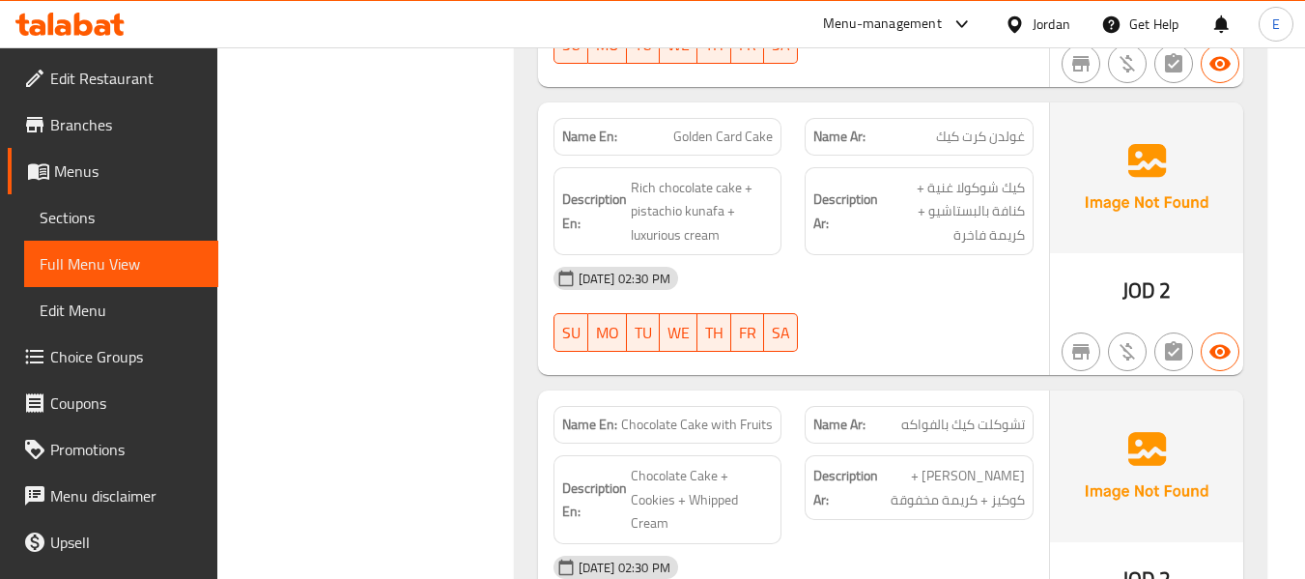
click
copy span "Golden Card Cake"
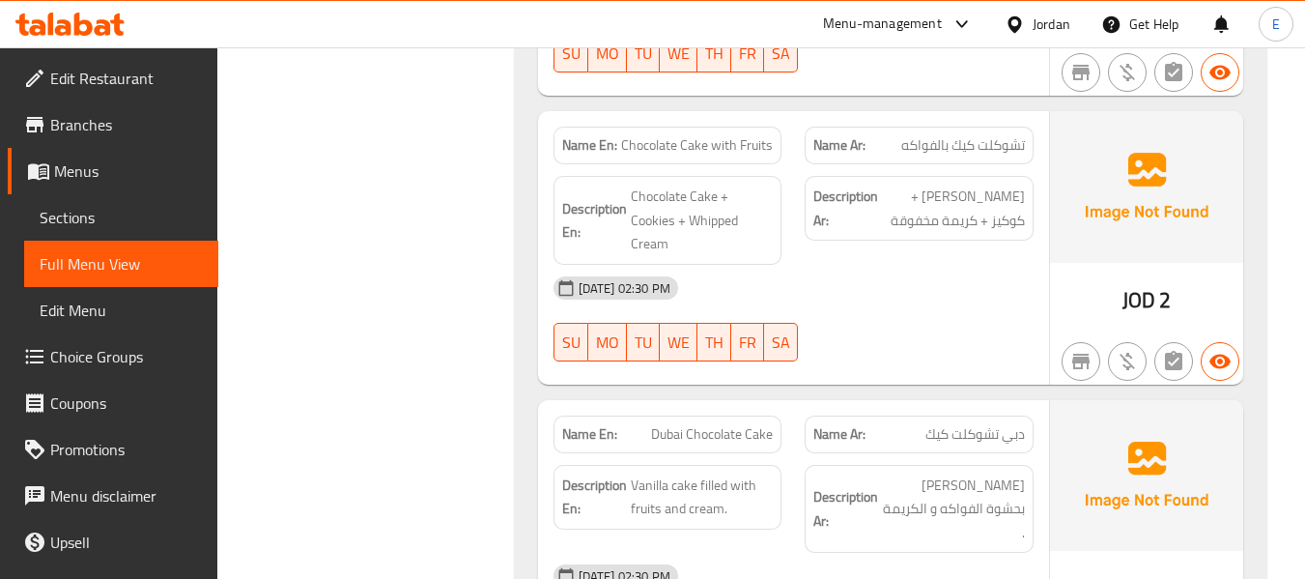
scroll to position [12608, 0]
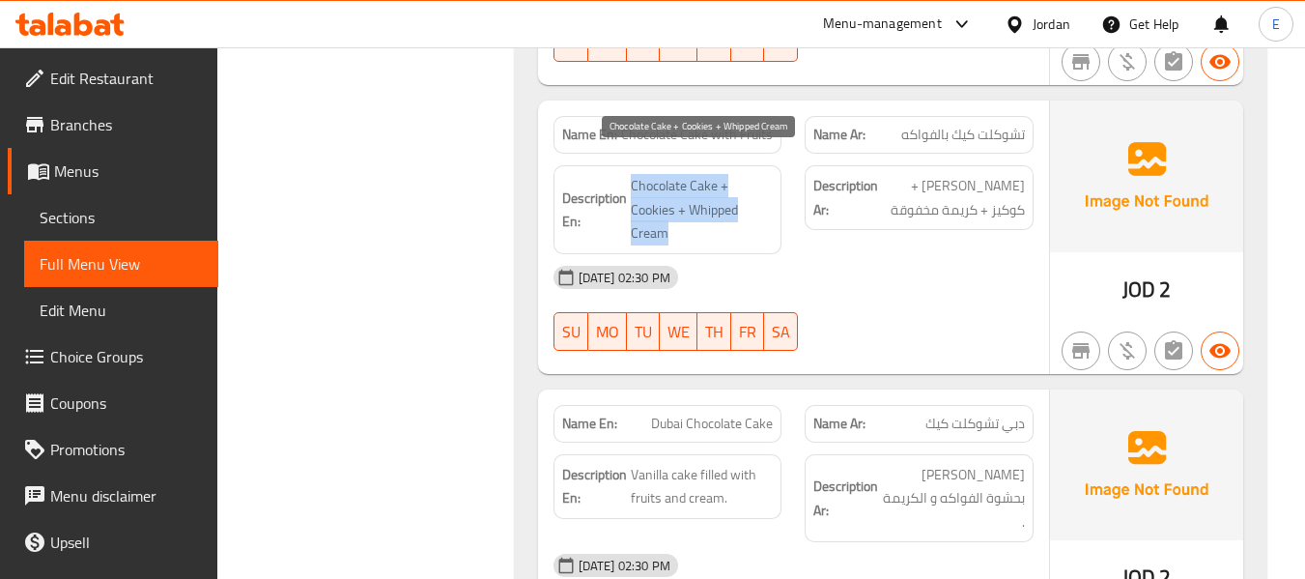
drag, startPoint x: 621, startPoint y: 146, endPoint x: 754, endPoint y: 202, distance: 144.6
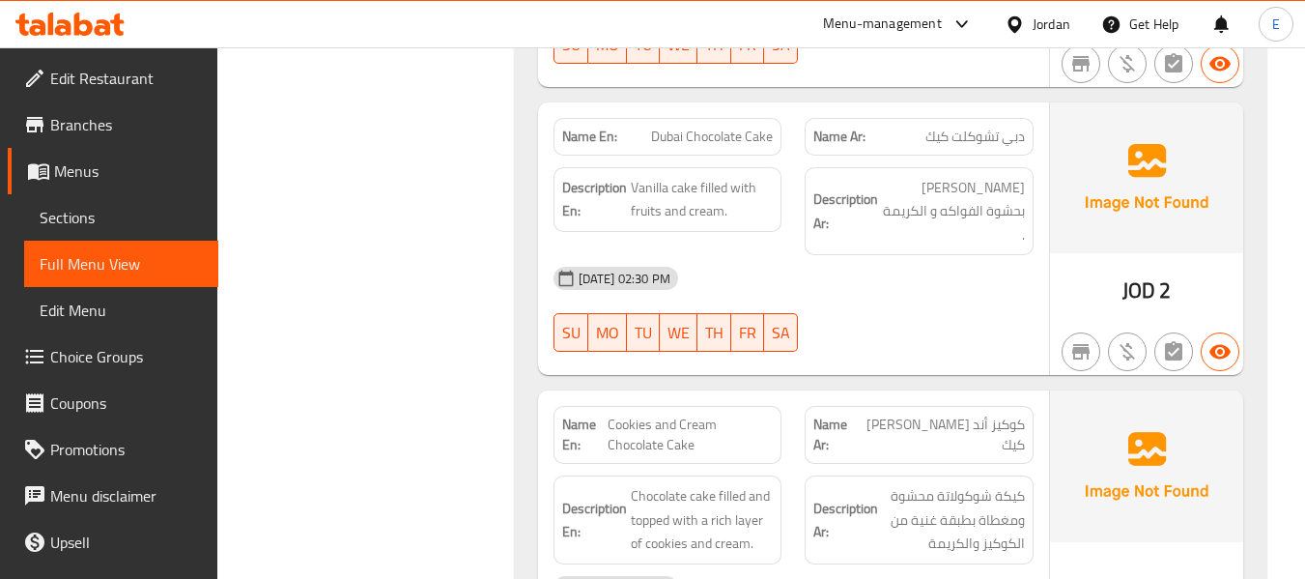
scroll to position [12898, 0]
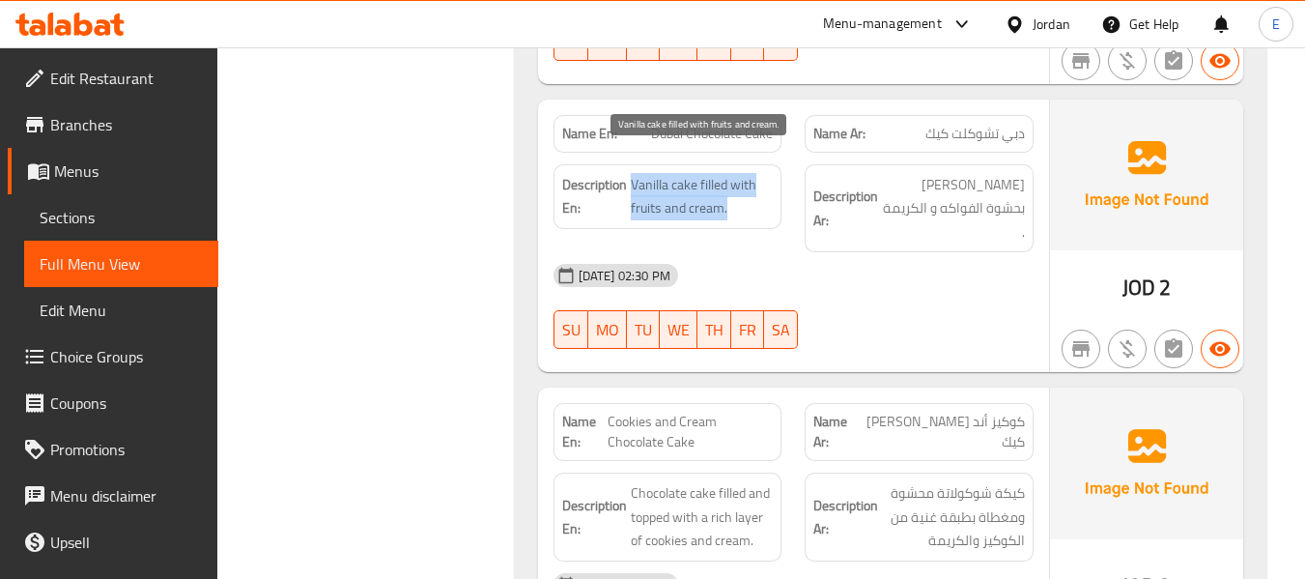
drag, startPoint x: 649, startPoint y: 156, endPoint x: 747, endPoint y: 183, distance: 101.2
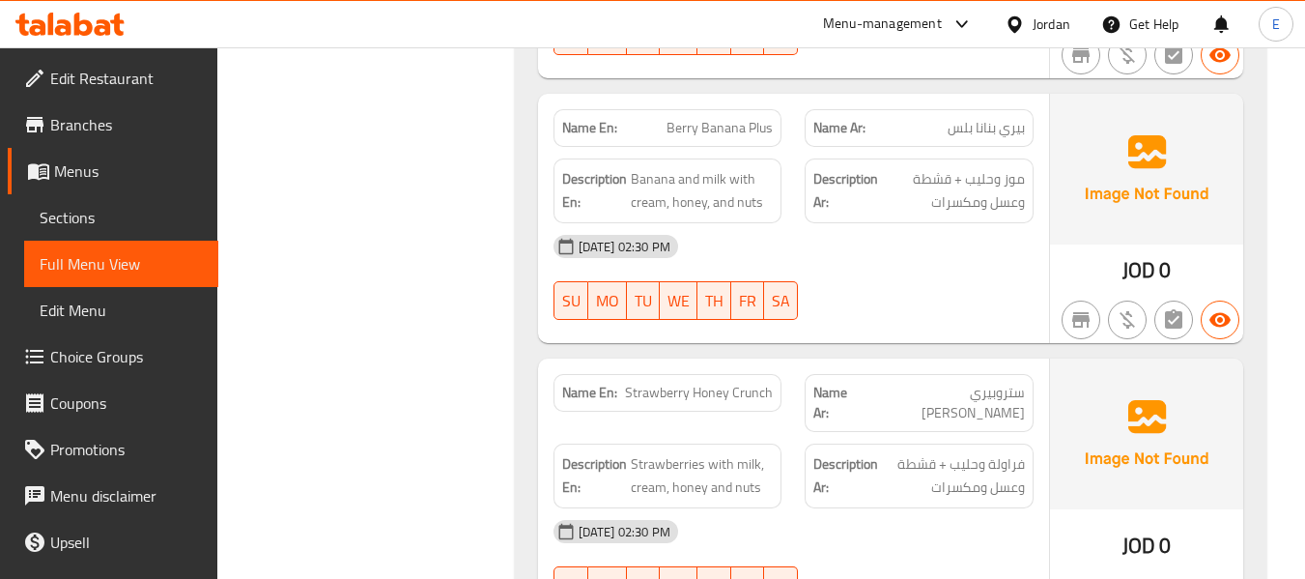
scroll to position [13880, 0]
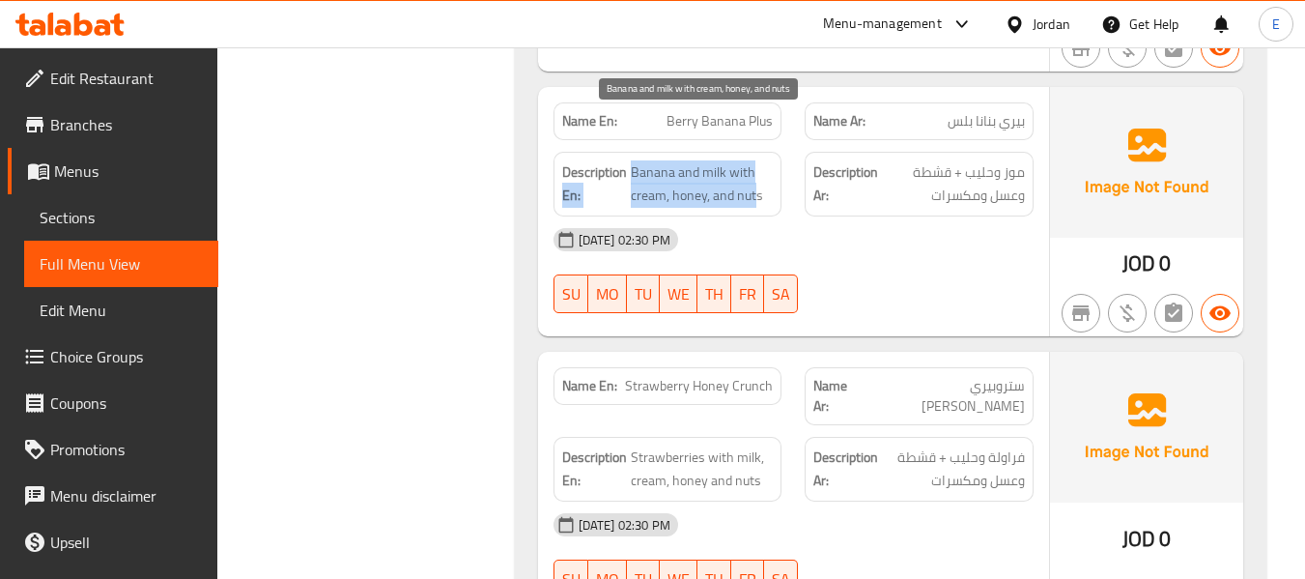
drag, startPoint x: 625, startPoint y: 121, endPoint x: 756, endPoint y: 153, distance: 135.2
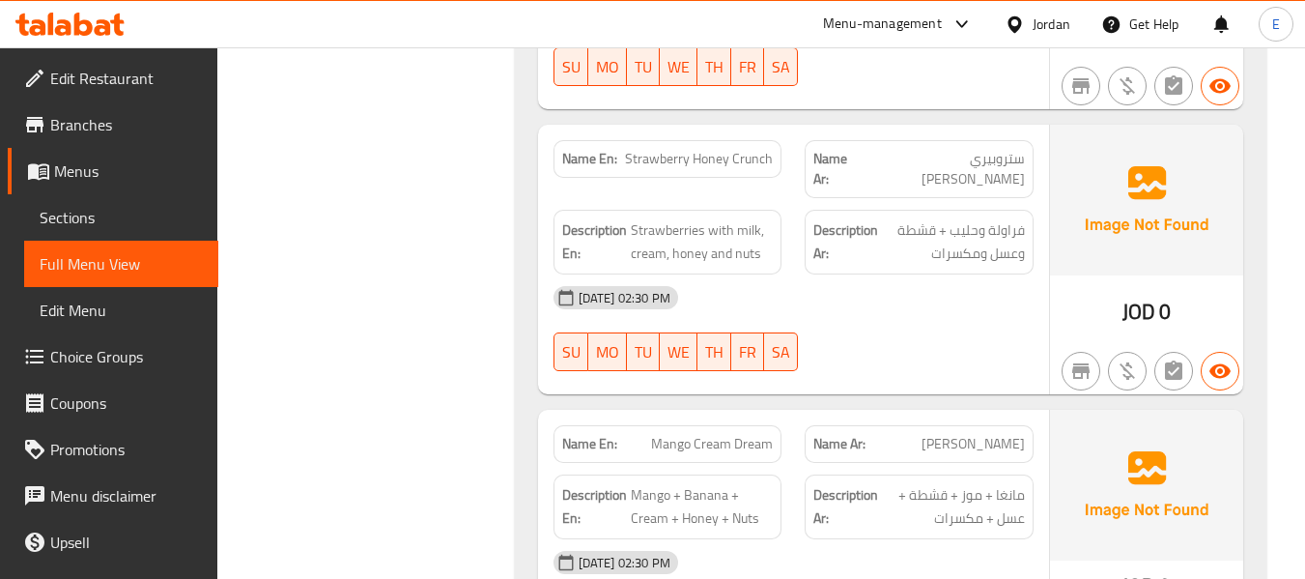
scroll to position [14073, 0]
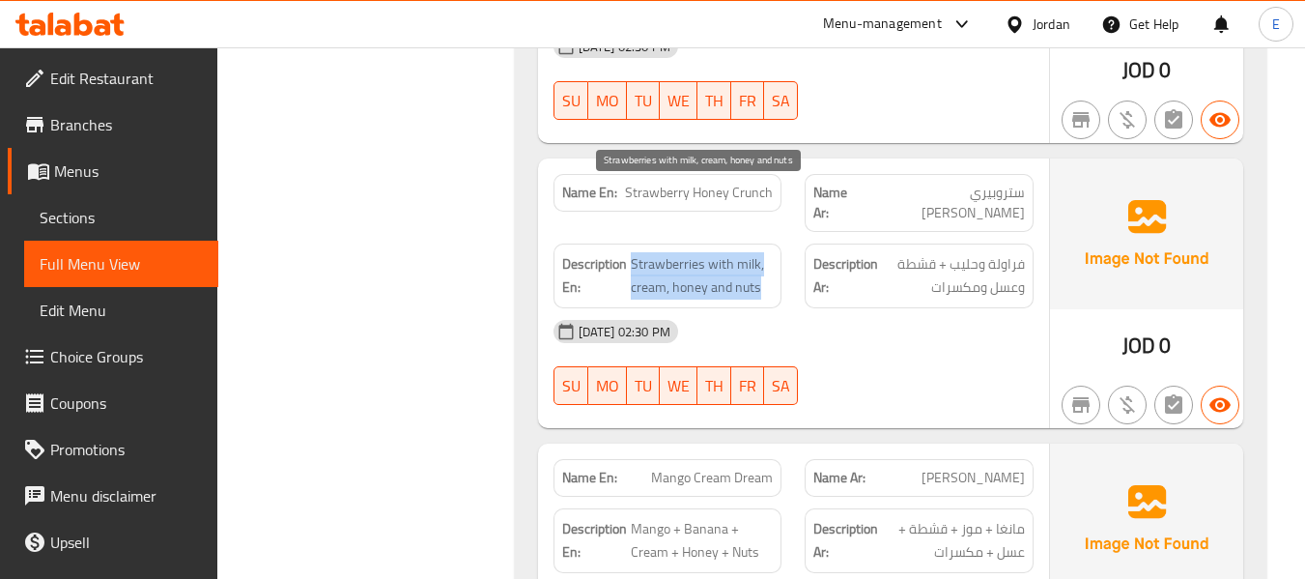
drag, startPoint x: 629, startPoint y: 196, endPoint x: 767, endPoint y: 231, distance: 142.4
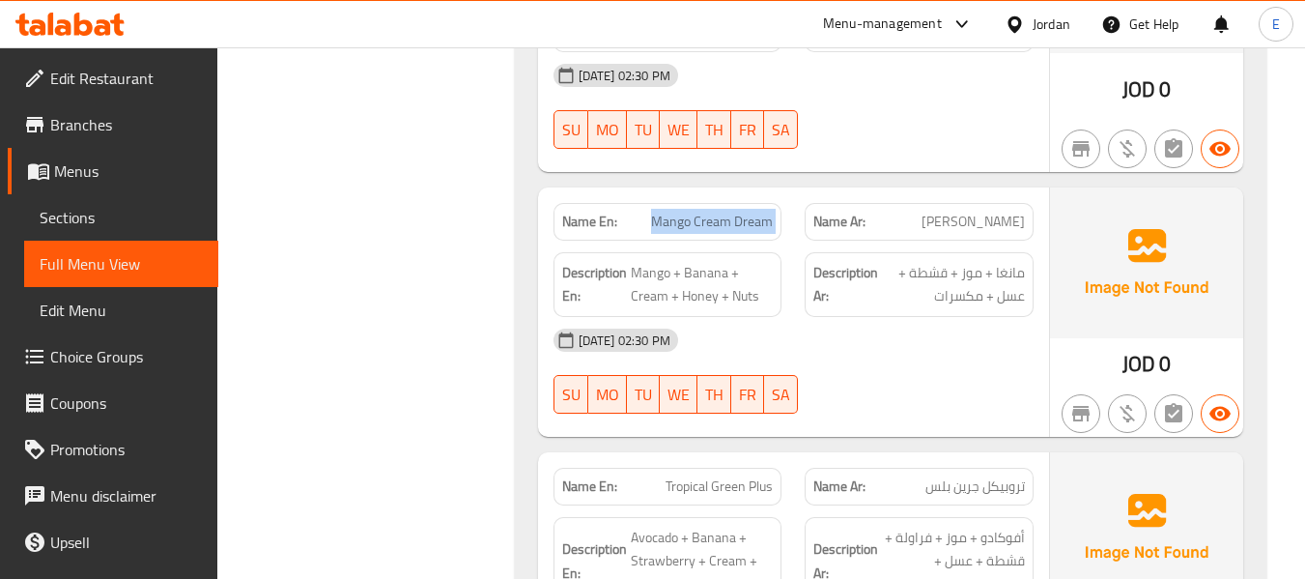
scroll to position [14363, 0]
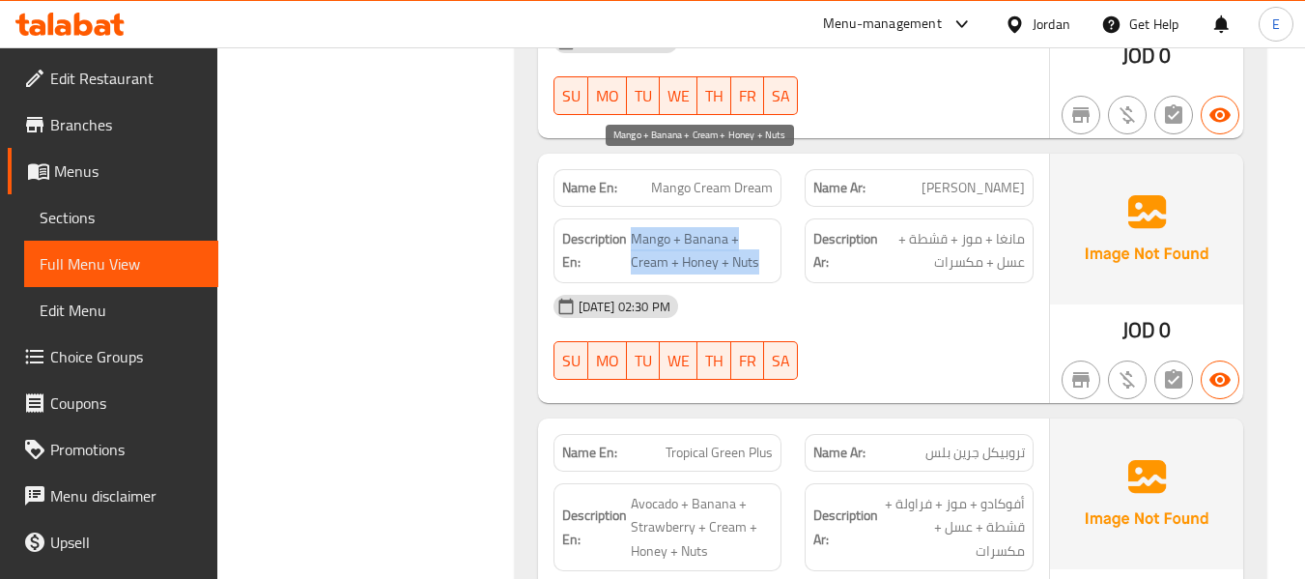
drag, startPoint x: 631, startPoint y: 173, endPoint x: 771, endPoint y: 193, distance: 141.5
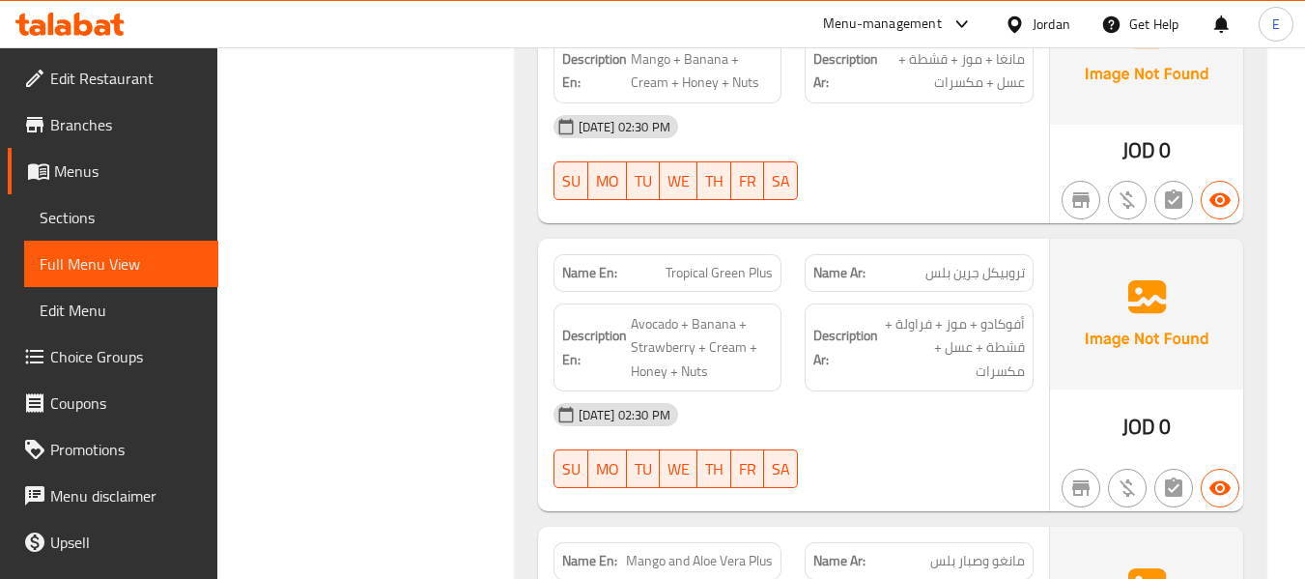
scroll to position [14556, 0]
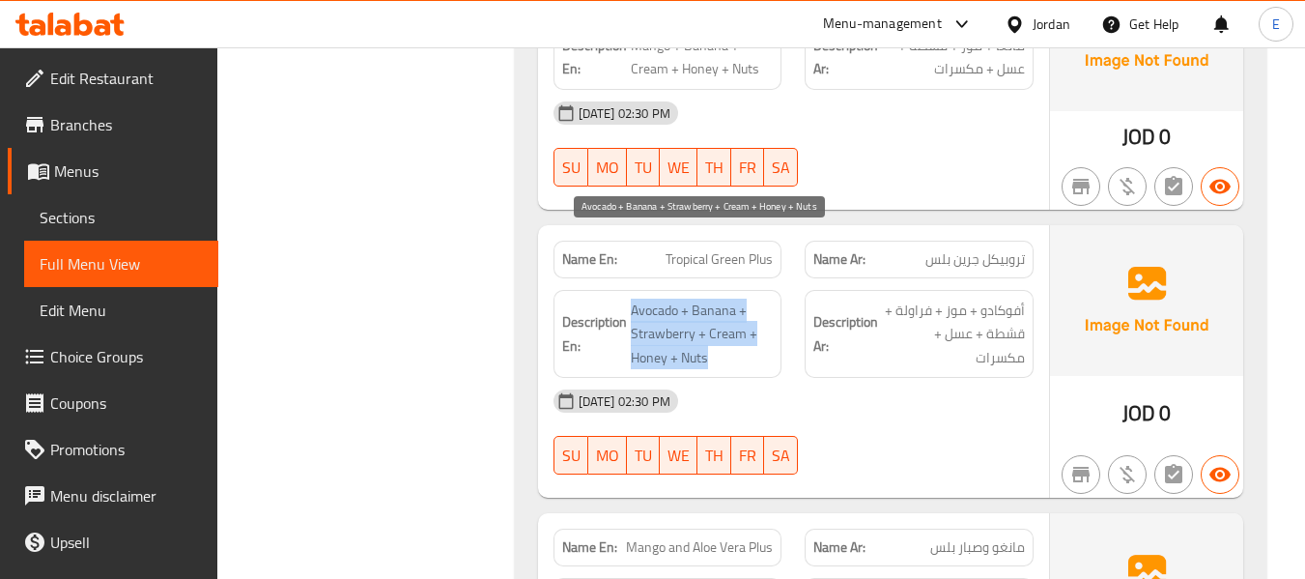
drag, startPoint x: 631, startPoint y: 230, endPoint x: 762, endPoint y: 289, distance: 144.0
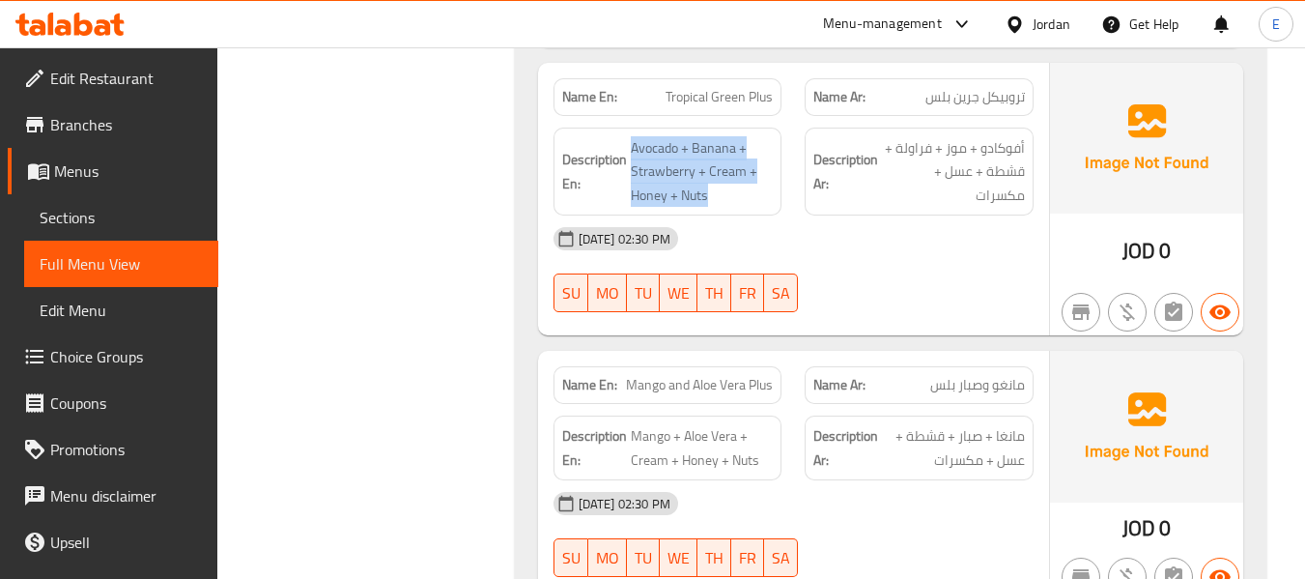
scroll to position [14749, 0]
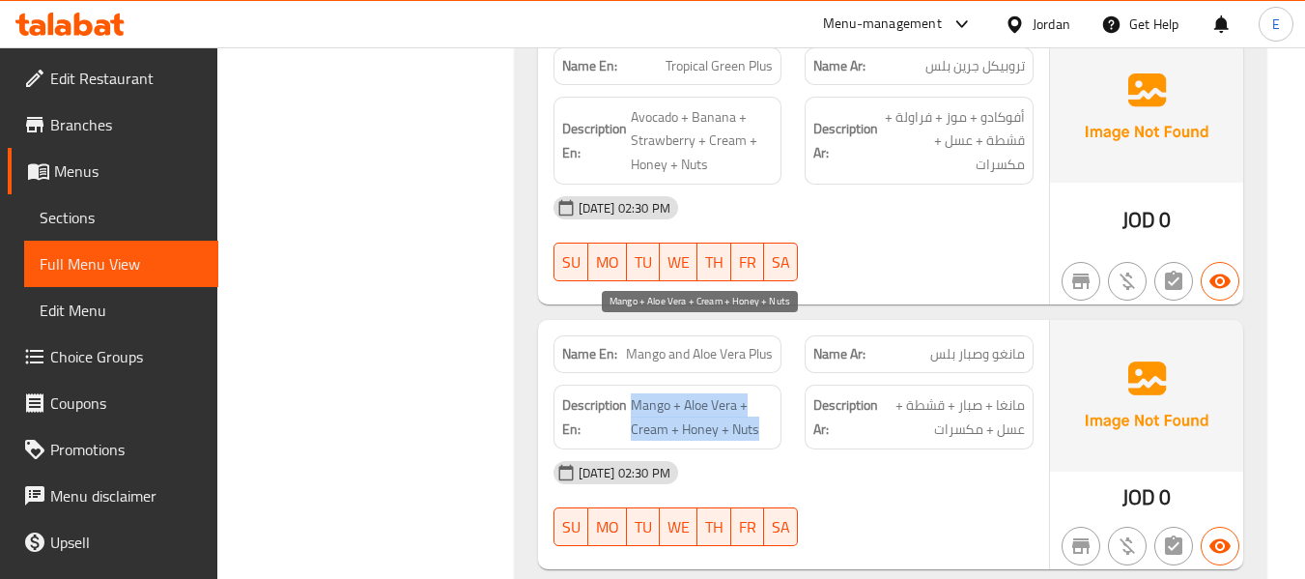
drag, startPoint x: 631, startPoint y: 336, endPoint x: 771, endPoint y: 354, distance: 141.2
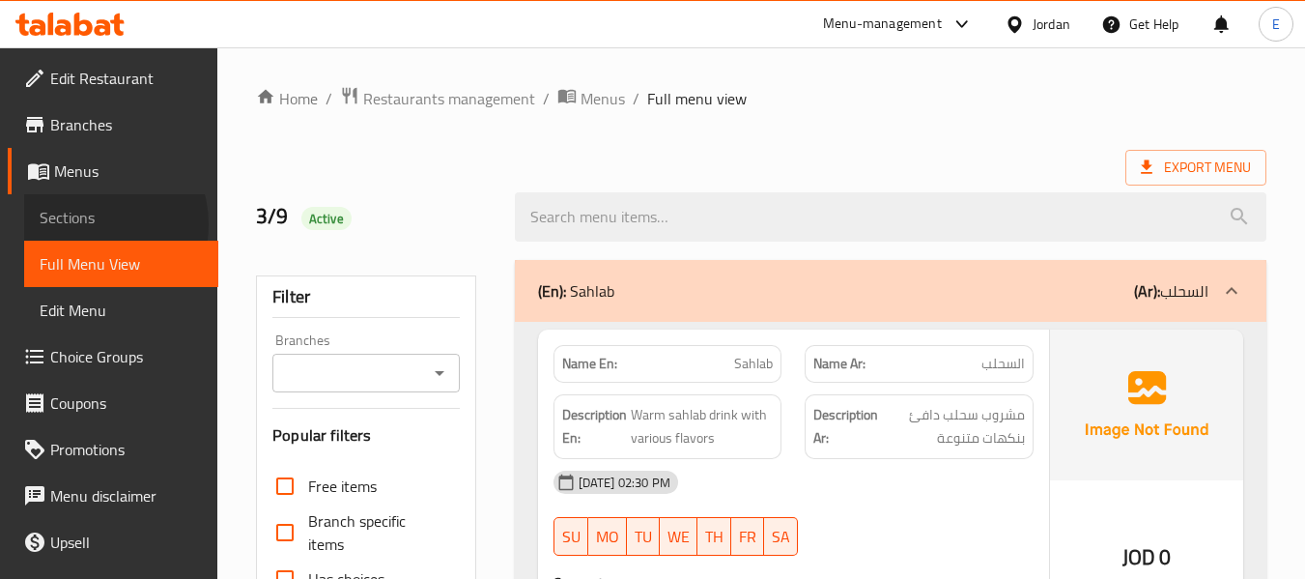
click at [89, 224] on span "Sections" at bounding box center [121, 217] width 163 height 23
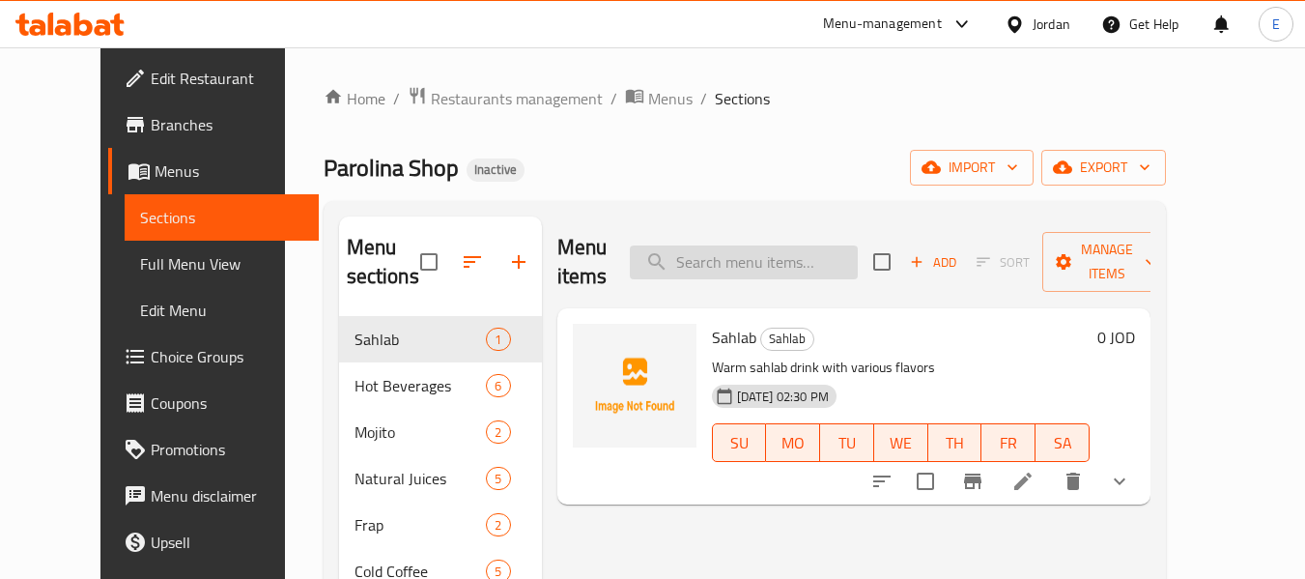
click at [727, 256] on input "search" at bounding box center [744, 262] width 228 height 34
paste input "hany Vanilla Latte"
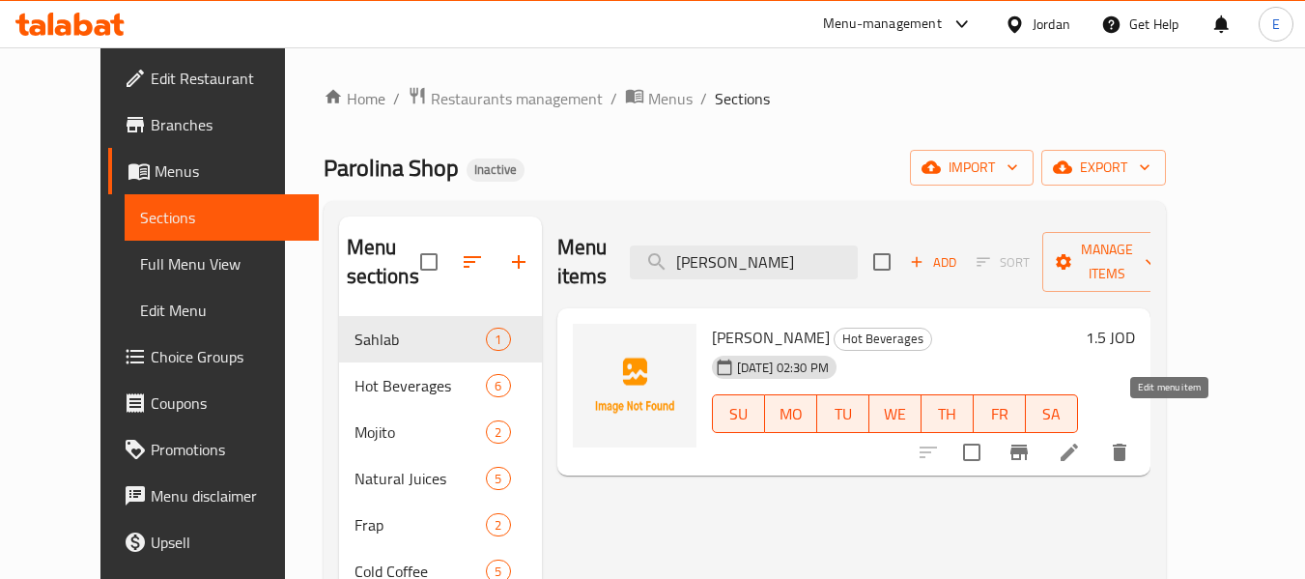
type input "hany Vanilla Latte"
click at [1081, 440] on icon at bounding box center [1069, 451] width 23 height 23
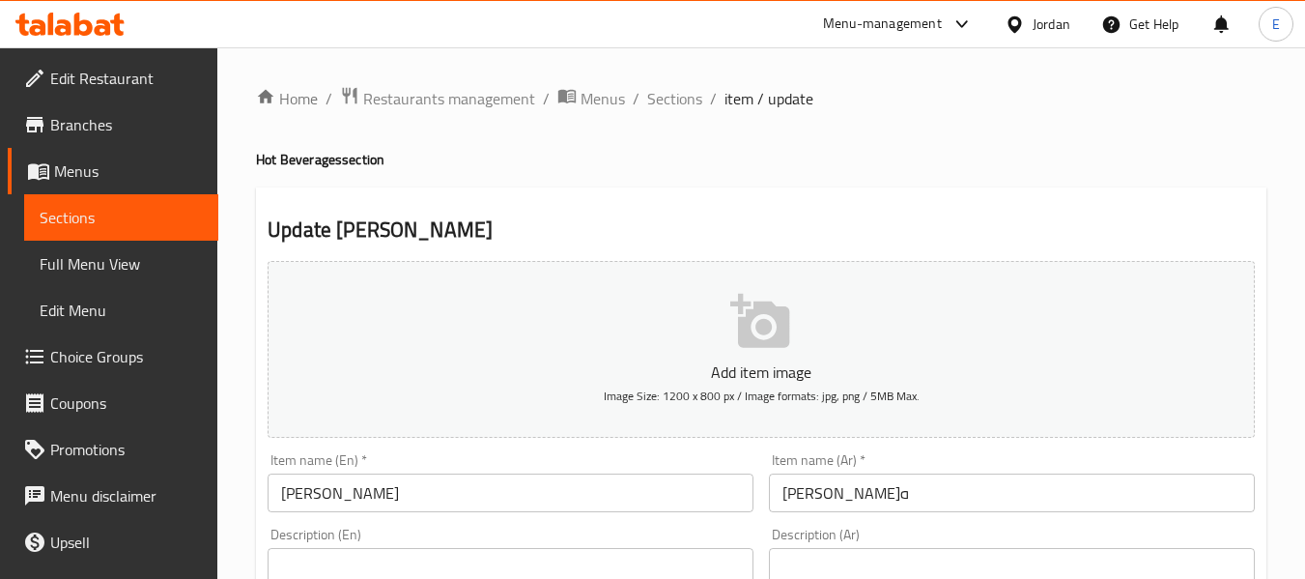
click at [424, 481] on input "hany Vanilla Latte" at bounding box center [511, 492] width 486 height 39
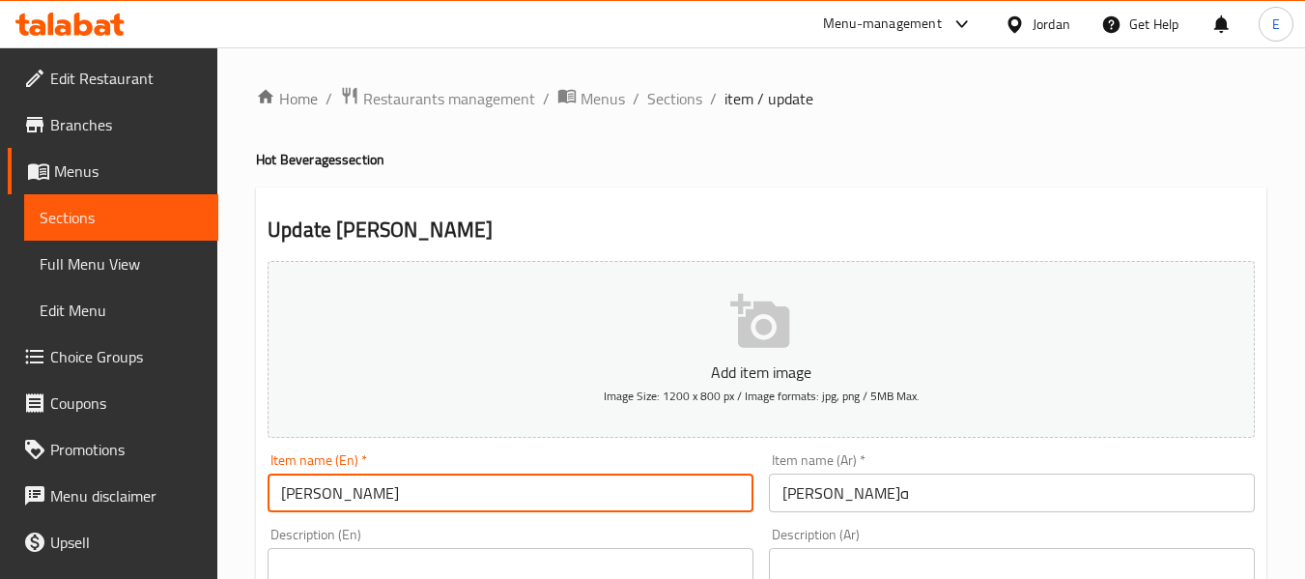
drag, startPoint x: 294, startPoint y: 495, endPoint x: 297, endPoint y: 509, distance: 14.8
click at [297, 509] on input "hany Vanilla Latte" at bounding box center [511, 492] width 486 height 39
click at [306, 494] on input "hony Vanilla Latte" at bounding box center [511, 492] width 486 height 39
click at [451, 488] on input "honey Vanilla Latte" at bounding box center [511, 492] width 486 height 39
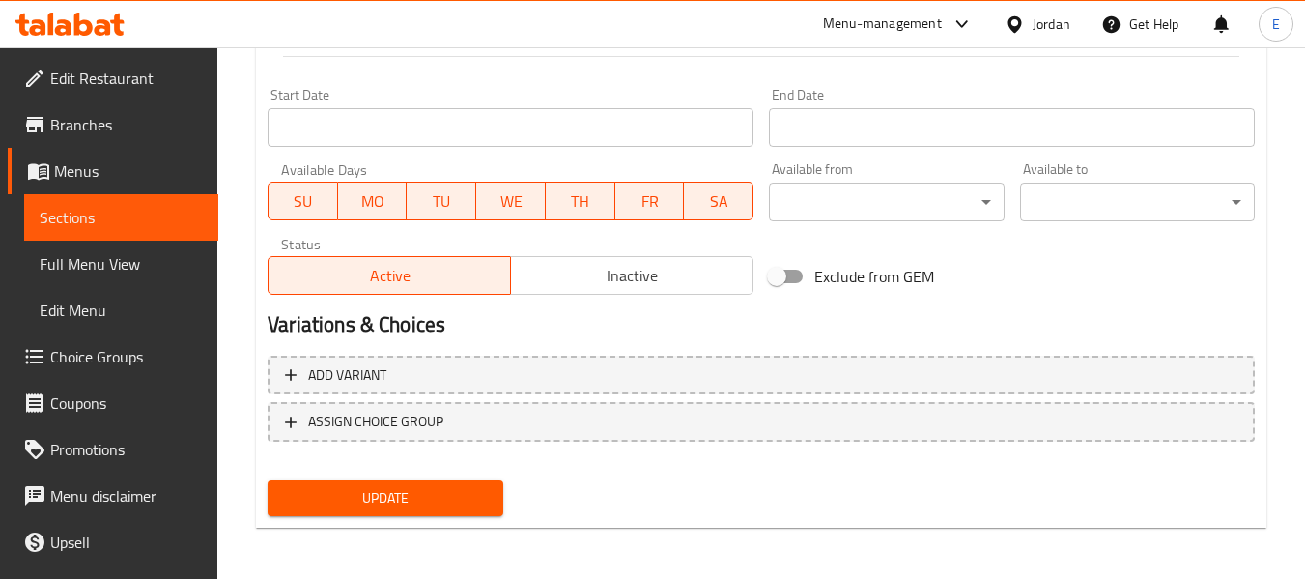
scroll to position [786, 0]
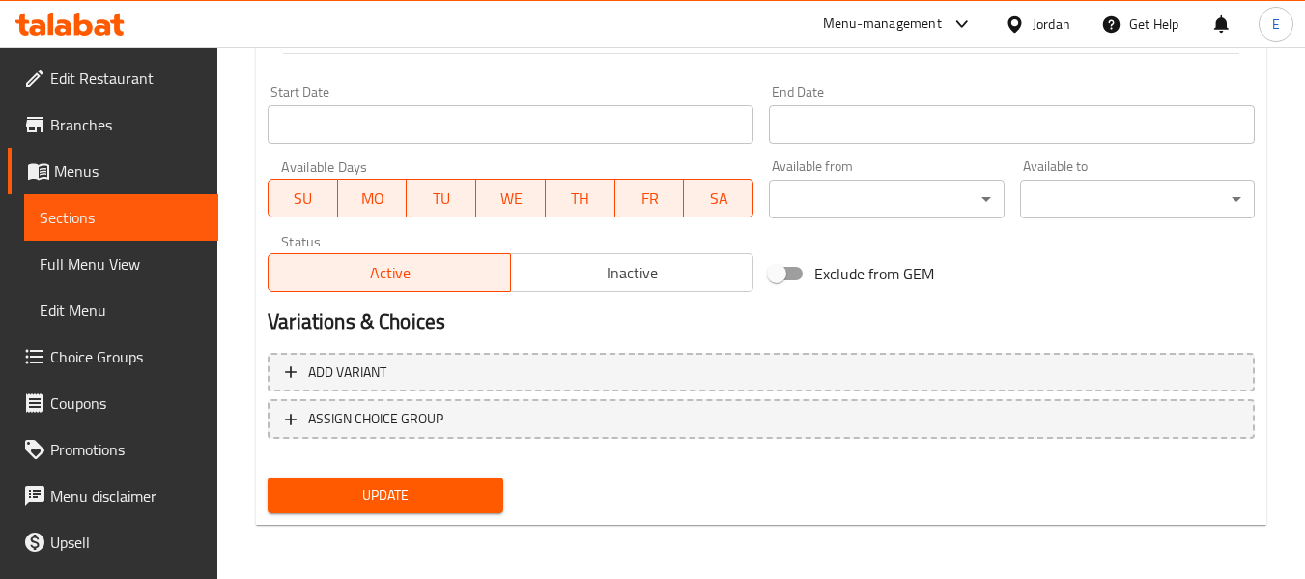
type input "honey Vanilla Latte"
click at [439, 502] on span "Update" at bounding box center [385, 495] width 204 height 24
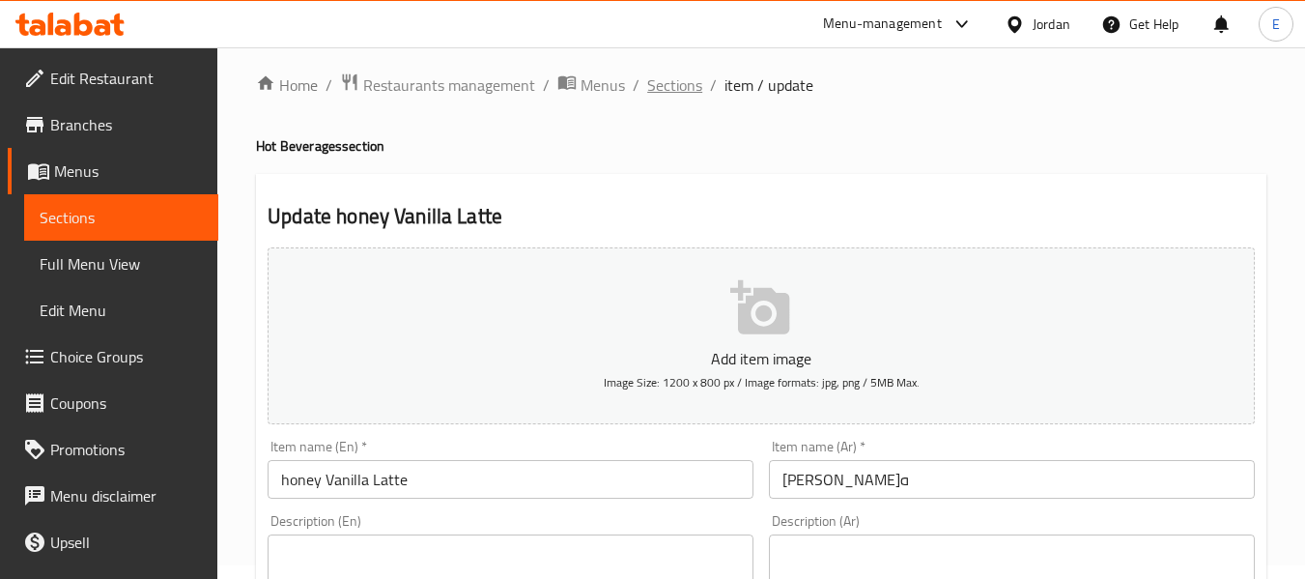
scroll to position [0, 0]
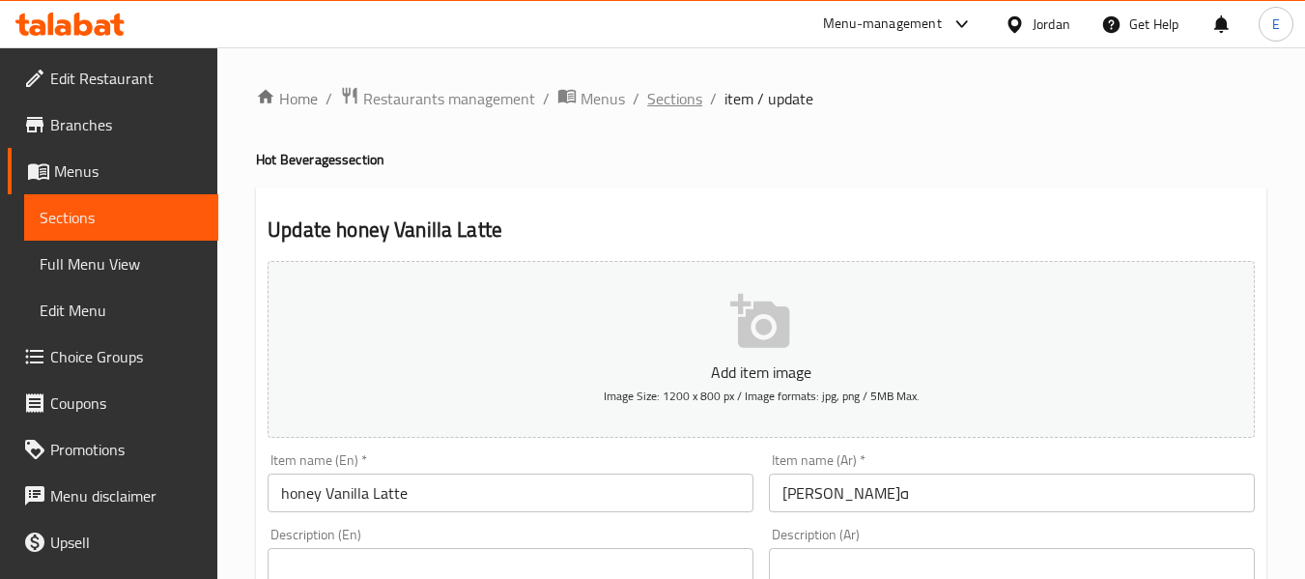
click at [687, 88] on span "Sections" at bounding box center [674, 98] width 55 height 23
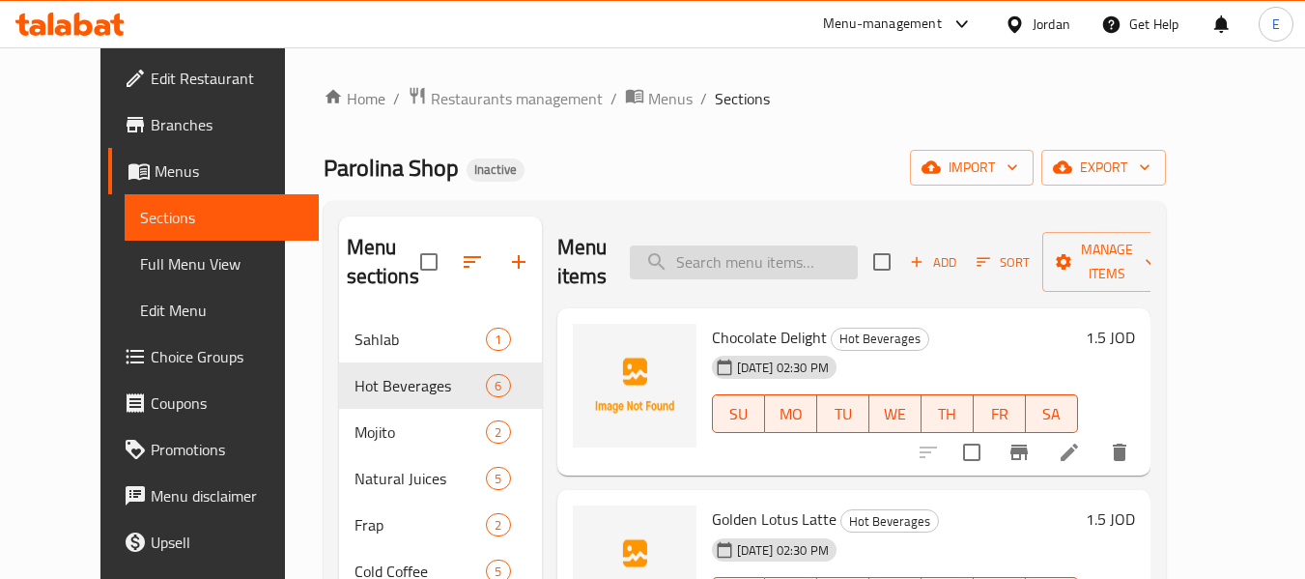
click at [826, 251] on input "search" at bounding box center [744, 262] width 228 height 34
paste input "Golden Card Cake"
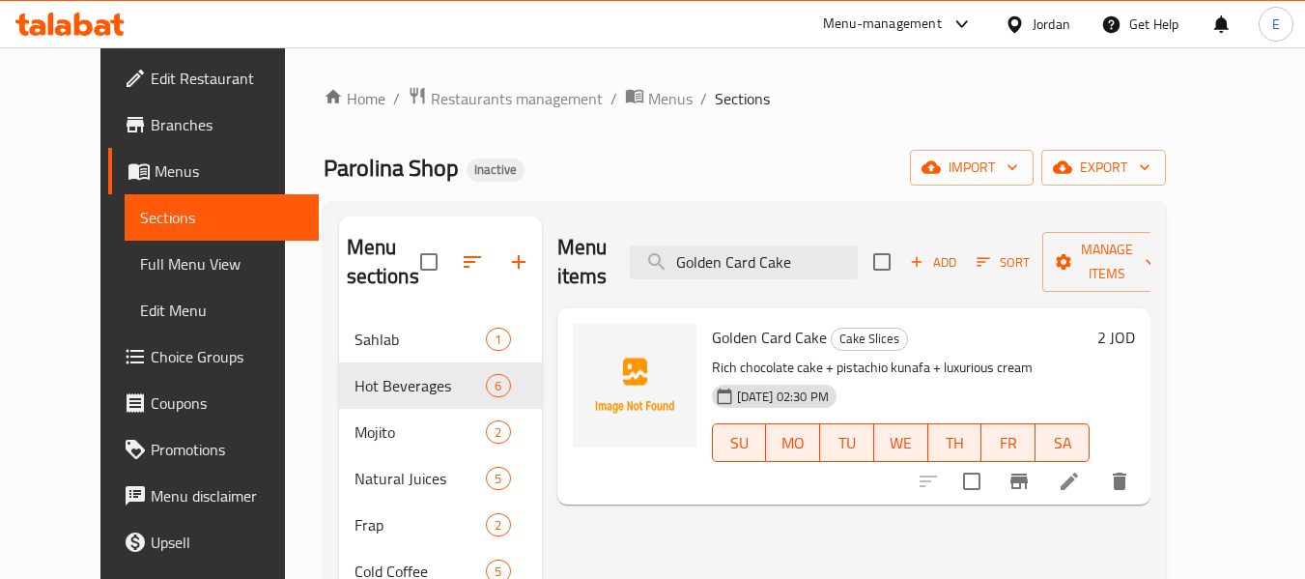
type input "Golden Card Cake"
click at [1081, 469] on icon at bounding box center [1069, 480] width 23 height 23
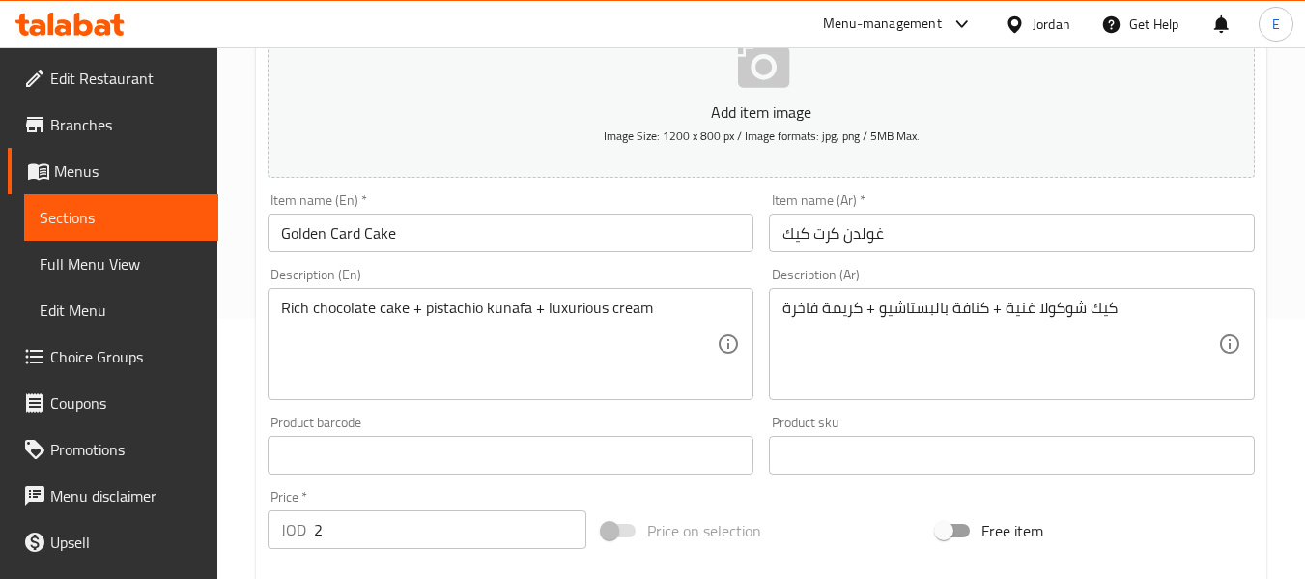
scroll to position [290, 0]
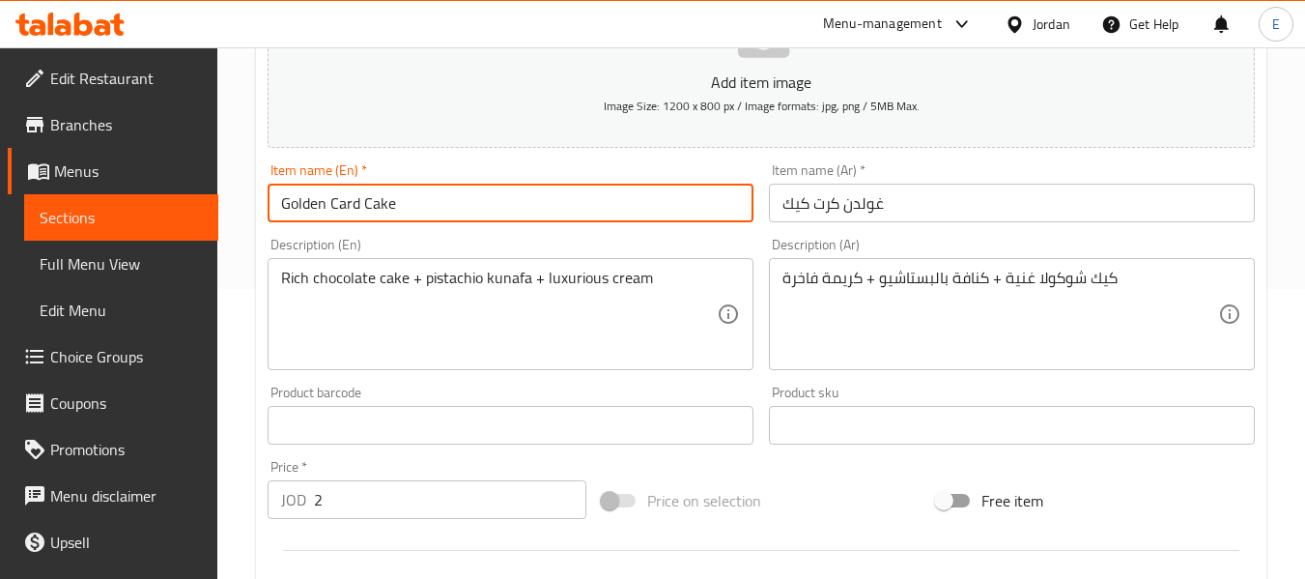
click at [358, 204] on input "Golden Card Cake" at bounding box center [511, 203] width 486 height 39
type input "Golden Cart Cake"
click at [808, 212] on input "غولدن كرت كيك" at bounding box center [1012, 203] width 486 height 39
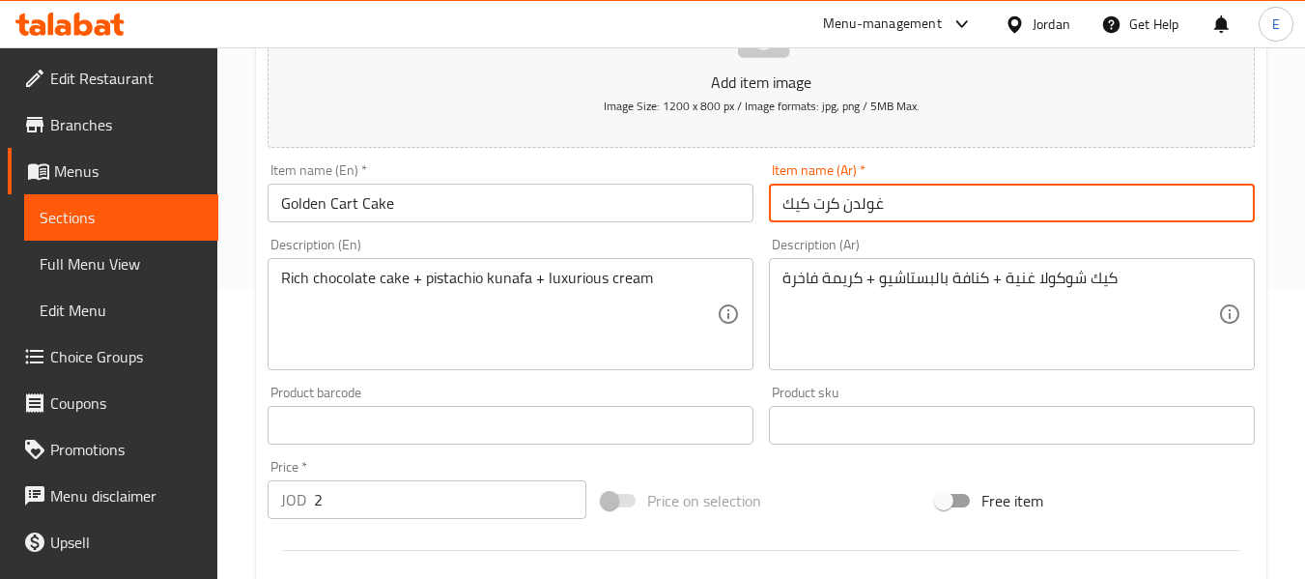
click at [808, 212] on input "غولدن كرت كيك" at bounding box center [1012, 203] width 486 height 39
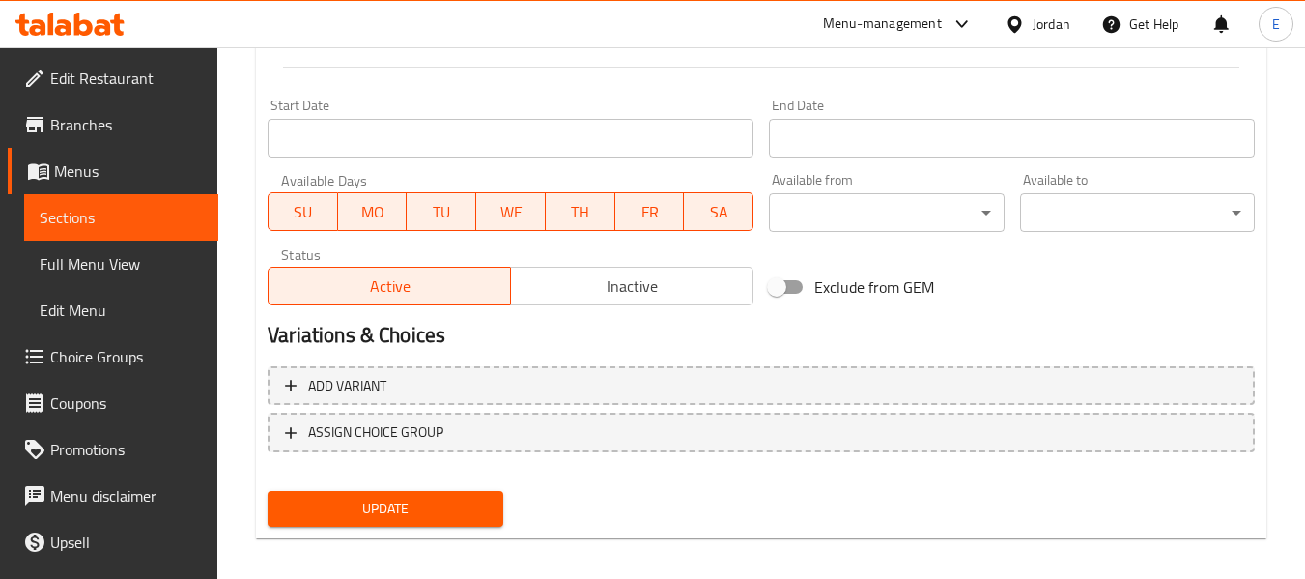
scroll to position [786, 0]
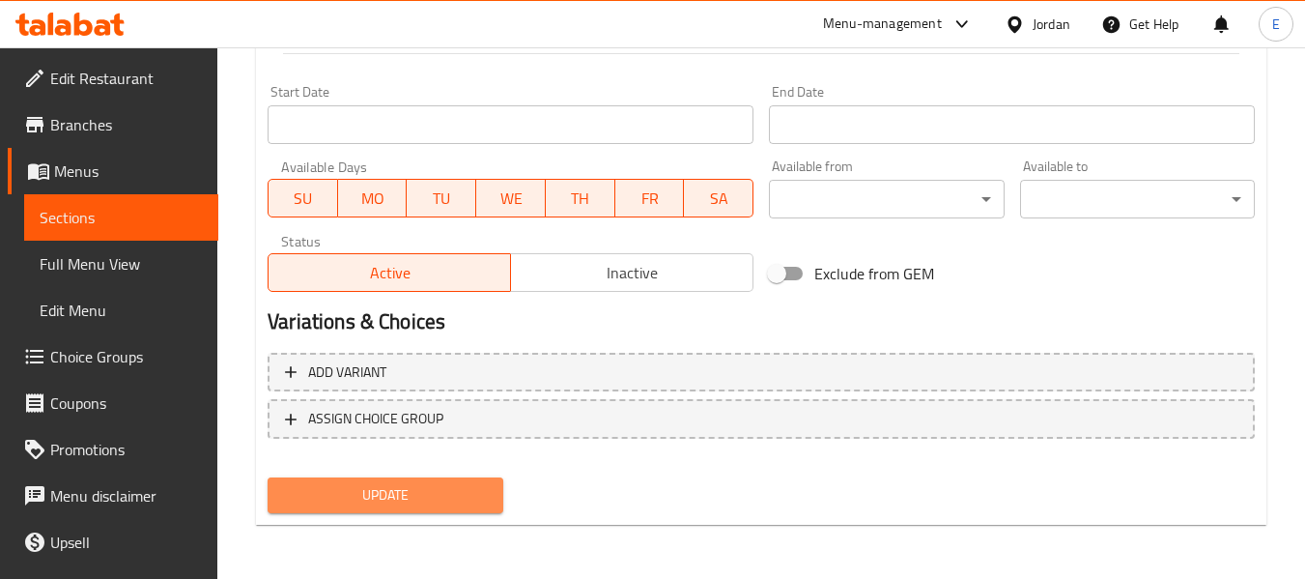
click at [404, 507] on span "Update" at bounding box center [385, 495] width 204 height 24
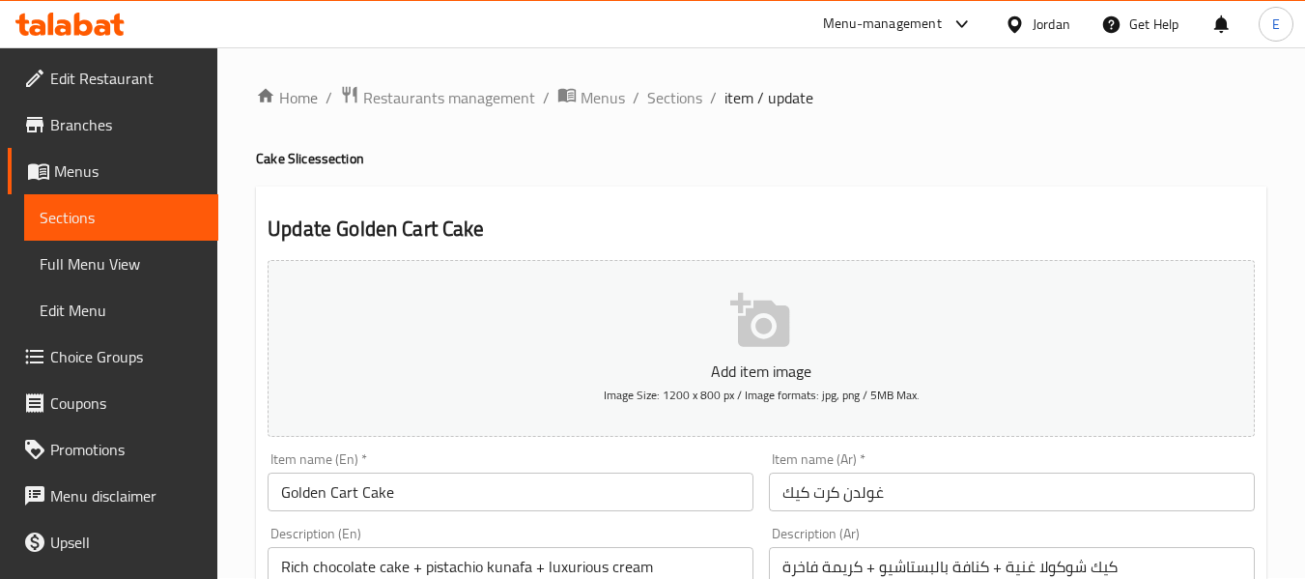
scroll to position [0, 0]
click at [91, 350] on span "Choice Groups" at bounding box center [126, 356] width 153 height 23
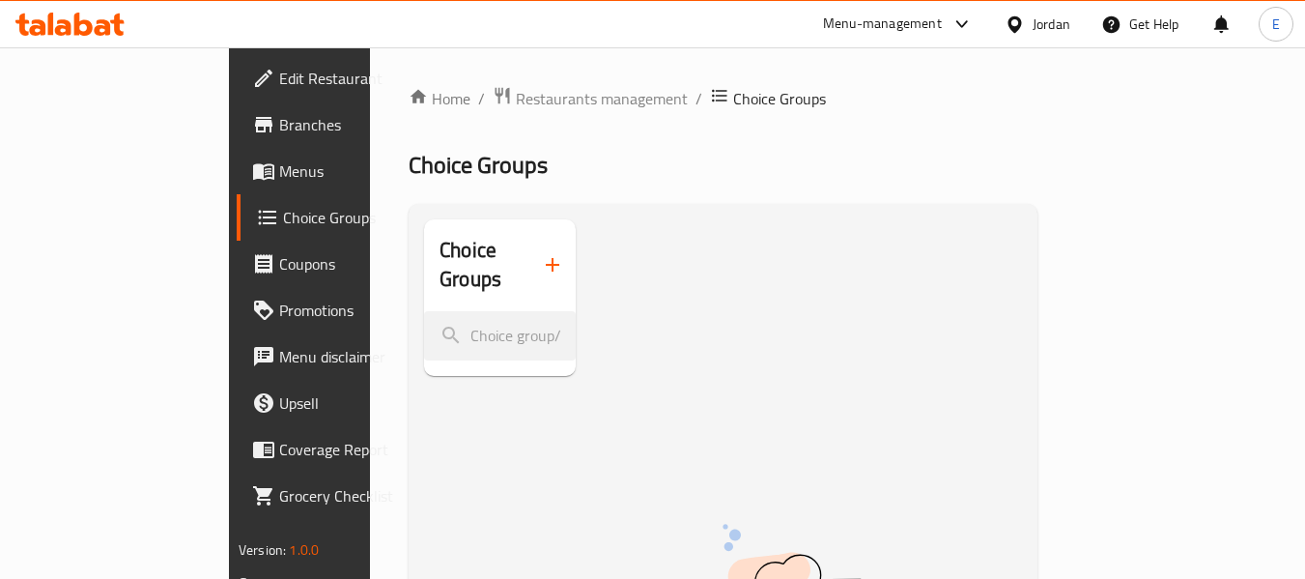
click at [541, 256] on icon "button" at bounding box center [552, 264] width 23 height 23
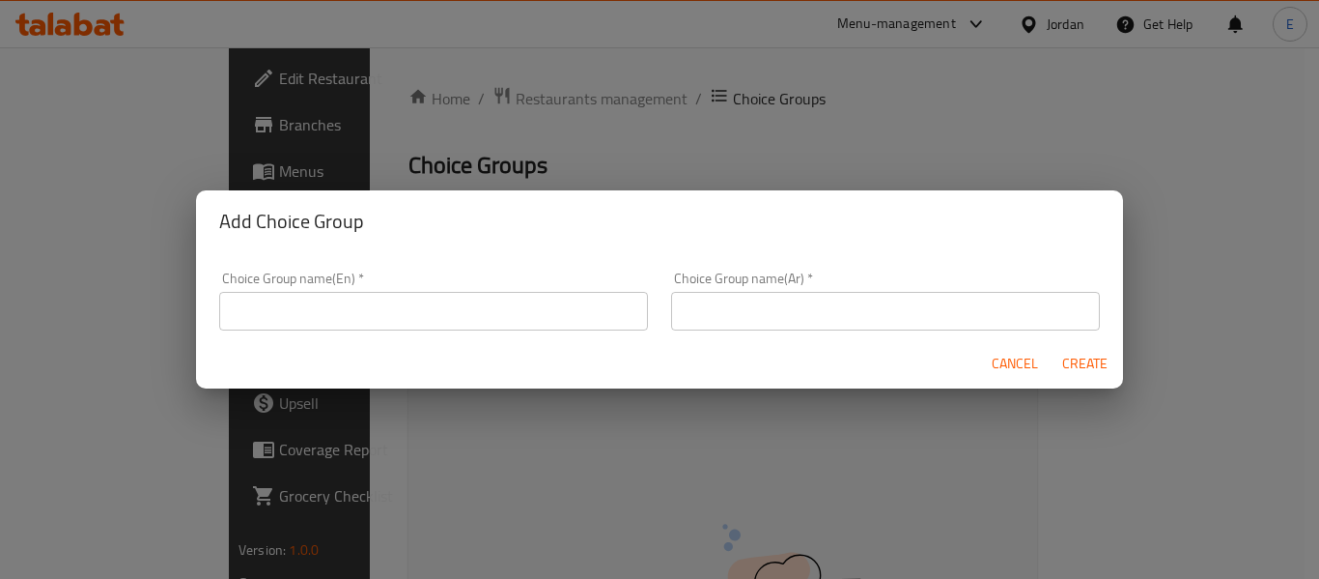
click at [490, 315] on input "text" at bounding box center [433, 311] width 429 height 39
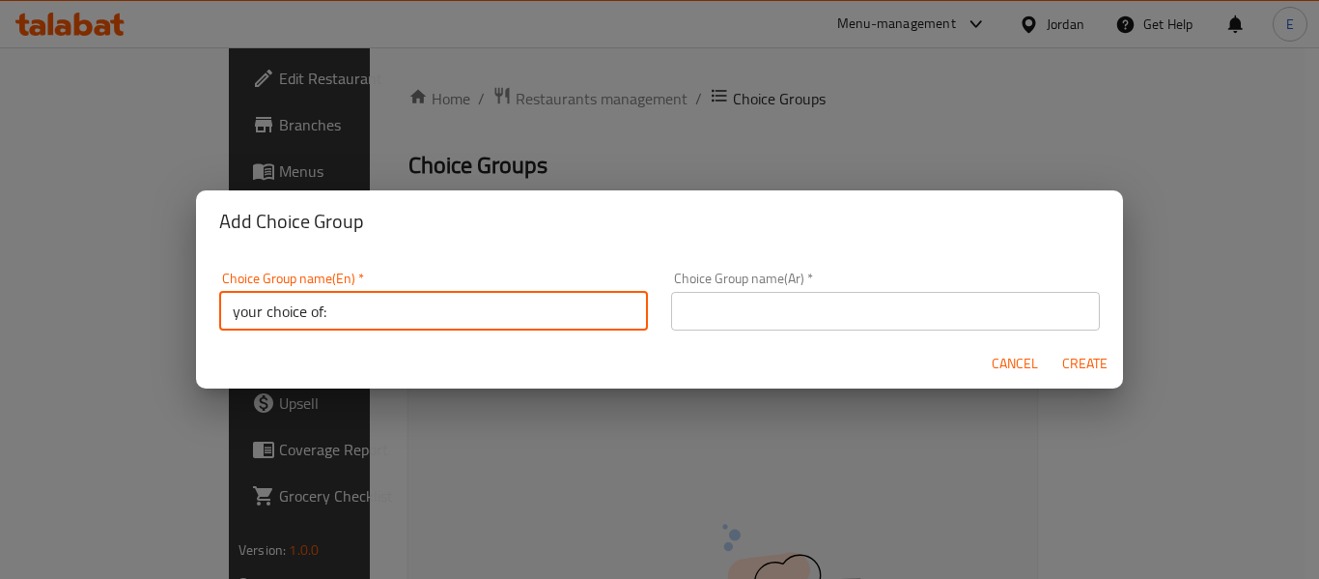
click at [401, 306] on input "your choice of:" at bounding box center [433, 311] width 429 height 39
type input "your choice of Size:"
click at [693, 322] on input "text" at bounding box center [885, 311] width 429 height 39
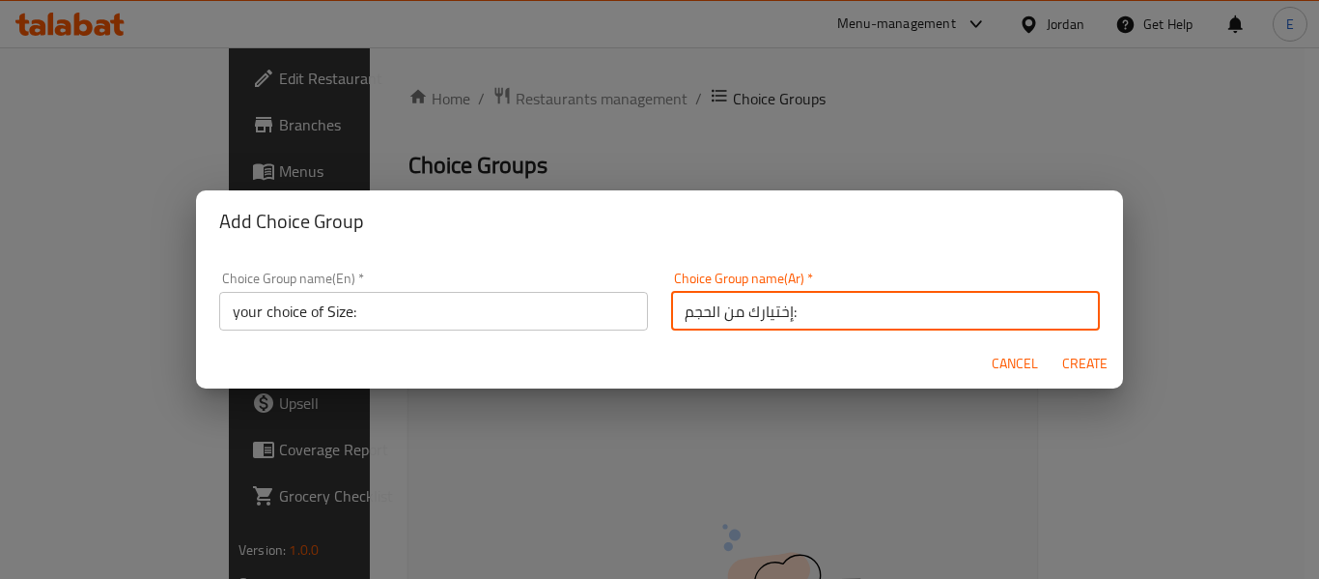
type input "إختيارك من الحجم:"
click at [1067, 369] on span "Create" at bounding box center [1084, 364] width 46 height 24
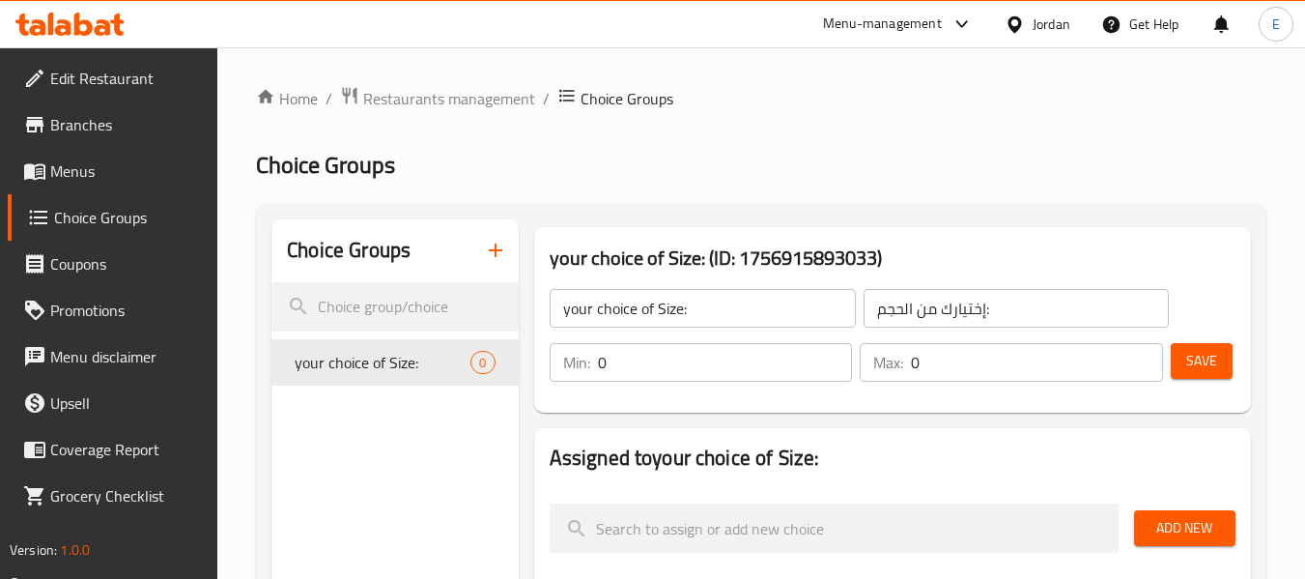
scroll to position [97, 0]
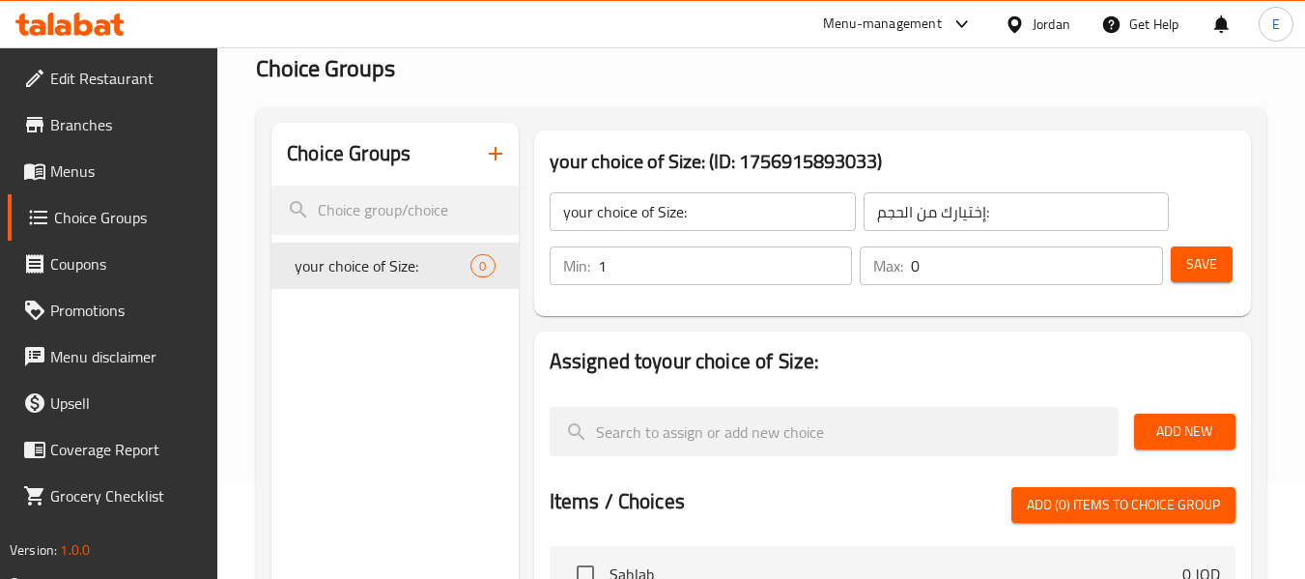
type input "1"
click at [833, 256] on input "1" at bounding box center [725, 265] width 255 height 39
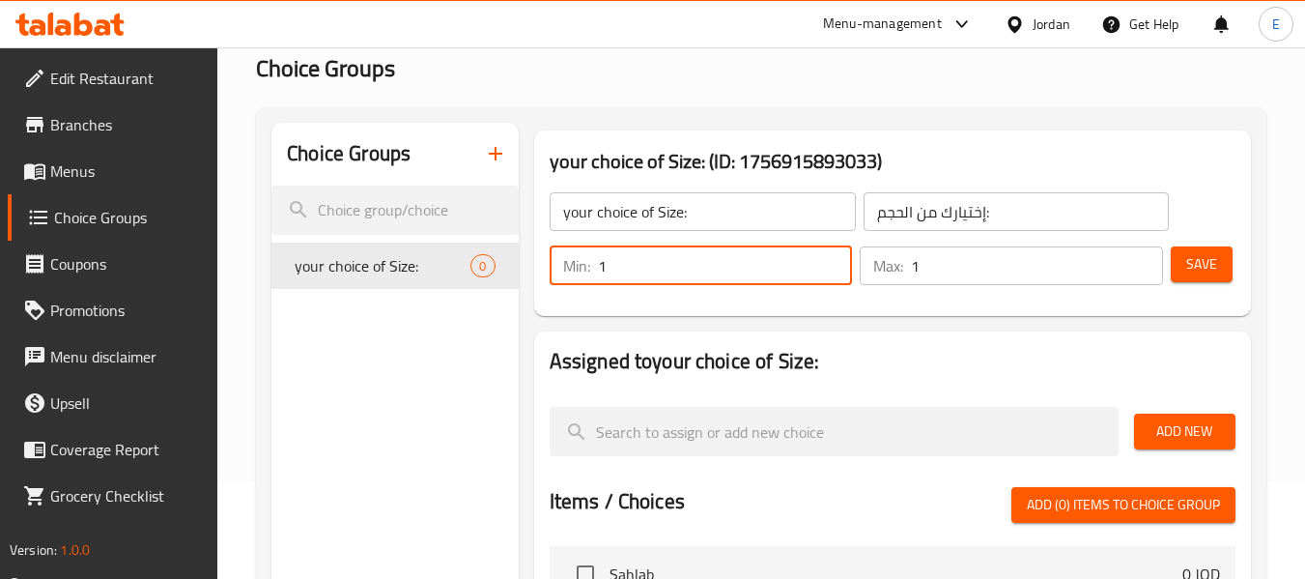
type input "1"
click at [1144, 259] on input "1" at bounding box center [1037, 265] width 252 height 39
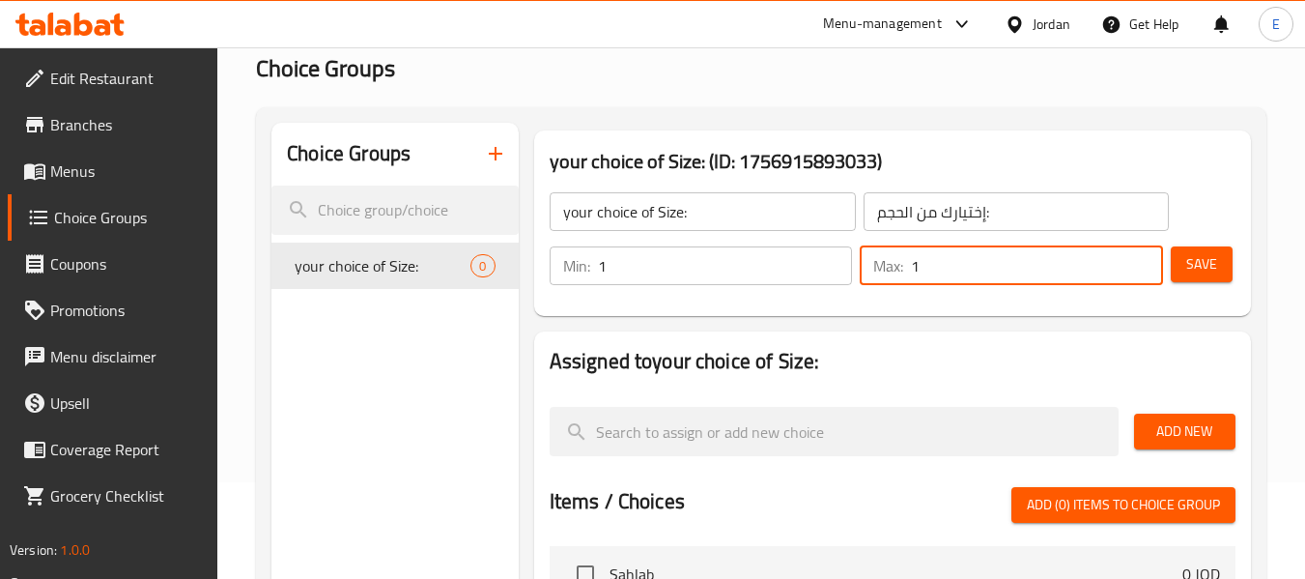
click at [1204, 256] on span "Save" at bounding box center [1201, 264] width 31 height 24
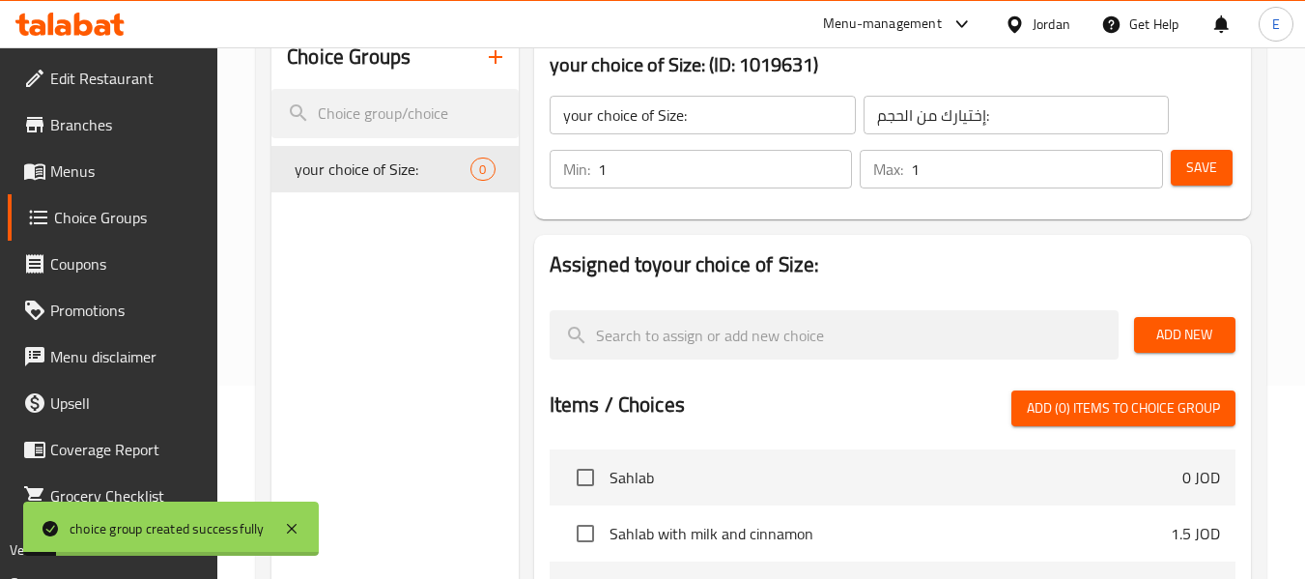
click at [1185, 335] on span "Add New" at bounding box center [1184, 335] width 71 height 24
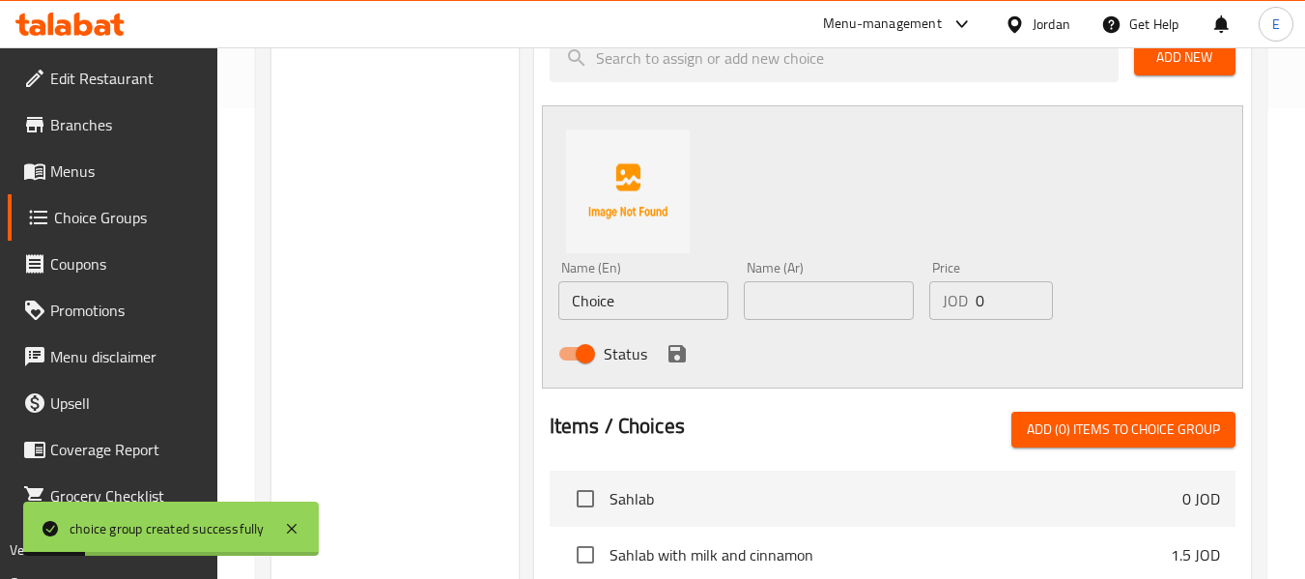
scroll to position [483, 0]
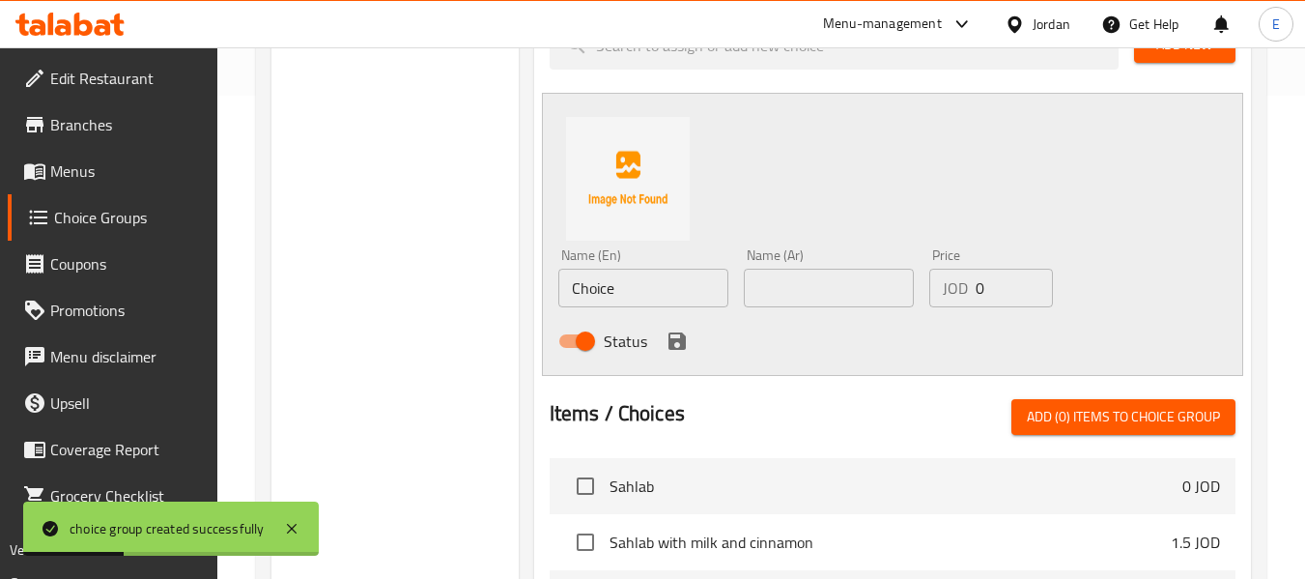
click at [641, 289] on input "Choice" at bounding box center [643, 288] width 170 height 39
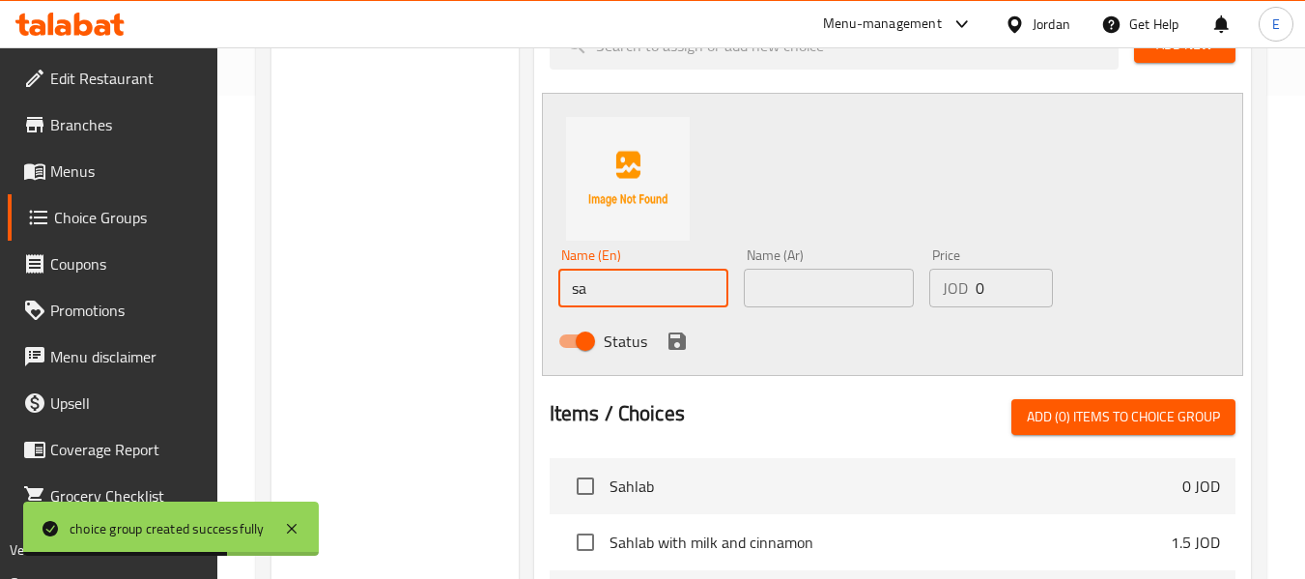
type input "s"
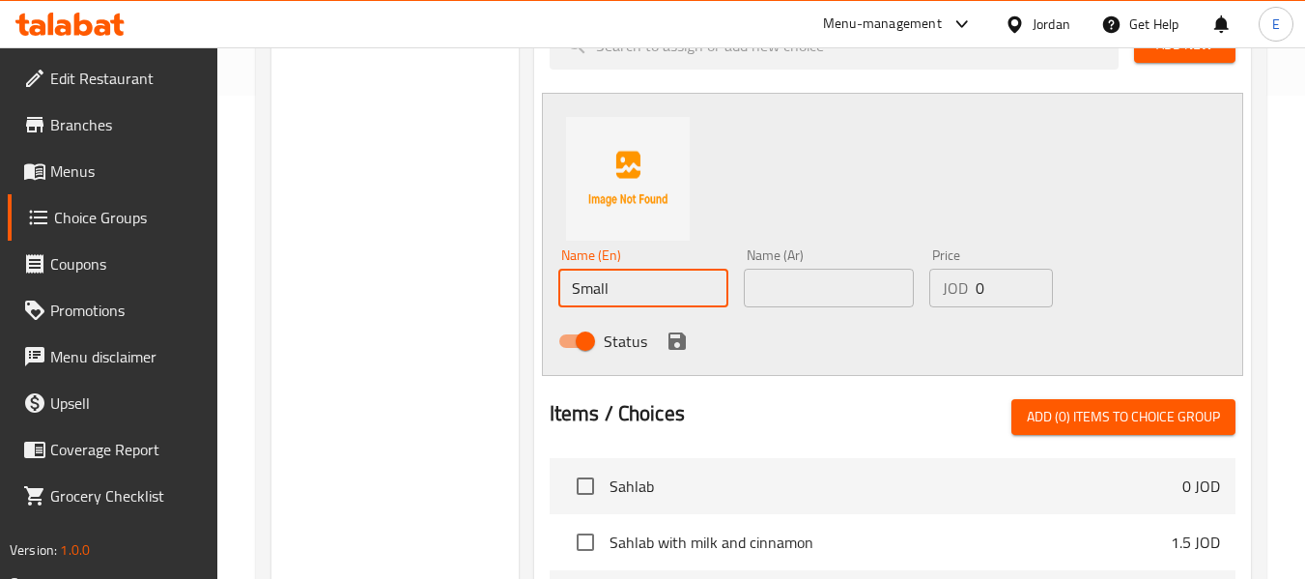
type input "Small"
click at [897, 279] on input "text" at bounding box center [829, 288] width 170 height 39
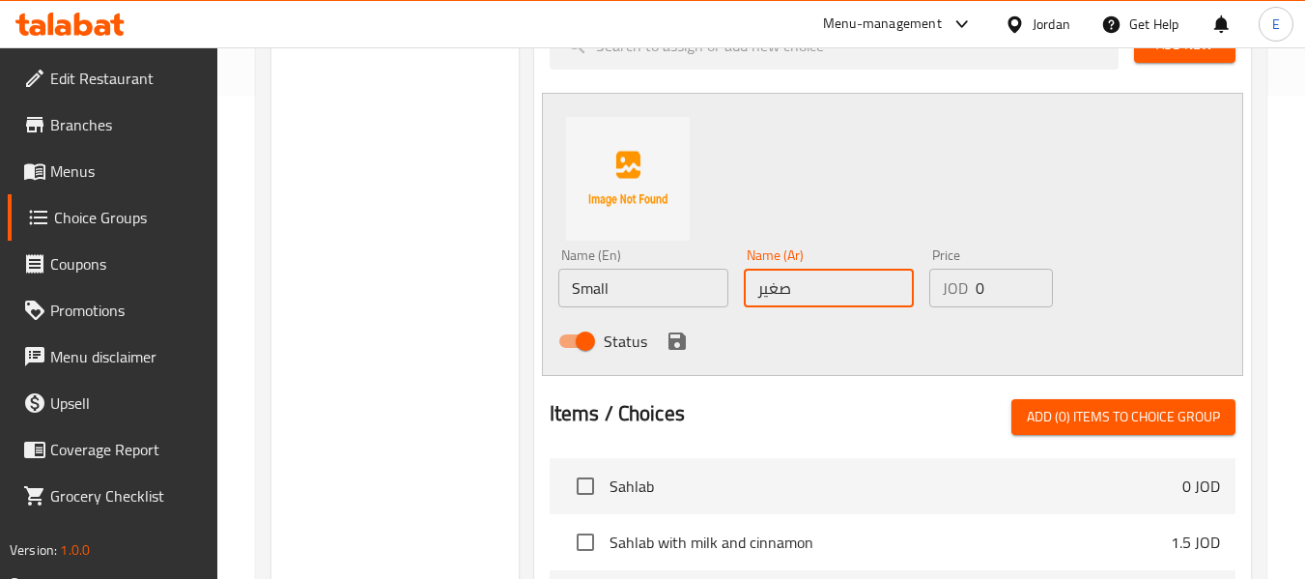
type input "صغير"
click at [999, 278] on input "0" at bounding box center [1014, 288] width 77 height 39
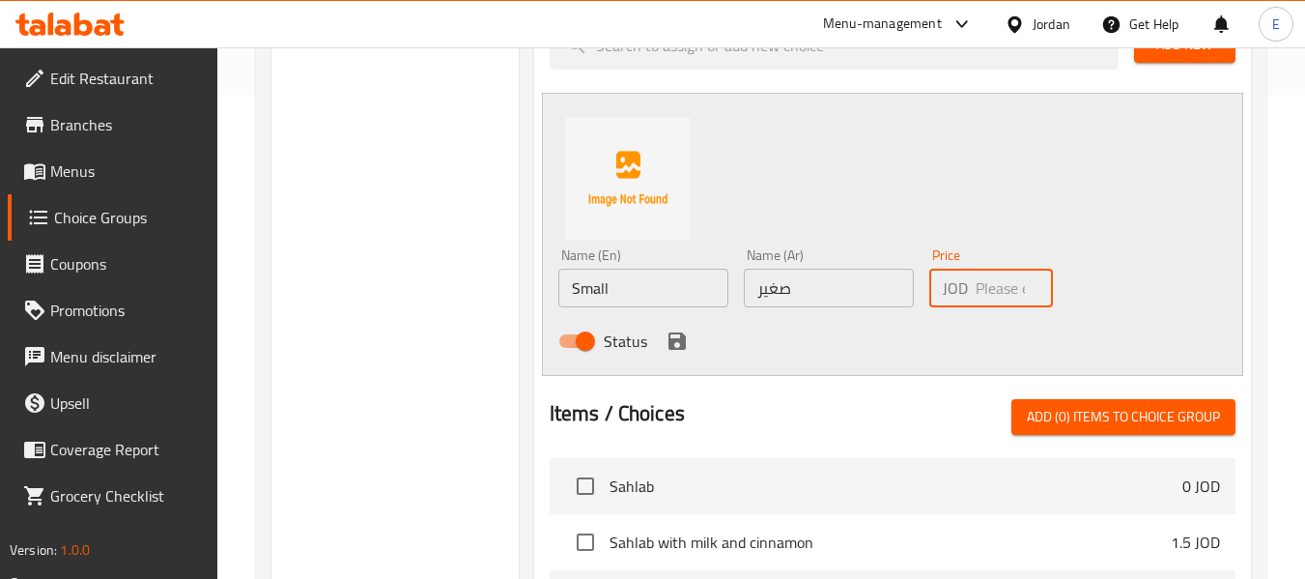
paste input "2.5"
type input "2.5"
click at [671, 342] on icon "save" at bounding box center [676, 340] width 17 height 17
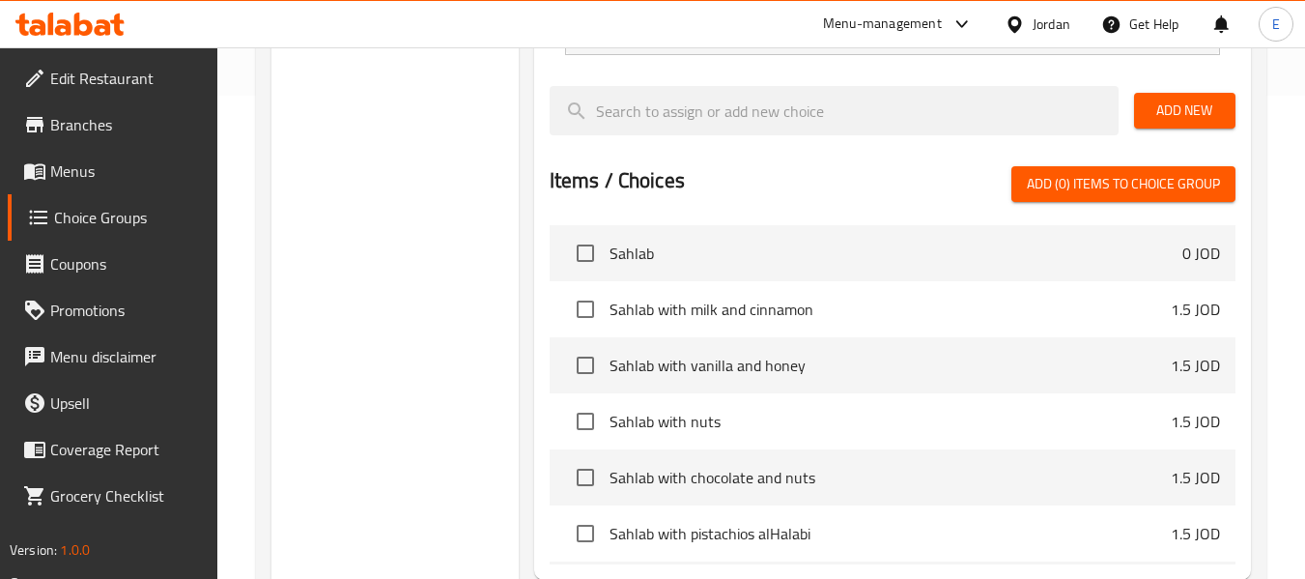
click at [1164, 117] on span "Add New" at bounding box center [1184, 111] width 71 height 24
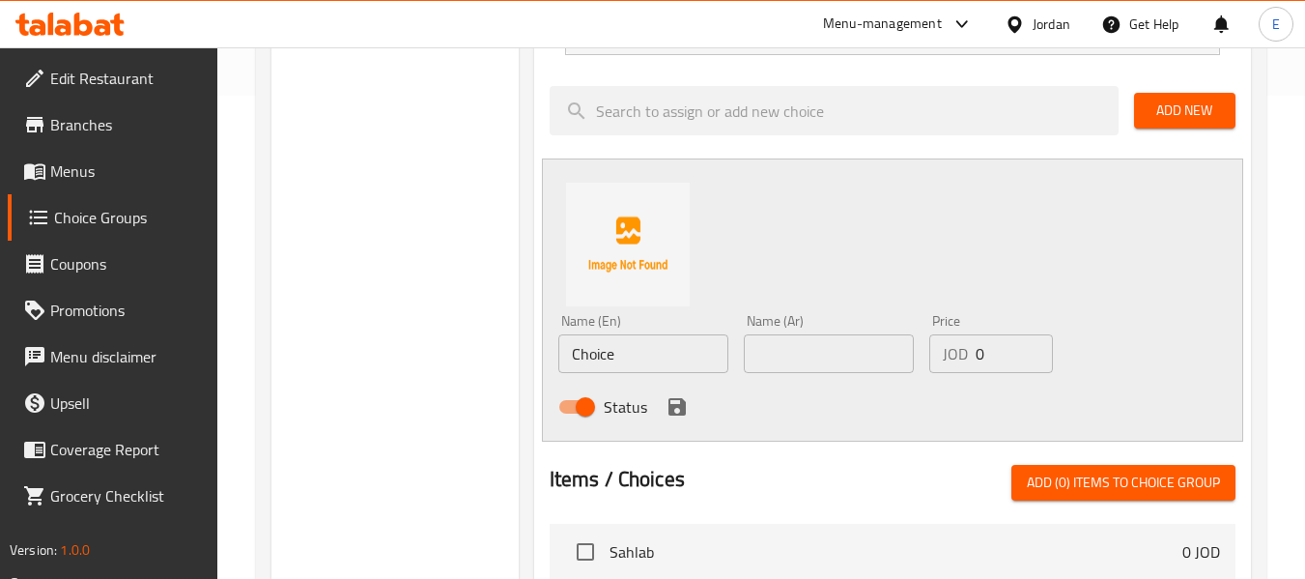
click at [1013, 357] on input "0" at bounding box center [1014, 353] width 77 height 39
paste input "3.5"
type input "3.5"
click at [846, 362] on input "text" at bounding box center [829, 353] width 170 height 39
type input "كبير"
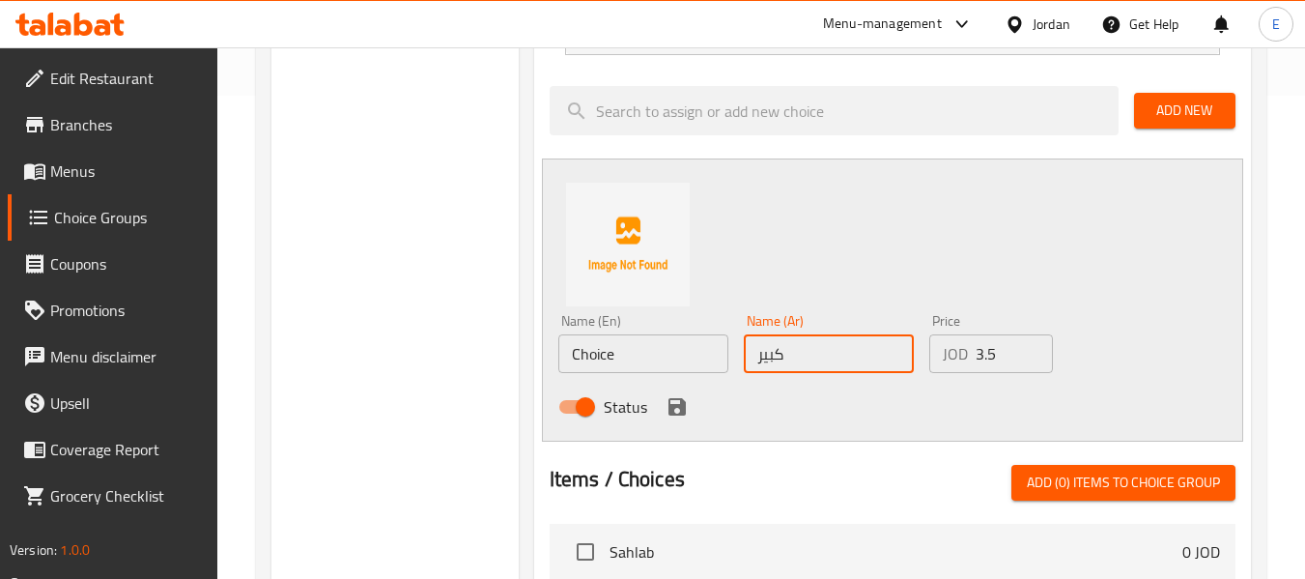
click at [659, 344] on input "Choice" at bounding box center [643, 353] width 170 height 39
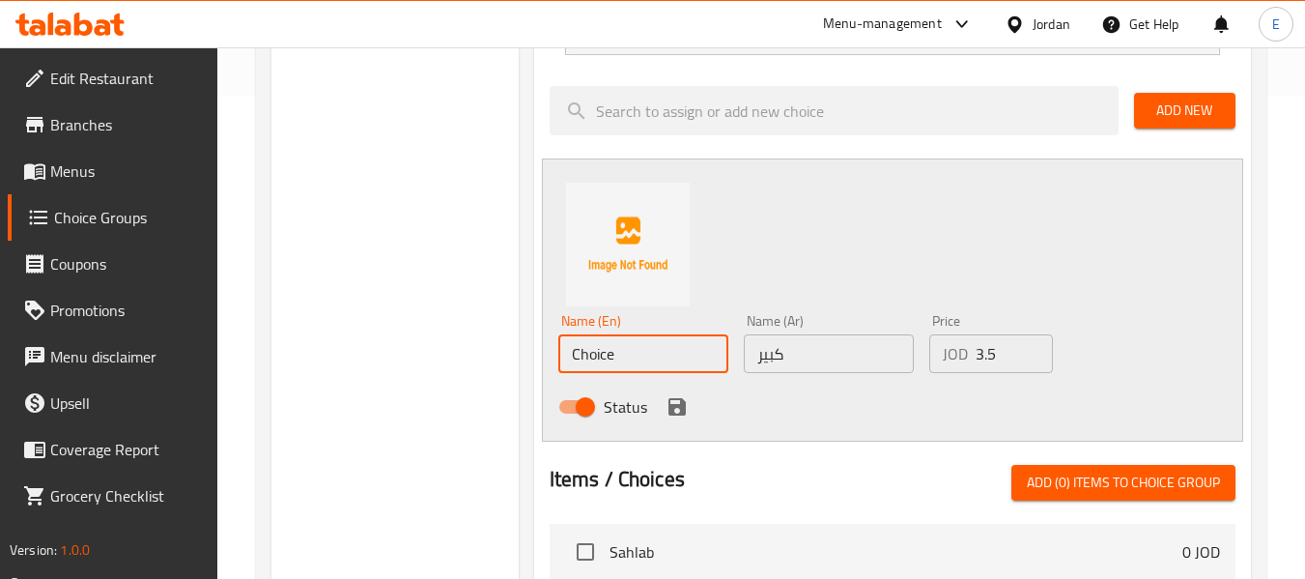
click at [659, 344] on input "Choice" at bounding box center [643, 353] width 170 height 39
type input "Large"
click at [682, 406] on icon "save" at bounding box center [676, 406] width 17 height 17
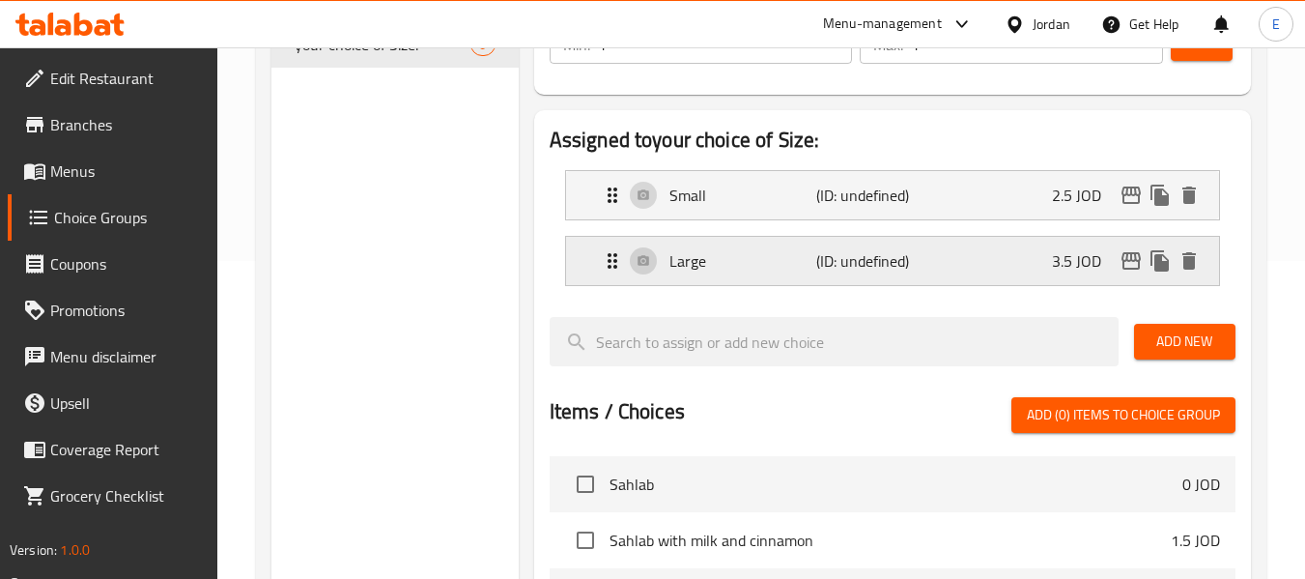
scroll to position [0, 0]
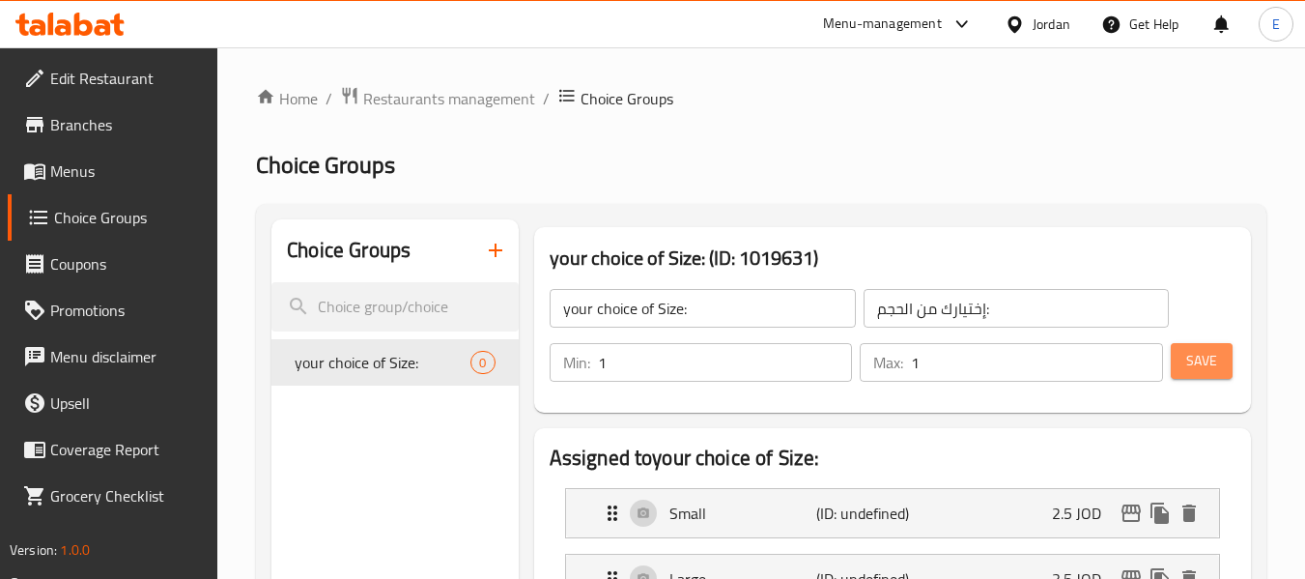
click at [1191, 367] on span "Save" at bounding box center [1201, 361] width 31 height 24
click at [1191, 367] on div at bounding box center [652, 289] width 1305 height 579
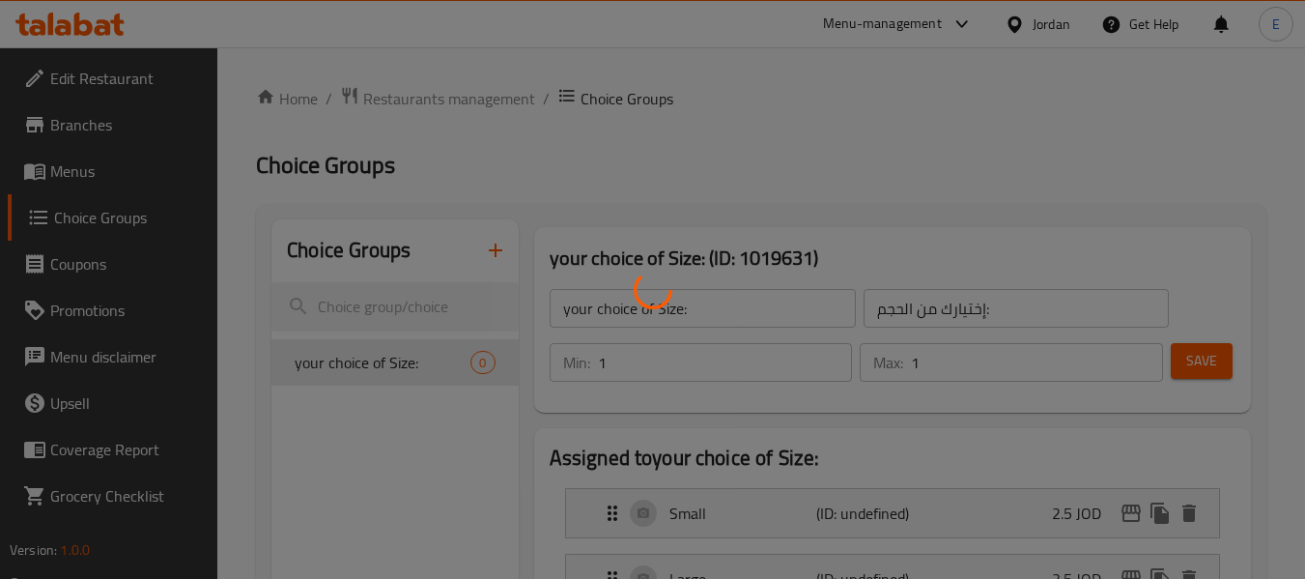
click at [1191, 367] on div at bounding box center [652, 289] width 1305 height 579
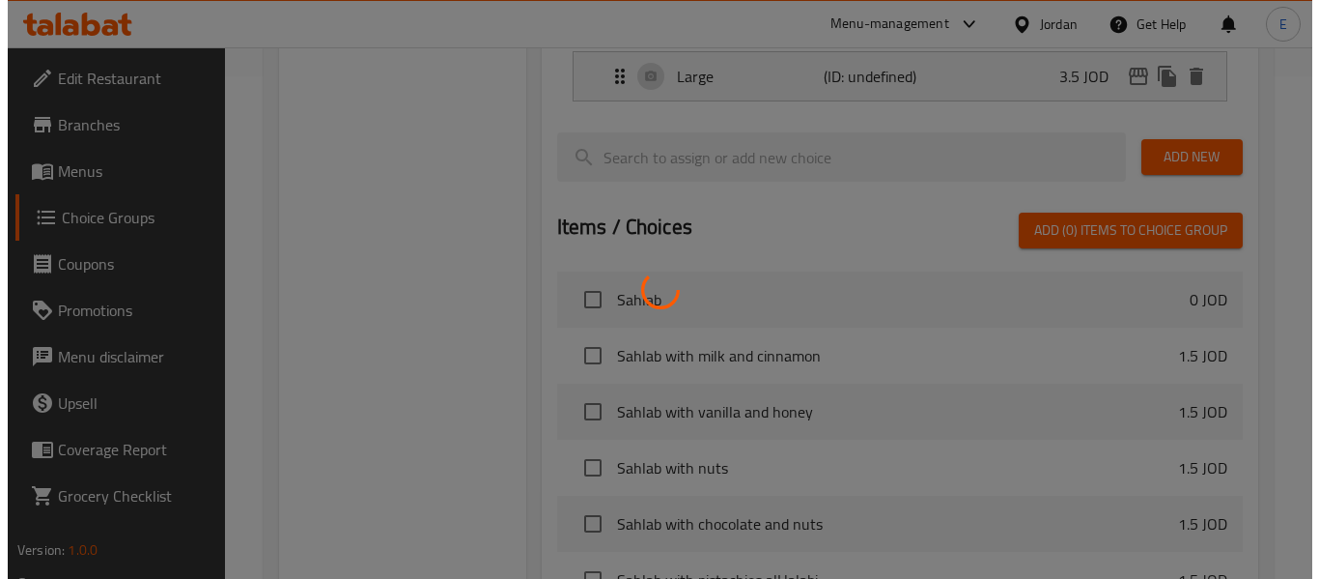
scroll to position [747, 0]
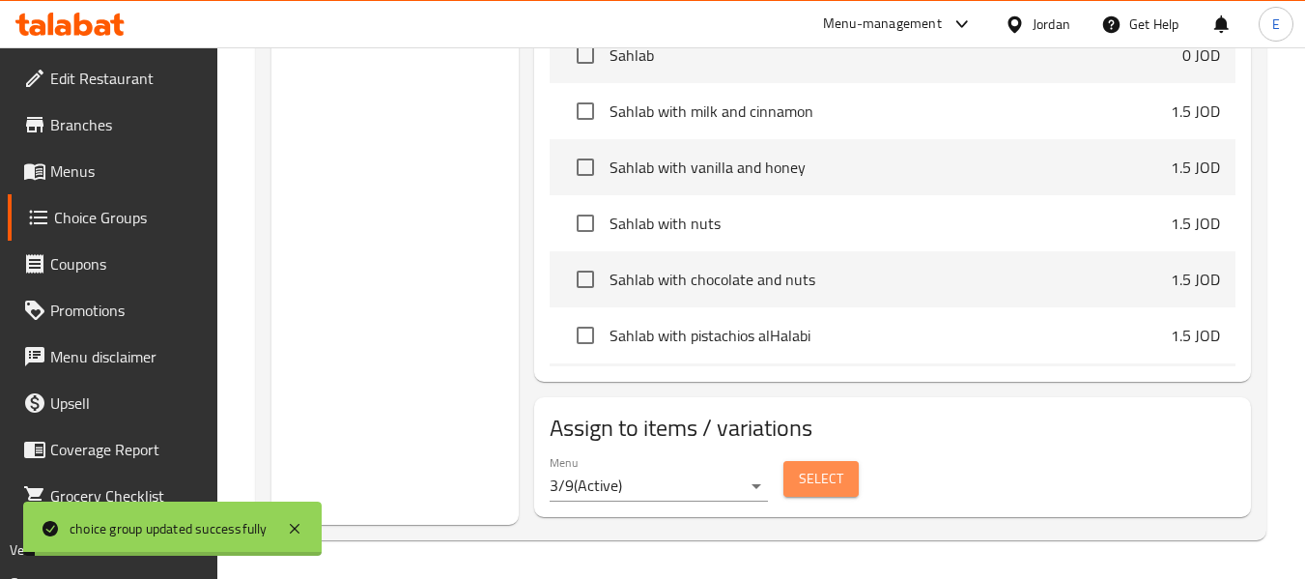
click at [811, 479] on span "Select" at bounding box center [821, 479] width 44 height 24
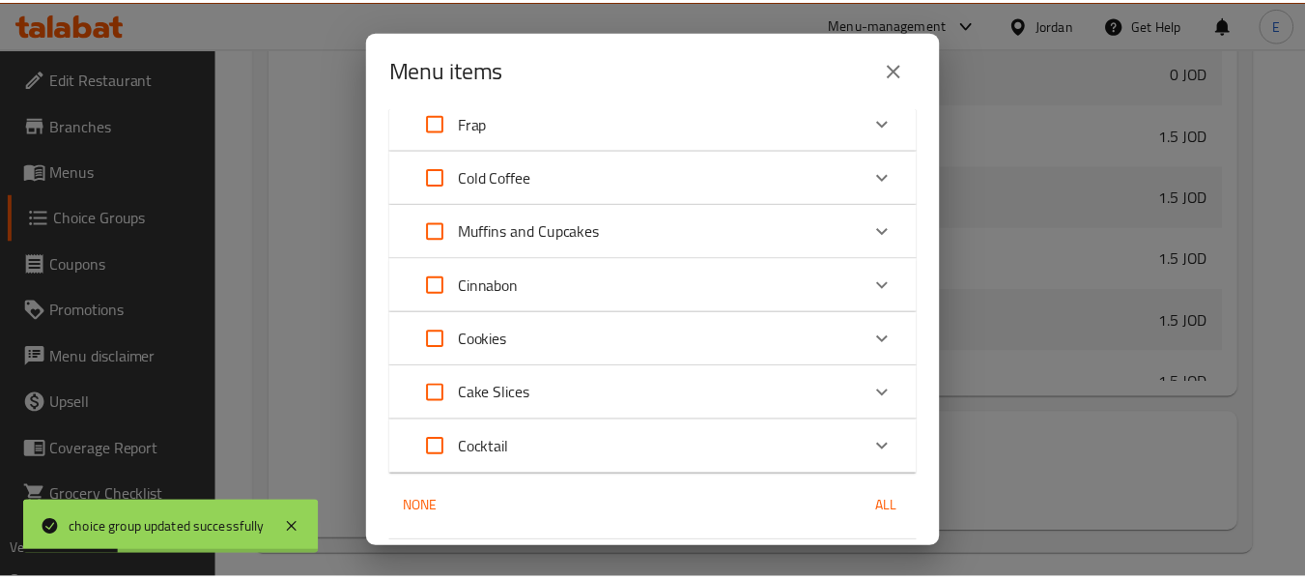
scroll to position [351, 0]
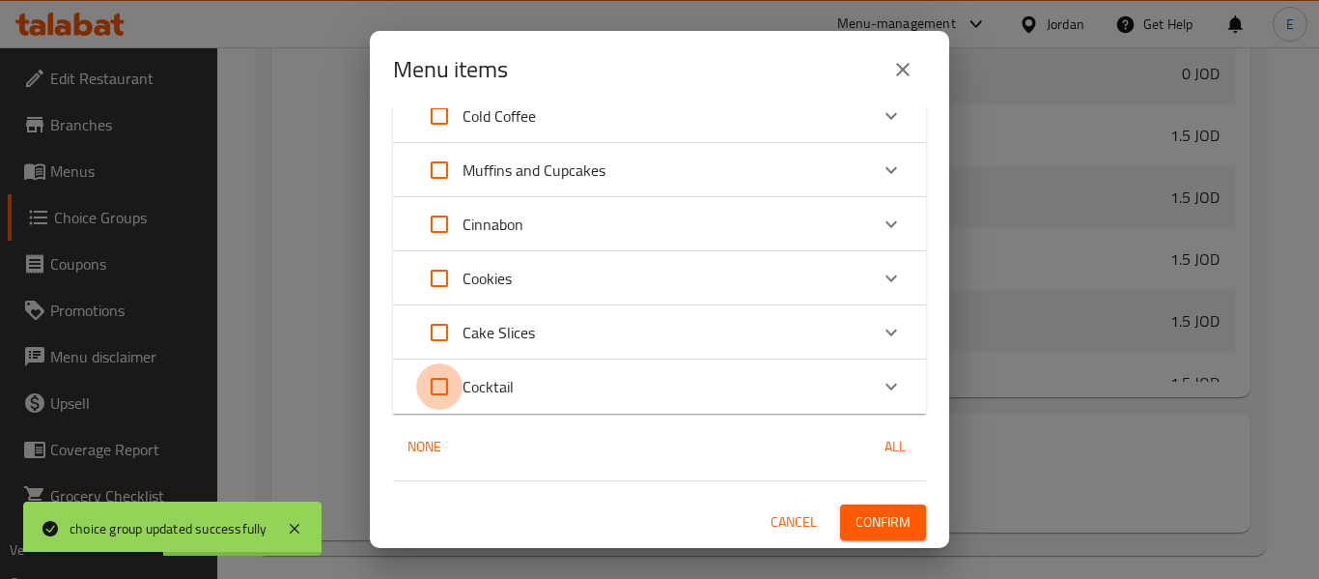
click at [441, 383] on input "Expand" at bounding box center [439, 386] width 46 height 46
checkbox input "true"
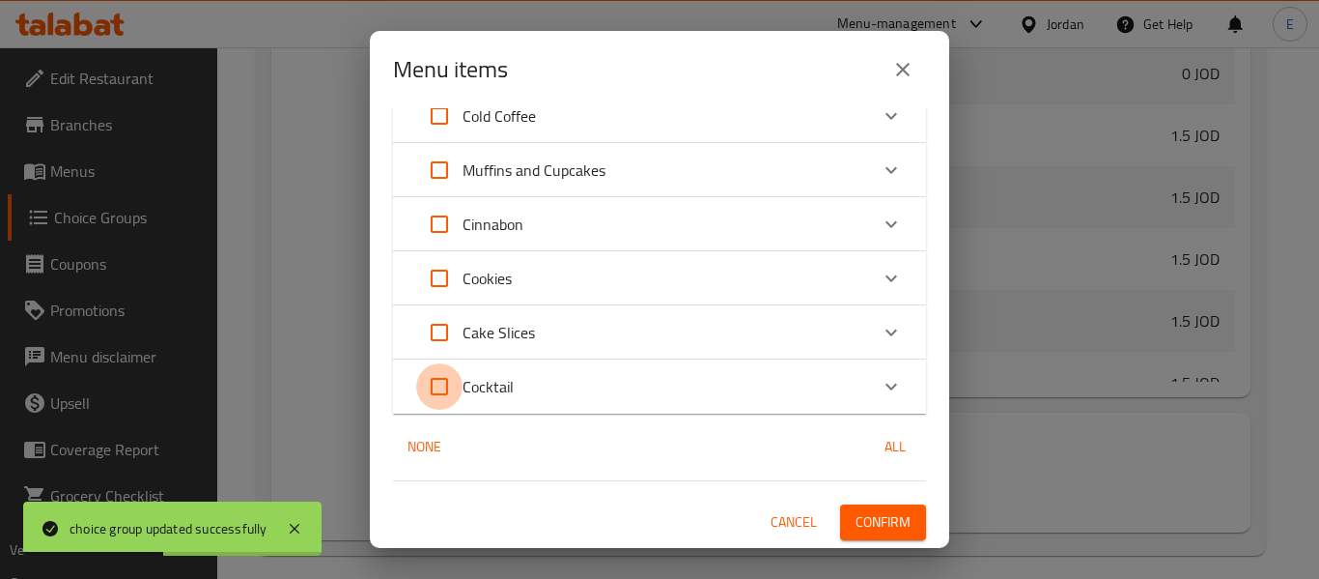
checkbox input "true"
click at [856, 524] on span "Confirm" at bounding box center [883, 522] width 55 height 24
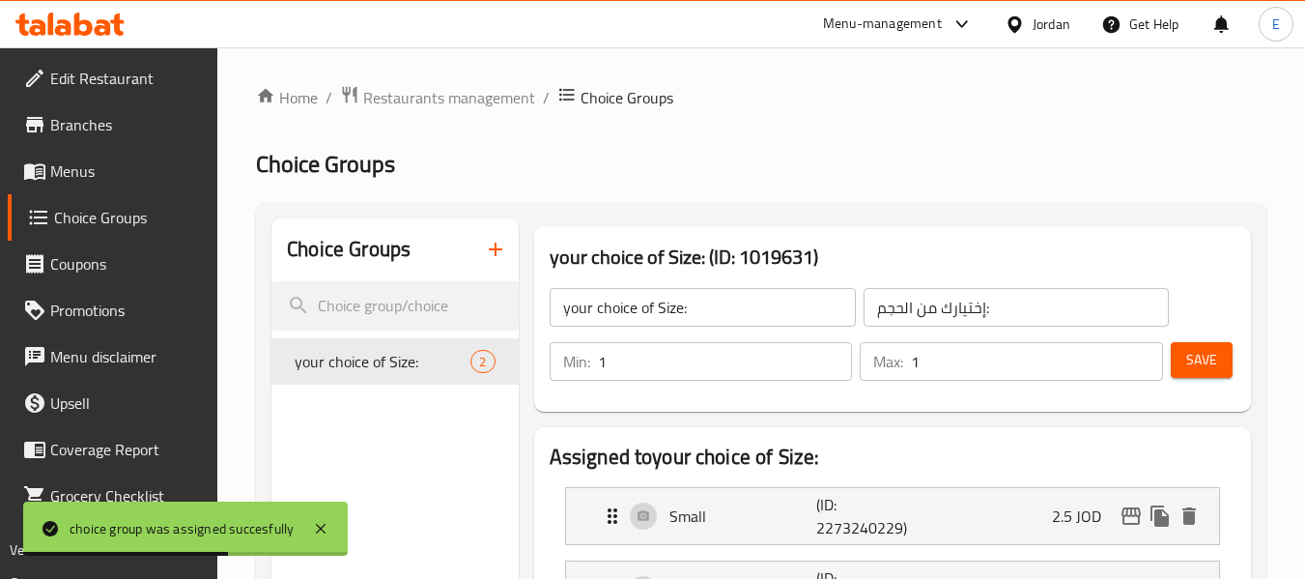
scroll to position [0, 0]
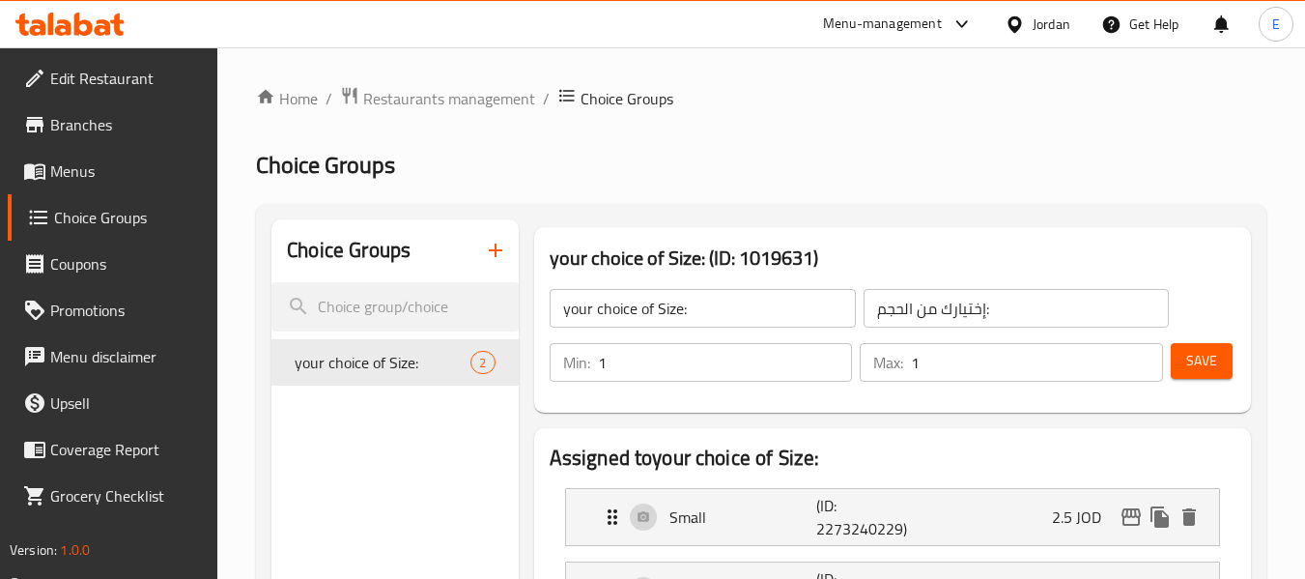
click at [121, 158] on link "Menus" at bounding box center [113, 171] width 211 height 46
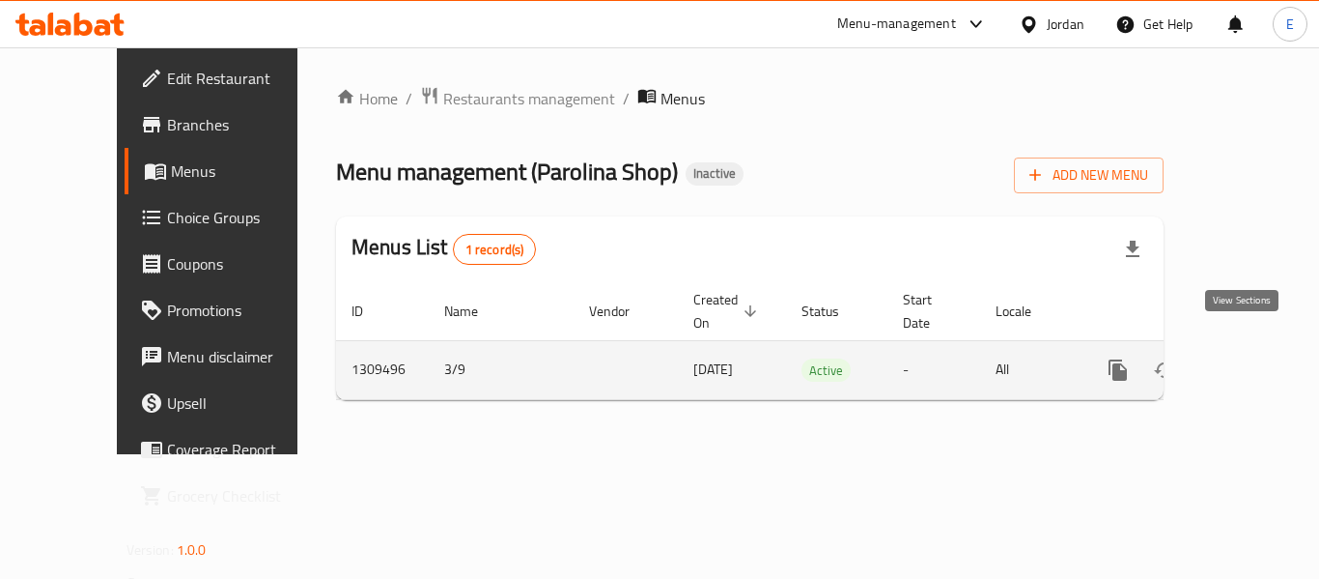
click at [1248, 358] on icon "enhanced table" at bounding box center [1257, 369] width 23 height 23
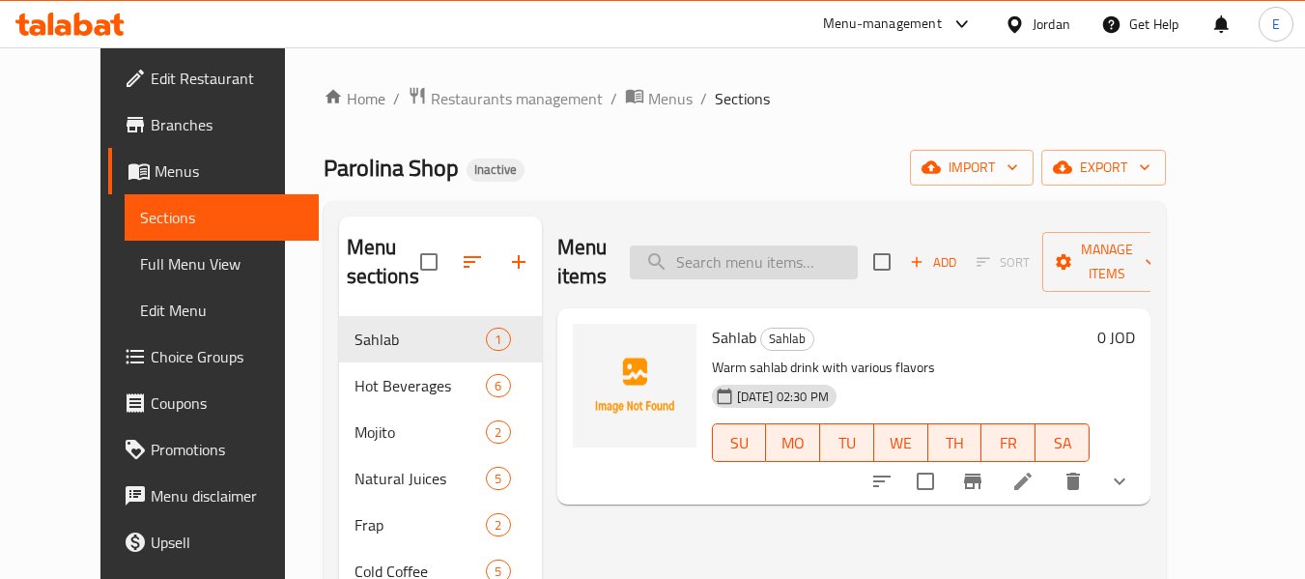
click at [735, 257] on input "search" at bounding box center [744, 262] width 228 height 34
click at [1034, 469] on icon at bounding box center [1022, 480] width 23 height 23
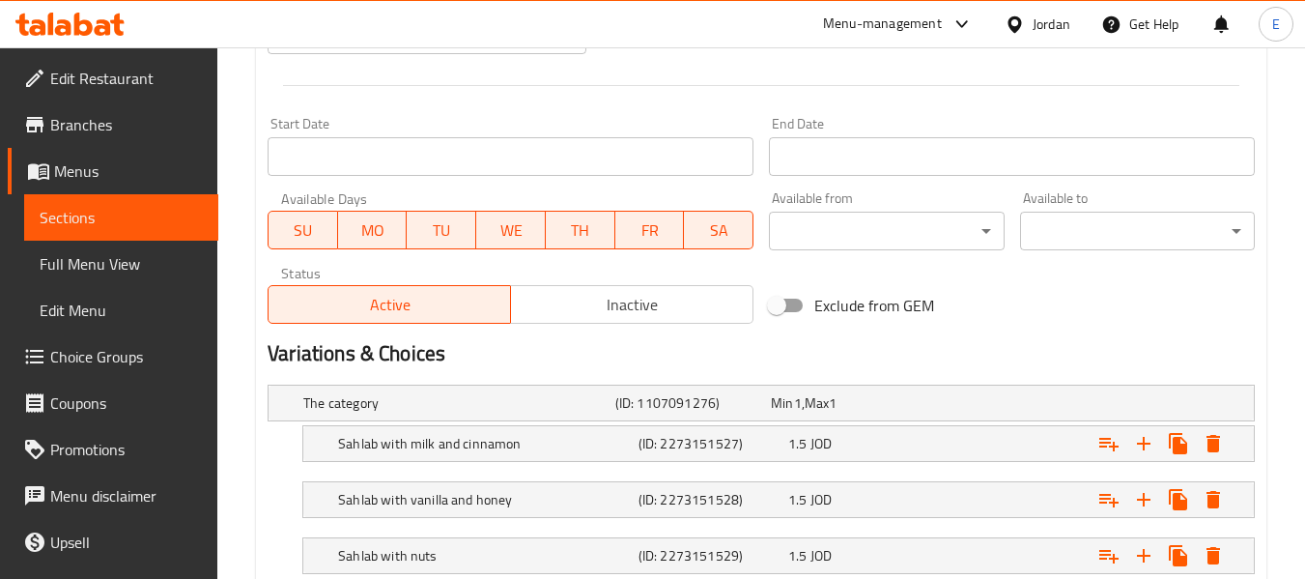
scroll to position [773, 0]
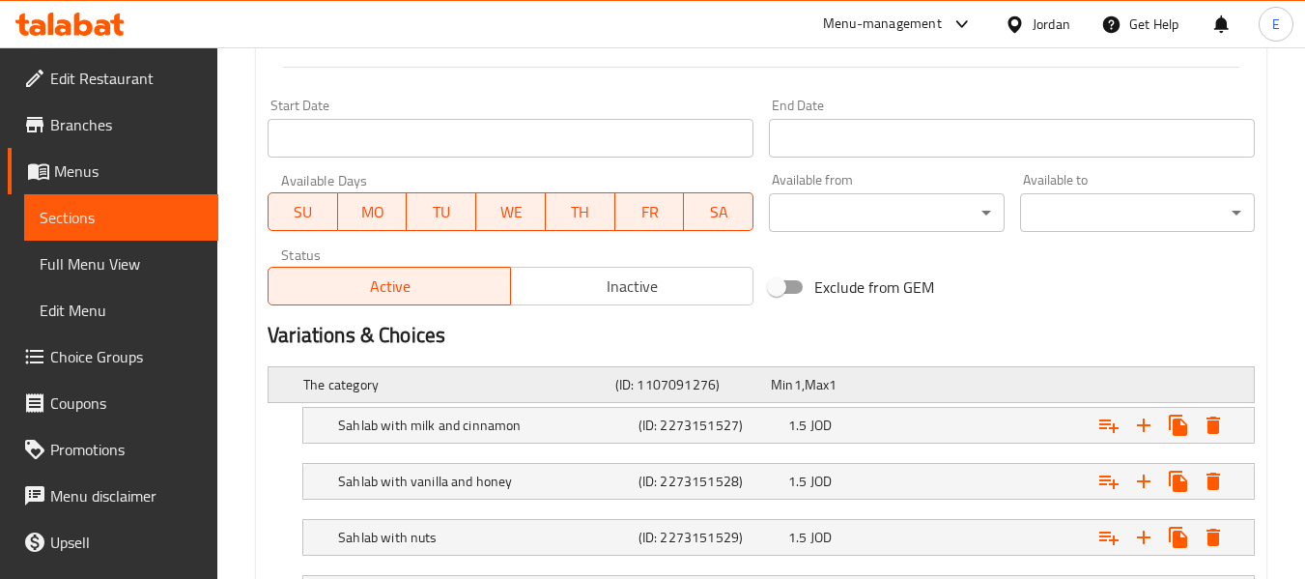
click at [455, 376] on h5 "The category" at bounding box center [455, 384] width 304 height 19
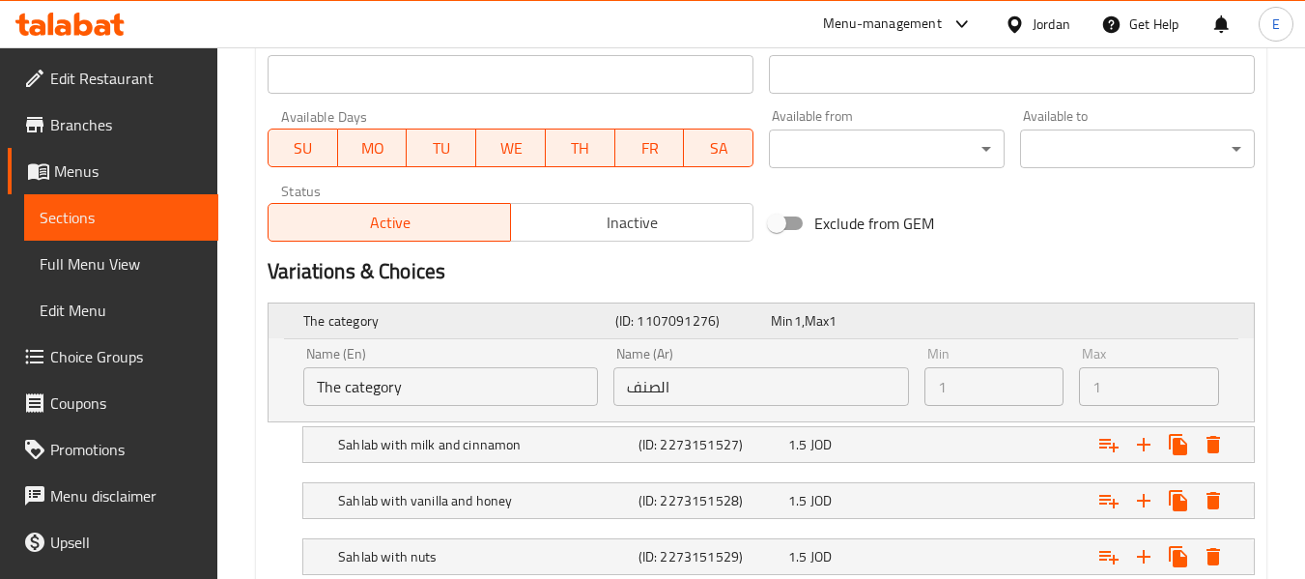
scroll to position [869, 0]
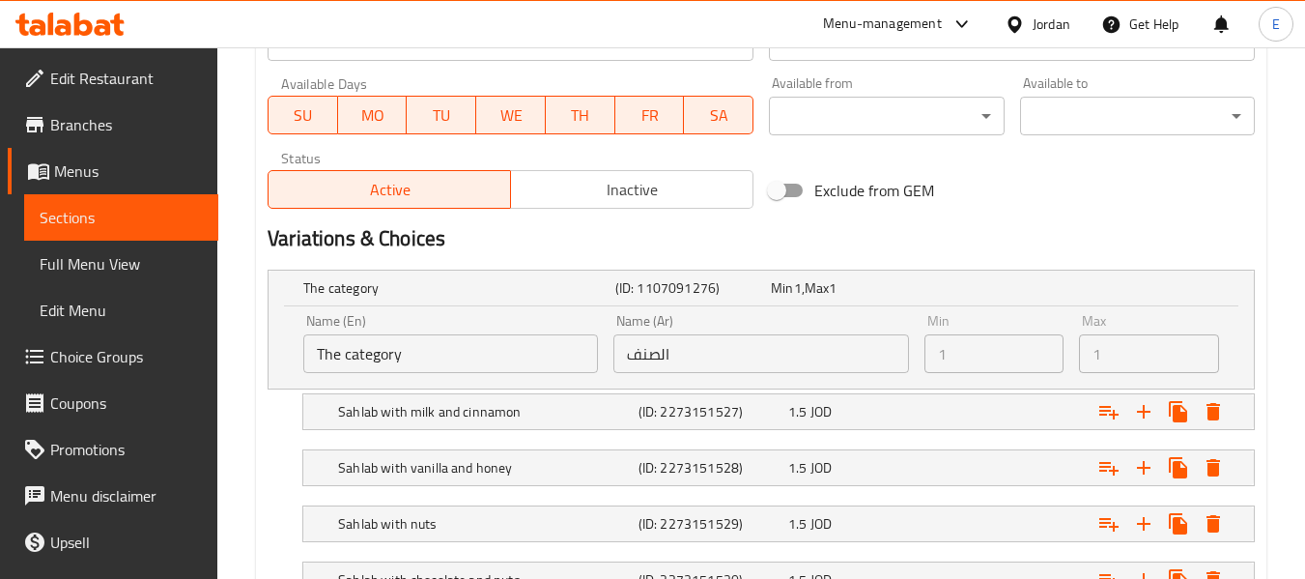
click at [479, 356] on input "The category" at bounding box center [450, 353] width 295 height 39
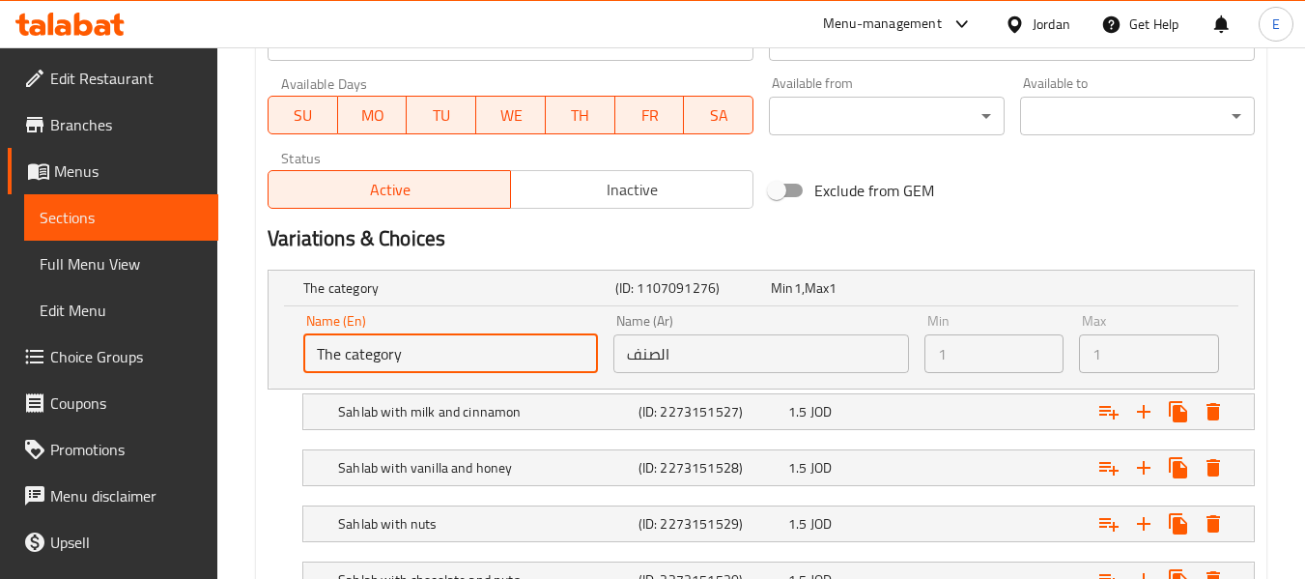
click at [479, 356] on input "The category" at bounding box center [450, 353] width 295 height 39
click at [725, 357] on input "الصنف" at bounding box center [760, 353] width 295 height 39
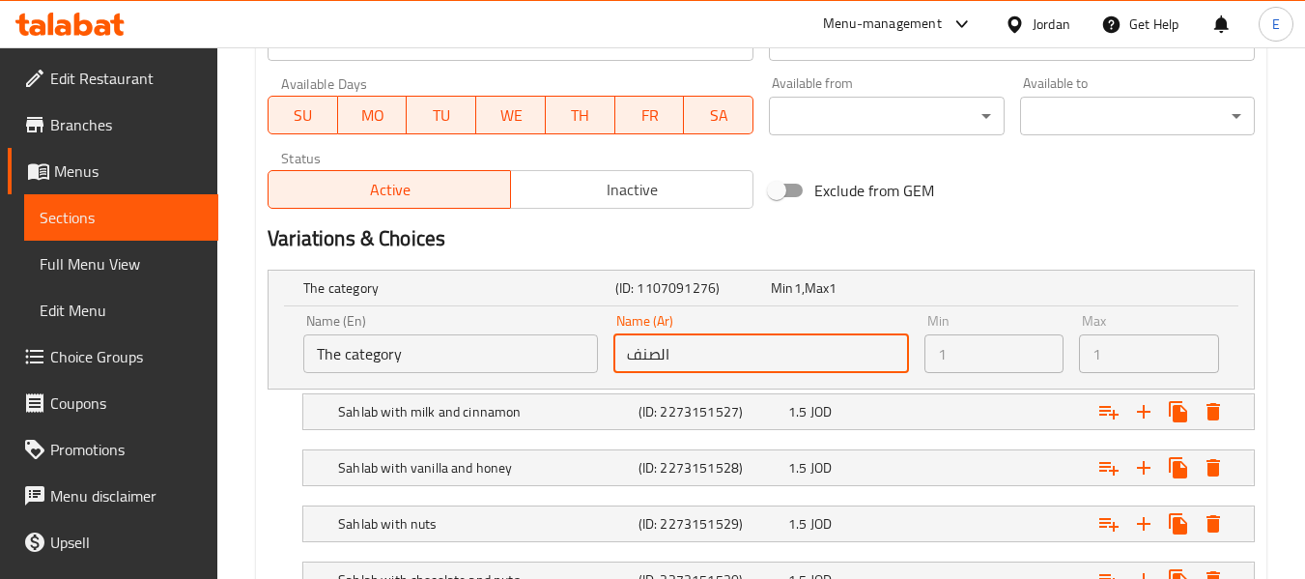
click at [725, 357] on input "الصنف" at bounding box center [760, 353] width 295 height 39
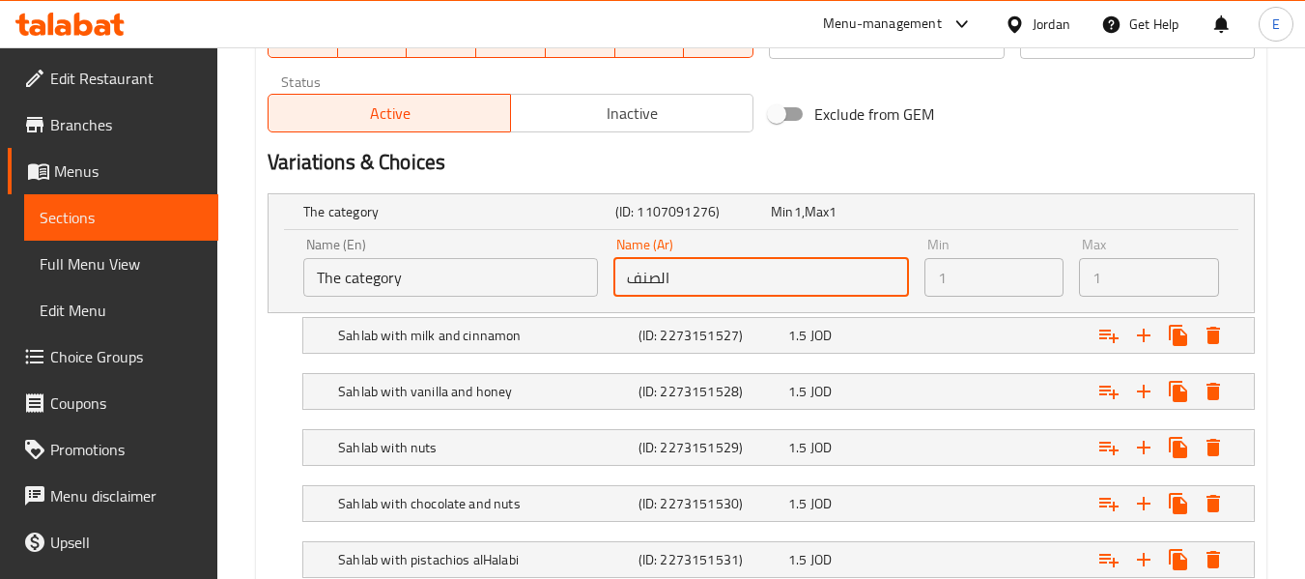
scroll to position [1193, 0]
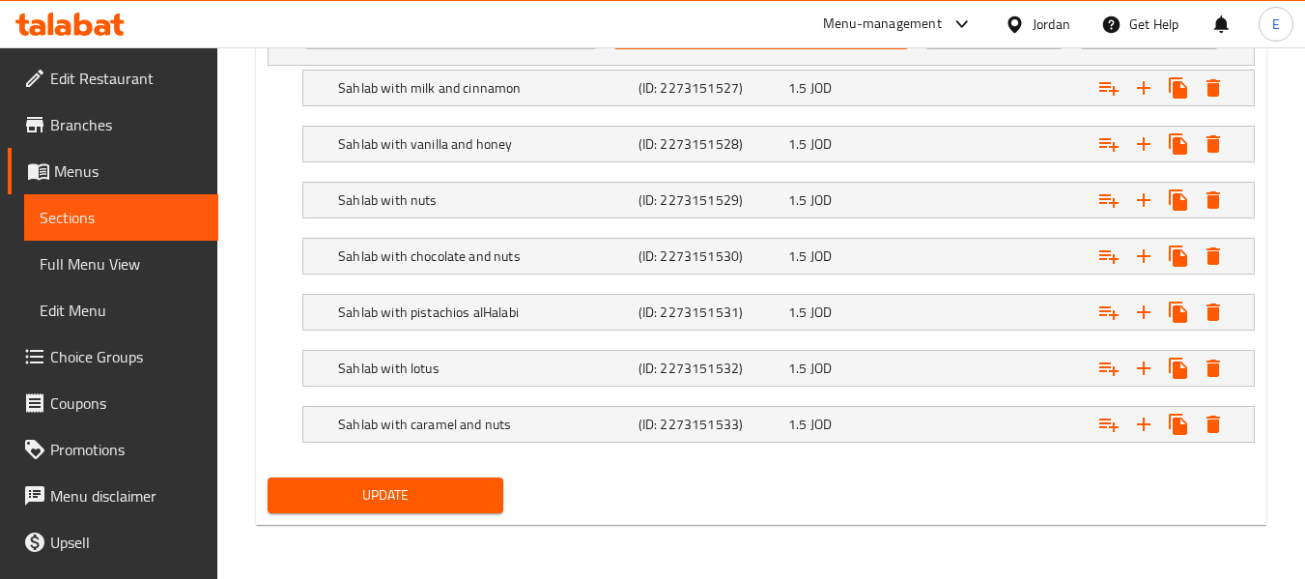
click at [433, 485] on span "Update" at bounding box center [385, 495] width 204 height 24
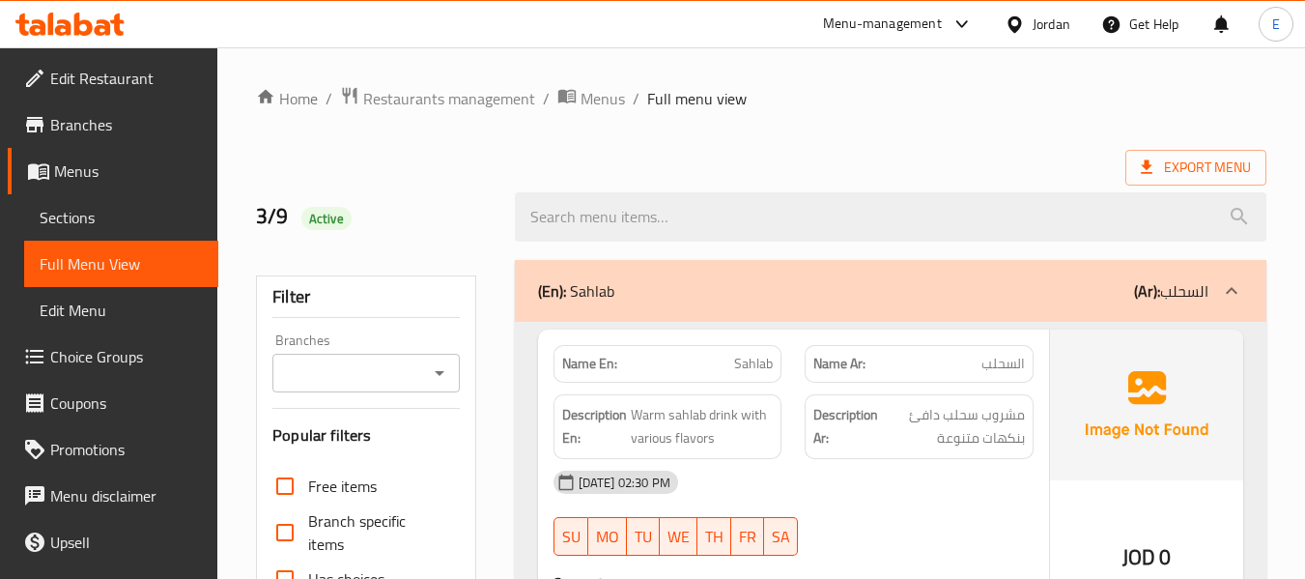
click at [876, 98] on ol "Home / Restaurants management / Menus / Full menu view" at bounding box center [761, 98] width 1010 height 25
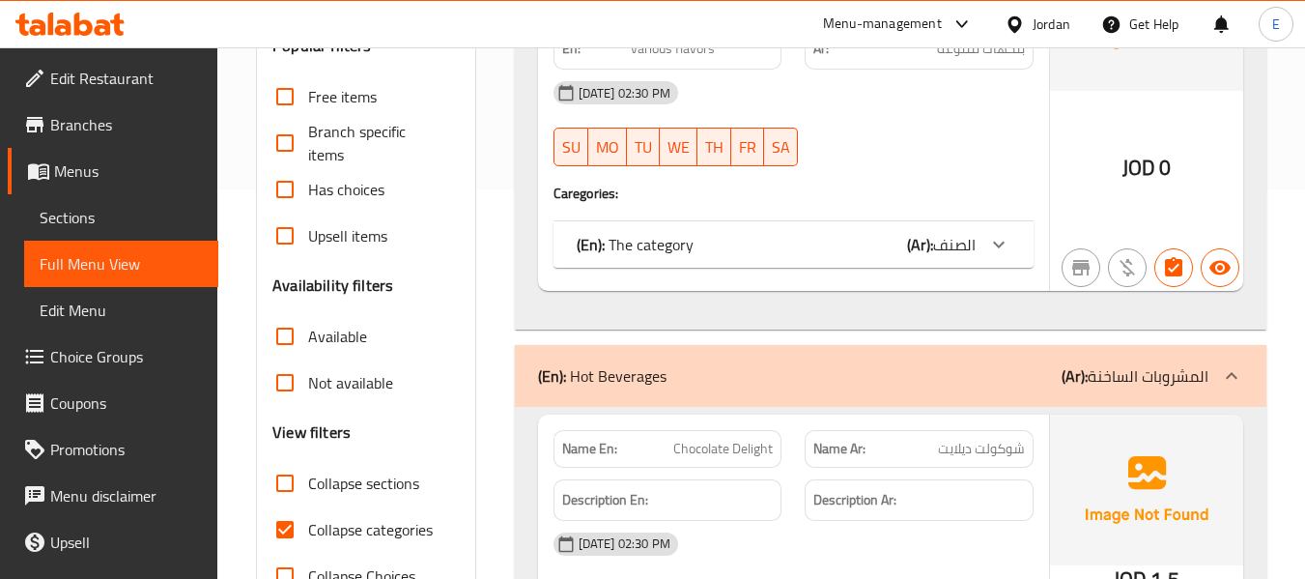
scroll to position [483, 0]
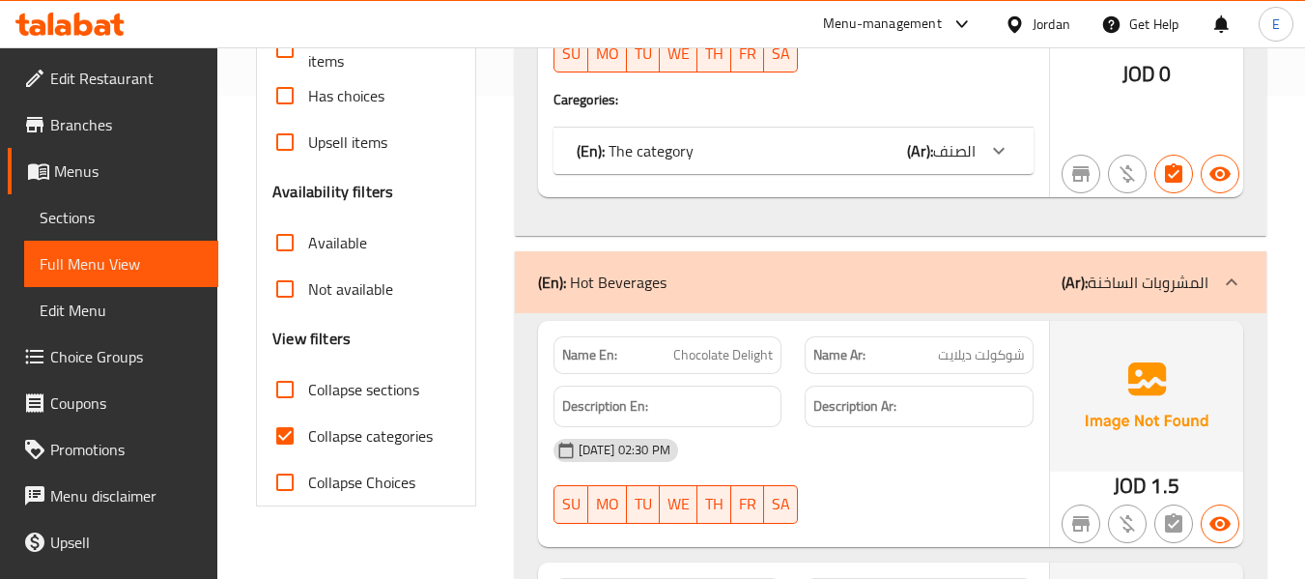
click at [288, 436] on input "Collapse categories" at bounding box center [285, 435] width 46 height 46
checkbox input "false"
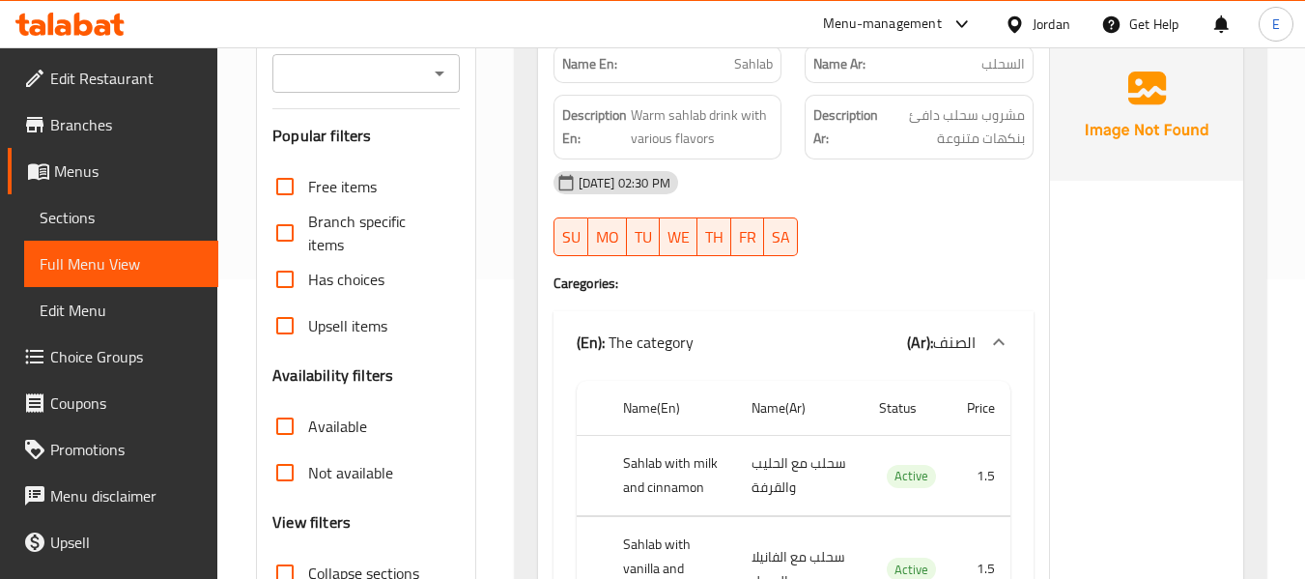
scroll to position [97, 0]
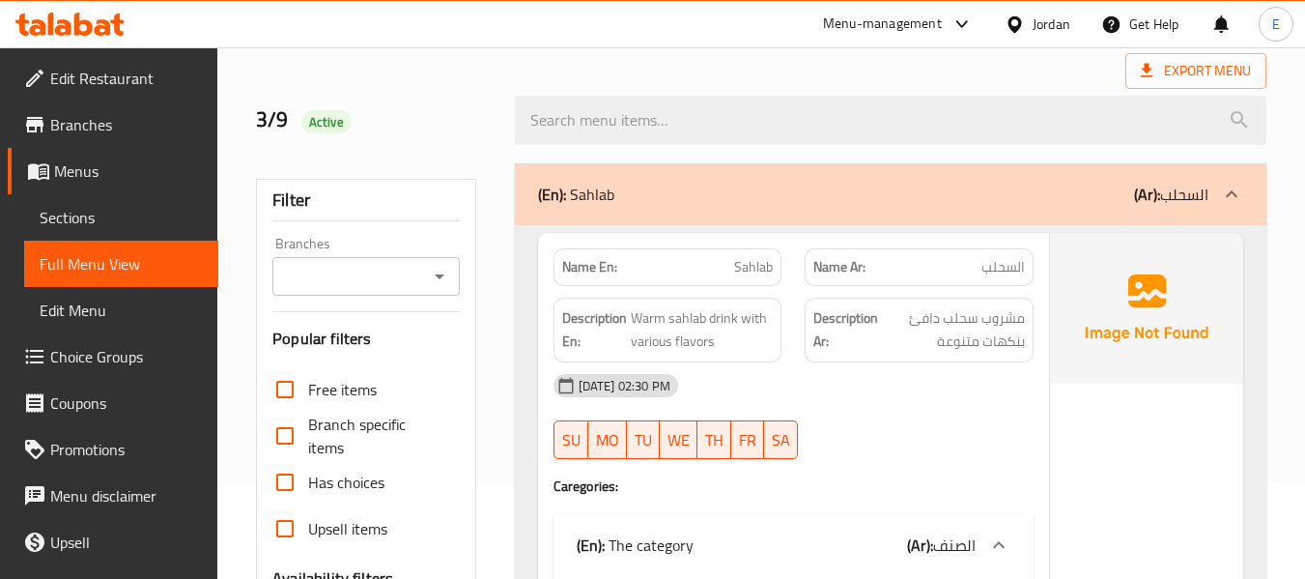
click at [758, 250] on div "Name En: Sahlab" at bounding box center [667, 267] width 229 height 38
copy span "Sahlab"
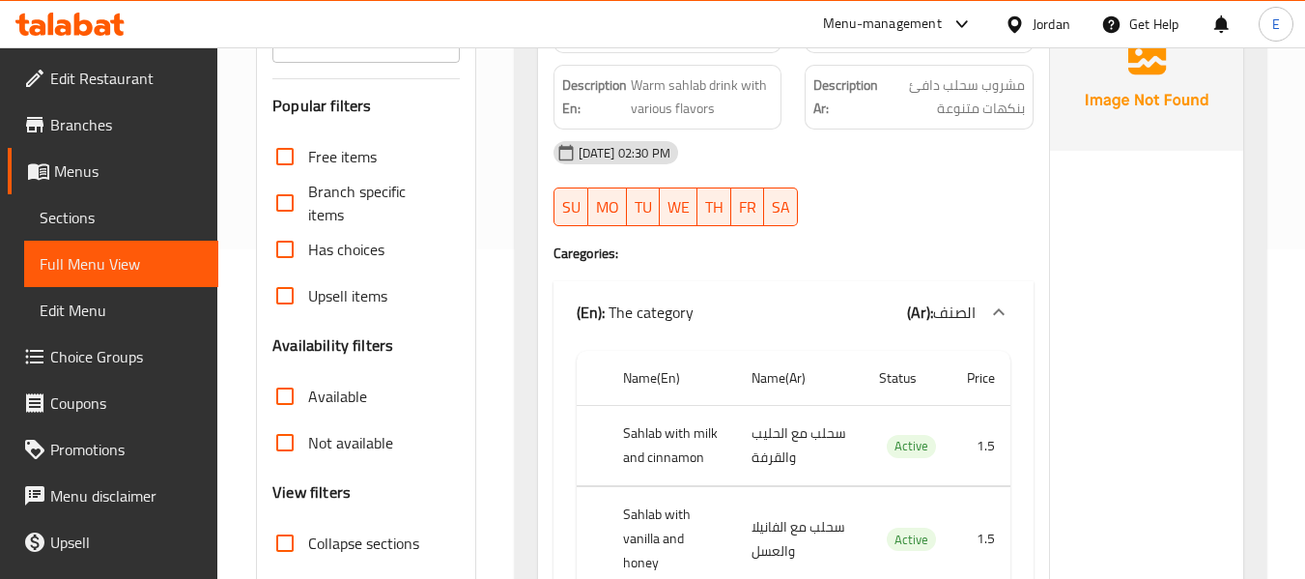
scroll to position [0, 0]
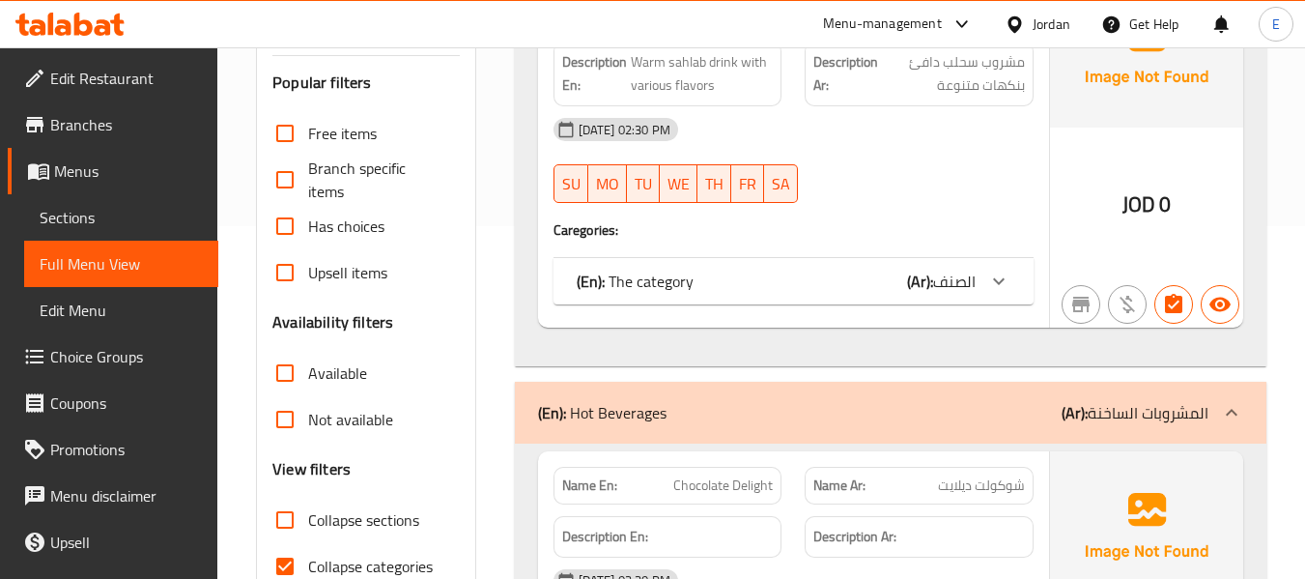
scroll to position [386, 0]
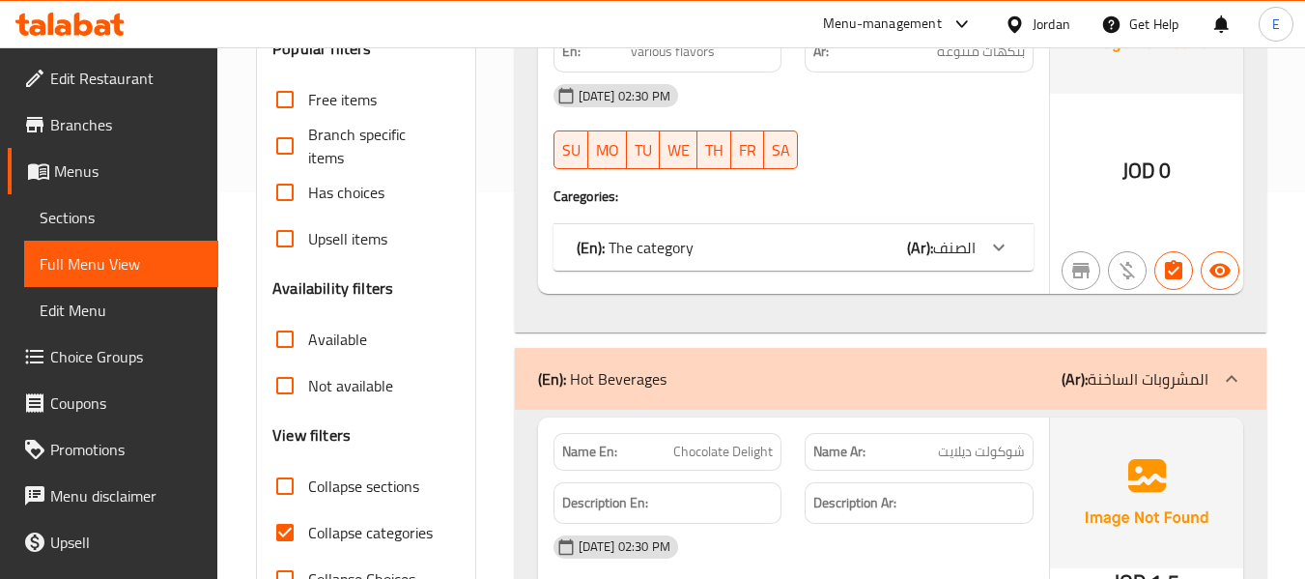
click at [284, 541] on input "Collapse categories" at bounding box center [285, 532] width 46 height 46
checkbox input "false"
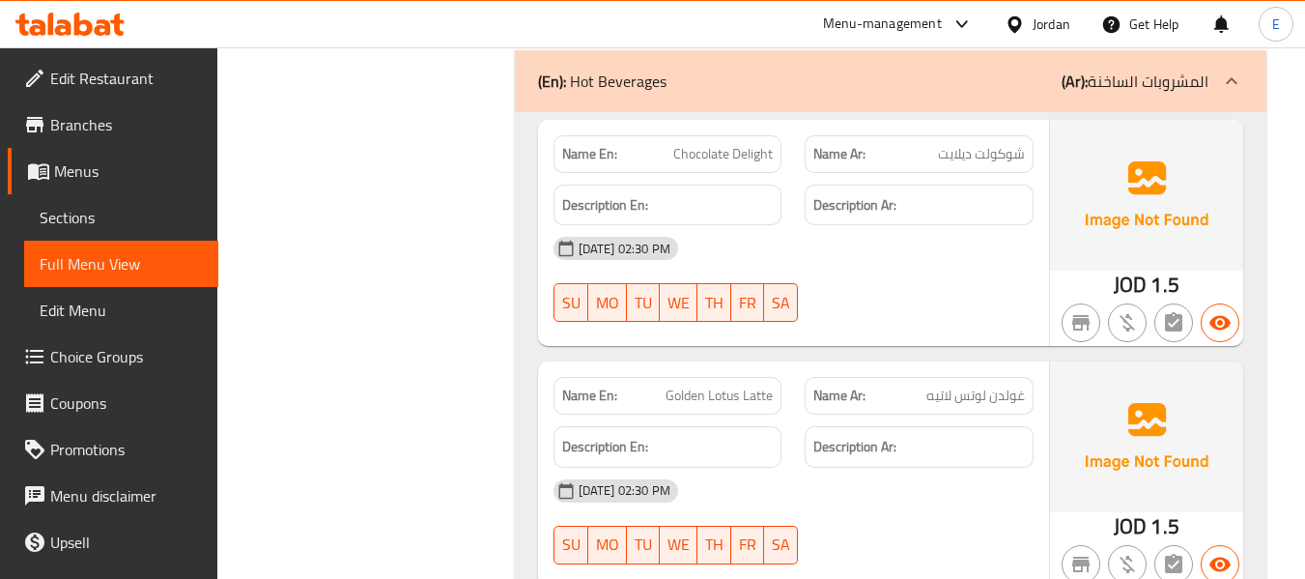
scroll to position [1545, 0]
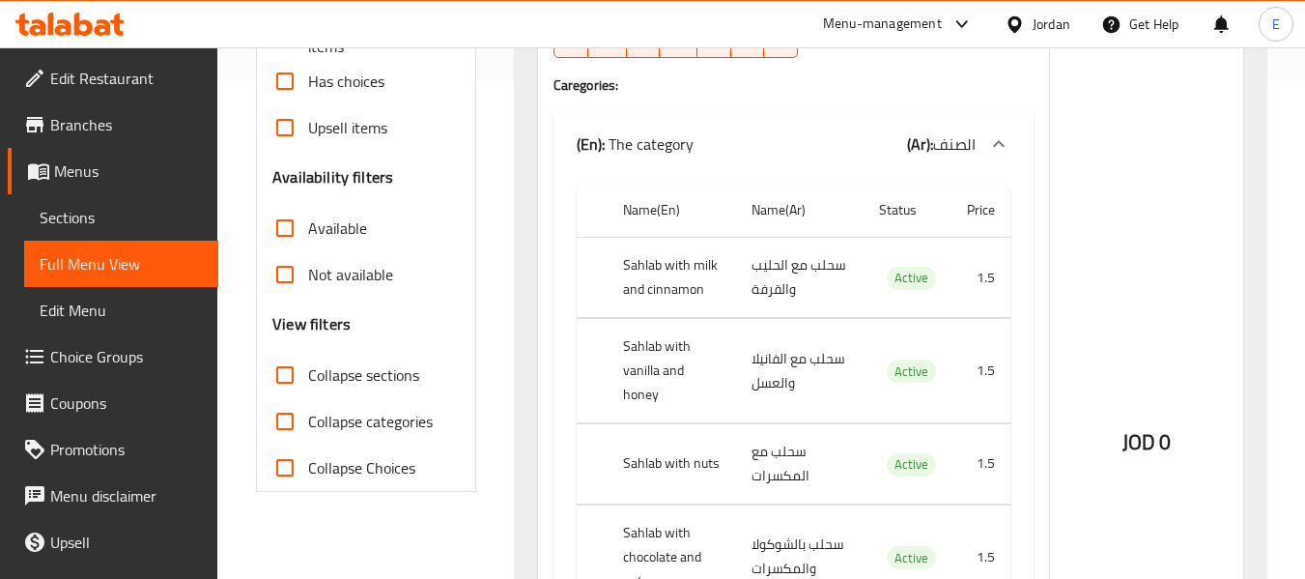
scroll to position [10490, 0]
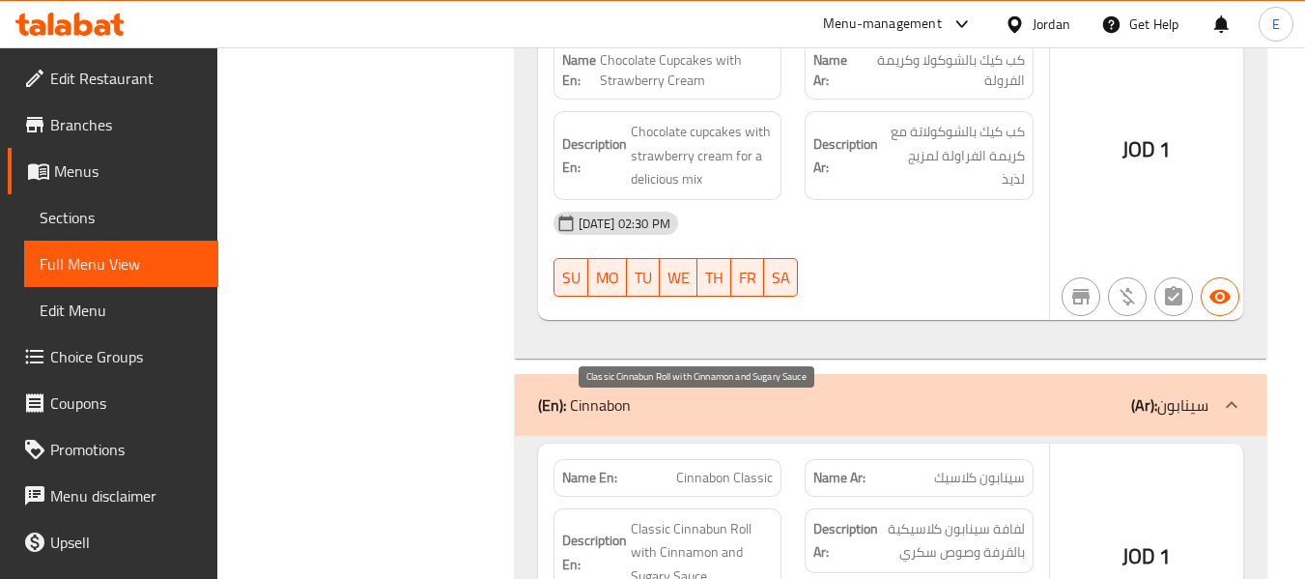
click at [700, 517] on span "Classic Cinnabun Roll with Cinnamon and Sugary Sauce" at bounding box center [702, 552] width 143 height 71
copy span "Cinnabun"
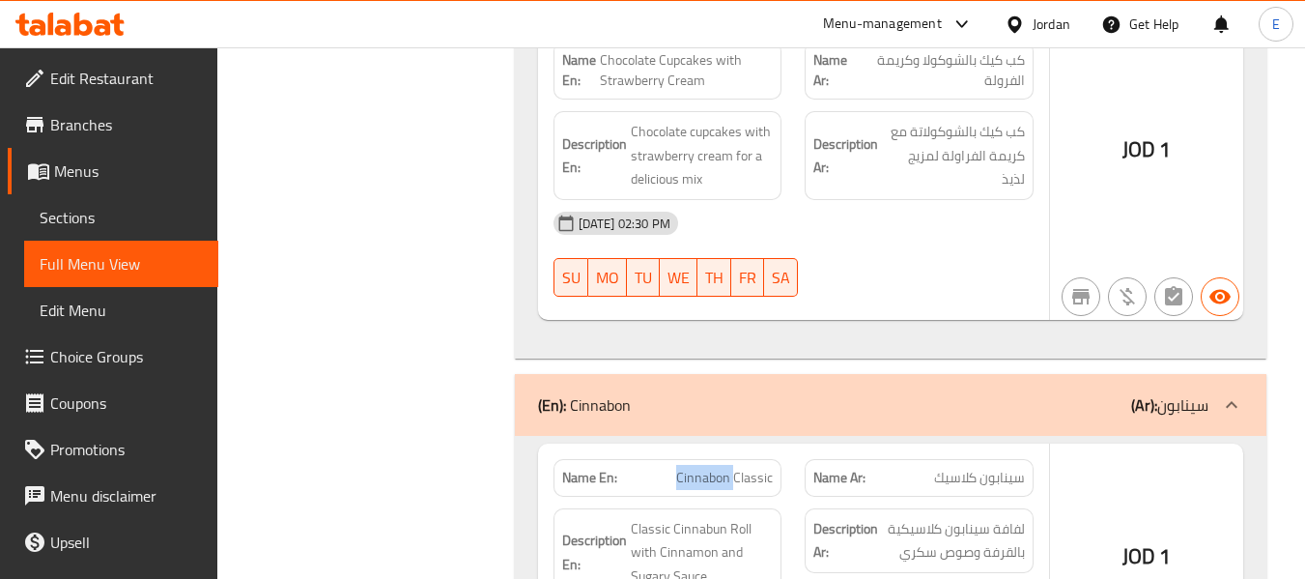
copy span "Cinnabon"
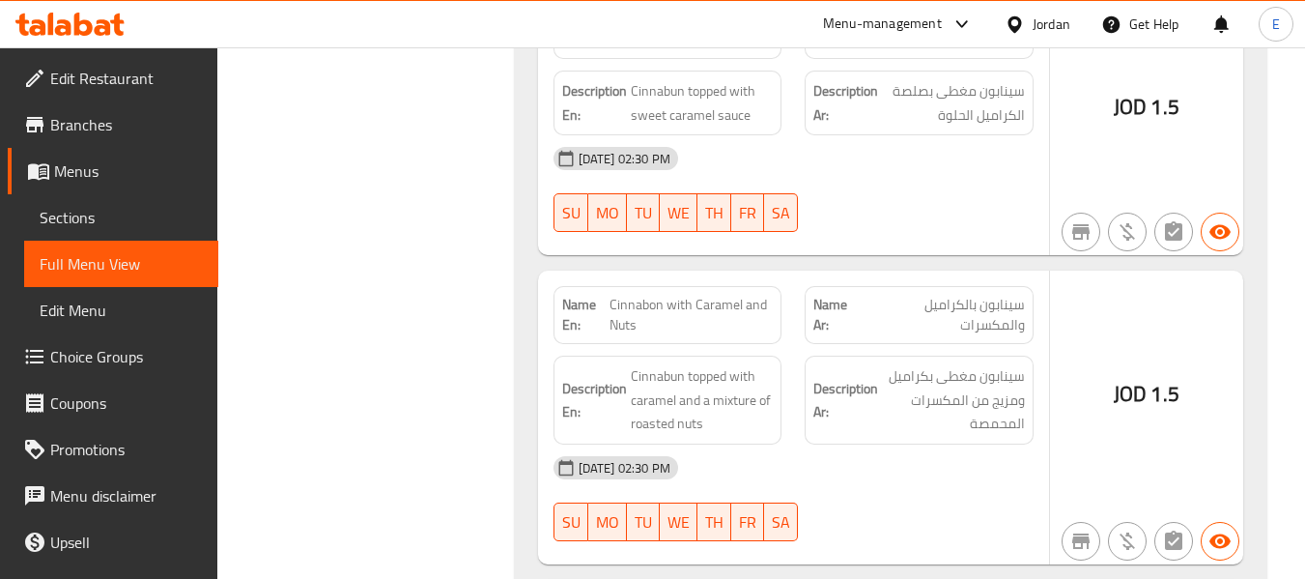
scroll to position [11842, 0]
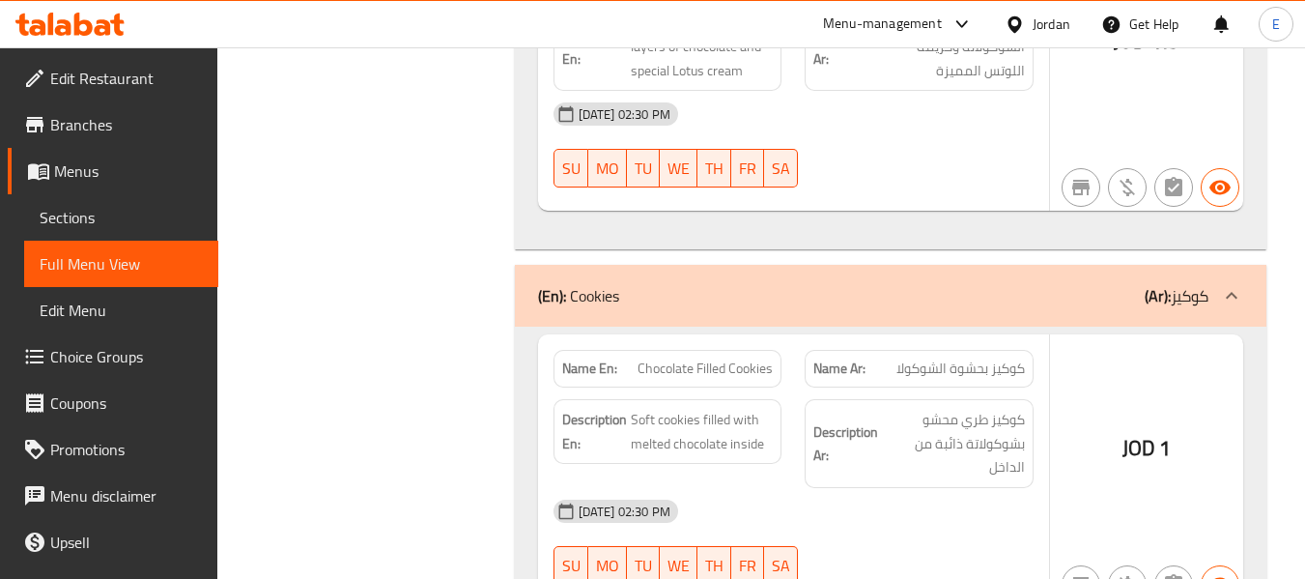
scroll to position [12615, 0]
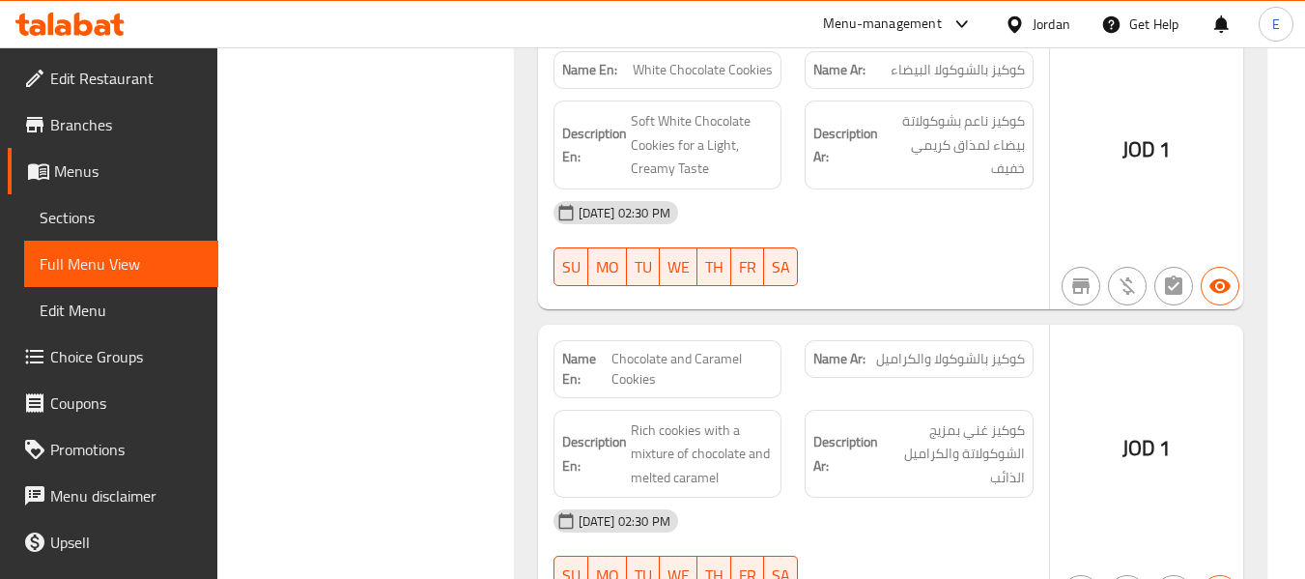
scroll to position [13774, 0]
